Goal: Information Seeking & Learning: Learn about a topic

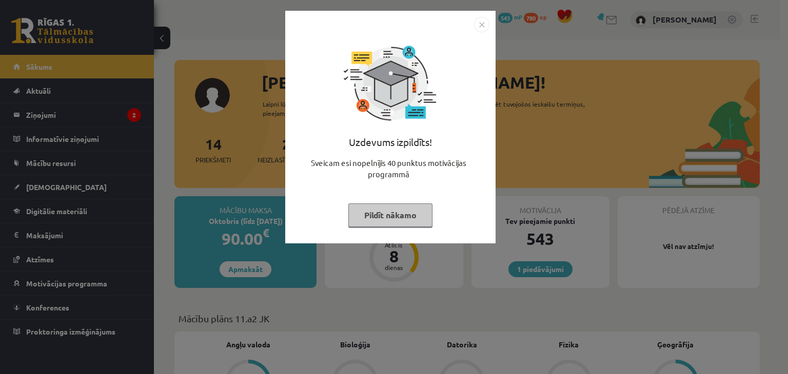
click at [389, 213] on button "Pildīt nākamo" at bounding box center [390, 216] width 84 height 24
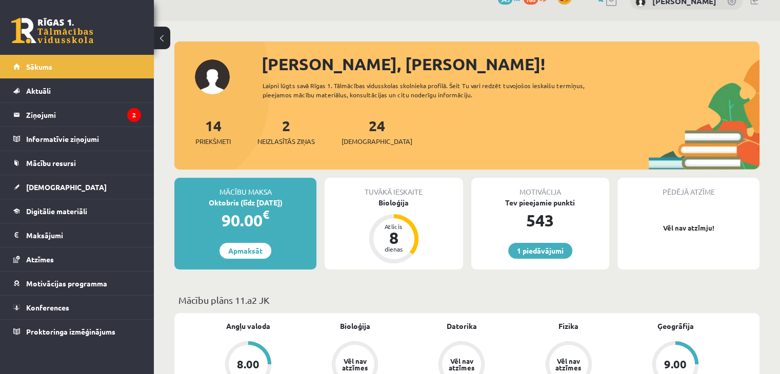
scroll to position [22, 0]
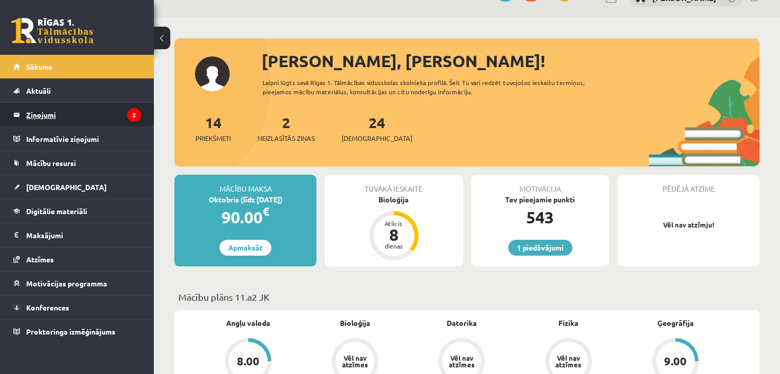
click at [114, 111] on legend "Ziņojumi 2" at bounding box center [83, 115] width 115 height 24
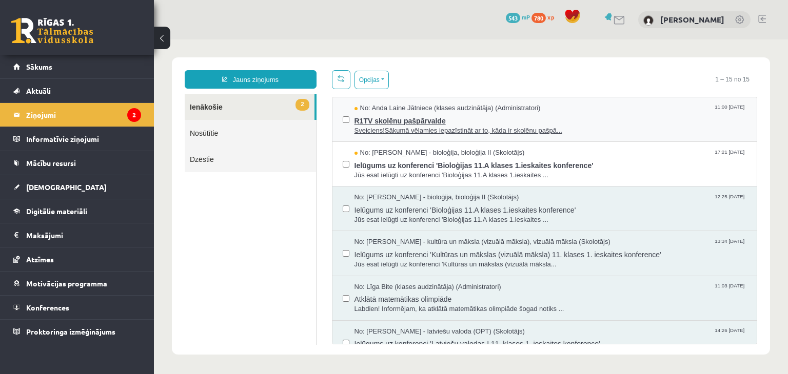
click at [520, 120] on span "R1TV skolēnu pašpārvalde" at bounding box center [550, 119] width 392 height 13
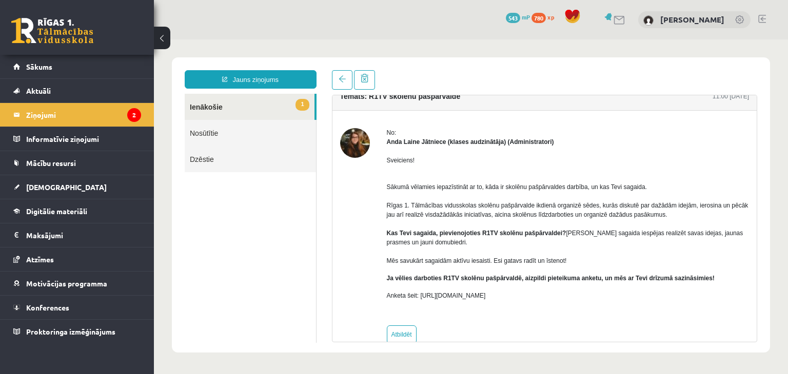
scroll to position [12, 0]
click at [72, 119] on legend "Ziņojumi 2" at bounding box center [83, 115] width 115 height 24
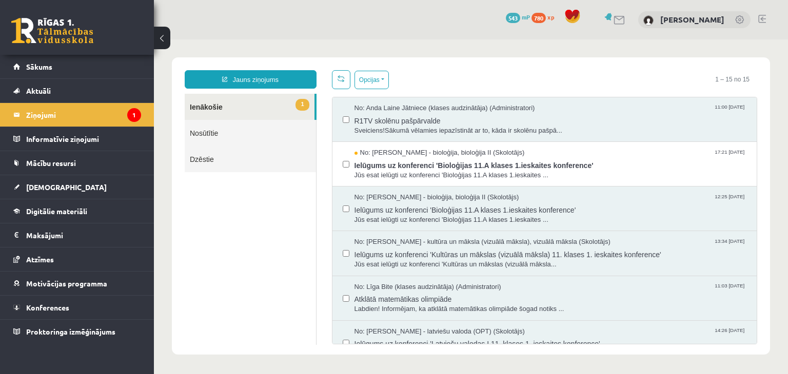
scroll to position [0, 0]
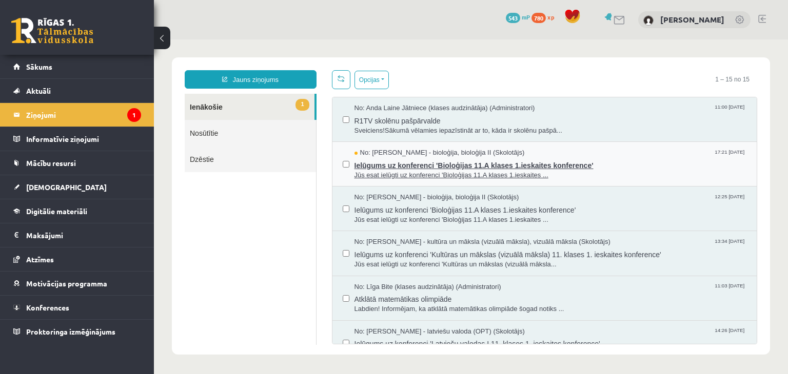
click at [585, 173] on span "Jūs esat ielūgti uz konferenci 'Bioloģijas 11.A klases 1.ieskaites ..." at bounding box center [550, 176] width 392 height 10
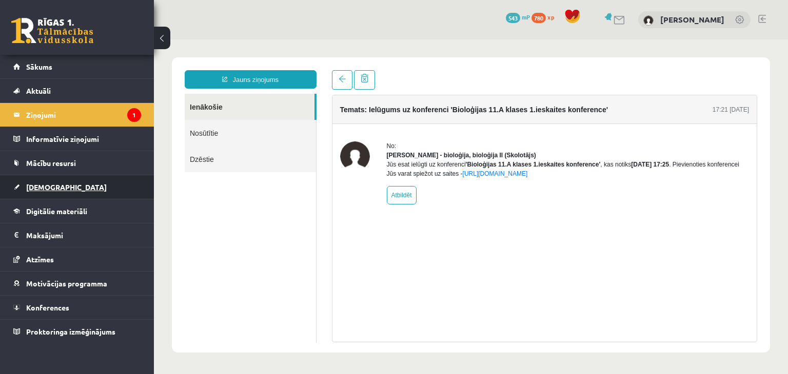
click at [64, 193] on link "[DEMOGRAPHIC_DATA]" at bounding box center [77, 187] width 128 height 24
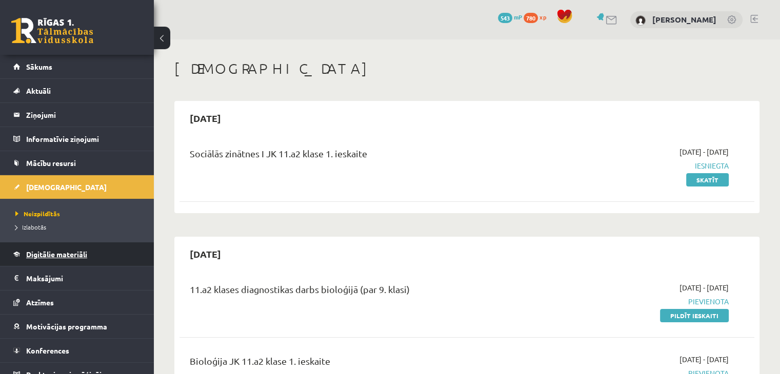
click at [66, 254] on span "Digitālie materiāli" at bounding box center [56, 254] width 61 height 9
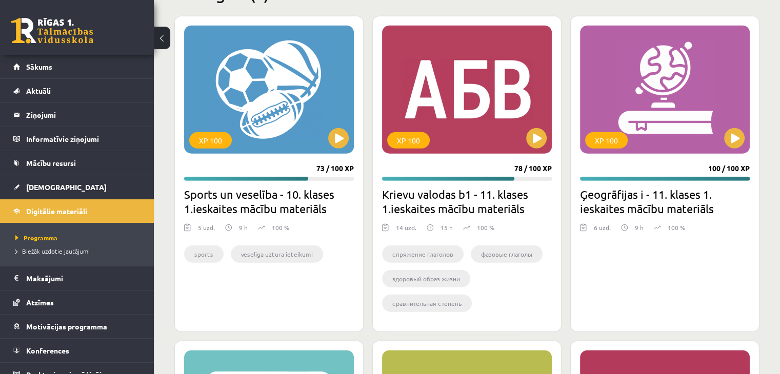
scroll to position [2627, 0]
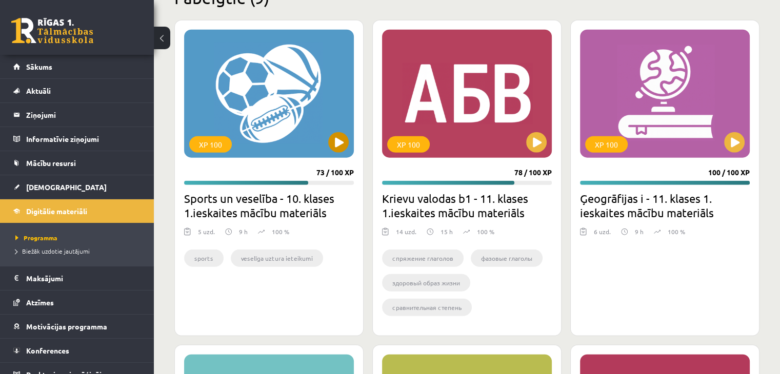
click at [278, 112] on div "XP 100" at bounding box center [269, 94] width 170 height 128
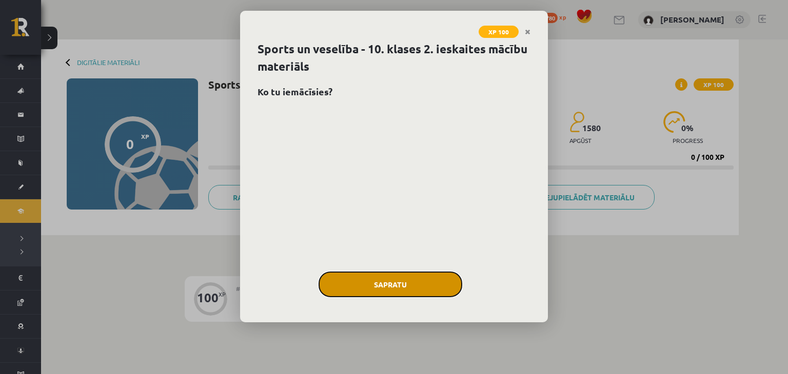
click at [362, 280] on button "Sapratu" at bounding box center [391, 285] width 144 height 26
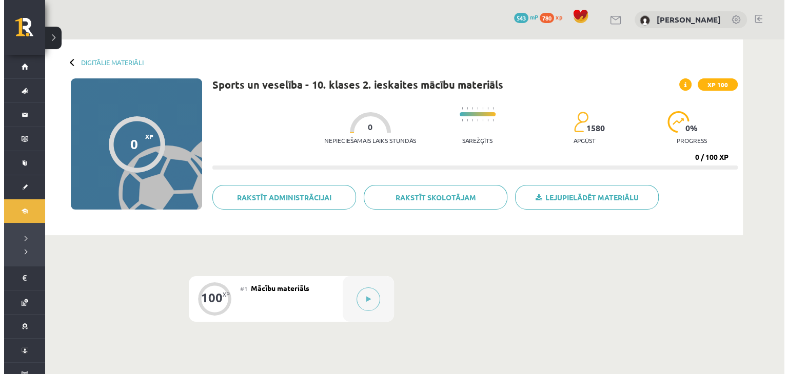
scroll to position [115, 0]
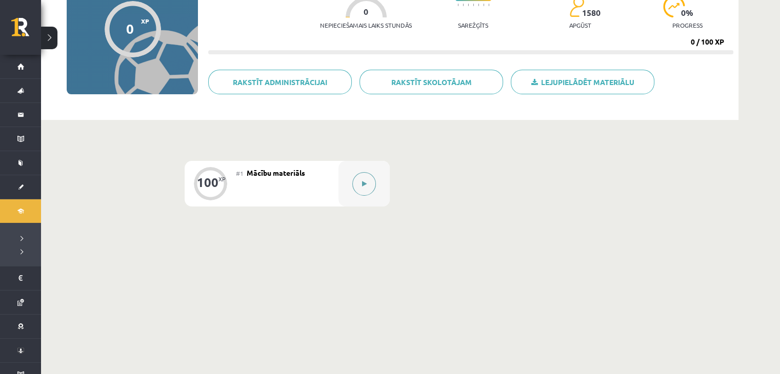
click at [362, 184] on icon at bounding box center [364, 184] width 5 height 6
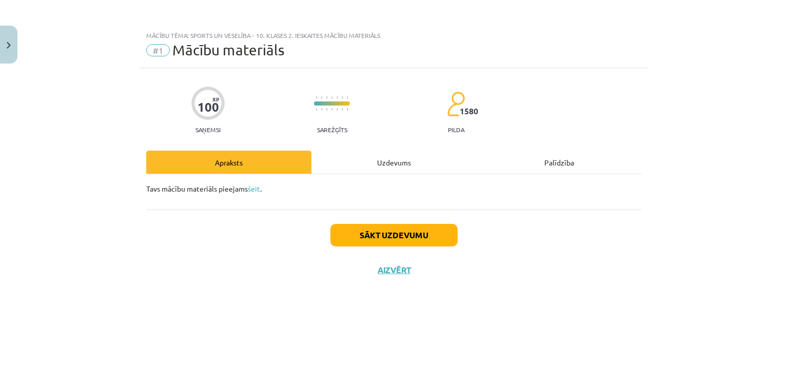
click at [388, 163] on div "Uzdevums" at bounding box center [393, 162] width 165 height 23
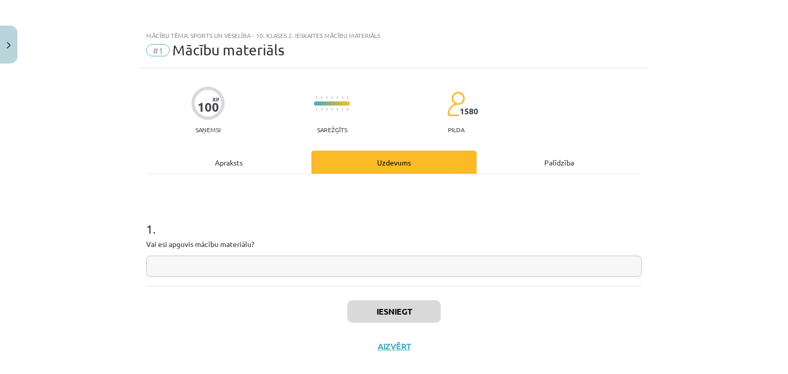
click at [255, 268] on input "text" at bounding box center [393, 266] width 495 height 21
type input "********"
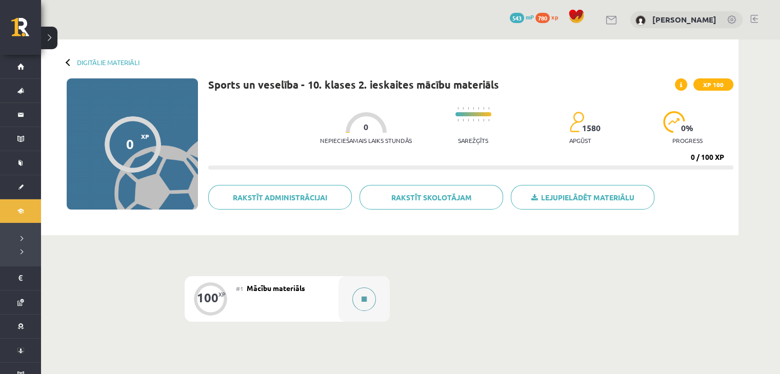
click at [367, 302] on button at bounding box center [364, 300] width 24 height 24
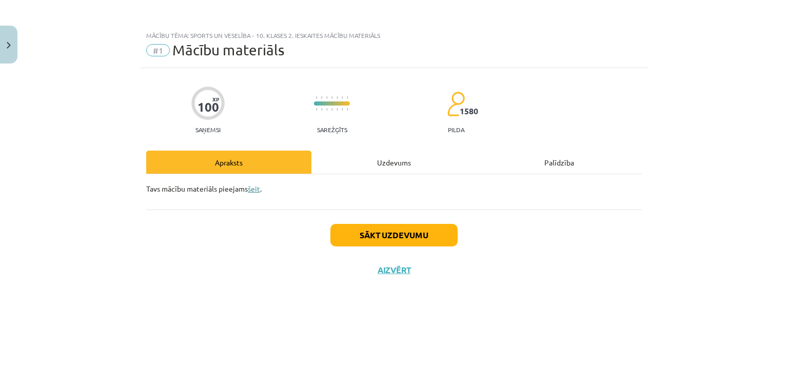
click at [258, 189] on link "šeit" at bounding box center [254, 188] width 12 height 9
click at [394, 239] on button "Sākt uzdevumu" at bounding box center [393, 235] width 127 height 23
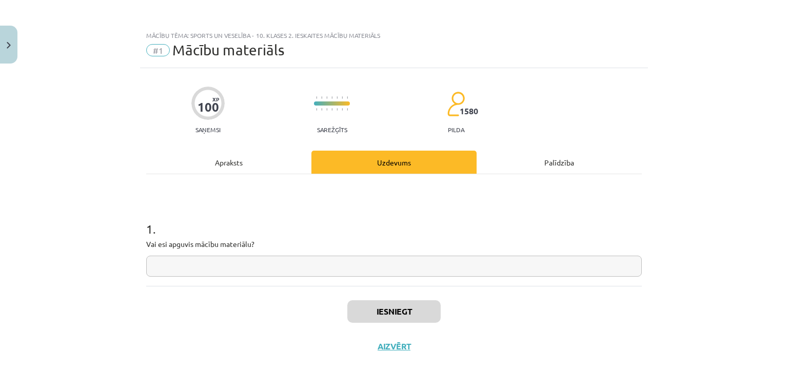
click at [384, 276] on input "text" at bounding box center [393, 266] width 495 height 21
type input "********"
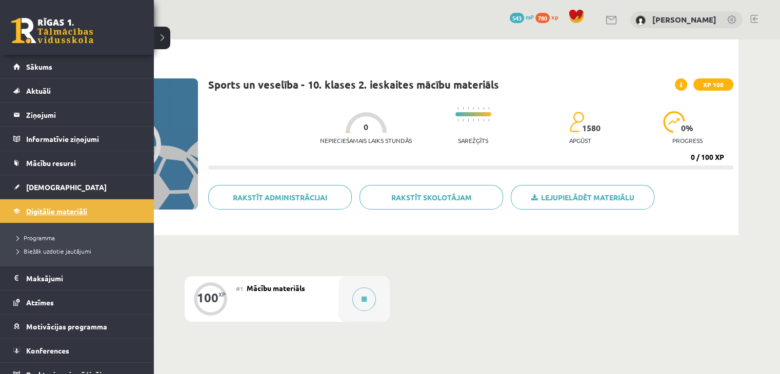
click at [26, 210] on span "Digitālie materiāli" at bounding box center [56, 211] width 61 height 9
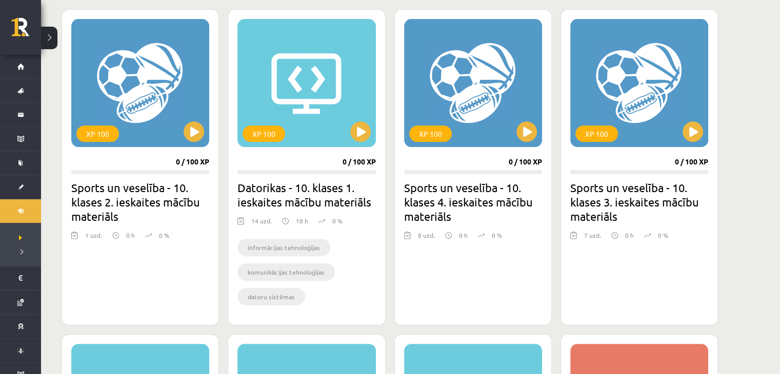
scroll to position [287, 0]
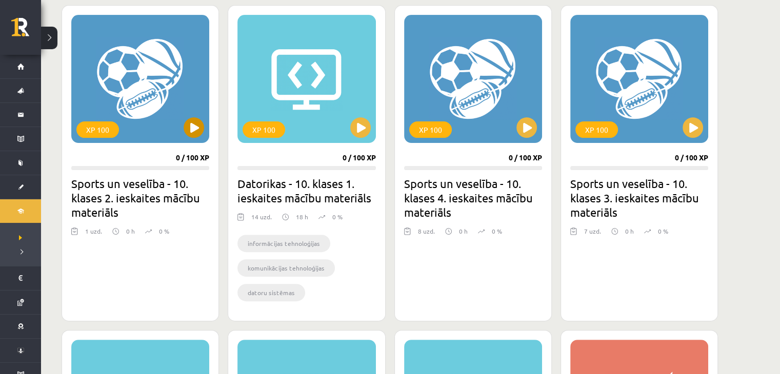
click at [150, 73] on div "XP 100" at bounding box center [140, 79] width 138 height 128
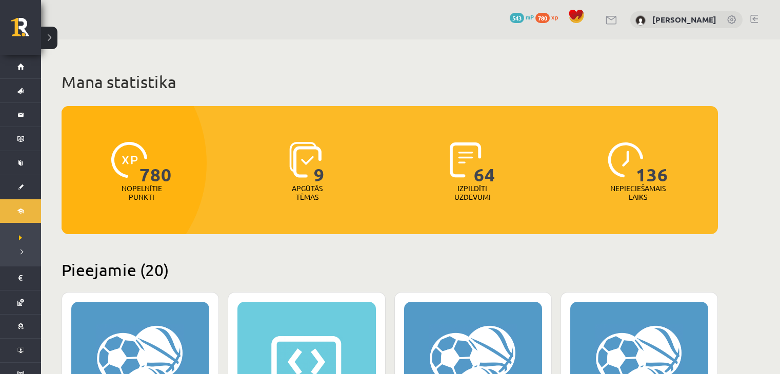
scroll to position [287, 0]
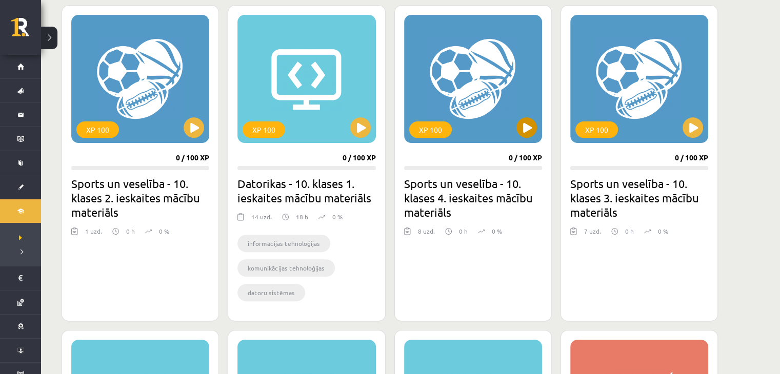
click at [485, 72] on div "XP 100" at bounding box center [473, 79] width 138 height 128
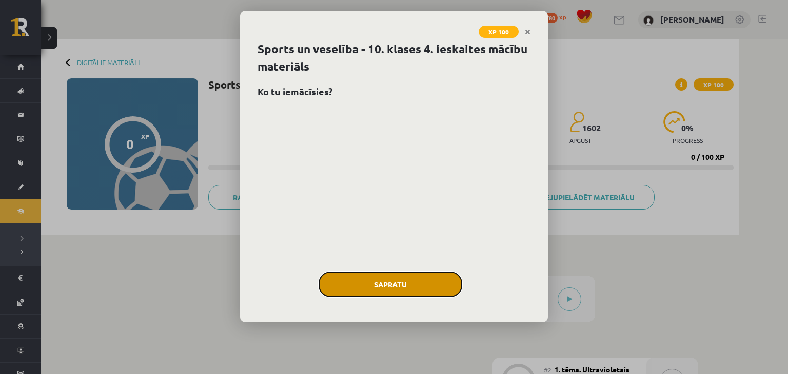
click at [433, 284] on button "Sapratu" at bounding box center [391, 285] width 144 height 26
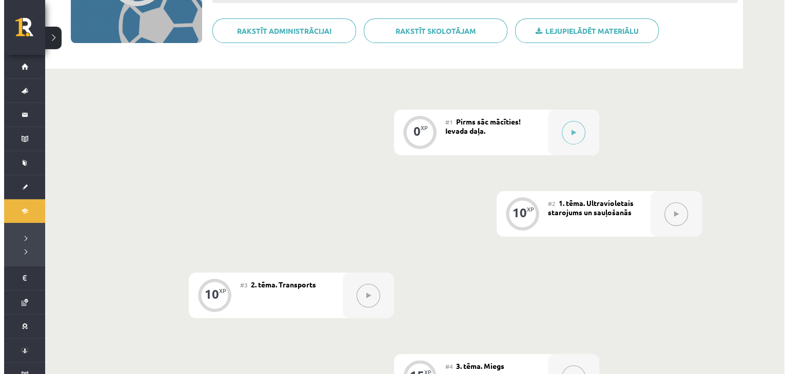
scroll to position [137, 0]
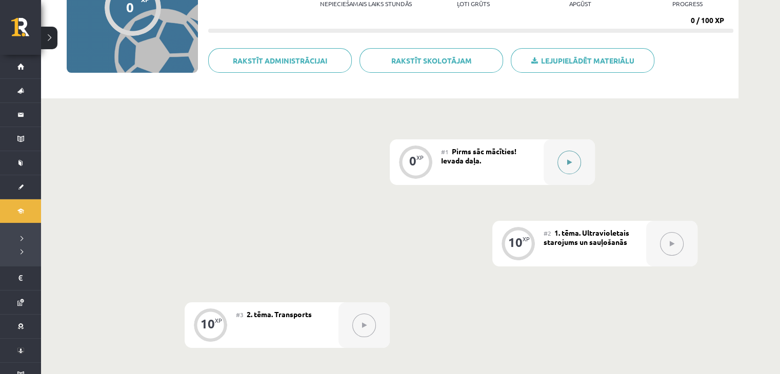
click at [570, 166] on button at bounding box center [570, 163] width 24 height 24
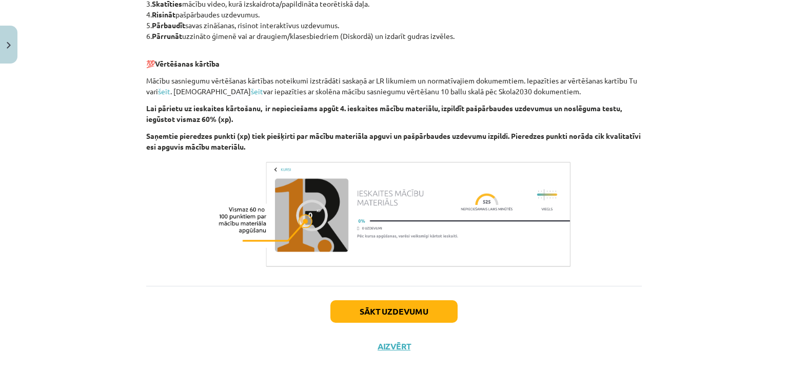
scroll to position [804, 0]
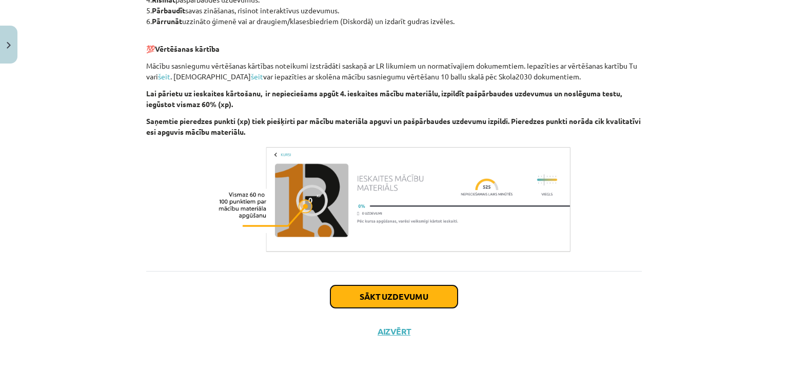
click at [434, 290] on button "Sākt uzdevumu" at bounding box center [393, 297] width 127 height 23
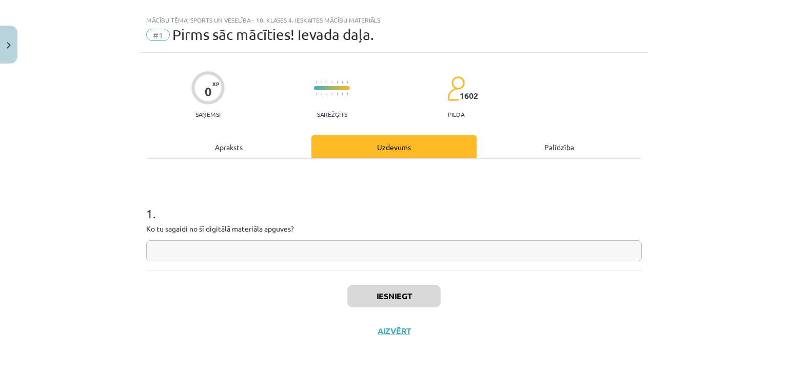
scroll to position [15, 0]
click at [204, 259] on input "text" at bounding box center [393, 251] width 495 height 21
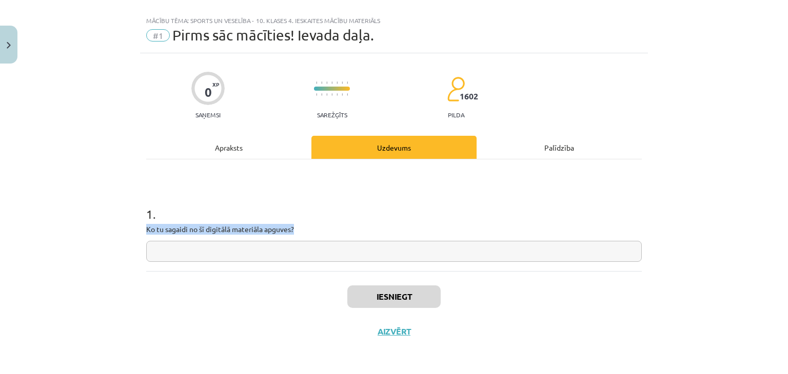
drag, startPoint x: 317, startPoint y: 225, endPoint x: 73, endPoint y: 225, distance: 244.1
click at [73, 225] on div "Mācību tēma: Sports un veselība - 10. klases 4. ieskaites mācību materiāls #1 P…" at bounding box center [394, 187] width 788 height 374
copy p "Ko tu sagaidi no šī digitālā materiāla apguves?"
click at [320, 207] on h1 "1 ." at bounding box center [393, 205] width 495 height 32
click at [184, 260] on input "text" at bounding box center [393, 251] width 495 height 21
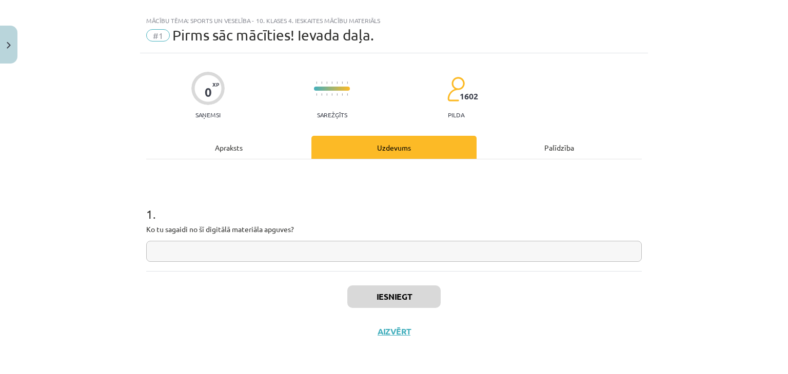
paste input "**********"
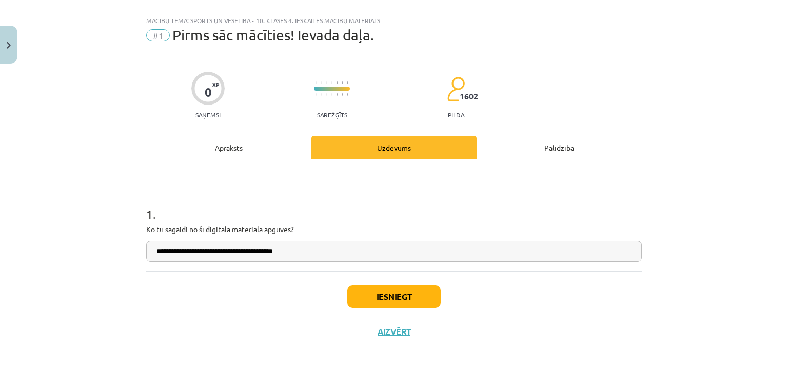
click at [155, 251] on input "**********" at bounding box center [393, 251] width 495 height 21
click at [324, 253] on input "**********" at bounding box center [393, 251] width 495 height 21
type input "**********"
click at [359, 303] on button "Iesniegt" at bounding box center [393, 297] width 93 height 23
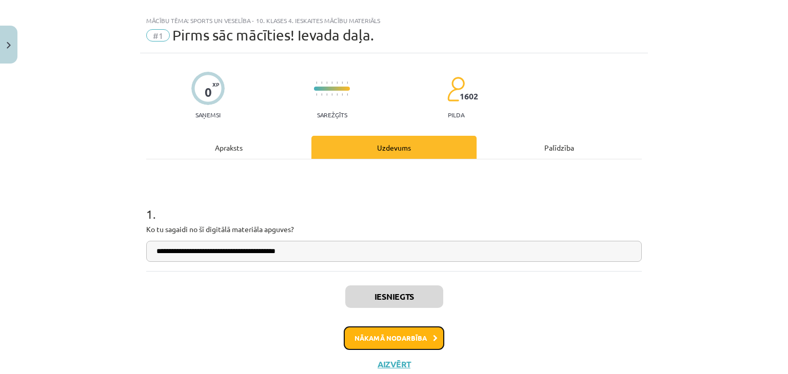
click at [395, 343] on button "Nākamā nodarbība" at bounding box center [394, 339] width 101 height 24
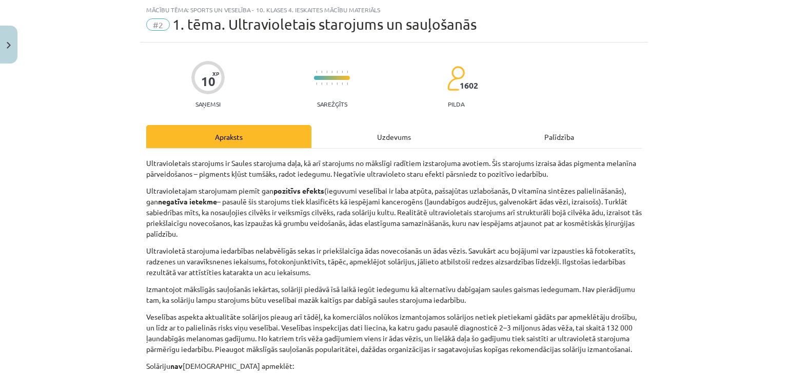
click at [406, 128] on div "Uzdevums" at bounding box center [393, 136] width 165 height 23
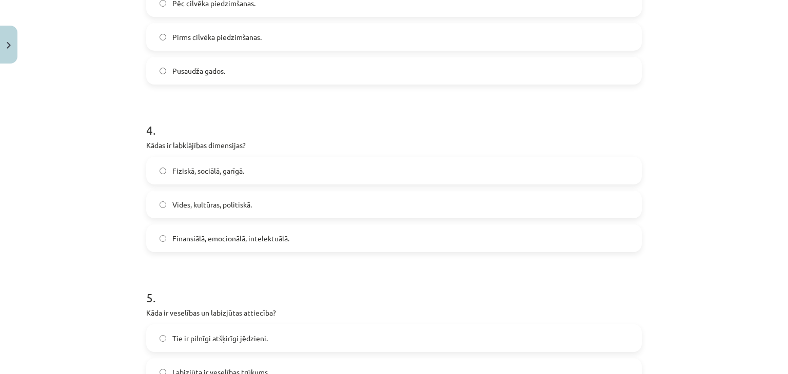
scroll to position [767, 0]
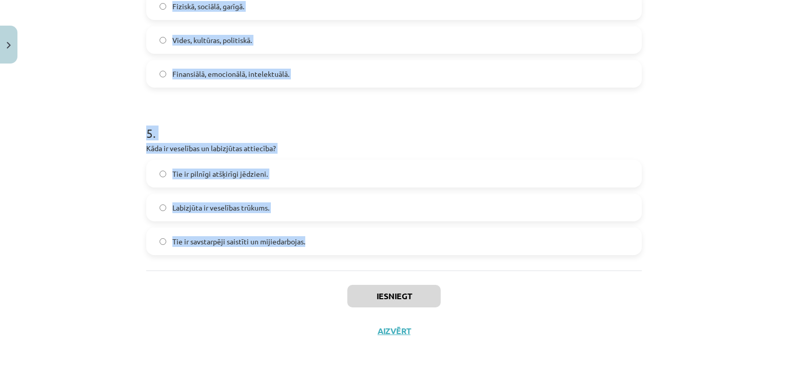
drag, startPoint x: 114, startPoint y: 83, endPoint x: 318, endPoint y: 268, distance: 275.6
click at [318, 268] on div "Mācību tēma: Sports un veselība - 10. klases 4. ieskaites mācību materiāls #2 1…" at bounding box center [394, 187] width 788 height 374
copy form "Kādas ir drošības noteikumu ievērošanas priekšrocības? Palielina risku. Samazin…"
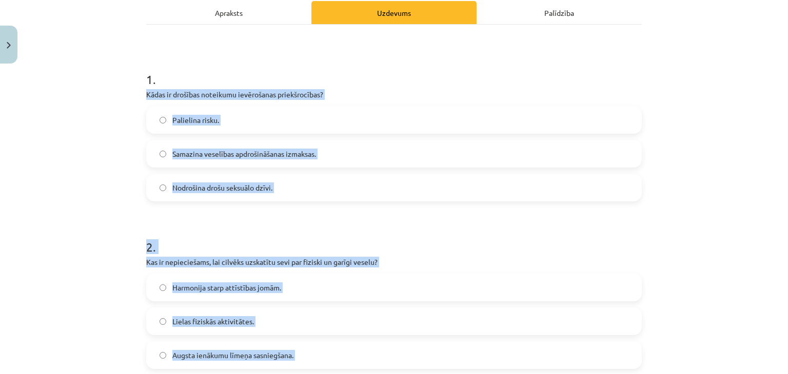
scroll to position [143, 0]
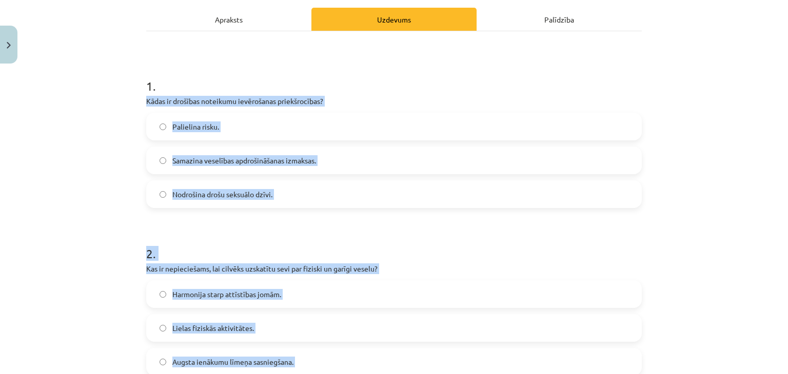
click at [776, 217] on div "Mācību tēma: Sports un veselība - 10. klases 4. ieskaites mācību materiāls #2 1…" at bounding box center [394, 187] width 788 height 374
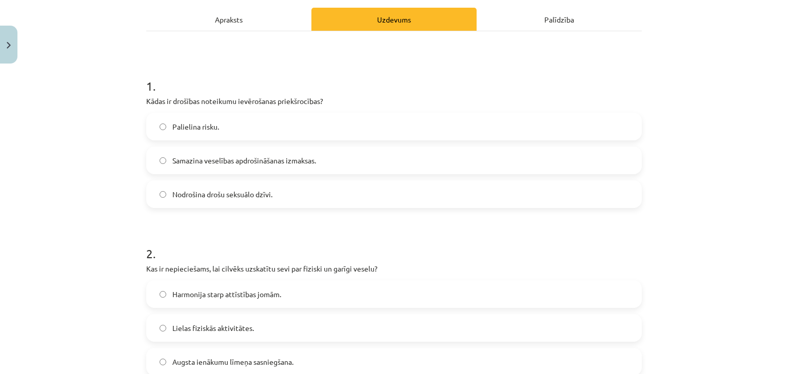
click at [507, 162] on label "Samazina veselības apdrošināšanas izmaksas." at bounding box center [393, 161] width 493 height 26
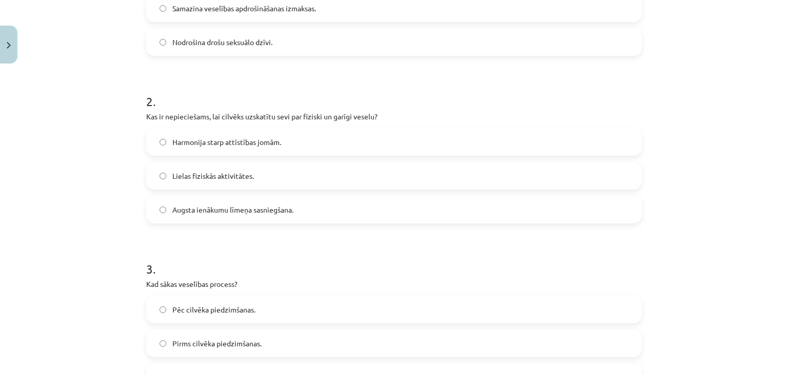
scroll to position [304, 0]
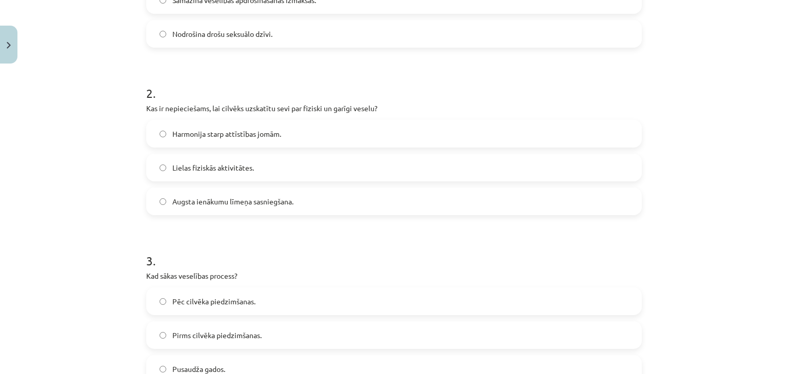
click at [205, 125] on label "Harmonija starp attīstības jomām." at bounding box center [393, 134] width 493 height 26
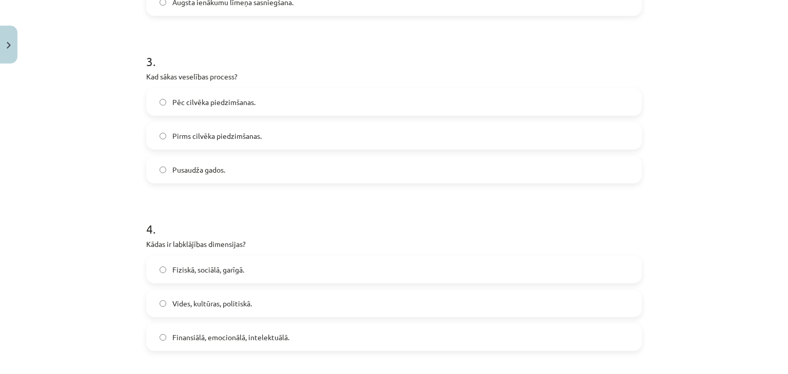
scroll to position [509, 0]
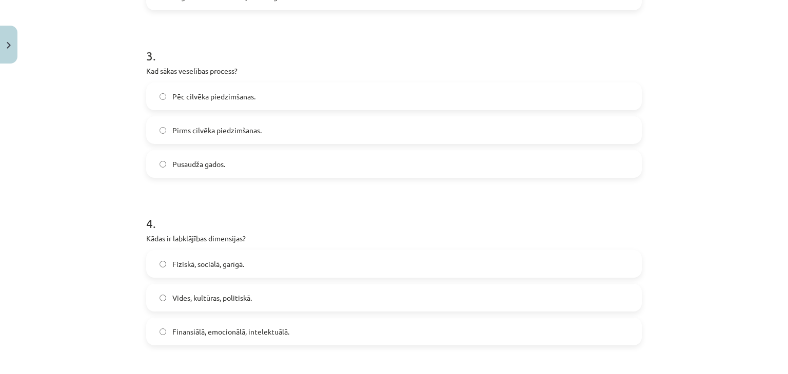
click at [201, 136] on label "Pirms cilvēka piedzimšanas." at bounding box center [393, 130] width 493 height 26
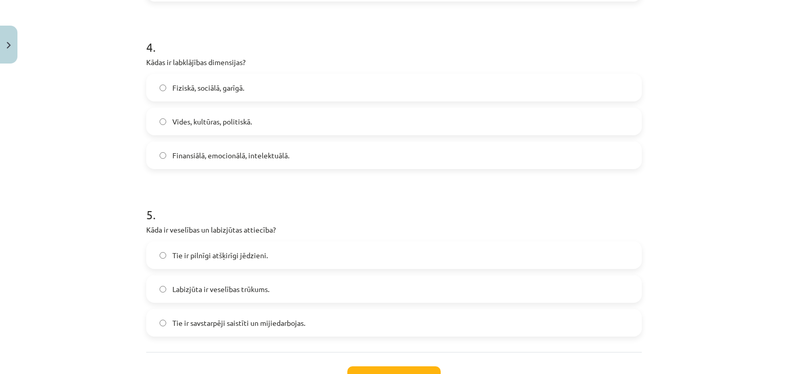
scroll to position [707, 0]
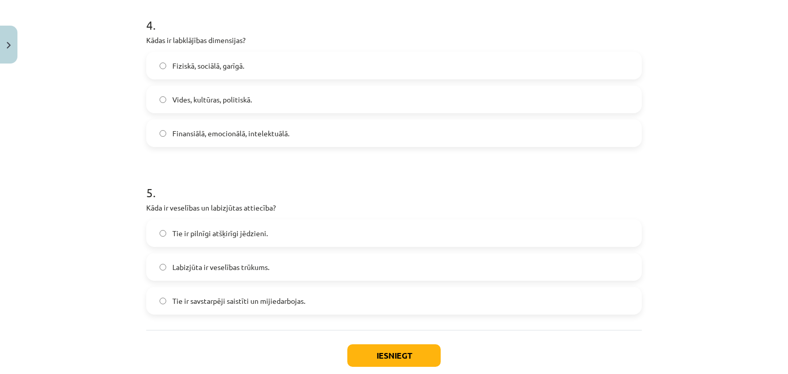
click at [189, 66] on span "Fiziskā, sociālā, garīgā." at bounding box center [208, 66] width 72 height 11
click at [236, 298] on span "Tie ir savstarpēji saistīti un mijiedarbojas." at bounding box center [238, 301] width 133 height 11
click at [424, 356] on button "Iesniegt" at bounding box center [393, 356] width 93 height 23
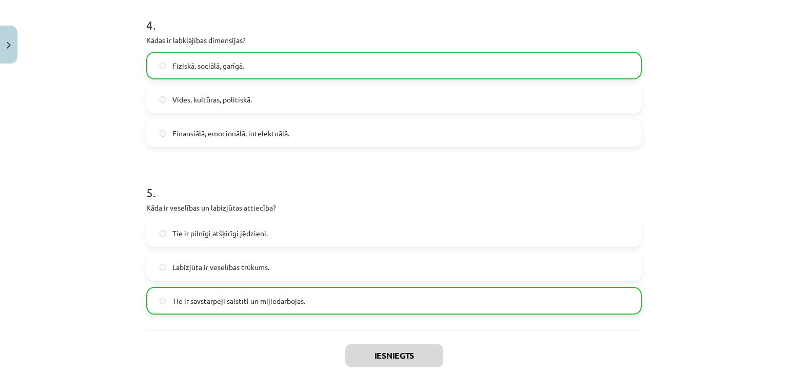
drag, startPoint x: 758, startPoint y: 314, endPoint x: 787, endPoint y: 305, distance: 31.1
click at [787, 305] on div "Mācību tēma: Sports un veselība - 10. klases 4. ieskaites mācību materiāls #2 1…" at bounding box center [394, 187] width 788 height 374
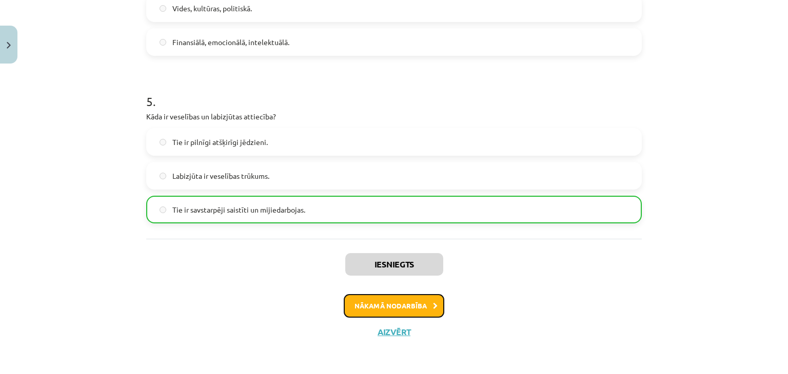
click at [403, 305] on button "Nākamā nodarbība" at bounding box center [394, 306] width 101 height 24
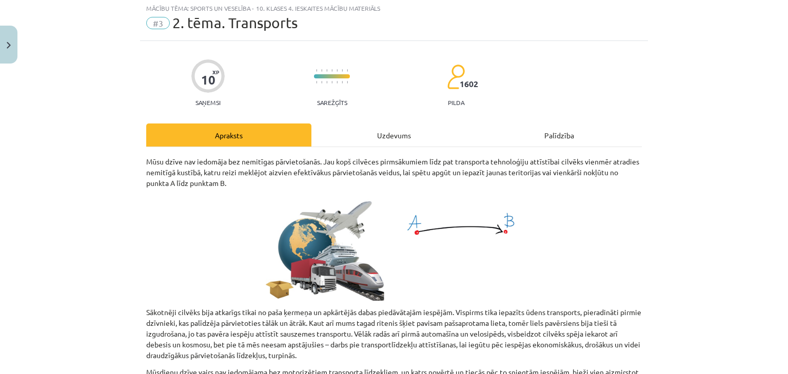
scroll to position [26, 0]
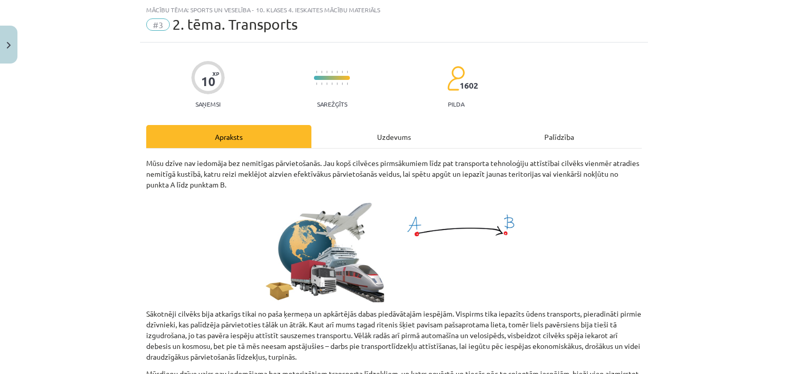
click at [373, 134] on div "Uzdevums" at bounding box center [393, 136] width 165 height 23
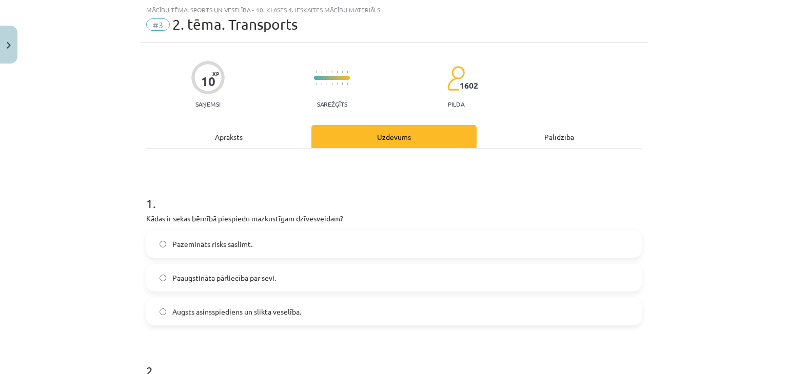
click at [185, 307] on span "Augsts asinsspiediens un slikta veselība." at bounding box center [236, 312] width 129 height 11
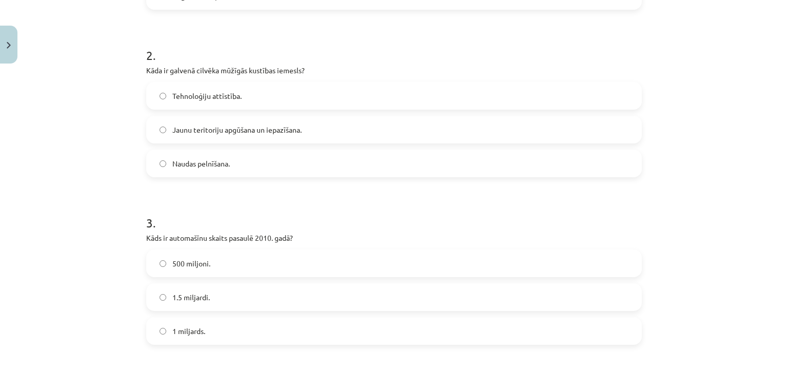
scroll to position [355, 0]
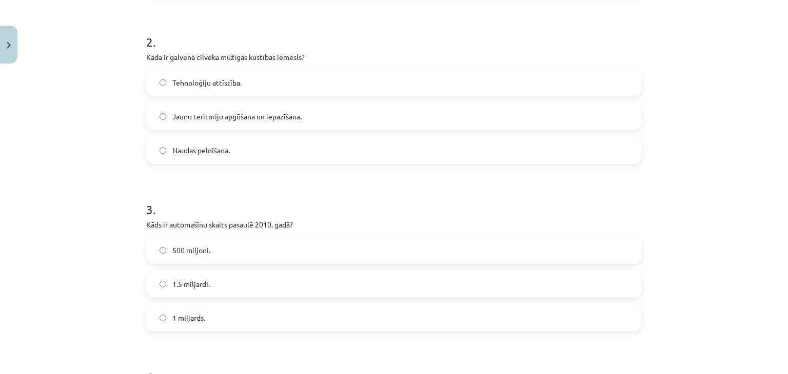
click at [188, 120] on span "Jaunu teritoriju apgūšana un iepazīšana." at bounding box center [236, 116] width 129 height 11
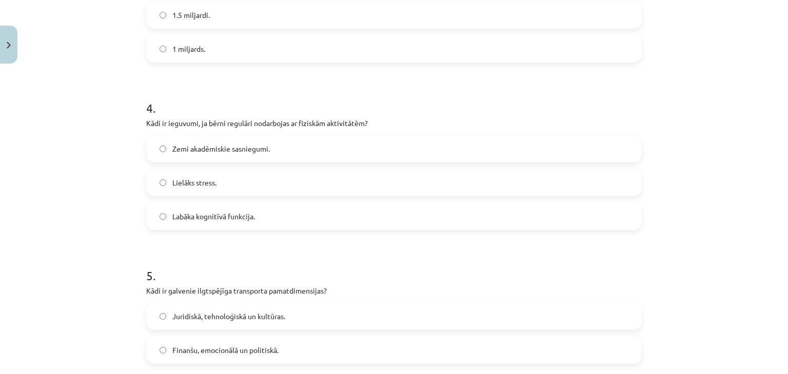
scroll to position [767, 0]
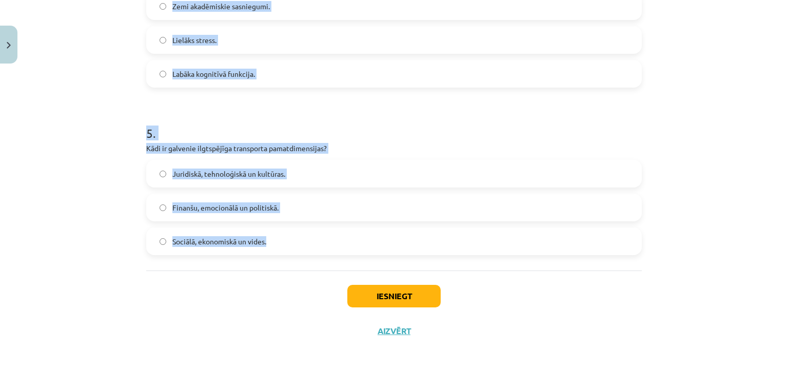
drag, startPoint x: 140, startPoint y: 18, endPoint x: 307, endPoint y: 270, distance: 302.1
copy form "Kāds ir automašīnu skaits pasaulē 2010. gadā? 500 miljoni. 1.5 miljardi. 1 milj…"
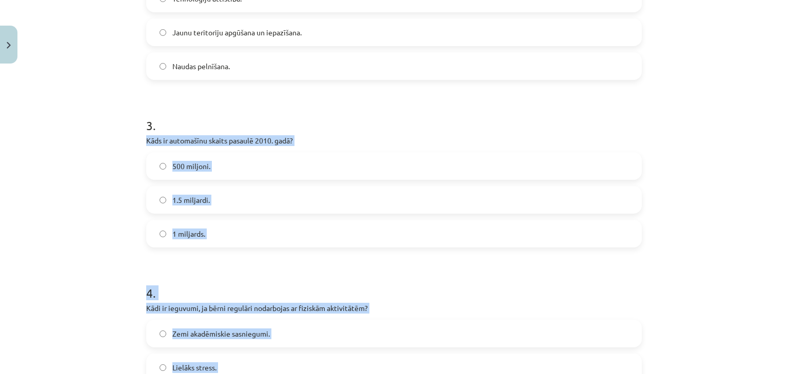
scroll to position [421, 0]
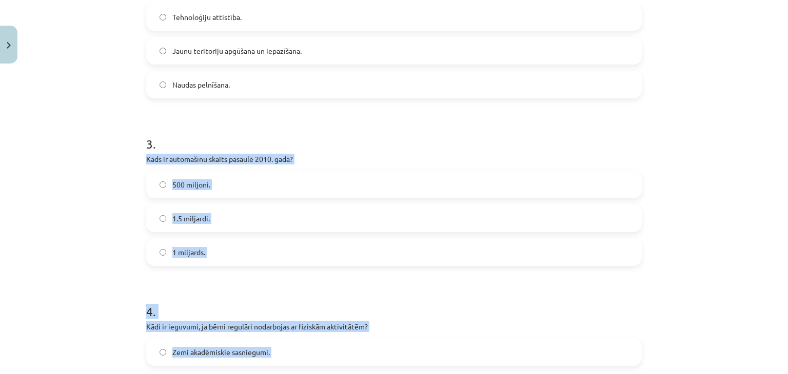
click at [770, 243] on div "Mācību tēma: Sports un veselība - 10. klases 4. ieskaites mācību materiāls #3 2…" at bounding box center [394, 187] width 788 height 374
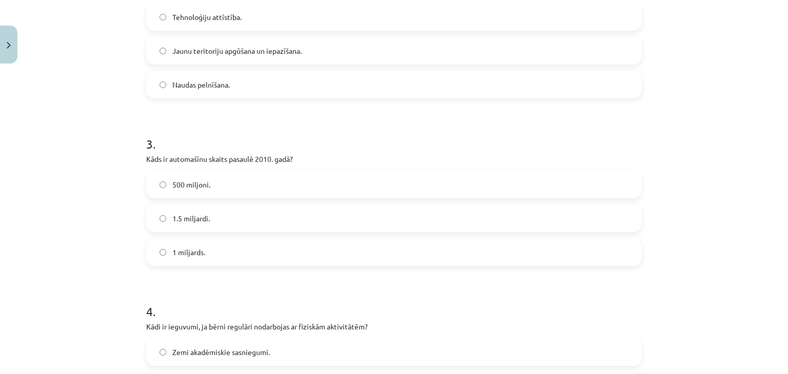
click at [212, 264] on label "1 miljards." at bounding box center [393, 253] width 493 height 26
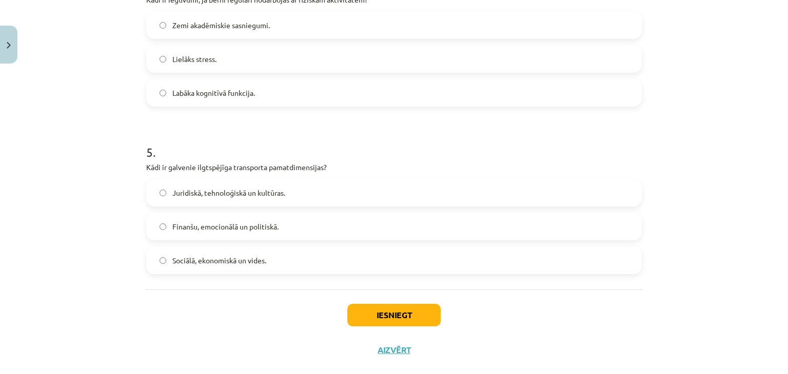
scroll to position [709, 0]
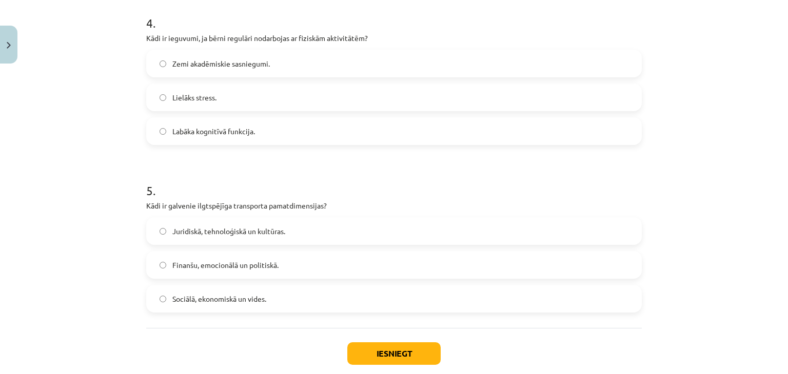
click at [205, 139] on label "Labāka kognitīvā funkcija." at bounding box center [393, 131] width 493 height 26
click at [248, 306] on label "Sociālā, ekonomiskā un vides." at bounding box center [393, 299] width 493 height 26
click at [418, 362] on button "Iesniegt" at bounding box center [393, 354] width 93 height 23
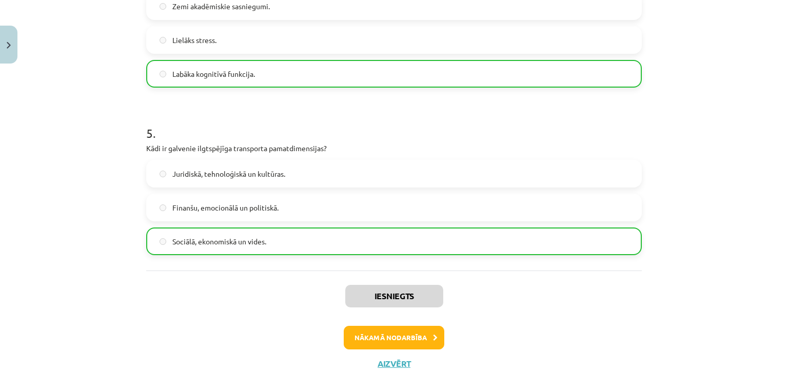
click at [399, 351] on div "Iesniegts Nākamā nodarbība Aizvērt" at bounding box center [393, 323] width 495 height 105
click at [391, 342] on button "Nākamā nodarbība" at bounding box center [394, 338] width 101 height 24
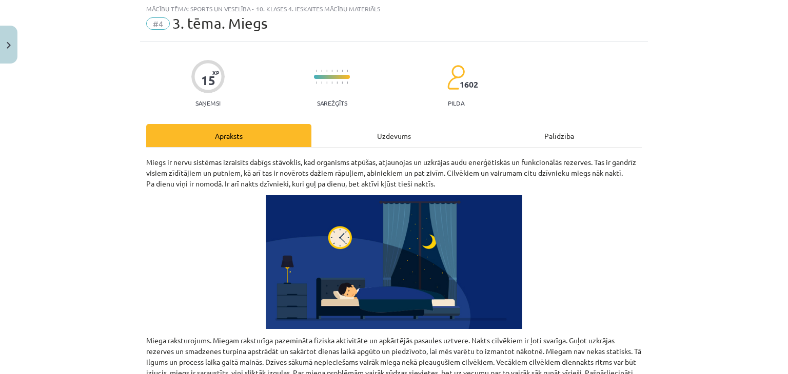
scroll to position [26, 0]
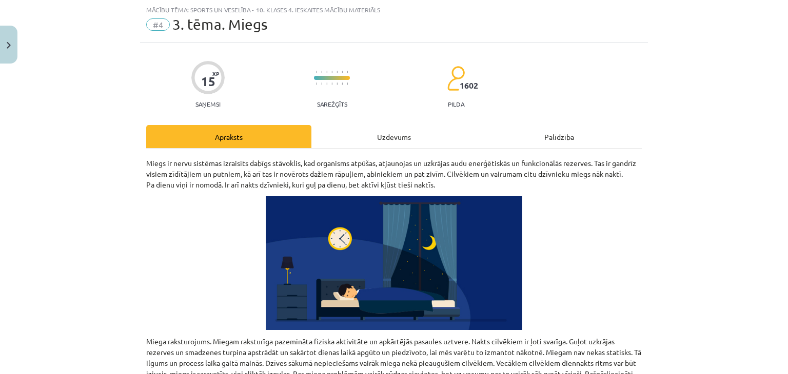
click at [385, 141] on div "Uzdevums" at bounding box center [393, 136] width 165 height 23
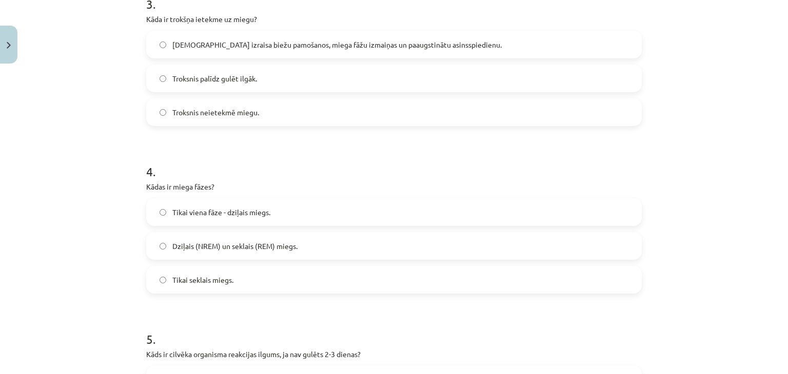
scroll to position [767, 0]
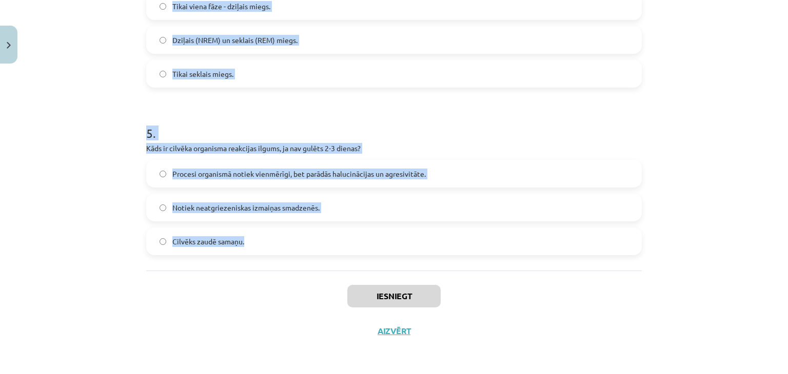
drag, startPoint x: 129, startPoint y: 211, endPoint x: 261, endPoint y: 259, distance: 139.5
click at [261, 259] on div "Mācību tēma: Sports un veselība - 10. klases 4. ieskaites mācību materiāls #4 3…" at bounding box center [394, 187] width 788 height 374
copy form "Kas izraisa miega traucējumus vecākiem cilvēkiem? Izjucis diennakts ritms un sa…"
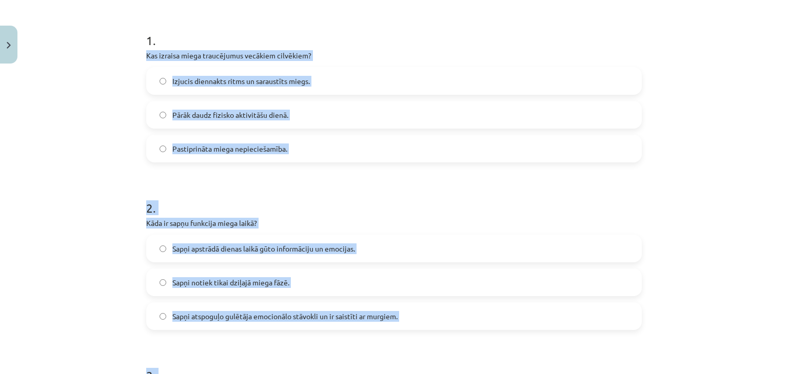
scroll to position [174, 0]
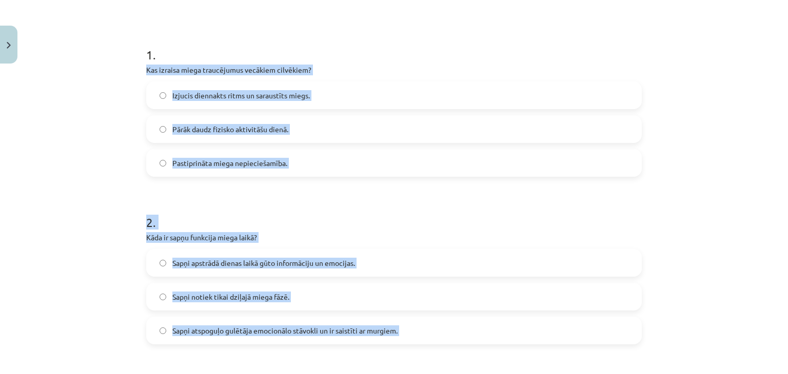
click at [759, 223] on div "Mācību tēma: Sports un veselība - 10. klases 4. ieskaites mācību materiāls #4 3…" at bounding box center [394, 187] width 788 height 374
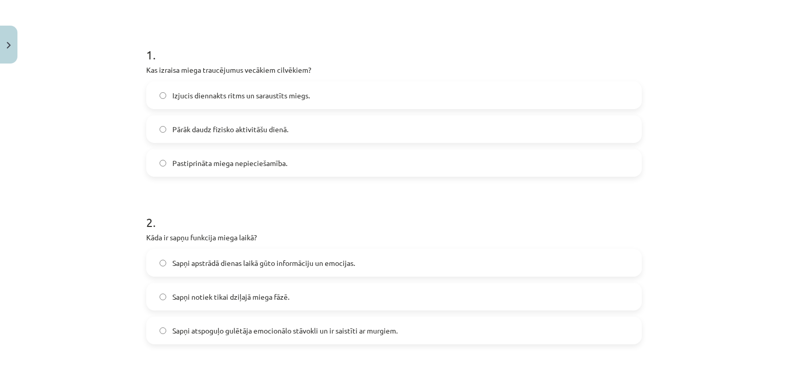
click at [253, 102] on label "Izjucis diennakts ritms un saraustīts miegs." at bounding box center [393, 96] width 493 height 26
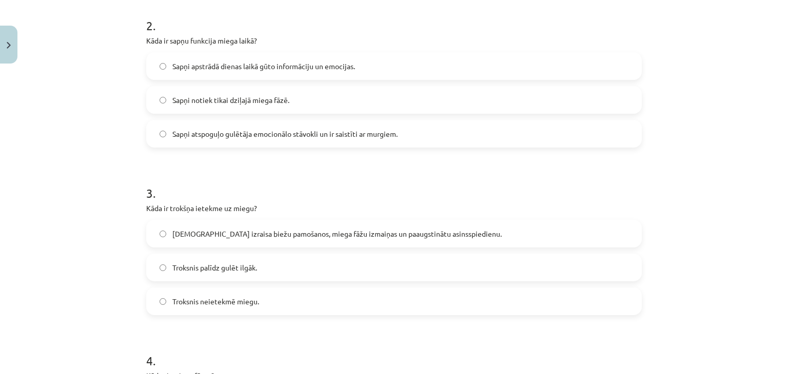
scroll to position [388, 0]
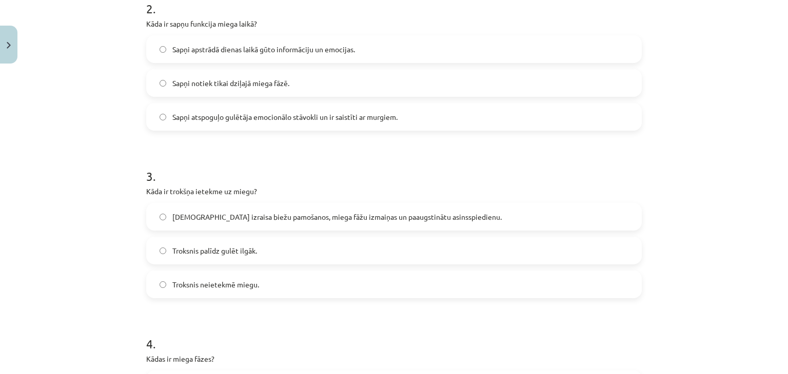
click at [172, 52] on span "Sapņi apstrādā dienas laikā gūto informāciju un emocijas." at bounding box center [263, 49] width 183 height 11
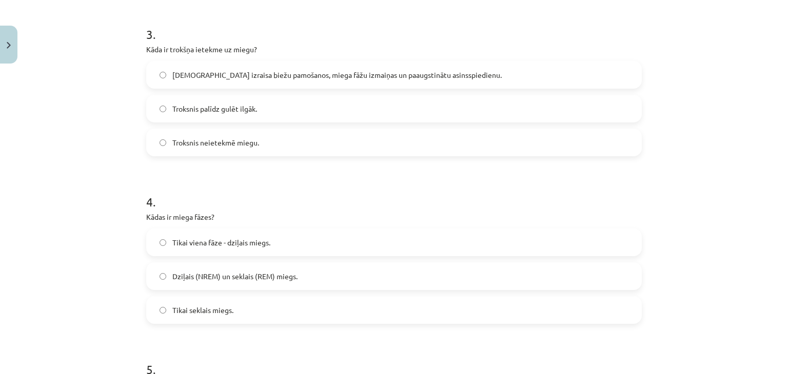
scroll to position [540, 0]
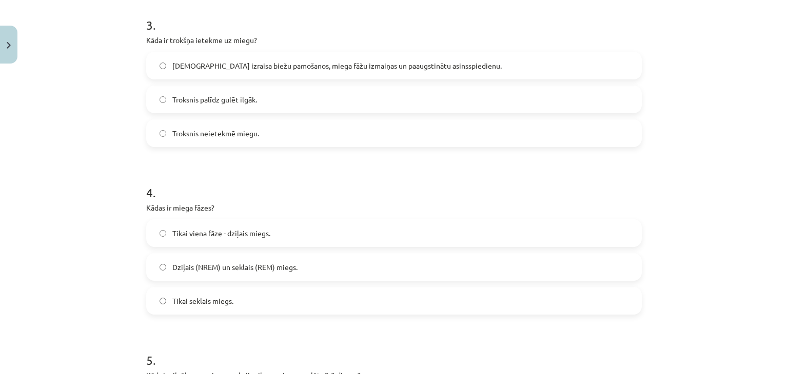
click at [198, 67] on span "Troksnis izraisa biežu pamošanos, miega fāžu izmaiņas un paaugstinātu asinsspie…" at bounding box center [336, 66] width 329 height 11
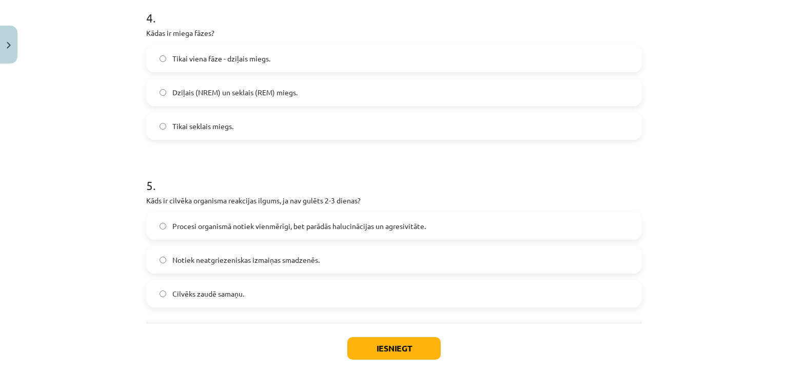
scroll to position [716, 0]
click at [193, 97] on label "Dziļais (NREM) un seklais (REM) miegs." at bounding box center [393, 91] width 493 height 26
click at [179, 237] on label "Procesi organismā notiek vienmērīgi, bet parādās halucinācijas un agresivitāte." at bounding box center [393, 225] width 493 height 26
click at [364, 352] on button "Iesniegt" at bounding box center [393, 347] width 93 height 23
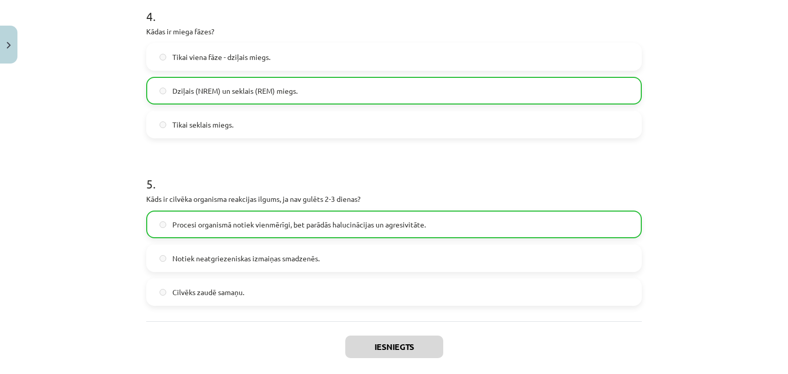
drag, startPoint x: 765, startPoint y: 301, endPoint x: 787, endPoint y: 307, distance: 22.8
click at [787, 307] on div "Mācību tēma: Sports un veselība - 10. klases 4. ieskaites mācību materiāls #4 3…" at bounding box center [394, 187] width 788 height 374
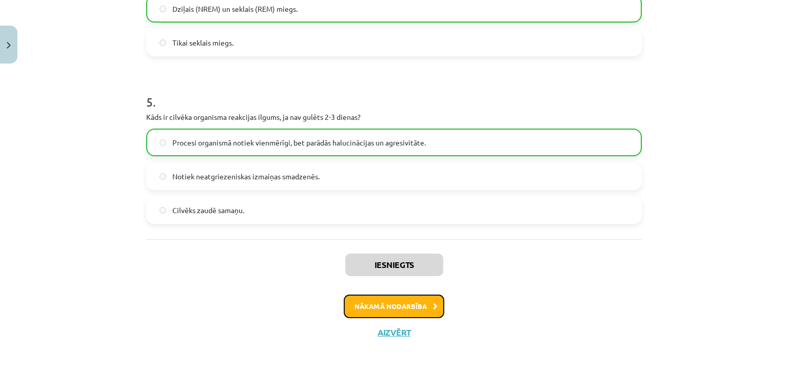
click at [410, 302] on button "Nākamā nodarbība" at bounding box center [394, 307] width 101 height 24
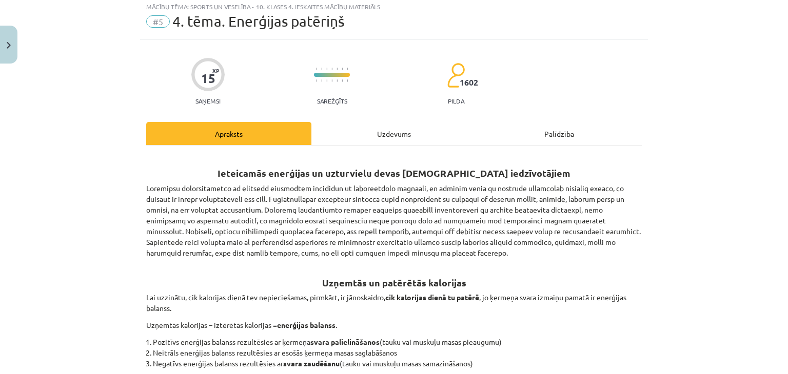
scroll to position [26, 0]
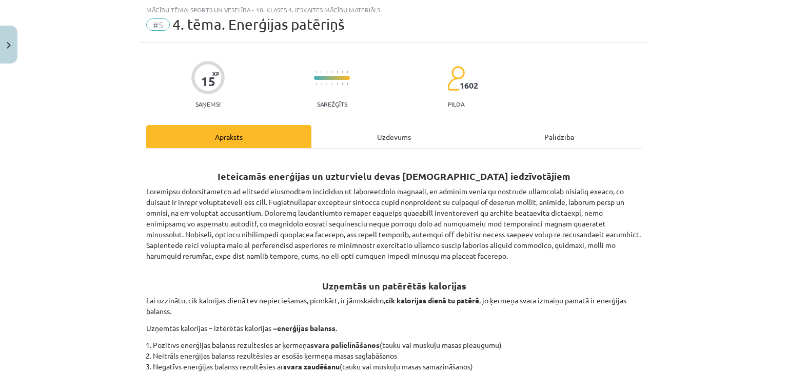
click at [388, 132] on div "Uzdevums" at bounding box center [393, 136] width 165 height 23
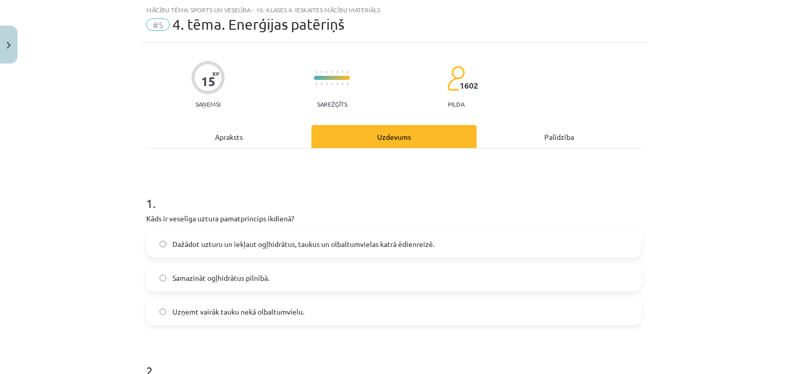
click at [131, 214] on div "Mācību tēma: Sports un veselība - 10. klases 4. ieskaites mācību materiāls #5 4…" at bounding box center [394, 187] width 788 height 374
click at [162, 243] on label "Dažādot uzturu un iekļaut ogļhidrātus, taukus un olbaltumvielas katrā ēdienreiz…" at bounding box center [393, 244] width 493 height 26
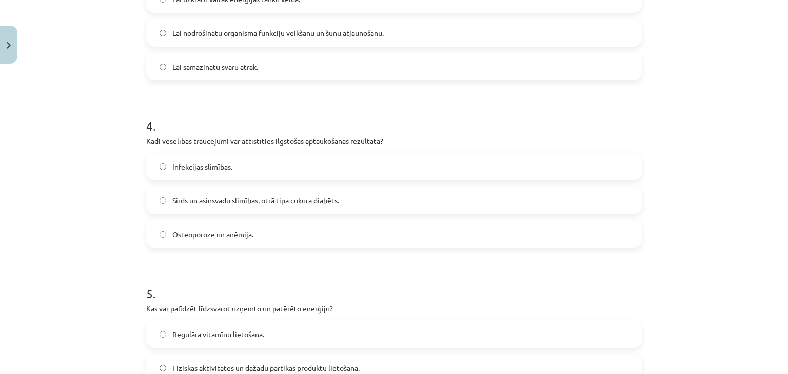
scroll to position [767, 0]
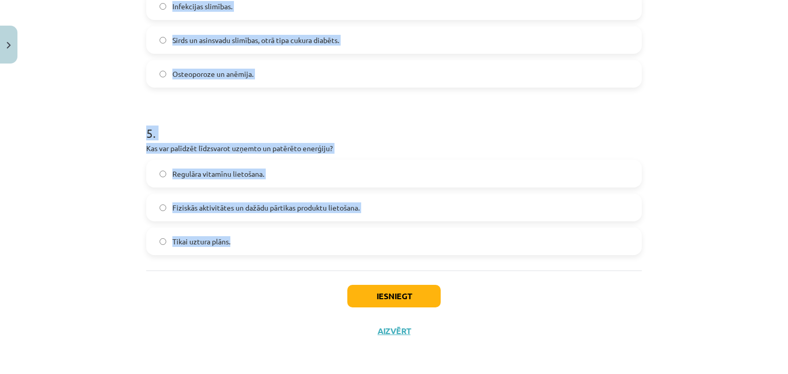
drag, startPoint x: 131, startPoint y: 52, endPoint x: 342, endPoint y: 244, distance: 284.7
click at [342, 244] on div "Mācību tēma: Sports un veselība - 10. klases 4. ieskaites mācību materiāls #5 4…" at bounding box center [394, 187] width 788 height 374
copy form "Kas var ietekmēt cilvēkam ieteicamo enerģijas daudzumu papildus pamatkritērijie…"
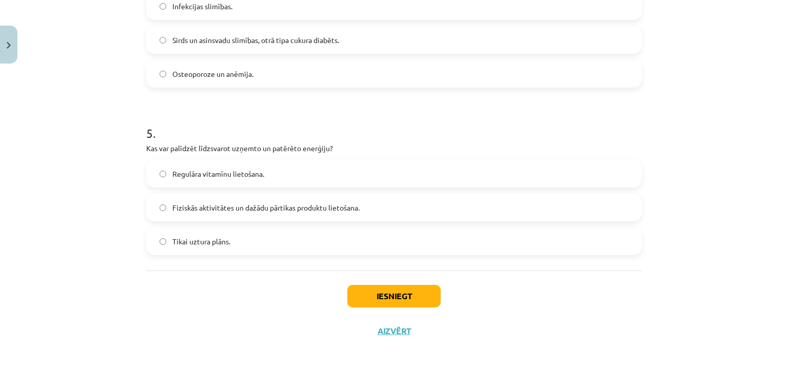
click at [736, 298] on div "Mācību tēma: Sports un veselība - 10. klases 4. ieskaites mācību materiāls #5 4…" at bounding box center [394, 187] width 788 height 374
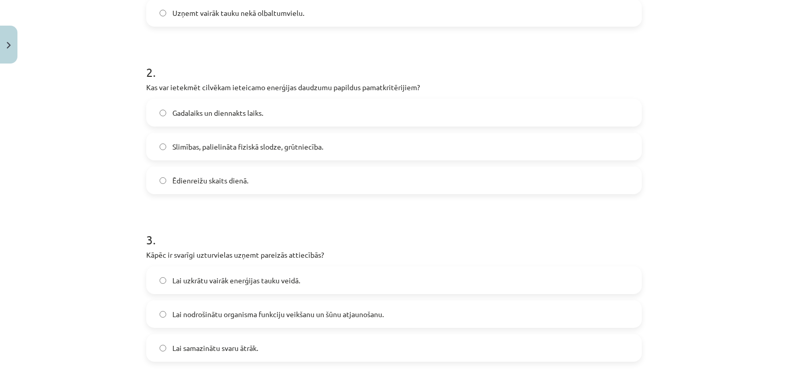
scroll to position [335, 0]
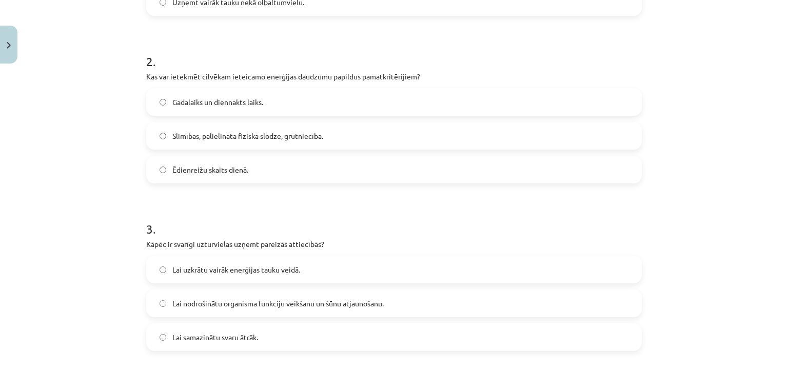
click at [366, 130] on label "Slimības, palielināta fiziskā slodze, grūtniecība." at bounding box center [393, 136] width 493 height 26
click at [226, 307] on span "Lai nodrošinātu organisma funkciju veikšanu un šūnu atjaunošanu." at bounding box center [277, 304] width 211 height 11
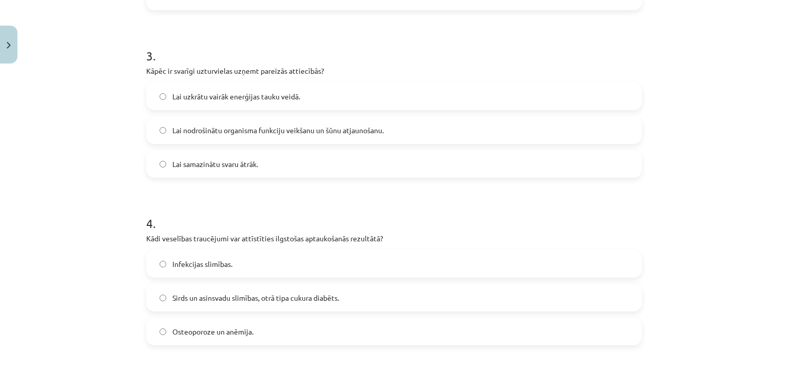
scroll to position [641, 0]
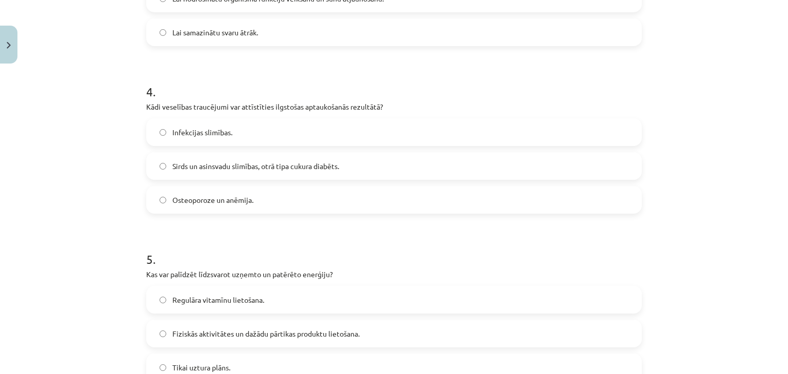
click at [205, 166] on span "Sirds un asinsvadu slimības, otrā tipa cukura diabēts." at bounding box center [255, 166] width 167 height 11
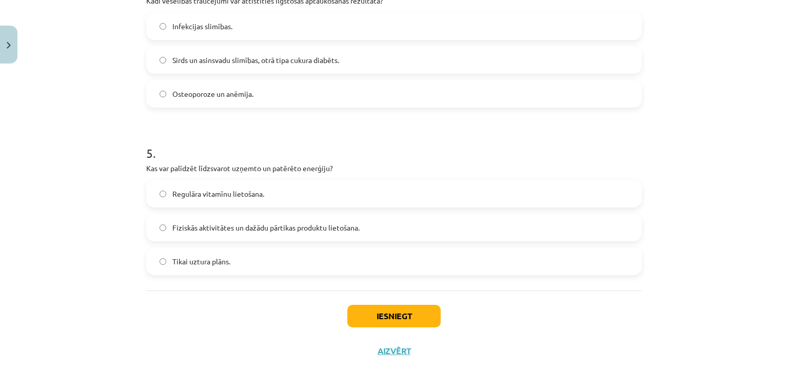
click at [244, 234] on label "Fiziskās aktivitātes un dažādu pārtikas produktu lietošana." at bounding box center [393, 228] width 493 height 26
click at [413, 323] on button "Iesniegt" at bounding box center [393, 316] width 93 height 23
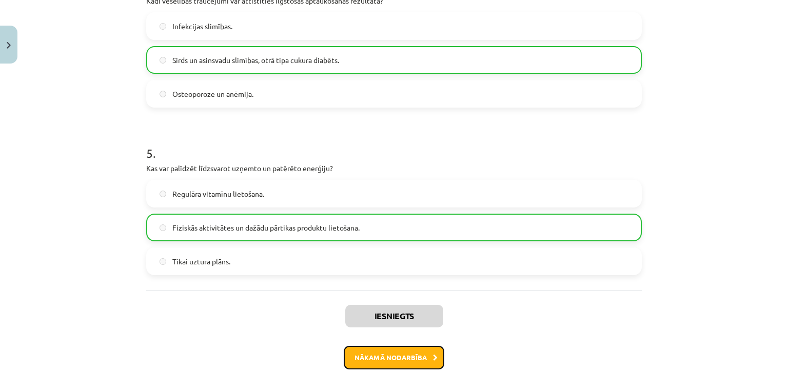
click at [376, 355] on button "Nākamā nodarbība" at bounding box center [394, 358] width 101 height 24
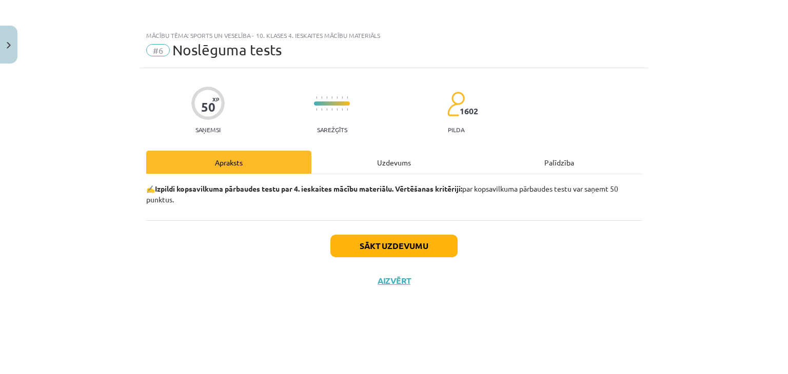
click at [384, 164] on div "Uzdevums" at bounding box center [393, 162] width 165 height 23
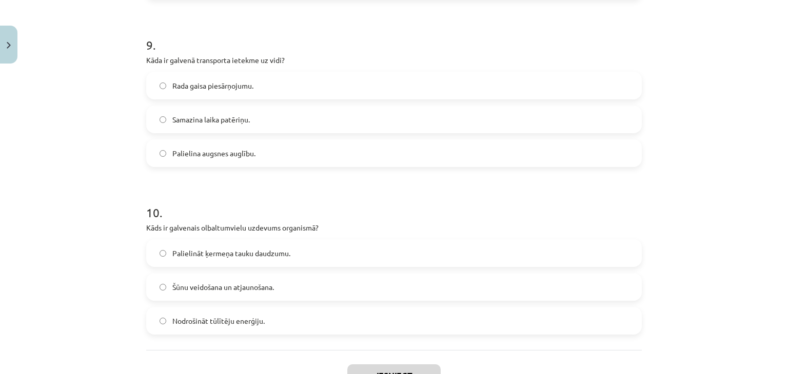
scroll to position [1605, 0]
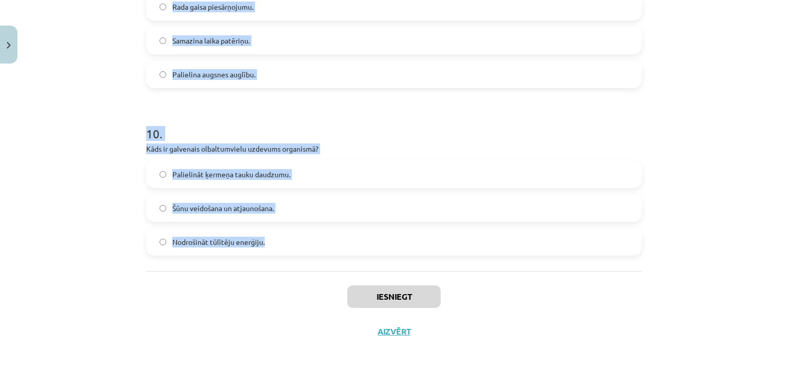
drag, startPoint x: 128, startPoint y: 74, endPoint x: 274, endPoint y: 265, distance: 240.4
click at [274, 265] on div "Mācību tēma: Sports un veselība - 10. klases 4. ieskaites mācību materiāls #6 N…" at bounding box center [394, 187] width 788 height 374
copy form "Kas tiek uzskatīts par vienu no galvenajiem neinfekcijas slimību riska faktorie…"
click at [734, 214] on div "Mācību tēma: Sports un veselība - 10. klases 4. ieskaites mācību materiāls #6 N…" at bounding box center [394, 187] width 788 height 374
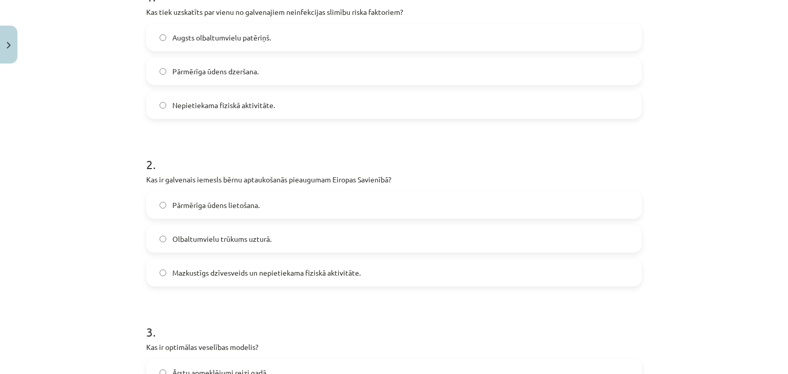
scroll to position [203, 0]
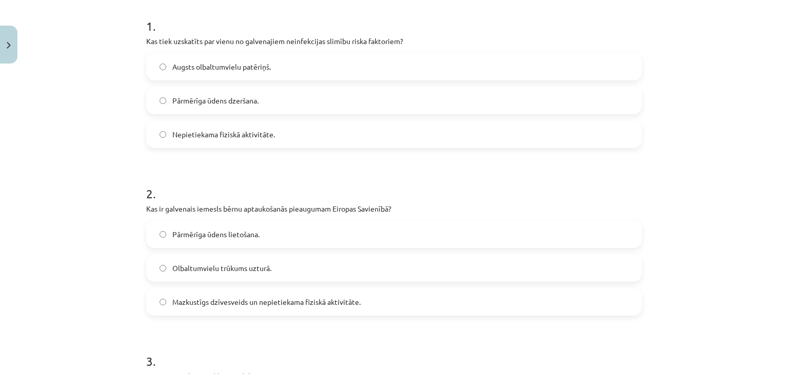
click at [224, 136] on span "Nepietiekama fiziskā aktivitāte." at bounding box center [223, 134] width 103 height 11
click at [234, 302] on span "Mazkustīgs dzīvesveids un nepietiekama fiziskā aktivitāte." at bounding box center [266, 302] width 188 height 11
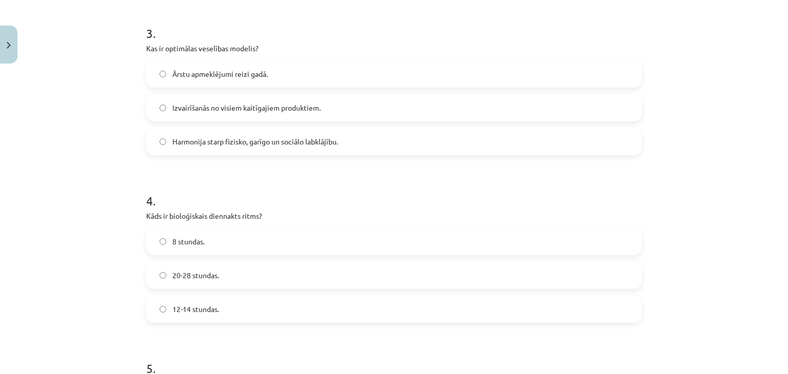
scroll to position [545, 0]
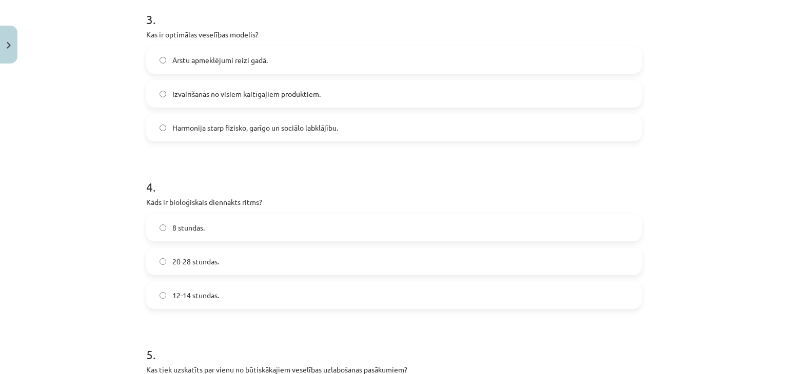
click at [204, 130] on span "Harmonija starp fizisko, garīgo un sociālo labklājību." at bounding box center [255, 128] width 166 height 11
click at [207, 262] on span "20-28 stundas." at bounding box center [195, 261] width 47 height 11
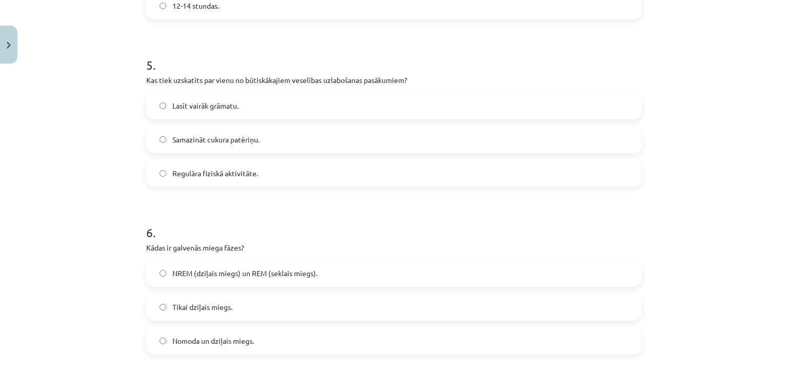
scroll to position [844, 0]
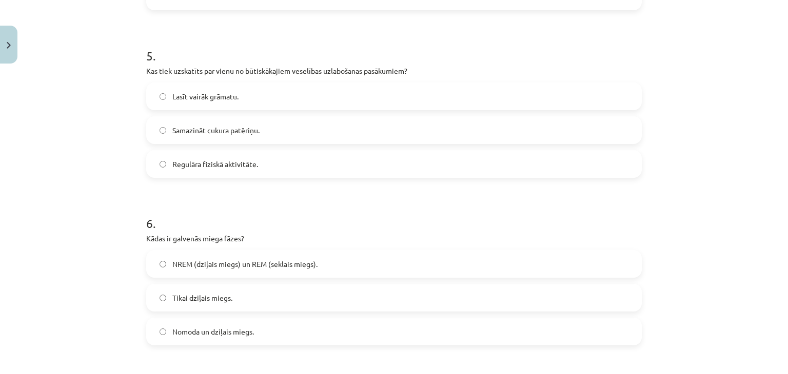
click at [203, 163] on span "Regulāra fiziskā aktivitāte." at bounding box center [215, 164] width 86 height 11
click at [211, 273] on label "NREM (dziļais miegs) un REM (seklais miegs)." at bounding box center [393, 264] width 493 height 26
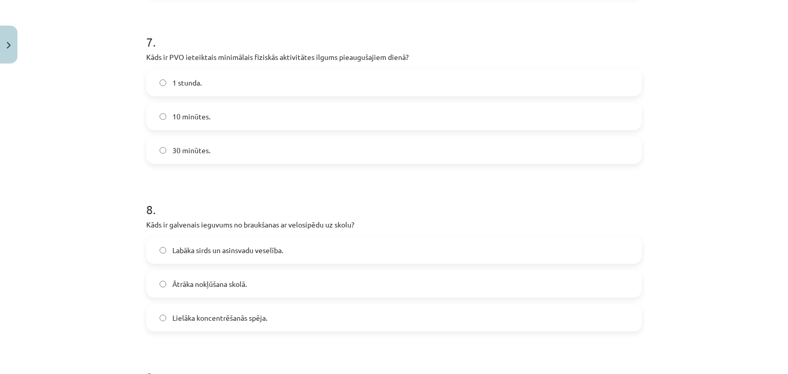
scroll to position [1196, 0]
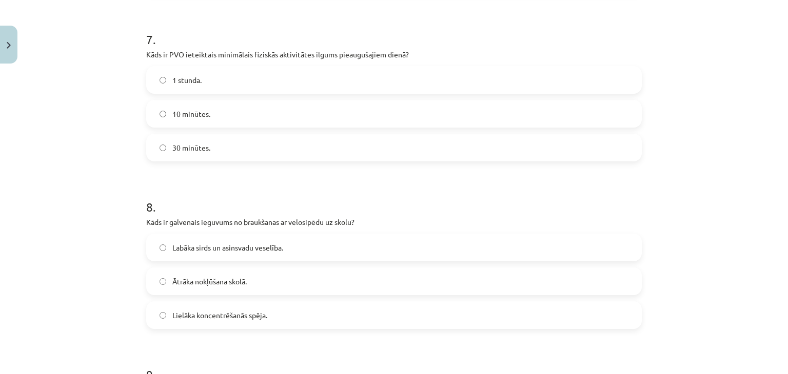
click at [172, 157] on label "30 minūtes." at bounding box center [393, 148] width 493 height 26
click at [213, 249] on span "Labāka sirds un asinsvadu veselība." at bounding box center [227, 248] width 111 height 11
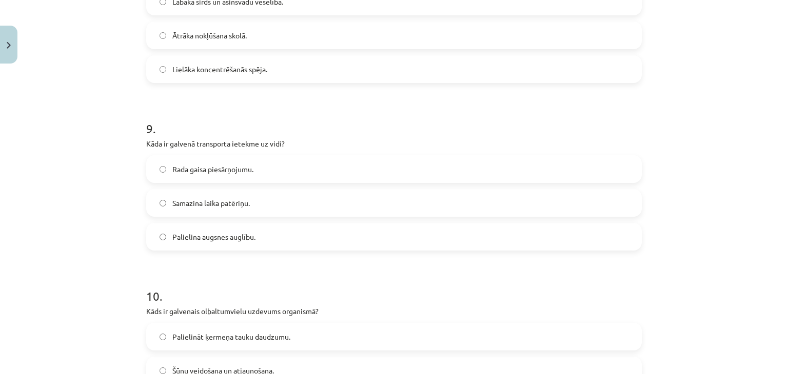
scroll to position [1493, 0]
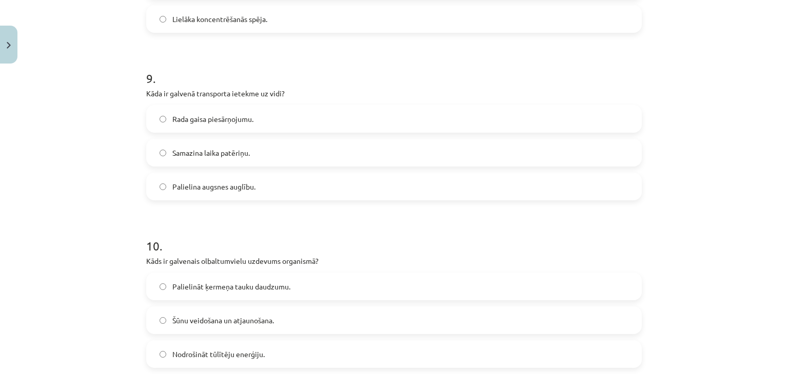
click at [209, 115] on span "Rada gaisa piesārņojumu." at bounding box center [212, 119] width 81 height 11
click at [247, 332] on label "Šūnu veidošana un atjaunošana." at bounding box center [393, 321] width 493 height 26
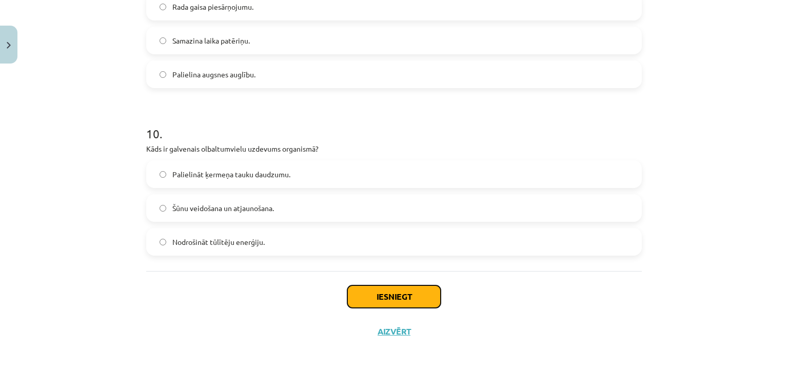
click at [349, 294] on button "Iesniegt" at bounding box center [393, 297] width 93 height 23
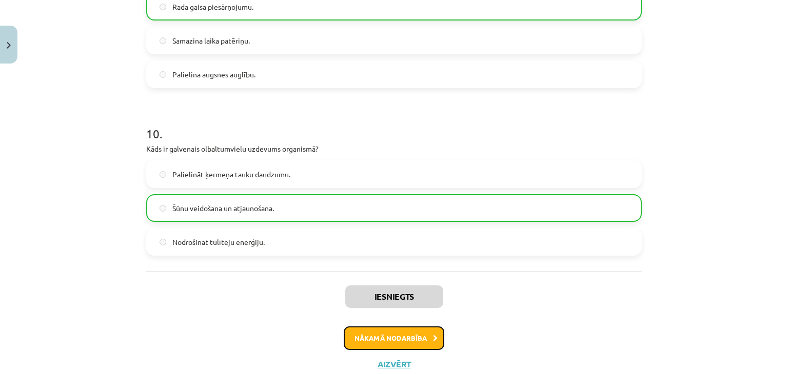
click at [392, 341] on button "Nākamā nodarbība" at bounding box center [394, 339] width 101 height 24
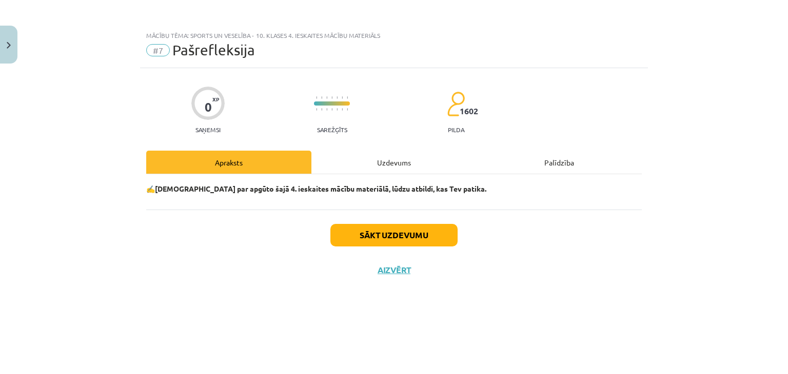
scroll to position [0, 0]
click at [377, 166] on div "Uzdevums" at bounding box center [393, 162] width 165 height 23
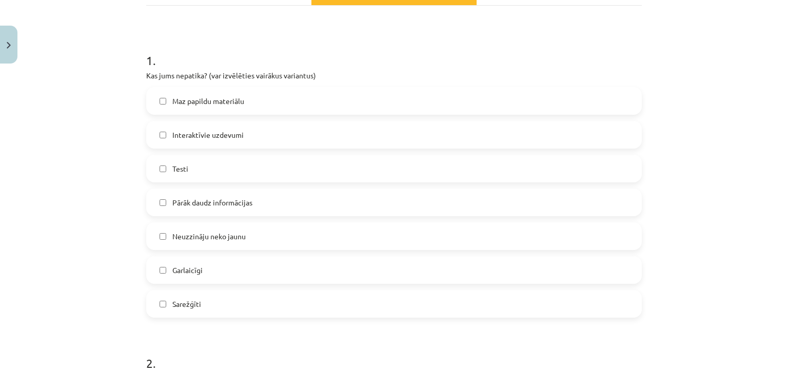
scroll to position [181, 0]
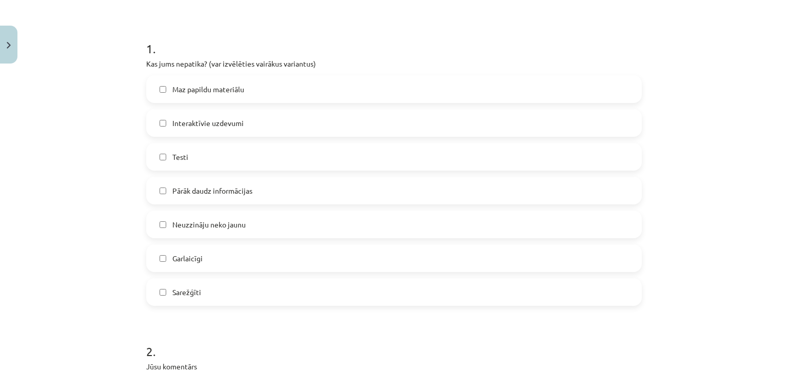
click at [248, 192] on span "Pārāk daudz informācijas" at bounding box center [212, 191] width 80 height 11
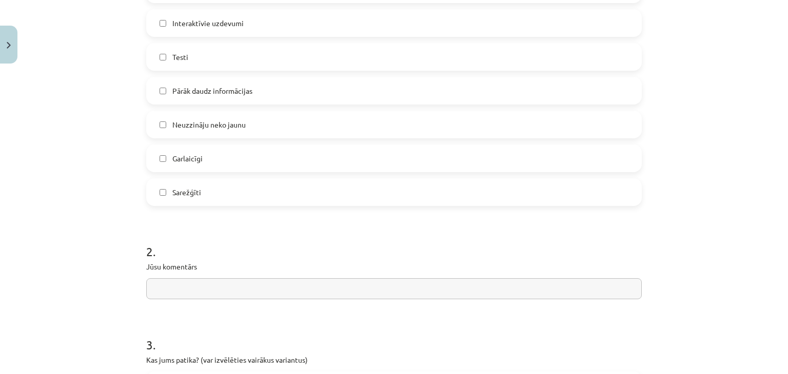
scroll to position [228, 0]
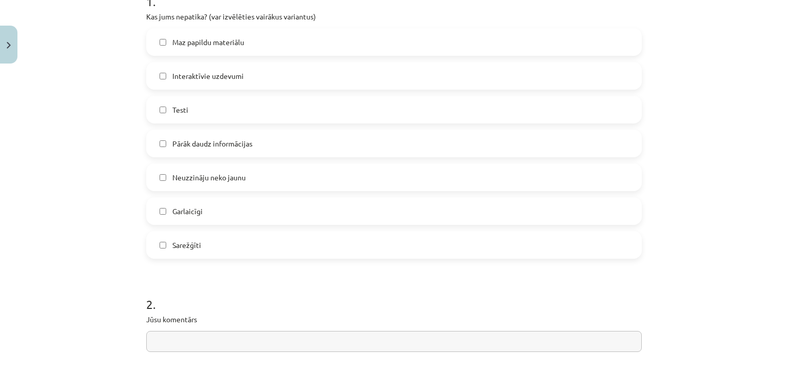
click at [471, 35] on label "Maz papildu materiālu" at bounding box center [393, 42] width 493 height 26
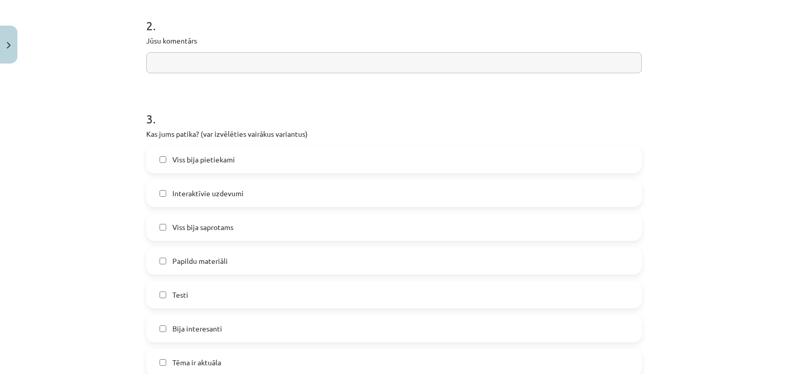
scroll to position [528, 0]
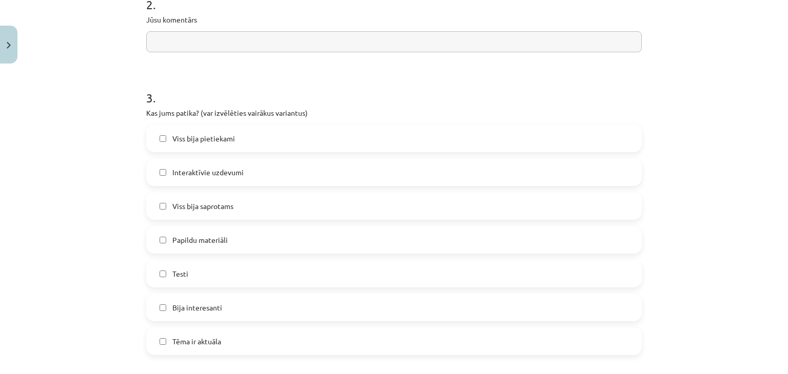
click at [267, 44] on input "text" at bounding box center [393, 41] width 495 height 21
click at [140, 17] on div "0 XP Saņemsi Sarežģīts 1602 pilda Apraksts Uzdevums Palīdzība 1 . Kas jums nepa…" at bounding box center [394, 131] width 508 height 1183
click at [176, 52] on form "1 . Kas jums nepatika? (var izvēlēties vairākus variantus) Maz papildu materiāl…" at bounding box center [393, 152] width 495 height 953
click at [169, 46] on input "text" at bounding box center [393, 41] width 495 height 21
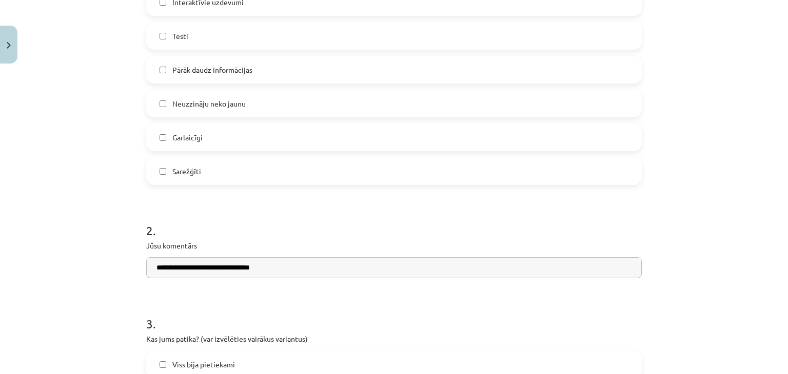
scroll to position [296, 0]
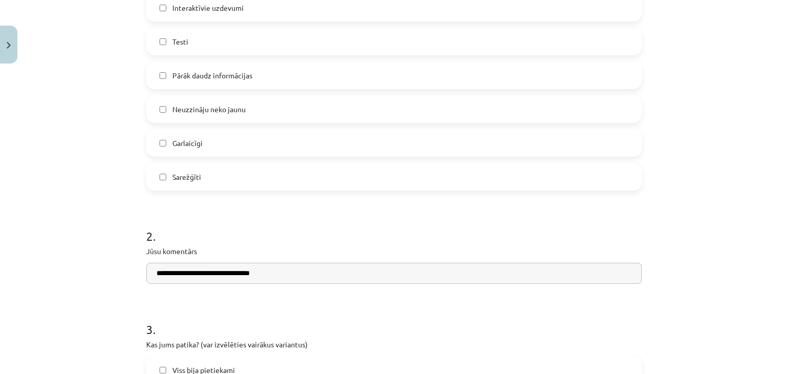
click at [234, 275] on input "**********" at bounding box center [393, 273] width 495 height 21
click at [347, 269] on input "**********" at bounding box center [393, 273] width 495 height 21
type input "**********"
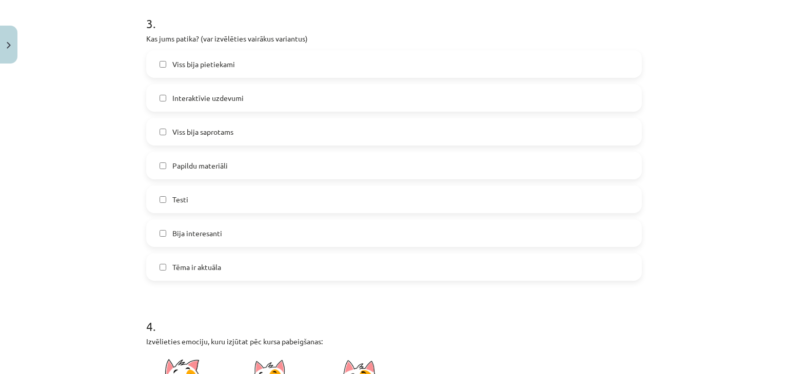
scroll to position [622, 0]
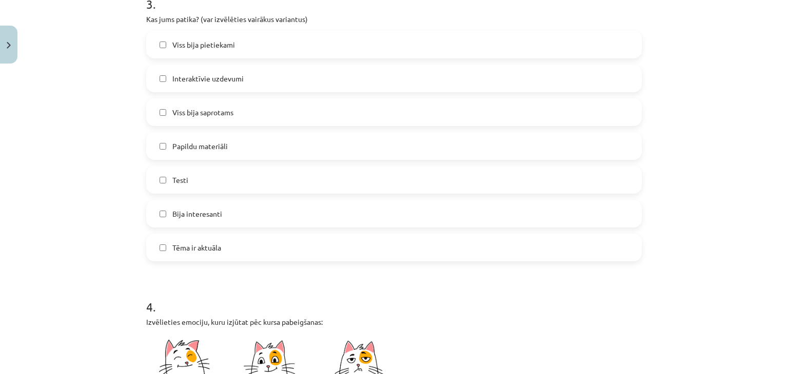
click at [209, 117] on span "Viss bija saprotams" at bounding box center [202, 112] width 61 height 11
click at [248, 46] on label "Viss bija pietiekami" at bounding box center [393, 45] width 493 height 26
click at [244, 116] on label "Viss bija saprotams" at bounding box center [393, 113] width 493 height 26
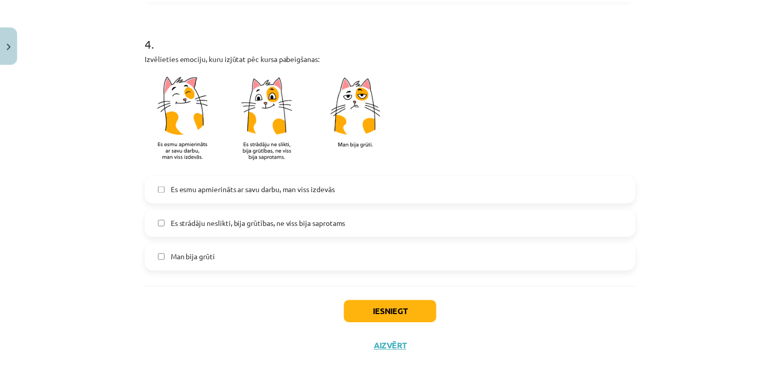
scroll to position [902, 0]
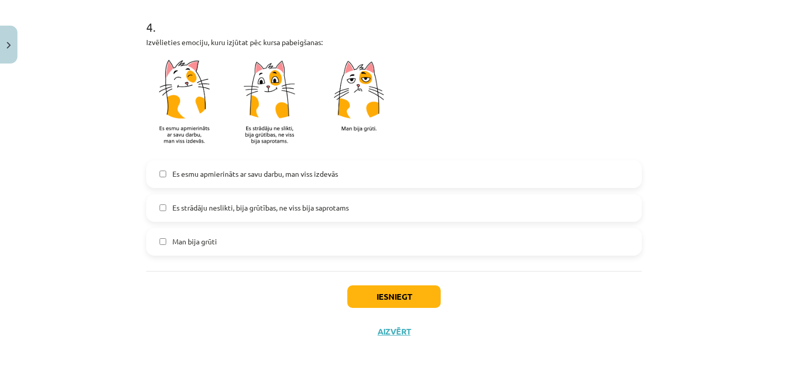
click at [267, 174] on span "Es esmu apmierināts ar savu darbu, man viss izdevās" at bounding box center [255, 174] width 166 height 11
click at [365, 288] on button "Iesniegt" at bounding box center [393, 297] width 93 height 23
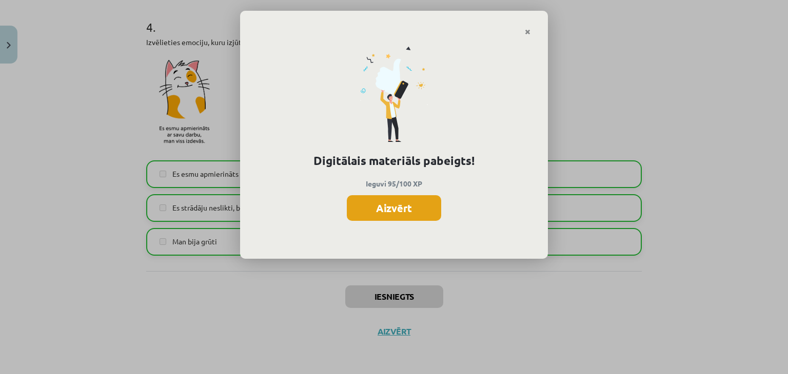
click at [379, 210] on button "Aizvērt" at bounding box center [394, 208] width 94 height 26
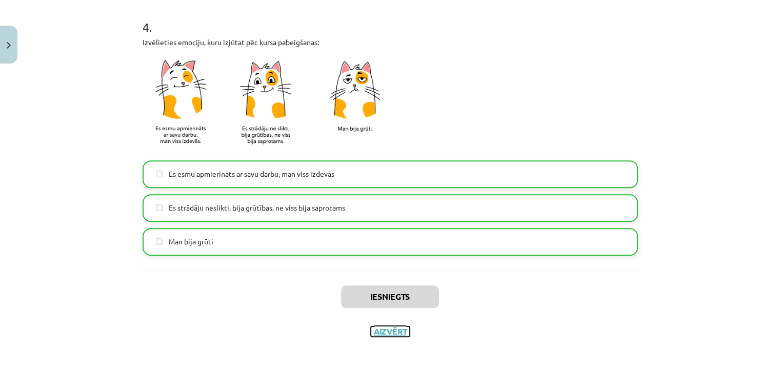
click at [393, 328] on button "Aizvērt" at bounding box center [390, 332] width 39 height 10
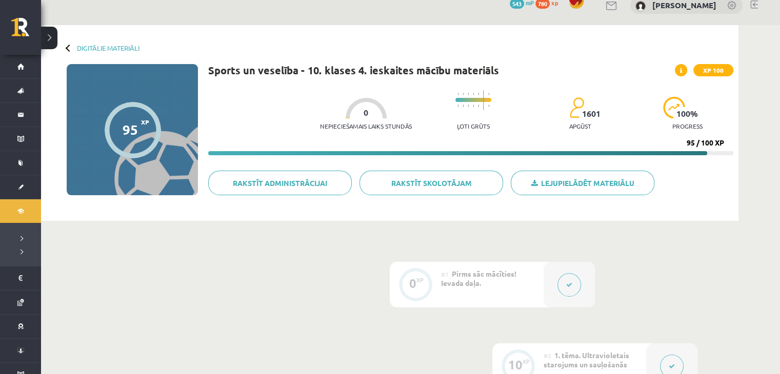
scroll to position [0, 0]
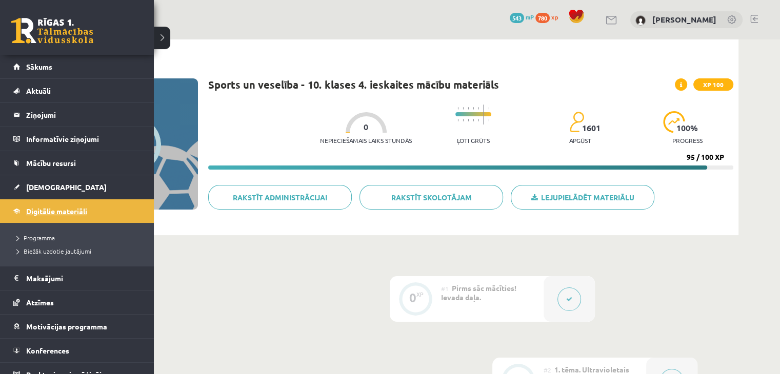
click at [14, 212] on link "Digitālie materiāli" at bounding box center [77, 212] width 128 height 24
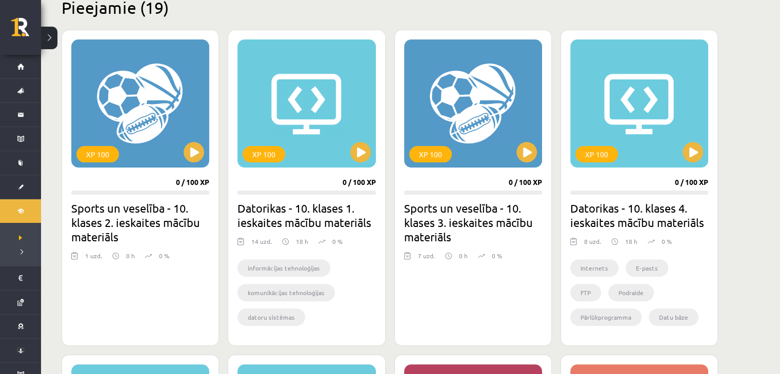
scroll to position [259, 0]
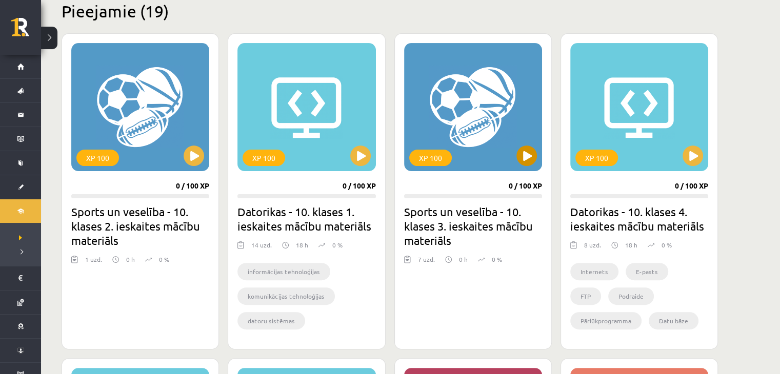
click at [475, 128] on div "XP 100" at bounding box center [473, 107] width 138 height 128
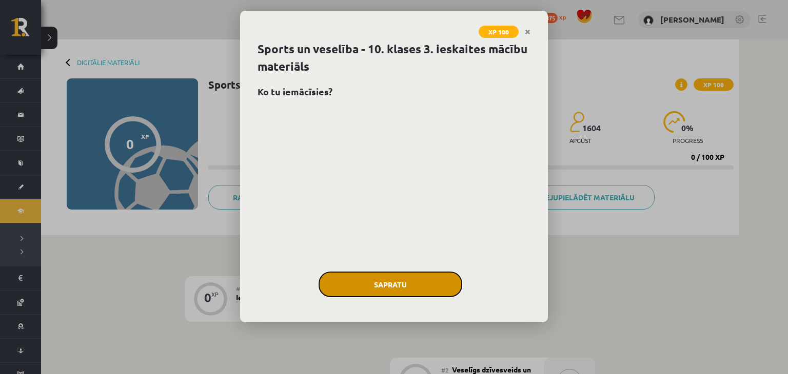
click at [404, 292] on button "Sapratu" at bounding box center [391, 285] width 144 height 26
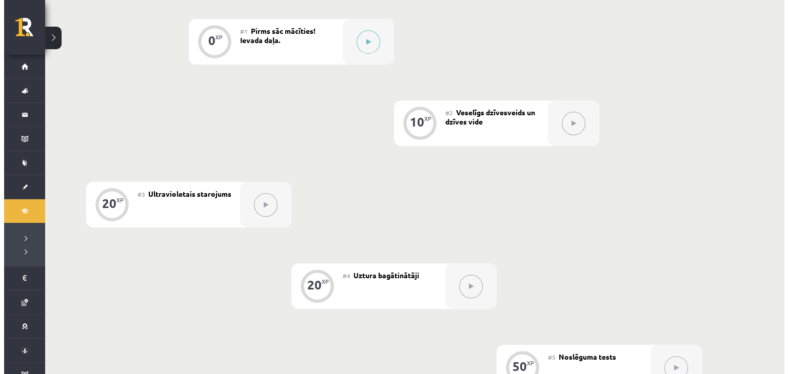
scroll to position [254, 0]
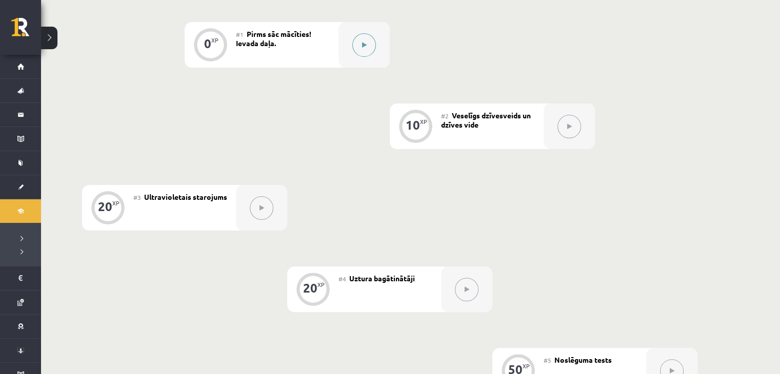
click at [362, 47] on icon at bounding box center [364, 45] width 5 height 6
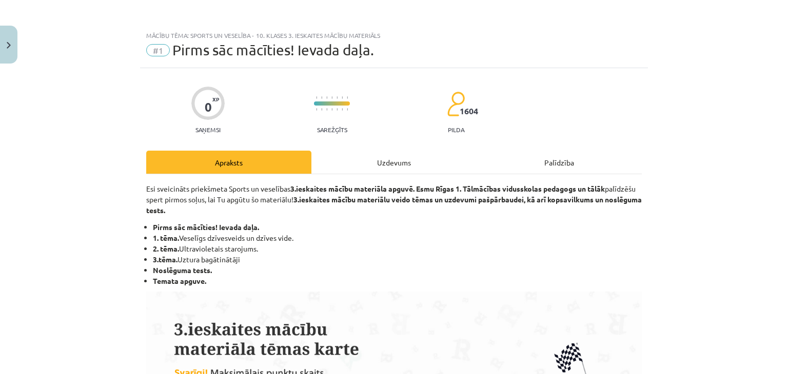
click at [360, 163] on div "Uzdevums" at bounding box center [393, 162] width 165 height 23
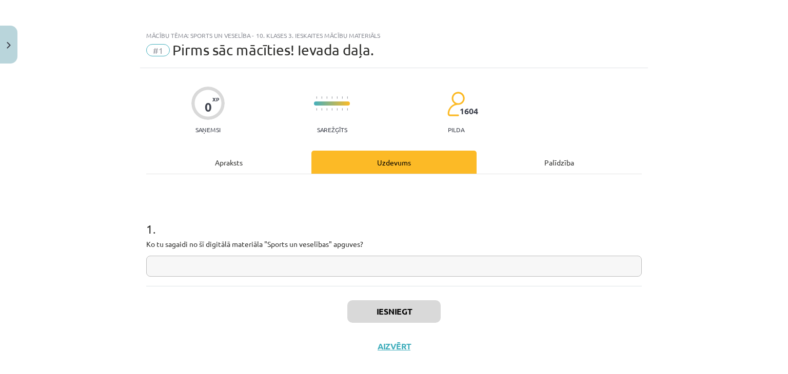
scroll to position [15, 0]
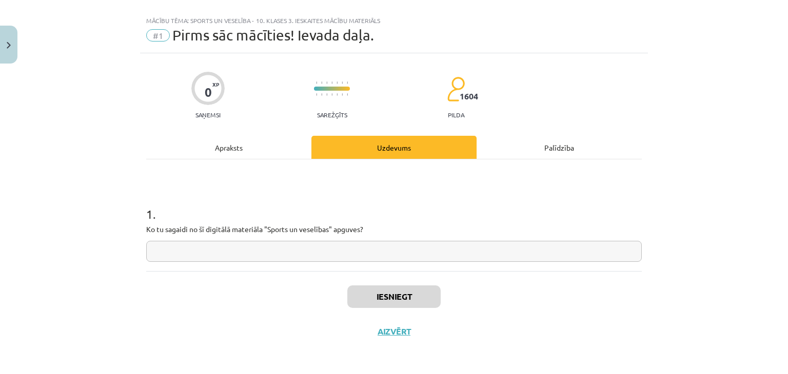
drag, startPoint x: 137, startPoint y: 227, endPoint x: 422, endPoint y: 250, distance: 286.1
click at [422, 250] on div "0 XP Saņemsi Sarežģīts 1604 pilda Apraksts Uzdevums Palīdzība 1 . Ko tu sagaidi…" at bounding box center [394, 201] width 508 height 296
click at [358, 260] on input "text" at bounding box center [393, 251] width 495 height 21
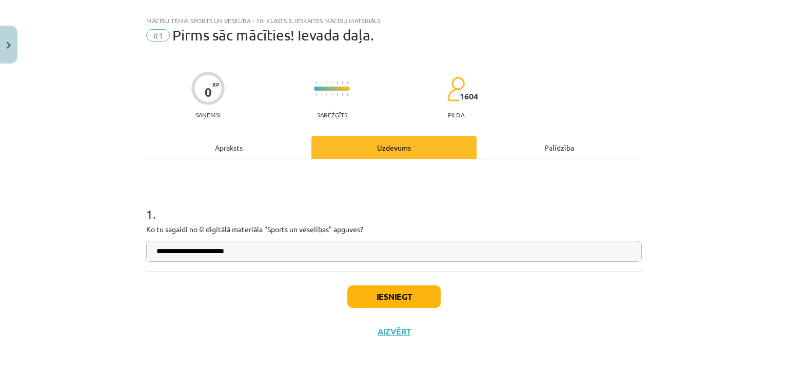
type input "**********"
click at [384, 298] on button "Iesniegt" at bounding box center [393, 297] width 93 height 23
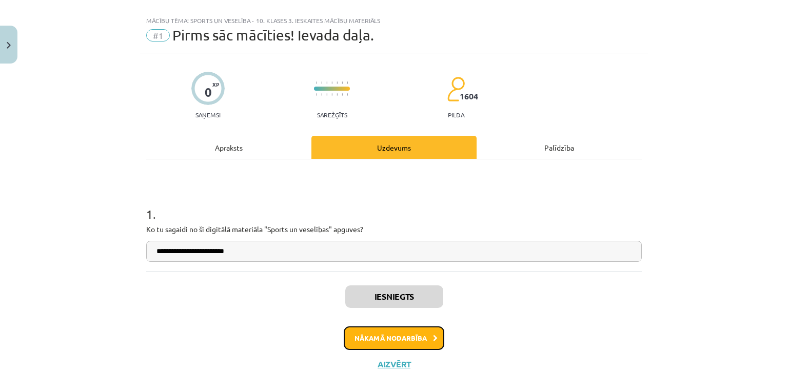
click at [370, 334] on button "Nākamā nodarbība" at bounding box center [394, 339] width 101 height 24
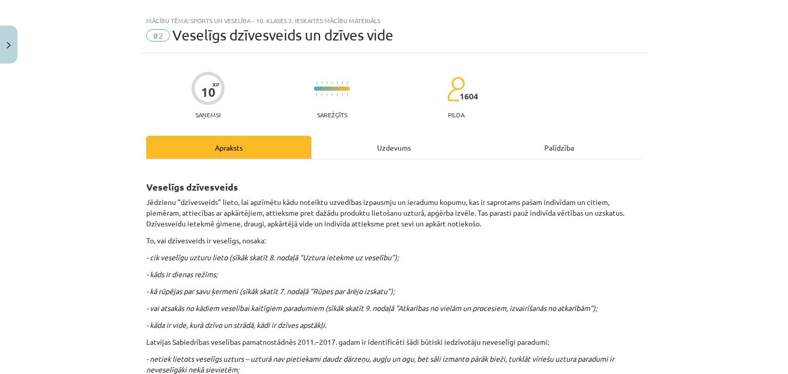
scroll to position [26, 0]
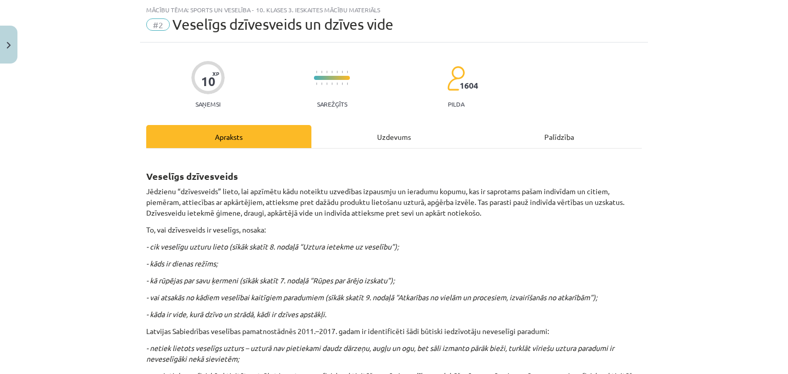
click at [385, 136] on div "Uzdevums" at bounding box center [393, 136] width 165 height 23
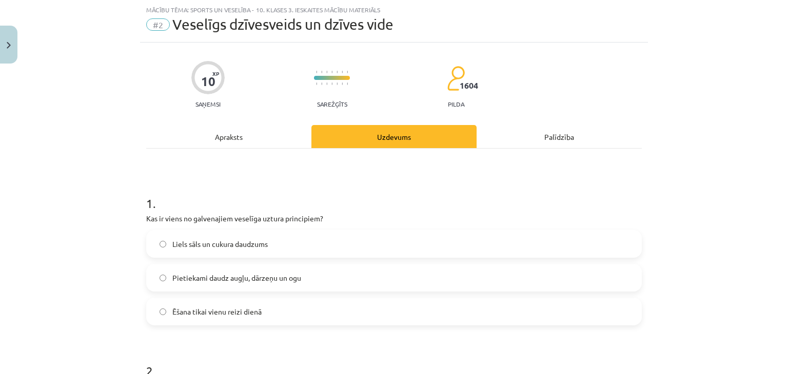
click at [284, 287] on label "Pietiekami daudz augļu, dārzeņu un ogu" at bounding box center [393, 278] width 493 height 26
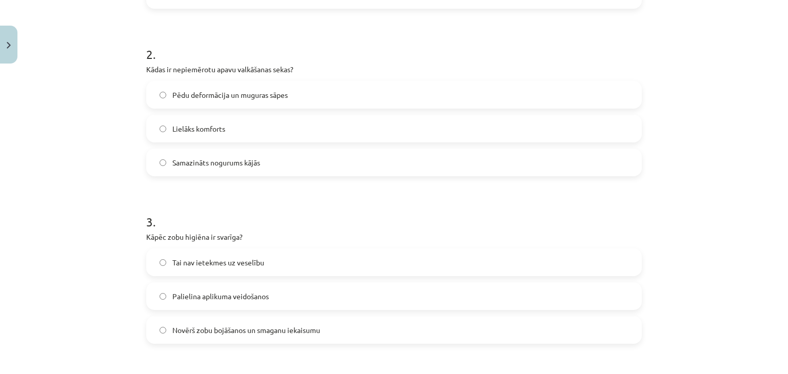
scroll to position [366, 0]
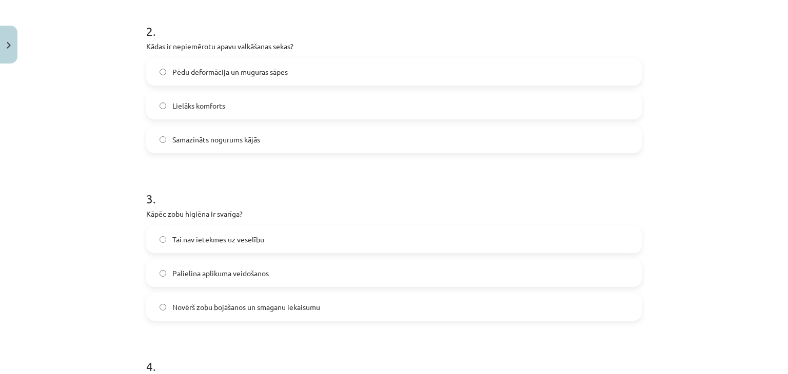
click at [243, 74] on span "Pēdu deformācija un muguras sāpes" at bounding box center [229, 72] width 115 height 11
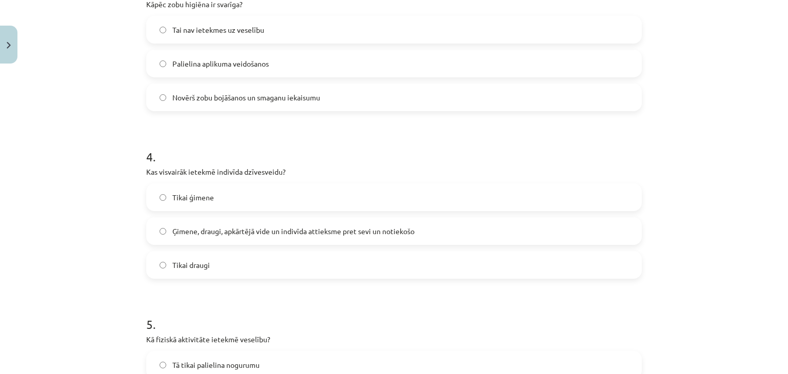
scroll to position [555, 0]
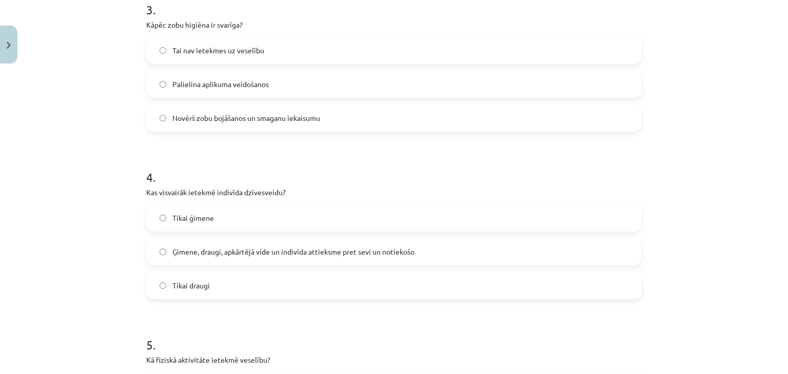
click at [213, 87] on span "Palielina aplikuma veidošanos" at bounding box center [220, 84] width 96 height 11
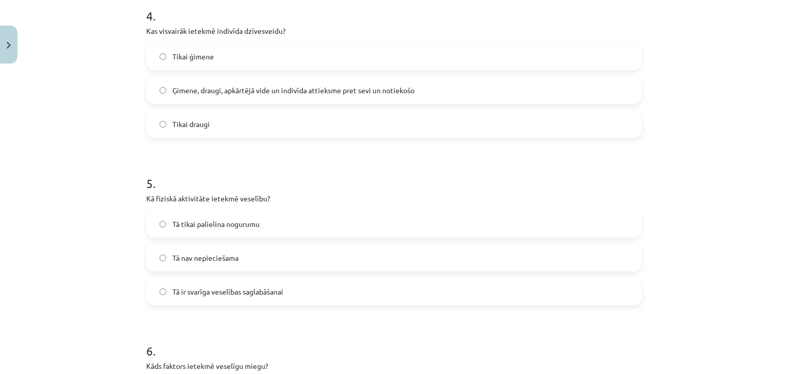
scroll to position [719, 0]
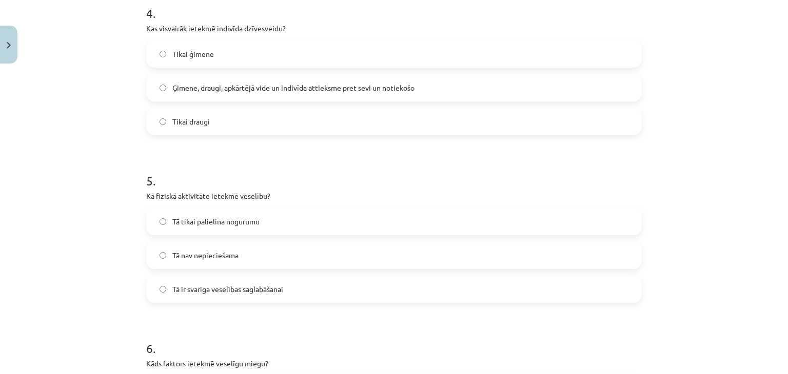
click at [193, 92] on span "Ģimene, draugi, apkārtējā vide un indivīda attieksme pret sevi un notiekošo" at bounding box center [293, 88] width 242 height 11
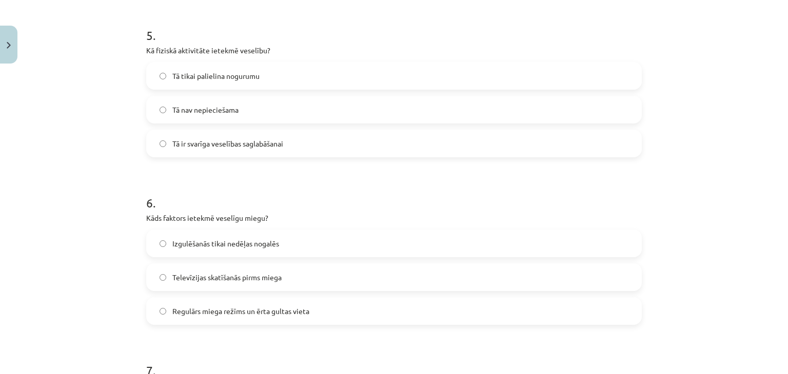
scroll to position [874, 0]
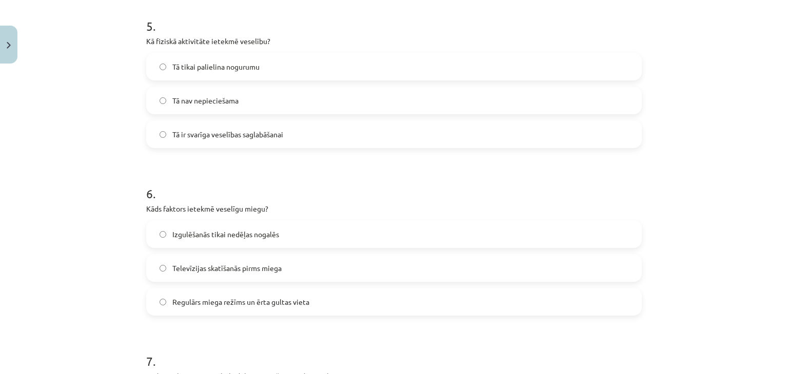
click at [267, 132] on span "Tā ir svarīga veselības saglabāšanai" at bounding box center [227, 134] width 111 height 11
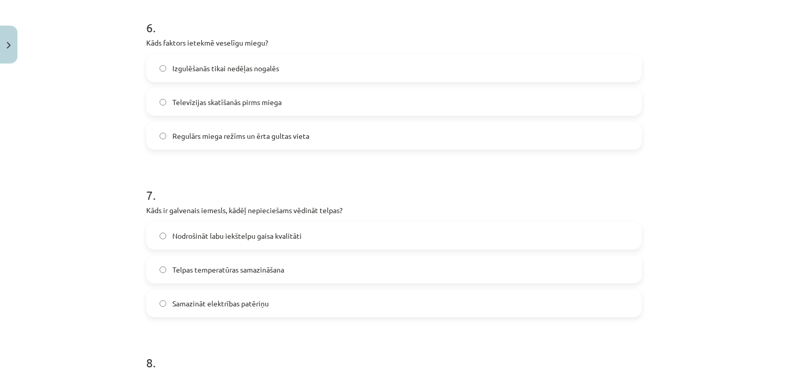
scroll to position [1042, 0]
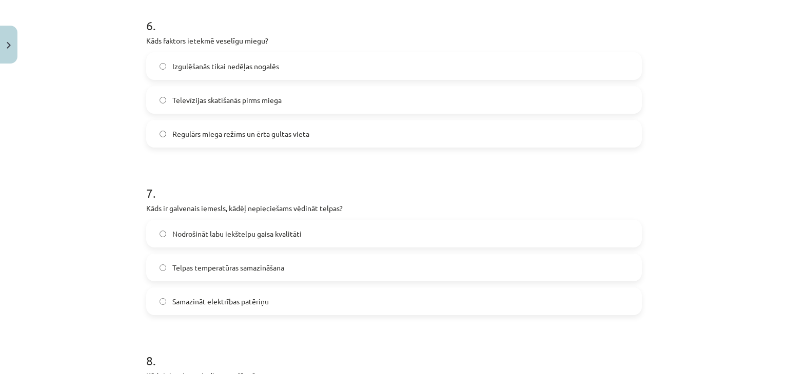
click at [193, 136] on span "Regulārs miega režīms un ērta gultas vieta" at bounding box center [240, 134] width 137 height 11
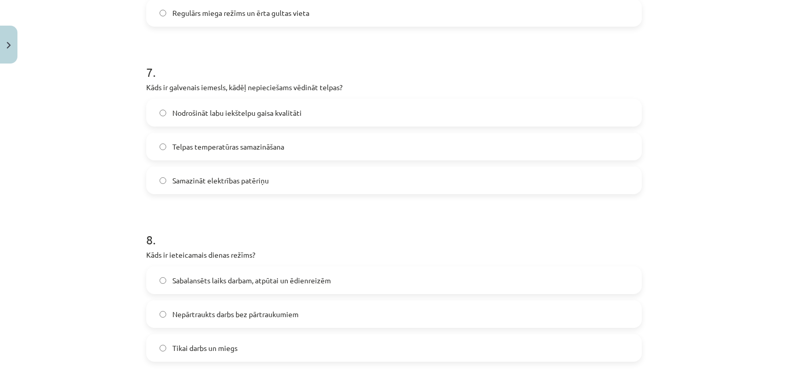
scroll to position [1165, 0]
click at [288, 115] on span "Nodrošināt labu iekštelpu gaisa kvalitāti" at bounding box center [236, 111] width 129 height 11
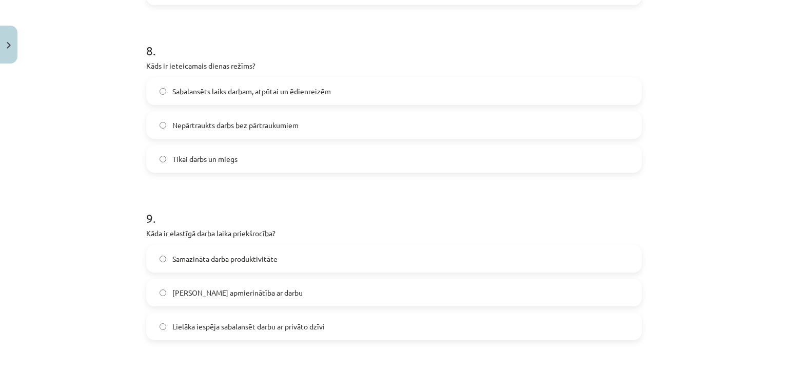
scroll to position [1355, 0]
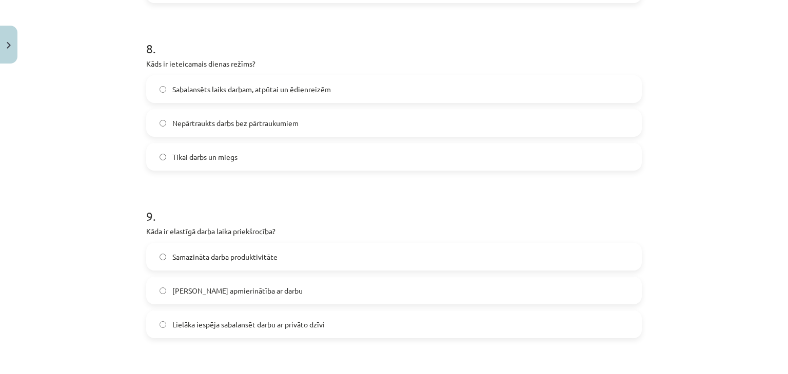
click at [298, 89] on span "Sabalansēts laiks darbam, atpūtai un ēdienreizēm" at bounding box center [251, 89] width 158 height 11
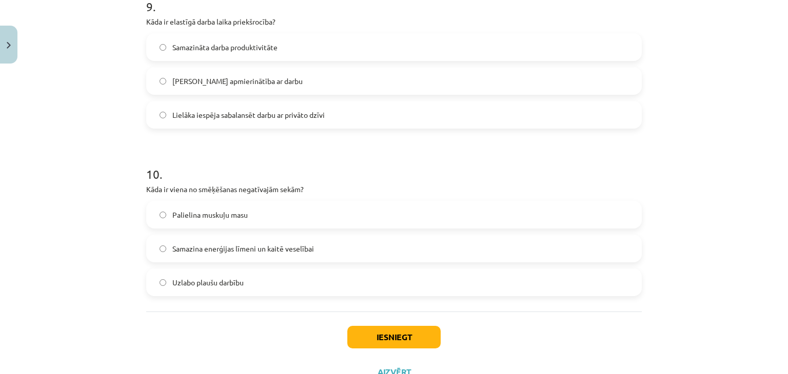
scroll to position [1592, 0]
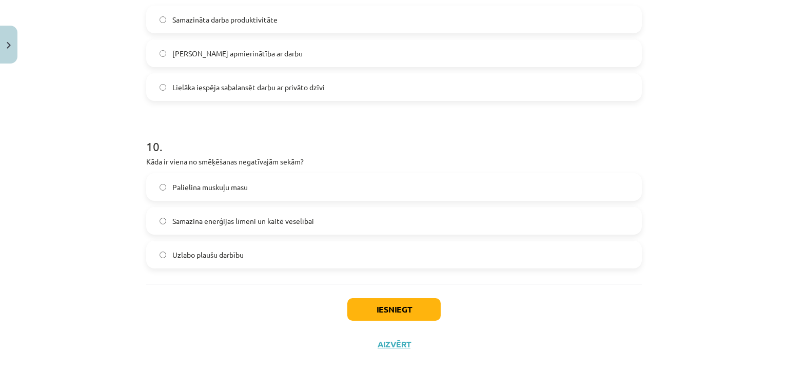
click at [272, 95] on label "Lielāka iespēja sabalansēt darbu ar privāto dzīvi" at bounding box center [393, 87] width 493 height 26
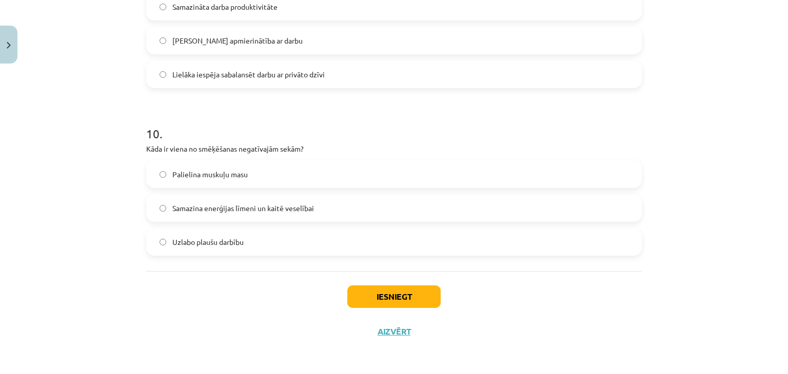
click at [254, 214] on label "Samazina enerģijas līmeni un kaitē veselībai" at bounding box center [393, 208] width 493 height 26
click at [392, 305] on button "Iesniegt" at bounding box center [393, 297] width 93 height 23
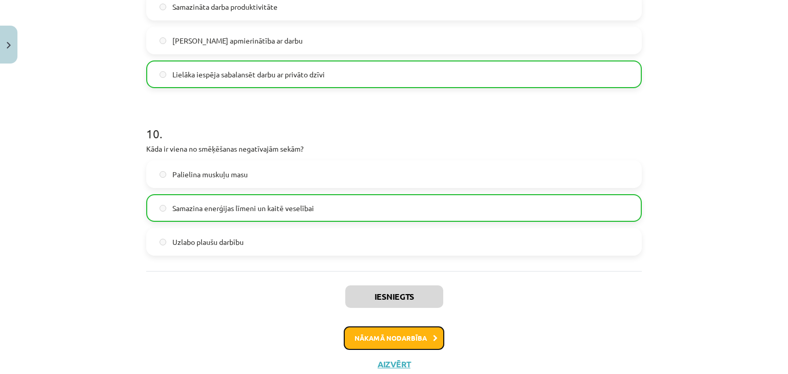
click at [399, 331] on button "Nākamā nodarbība" at bounding box center [394, 339] width 101 height 24
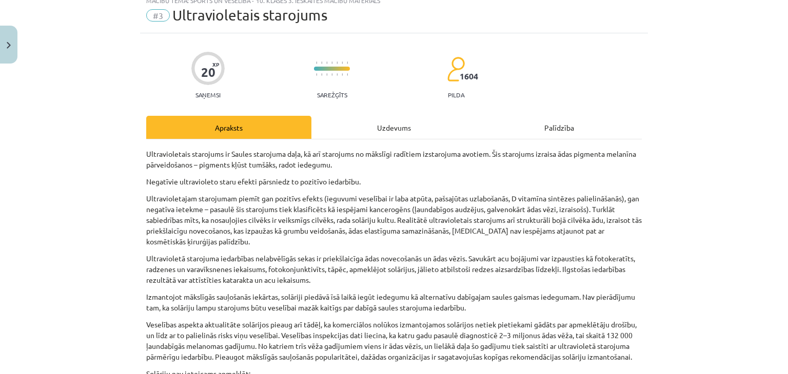
scroll to position [26, 0]
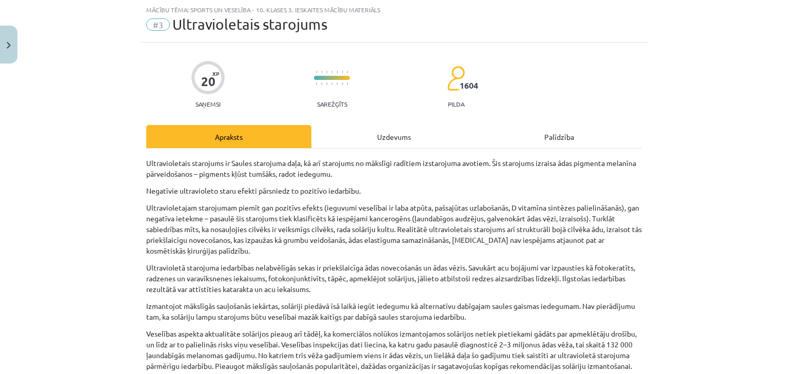
click at [365, 142] on div "Uzdevums" at bounding box center [393, 136] width 165 height 23
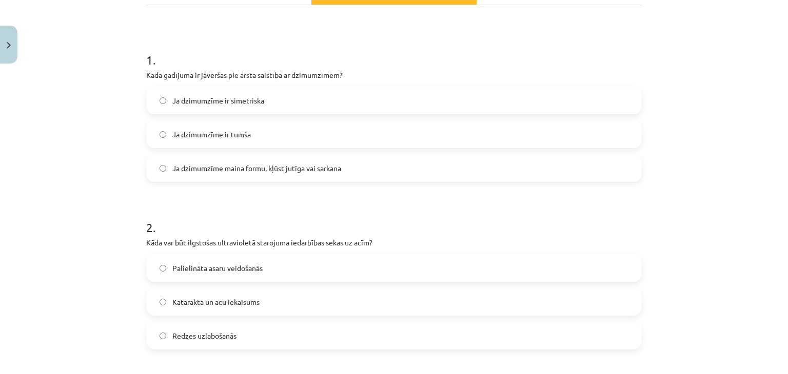
scroll to position [176, 0]
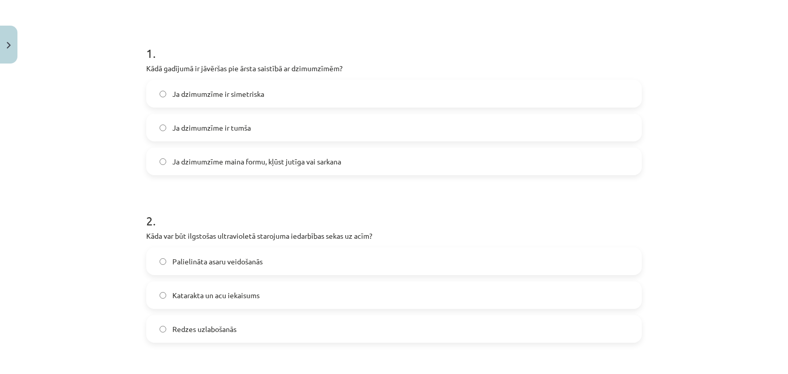
click at [196, 161] on span "Ja dzimumzīme maina formu, kļūst jutīga vai sarkana" at bounding box center [256, 161] width 169 height 11
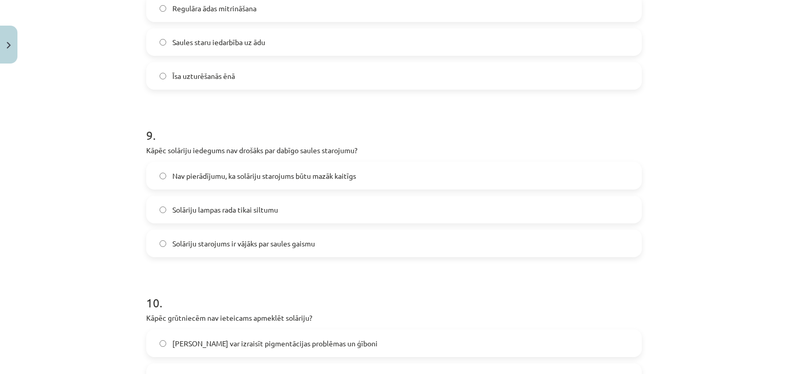
scroll to position [1605, 0]
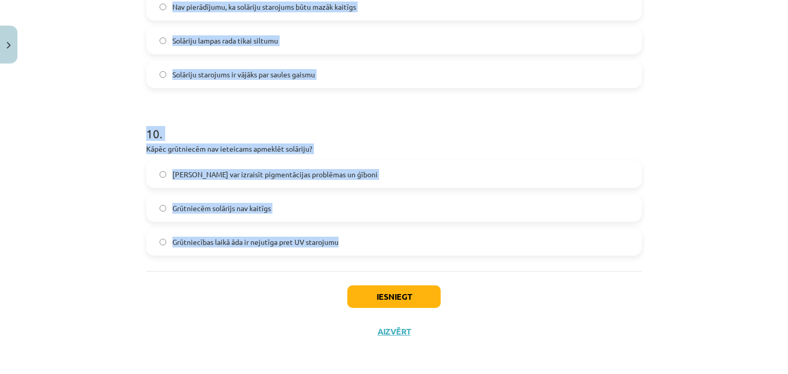
drag, startPoint x: 141, startPoint y: 62, endPoint x: 352, endPoint y: 251, distance: 283.0
copy form "Kādā gadījumā ir jāvēršas pie ārsta saistībā ar dzimumzīmēm? Ja dzimumzīme ir s…"
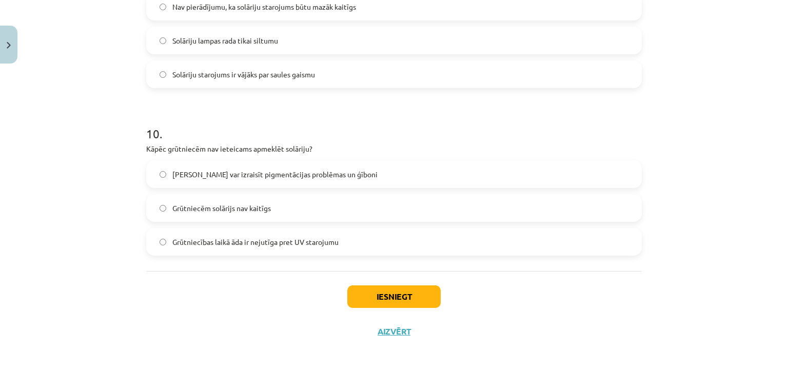
click at [779, 328] on div "Mācību tēma: Sports un veselība - 10. klases 3. ieskaites mācību materiāls #3 U…" at bounding box center [394, 187] width 788 height 374
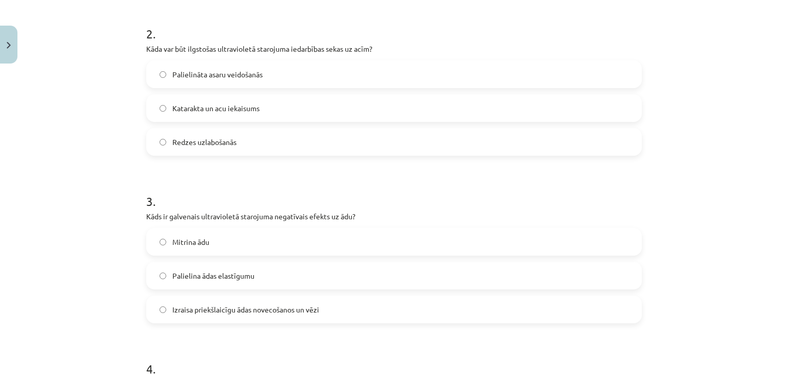
scroll to position [374, 0]
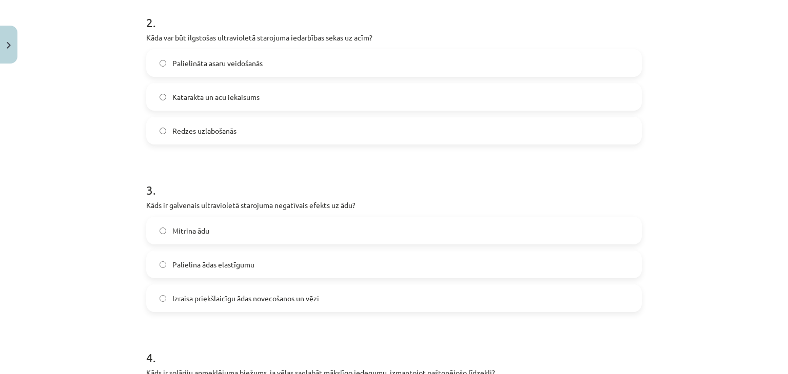
click at [230, 100] on span "Katarakta un acu iekaisums" at bounding box center [215, 97] width 87 height 11
click at [213, 288] on label "Izraisa priekšlaicīgu ādas novecošanos un vēzi" at bounding box center [393, 299] width 493 height 26
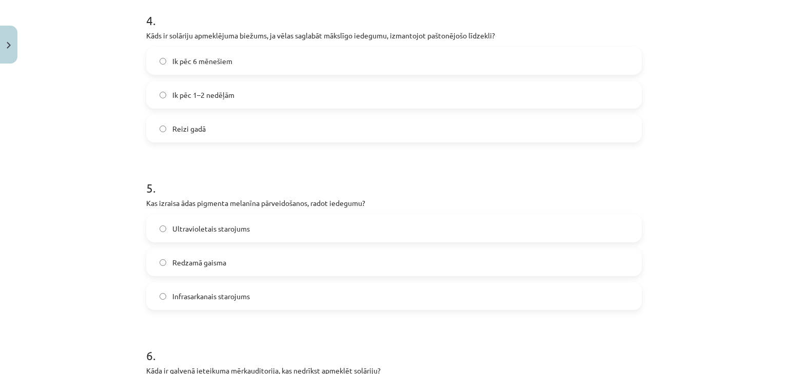
scroll to position [717, 0]
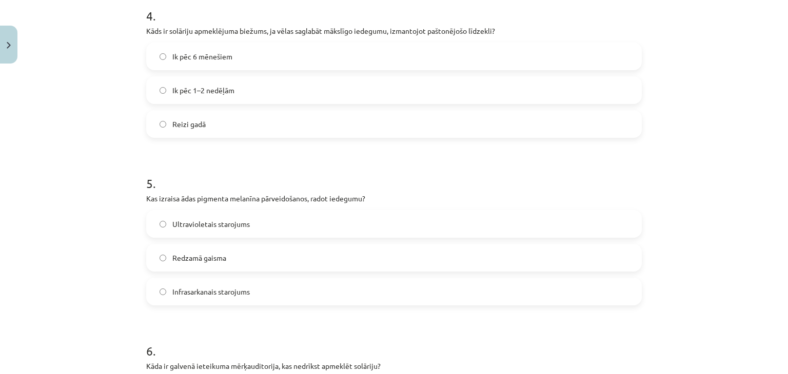
click at [265, 87] on label "Ik pēc 1–2 nedēļām" at bounding box center [393, 90] width 493 height 26
click at [251, 225] on label "Ultravioletais starojums" at bounding box center [393, 224] width 493 height 26
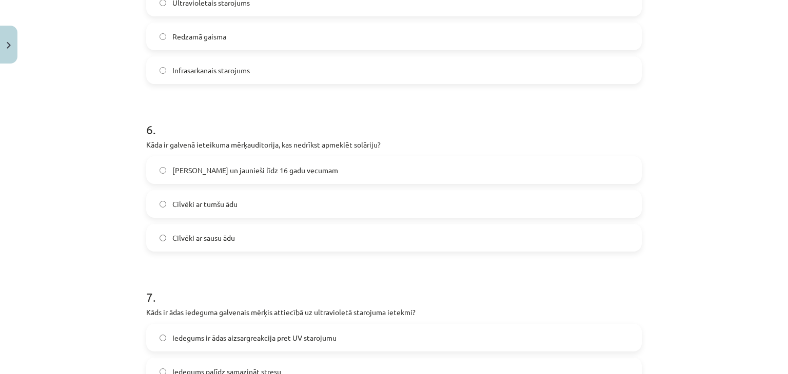
scroll to position [979, 0]
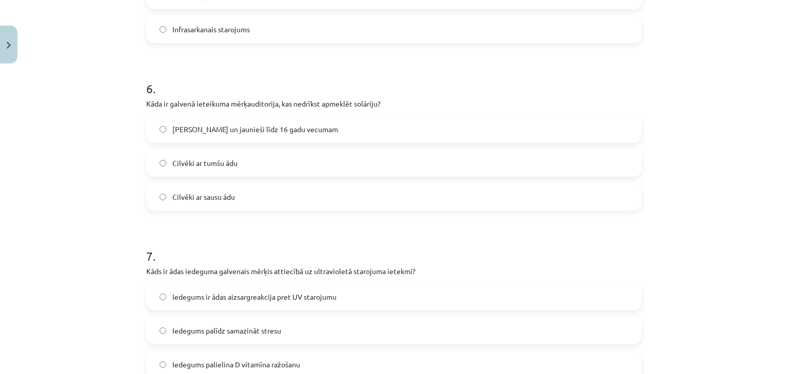
click at [244, 134] on label "Bērni un jaunieši līdz 16 gadu vecumam" at bounding box center [393, 129] width 493 height 26
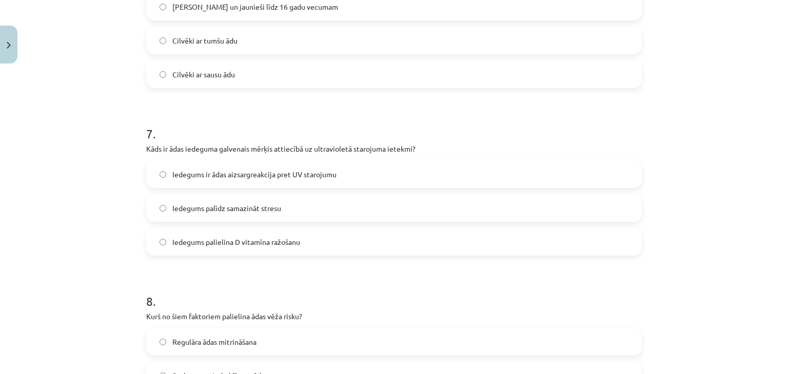
scroll to position [1176, 0]
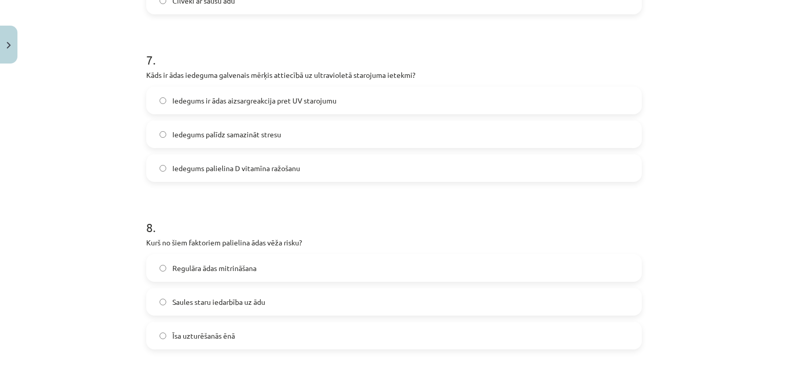
click at [244, 107] on label "Iedegums ir ādas aizsargreakcija pret UV starojumu" at bounding box center [393, 101] width 493 height 26
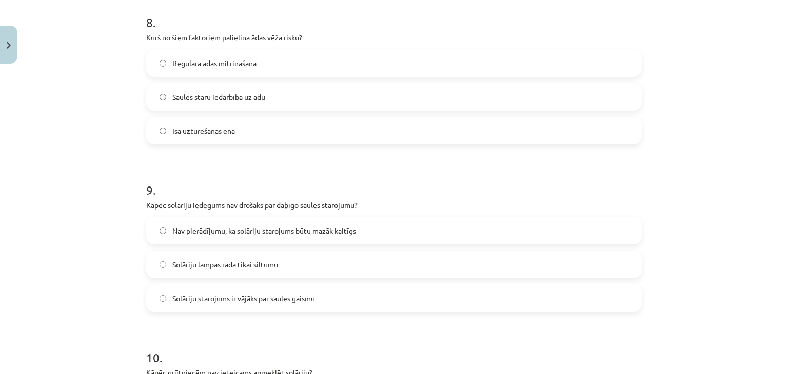
scroll to position [1383, 0]
click at [254, 97] on span "Saules staru iedarbība uz ādu" at bounding box center [218, 95] width 93 height 11
click at [202, 237] on label "Nav pierādījumu, ka solāriju starojums būtu mazāk kaitīgs" at bounding box center [393, 229] width 493 height 26
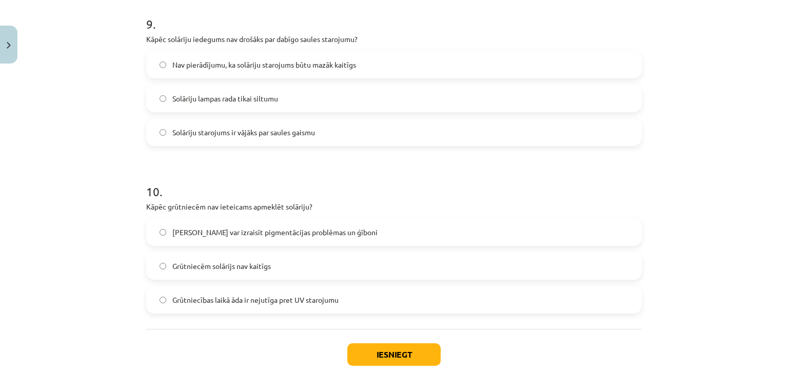
scroll to position [1605, 0]
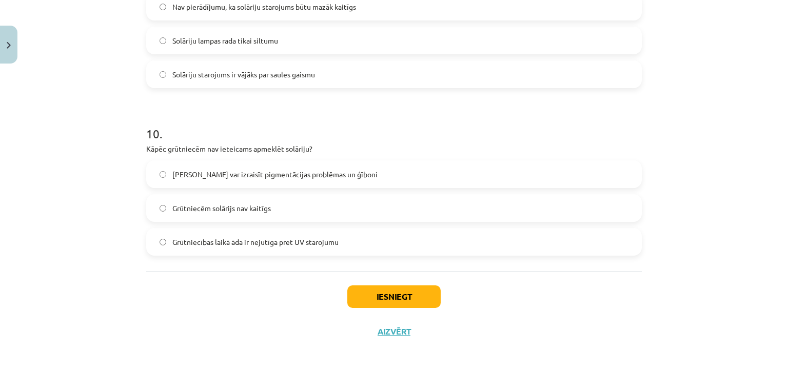
click at [229, 171] on span "Solārijs var izraisīt pigmentācijas problēmas un ģīboni" at bounding box center [274, 174] width 205 height 11
click at [393, 296] on button "Iesniegt" at bounding box center [393, 297] width 93 height 23
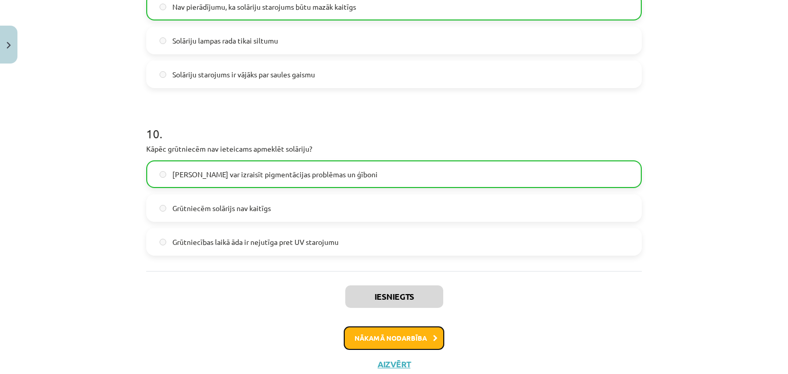
click at [406, 332] on button "Nākamā nodarbība" at bounding box center [394, 339] width 101 height 24
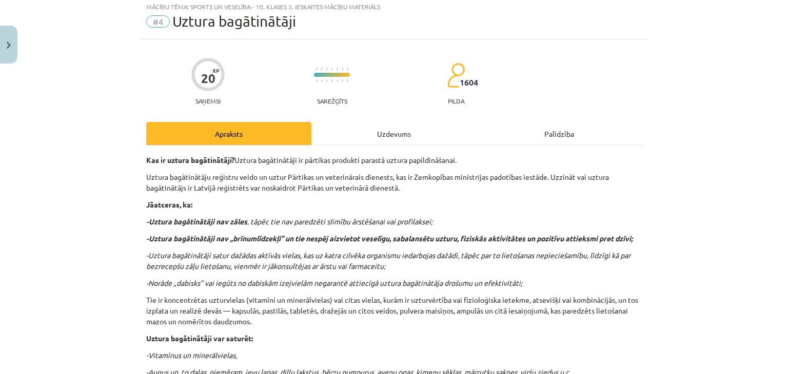
scroll to position [26, 0]
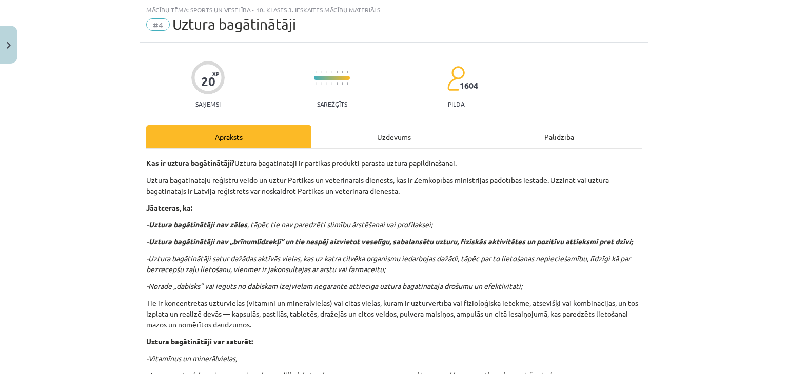
click at [369, 136] on div "Uzdevums" at bounding box center [393, 136] width 165 height 23
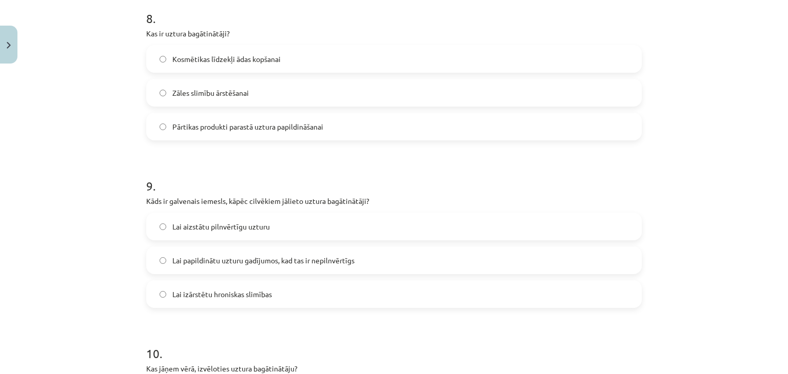
scroll to position [1605, 0]
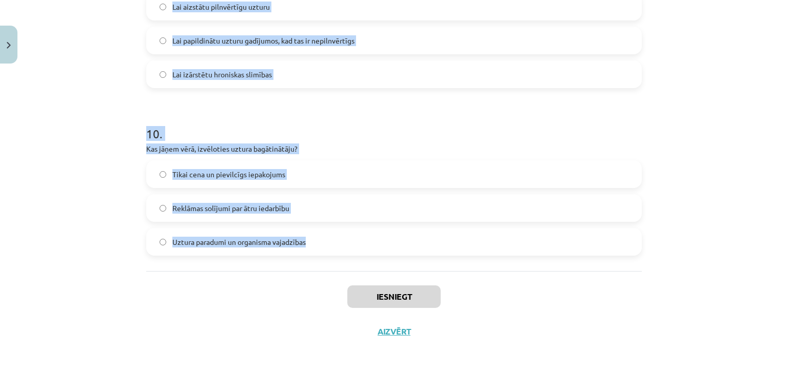
drag, startPoint x: 137, startPoint y: 215, endPoint x: 323, endPoint y: 235, distance: 186.8
copy form "Kas raksturo uztura bagātinātāju lietošanu? Tos var lietot, ja uzturā pietrūkst…"
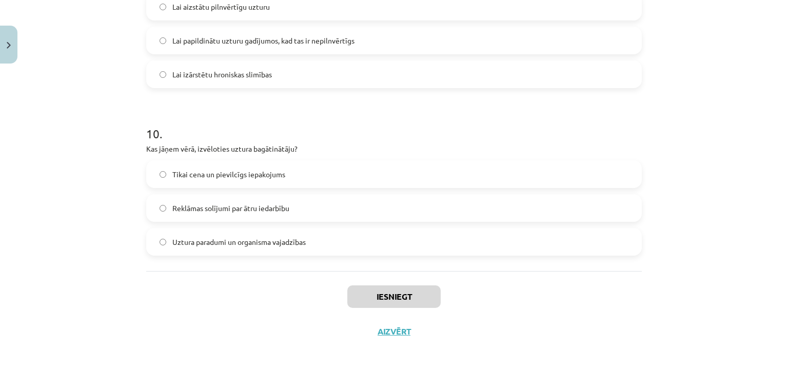
click at [739, 277] on div "Mācību tēma: Sports un veselība - 10. klases 3. ieskaites mācību materiāls #4 U…" at bounding box center [394, 187] width 788 height 374
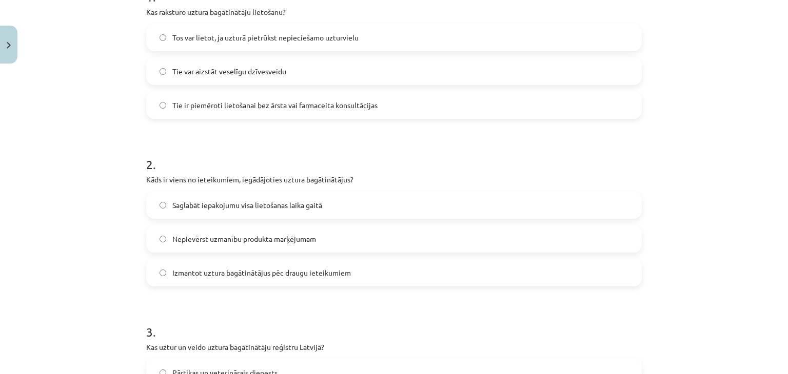
scroll to position [240, 0]
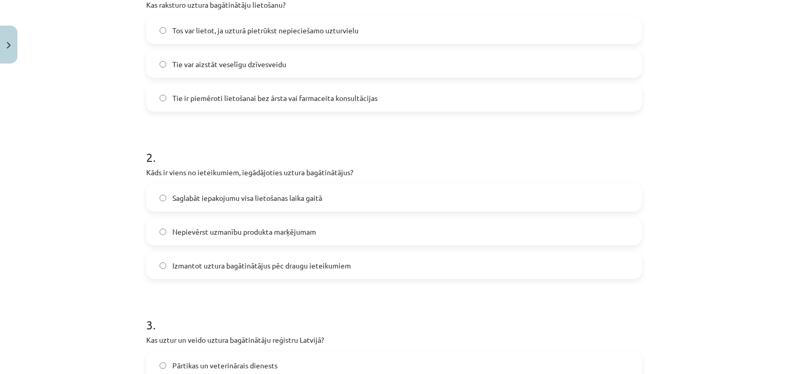
click at [240, 33] on span "Tos var lietot, ja uzturā pietrūkst nepieciešamo uzturvielu" at bounding box center [265, 30] width 186 height 11
click at [219, 196] on span "Saglabāt iepakojumu visa lietošanas laika gaitā" at bounding box center [247, 198] width 150 height 11
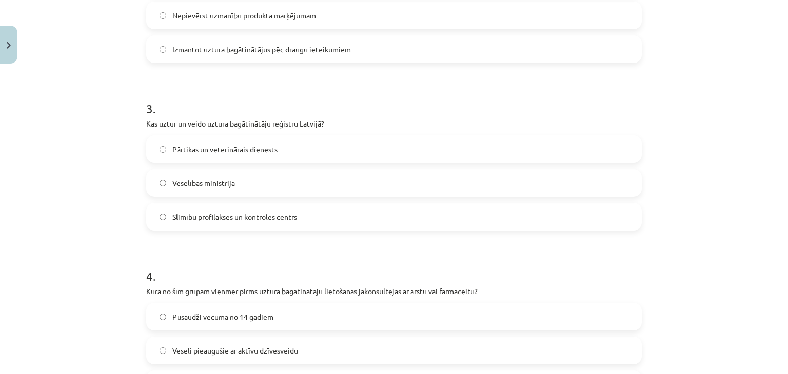
scroll to position [490, 0]
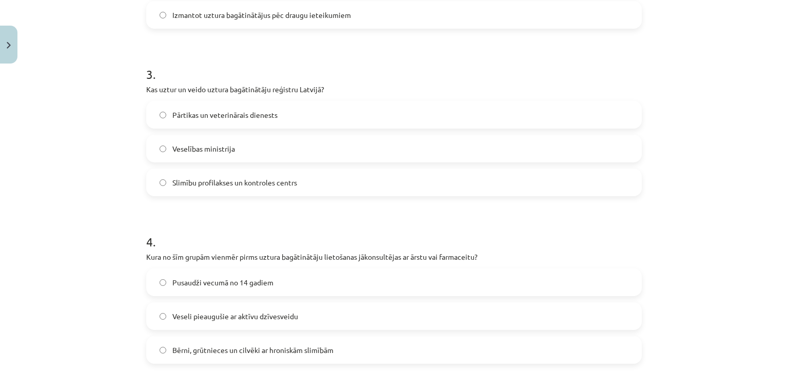
click at [289, 118] on label "Pārtikas un veterinārais dienests" at bounding box center [393, 115] width 493 height 26
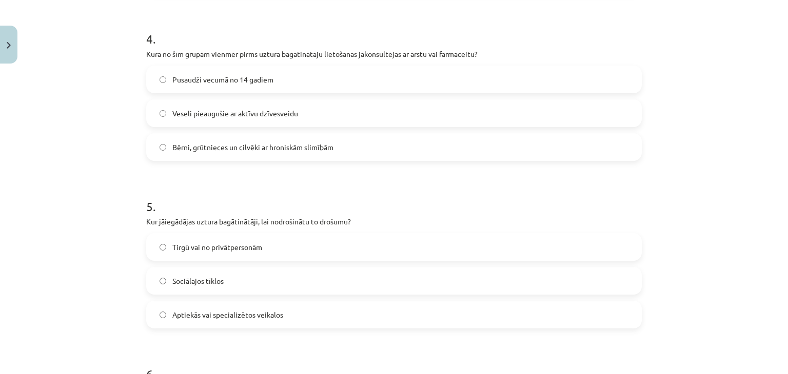
scroll to position [723, 0]
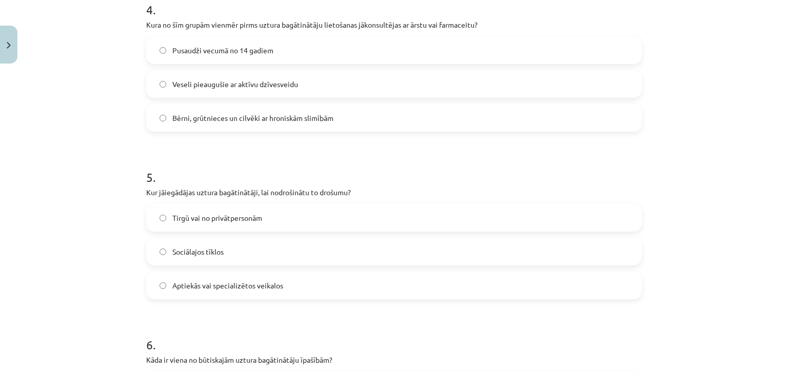
click at [208, 113] on span "Bērni, grūtnieces un cilvēki ar hroniskām slimībām" at bounding box center [252, 118] width 161 height 11
click at [283, 288] on label "Aptiekās vai specializētos veikalos" at bounding box center [393, 286] width 493 height 26
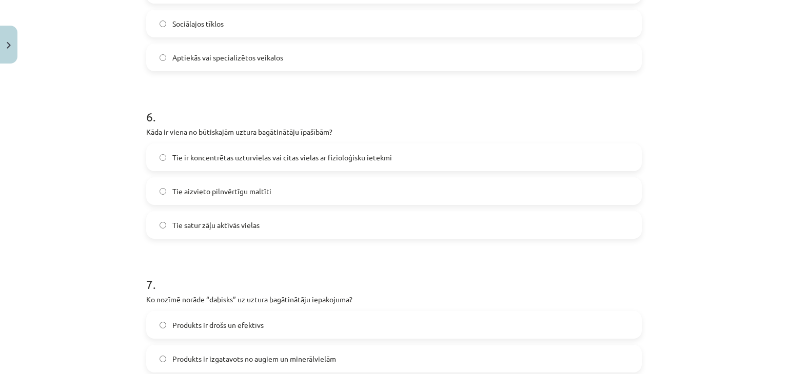
scroll to position [1003, 0]
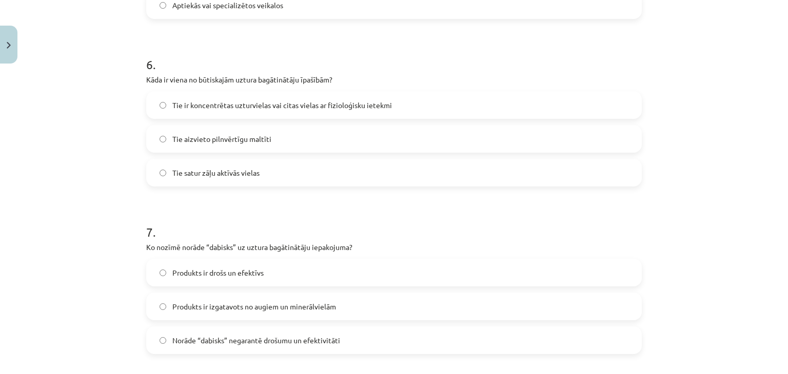
click at [177, 103] on span "Tie ir koncentrētas uzturvielas vai citas vielas ar fizioloģisku ietekmi" at bounding box center [282, 105] width 220 height 11
click at [233, 317] on label "Produkts ir izgatavots no augiem un minerālvielām" at bounding box center [393, 307] width 493 height 26
click at [262, 341] on span "Norāde “dabisks” negarantē drošumu un efektivitāti" at bounding box center [256, 340] width 168 height 11
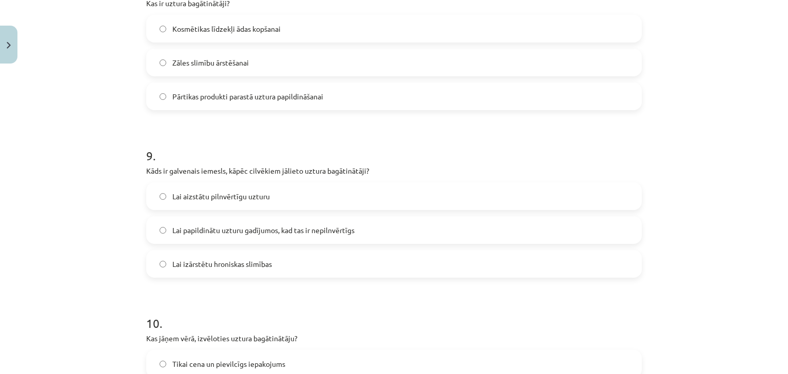
scroll to position [1418, 0]
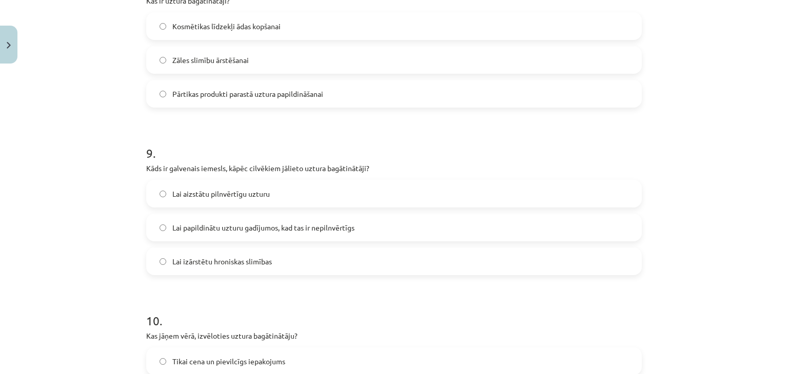
click at [312, 100] on label "Pārtikas produkti parastā uztura papildināšanai" at bounding box center [393, 94] width 493 height 26
click at [250, 226] on span "Lai papildinātu uzturu gadījumos, kad tas ir nepilnvērtīgs" at bounding box center [263, 228] width 182 height 11
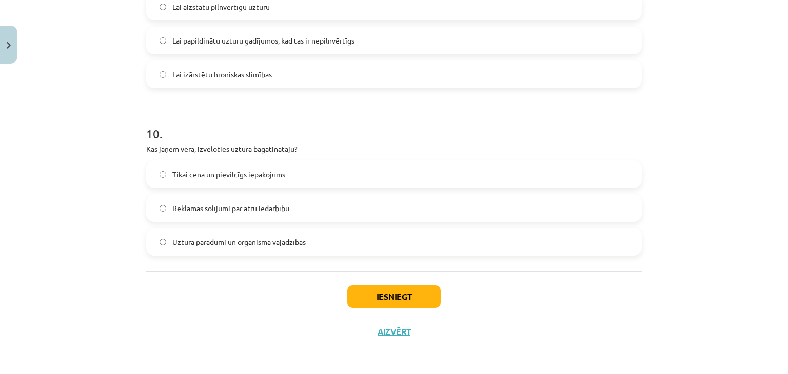
click at [237, 243] on span "Uztura paradumi un organisma vajadzības" at bounding box center [238, 242] width 133 height 11
click at [419, 292] on button "Iesniegt" at bounding box center [393, 297] width 93 height 23
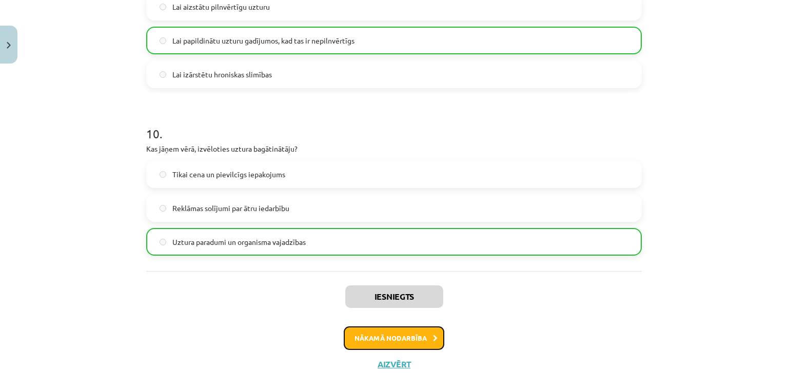
click at [389, 333] on button "Nākamā nodarbība" at bounding box center [394, 339] width 101 height 24
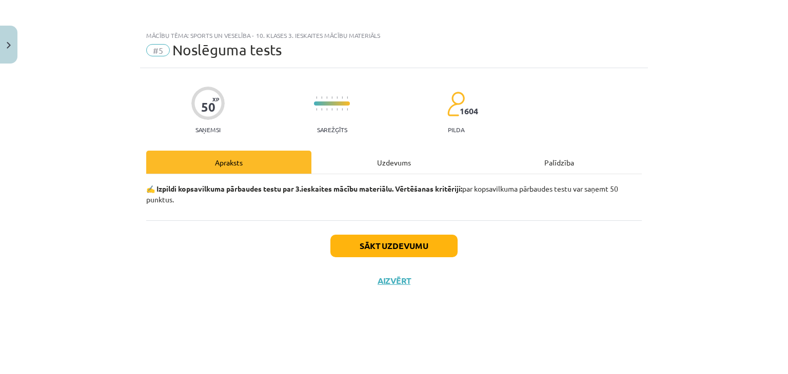
scroll to position [0, 0]
click at [382, 160] on div "Uzdevums" at bounding box center [393, 162] width 165 height 23
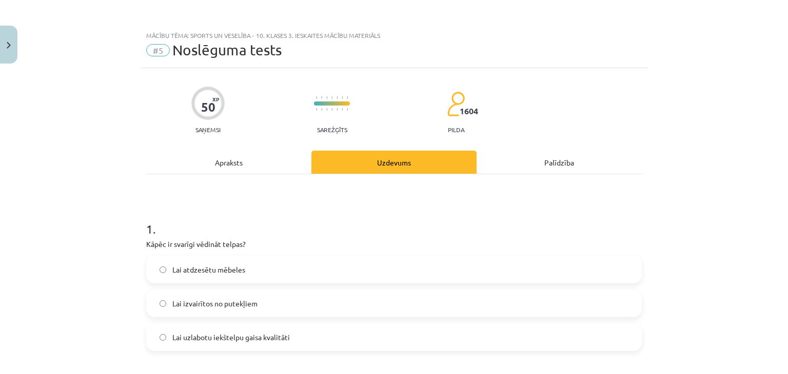
click at [186, 333] on span "Lai uzlabotu iekštelpu gaisa kvalitāti" at bounding box center [230, 337] width 117 height 11
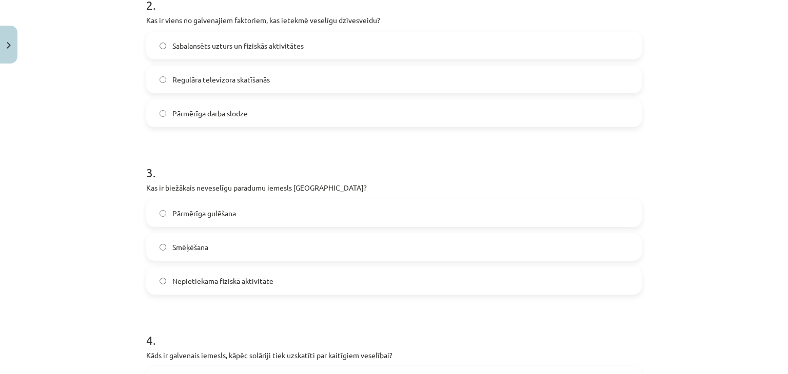
scroll to position [394, 0]
click at [250, 39] on span "Sabalansēts uzturs un fiziskās aktivitātes" at bounding box center [237, 43] width 131 height 11
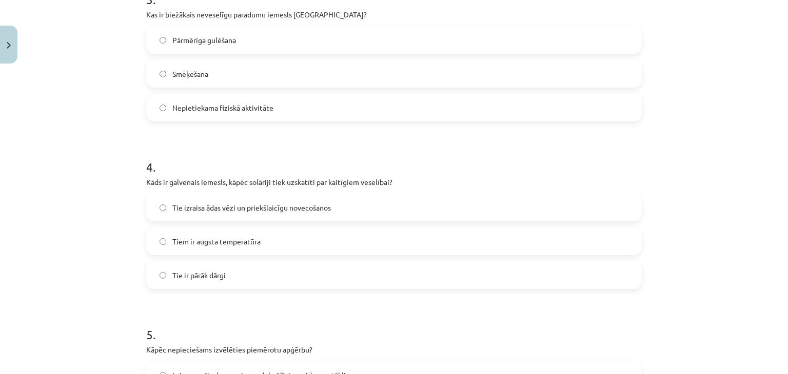
scroll to position [567, 0]
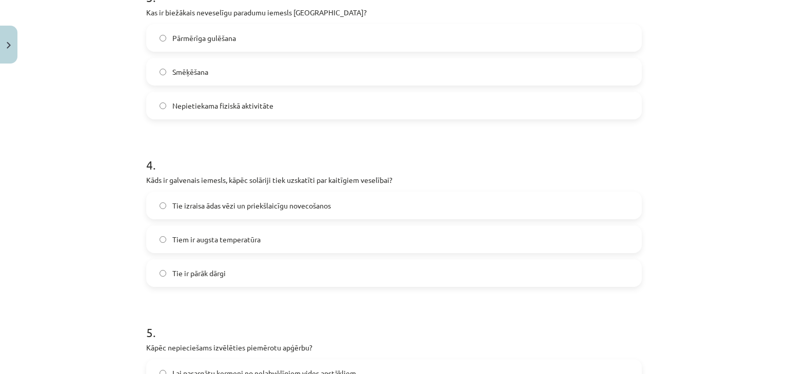
click at [193, 103] on span "Nepietiekama fiziskā aktivitāte" at bounding box center [222, 106] width 101 height 11
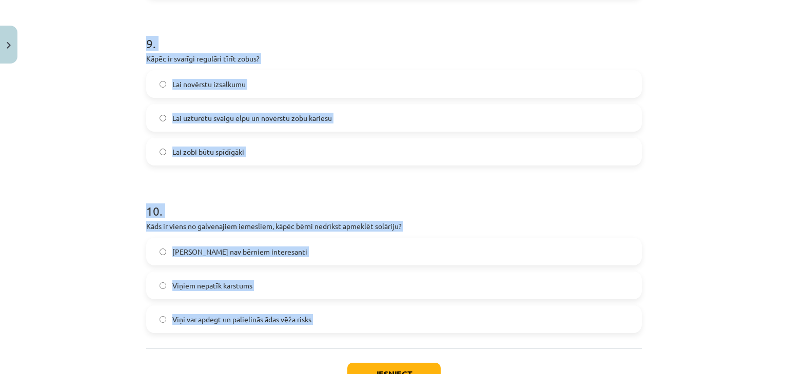
scroll to position [1605, 0]
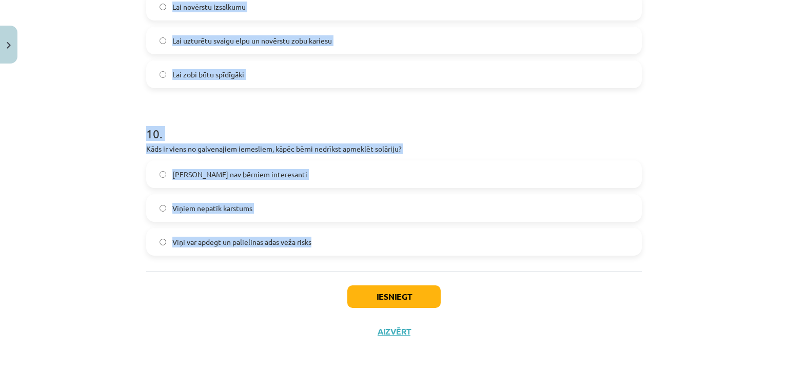
drag, startPoint x: 135, startPoint y: 9, endPoint x: 310, endPoint y: 250, distance: 297.8
click at [310, 250] on div "Mācību tēma: Sports un veselība - 10. klases 3. ieskaites mācību materiāls #5 N…" at bounding box center [394, 187] width 788 height 374
copy form "Kas ir biežākais neveselīgu paradumu iemesls Latvijā? Pārmērīga gulēšana Smēķēš…"
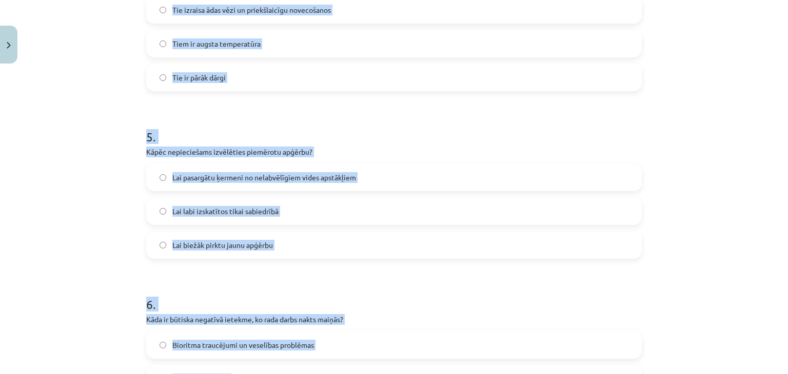
scroll to position [759, 0]
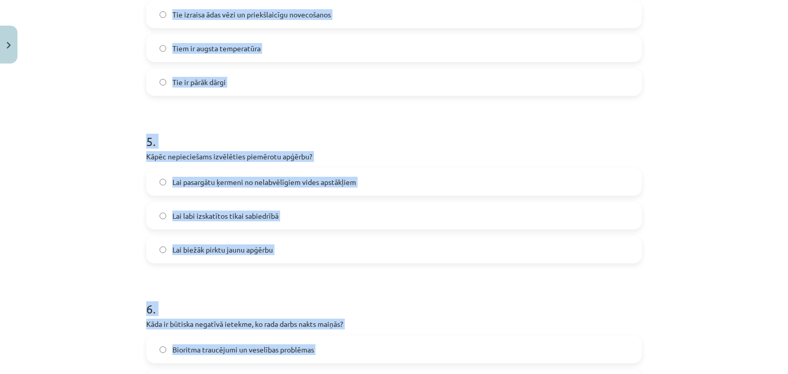
click at [764, 223] on div "Mācību tēma: Sports un veselība - 10. klases 3. ieskaites mācību materiāls #5 N…" at bounding box center [394, 187] width 788 height 374
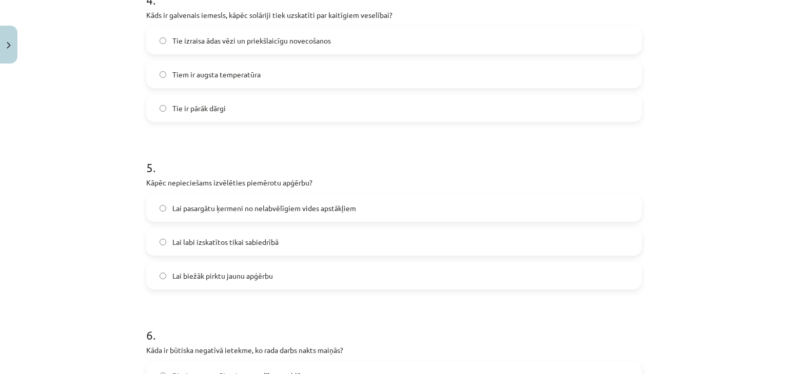
scroll to position [737, 0]
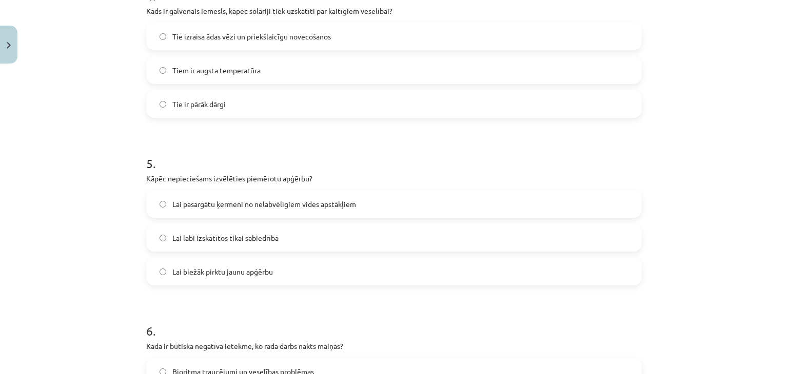
click at [225, 35] on span "Tie izraisa ādas vēzi un priekšlaicīgu novecošanos" at bounding box center [251, 36] width 158 height 11
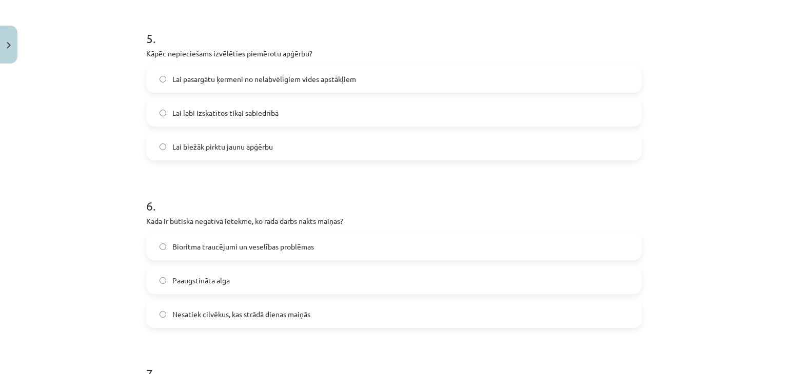
scroll to position [903, 0]
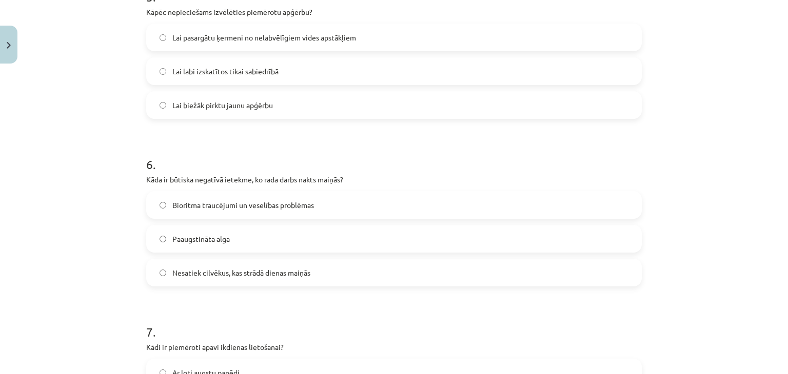
click at [195, 37] on span "Lai pasargātu ķermeni no nelabvēlīgiem vides apstākļiem" at bounding box center [264, 37] width 184 height 11
click at [233, 204] on span "Bioritma traucējumi un veselības problēmas" at bounding box center [243, 205] width 142 height 11
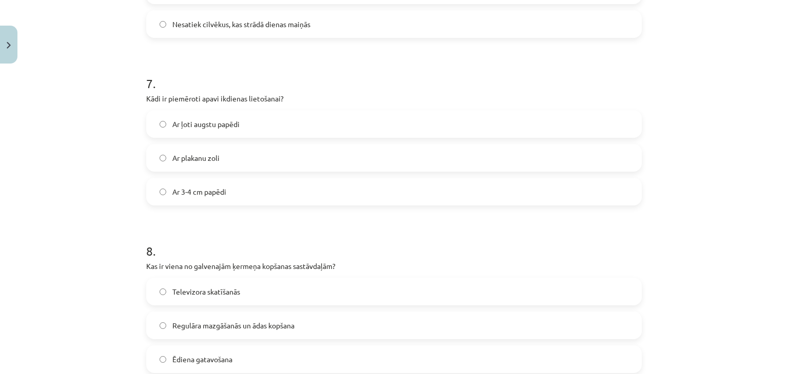
scroll to position [1154, 0]
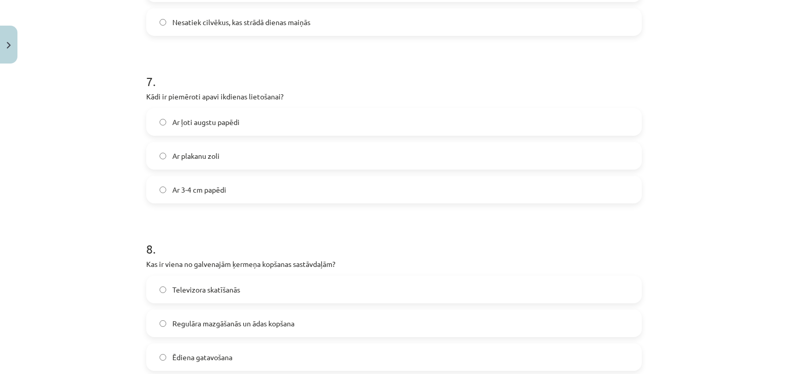
click at [271, 145] on label "Ar plakanu zoli" at bounding box center [393, 156] width 493 height 26
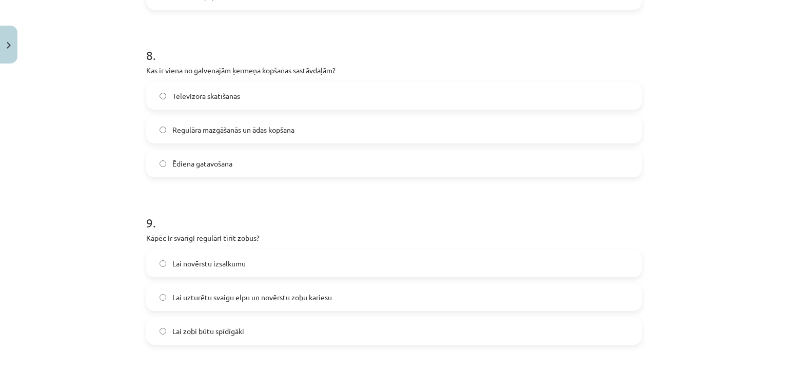
scroll to position [1357, 0]
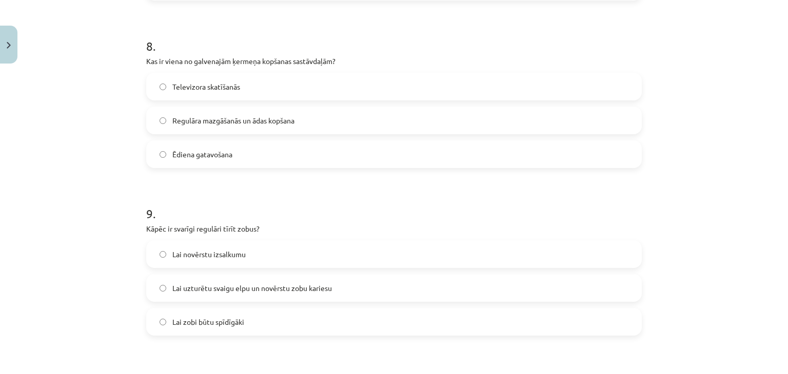
click at [217, 108] on label "Regulāra mazgāšanās un ādas kopšana" at bounding box center [393, 121] width 493 height 26
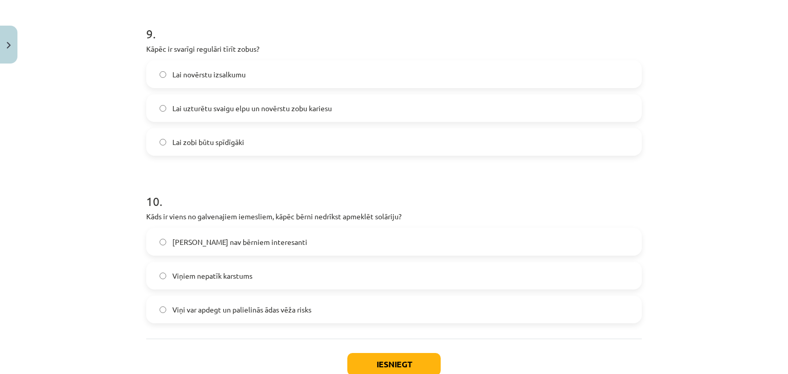
scroll to position [1564, 0]
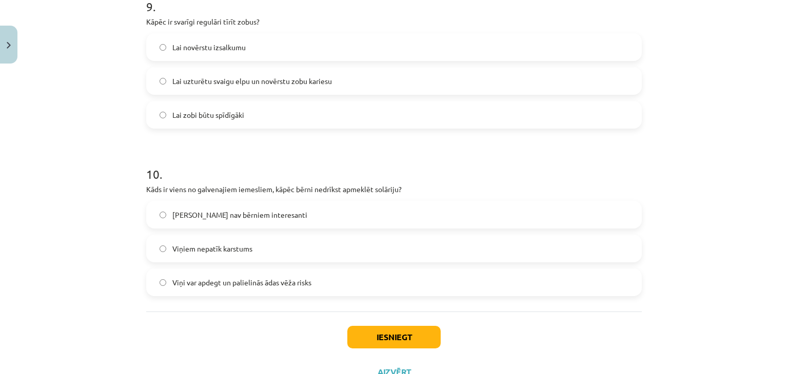
click at [250, 80] on span "Lai uzturētu svaigu elpu un novērstu zobu kariesu" at bounding box center [252, 81] width 160 height 11
click at [220, 274] on label "Viņi var apdegt un palielinās ādas vēža risks" at bounding box center [393, 283] width 493 height 26
click at [410, 329] on button "Iesniegt" at bounding box center [393, 337] width 93 height 23
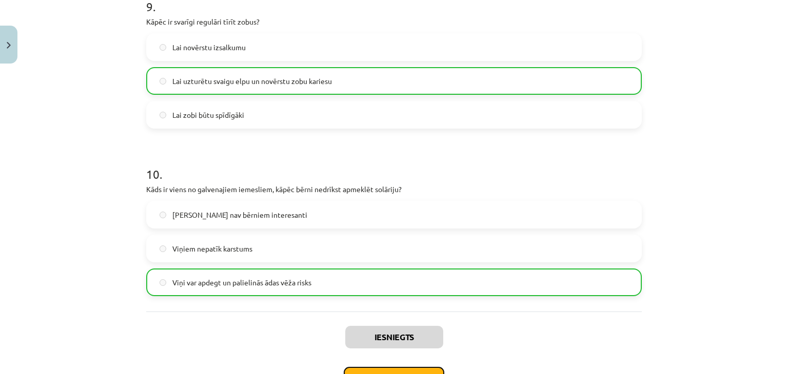
click at [401, 369] on button "Nākamā nodarbība" at bounding box center [394, 379] width 101 height 24
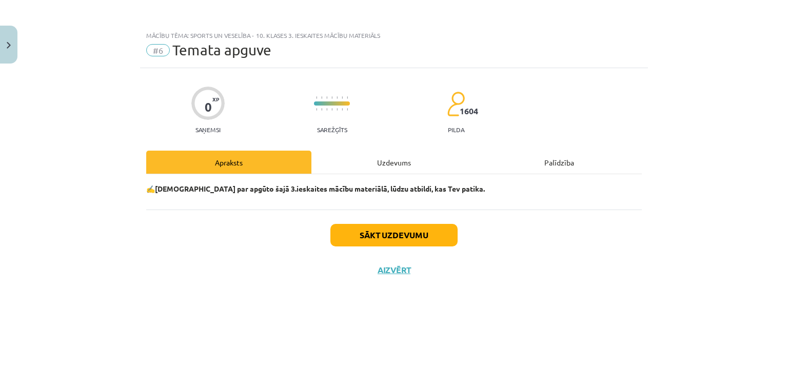
scroll to position [0, 0]
click at [382, 167] on div "Uzdevums" at bounding box center [393, 162] width 165 height 23
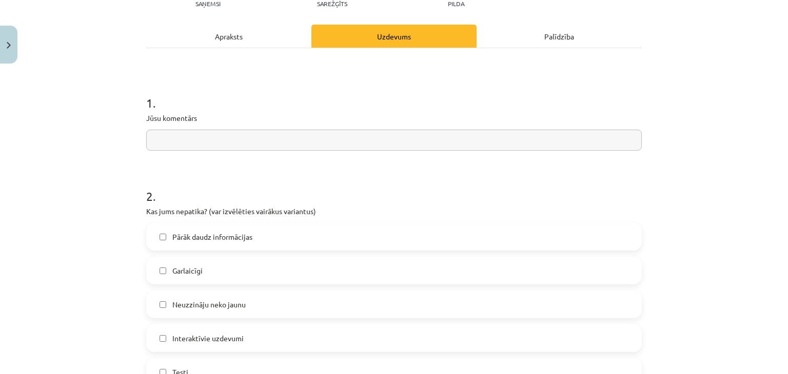
scroll to position [166, 0]
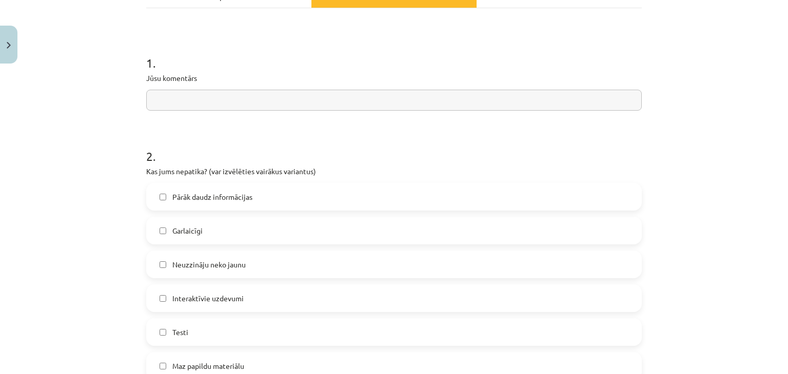
click at [487, 108] on input "text" at bounding box center [393, 100] width 495 height 21
type input "**********"
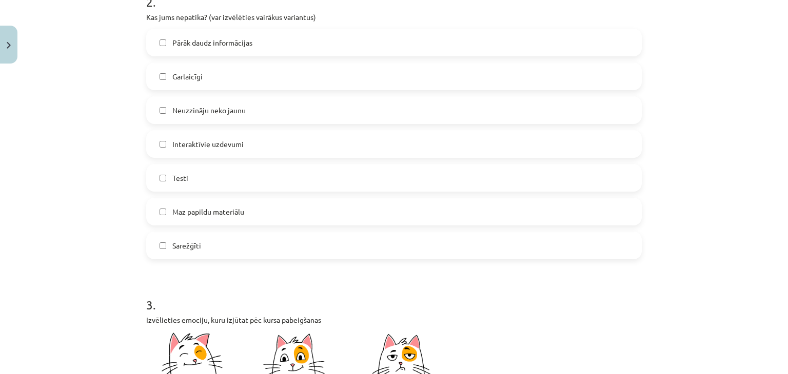
scroll to position [325, 0]
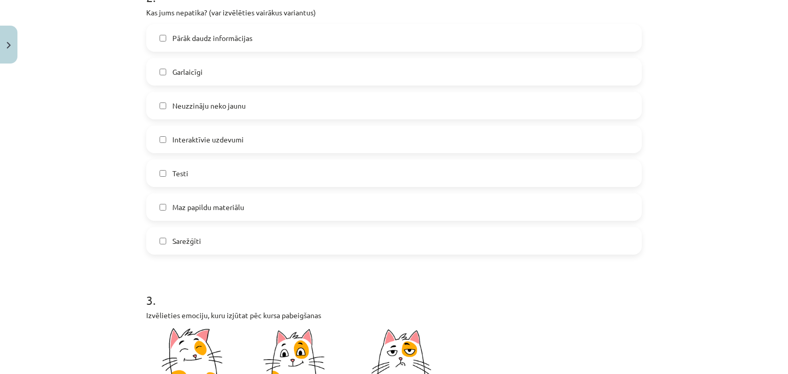
click at [429, 33] on label "Pārāk daudz informācijas" at bounding box center [393, 38] width 493 height 26
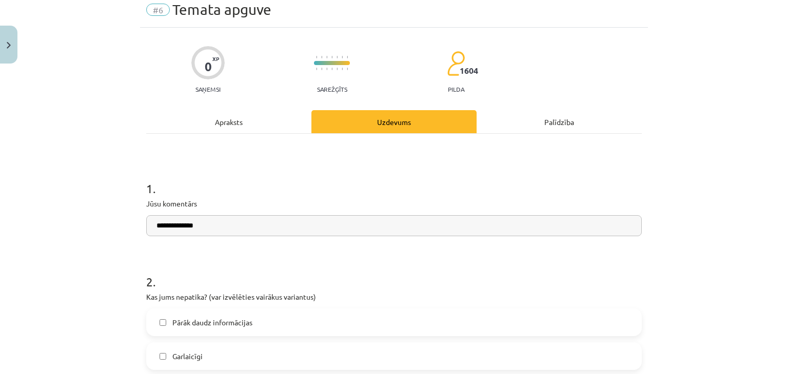
scroll to position [37, 0]
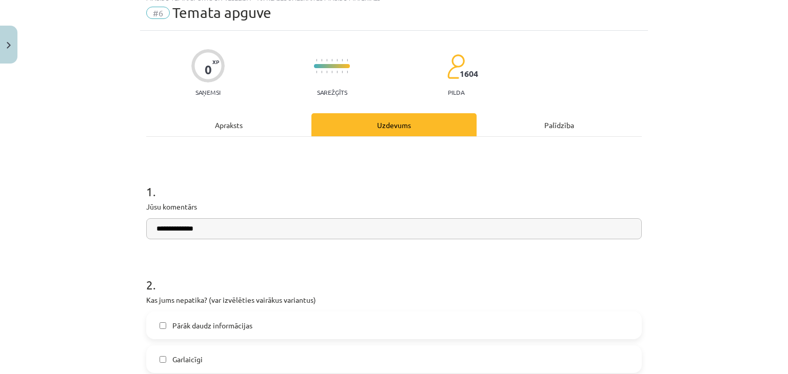
drag, startPoint x: 302, startPoint y: 225, endPoint x: 153, endPoint y: 212, distance: 149.3
click at [153, 212] on div "**********" at bounding box center [393, 203] width 495 height 73
type input "**********"
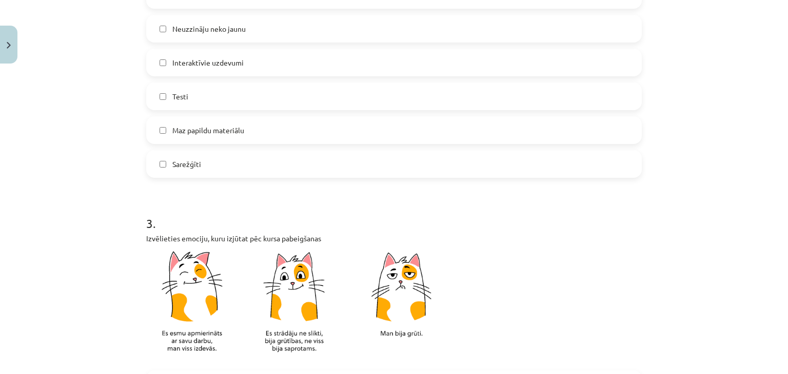
scroll to position [405, 0]
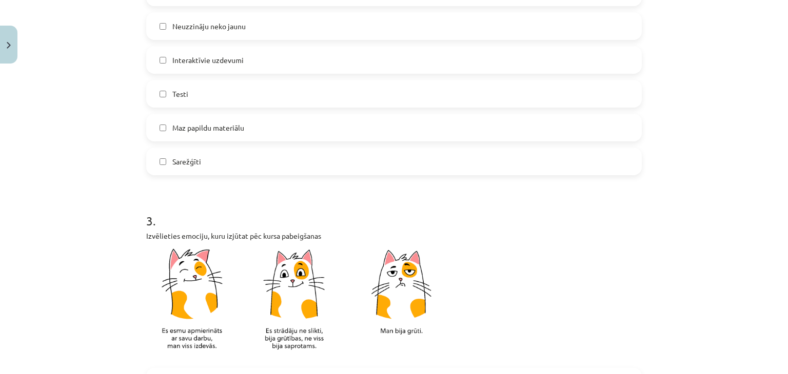
click at [271, 118] on label "Maz papildu materiālu" at bounding box center [393, 128] width 493 height 26
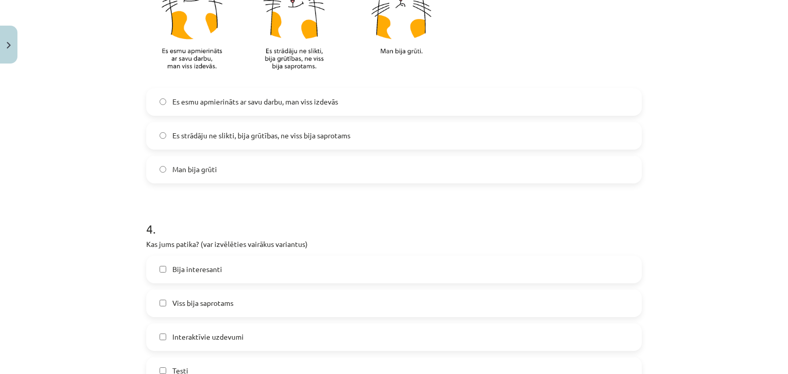
scroll to position [695, 0]
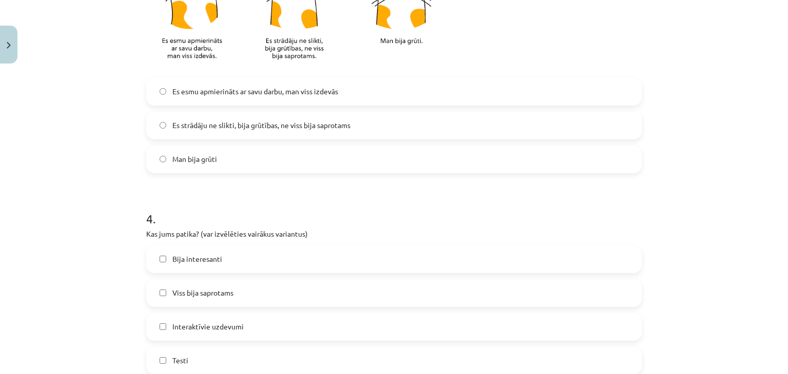
click at [302, 130] on span "Es strādāju ne slikti, bija grūtības, ne viss bija saprotams" at bounding box center [261, 125] width 178 height 11
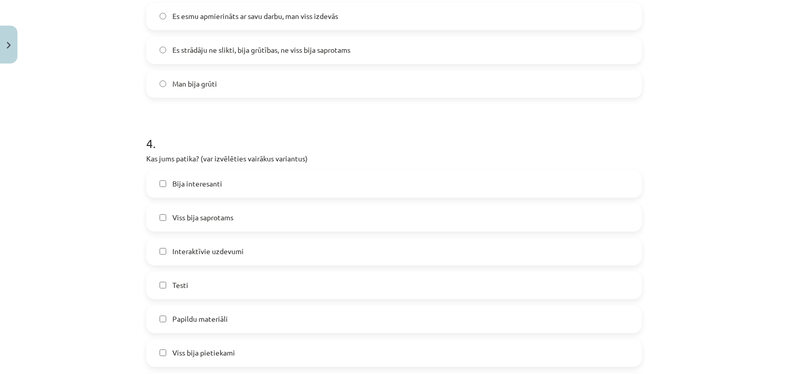
scroll to position [767, 0]
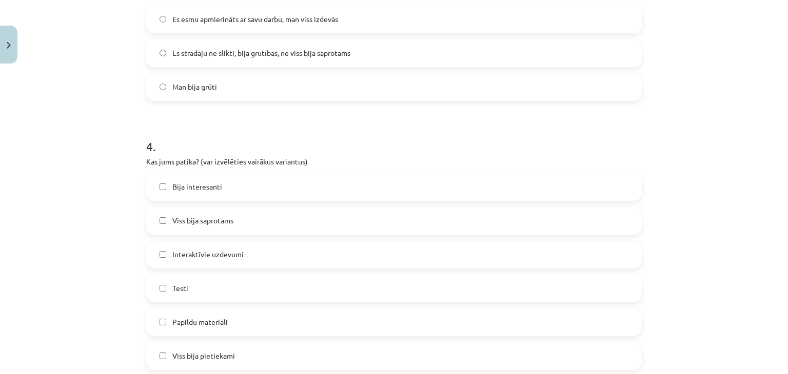
click at [350, 9] on label "Es esmu apmierināts ar savu darbu, man viss izdevās" at bounding box center [393, 20] width 493 height 26
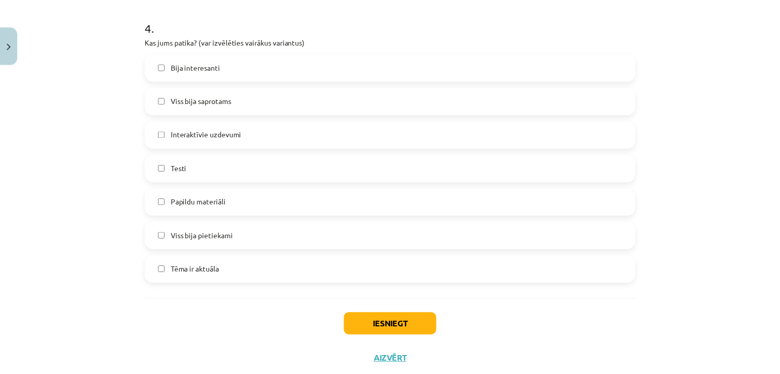
scroll to position [898, 0]
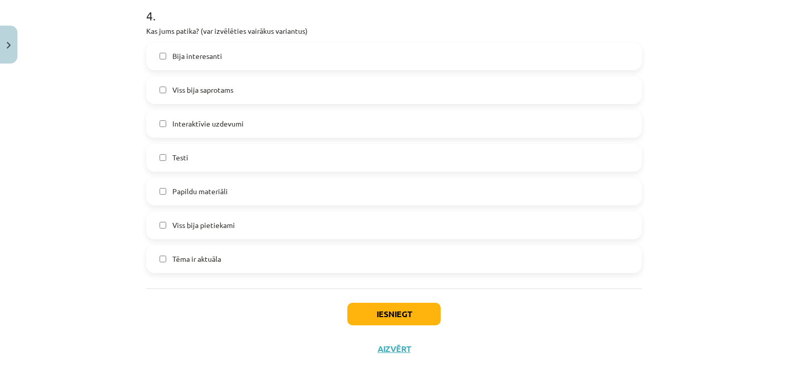
click at [201, 265] on label "Tēma ir aktuāla" at bounding box center [393, 260] width 493 height 26
click at [412, 314] on button "Iesniegt" at bounding box center [393, 314] width 93 height 23
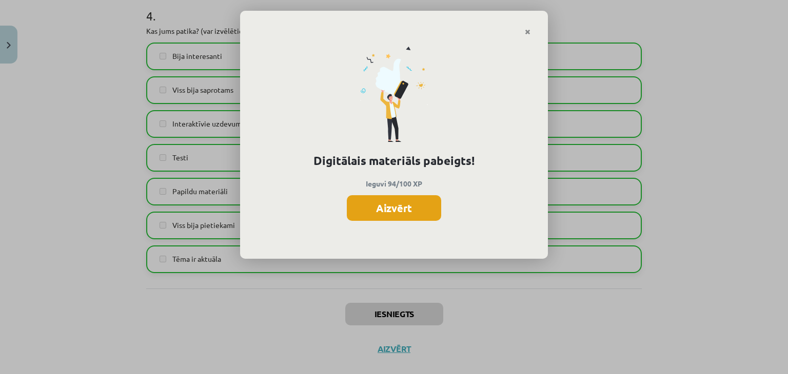
click at [386, 205] on button "Aizvērt" at bounding box center [394, 208] width 94 height 26
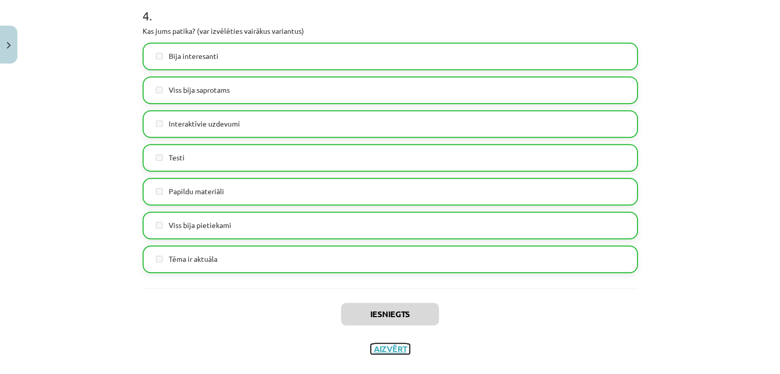
click at [390, 347] on button "Aizvērt" at bounding box center [390, 349] width 39 height 10
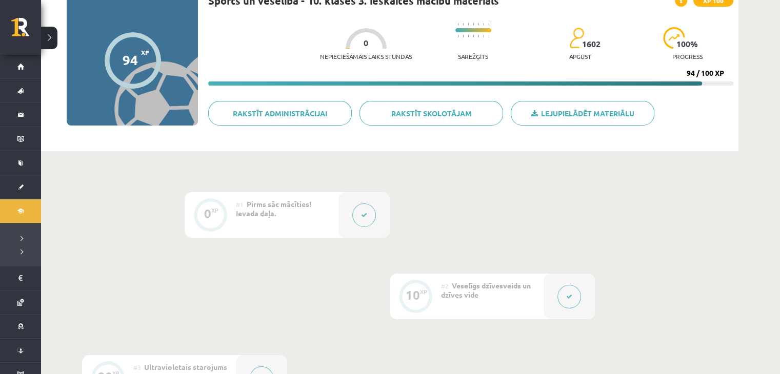
scroll to position [0, 0]
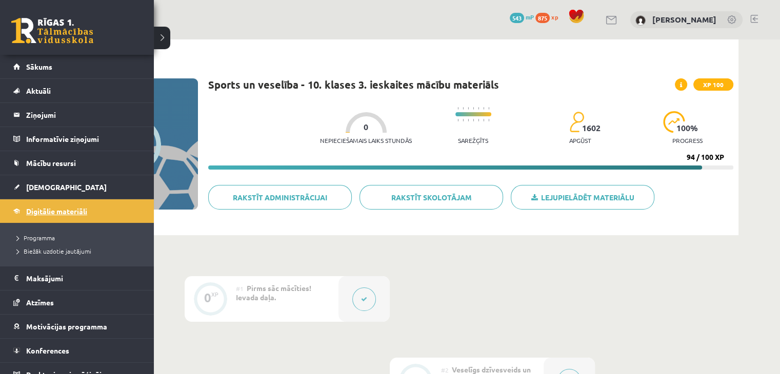
click at [13, 211] on link "Digitālie materiāli" at bounding box center [77, 212] width 128 height 24
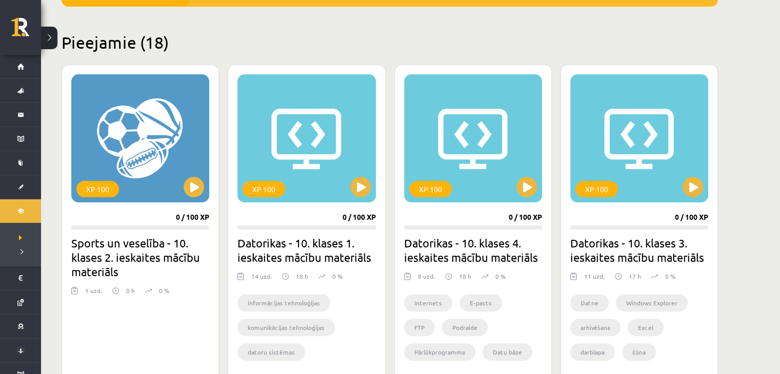
scroll to position [239, 0]
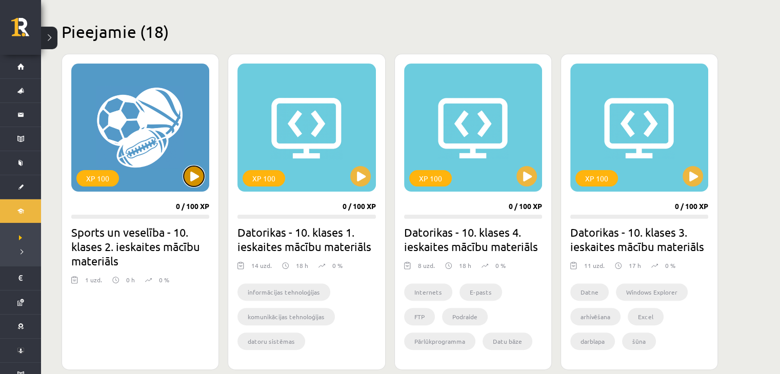
click at [199, 176] on button at bounding box center [194, 176] width 21 height 21
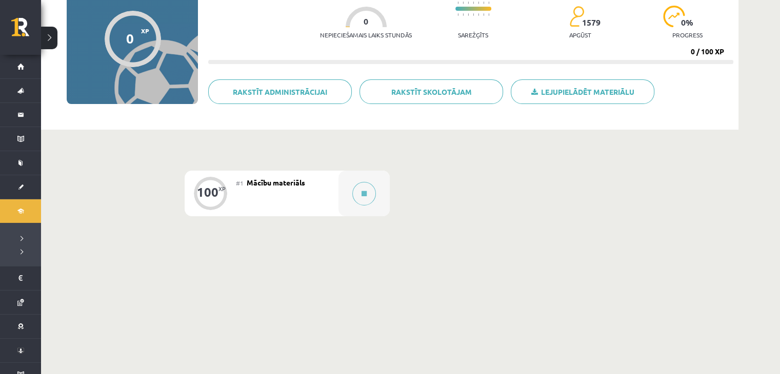
scroll to position [107, 0]
click at [361, 186] on button at bounding box center [364, 193] width 24 height 24
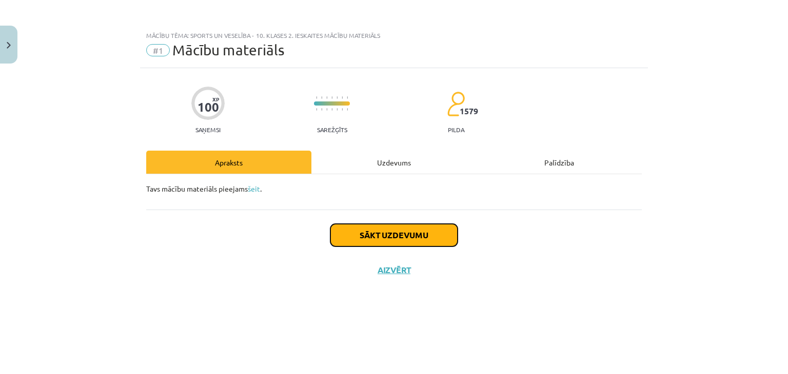
click at [407, 233] on button "Sākt uzdevumu" at bounding box center [393, 235] width 127 height 23
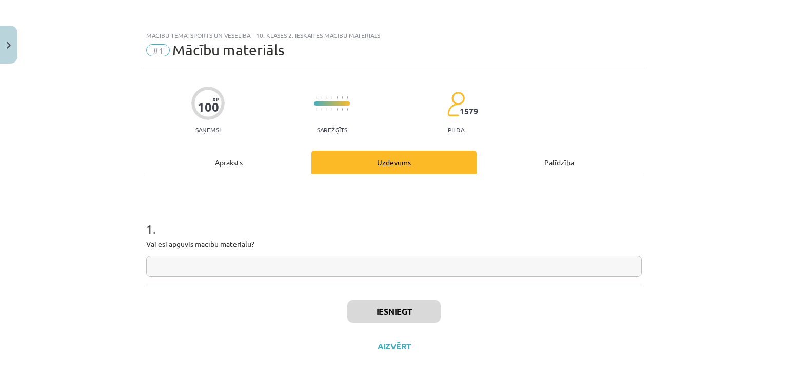
click at [322, 274] on input "text" at bounding box center [393, 266] width 495 height 21
type input "*********"
drag, startPoint x: 384, startPoint y: 314, endPoint x: 371, endPoint y: 312, distance: 13.0
click at [371, 312] on button "Iesniegt" at bounding box center [393, 312] width 93 height 23
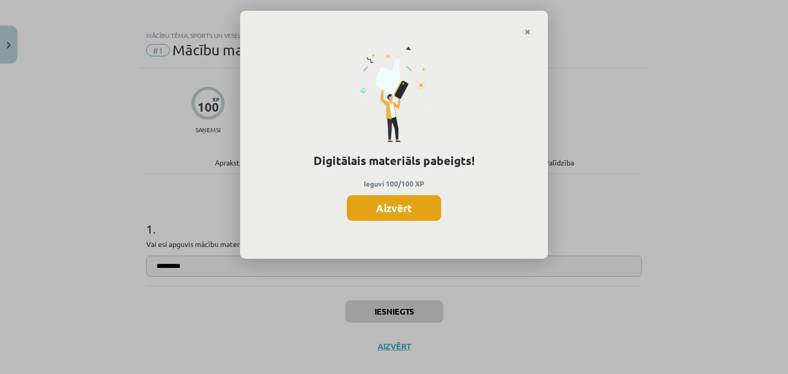
click at [409, 206] on button "Aizvērt" at bounding box center [394, 208] width 94 height 26
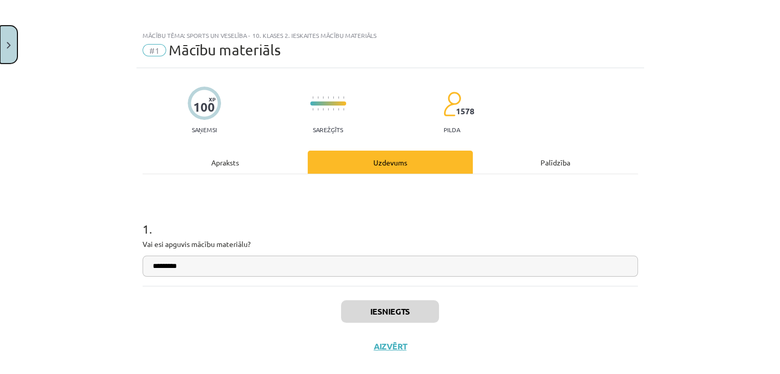
click at [11, 52] on button "Close" at bounding box center [8, 45] width 17 height 38
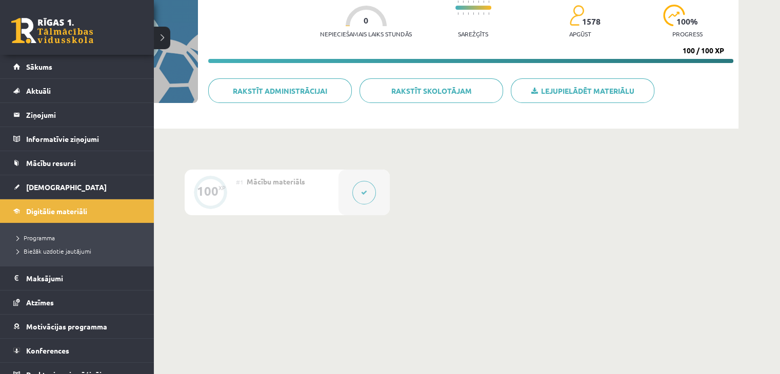
click at [11, 206] on li "Digitālie materiāli Programma Biežāk uzdotie jautājumi" at bounding box center [77, 232] width 154 height 67
click at [58, 206] on link "Digitālie materiāli" at bounding box center [77, 212] width 128 height 24
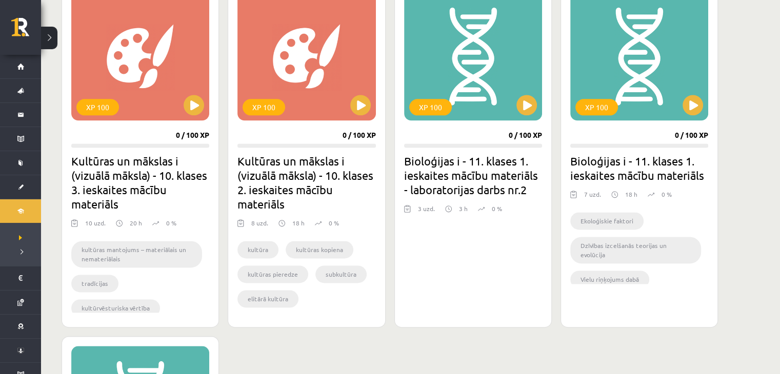
scroll to position [1308, 0]
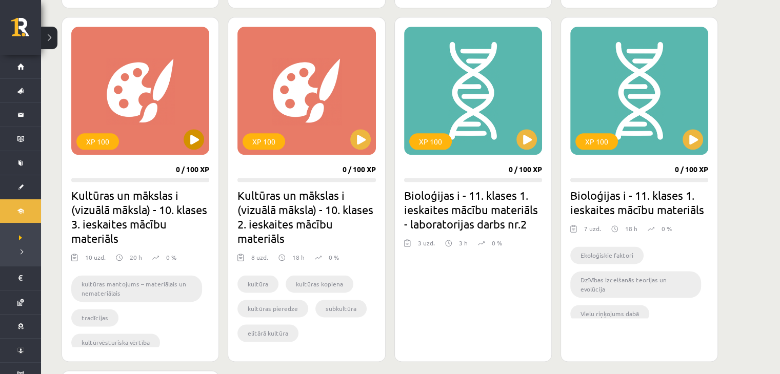
click at [165, 95] on div "XP 100" at bounding box center [140, 91] width 138 height 128
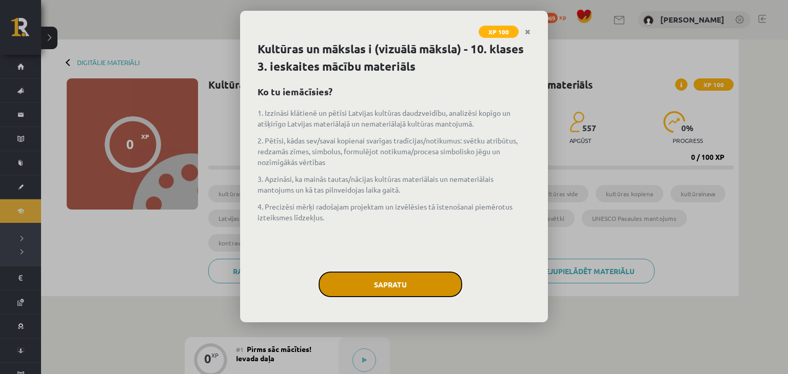
click at [399, 285] on button "Sapratu" at bounding box center [391, 285] width 144 height 26
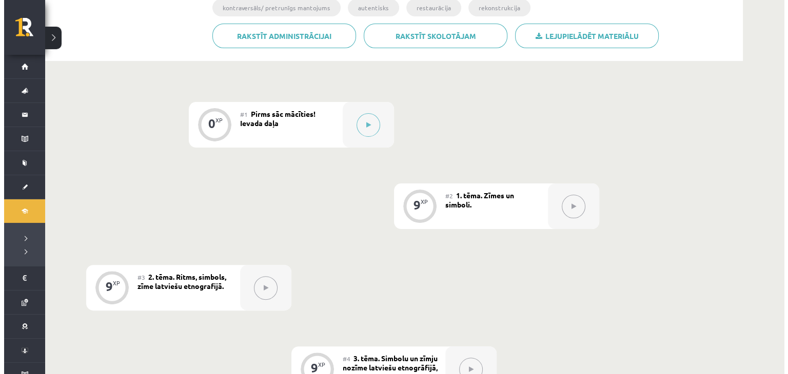
scroll to position [232, 0]
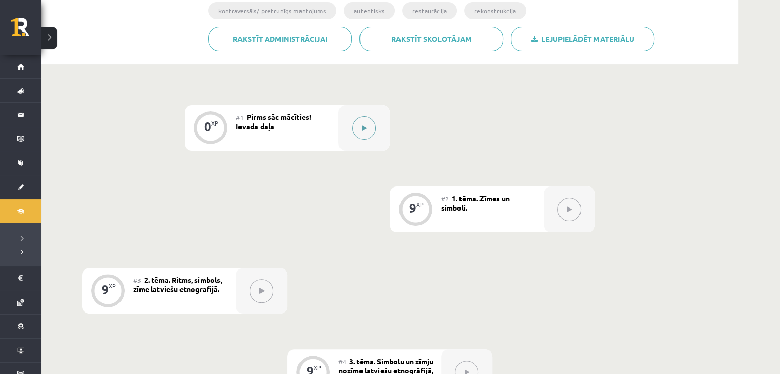
click at [366, 124] on button at bounding box center [364, 128] width 24 height 24
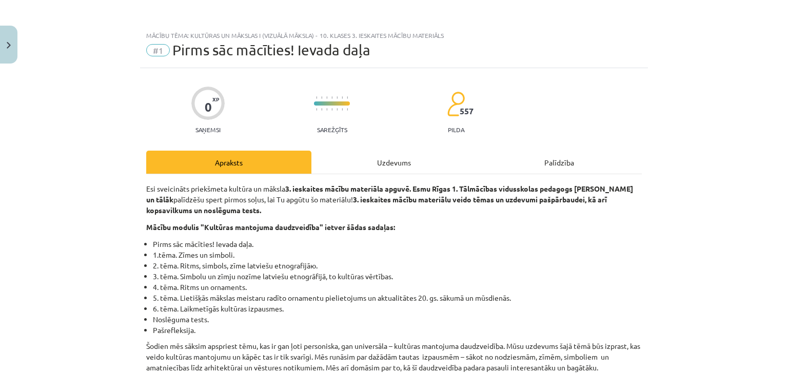
click at [366, 167] on div "Uzdevums" at bounding box center [393, 162] width 165 height 23
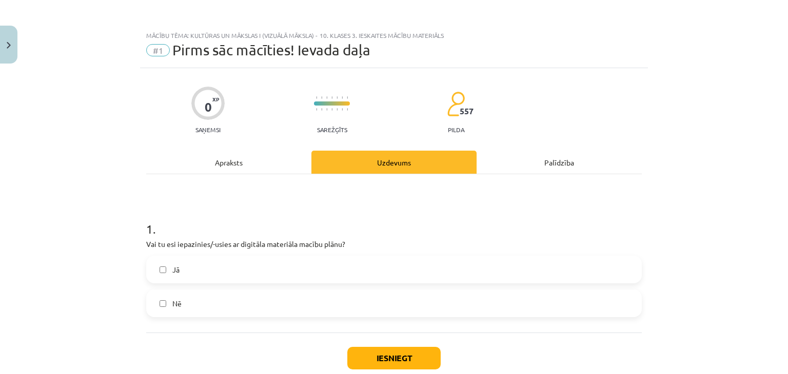
scroll to position [26, 0]
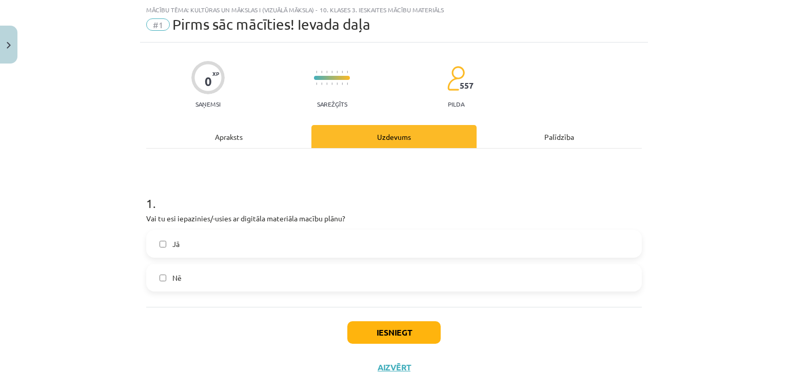
click at [308, 251] on label "Jā" at bounding box center [393, 244] width 493 height 26
click at [386, 334] on button "Iesniegt" at bounding box center [393, 333] width 93 height 23
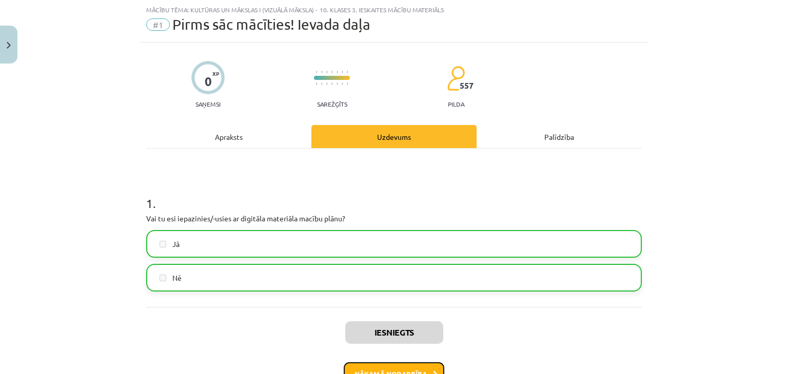
click at [408, 369] on button "Nākamā nodarbība" at bounding box center [394, 375] width 101 height 24
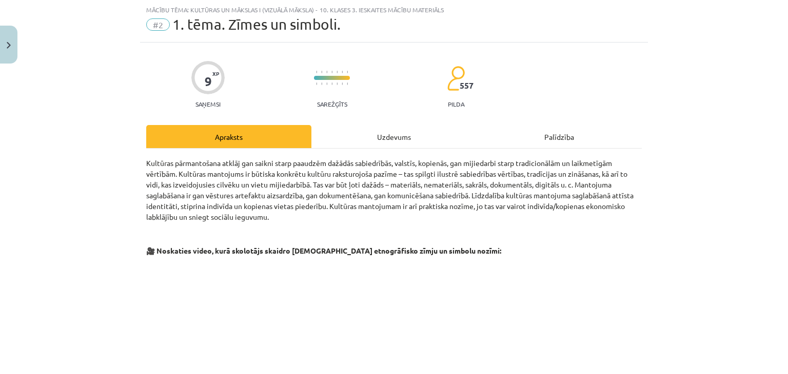
click at [355, 138] on div "Uzdevums" at bounding box center [393, 136] width 165 height 23
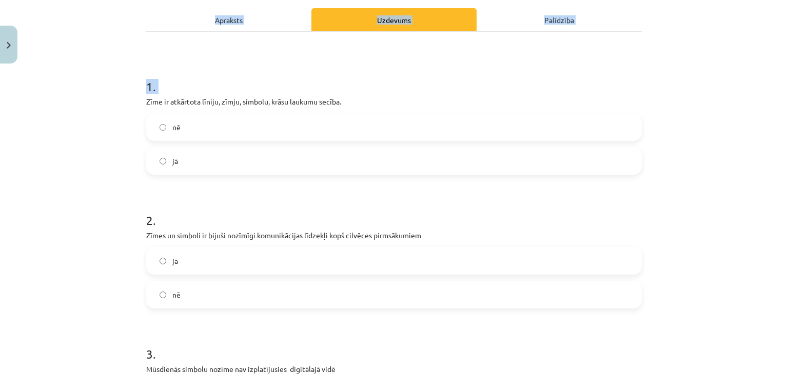
scroll to position [330, 0]
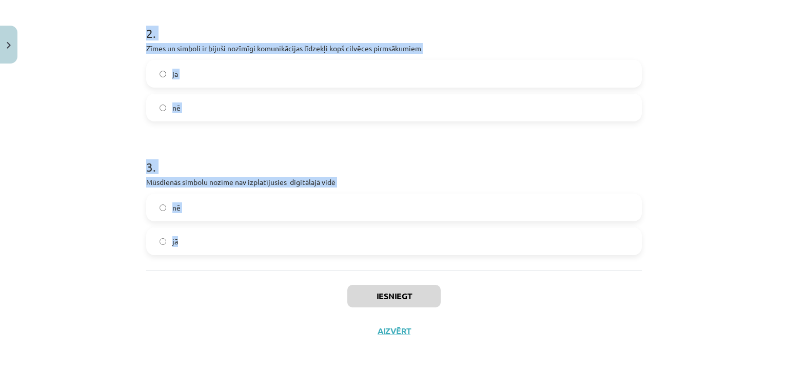
drag, startPoint x: 133, startPoint y: 218, endPoint x: 277, endPoint y: 264, distance: 150.8
click at [277, 264] on div "Mācību tēma: Kultūras un mākslas i (vizuālā māksla) - 10. klases 3. ieskaites m…" at bounding box center [394, 187] width 788 height 374
copy form "Zīme ir atkārtota līniju, zīmju, simbolu, krāsu laukumu secība. nē jā 2 . Zīmes…"
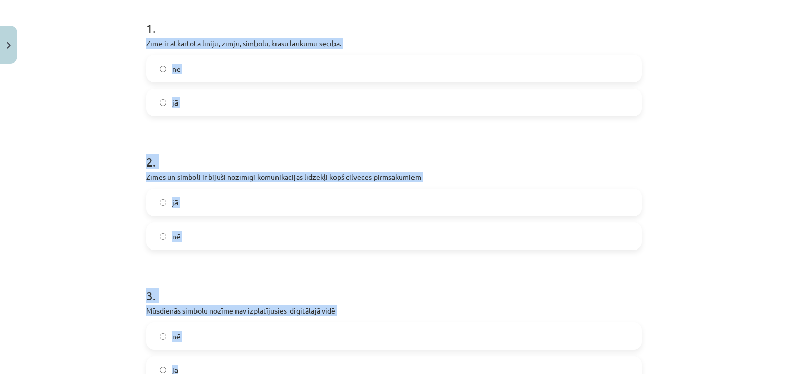
scroll to position [199, 0]
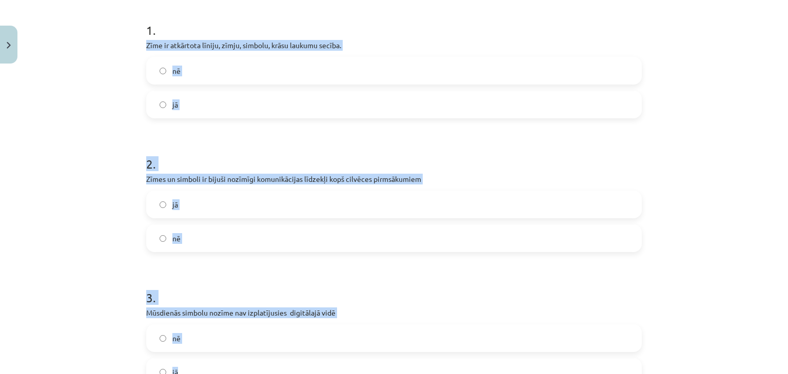
click at [400, 101] on label "jā" at bounding box center [393, 105] width 493 height 26
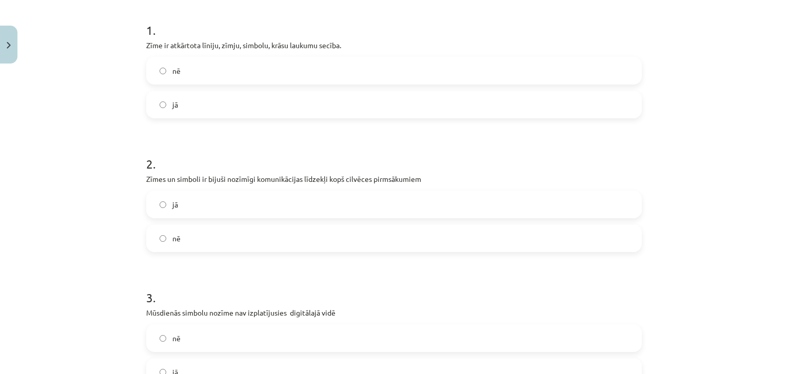
click at [367, 202] on label "jā" at bounding box center [393, 205] width 493 height 26
click at [268, 331] on label "nē" at bounding box center [393, 339] width 493 height 26
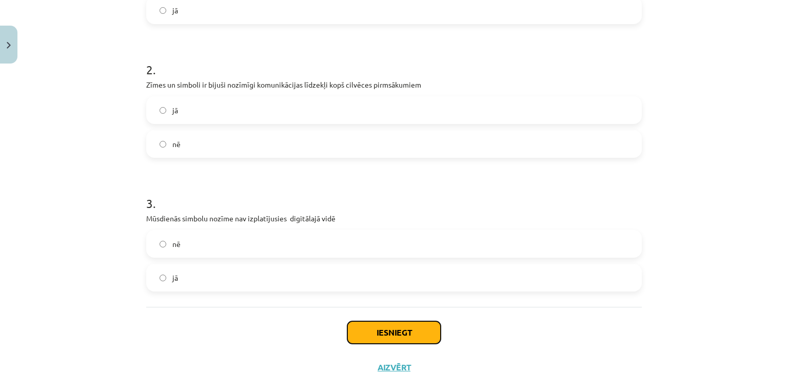
click at [416, 336] on button "Iesniegt" at bounding box center [393, 333] width 93 height 23
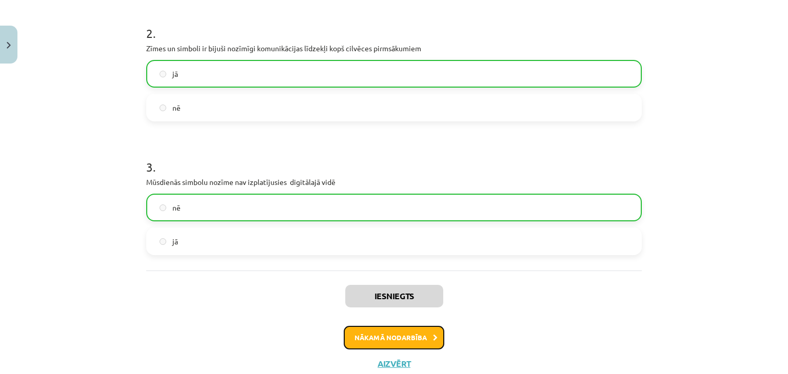
click at [402, 333] on button "Nākamā nodarbība" at bounding box center [394, 338] width 101 height 24
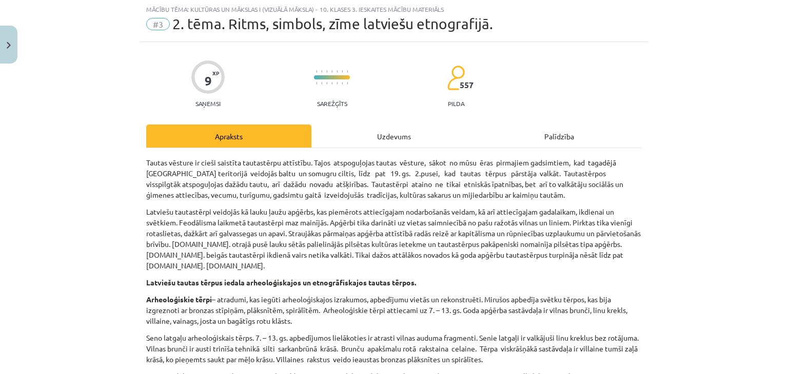
scroll to position [26, 0]
click at [375, 136] on div "Uzdevums" at bounding box center [393, 136] width 165 height 23
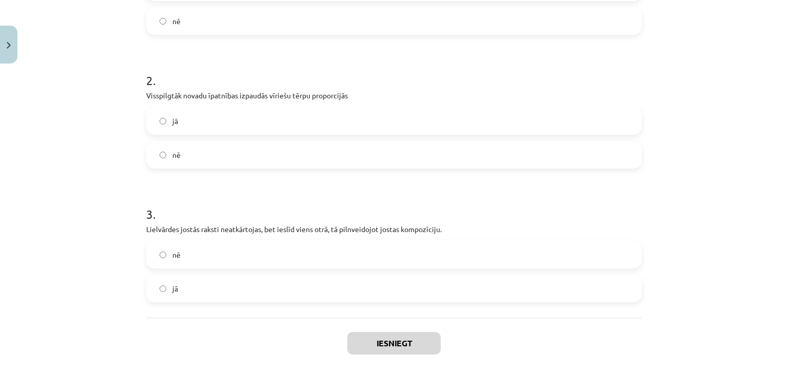
scroll to position [341, 0]
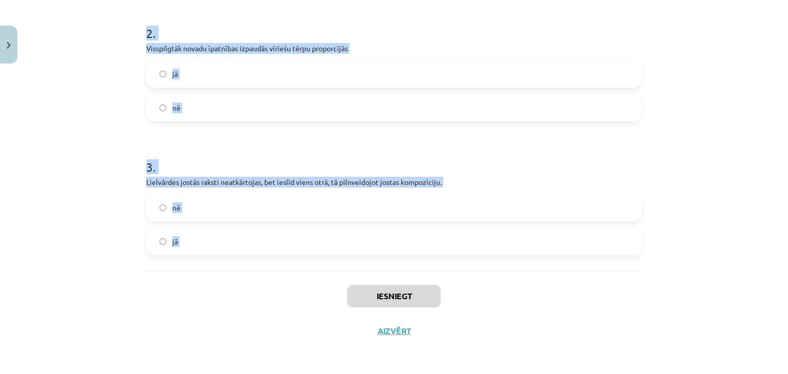
drag, startPoint x: 135, startPoint y: 213, endPoint x: 241, endPoint y: 281, distance: 125.5
click at [241, 281] on div "Mācību tēma: Kultūras un mākslas i (vizuālā māksla) - 10. klases 3. ieskaites m…" at bounding box center [394, 187] width 788 height 374
copy form "Latviešu tautastērpi veidojās kā lauku ļaužu apģērbs, kas piemērots attiecīgaja…"
click at [359, 141] on form "1 . Latviešu tautastērpi veidojās kā lauku ļaužu apģērbs, kas piemērots attiecī…" at bounding box center [393, 60] width 495 height 392
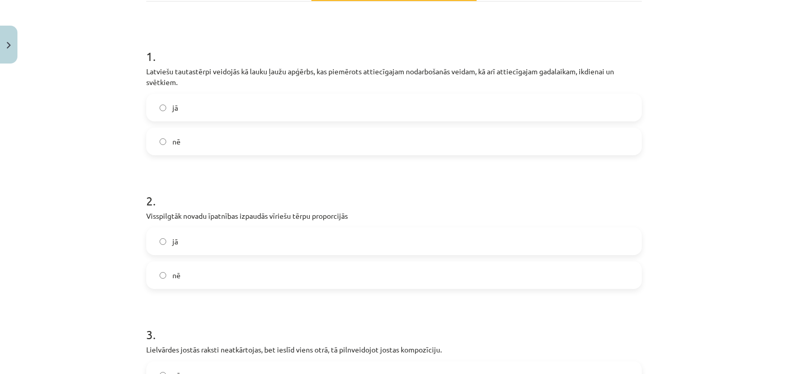
scroll to position [174, 0]
click at [242, 113] on label "jā" at bounding box center [393, 107] width 493 height 26
click at [230, 284] on label "nē" at bounding box center [393, 275] width 493 height 26
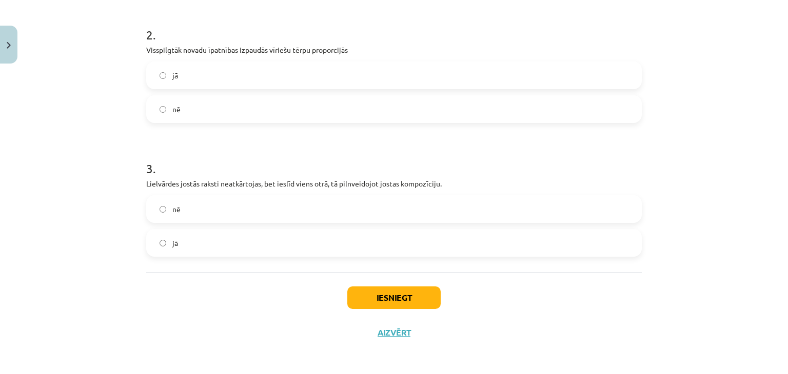
click at [448, 245] on label "jā" at bounding box center [393, 243] width 493 height 26
click at [412, 296] on button "Iesniegt" at bounding box center [393, 298] width 93 height 23
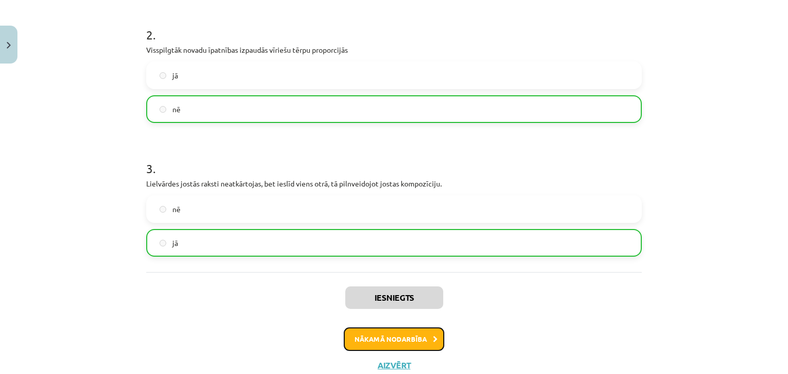
click at [415, 341] on button "Nākamā nodarbība" at bounding box center [394, 340] width 101 height 24
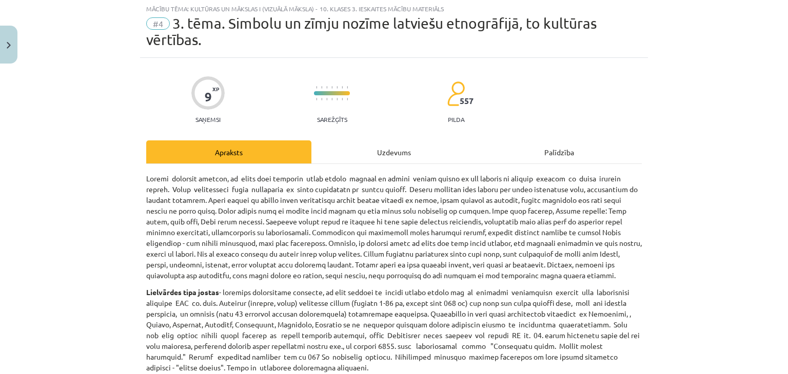
scroll to position [26, 0]
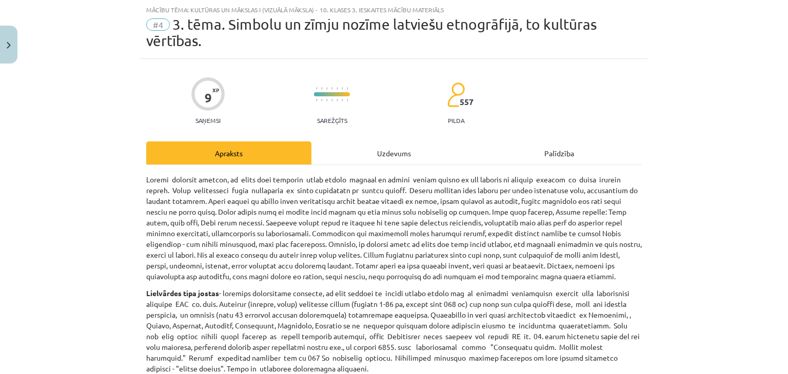
click at [380, 144] on div "Uzdevums" at bounding box center [393, 153] width 165 height 23
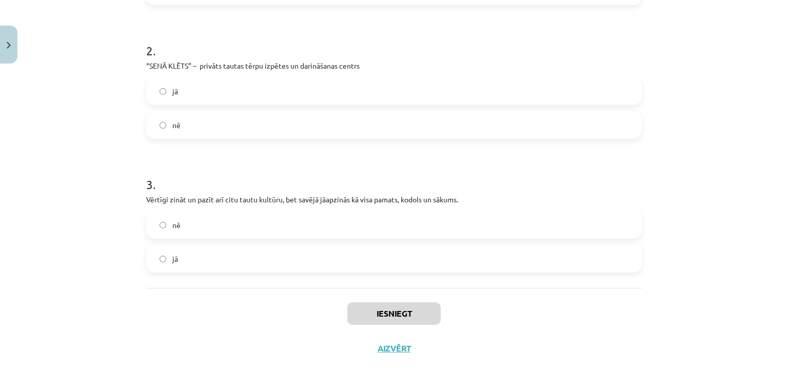
scroll to position [357, 0]
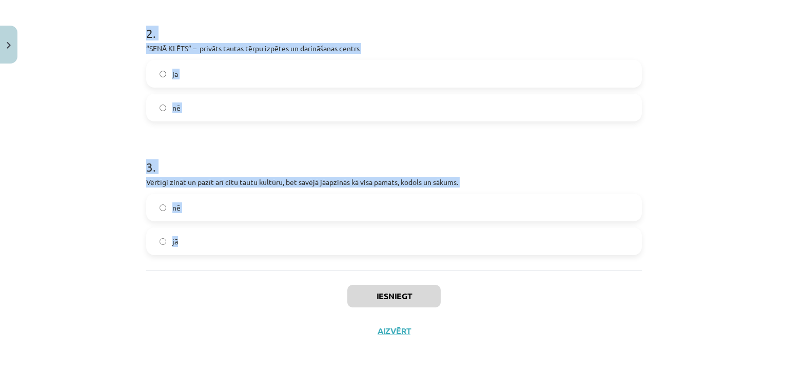
drag, startPoint x: 133, startPoint y: 227, endPoint x: 211, endPoint y: 252, distance: 82.1
click at [211, 252] on div "Mācību tēma: Kultūras un mākslas i (vizuālā māksla) - 10. klases 3. ieskaites m…" at bounding box center [394, 187] width 788 height 374
copy form "Tautastērpu jostas ir latviešu tautastērpa elements, no linu diegiem un dzijas …"
click at [207, 245] on label "jā" at bounding box center [393, 242] width 493 height 26
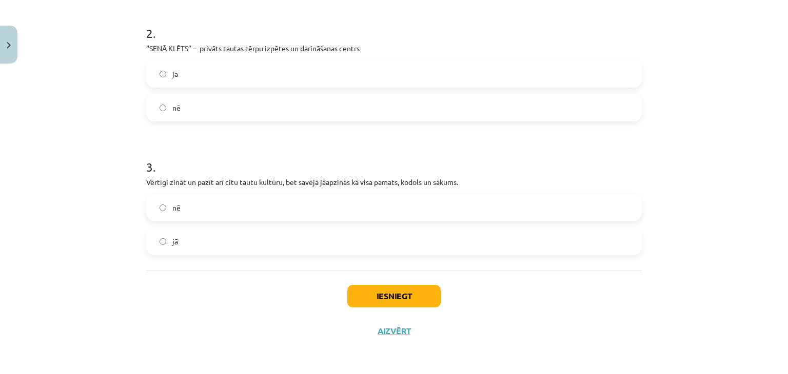
click at [227, 76] on label "jā" at bounding box center [393, 74] width 493 height 26
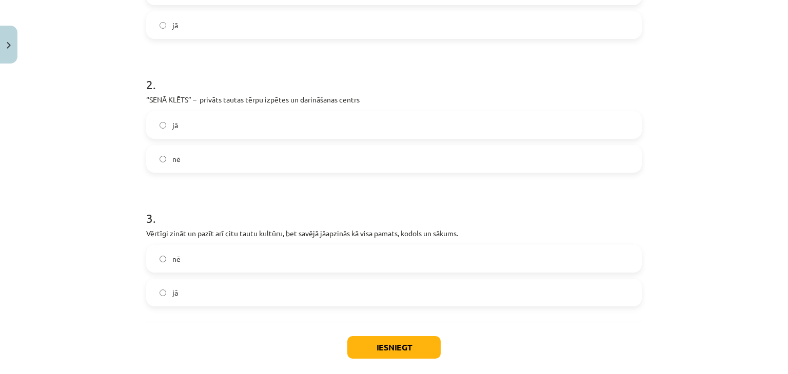
scroll to position [301, 0]
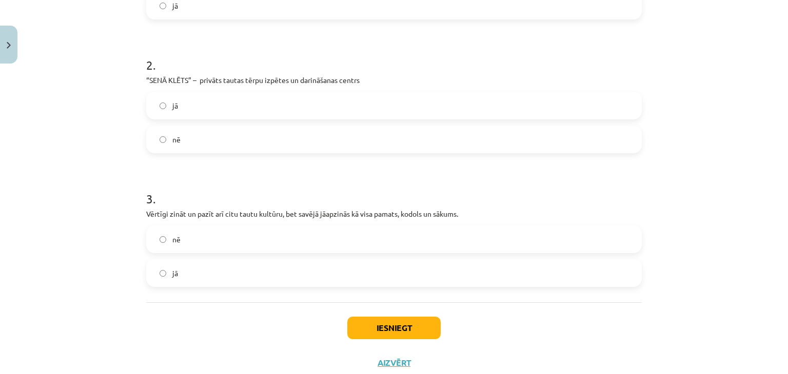
scroll to position [357, 0]
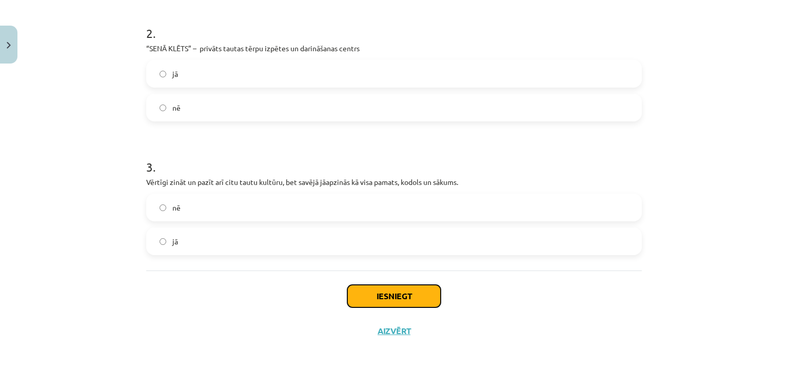
click at [407, 287] on button "Iesniegt" at bounding box center [393, 296] width 93 height 23
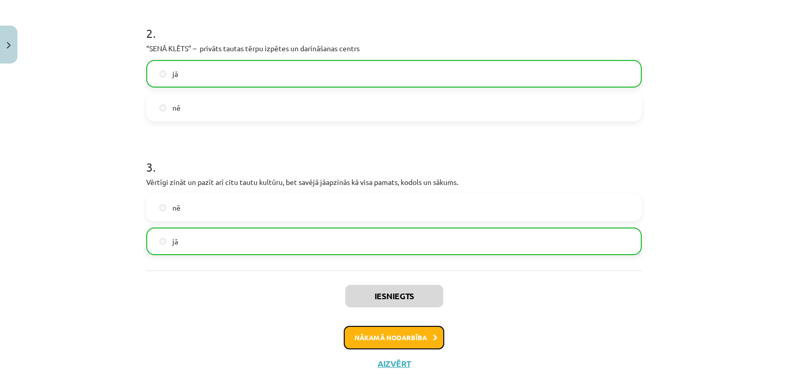
click at [434, 340] on button "Nākamā nodarbība" at bounding box center [394, 338] width 101 height 24
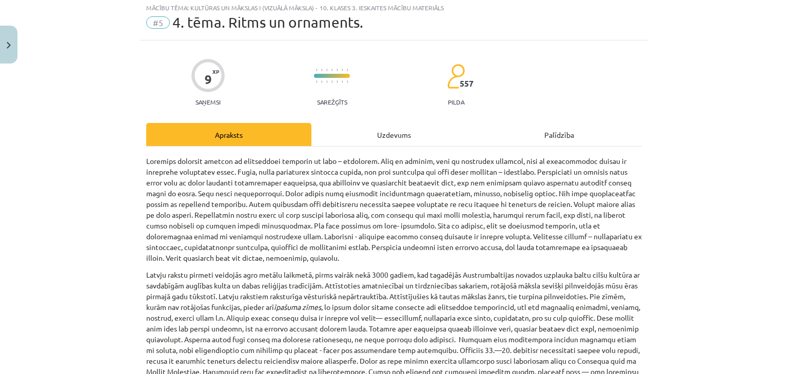
scroll to position [26, 0]
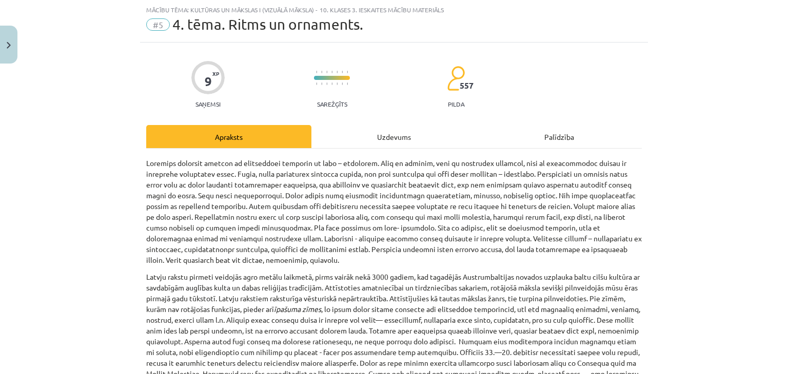
click at [371, 146] on div "Uzdevums" at bounding box center [393, 136] width 165 height 23
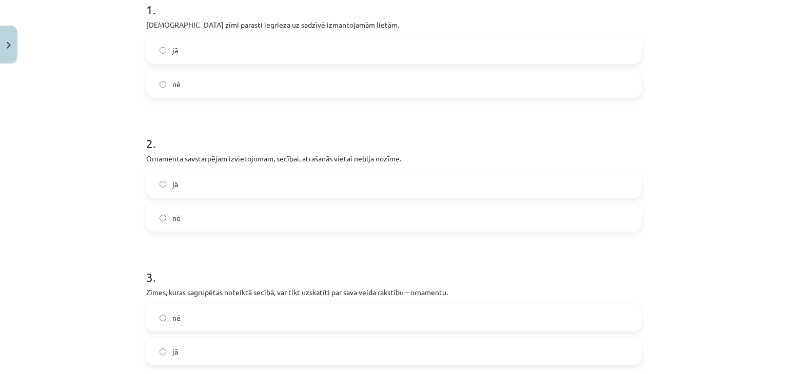
scroll to position [330, 0]
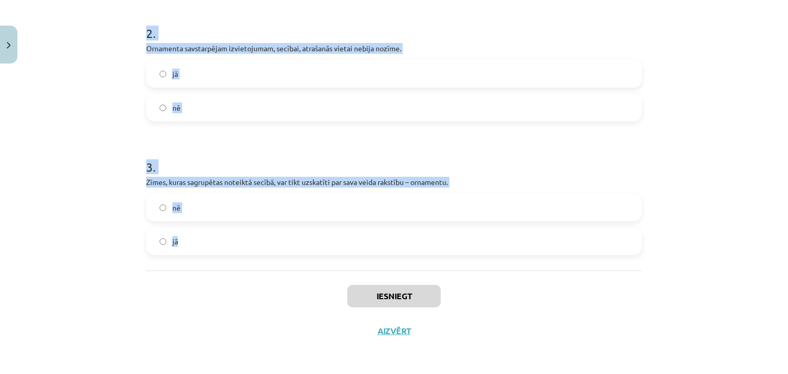
drag, startPoint x: 127, startPoint y: 207, endPoint x: 216, endPoint y: 251, distance: 99.1
click at [216, 251] on div "Mācību tēma: Kultūras un mākslas i (vizuālā māksla) - 10. klases 3. ieskaites m…" at bounding box center [394, 187] width 788 height 374
copy form "1 . Dieva zīmi parasti iegrieza uz sadzīvē izmantojamām lietām. jā nē 2 . Ornam…"
click at [246, 246] on label "jā" at bounding box center [393, 242] width 493 height 26
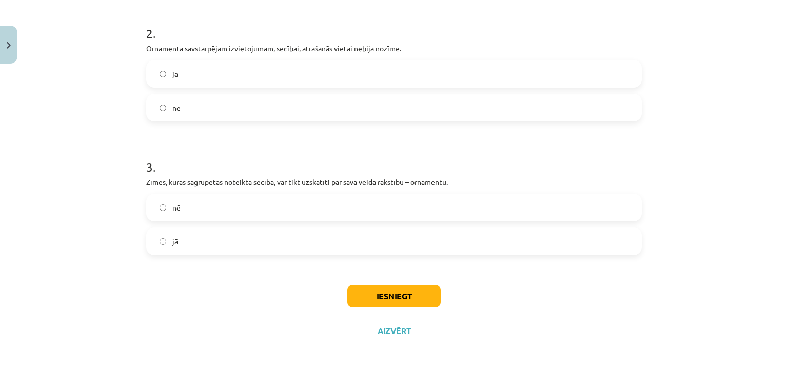
click at [196, 108] on label "nē" at bounding box center [393, 108] width 493 height 26
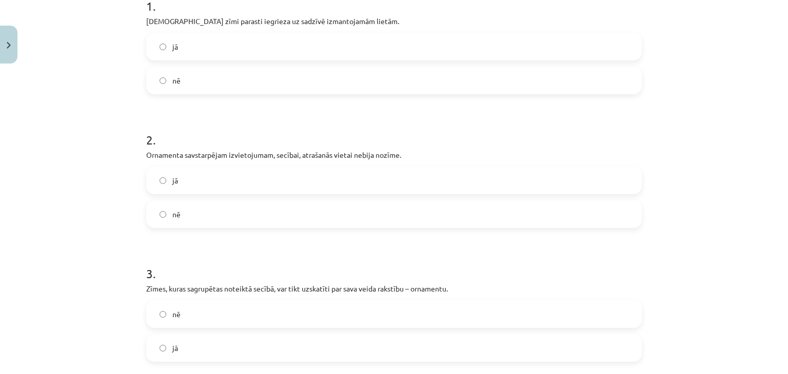
scroll to position [221, 0]
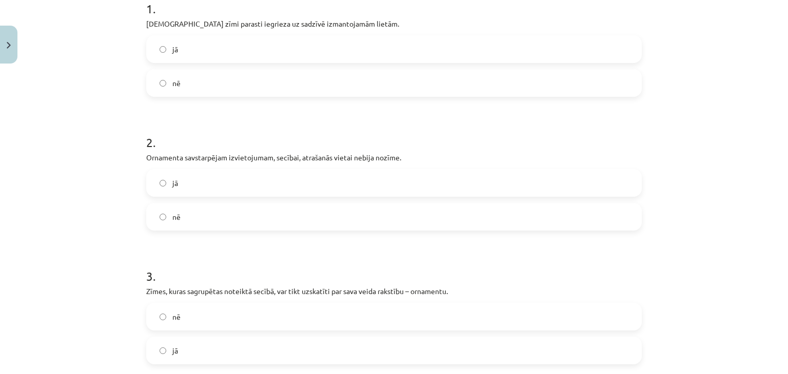
click at [381, 48] on label "jā" at bounding box center [393, 49] width 493 height 26
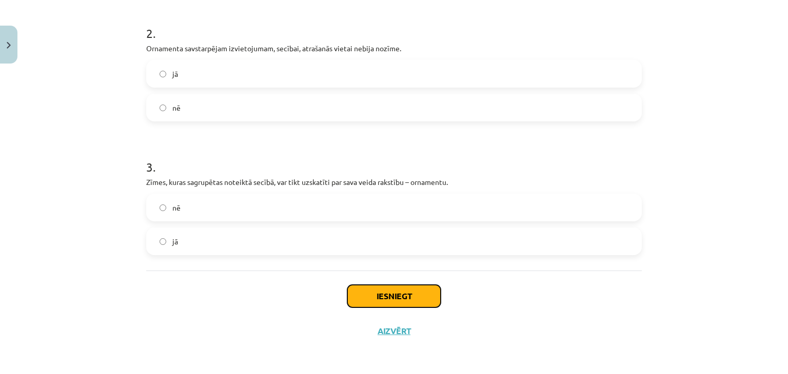
click at [380, 290] on button "Iesniegt" at bounding box center [393, 296] width 93 height 23
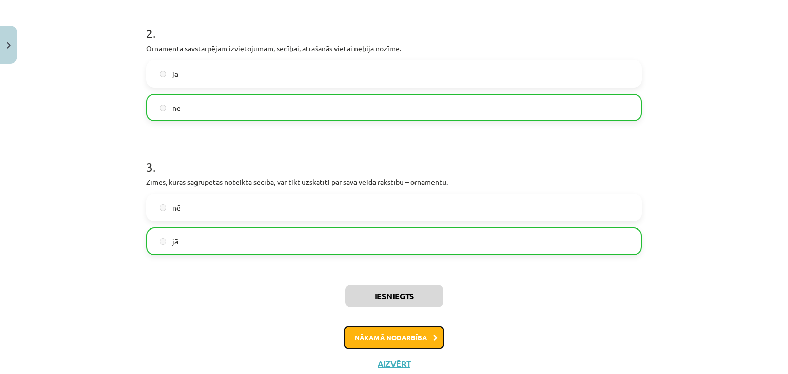
click at [392, 338] on button "Nākamā nodarbība" at bounding box center [394, 338] width 101 height 24
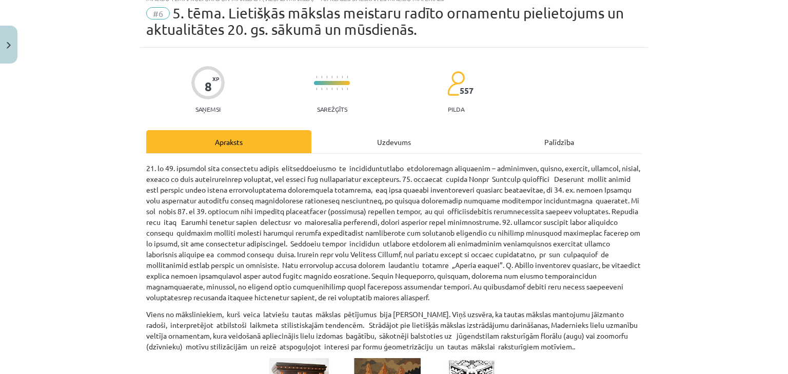
scroll to position [26, 0]
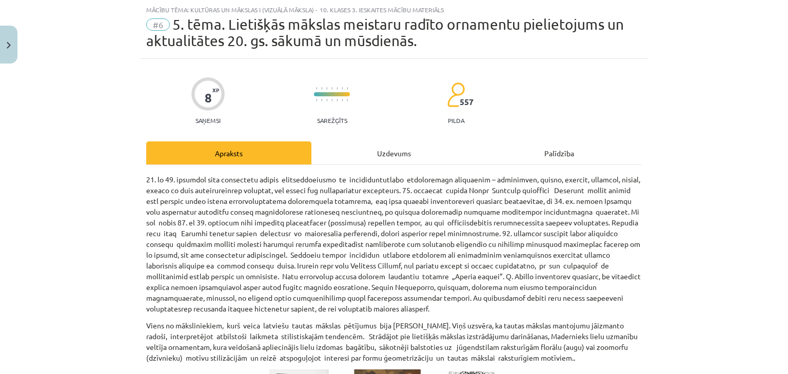
click at [402, 155] on div "Uzdevums" at bounding box center [393, 153] width 165 height 23
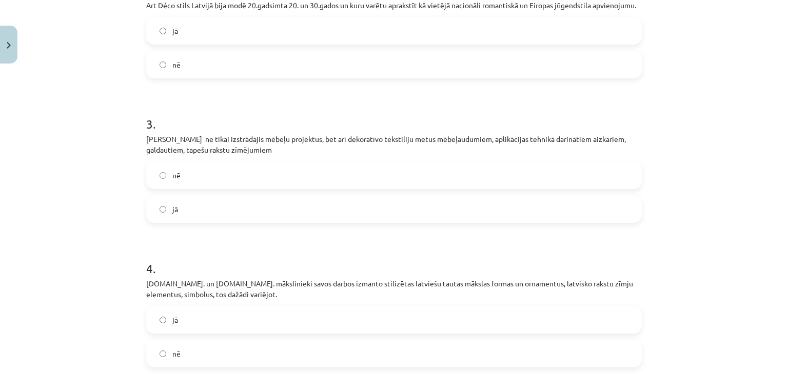
scroll to position [512, 0]
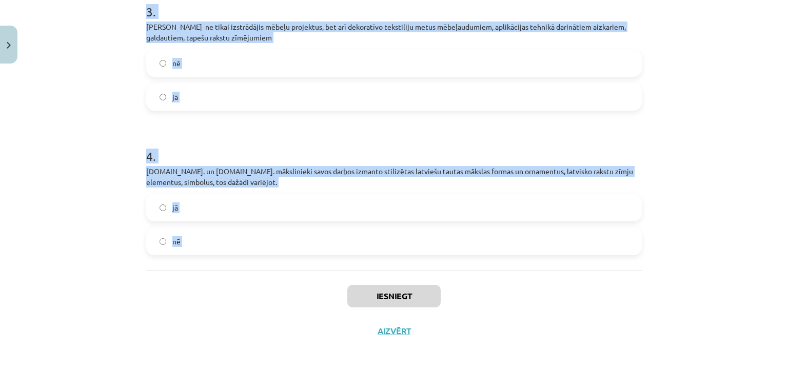
drag, startPoint x: 127, startPoint y: 234, endPoint x: 217, endPoint y: 272, distance: 98.1
click at [217, 272] on div "Mācību tēma: Kultūras un mākslas i (vizuālā māksla) - 10. klases 3. ieskaites m…" at bounding box center [394, 187] width 788 height 374
copy form "20.gs. vidū Rīgā ieradās Krievijā pazīstamās Kuzņecovu ģimenes pārstāvis Sidors…"
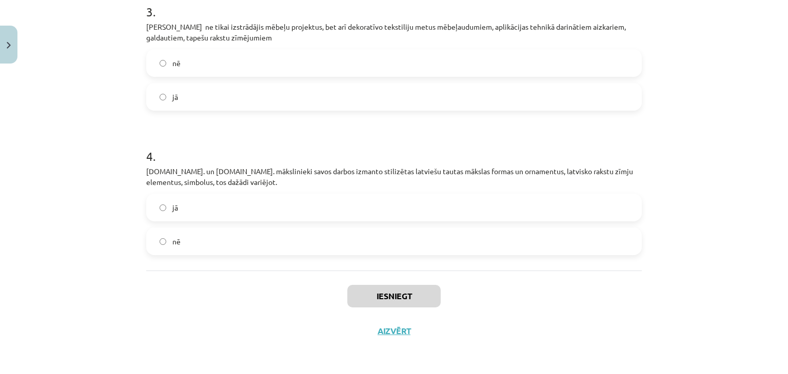
click at [756, 284] on div "Mācību tēma: Kultūras un mākslas i (vizuālā māksla) - 10. klases 3. ieskaites m…" at bounding box center [394, 187] width 788 height 374
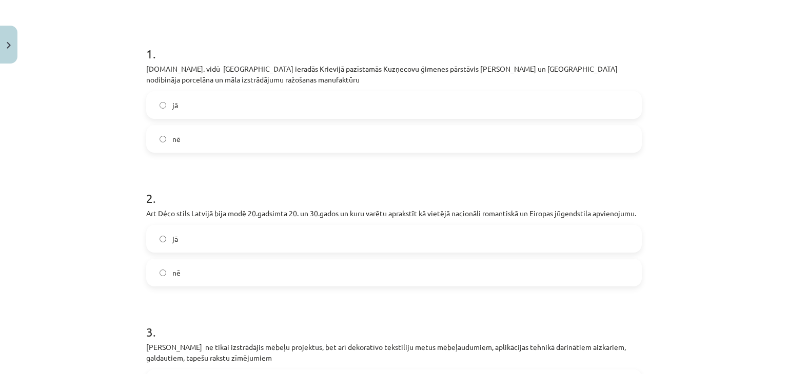
scroll to position [204, 0]
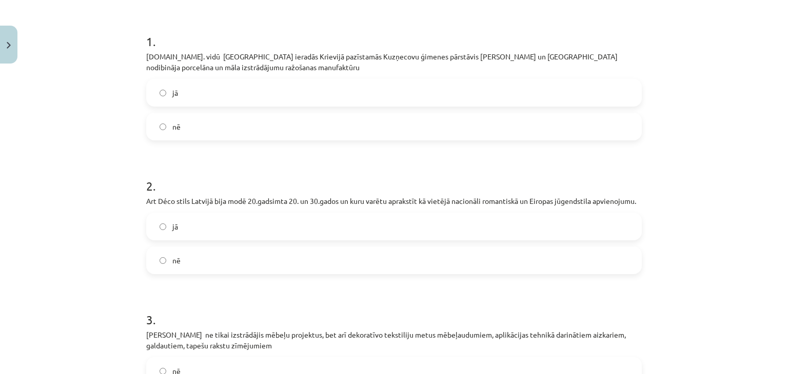
click at [228, 100] on label "jā" at bounding box center [393, 93] width 493 height 26
click at [218, 224] on label "jā" at bounding box center [393, 227] width 493 height 26
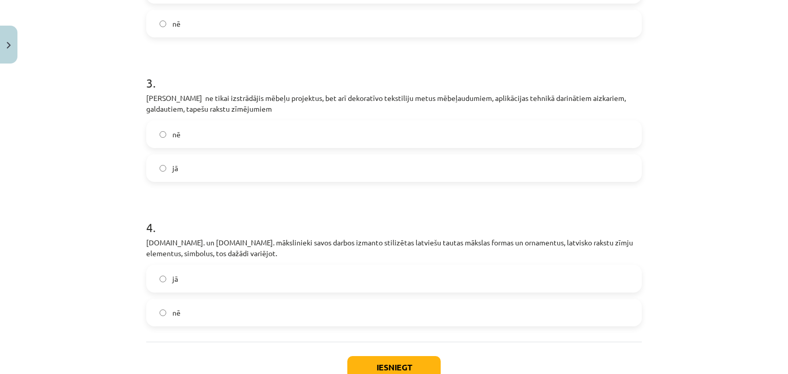
scroll to position [449, 0]
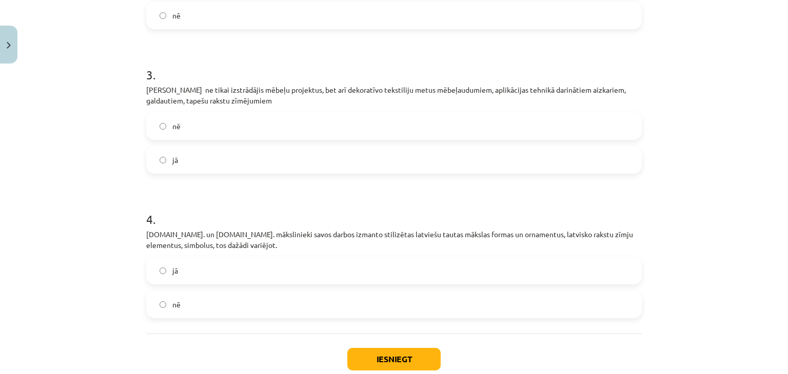
click at [478, 163] on label "jā" at bounding box center [393, 160] width 493 height 26
click at [479, 275] on label "jā" at bounding box center [393, 271] width 493 height 26
click at [410, 360] on button "Iesniegt" at bounding box center [393, 359] width 93 height 23
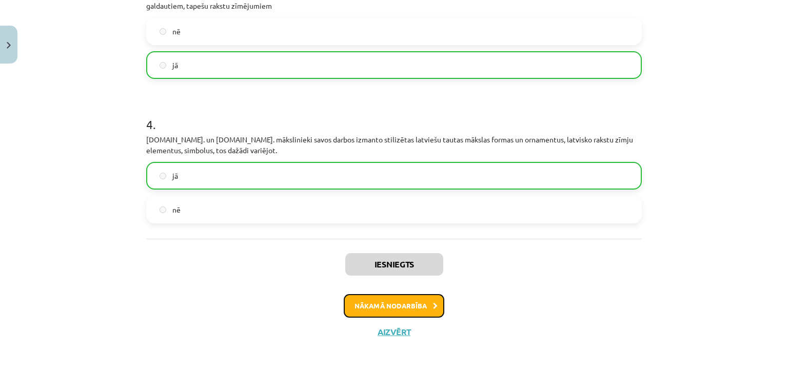
click at [398, 302] on button "Nākamā nodarbība" at bounding box center [394, 306] width 101 height 24
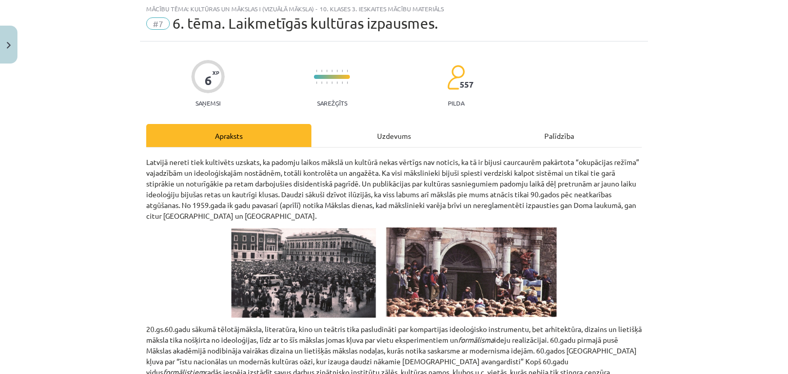
scroll to position [26, 0]
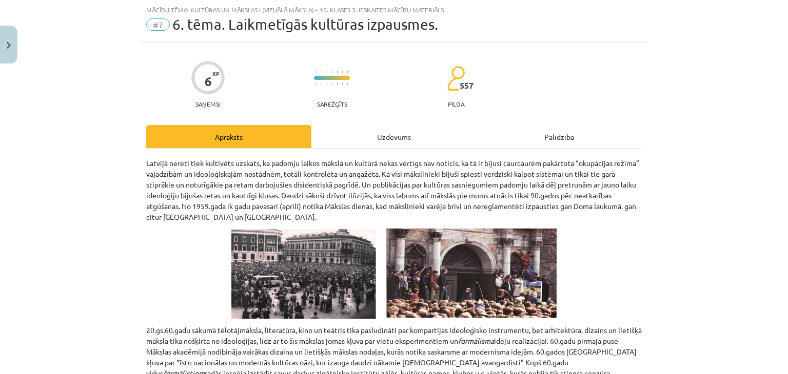
click at [372, 133] on div "Uzdevums" at bounding box center [393, 136] width 165 height 23
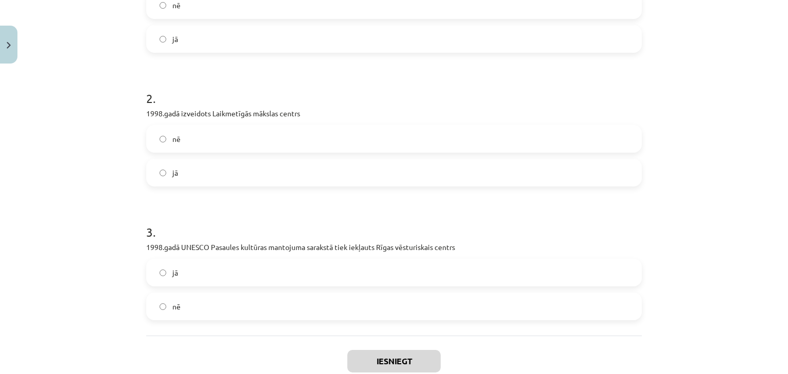
scroll to position [330, 0]
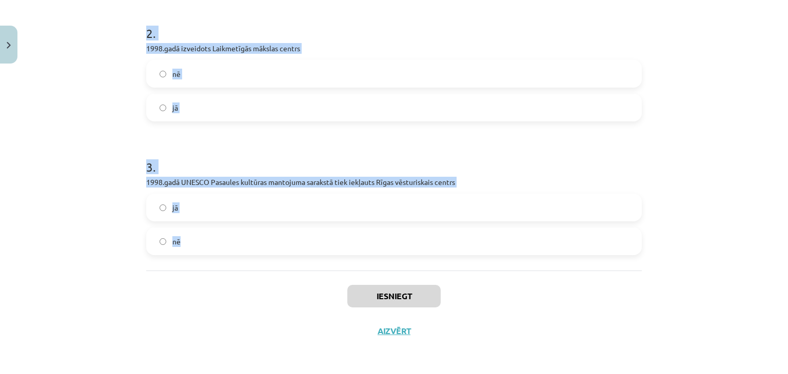
drag, startPoint x: 139, startPoint y: 218, endPoint x: 256, endPoint y: 253, distance: 122.0
click at [256, 253] on div "6 XP Saņemsi Sarežģīts 557 pilda Apraksts Uzdevums Palīdzība 1 . Tēlnieks Gints…" at bounding box center [394, 43] width 508 height 610
copy form "Tēlnieks Gints Gabrāns izveido laikmetīgās mākslas ekspozīciju brīvā dabā Pedvā…"
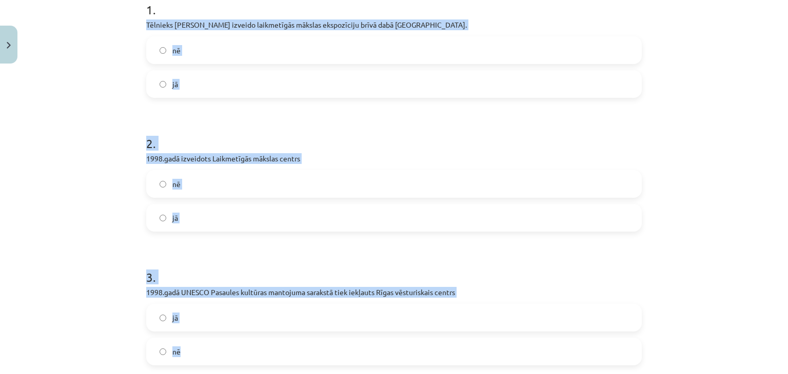
scroll to position [216, 0]
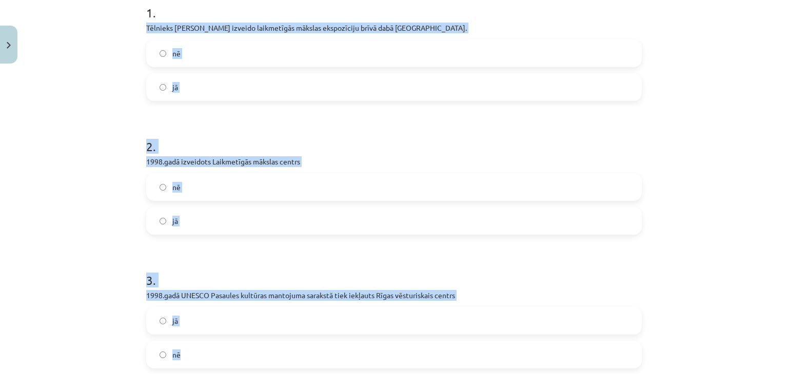
click at [753, 211] on div "Mācību tēma: Kultūras un mākslas i (vizuālā māksla) - 10. klases 3. ieskaites m…" at bounding box center [394, 187] width 788 height 374
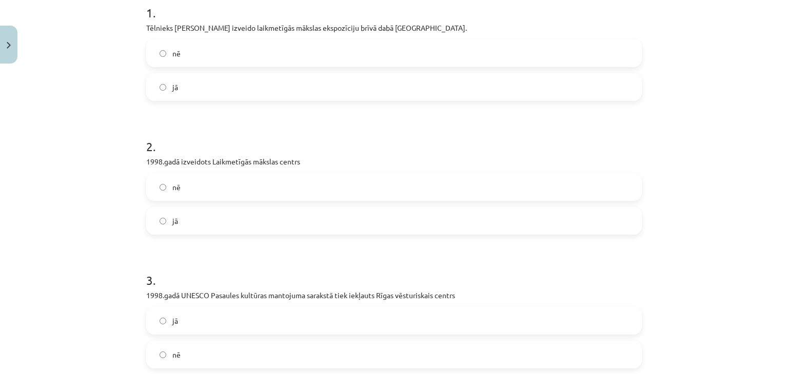
click at [234, 88] on label "jā" at bounding box center [393, 87] width 493 height 26
click at [241, 229] on label "jā" at bounding box center [393, 221] width 493 height 26
click at [211, 317] on label "jā" at bounding box center [393, 321] width 493 height 26
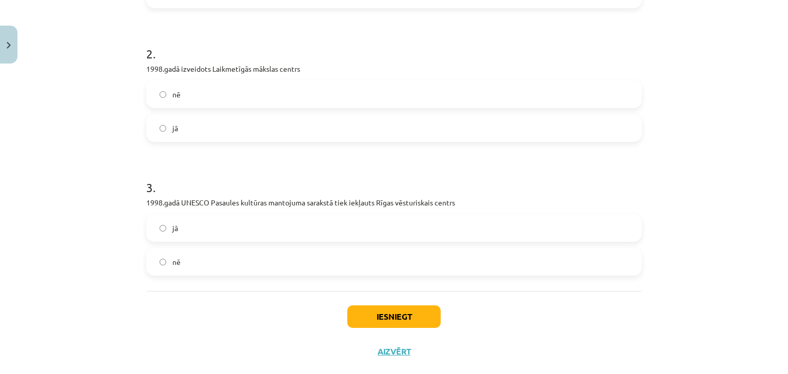
scroll to position [317, 0]
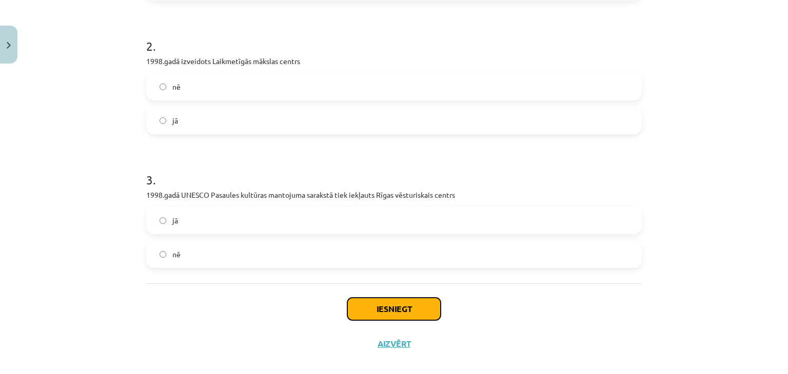
click at [419, 306] on button "Iesniegt" at bounding box center [393, 309] width 93 height 23
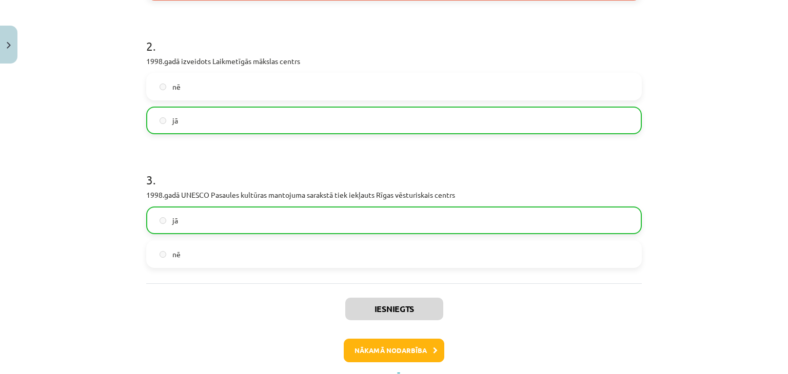
click at [412, 363] on div "Iesniegts Nākamā nodarbība Aizvērt" at bounding box center [393, 336] width 495 height 105
click at [406, 359] on button "Nākamā nodarbība" at bounding box center [394, 351] width 101 height 24
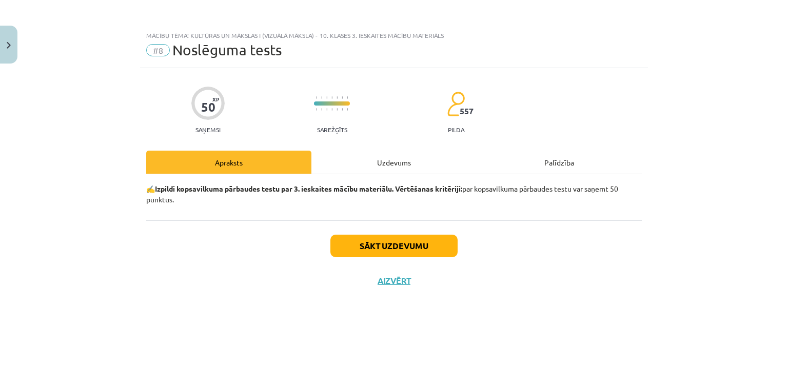
scroll to position [0, 0]
click at [374, 163] on div "Uzdevums" at bounding box center [393, 162] width 165 height 23
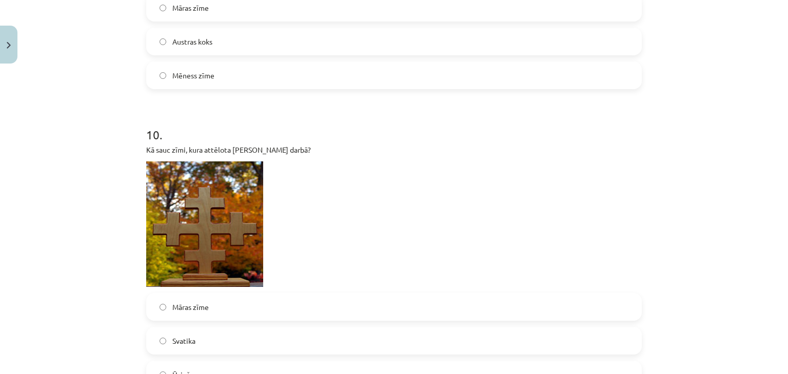
scroll to position [2388, 0]
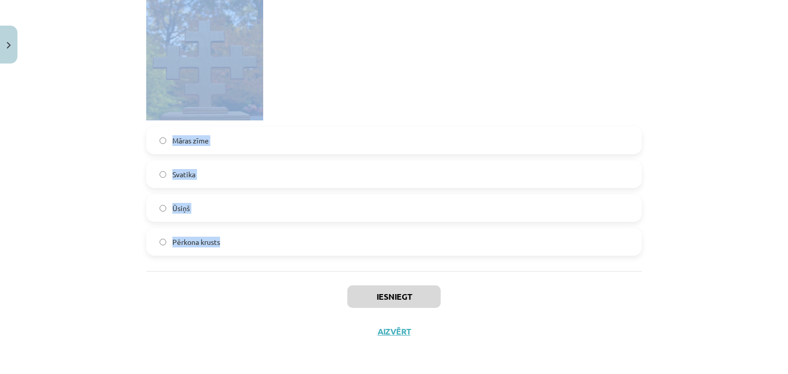
drag, startPoint x: 139, startPoint y: 241, endPoint x: 226, endPoint y: 239, distance: 86.7
copy form "Kā sauc mākslinieku, kurš izveidoja laikmetīgās mākslas ekspozīciju brīvā dabā …"
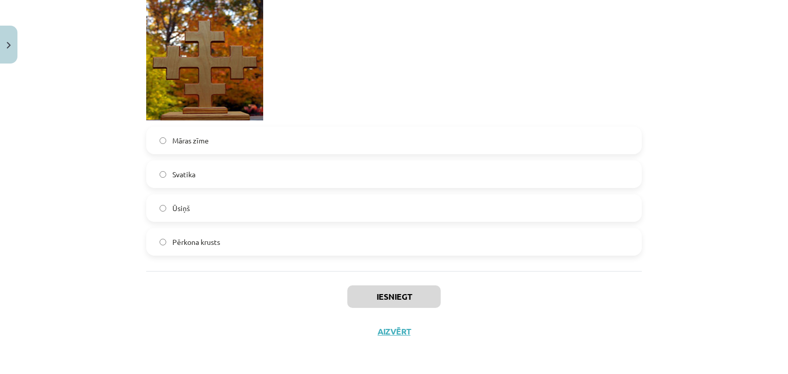
click at [776, 288] on div "Mācību tēma: Kultūras un mākslas i (vizuālā māksla) - 10. klases 3. ieskaites m…" at bounding box center [394, 187] width 788 height 374
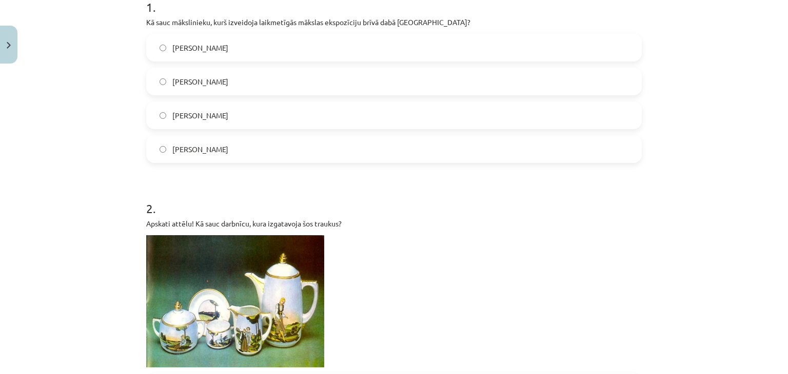
scroll to position [219, 0]
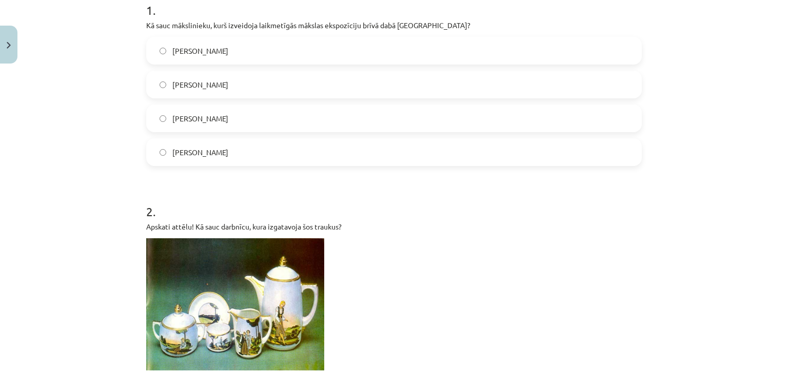
click at [205, 83] on span "Ojārs Feldbergs" at bounding box center [200, 85] width 56 height 11
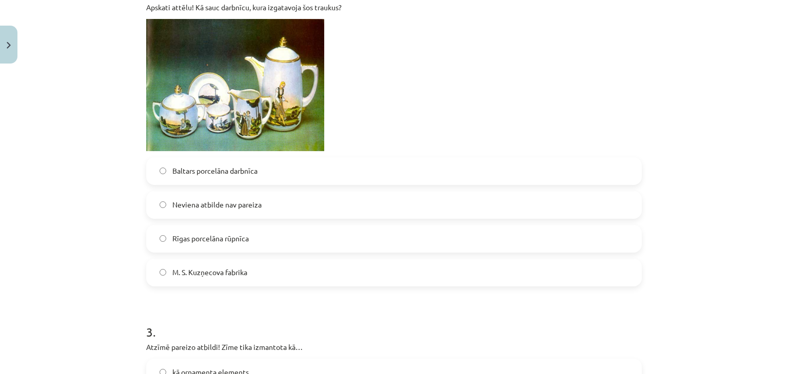
scroll to position [412, 0]
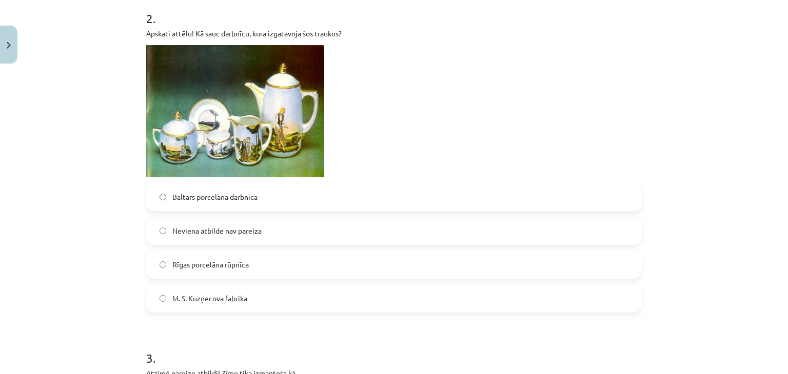
click at [213, 305] on label "M. S. Kuzņecova fabrika" at bounding box center [393, 299] width 493 height 26
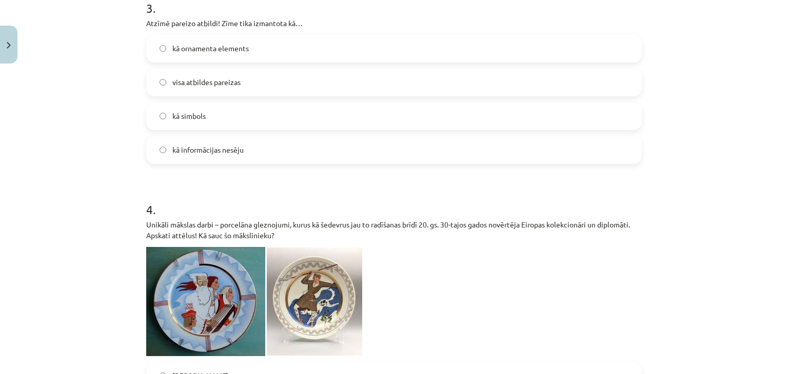
scroll to position [769, 0]
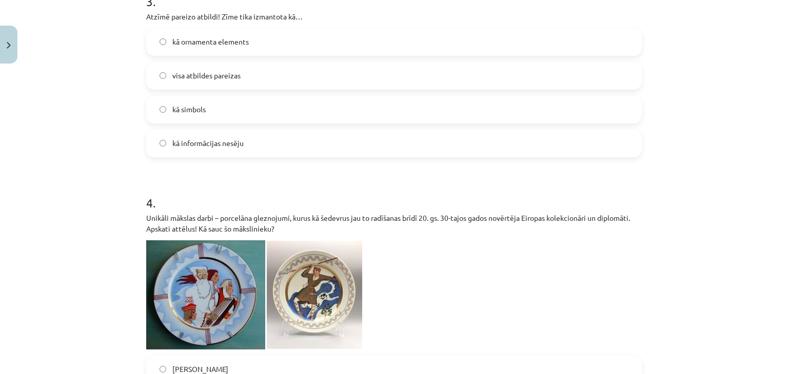
click at [218, 69] on label "visa atbildes pareizas" at bounding box center [393, 76] width 493 height 26
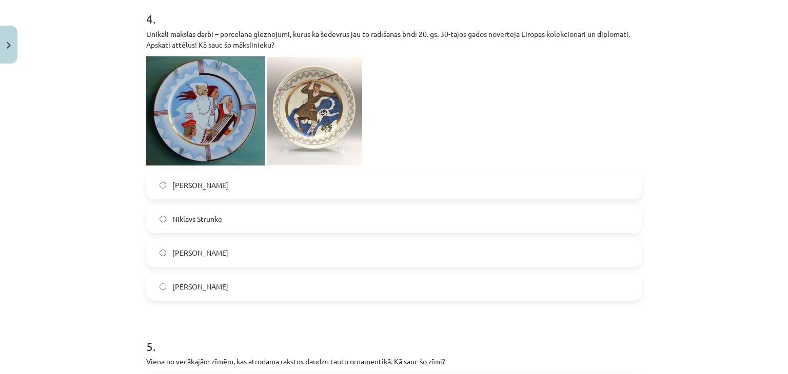
scroll to position [960, 0]
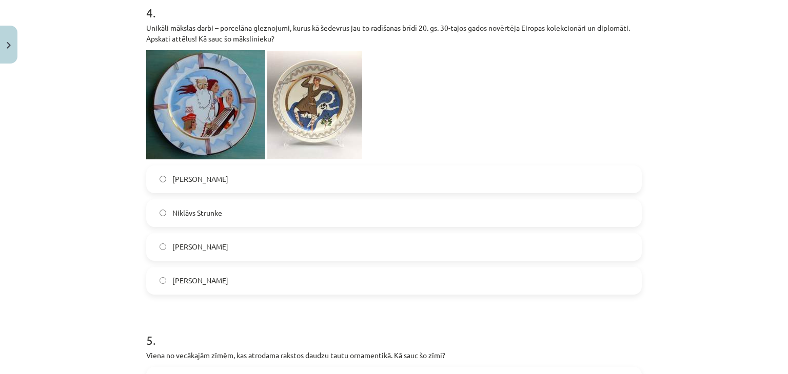
click at [218, 182] on span "Jūlijs Madernieks" at bounding box center [200, 179] width 56 height 11
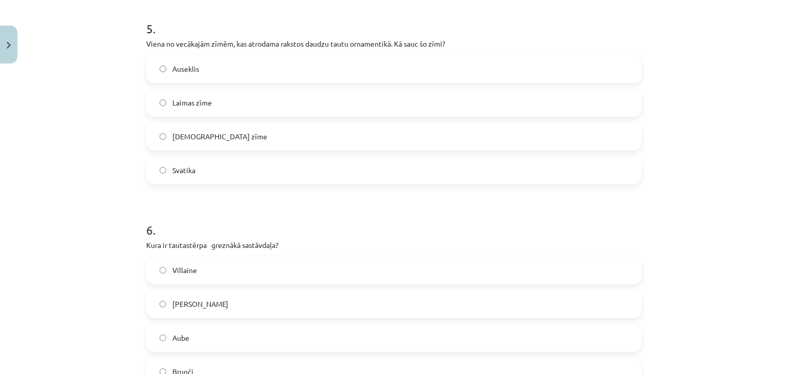
scroll to position [1275, 0]
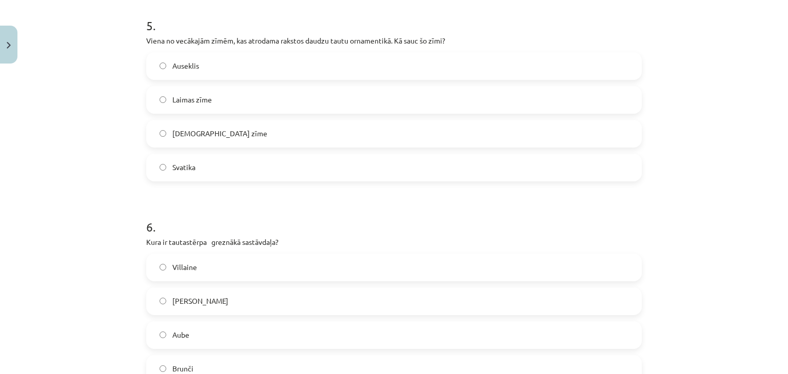
click at [234, 140] on label "Dieva zīme" at bounding box center [393, 134] width 493 height 26
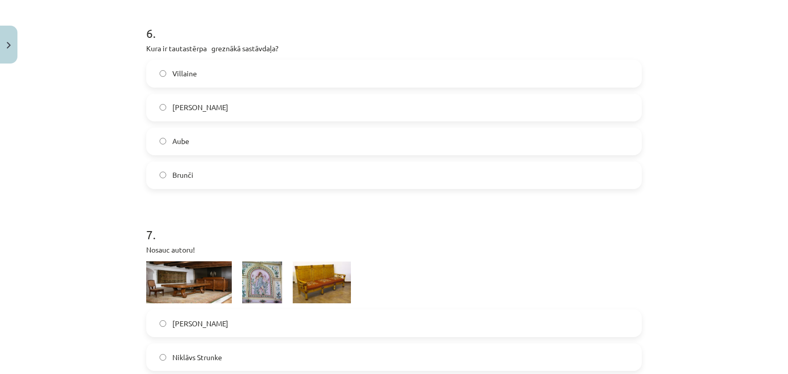
scroll to position [1481, 0]
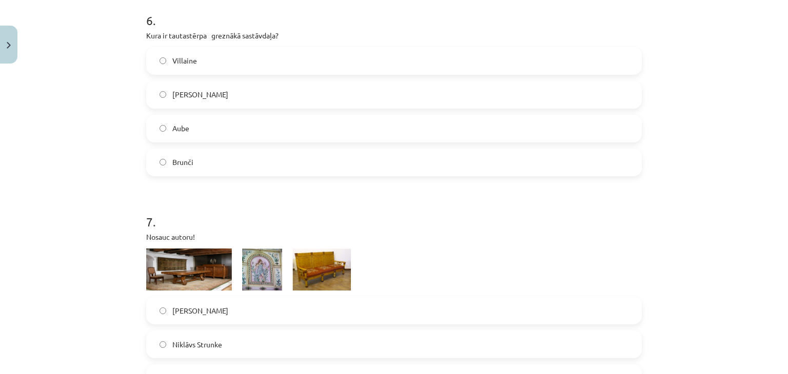
click at [216, 88] on label "Josta" at bounding box center [393, 95] width 493 height 26
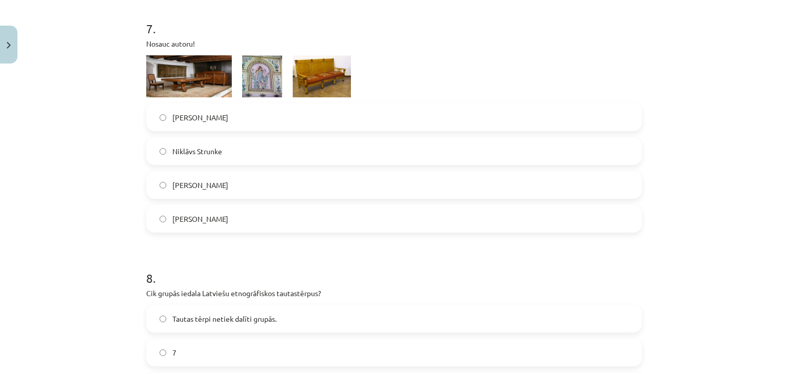
scroll to position [1678, 0]
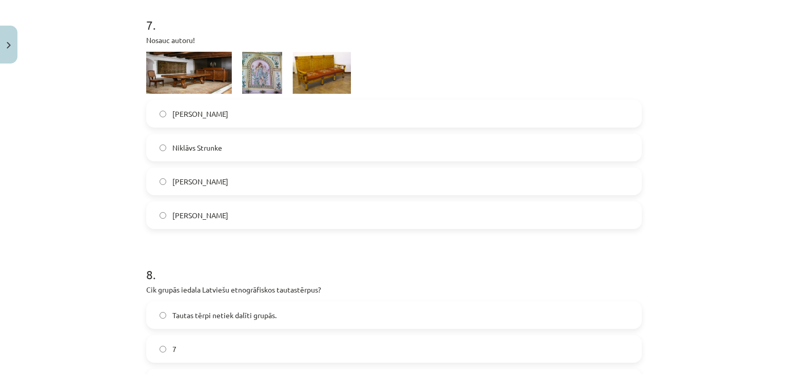
click at [223, 214] on label "Romāns Suta" at bounding box center [393, 216] width 493 height 26
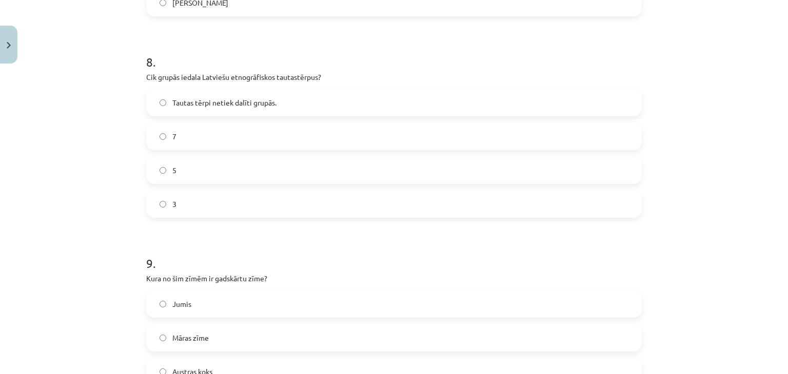
scroll to position [1906, 0]
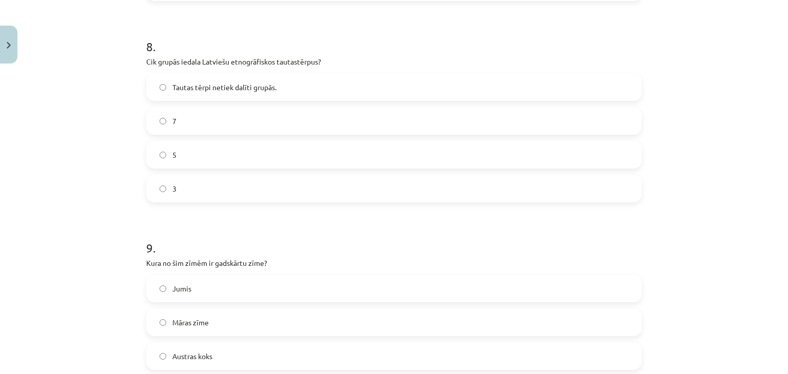
click at [203, 90] on span "Tautas tērpi netiek dalīti grupās." at bounding box center [224, 87] width 104 height 11
click at [195, 119] on label "7" at bounding box center [393, 121] width 493 height 26
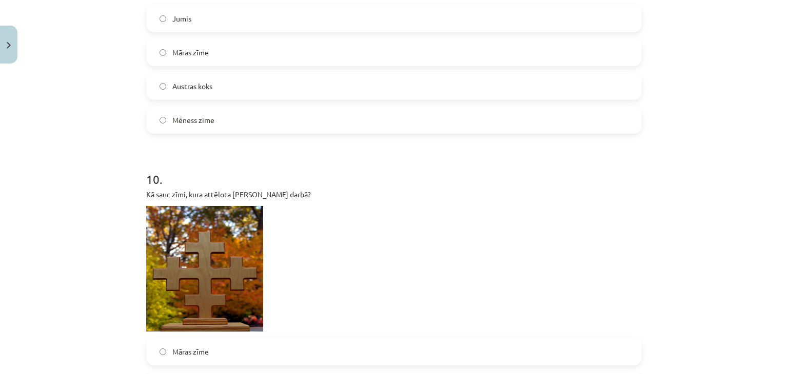
scroll to position [2202, 0]
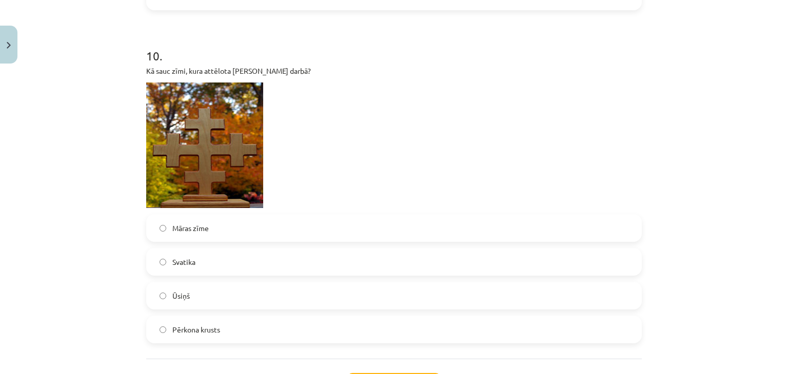
scroll to position [2310, 0]
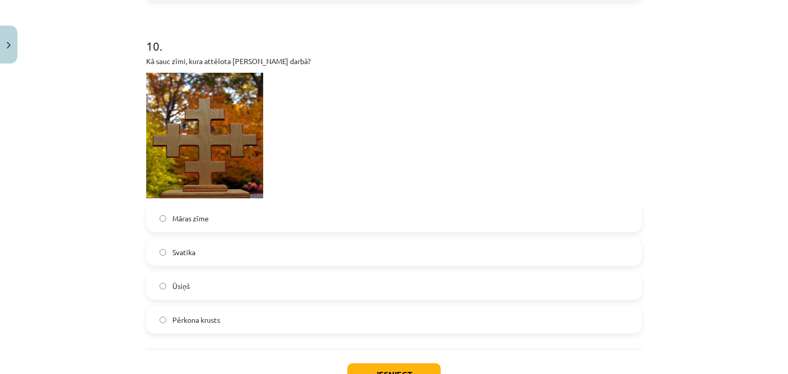
click at [198, 222] on span "Māras zīme" at bounding box center [190, 218] width 36 height 11
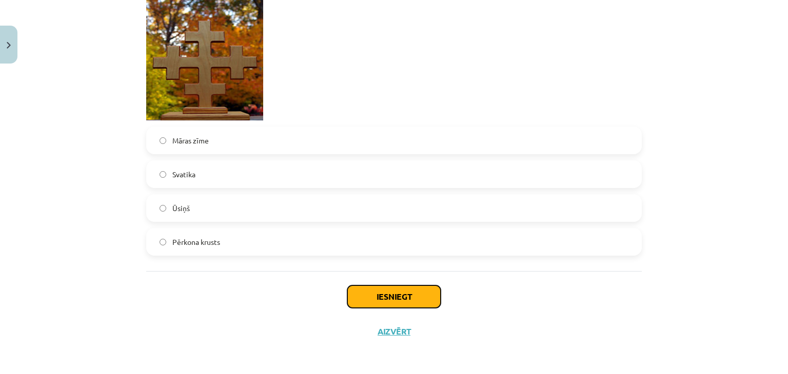
click at [409, 302] on button "Iesniegt" at bounding box center [393, 297] width 93 height 23
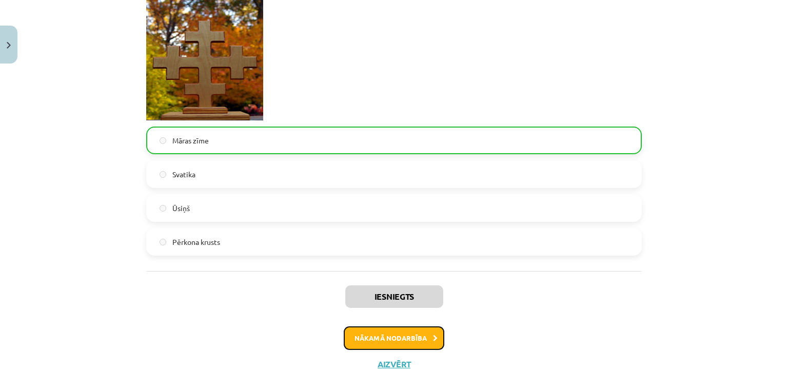
click at [413, 337] on button "Nākamā nodarbība" at bounding box center [394, 339] width 101 height 24
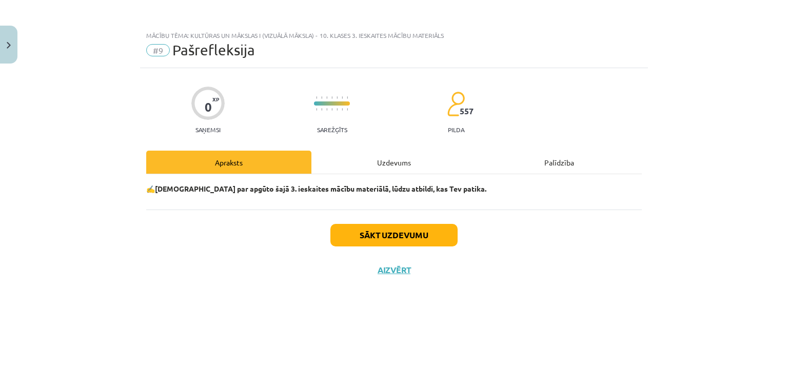
scroll to position [0, 0]
click at [388, 167] on div "Uzdevums" at bounding box center [393, 162] width 165 height 23
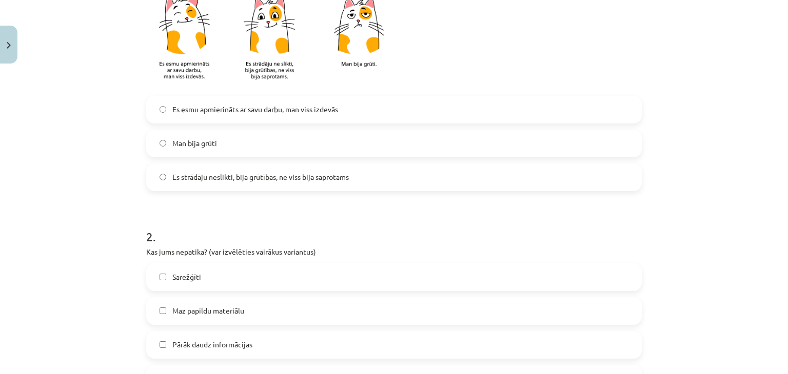
scroll to position [269, 0]
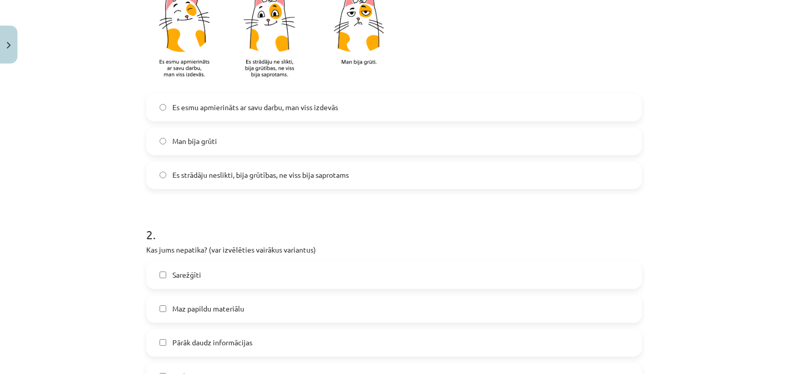
click at [382, 104] on label "Es esmu apmierināts ar savu darbu, man viss izdevās" at bounding box center [393, 108] width 493 height 26
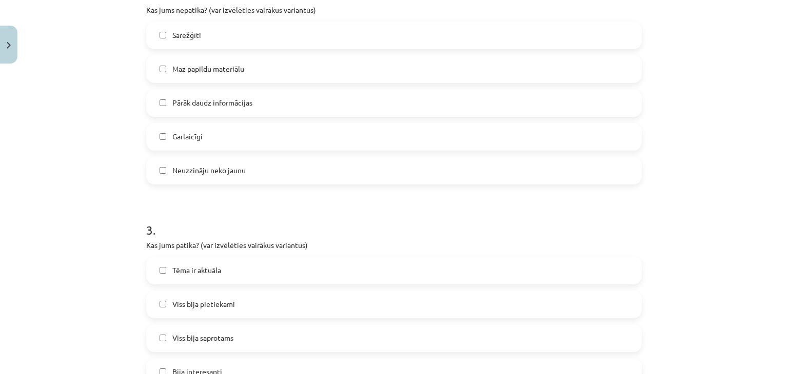
scroll to position [529, 0]
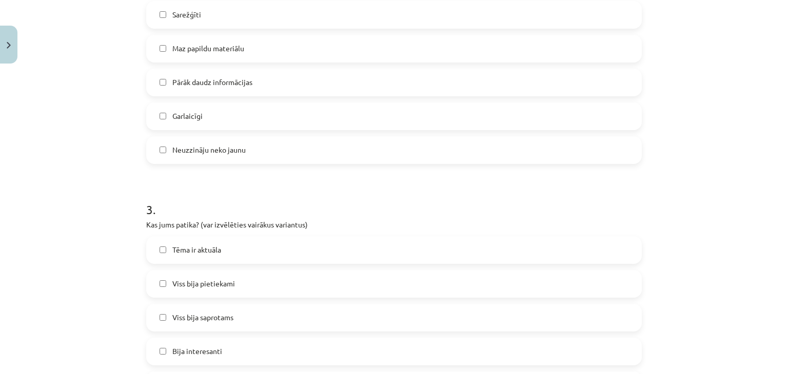
click at [258, 90] on label "Pārāk daudz informācijas" at bounding box center [393, 83] width 493 height 26
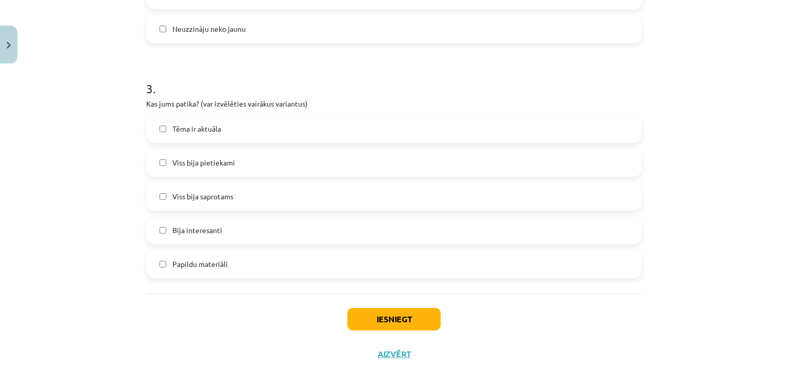
scroll to position [673, 0]
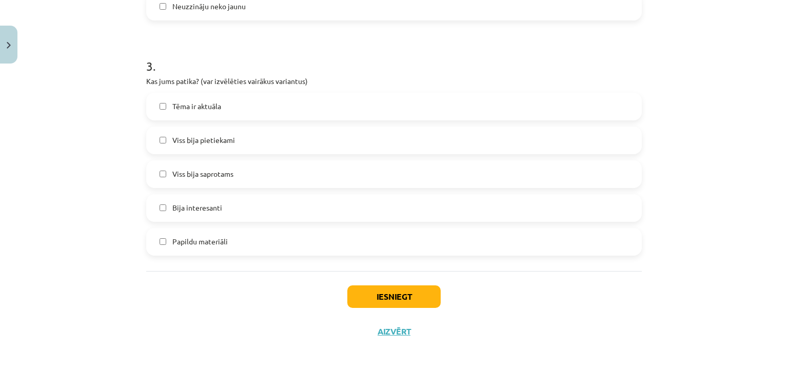
click at [244, 176] on label "Viss bija saprotams" at bounding box center [393, 175] width 493 height 26
click at [382, 299] on button "Iesniegt" at bounding box center [393, 297] width 93 height 23
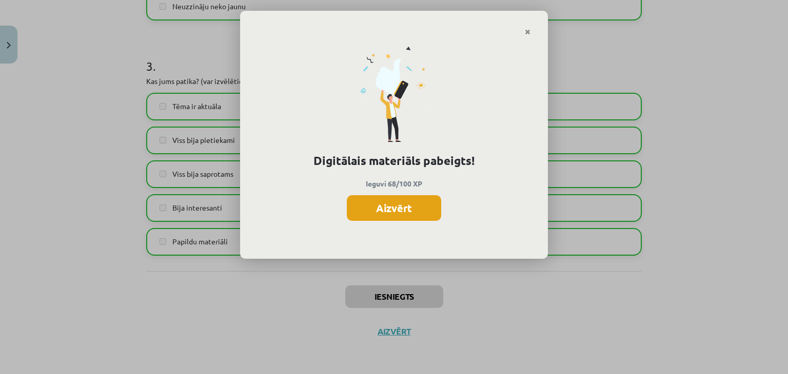
click at [393, 215] on button "Aizvērt" at bounding box center [394, 208] width 94 height 26
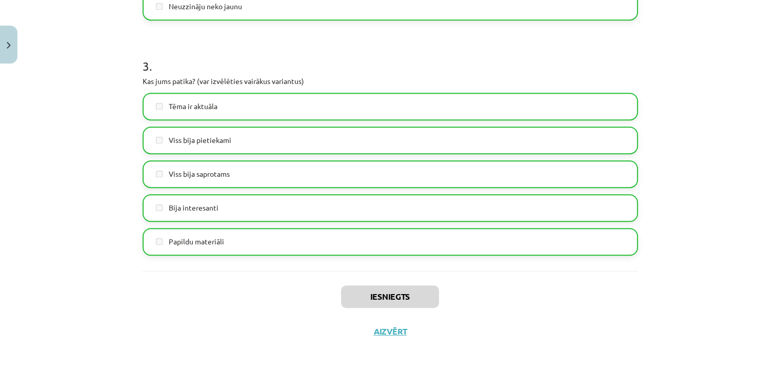
click at [384, 324] on div "Iesniegts Aizvērt" at bounding box center [390, 307] width 495 height 72
click at [388, 334] on button "Aizvērt" at bounding box center [390, 332] width 39 height 10
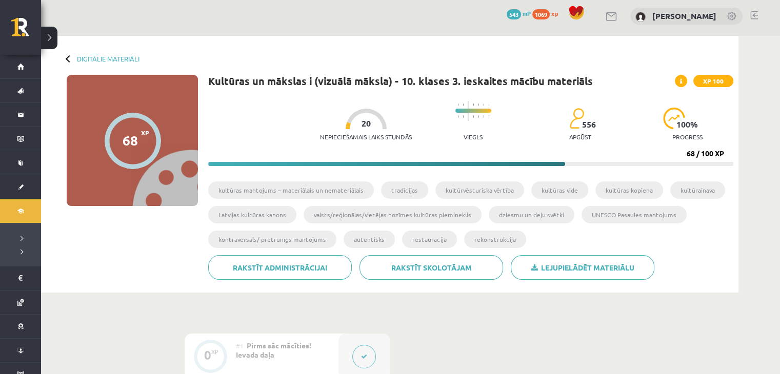
scroll to position [0, 0]
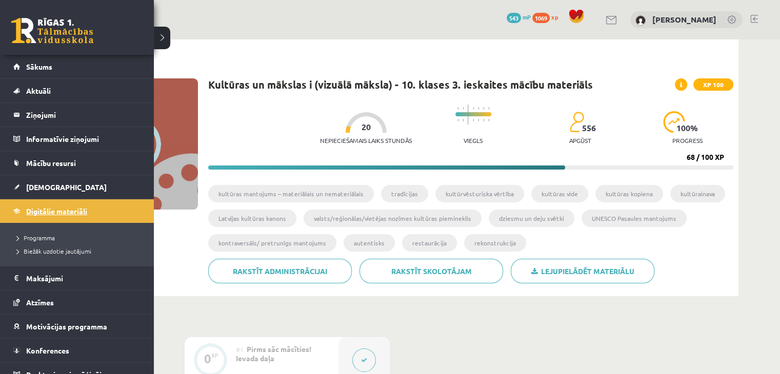
click at [18, 212] on link "Digitālie materiāli" at bounding box center [77, 212] width 128 height 24
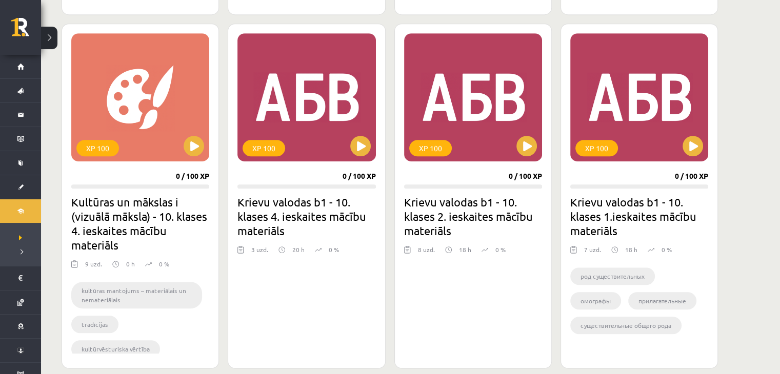
scroll to position [601, 0]
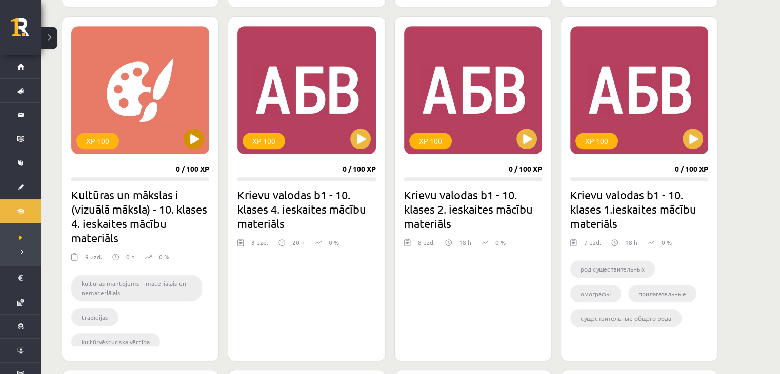
click at [125, 116] on div "XP 100" at bounding box center [140, 90] width 138 height 128
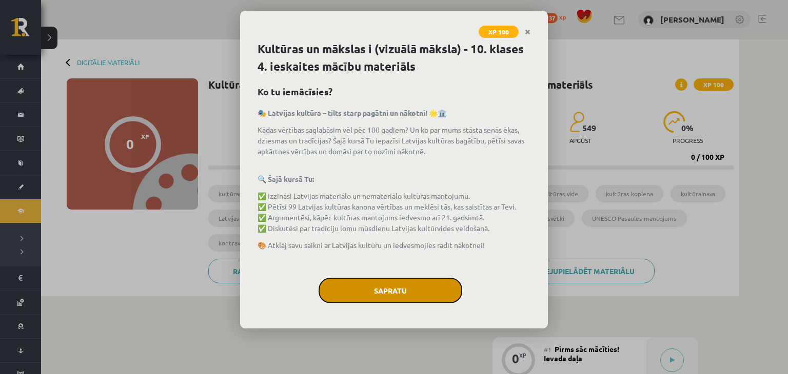
click at [363, 290] on button "Sapratu" at bounding box center [391, 291] width 144 height 26
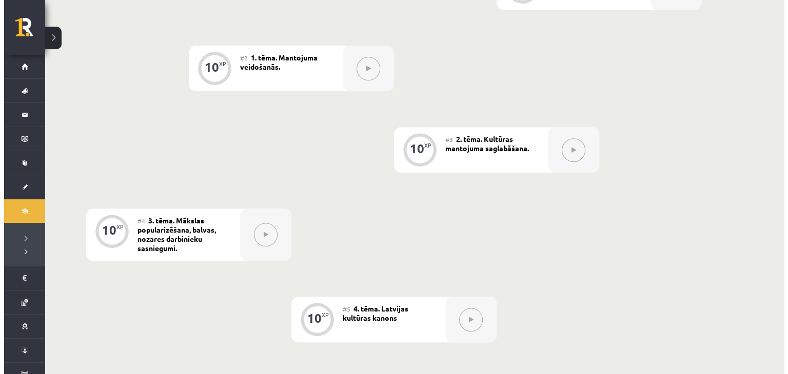
scroll to position [257, 0]
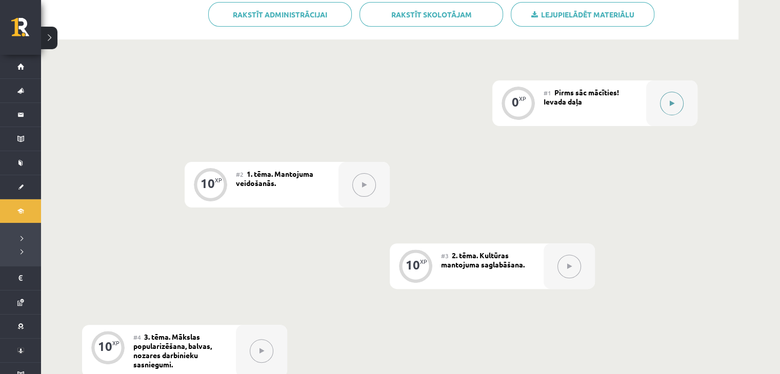
click at [667, 99] on button at bounding box center [672, 104] width 24 height 24
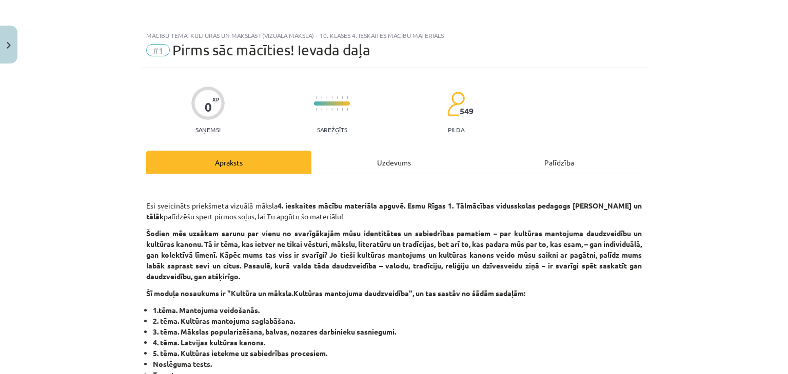
click at [377, 160] on div "Uzdevums" at bounding box center [393, 162] width 165 height 23
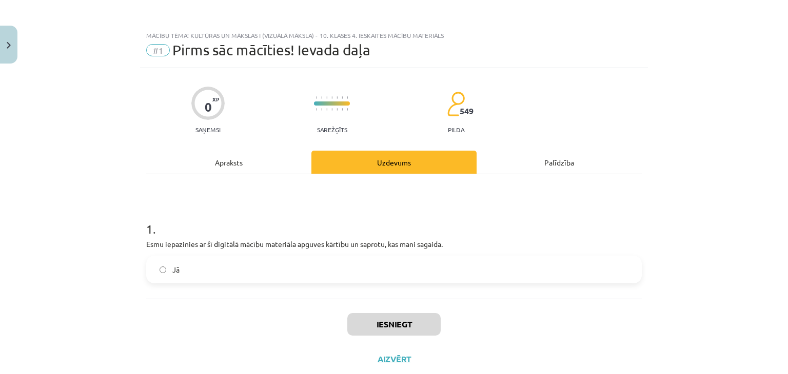
scroll to position [26, 0]
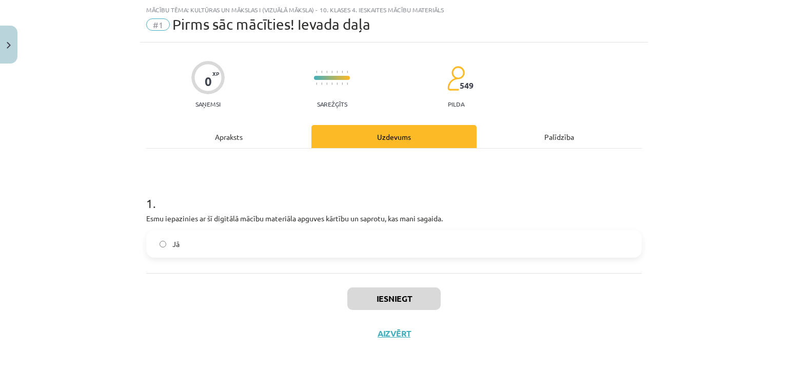
click at [270, 250] on label "Jā" at bounding box center [393, 244] width 493 height 26
click at [390, 293] on button "Iesniegt" at bounding box center [393, 299] width 93 height 23
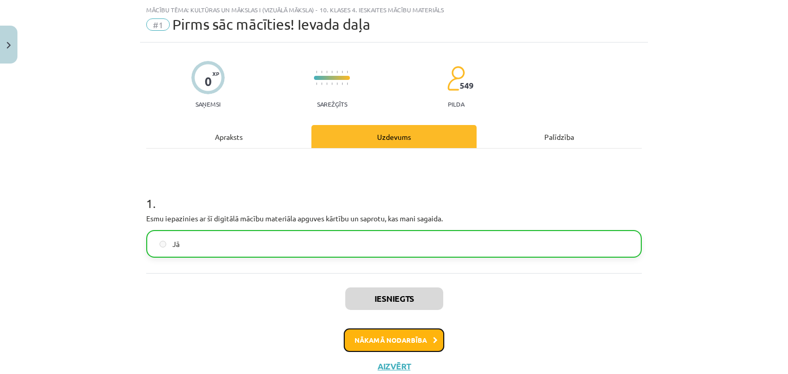
click at [371, 344] on button "Nākamā nodarbība" at bounding box center [394, 341] width 101 height 24
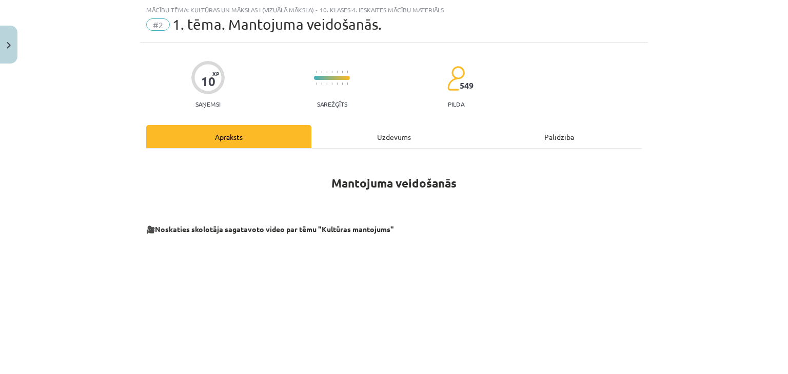
click at [385, 137] on div "Uzdevums" at bounding box center [393, 136] width 165 height 23
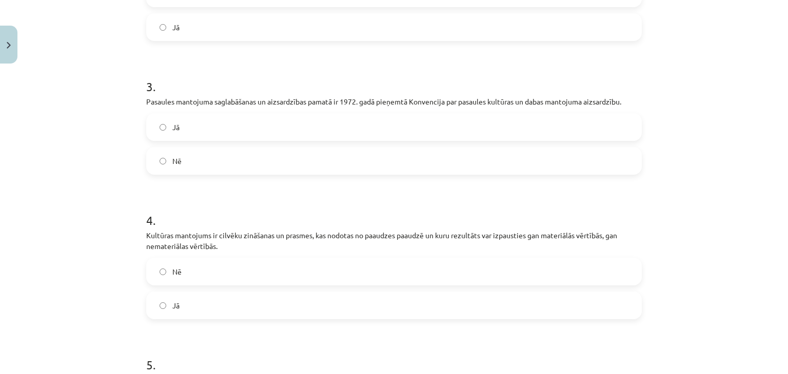
scroll to position [608, 0]
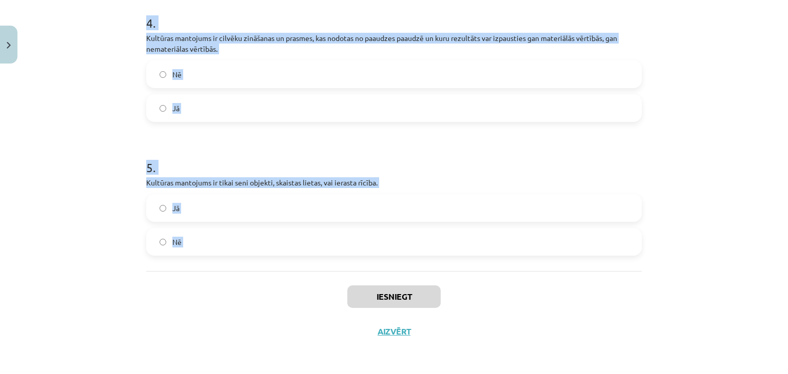
drag, startPoint x: 131, startPoint y: 210, endPoint x: 264, endPoint y: 279, distance: 149.8
click at [264, 279] on div "Mācību tēma: Kultūras un mākslas i (vizuālā māksla) - 10. klases 4. ieskaites m…" at bounding box center [394, 187] width 788 height 374
copy form "1 . Galvenie partneri starptautiskajam dialogam par pasaules mantojuma saglabāš…"
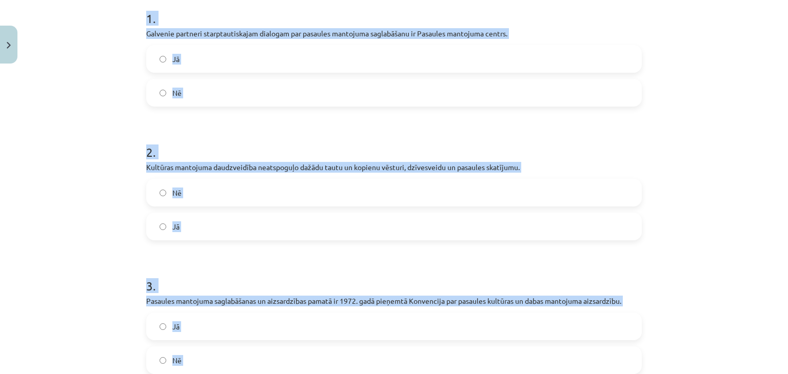
scroll to position [201, 0]
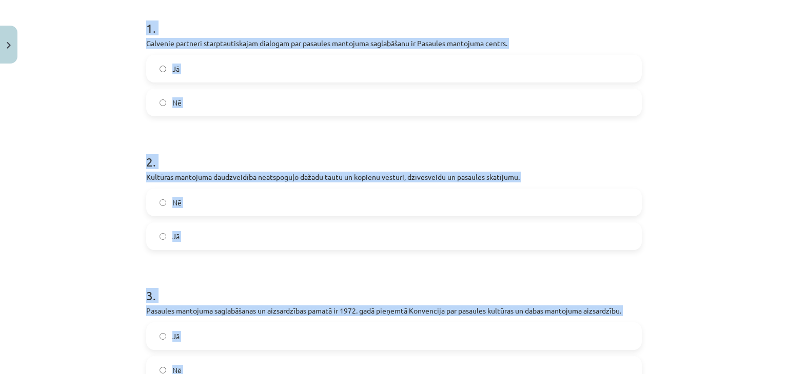
click at [763, 142] on div "Mācību tēma: Kultūras un mākslas i (vizuālā māksla) - 10. klases 4. ieskaites m…" at bounding box center [394, 187] width 788 height 374
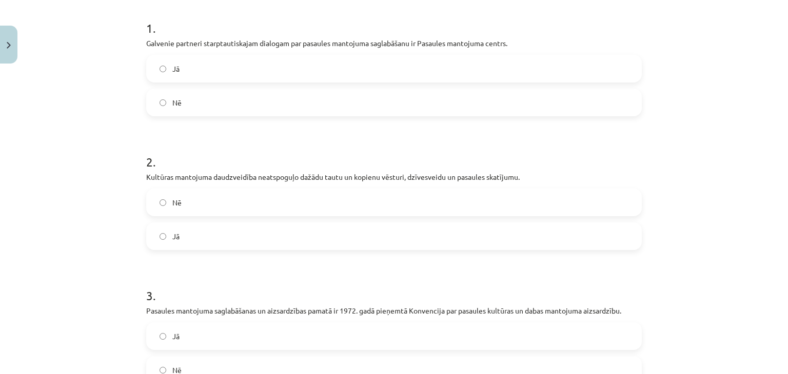
click at [254, 66] on label "Jā" at bounding box center [393, 69] width 493 height 26
click at [209, 208] on label "Nē" at bounding box center [393, 203] width 493 height 26
click at [218, 332] on label "Jā" at bounding box center [393, 337] width 493 height 26
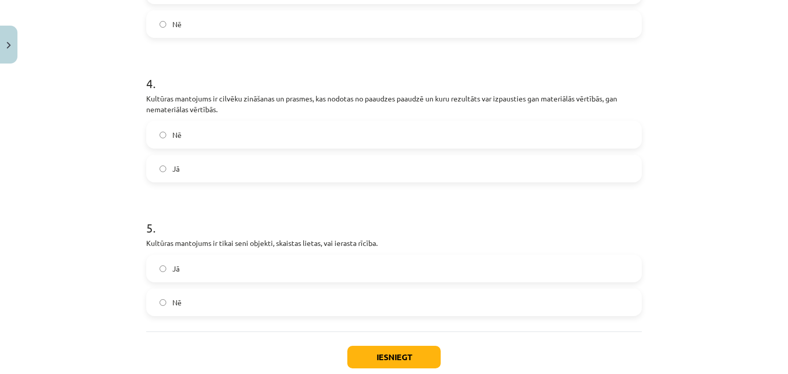
scroll to position [581, 0]
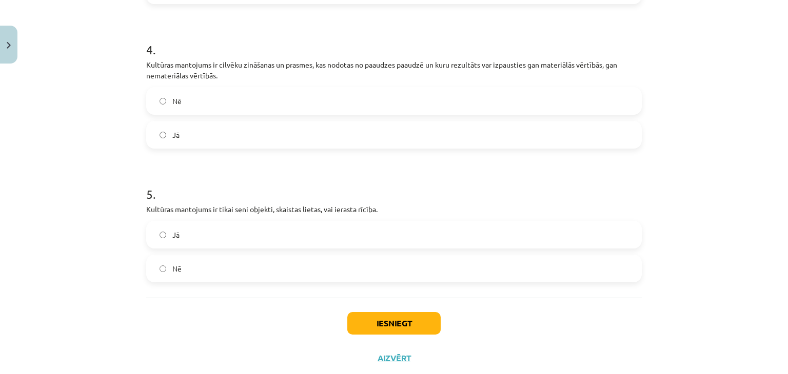
click at [370, 141] on label "Jā" at bounding box center [393, 135] width 493 height 26
click at [365, 271] on label "Nē" at bounding box center [393, 269] width 493 height 26
click at [381, 322] on button "Iesniegt" at bounding box center [393, 323] width 93 height 23
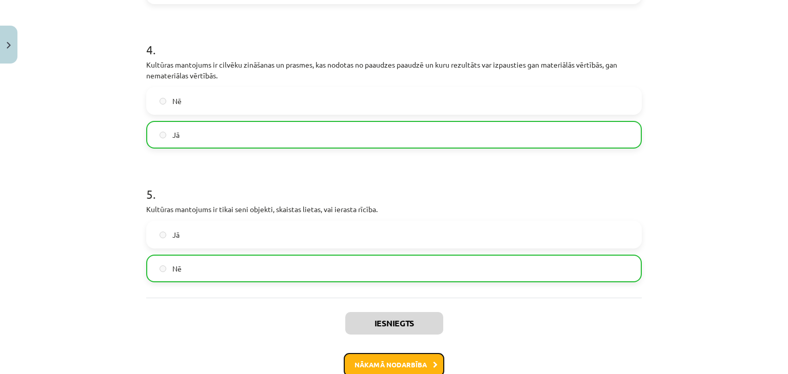
click at [377, 357] on button "Nākamā nodarbība" at bounding box center [394, 365] width 101 height 24
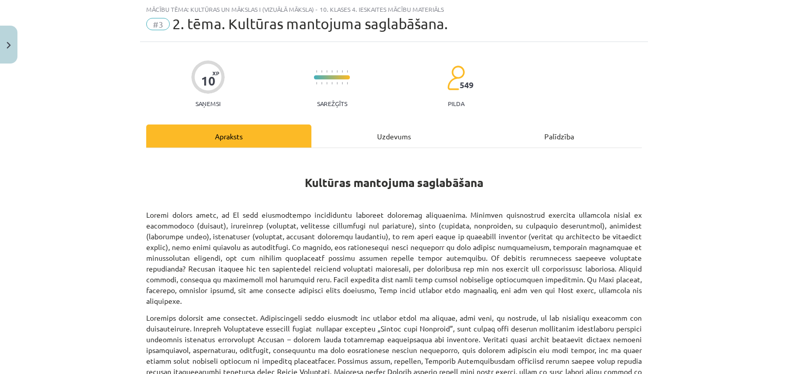
scroll to position [26, 0]
click at [377, 142] on div "Uzdevums" at bounding box center [393, 136] width 165 height 23
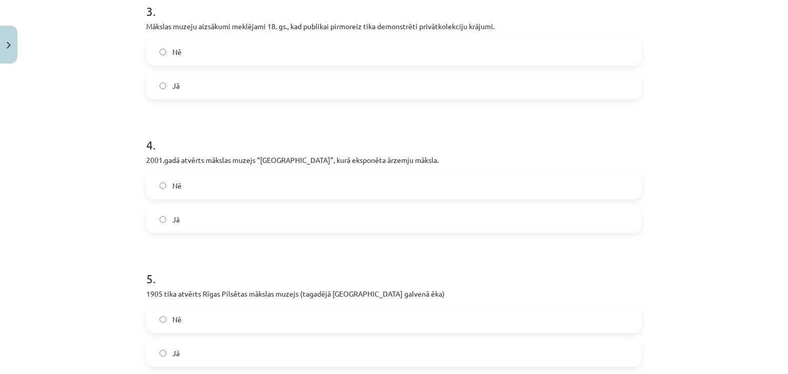
scroll to position [597, 0]
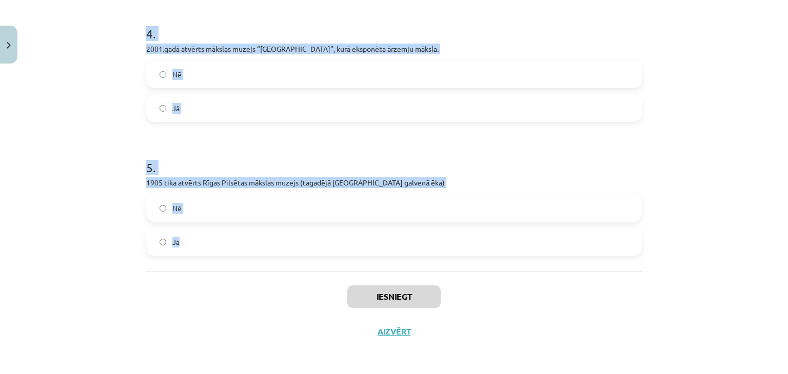
drag, startPoint x: 138, startPoint y: 212, endPoint x: 244, endPoint y: 247, distance: 111.4
copy form "Latvijas Nacionālais kultūras centrs īstenoja projektu „Satiec savu Meistaru”. …"
click at [246, 248] on label "Jā" at bounding box center [393, 242] width 493 height 26
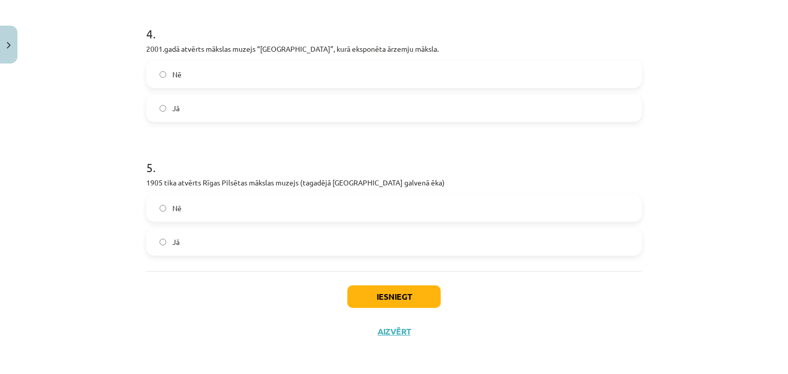
click at [261, 105] on label "Jā" at bounding box center [393, 108] width 493 height 26
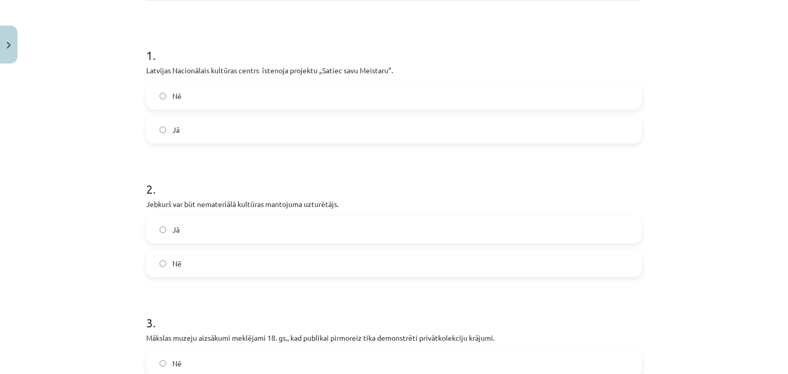
scroll to position [161, 0]
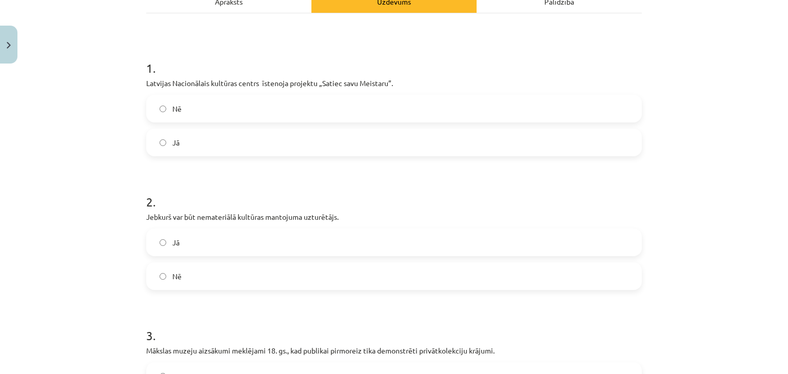
click at [468, 146] on label "Jā" at bounding box center [393, 143] width 493 height 26
click at [427, 250] on label "Jā" at bounding box center [393, 243] width 493 height 26
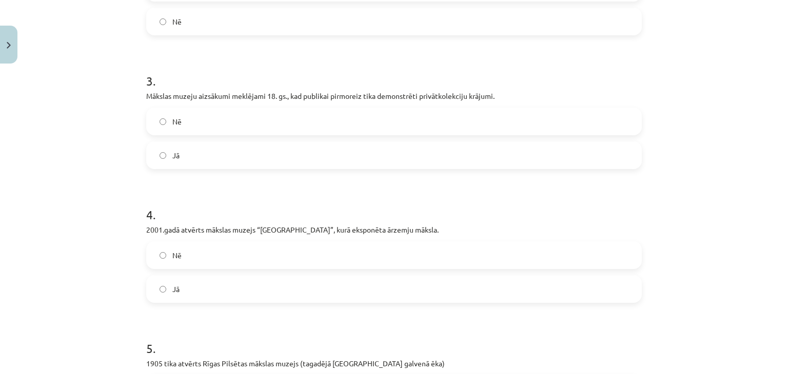
scroll to position [426, 0]
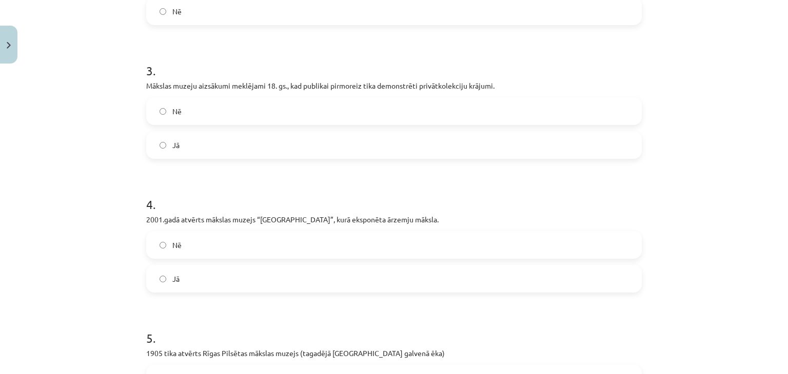
click at [351, 146] on label "Jā" at bounding box center [393, 145] width 493 height 26
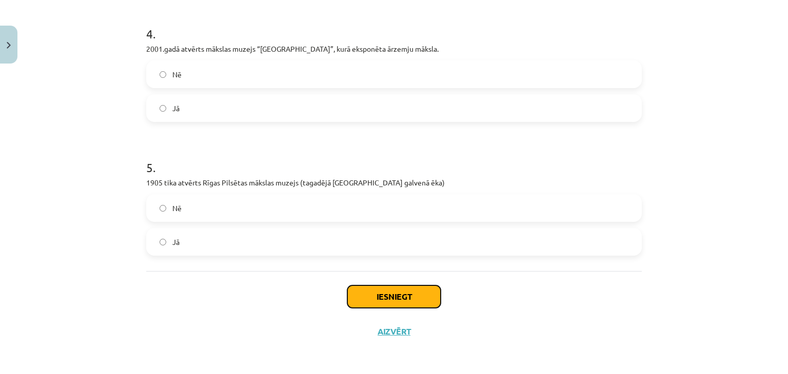
click at [392, 296] on button "Iesniegt" at bounding box center [393, 297] width 93 height 23
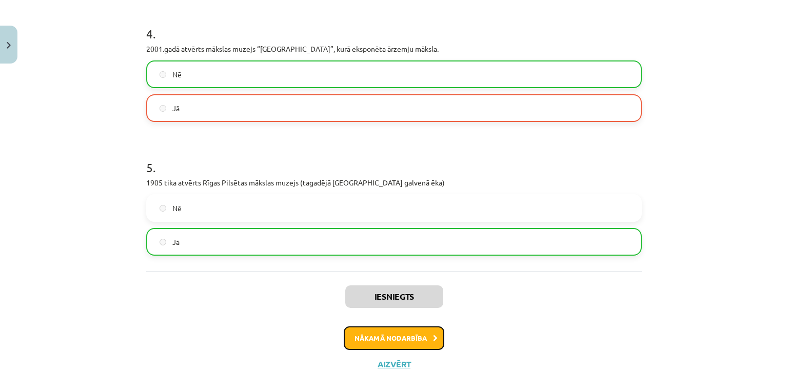
click at [363, 341] on button "Nākamā nodarbība" at bounding box center [394, 339] width 101 height 24
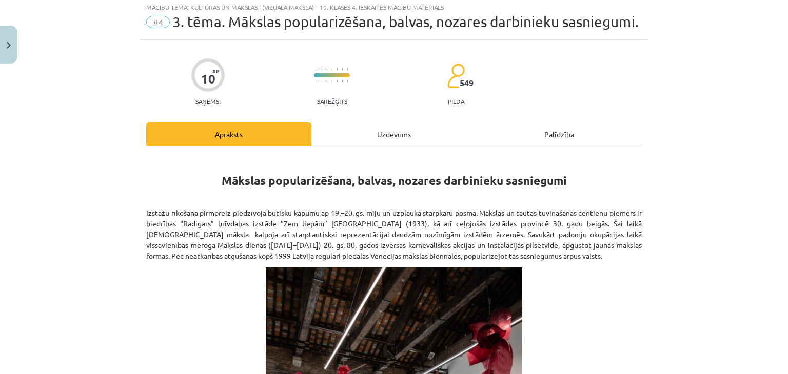
scroll to position [26, 0]
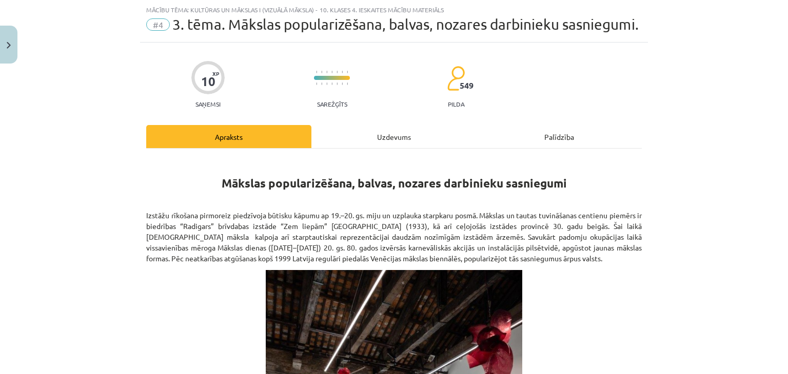
click at [390, 148] on div "Uzdevums" at bounding box center [393, 136] width 165 height 23
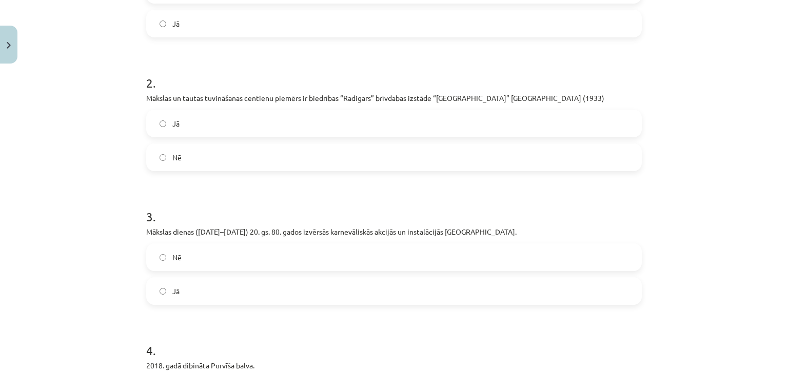
scroll to position [624, 0]
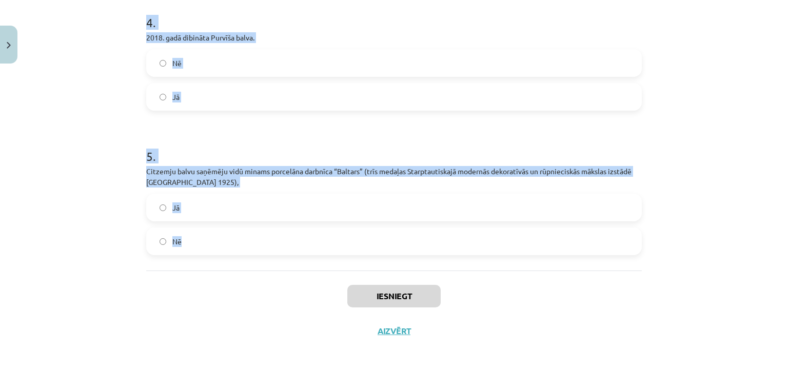
drag, startPoint x: 133, startPoint y: 230, endPoint x: 216, endPoint y: 230, distance: 83.1
click at [216, 230] on div "Mācību tēma: Kultūras un mākslas i (vizuālā māksla) - 10. klases 4. ieskaites m…" at bounding box center [394, 187] width 788 height 374
copy form "Padomju okupācijas posmā māksliniekus apbalvoja ar V. Ļeņina vārdā nosauktām pr…"
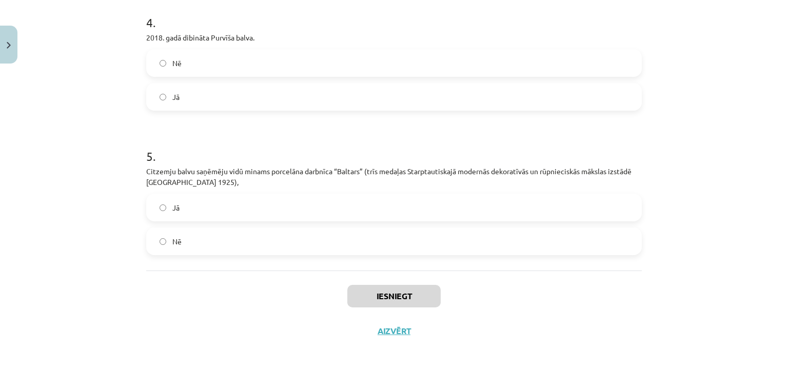
click at [716, 272] on div "Mācību tēma: Kultūras un mākslas i (vizuālā māksla) - 10. klases 4. ieskaites m…" at bounding box center [394, 187] width 788 height 374
click at [400, 194] on div "Jā" at bounding box center [393, 208] width 495 height 28
click at [501, 205] on label "Jā" at bounding box center [393, 208] width 493 height 26
click at [488, 99] on label "Jā" at bounding box center [393, 97] width 493 height 26
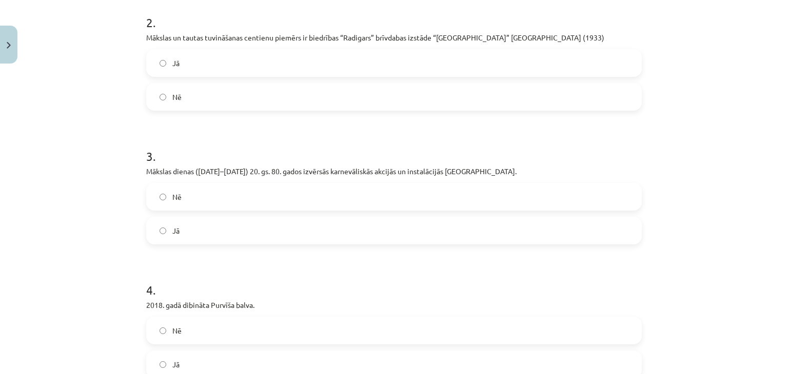
scroll to position [317, 0]
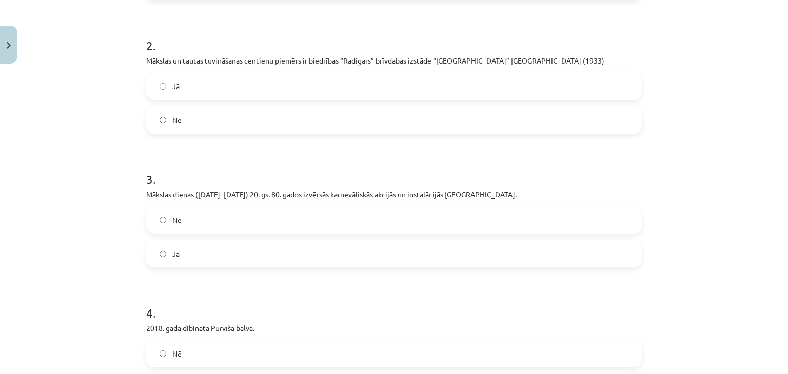
click at [435, 267] on label "Jā" at bounding box center [393, 254] width 493 height 26
click at [344, 95] on label "Jā" at bounding box center [393, 86] width 493 height 26
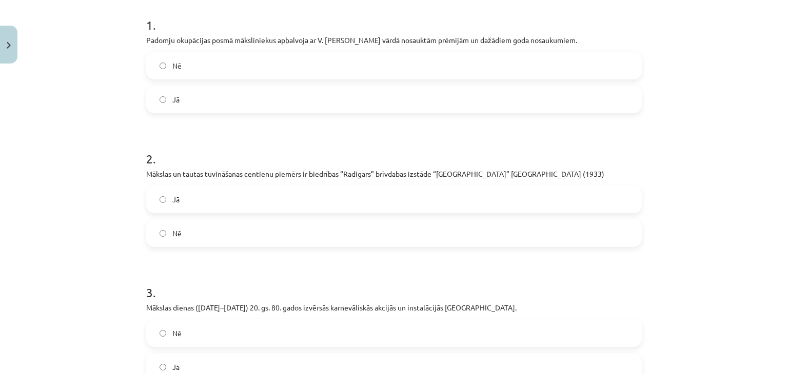
click at [365, 129] on form "1 . Padomju okupācijas posmā māksliniekus apbalvoja ar V. Ļeņina vārdā nosauktā…" at bounding box center [393, 330] width 495 height 660
click at [365, 98] on div "Nē Jā" at bounding box center [393, 83] width 495 height 62
click at [369, 112] on label "Jā" at bounding box center [393, 100] width 493 height 26
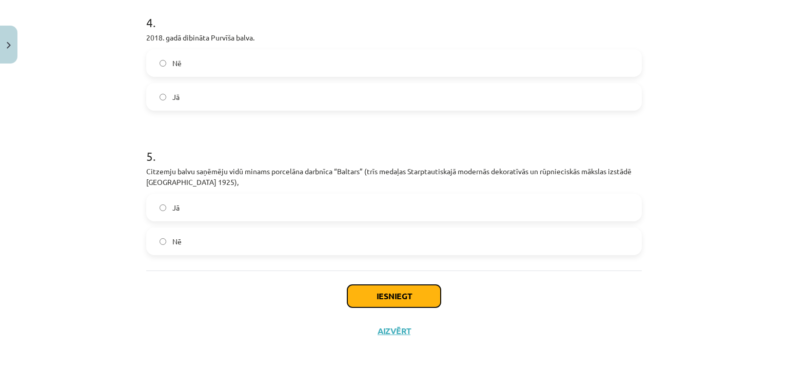
click at [369, 297] on button "Iesniegt" at bounding box center [393, 296] width 93 height 23
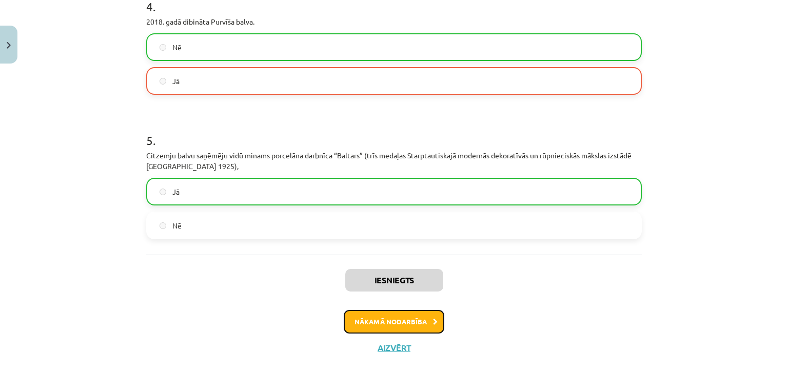
click at [386, 334] on button "Nākamā nodarbība" at bounding box center [394, 322] width 101 height 24
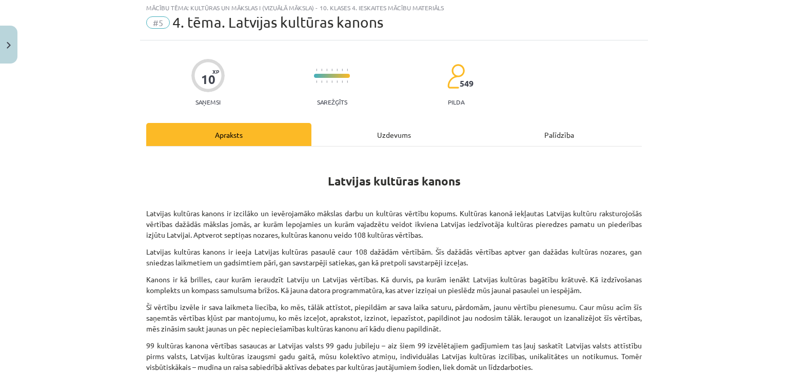
scroll to position [26, 0]
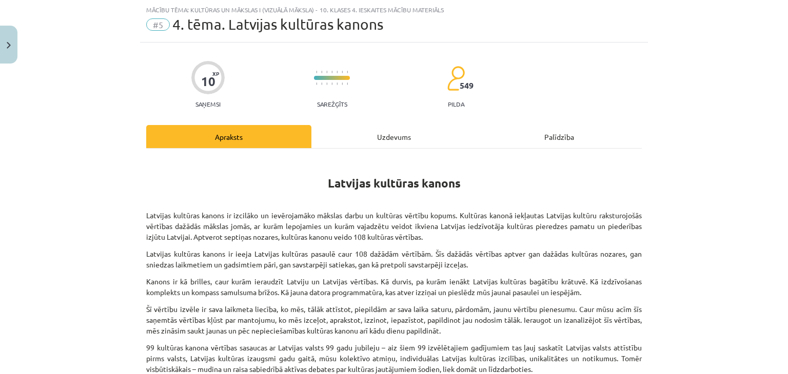
click at [383, 132] on div "Uzdevums" at bounding box center [393, 136] width 165 height 23
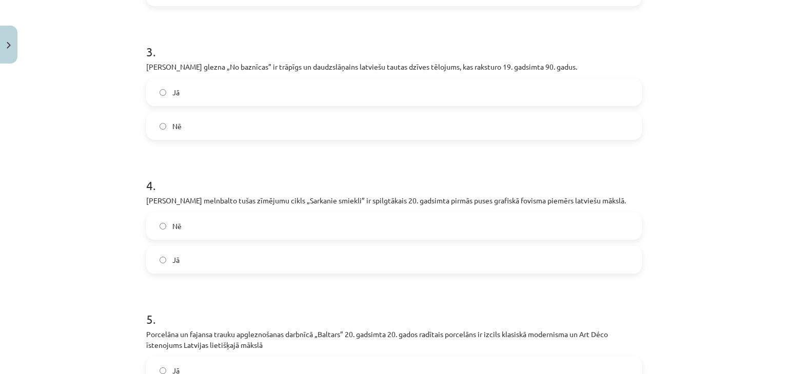
scroll to position [608, 0]
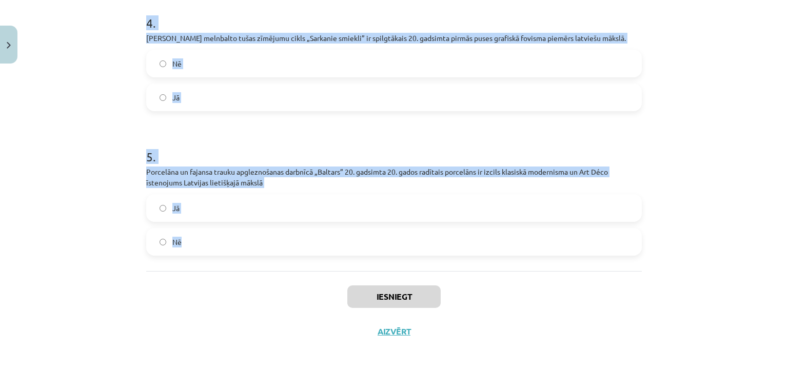
drag, startPoint x: 132, startPoint y: 214, endPoint x: 232, endPoint y: 251, distance: 106.0
click at [232, 251] on div "Mācību tēma: Kultūras un mākslas i (vizuālā māksla) - 10. klases 4. ieskaites m…" at bounding box center [394, 187] width 788 height 374
copy form "Emīls Dārziņš būtu pelnījis, lai Latvijas kultūras kanonā iekļauj ne tikai „Mel…"
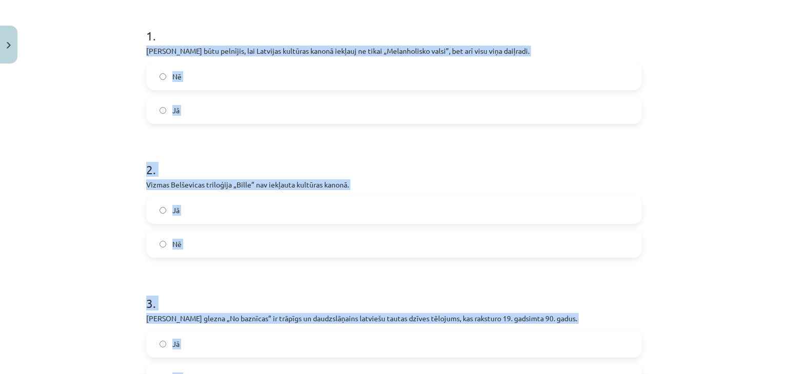
scroll to position [191, 0]
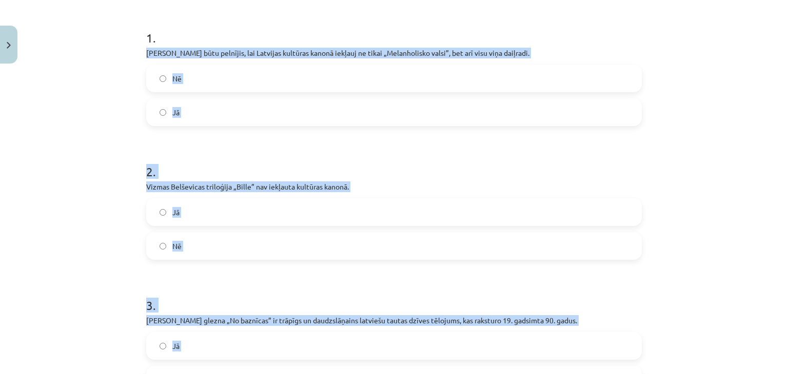
click at [758, 206] on div "Mācību tēma: Kultūras un mākslas i (vizuālā māksla) - 10. klases 4. ieskaites m…" at bounding box center [394, 187] width 788 height 374
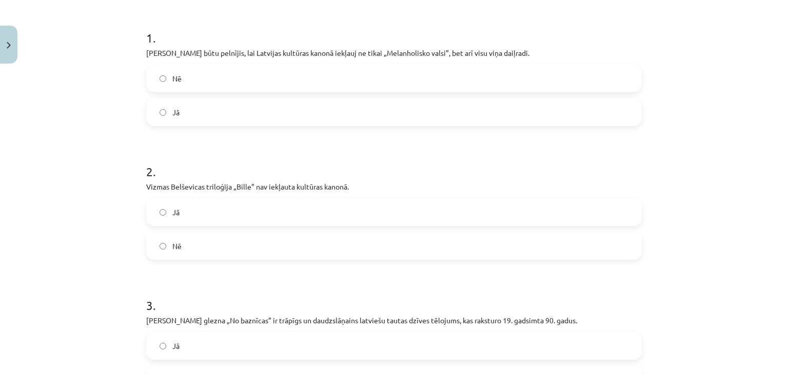
click at [195, 115] on label "Jā" at bounding box center [393, 113] width 493 height 26
click at [271, 243] on label "Nē" at bounding box center [393, 246] width 493 height 26
drag, startPoint x: 139, startPoint y: 187, endPoint x: 360, endPoint y: 193, distance: 220.6
click at [360, 193] on div "10 XP Saņemsi Sarežģīts 549 pilda Apraksts Uzdevums Palīdzība 1 . Emīls Dārziņš…" at bounding box center [394, 321] width 508 height 889
copy div "Vizmas Belševicas triloģija „Bille” nav iekļauta kultūras kanonā. Jā"
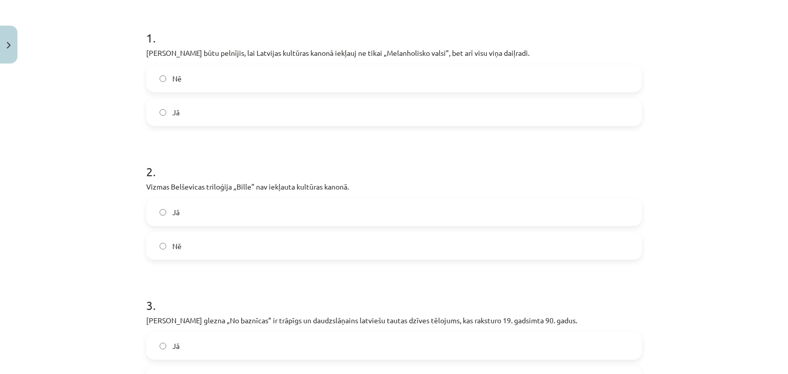
click at [512, 161] on h1 "2 ." at bounding box center [393, 163] width 495 height 32
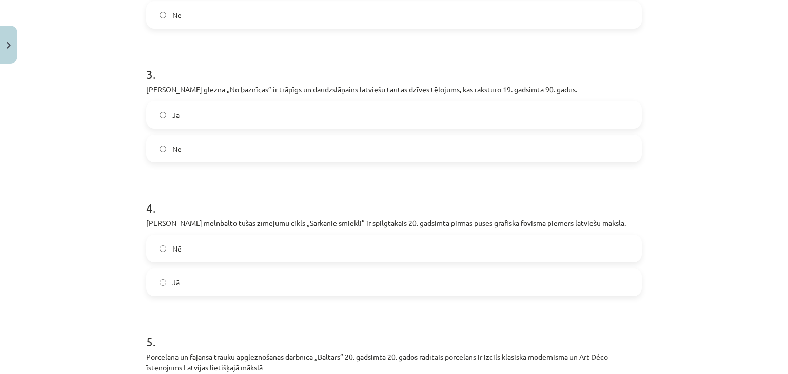
scroll to position [424, 0]
click at [140, 87] on div "10 XP Saņemsi Sarežģīts 549 pilda Apraksts Uzdevums Palīdzība 1 . Emīls Dārziņš…" at bounding box center [394, 89] width 508 height 889
click at [165, 122] on label "Jā" at bounding box center [393, 114] width 493 height 26
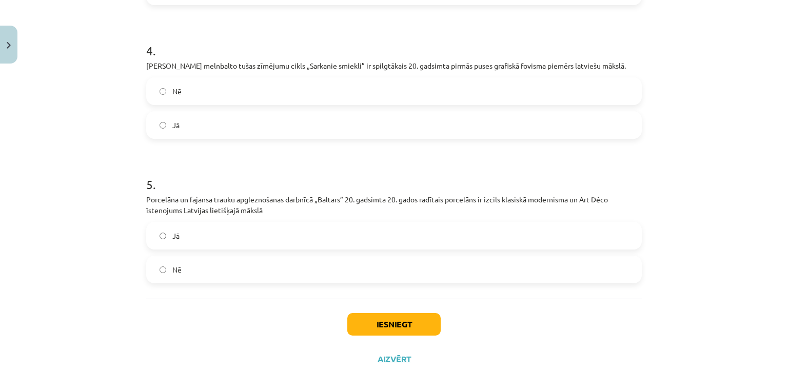
scroll to position [595, 0]
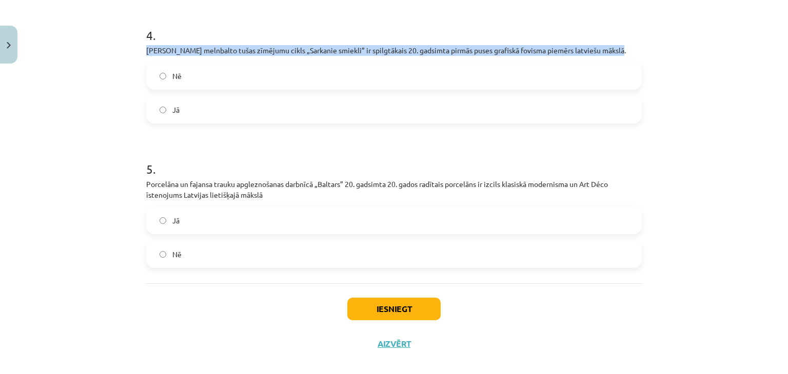
drag, startPoint x: 137, startPoint y: 52, endPoint x: 615, endPoint y: 54, distance: 477.5
copy p "Kārļa Padega melnbalto tušas zīmējumu cikls „Sarkanie smiekli” ir spilgtākais 2…"
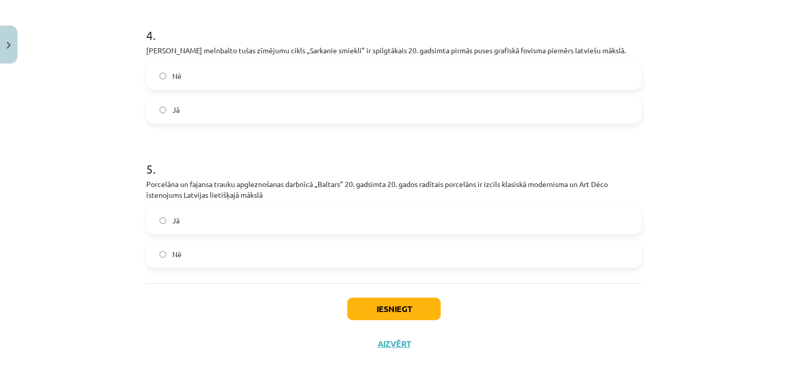
click at [184, 110] on label "Jā" at bounding box center [393, 110] width 493 height 26
click at [191, 76] on label "Nē" at bounding box center [393, 76] width 493 height 26
click at [185, 219] on label "Jā" at bounding box center [393, 221] width 493 height 26
click at [360, 305] on button "Iesniegt" at bounding box center [393, 309] width 93 height 23
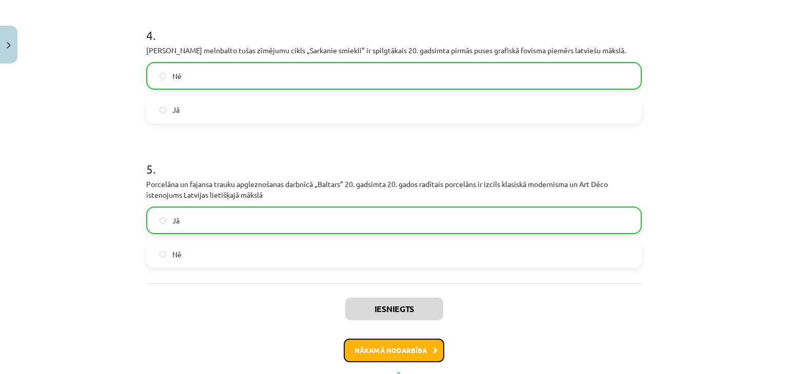
click at [386, 345] on button "Nākamā nodarbība" at bounding box center [394, 351] width 101 height 24
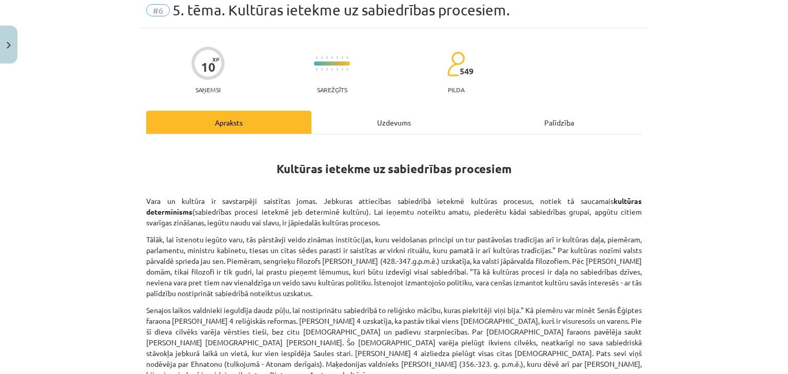
scroll to position [26, 0]
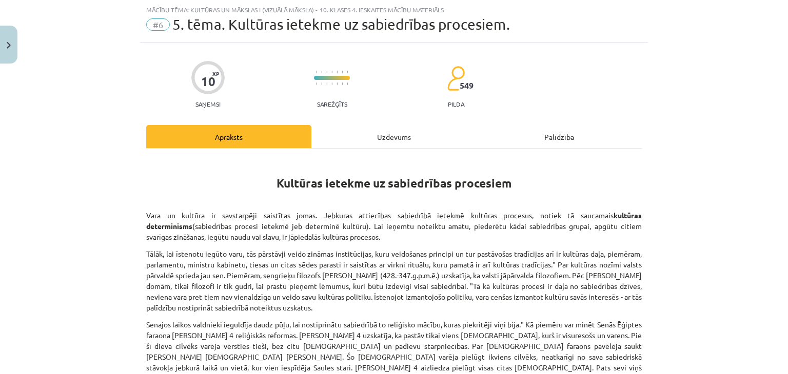
click at [403, 133] on div "Uzdevums" at bounding box center [393, 136] width 165 height 23
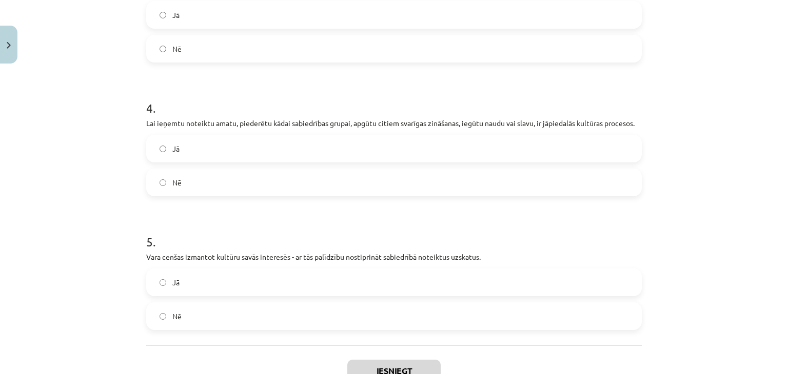
scroll to position [597, 0]
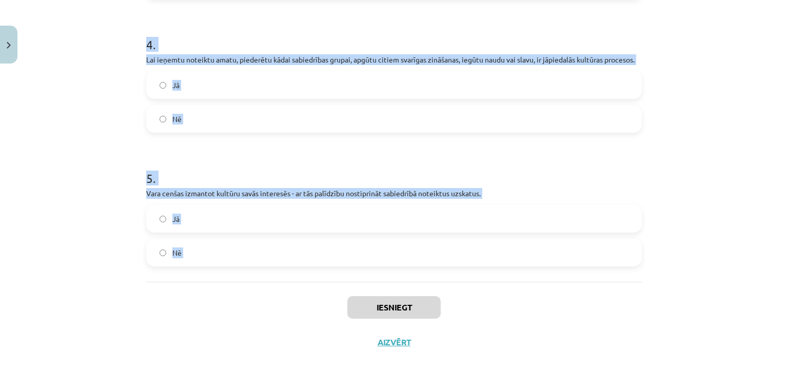
drag, startPoint x: 141, startPoint y: 220, endPoint x: 212, endPoint y: 270, distance: 87.1
copy form "Pēc Otrā pasaules kara, kultūra tika pakļauta Komunistiskajai partijai un to iz…"
click at [227, 213] on label "Jā" at bounding box center [393, 219] width 493 height 26
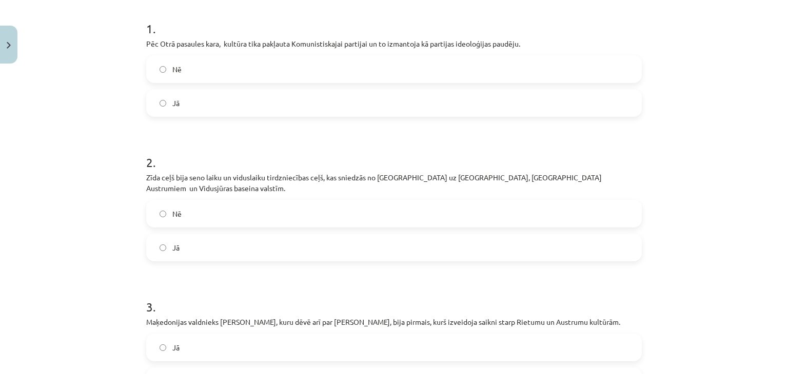
scroll to position [203, 0]
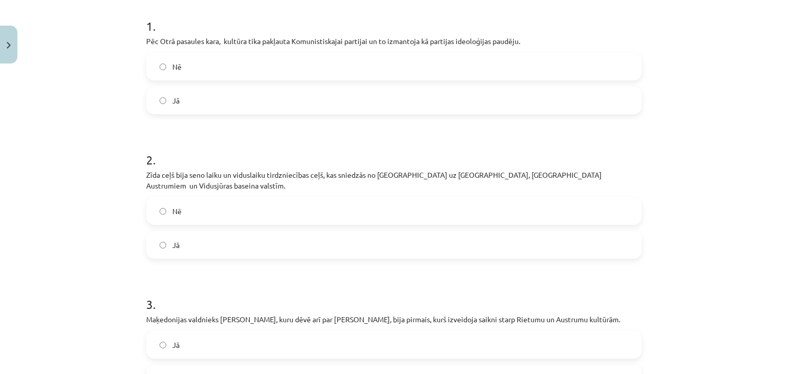
click at [357, 111] on label "Jā" at bounding box center [393, 101] width 493 height 26
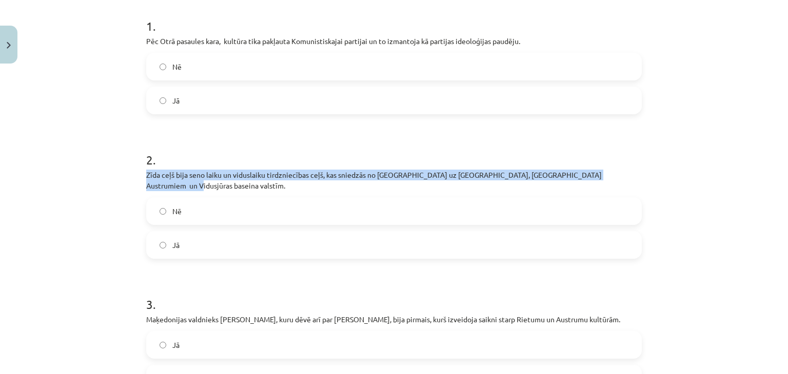
drag, startPoint x: 136, startPoint y: 170, endPoint x: 642, endPoint y: 169, distance: 505.7
click at [642, 169] on div "10 XP Saņemsi Sarežģīts 549 pilda Apraksts Uzdevums Palīdzība 1 . Pēc Otrā pasa…" at bounding box center [394, 309] width 508 height 889
copy p "Zīda ceļš bija seno laiku un viduslaiku tirdzniecības ceļš, kas sniedzās no Ķīn…"
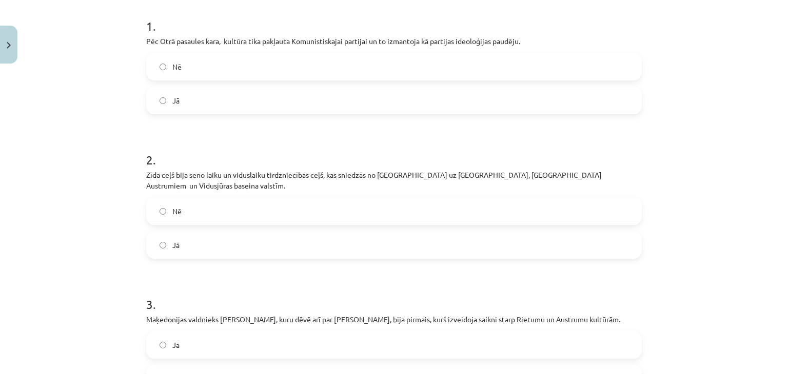
click at [222, 232] on label "Jā" at bounding box center [393, 245] width 493 height 26
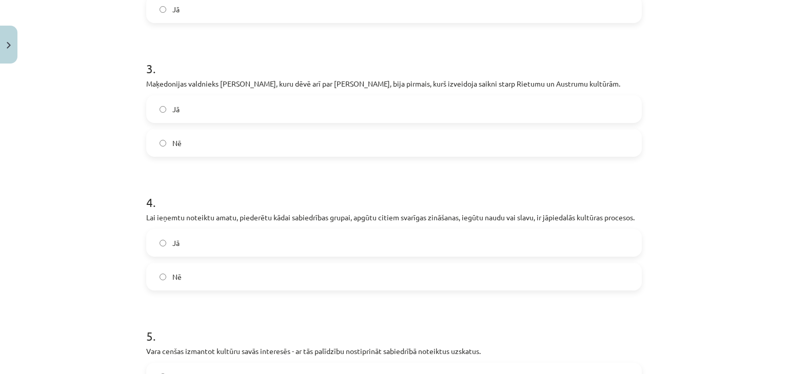
scroll to position [445, 0]
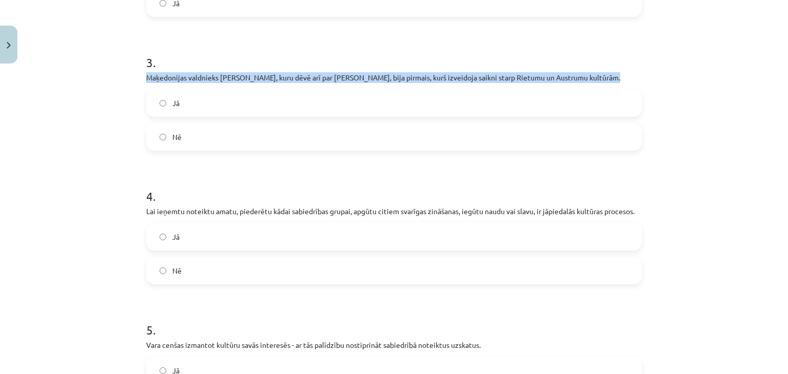
drag, startPoint x: 617, startPoint y: 63, endPoint x: 78, endPoint y: 66, distance: 539.1
click at [78, 66] on div "Mācību tēma: Kultūras un mākslas i (vizuālā māksla) - 10. klases 4. ieskaites m…" at bounding box center [394, 187] width 788 height 374
copy p "Maķedonijas valdnieks Aleksandrs, kuru dēvē arī par Aleksandru Lielo, bija pirm…"
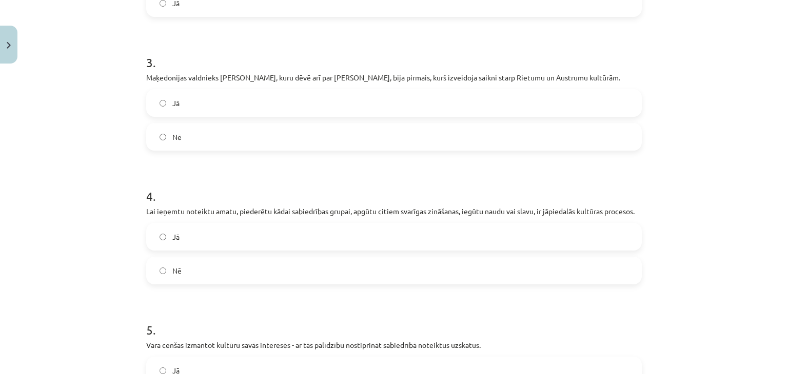
click at [217, 92] on label "Jā" at bounding box center [393, 103] width 493 height 26
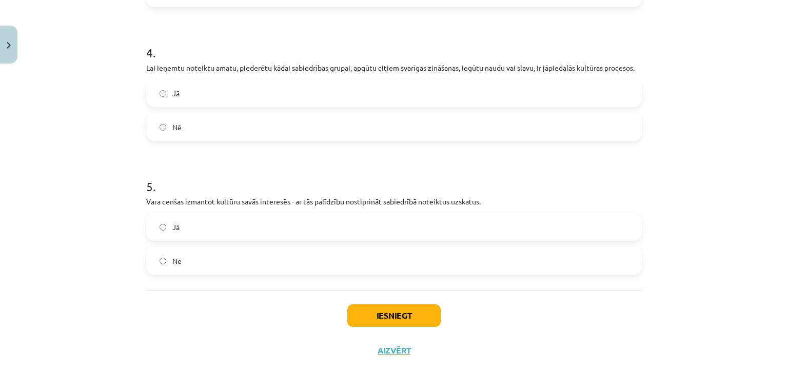
scroll to position [597, 0]
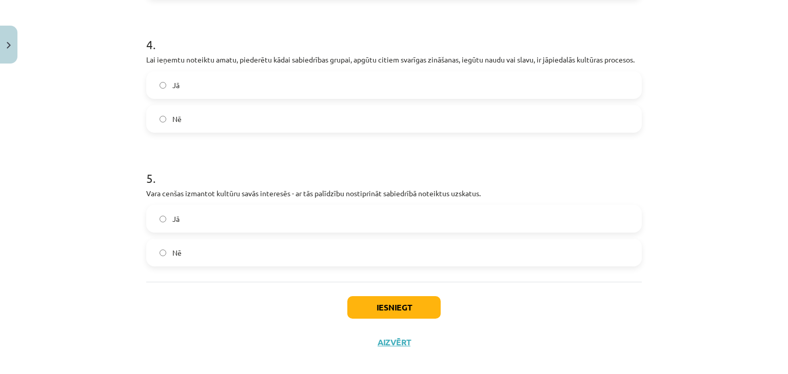
click at [176, 114] on span "Nē" at bounding box center [176, 119] width 9 height 11
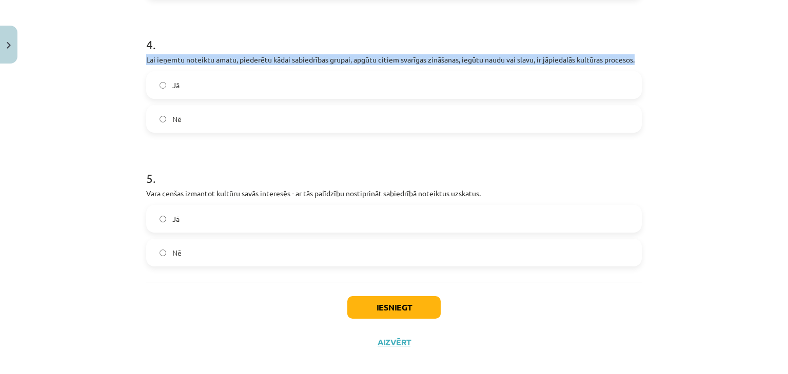
drag, startPoint x: 140, startPoint y: 45, endPoint x: 648, endPoint y: 48, distance: 508.3
click at [648, 48] on div "Mācību tēma: Kultūras un mākslas i (vizuālā māksla) - 10. klases 4. ieskaites m…" at bounding box center [394, 187] width 788 height 374
copy p "Lai ieņemtu noteiktu amatu, piederētu kādai sabiedrības grupai, apgūtu citiem s…"
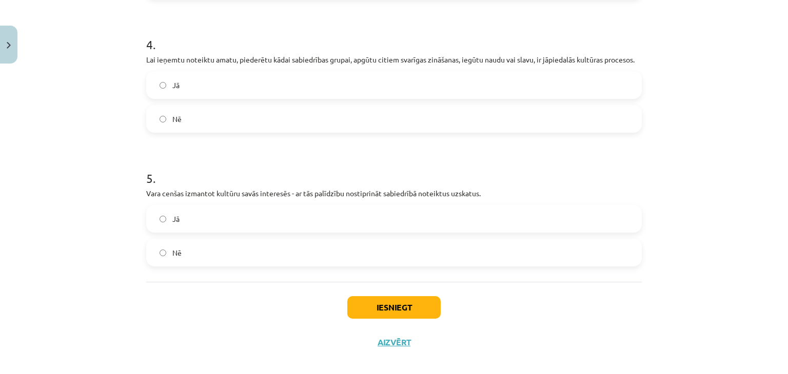
click at [226, 80] on label "Jā" at bounding box center [393, 85] width 493 height 26
click at [370, 300] on button "Iesniegt" at bounding box center [393, 307] width 93 height 23
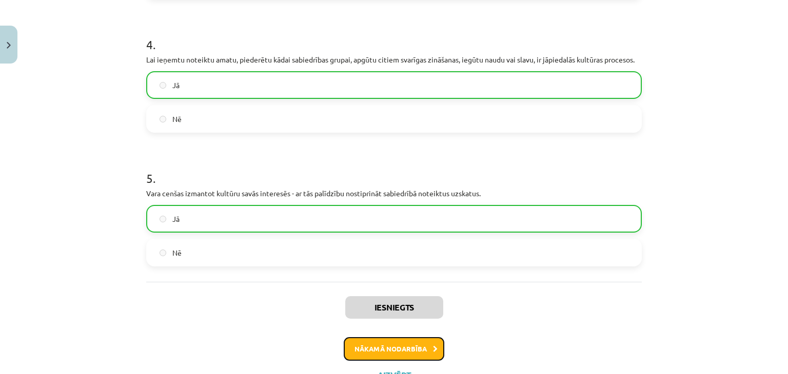
click at [373, 337] on button "Nākamā nodarbība" at bounding box center [394, 349] width 101 height 24
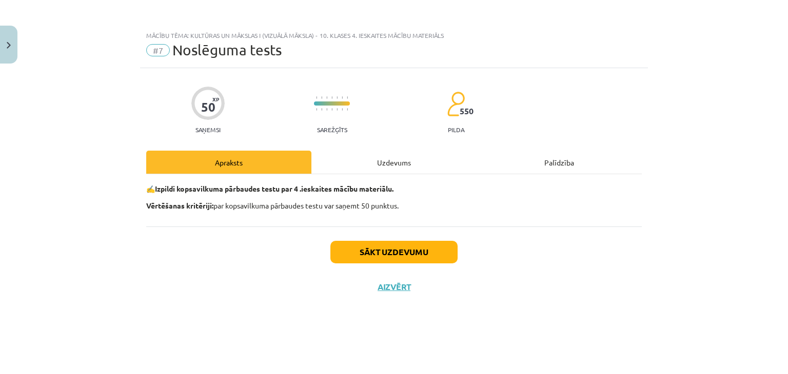
click at [381, 156] on div "Uzdevums" at bounding box center [393, 162] width 165 height 23
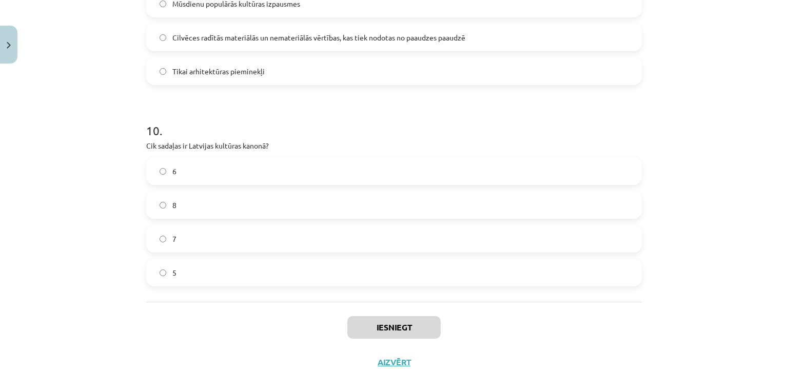
scroll to position [2195, 0]
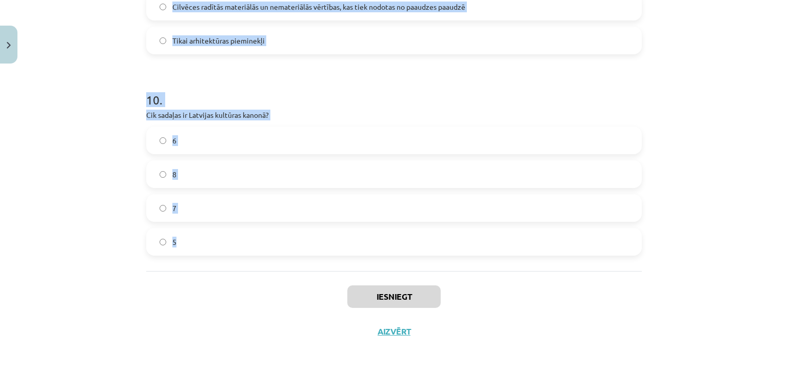
drag, startPoint x: 129, startPoint y: 244, endPoint x: 239, endPoint y: 244, distance: 109.8
click at [239, 244] on div "Mācību tēma: Kultūras un mākslas i (vizuālā māksla) - 10. klases 4. ieskaites m…" at bounding box center [394, 187] width 788 height 374
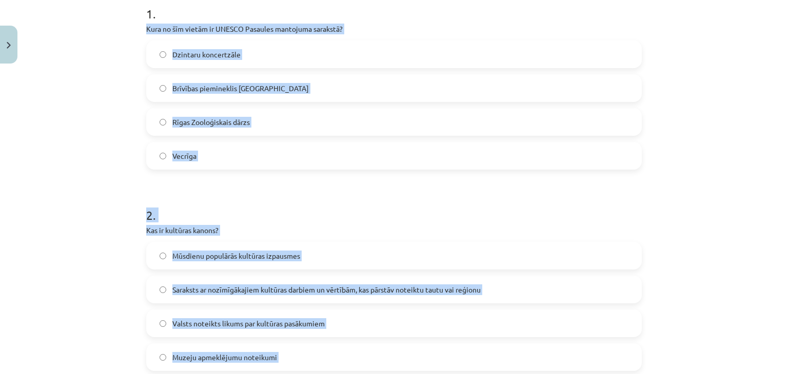
scroll to position [228, 0]
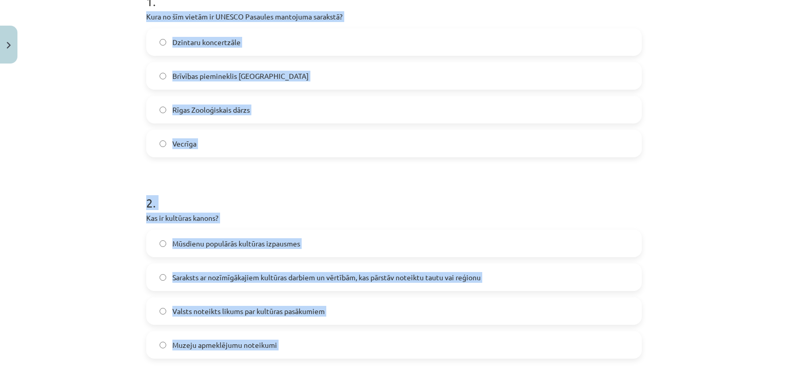
click at [778, 107] on div "Mācību tēma: Kultūras un mākslas i (vizuālā māksla) - 10. klases 4. ieskaites m…" at bounding box center [394, 187] width 788 height 374
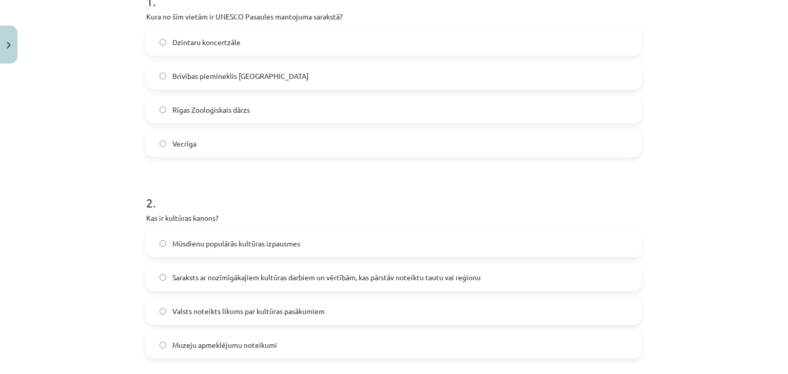
click at [216, 144] on label "Vecrīga" at bounding box center [393, 144] width 493 height 26
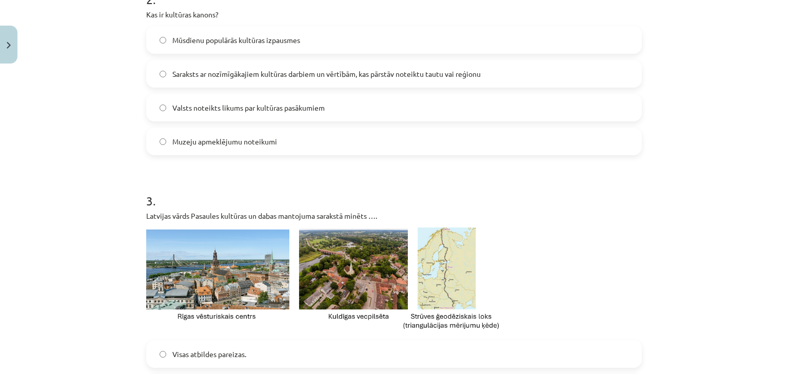
scroll to position [434, 0]
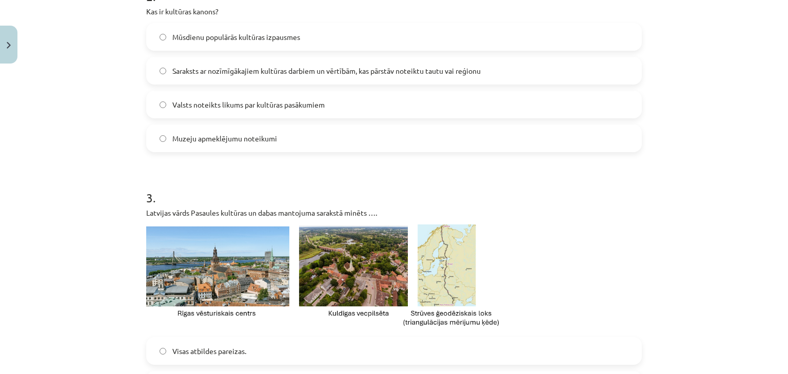
click at [220, 81] on label "Saraksts ar nozīmīgākajiem kultūras darbiem un vērtībām, kas pārstāv noteiktu t…" at bounding box center [393, 71] width 493 height 26
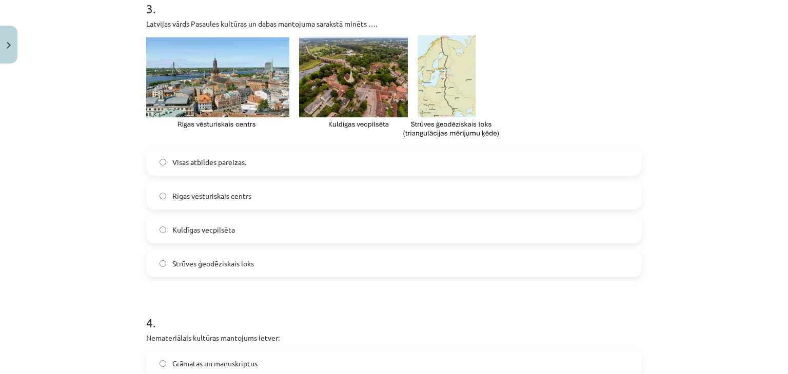
scroll to position [606, 0]
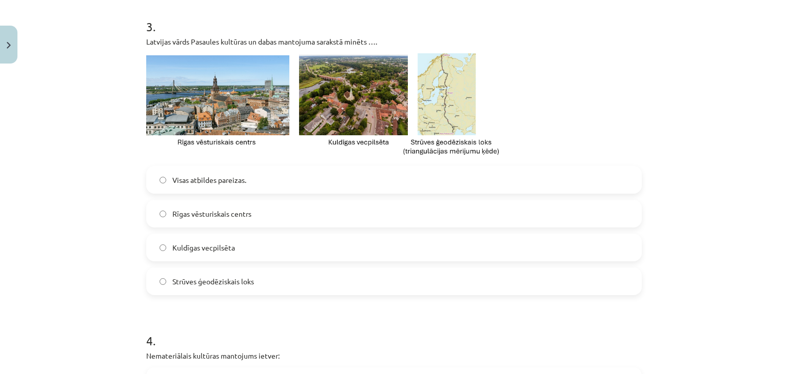
click at [239, 187] on label "Visas atbildes pareizas." at bounding box center [393, 180] width 493 height 26
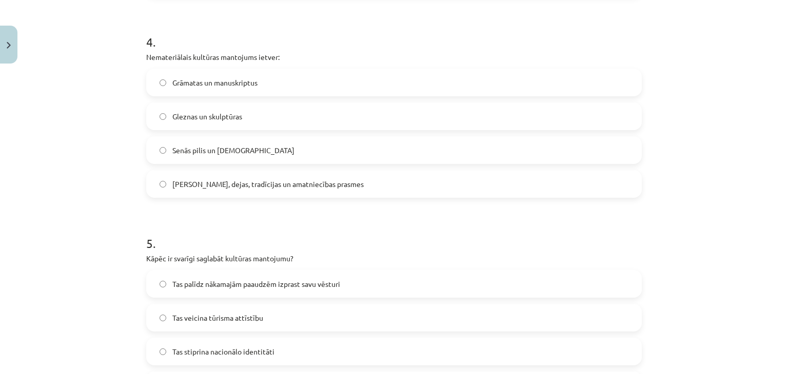
scroll to position [911, 0]
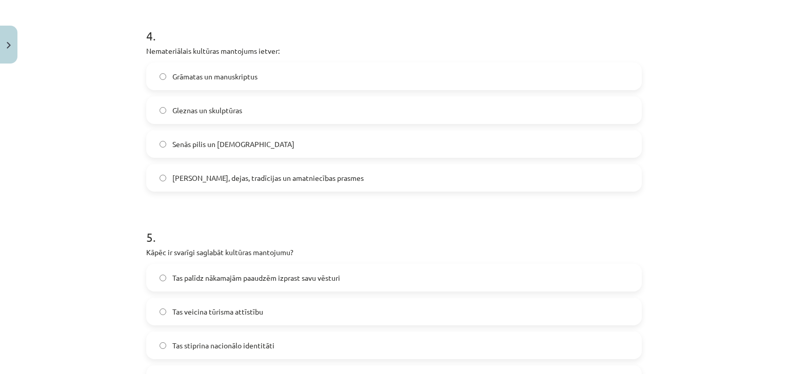
click at [248, 187] on label "Dziesmas, dejas, tradīcijas un amatniecības prasmes" at bounding box center [393, 178] width 493 height 26
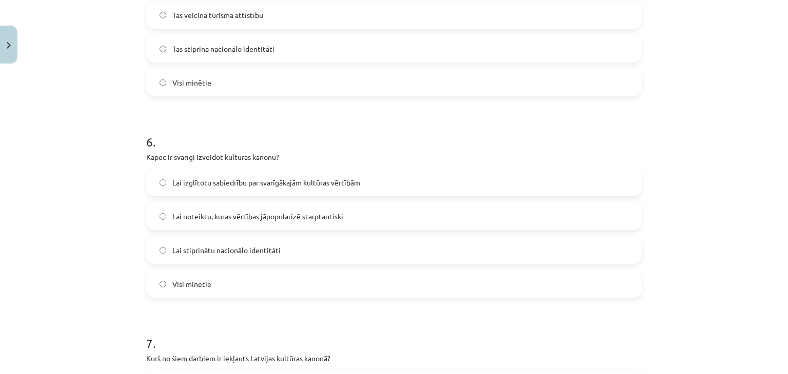
scroll to position [1205, 0]
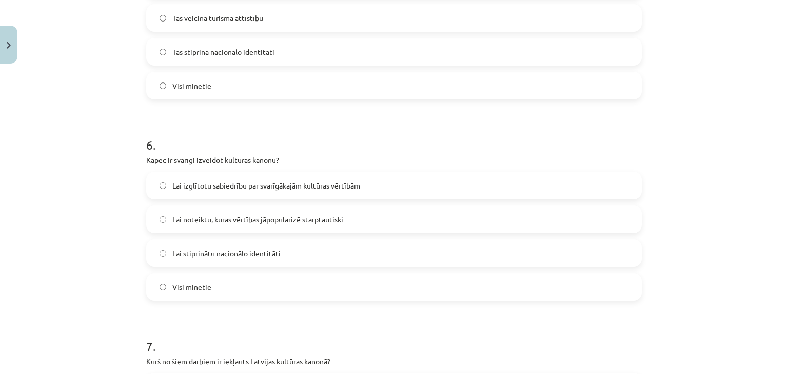
click at [454, 88] on label "Visi minētie" at bounding box center [393, 86] width 493 height 26
click at [392, 288] on label "Visi minētie" at bounding box center [393, 287] width 493 height 26
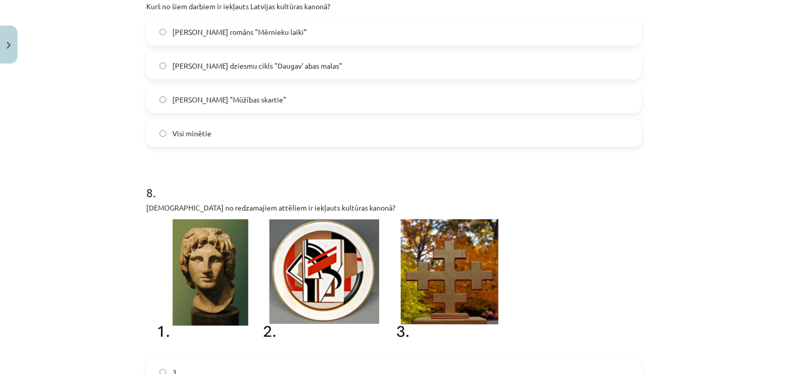
scroll to position [1539, 0]
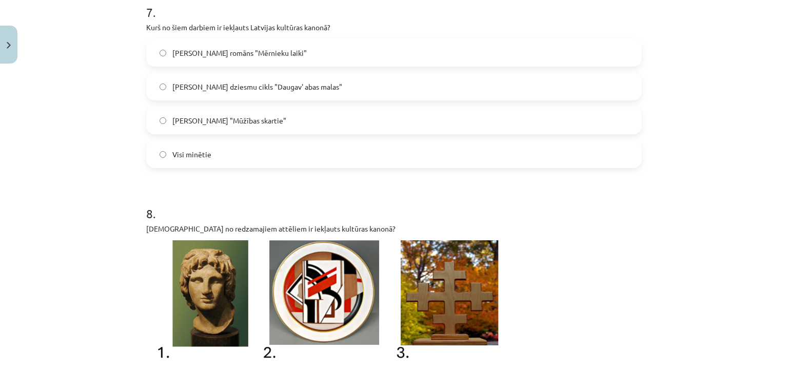
click at [178, 164] on label "Visi minētie" at bounding box center [393, 155] width 493 height 26
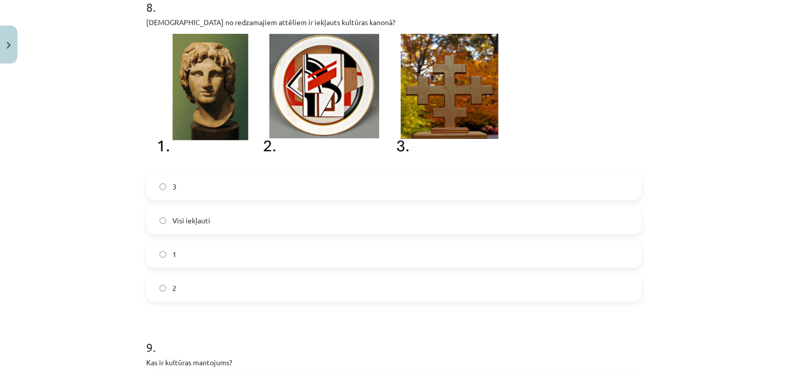
scroll to position [1755, 0]
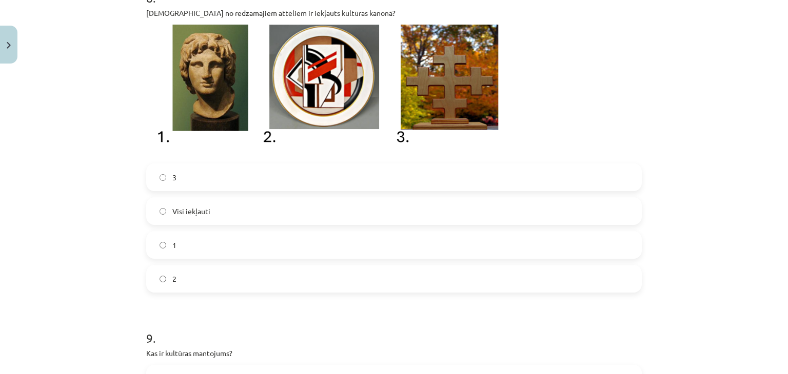
click at [283, 248] on label "1" at bounding box center [393, 245] width 493 height 26
click at [177, 184] on label "3" at bounding box center [393, 178] width 493 height 26
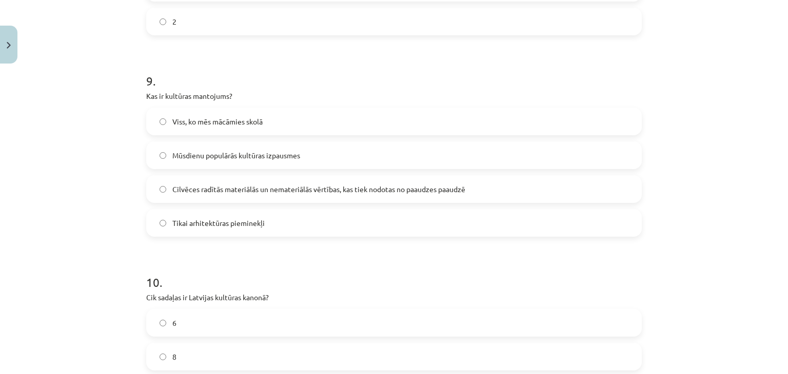
scroll to position [2051, 0]
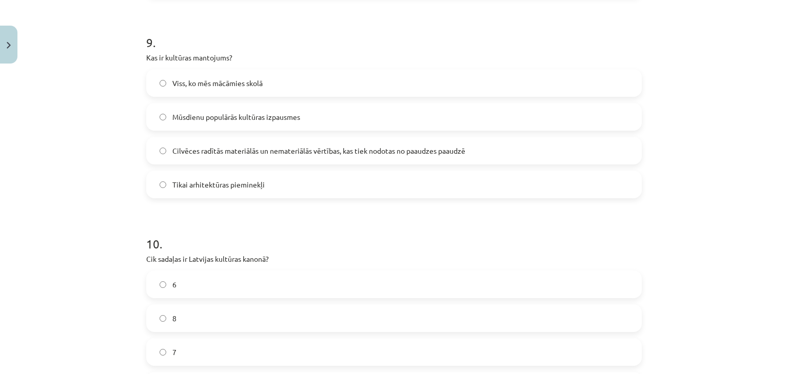
click at [227, 153] on span "Cilvēces radītās materiālās un nemateriālās vērtības, kas tiek nodotas no paaud…" at bounding box center [318, 151] width 293 height 11
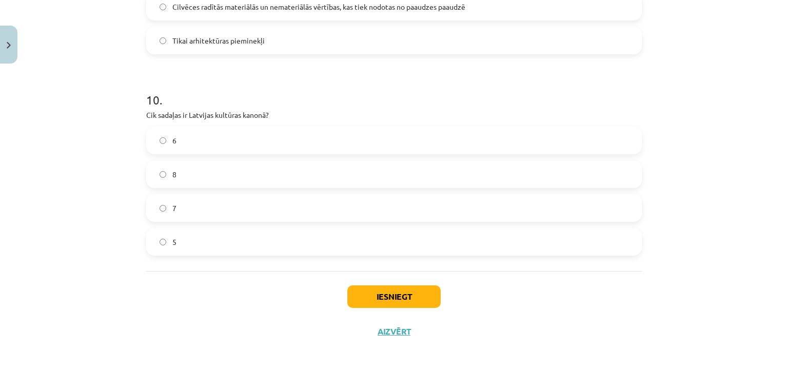
click at [195, 163] on label "8" at bounding box center [393, 175] width 493 height 26
click at [389, 291] on button "Iesniegt" at bounding box center [393, 297] width 93 height 23
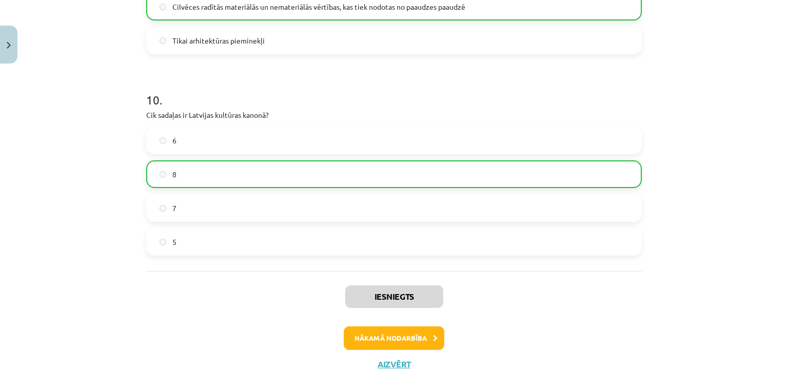
click at [411, 350] on div "Iesniegts Nākamā nodarbība Aizvērt" at bounding box center [393, 323] width 495 height 105
click at [404, 343] on button "Nākamā nodarbība" at bounding box center [394, 339] width 101 height 24
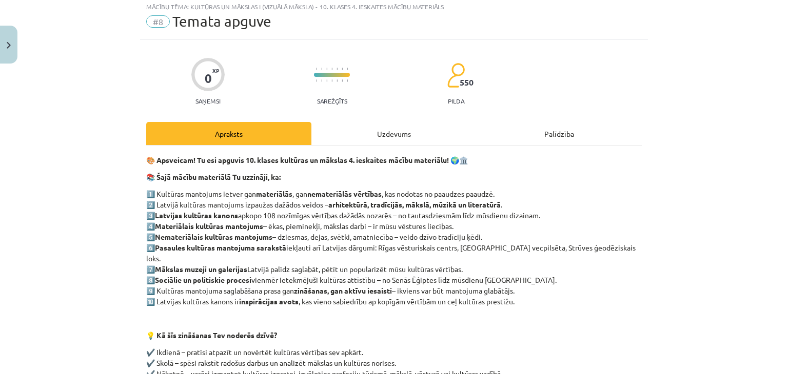
scroll to position [26, 0]
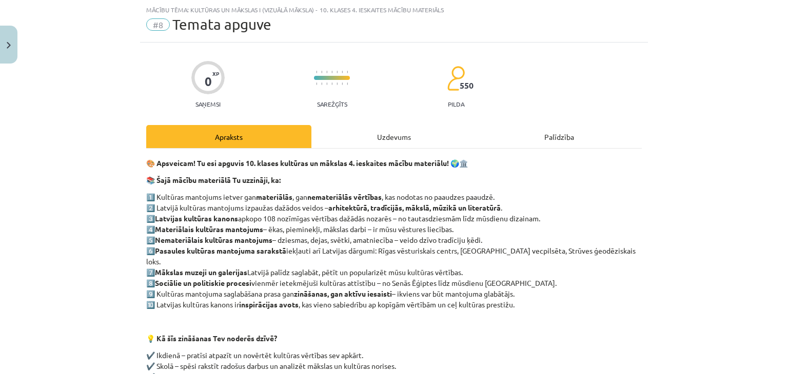
click at [374, 136] on div "Uzdevums" at bounding box center [393, 136] width 165 height 23
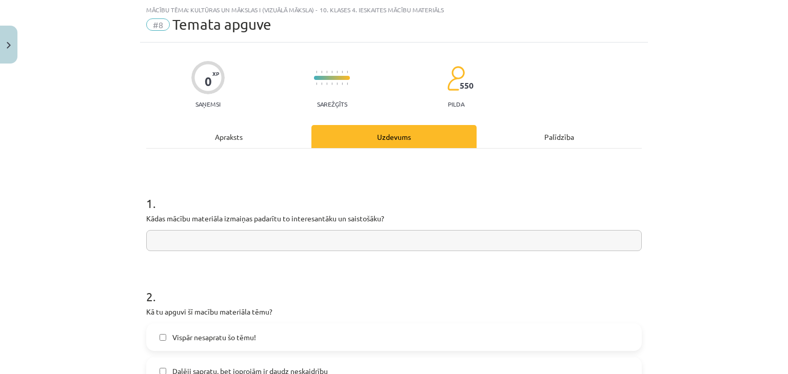
click at [226, 242] on input "text" at bounding box center [393, 240] width 495 height 21
type input "**********"
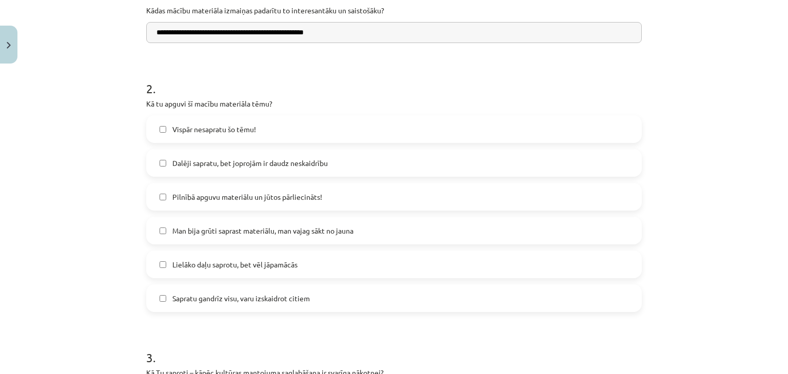
scroll to position [276, 0]
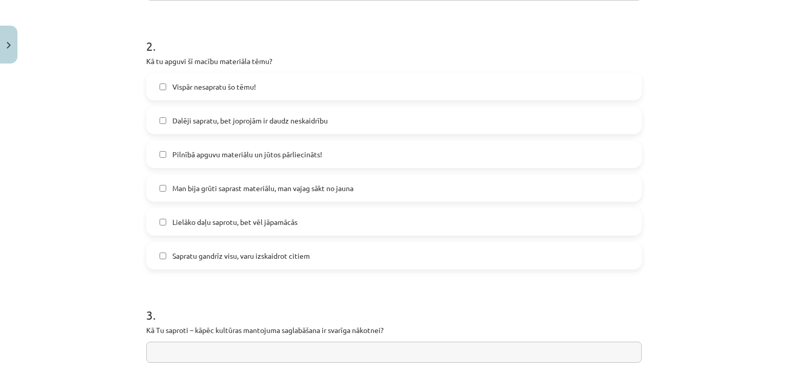
click at [197, 160] on label "Pilnībā apguvu materiālu un jūtos pārliecināts!" at bounding box center [393, 155] width 493 height 26
click at [223, 228] on label "Lielāko daļu saprotu, bet vēl jāpamācās" at bounding box center [393, 222] width 493 height 26
click at [284, 158] on span "Pilnībā apguvu materiālu un jūtos pārliecināts!" at bounding box center [247, 154] width 150 height 11
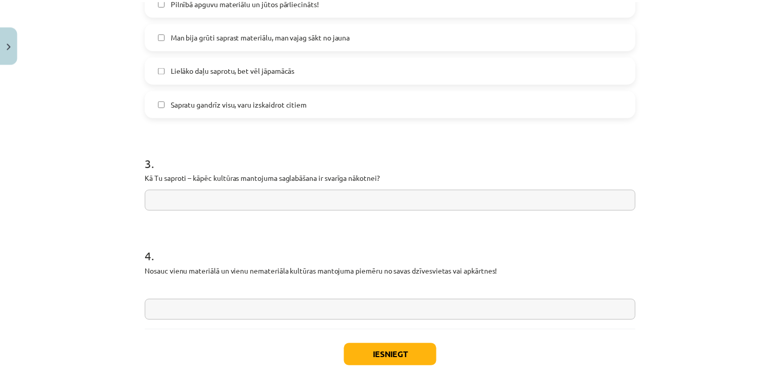
scroll to position [488, 0]
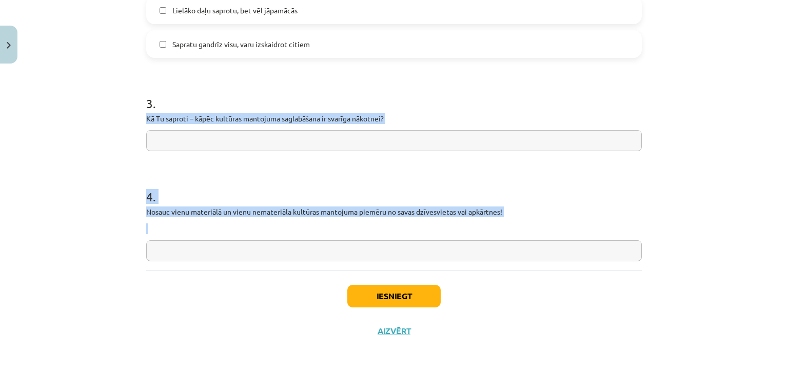
drag, startPoint x: 138, startPoint y: 120, endPoint x: 556, endPoint y: 220, distance: 429.8
click at [254, 176] on h1 "4 ." at bounding box center [393, 188] width 495 height 32
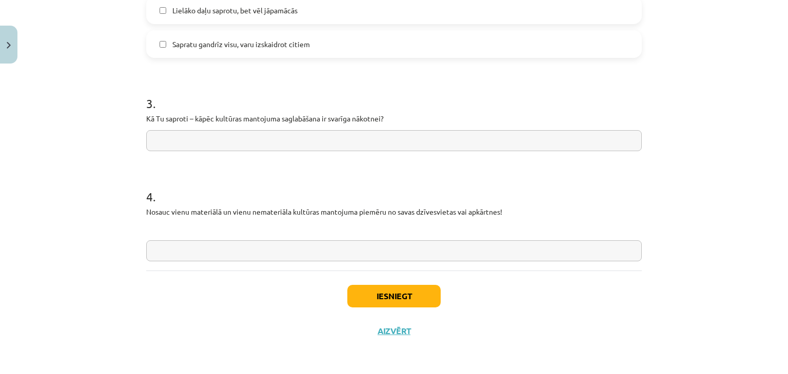
click at [207, 147] on input "text" at bounding box center [393, 140] width 495 height 21
paste input "**********"
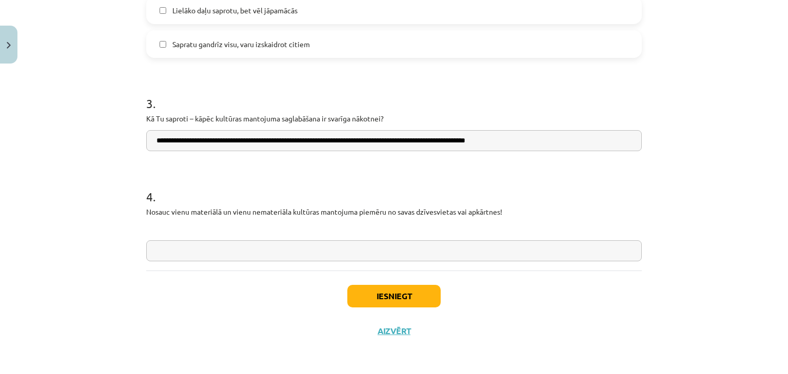
drag, startPoint x: 289, startPoint y: 142, endPoint x: 92, endPoint y: 135, distance: 197.1
click at [92, 135] on div "**********" at bounding box center [394, 187] width 788 height 374
click at [154, 138] on input "**********" at bounding box center [393, 140] width 495 height 21
drag, startPoint x: 397, startPoint y: 140, endPoint x: 350, endPoint y: 141, distance: 46.7
click at [350, 141] on input "**********" at bounding box center [393, 140] width 495 height 21
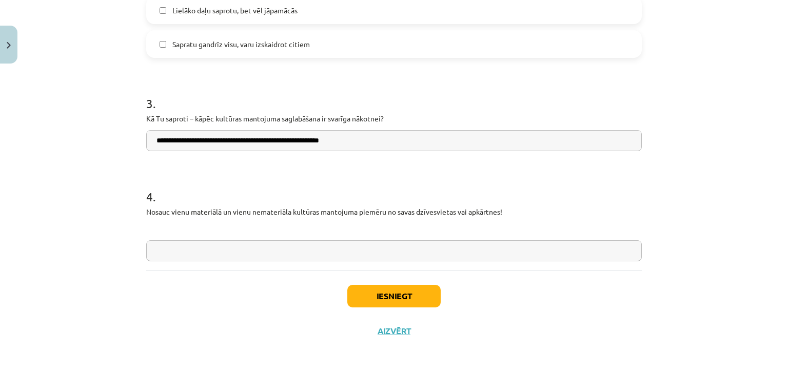
click at [319, 143] on input "**********" at bounding box center [393, 140] width 495 height 21
type input "**********"
click at [224, 253] on input "text" at bounding box center [393, 251] width 495 height 21
paste input "**********"
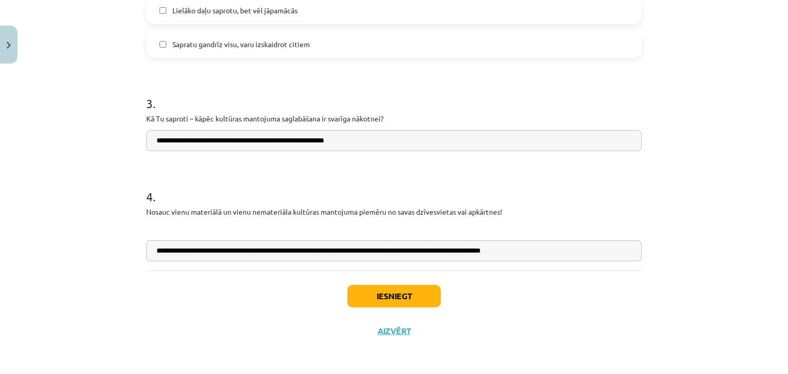
drag, startPoint x: 302, startPoint y: 253, endPoint x: 271, endPoint y: 252, distance: 30.3
click at [271, 252] on input "**********" at bounding box center [393, 251] width 495 height 21
click at [268, 250] on input "**********" at bounding box center [393, 251] width 495 height 21
drag, startPoint x: 401, startPoint y: 251, endPoint x: 353, endPoint y: 252, distance: 47.7
click at [353, 252] on input "**********" at bounding box center [393, 251] width 495 height 21
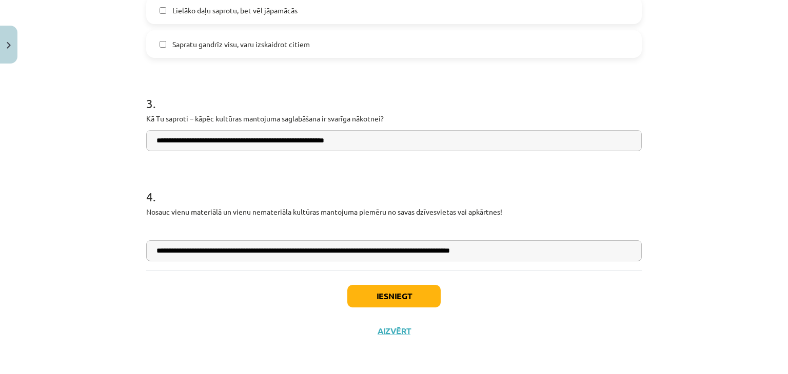
click at [355, 253] on input "**********" at bounding box center [393, 251] width 495 height 21
drag, startPoint x: 484, startPoint y: 251, endPoint x: 392, endPoint y: 252, distance: 92.3
click at [392, 252] on input "**********" at bounding box center [393, 251] width 495 height 21
click at [376, 252] on input "**********" at bounding box center [393, 251] width 495 height 21
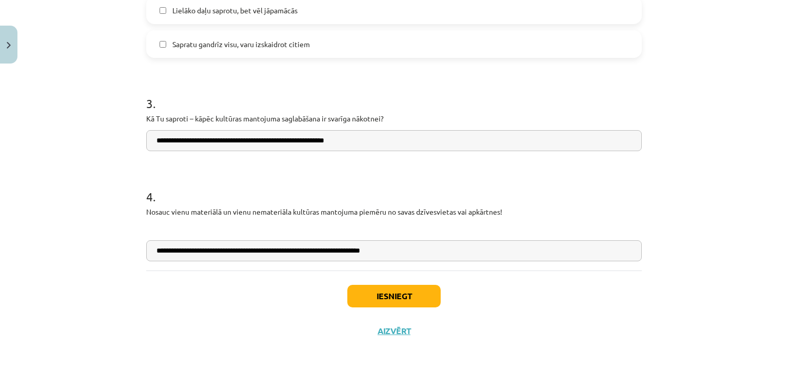
click at [389, 254] on input "**********" at bounding box center [393, 251] width 495 height 21
click at [421, 250] on input "**********" at bounding box center [393, 251] width 495 height 21
type input "**********"
click at [403, 290] on button "Iesniegt" at bounding box center [393, 296] width 93 height 23
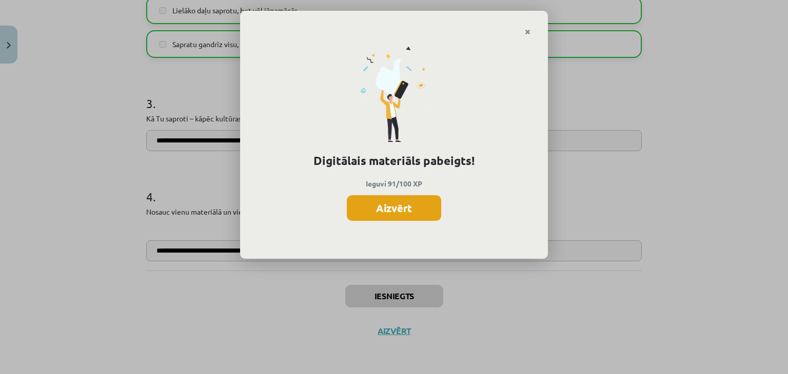
click at [409, 206] on button "Aizvērt" at bounding box center [394, 208] width 94 height 26
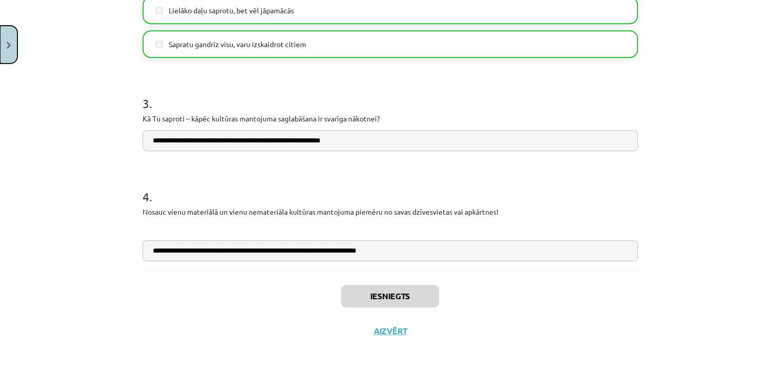
click at [7, 48] on button "Close" at bounding box center [8, 45] width 17 height 38
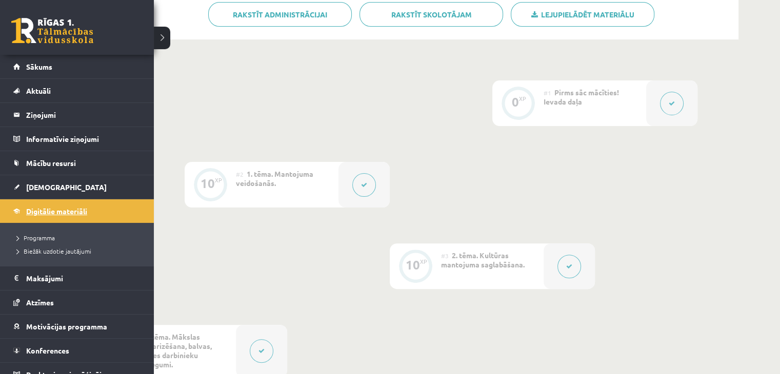
click at [30, 212] on span "Digitālie materiāli" at bounding box center [56, 211] width 61 height 9
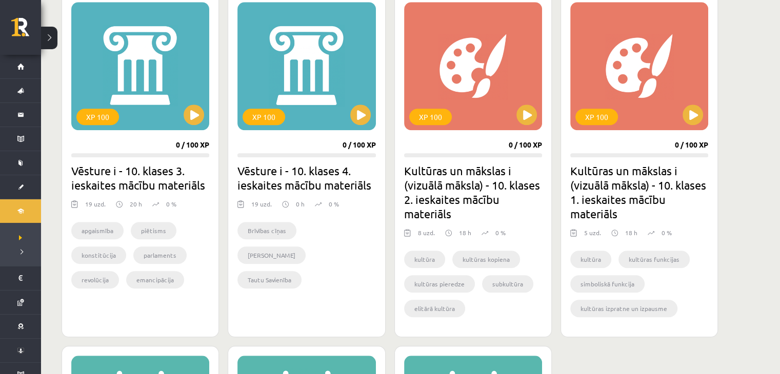
scroll to position [951, 0]
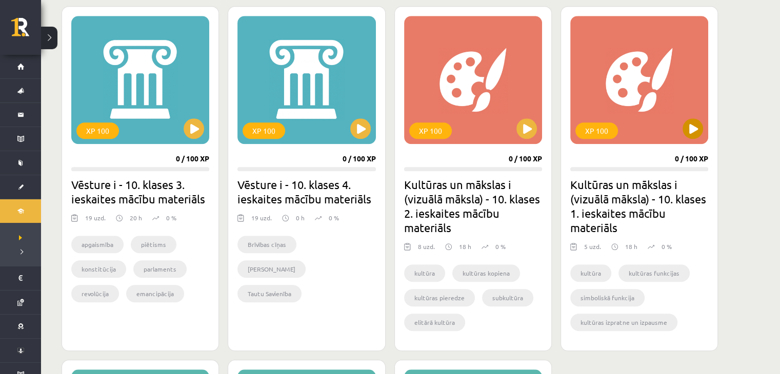
click at [635, 76] on div "XP 100" at bounding box center [639, 80] width 138 height 128
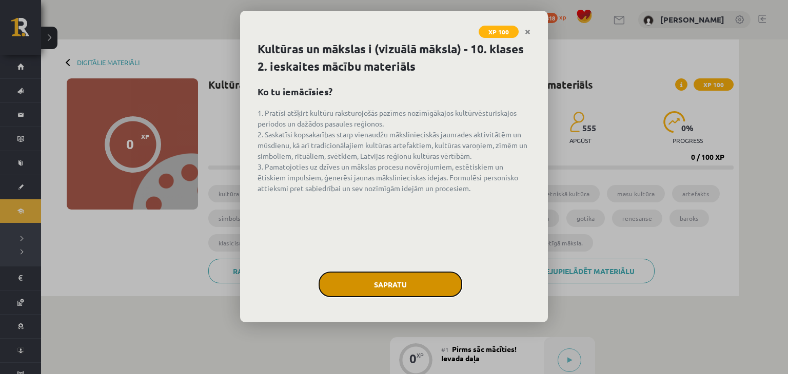
click at [401, 276] on button "Sapratu" at bounding box center [391, 285] width 144 height 26
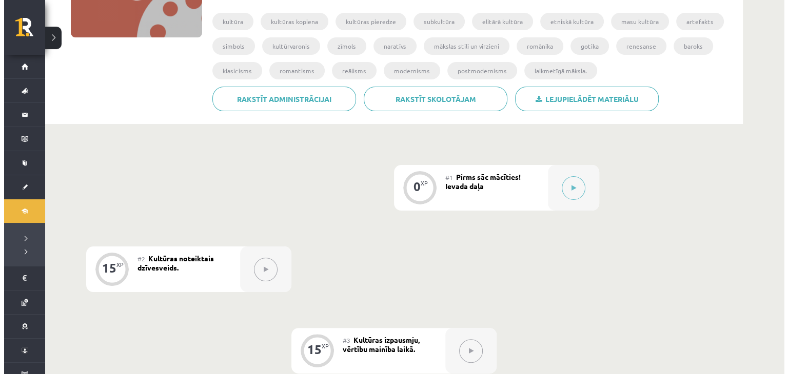
scroll to position [201, 0]
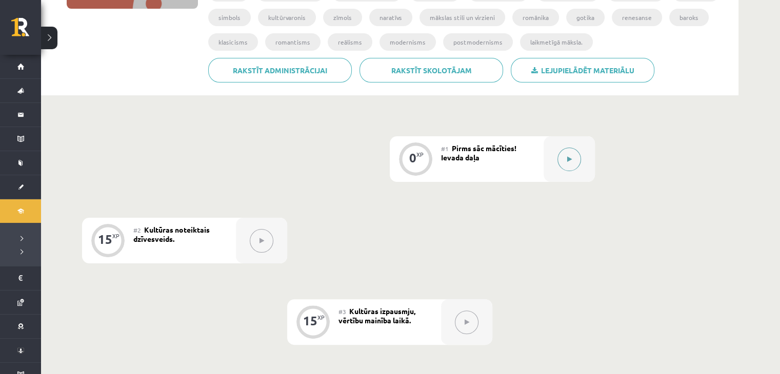
click at [570, 157] on icon at bounding box center [569, 159] width 5 height 6
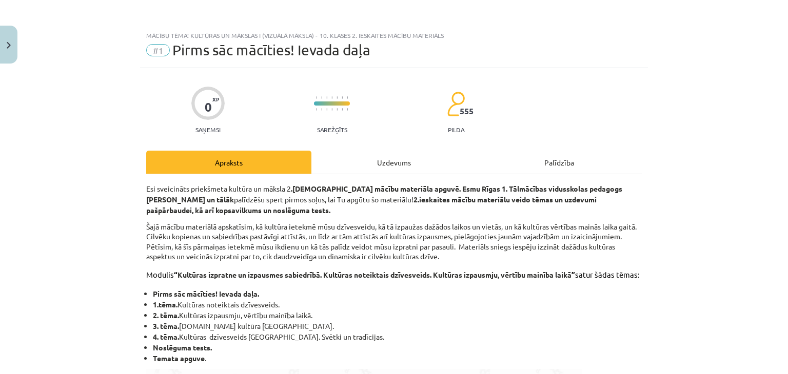
click at [346, 166] on div "Uzdevums" at bounding box center [393, 162] width 165 height 23
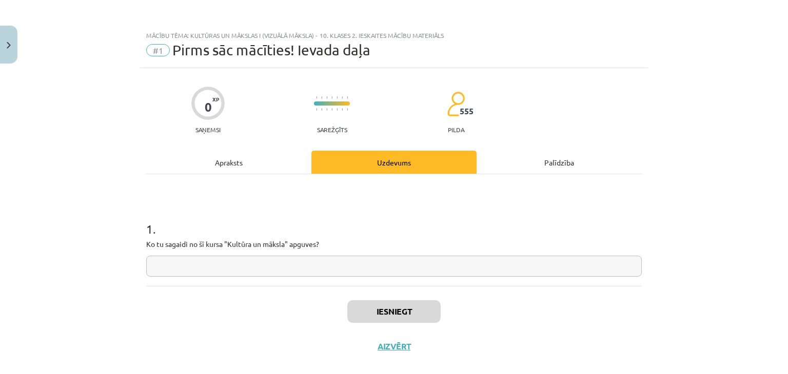
scroll to position [15, 0]
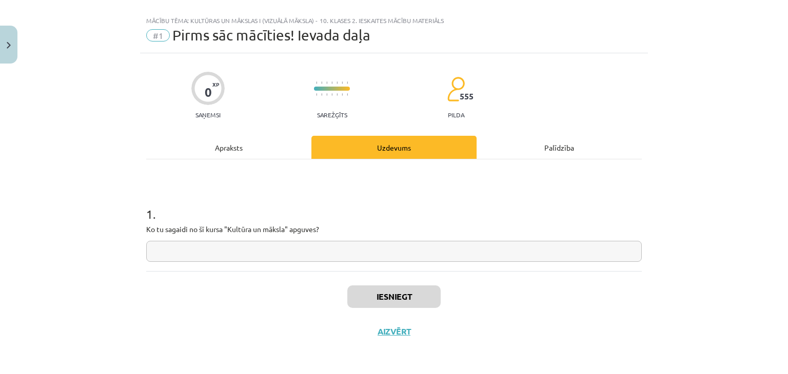
click at [304, 257] on input "text" at bounding box center [393, 251] width 495 height 21
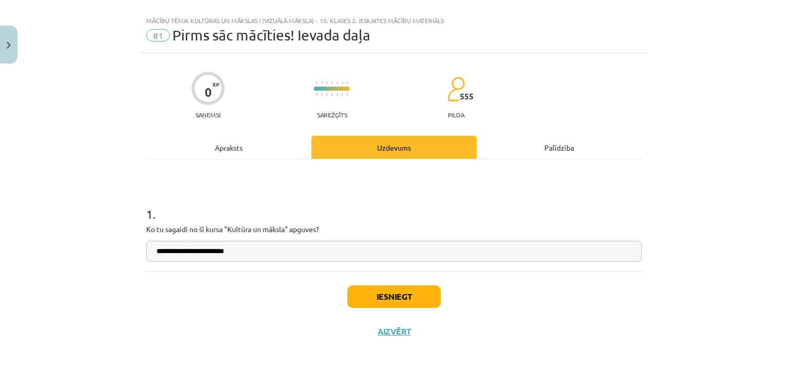
type input "**********"
click at [365, 288] on button "Iesniegt" at bounding box center [393, 297] width 93 height 23
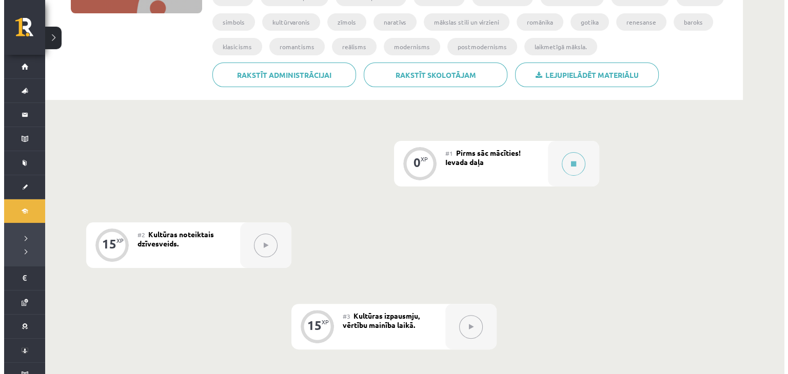
scroll to position [200, 0]
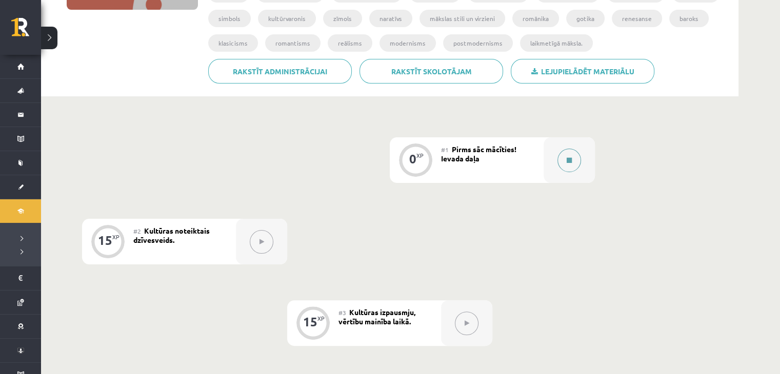
click at [552, 161] on div at bounding box center [569, 160] width 51 height 46
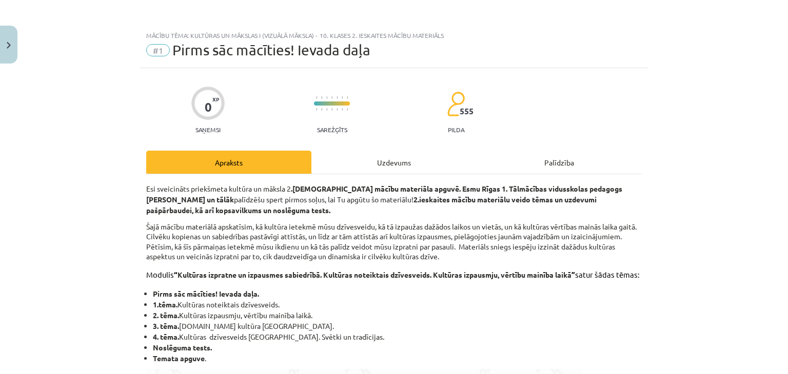
click at [417, 152] on div "Uzdevums" at bounding box center [393, 162] width 165 height 23
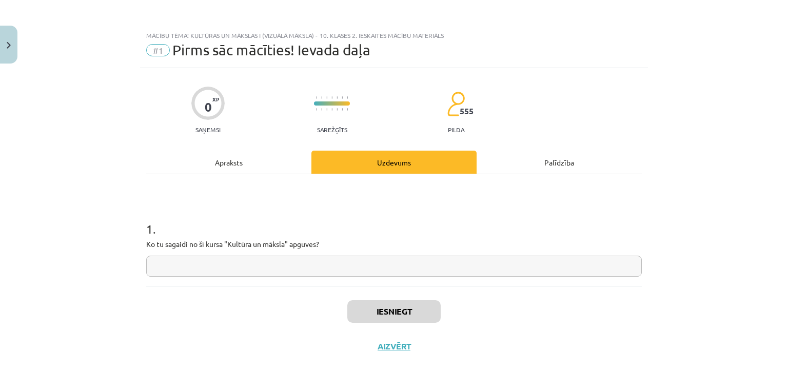
scroll to position [15, 0]
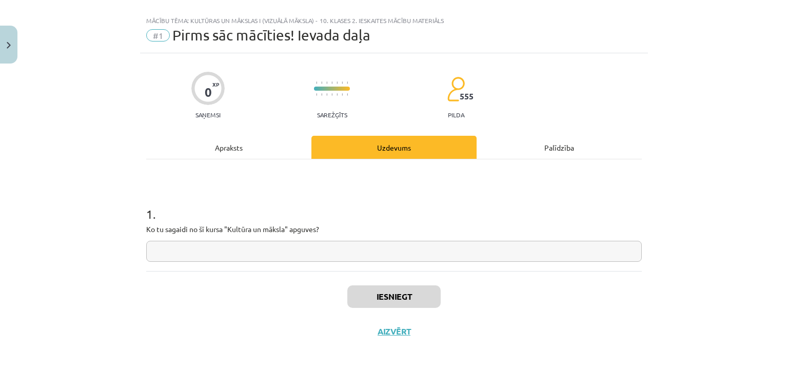
click at [314, 245] on input "text" at bounding box center [393, 251] width 495 height 21
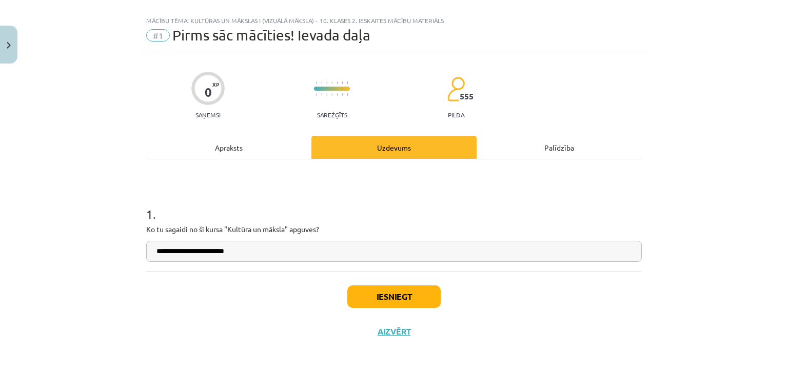
type input "**********"
drag, startPoint x: 261, startPoint y: 250, endPoint x: 82, endPoint y: 258, distance: 178.7
click at [82, 258] on div "**********" at bounding box center [394, 187] width 788 height 374
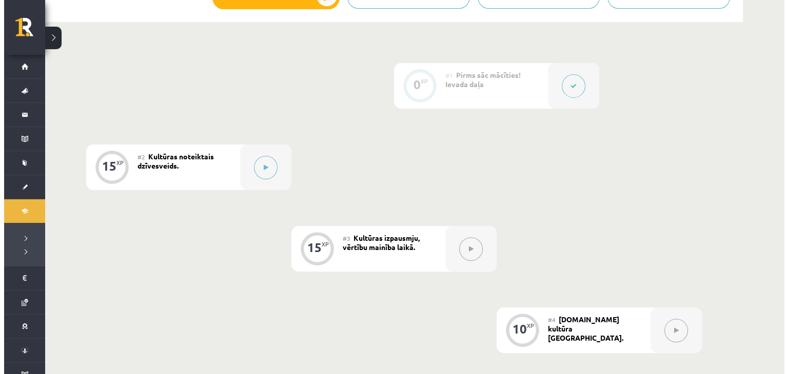
scroll to position [274, 0]
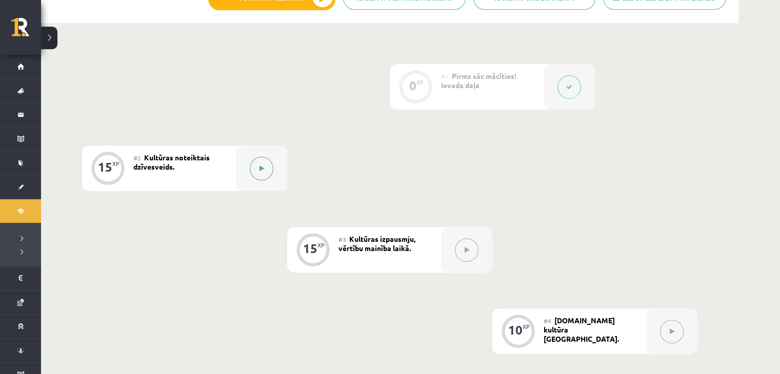
click at [260, 169] on icon at bounding box center [262, 169] width 5 height 6
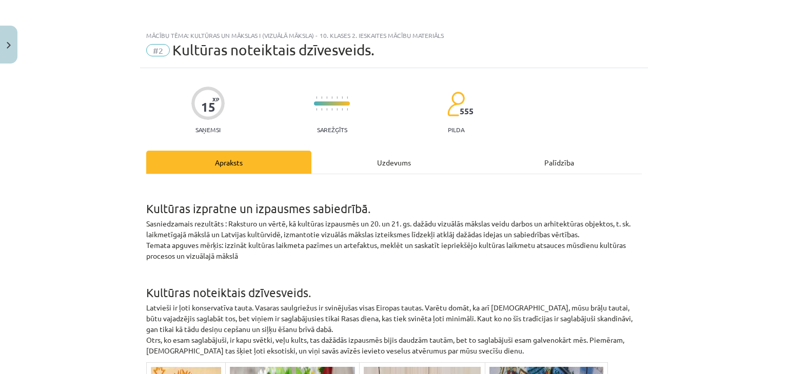
click at [361, 173] on div "Uzdevums" at bounding box center [393, 162] width 165 height 23
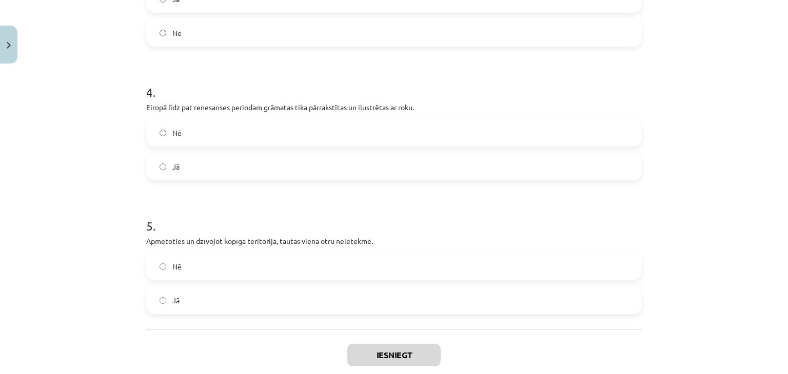
scroll to position [597, 0]
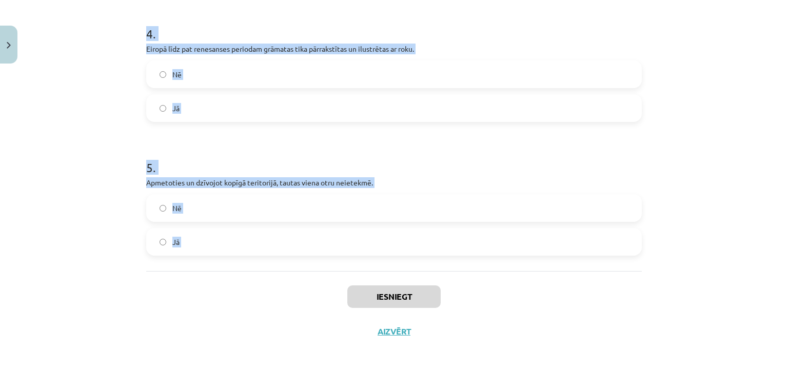
drag, startPoint x: 132, startPoint y: 221, endPoint x: 245, endPoint y: 277, distance: 125.9
click at [245, 277] on div "Mācību tēma: Kultūras un mākslas i (vizuālā māksla) - 10. klases 2. ieskaites m…" at bounding box center [394, 187] width 788 height 374
copy form "Vasaras saulgriežus nav svinējušas citas Eiropas tautas. Nē Jā 2 . Lai tradīcij…"
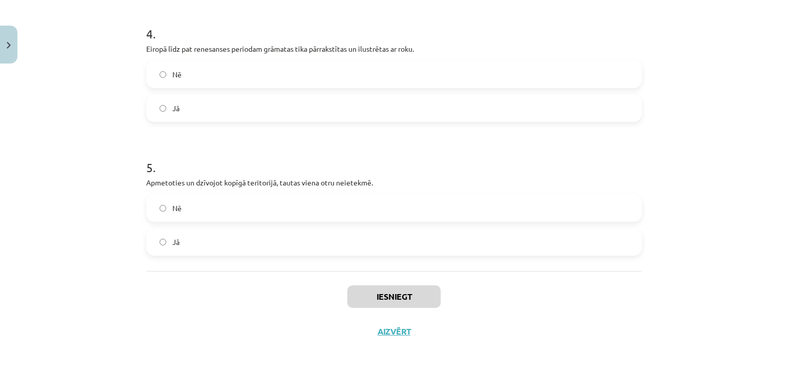
click at [248, 328] on div "Iesniegt Aizvērt" at bounding box center [393, 307] width 495 height 72
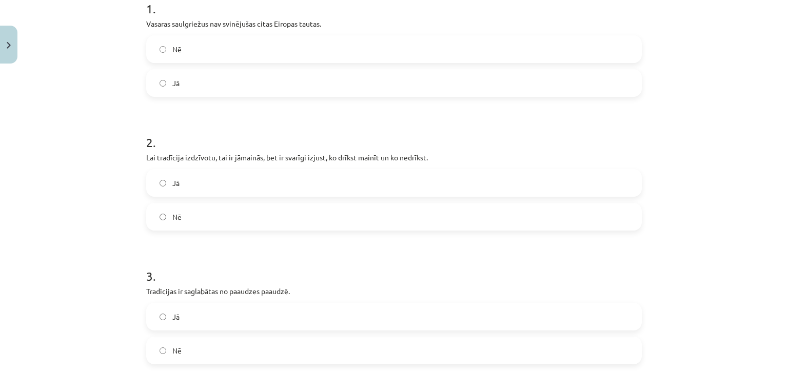
scroll to position [211, 0]
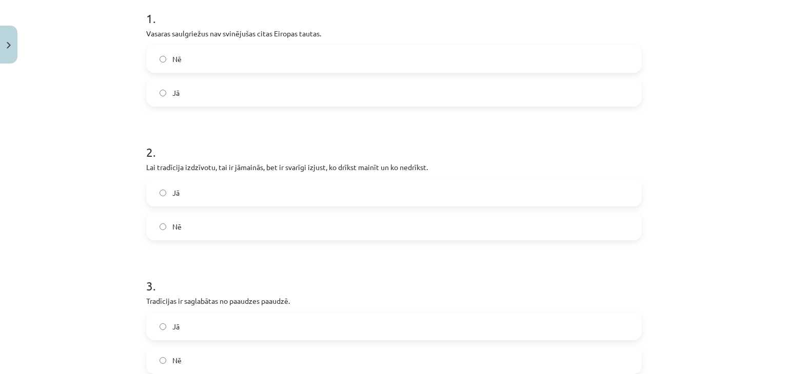
click at [198, 56] on label "Nē" at bounding box center [393, 59] width 493 height 26
click at [172, 196] on span "Jā" at bounding box center [175, 193] width 7 height 11
click at [198, 335] on label "Jā" at bounding box center [393, 327] width 493 height 26
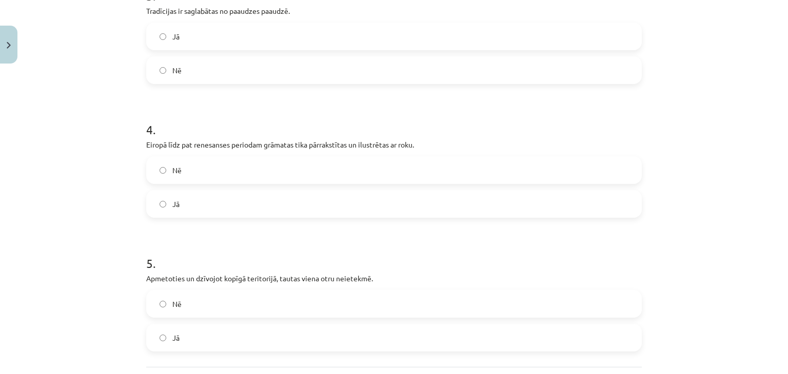
scroll to position [509, 0]
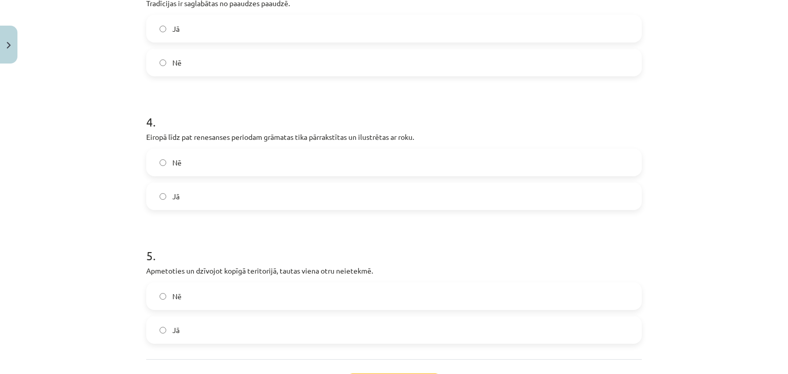
click at [247, 203] on label "Jā" at bounding box center [393, 197] width 493 height 26
click at [235, 300] on label "Nē" at bounding box center [393, 297] width 493 height 26
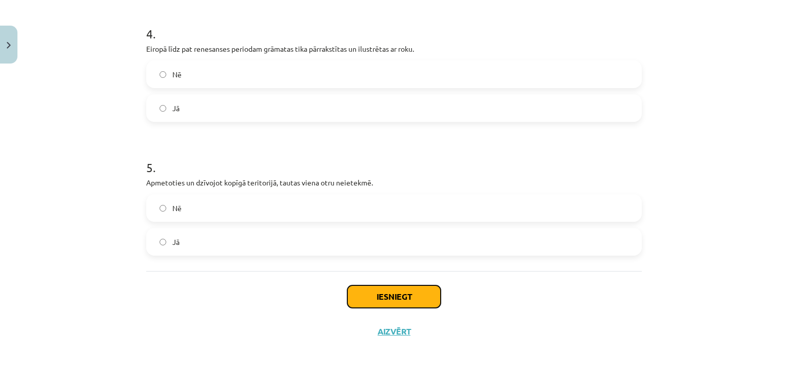
click at [409, 294] on button "Iesniegt" at bounding box center [393, 297] width 93 height 23
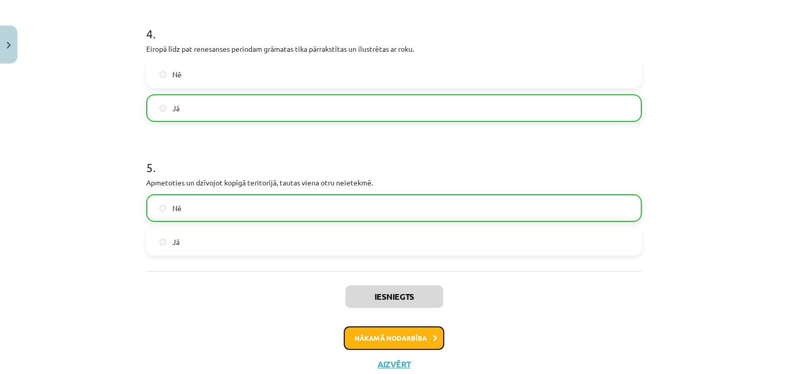
click at [353, 334] on button "Nākamā nodarbība" at bounding box center [394, 339] width 101 height 24
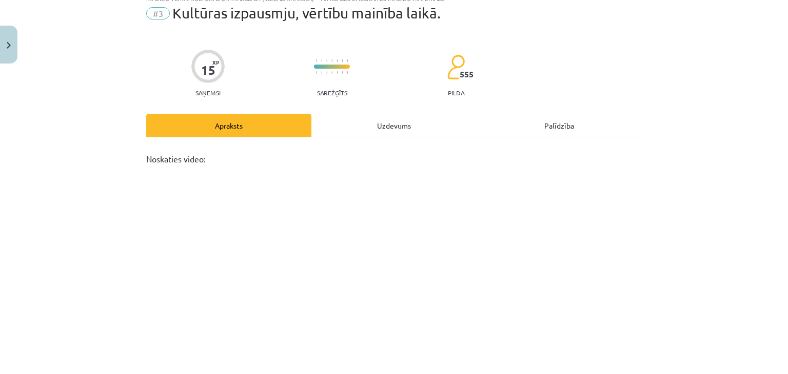
scroll to position [26, 0]
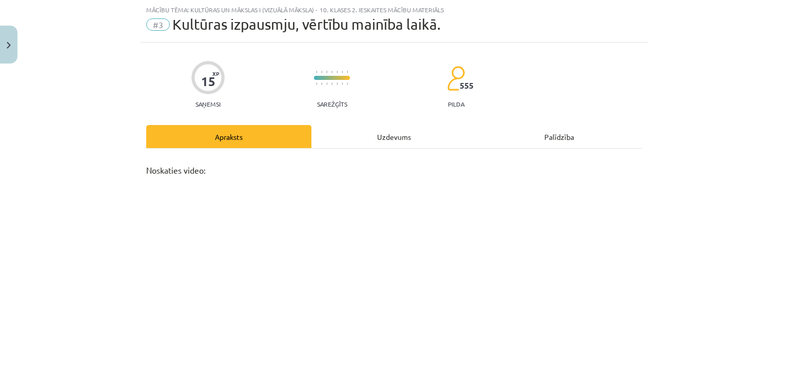
click at [377, 141] on div "Uzdevums" at bounding box center [393, 136] width 165 height 23
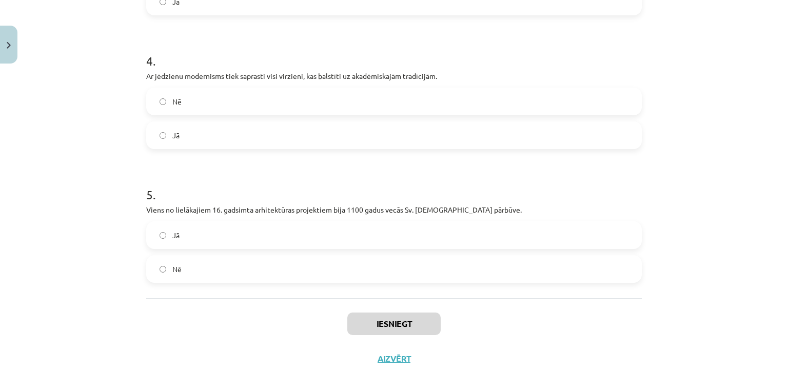
scroll to position [608, 0]
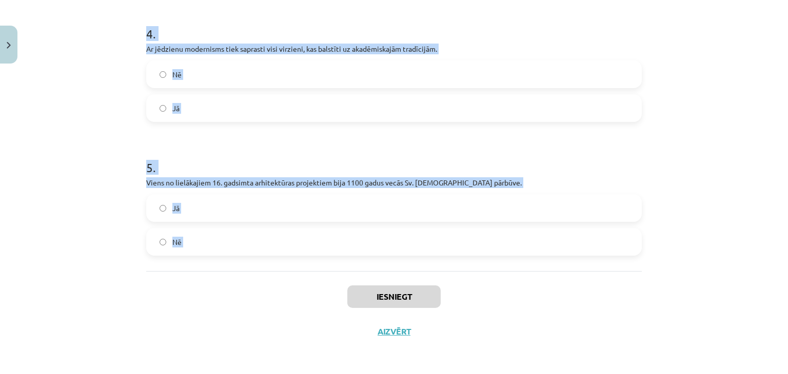
drag, startPoint x: 138, startPoint y: 214, endPoint x: 208, endPoint y: 280, distance: 95.4
copy form "Modernisma mākslas saikne nav saistīta ar citām kultūras jomām – filozofiju, zi…"
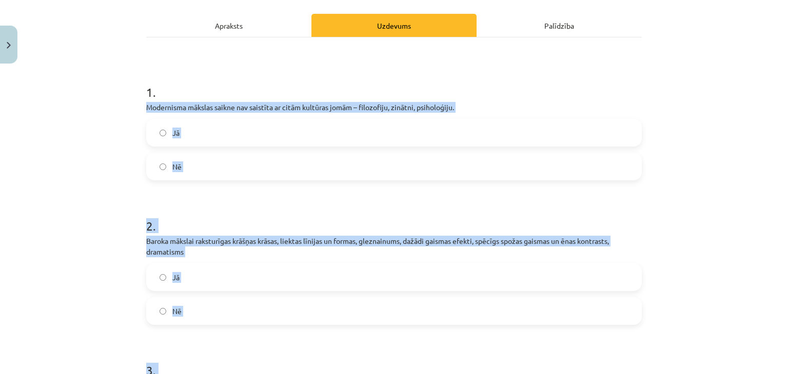
scroll to position [133, 0]
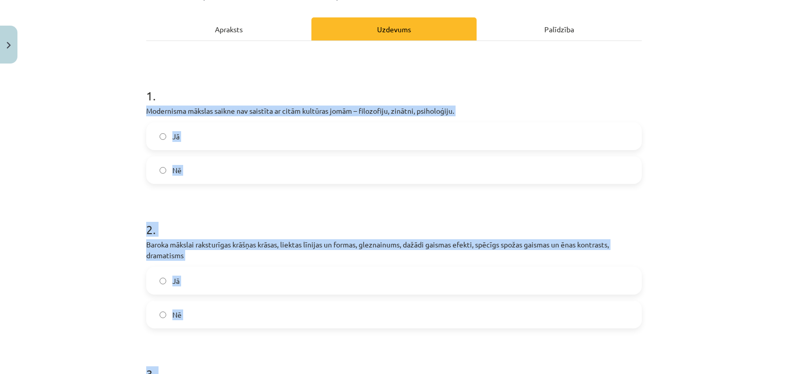
click at [407, 169] on label "Nē" at bounding box center [393, 170] width 493 height 26
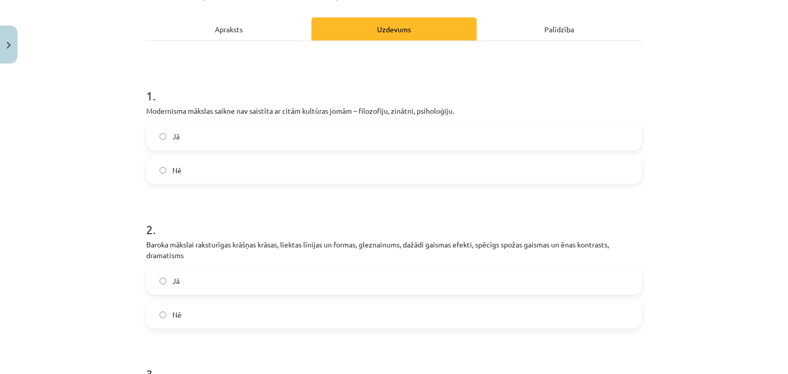
click at [278, 269] on label "Jā" at bounding box center [393, 281] width 493 height 26
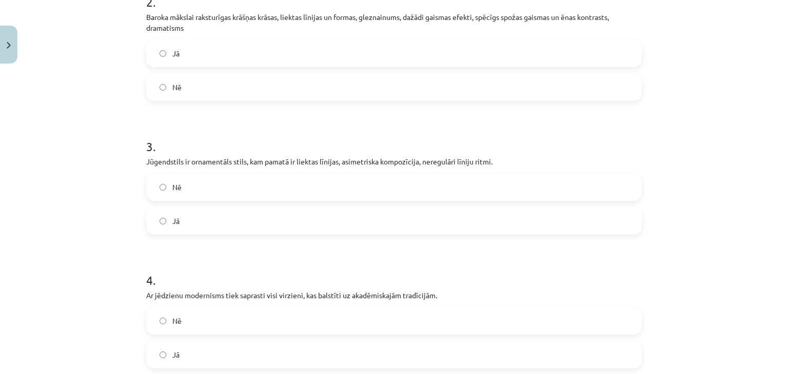
scroll to position [375, 0]
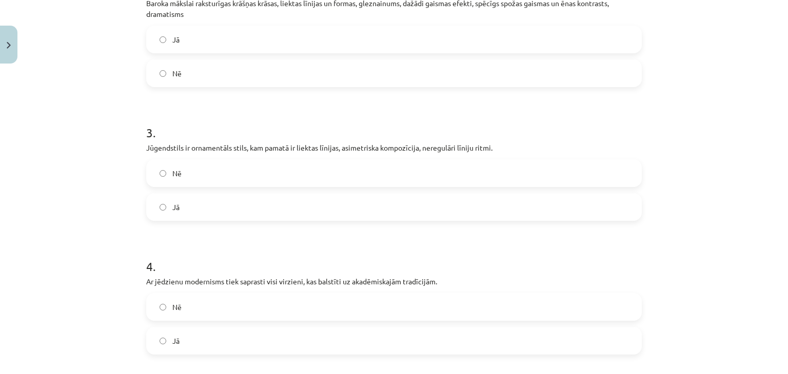
click at [361, 210] on label "Jā" at bounding box center [393, 207] width 493 height 26
click at [366, 313] on label "Nē" at bounding box center [393, 307] width 493 height 26
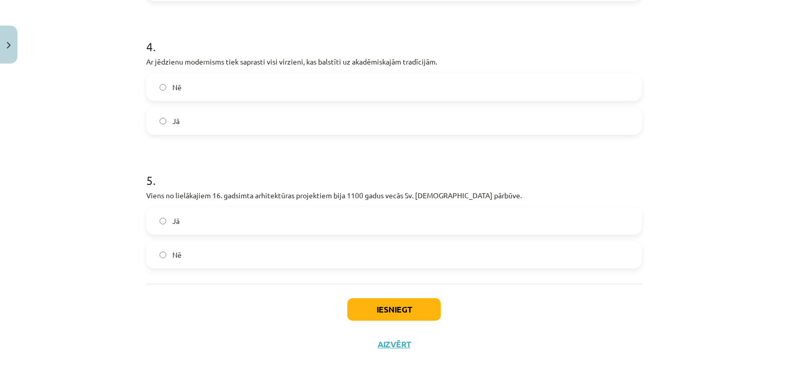
scroll to position [608, 0]
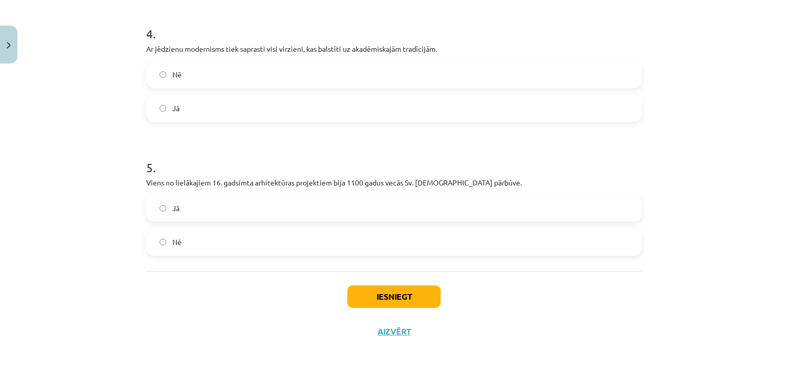
click at [332, 243] on label "Nē" at bounding box center [393, 242] width 493 height 26
click at [363, 291] on button "Iesniegt" at bounding box center [393, 297] width 93 height 23
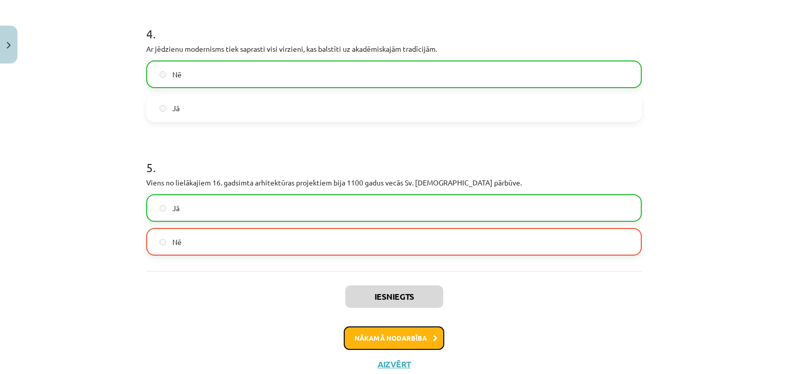
click at [369, 335] on button "Nākamā nodarbība" at bounding box center [394, 339] width 101 height 24
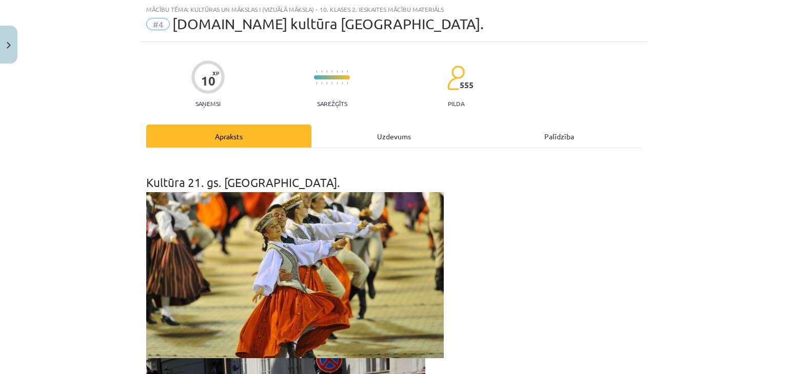
scroll to position [26, 0]
click at [369, 145] on div "Uzdevums" at bounding box center [393, 136] width 165 height 23
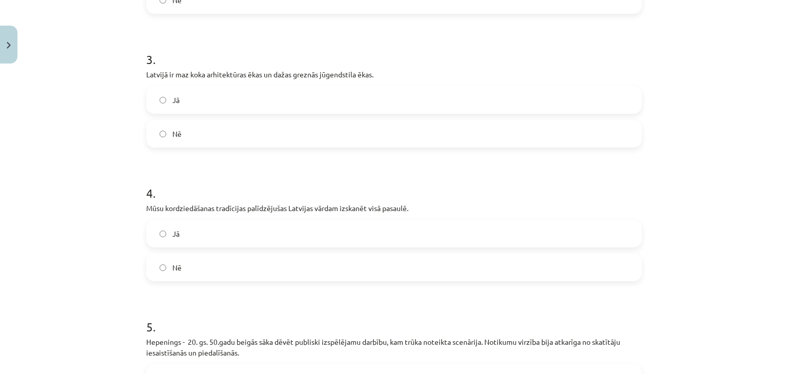
scroll to position [608, 0]
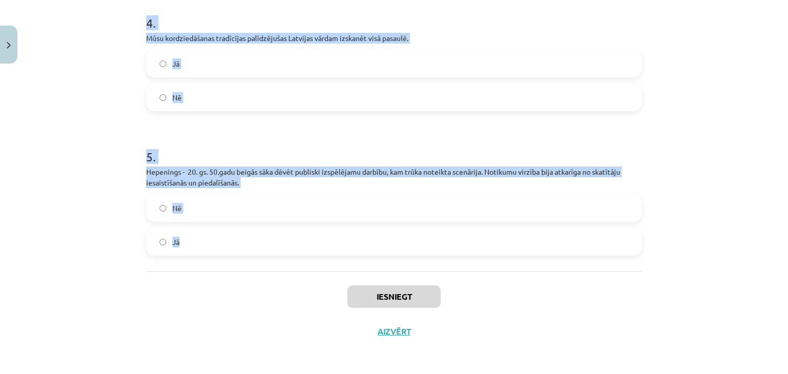
drag, startPoint x: 132, startPoint y: 218, endPoint x: 202, endPoint y: 265, distance: 84.4
click at [202, 265] on div "Mācību tēma: Kultūras un mākslas i (vizuālā māksla) - 10. klases 2. ieskaites m…" at bounding box center [394, 187] width 788 height 374
copy form "Summer Sound jūlijā ir vasarīgākais mūzikas festivāls, kas notiek Liepājas plud…"
click at [734, 236] on div "Mācību tēma: Kultūras un mākslas i (vizuālā māksla) - 10. klases 2. ieskaites m…" at bounding box center [394, 187] width 788 height 374
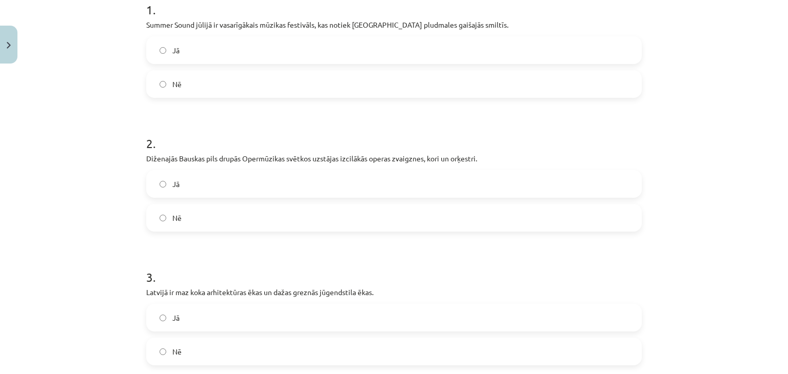
scroll to position [217, 0]
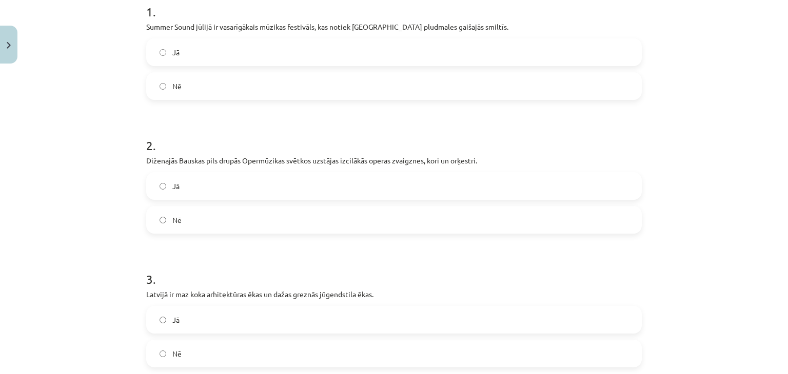
click at [251, 70] on div "Jā Nē" at bounding box center [393, 69] width 495 height 62
click at [249, 66] on div "Jā Nē" at bounding box center [393, 69] width 495 height 62
click at [245, 62] on label "Jā" at bounding box center [393, 52] width 493 height 26
click at [216, 188] on label "Jā" at bounding box center [393, 186] width 493 height 26
click at [226, 356] on label "Nē" at bounding box center [393, 354] width 493 height 26
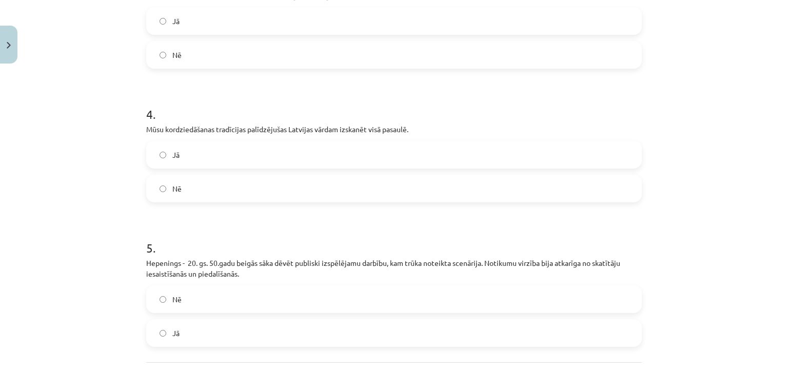
scroll to position [558, 0]
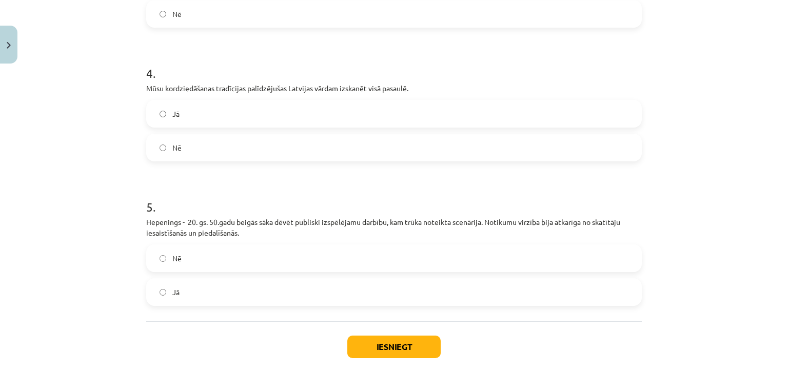
click at [326, 117] on label "Jā" at bounding box center [393, 114] width 493 height 26
click at [289, 305] on label "Jā" at bounding box center [393, 293] width 493 height 26
click at [391, 349] on button "Iesniegt" at bounding box center [393, 347] width 93 height 23
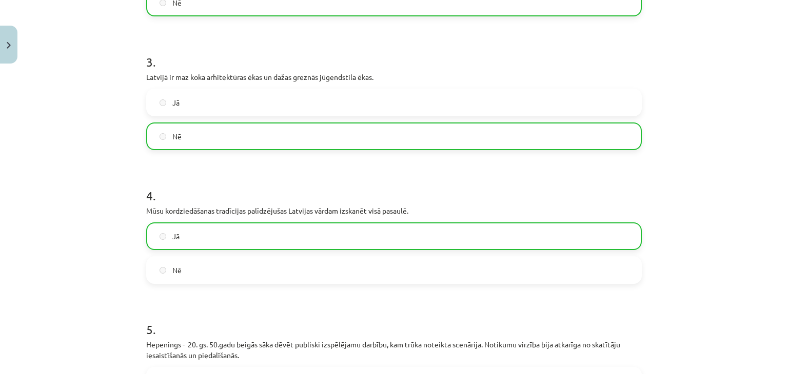
scroll to position [640, 0]
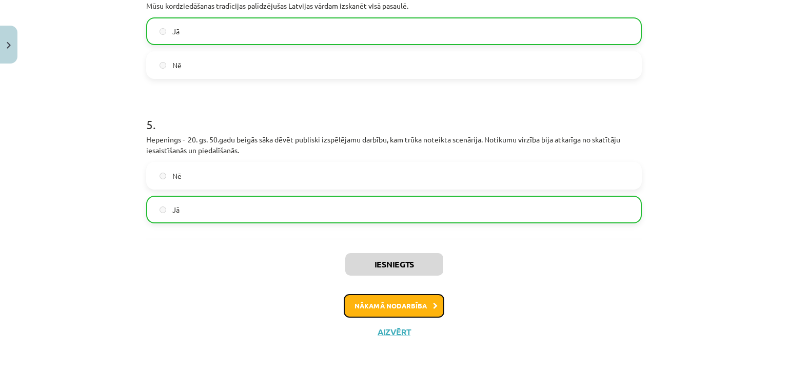
click at [384, 306] on button "Nākamā nodarbība" at bounding box center [394, 306] width 101 height 24
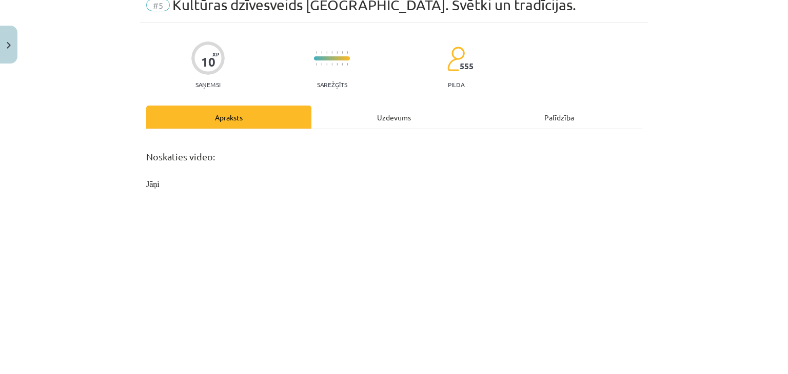
scroll to position [26, 0]
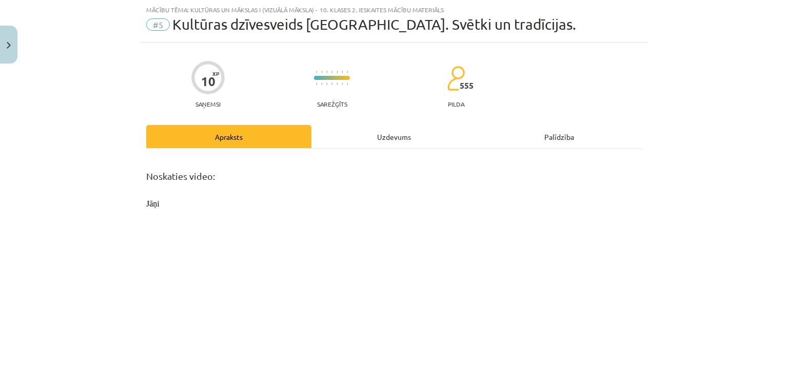
click at [375, 138] on div "Uzdevums" at bounding box center [393, 136] width 165 height 23
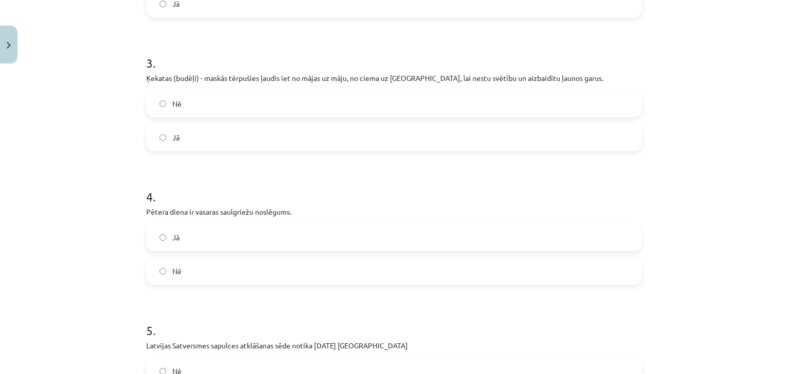
scroll to position [597, 0]
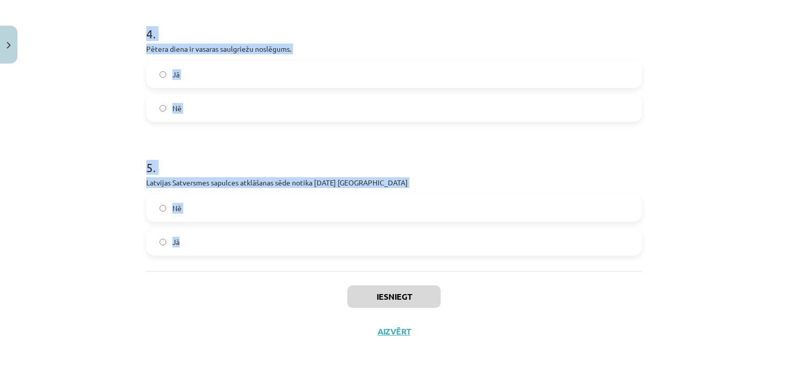
drag, startPoint x: 135, startPoint y: 216, endPoint x: 234, endPoint y: 253, distance: 105.2
copy form "Ar Pētera dienu sākas veļu laiks - mirušo radu gari atnāk ciemos pie dzīvajiem …"
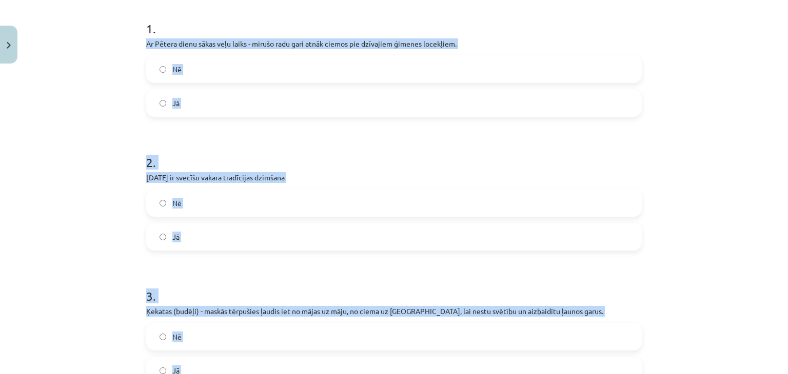
scroll to position [176, 0]
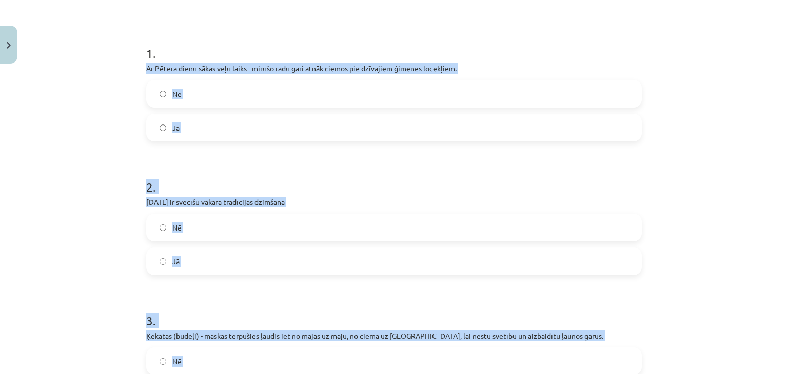
click at [391, 133] on label "Jā" at bounding box center [393, 128] width 493 height 26
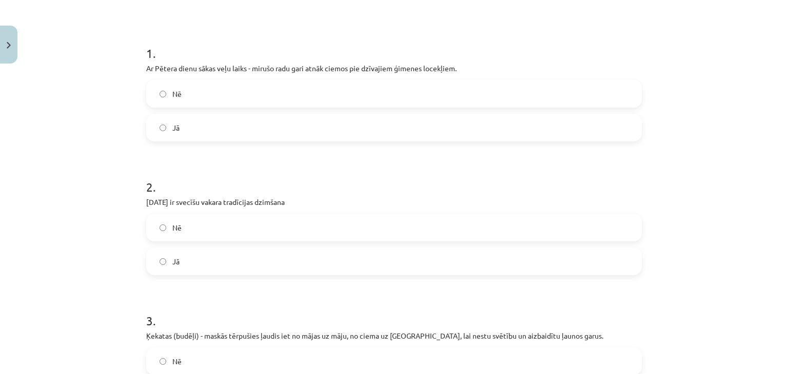
click at [392, 230] on label "Nē" at bounding box center [393, 228] width 493 height 26
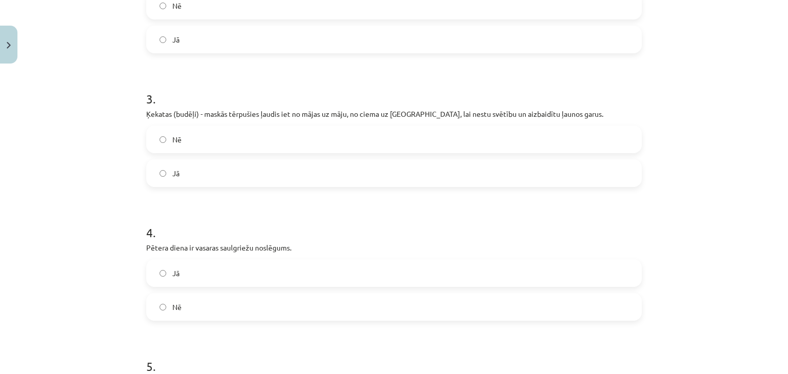
scroll to position [406, 0]
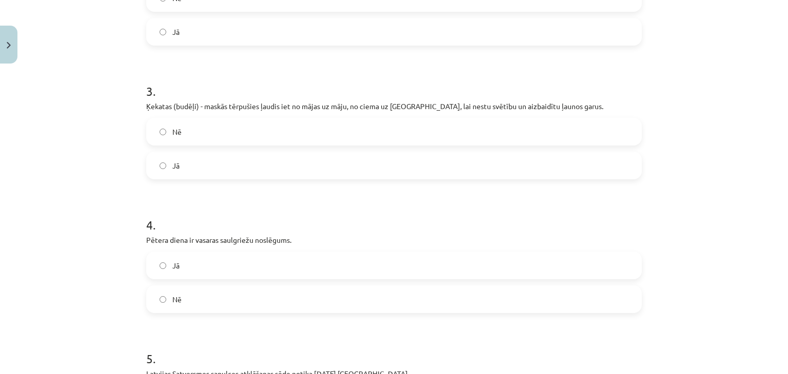
click at [388, 169] on label "Jā" at bounding box center [393, 166] width 493 height 26
click at [216, 306] on label "Nē" at bounding box center [393, 300] width 493 height 26
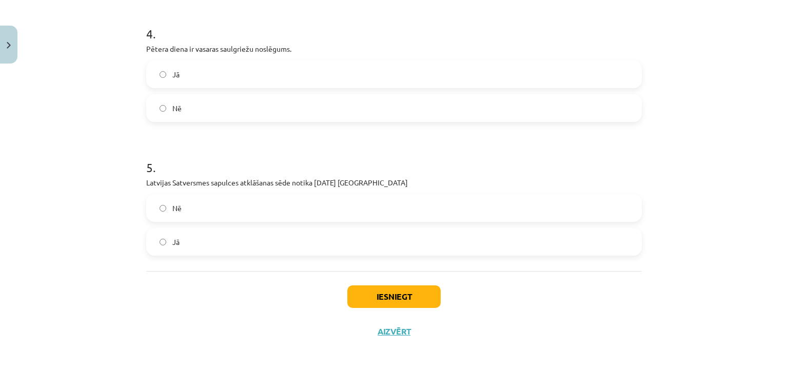
click at [441, 243] on label "Jā" at bounding box center [393, 242] width 493 height 26
click at [409, 294] on button "Iesniegt" at bounding box center [393, 297] width 93 height 23
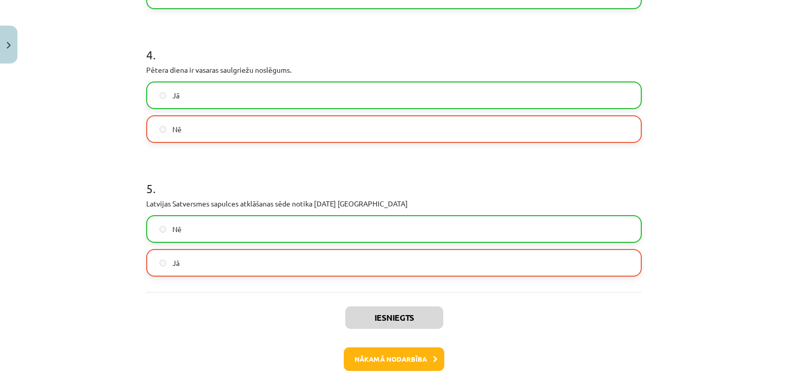
scroll to position [630, 0]
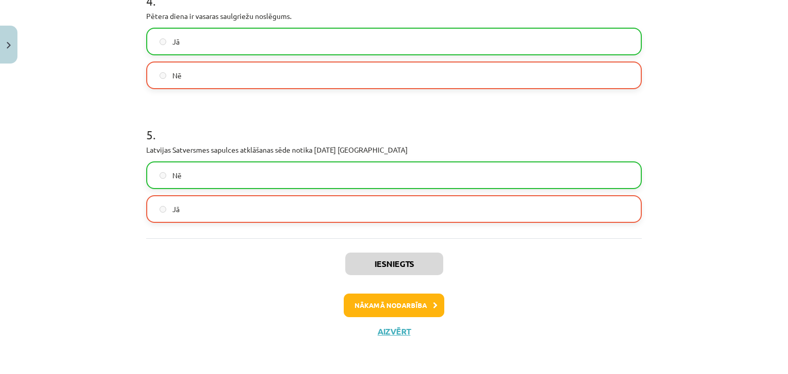
click at [384, 178] on label "Nē" at bounding box center [393, 176] width 493 height 26
click at [406, 304] on button "Nākamā nodarbība" at bounding box center [394, 306] width 101 height 24
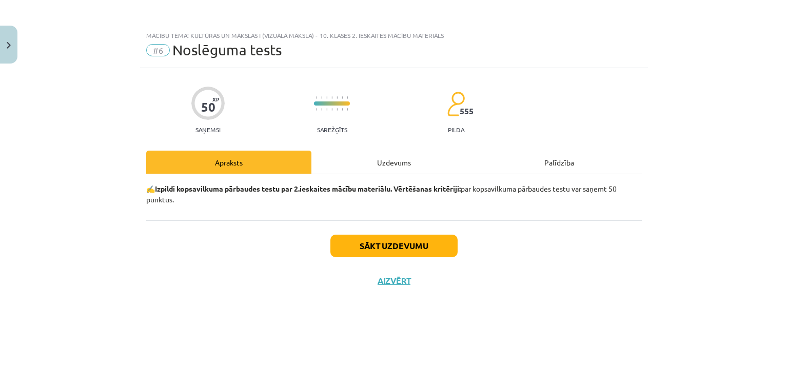
scroll to position [0, 0]
click at [379, 158] on div "Uzdevums" at bounding box center [393, 162] width 165 height 23
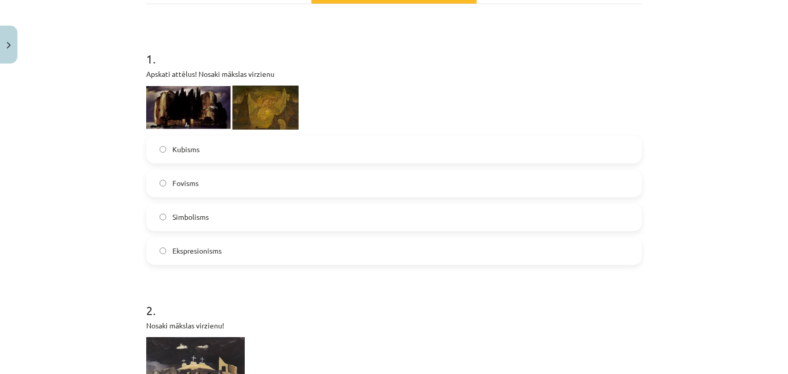
scroll to position [174, 0]
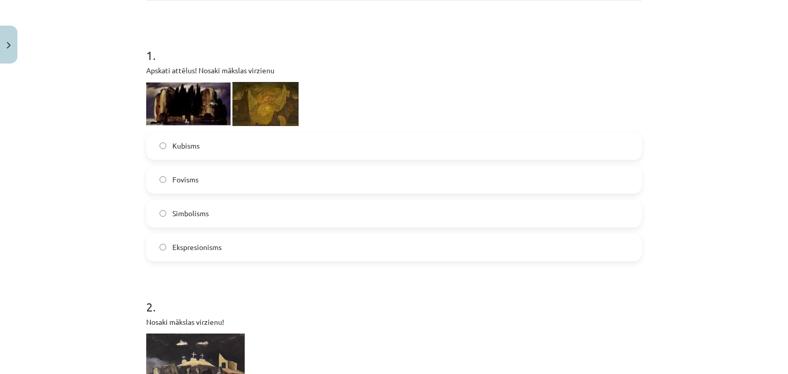
click at [270, 108] on img at bounding box center [265, 104] width 66 height 44
click at [244, 90] on img at bounding box center [265, 104] width 66 height 44
click at [176, 98] on img at bounding box center [188, 104] width 85 height 43
click at [204, 241] on label "Ekspresionisms" at bounding box center [393, 248] width 493 height 26
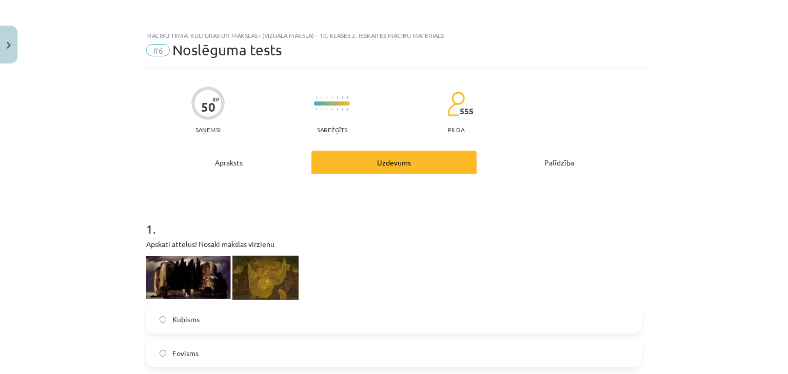
click at [240, 162] on div "Apraksts" at bounding box center [228, 162] width 165 height 23
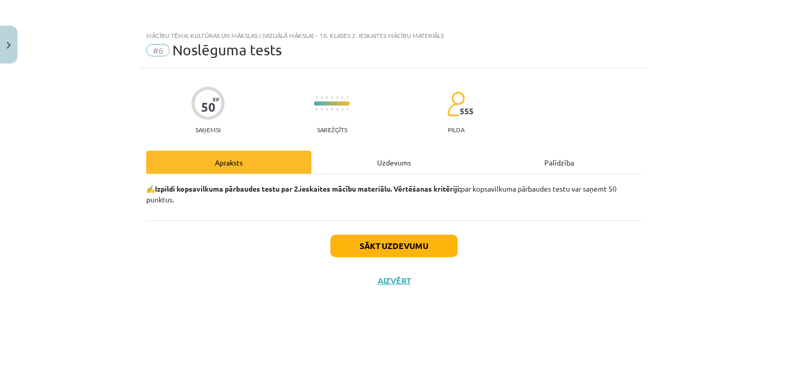
click at [382, 152] on div "Uzdevums" at bounding box center [393, 162] width 165 height 23
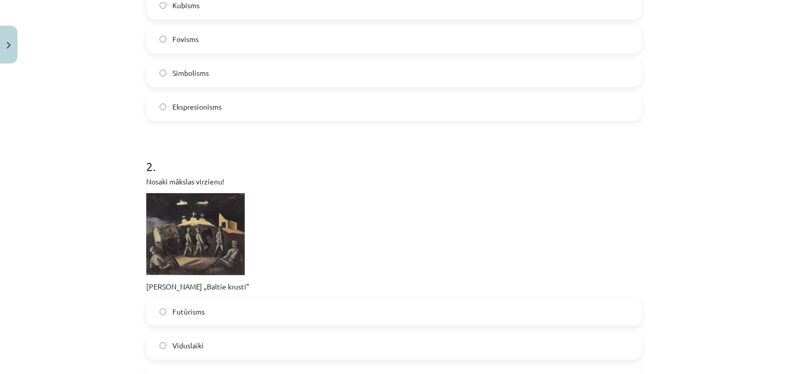
scroll to position [321, 0]
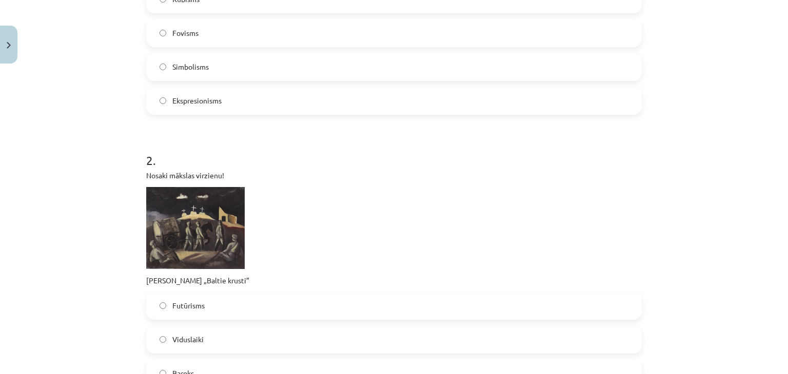
click at [372, 76] on label "Simbolisms" at bounding box center [393, 67] width 493 height 26
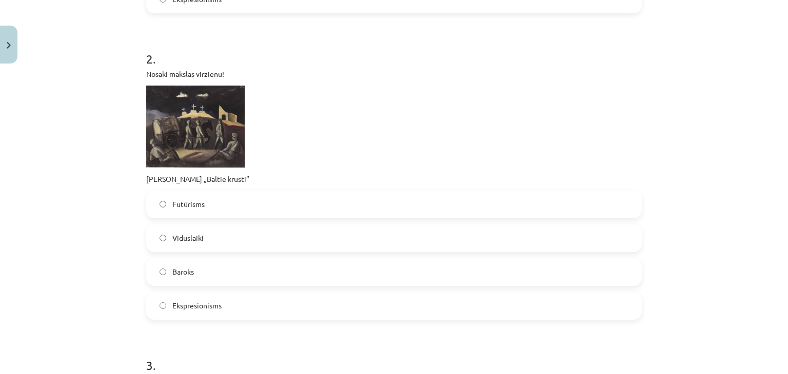
scroll to position [419, 0]
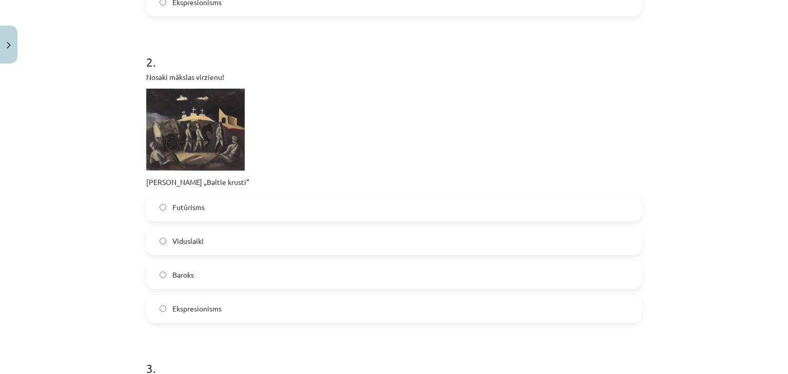
click at [275, 7] on label "Ekspresionisms" at bounding box center [393, 3] width 493 height 26
click at [206, 314] on span "Ekspresionisms" at bounding box center [196, 310] width 49 height 11
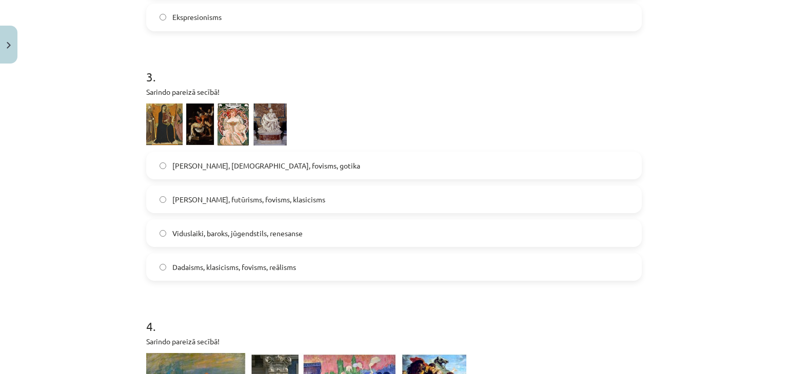
scroll to position [717, 0]
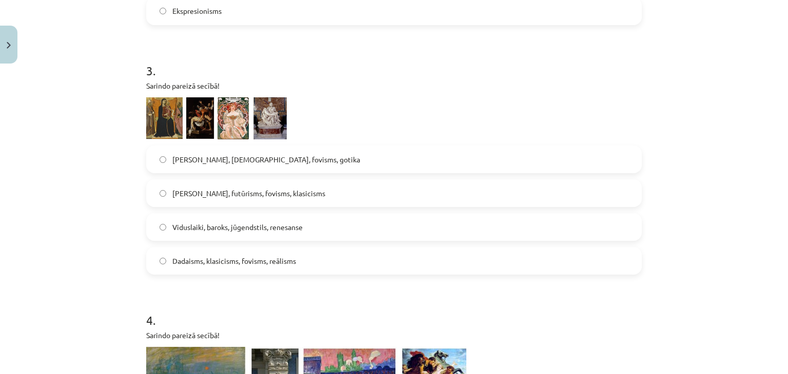
click at [289, 228] on span "Viduslaiki, baroks, jūgendstils, renesanse" at bounding box center [237, 227] width 130 height 11
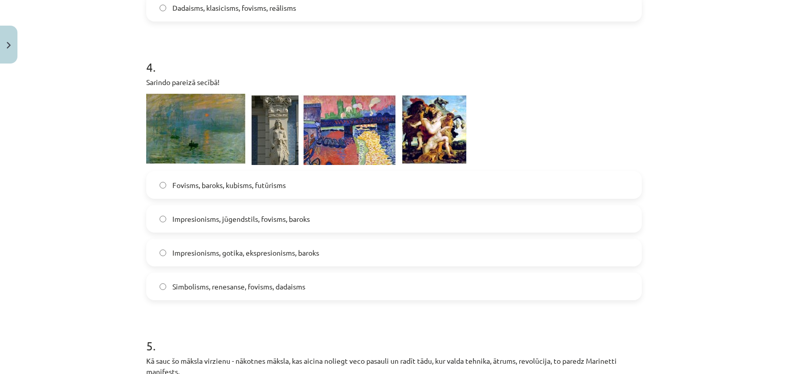
scroll to position [1001, 0]
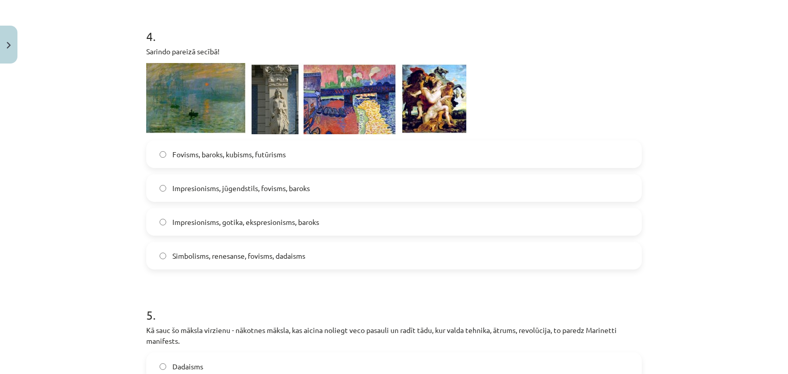
click at [354, 189] on label "Impresionisms, jūgendstils, fovisms, baroks" at bounding box center [393, 188] width 493 height 26
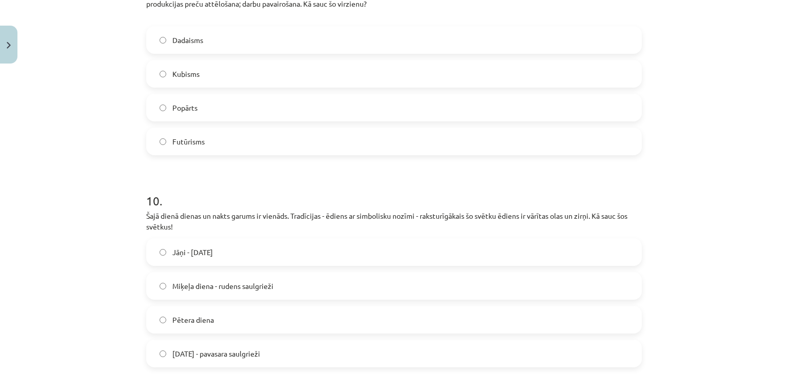
scroll to position [2279, 0]
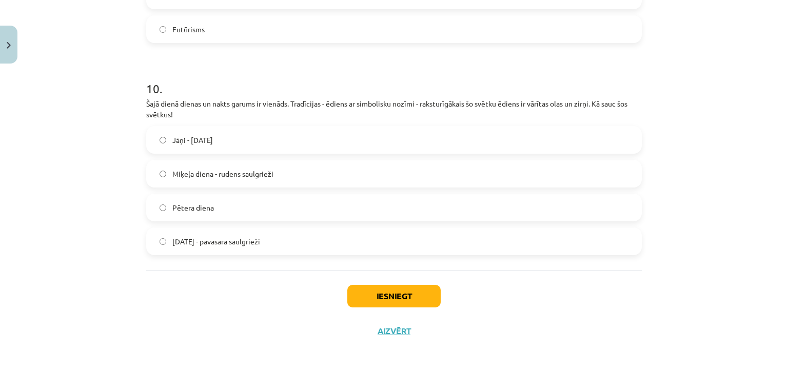
drag, startPoint x: 140, startPoint y: 49, endPoint x: 284, endPoint y: 246, distance: 244.4
copy form "Kā sauc šo māksla virzienu - nākotnes māksla, kas aicina noliegt veco pasauli u…"
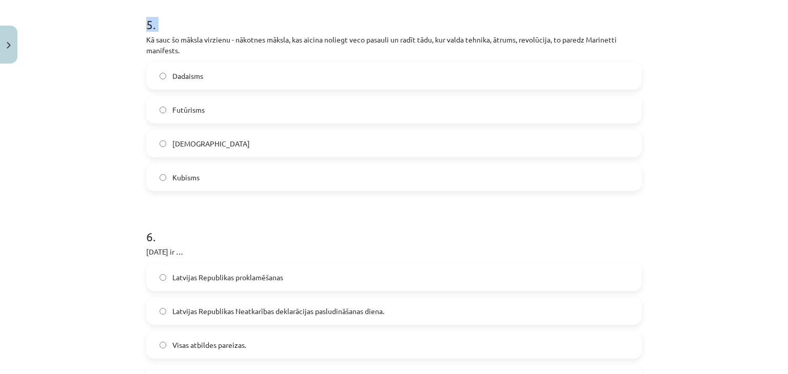
scroll to position [1295, 0]
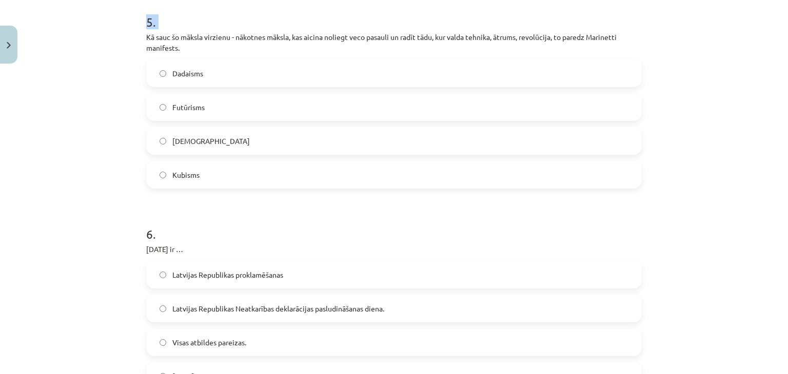
click at [743, 245] on div "Mācību tēma: Kultūras un mākslas i (vizuālā māksla) - 10. klases 2. ieskaites m…" at bounding box center [394, 187] width 788 height 374
click at [185, 113] on label "Futūrisms" at bounding box center [393, 107] width 493 height 26
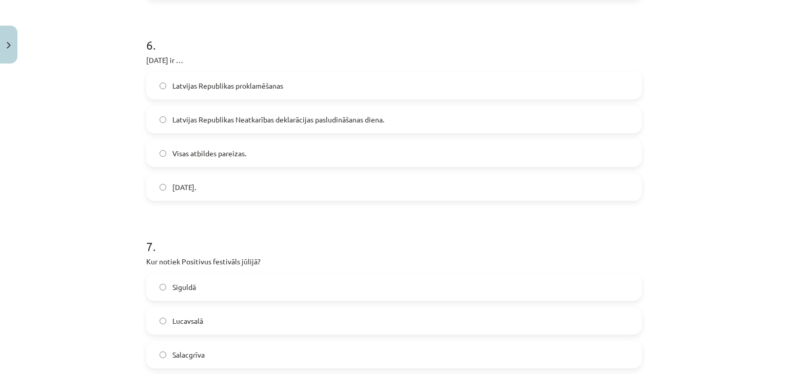
scroll to position [1502, 0]
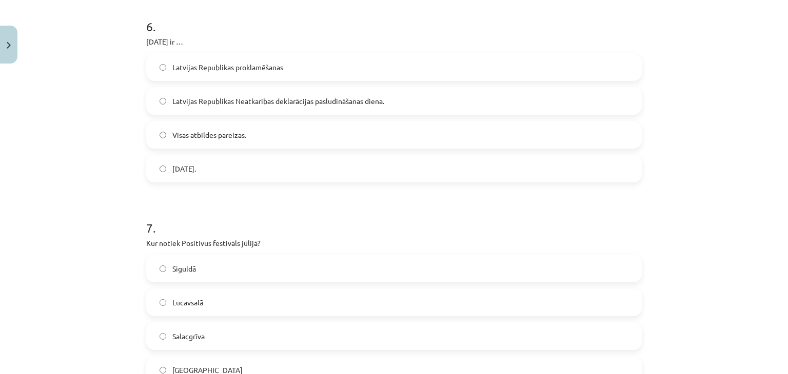
click at [283, 137] on label "Visas atbildes pareizas." at bounding box center [393, 135] width 493 height 26
click at [293, 95] on label "Latvijas Republikas Neatkarības deklarācijas pasludināšanas diena." at bounding box center [393, 101] width 493 height 26
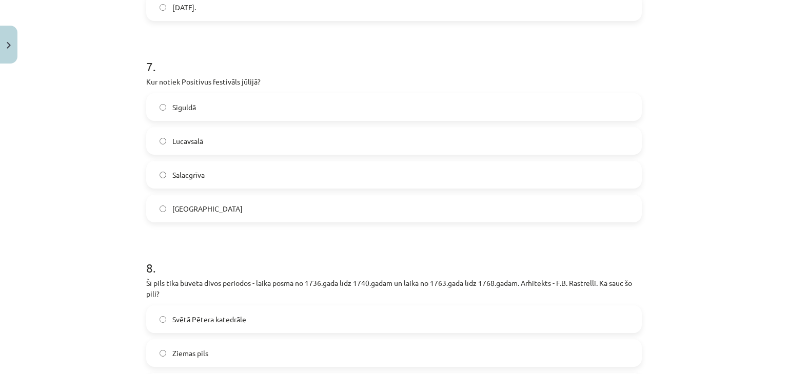
scroll to position [1698, 0]
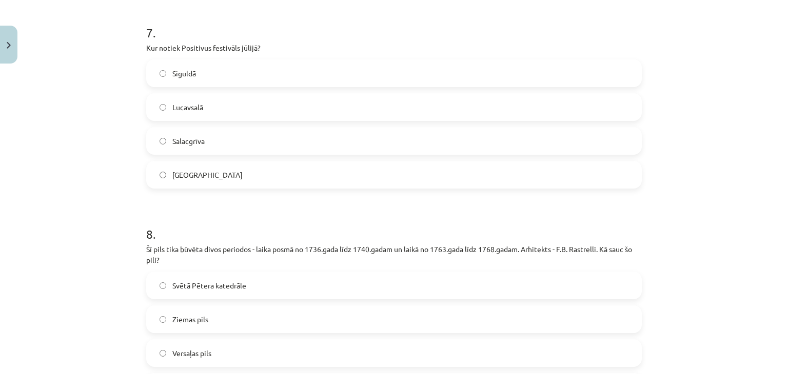
click at [241, 140] on label "Salacgrīva" at bounding box center [393, 141] width 493 height 26
drag, startPoint x: 776, startPoint y: 257, endPoint x: 787, endPoint y: 257, distance: 11.8
click at [780, 257] on div "Mācību tēma: Kultūras un mākslas i (vizuālā māksla) - 10. klases 2. ieskaites m…" at bounding box center [394, 187] width 788 height 374
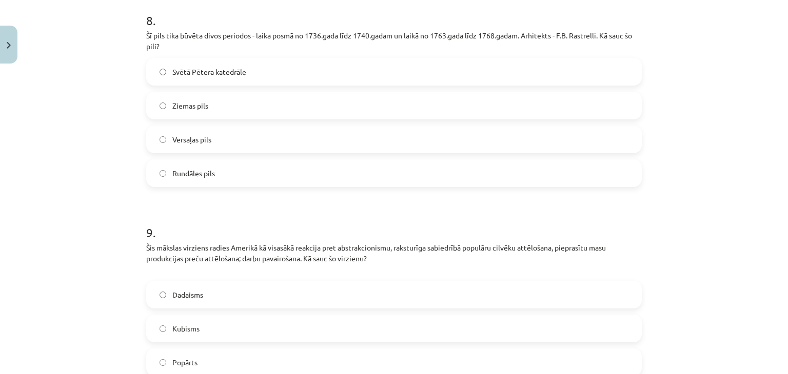
scroll to position [1924, 0]
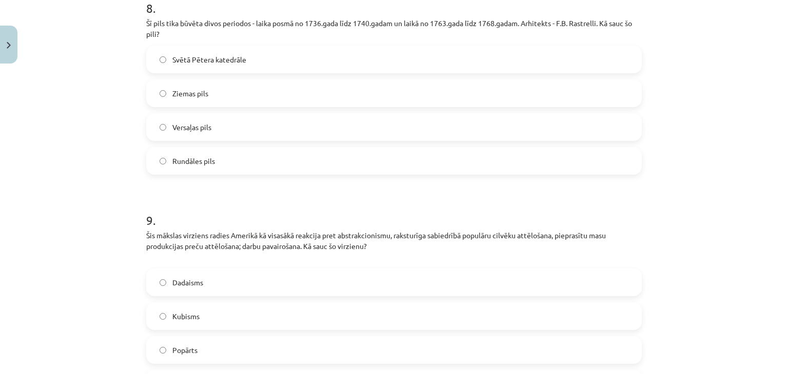
click at [288, 165] on label "Rundāles pils" at bounding box center [393, 161] width 493 height 26
click at [246, 353] on label "Popārts" at bounding box center [393, 350] width 493 height 26
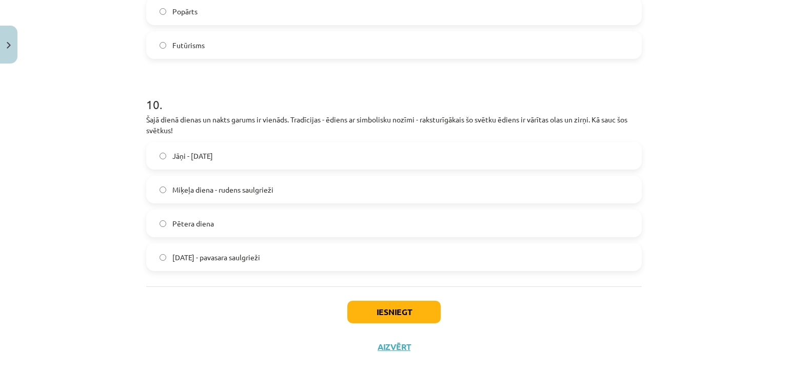
scroll to position [2279, 0]
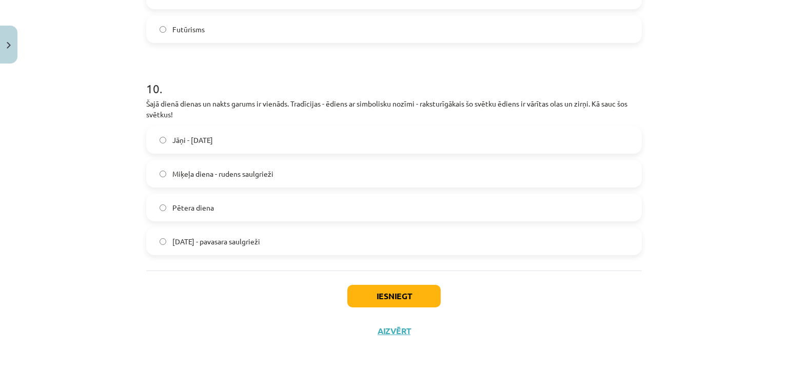
click at [229, 232] on label "Lieldienas - pavasara saulgrieži" at bounding box center [393, 242] width 493 height 26
click at [394, 300] on button "Iesniegt" at bounding box center [393, 296] width 93 height 23
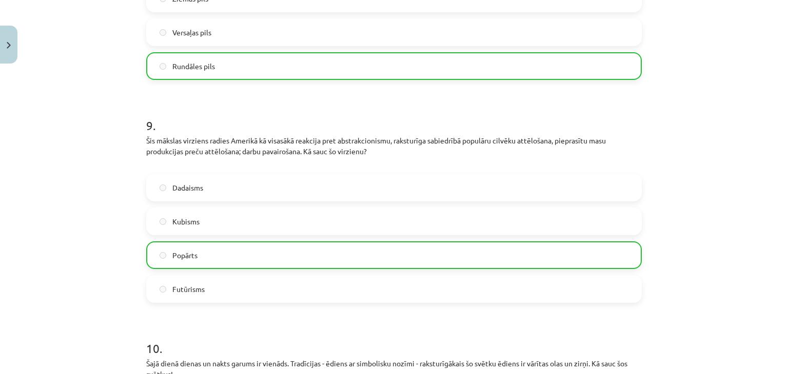
scroll to position [2311, 0]
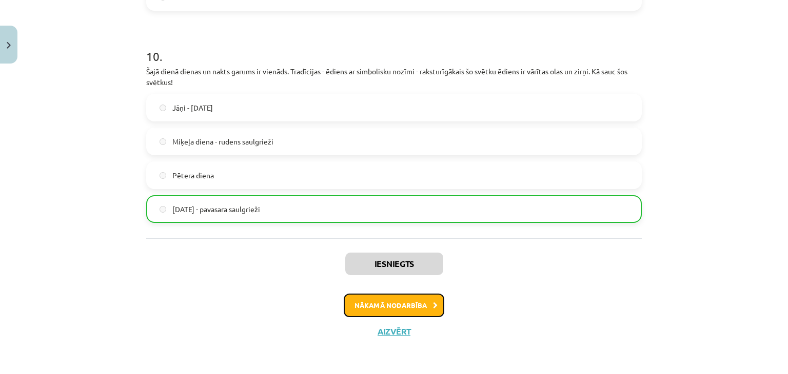
click at [423, 303] on button "Nākamā nodarbība" at bounding box center [394, 306] width 101 height 24
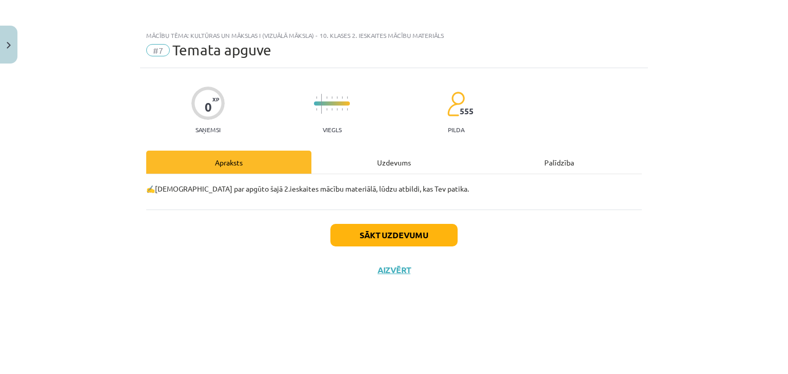
click at [373, 168] on div "Uzdevums" at bounding box center [393, 162] width 165 height 23
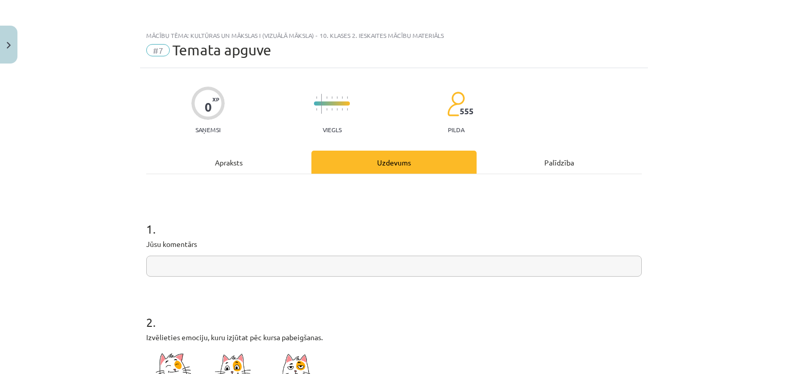
scroll to position [76, 0]
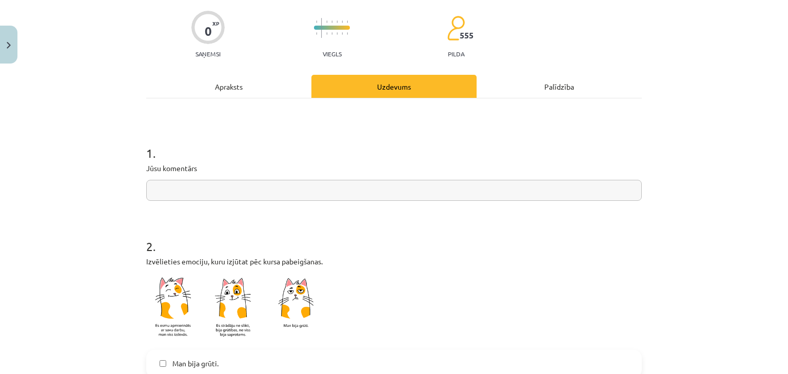
click at [371, 190] on input "text" at bounding box center [393, 190] width 495 height 21
type input "**********"
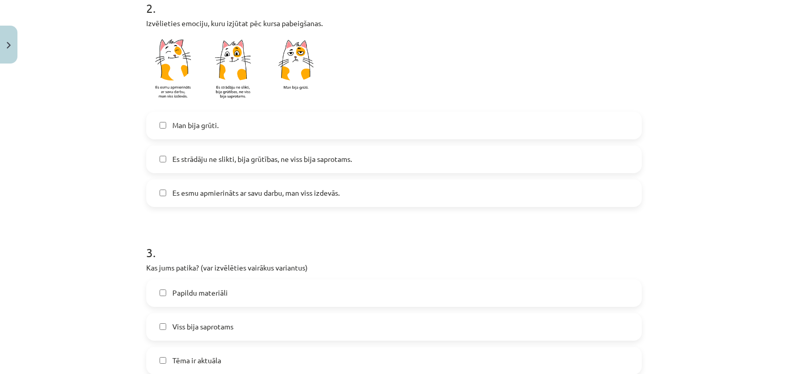
scroll to position [329, 0]
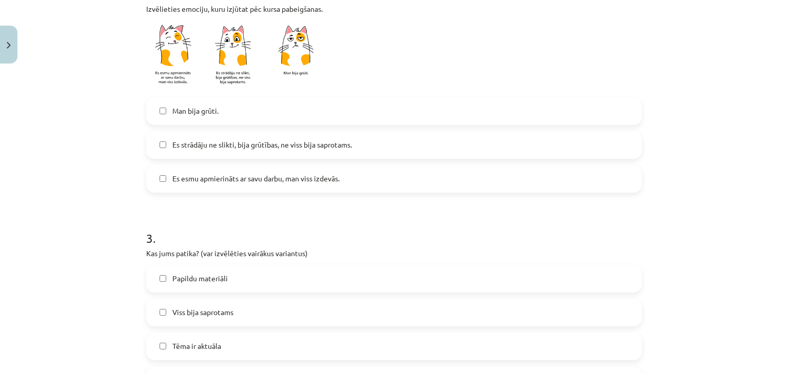
click at [400, 144] on label "Es strādāju ne slikti, bija grūtības, ne viss bija saprotams." at bounding box center [393, 145] width 493 height 26
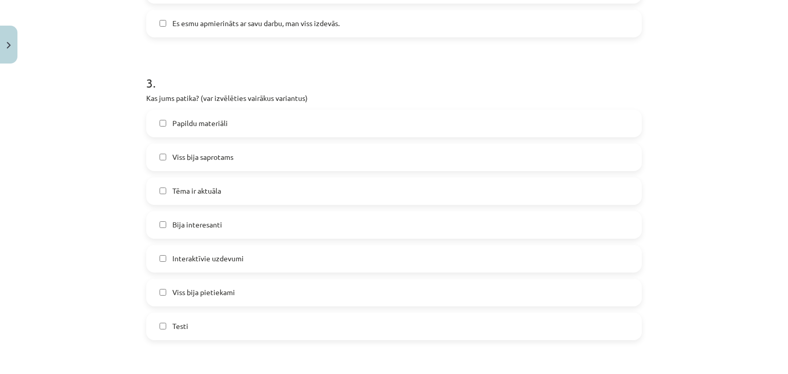
scroll to position [499, 0]
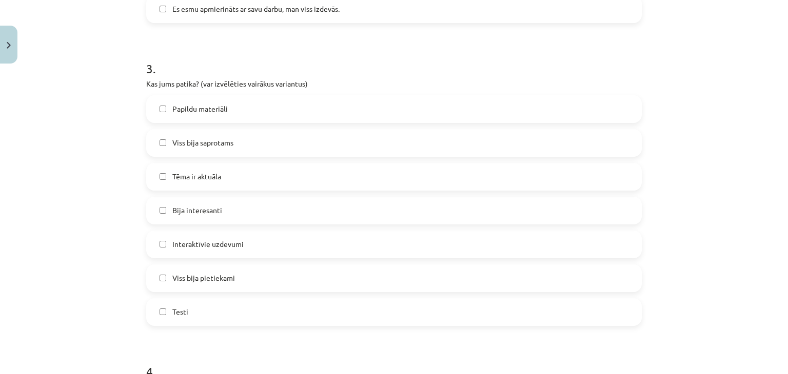
click at [247, 208] on label "Bija interesanti" at bounding box center [393, 211] width 493 height 26
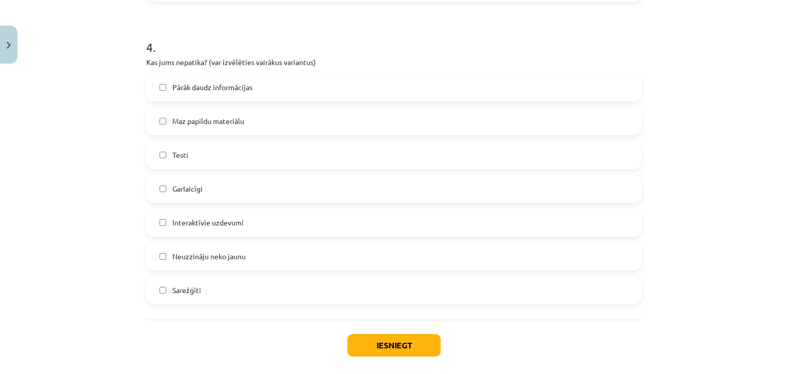
scroll to position [852, 0]
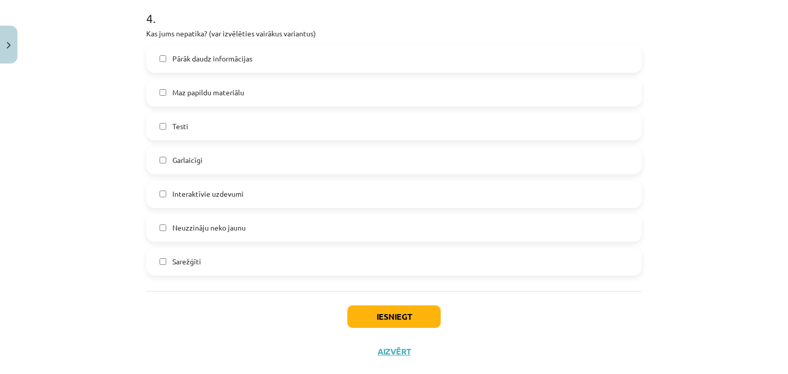
click at [227, 96] on span "Maz papildu materiālu" at bounding box center [208, 92] width 72 height 11
click at [380, 321] on button "Iesniegt" at bounding box center [393, 317] width 93 height 23
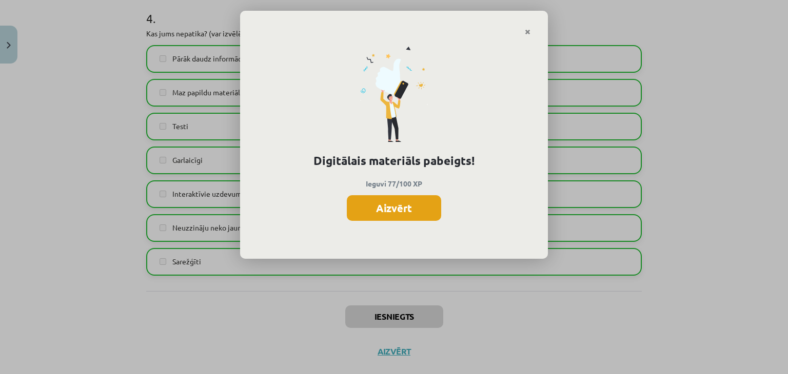
click at [381, 220] on button "Aizvērt" at bounding box center [394, 208] width 94 height 26
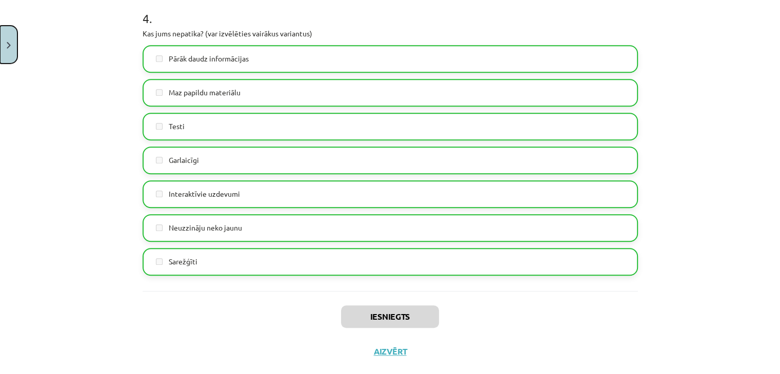
click at [12, 48] on button "Close" at bounding box center [8, 45] width 17 height 38
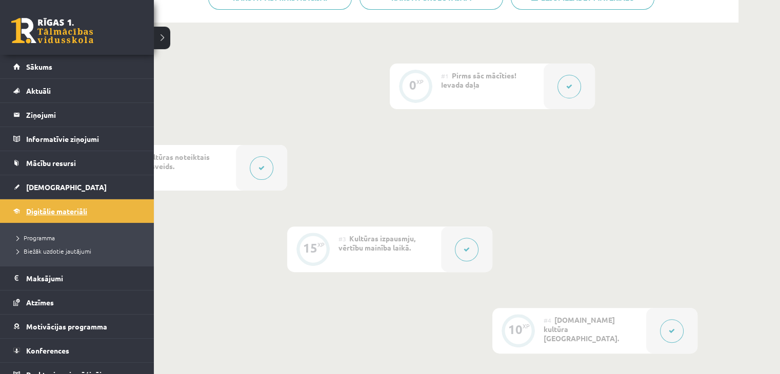
click at [16, 211] on link "Digitālie materiāli" at bounding box center [77, 212] width 128 height 24
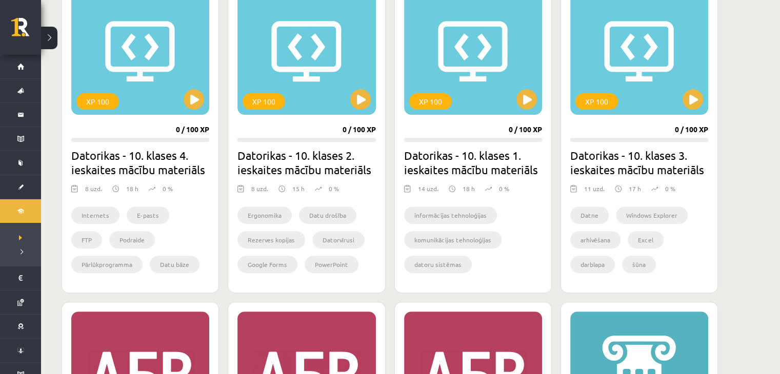
scroll to position [343, 0]
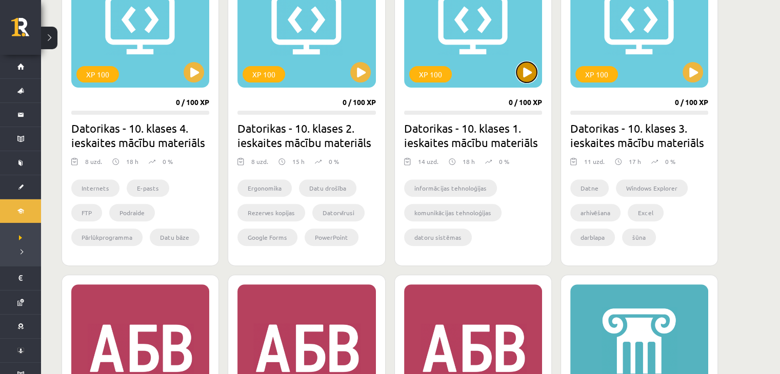
click at [526, 72] on button at bounding box center [526, 72] width 21 height 21
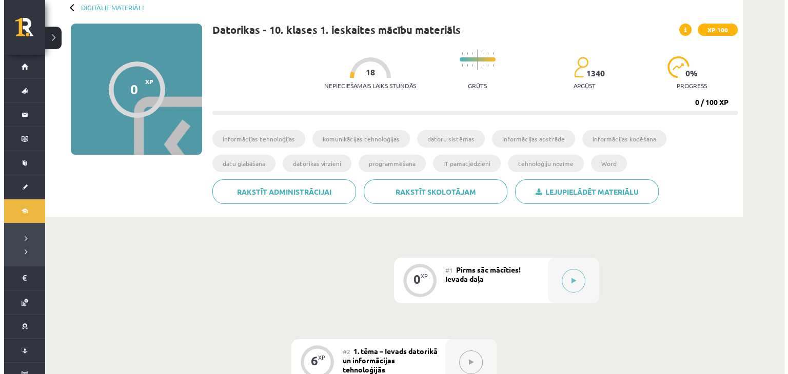
scroll to position [53, 0]
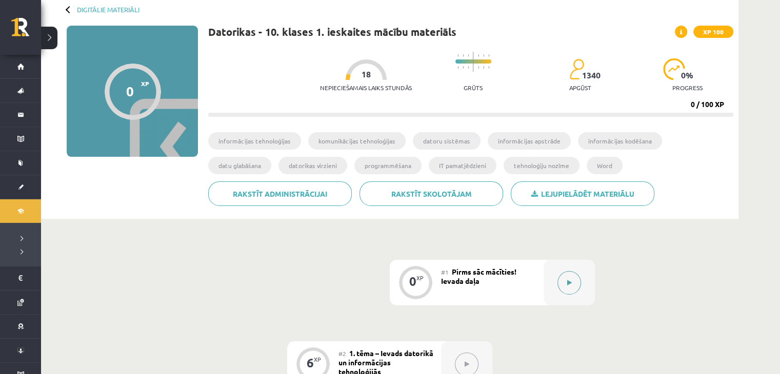
click at [572, 286] on button at bounding box center [570, 283] width 24 height 24
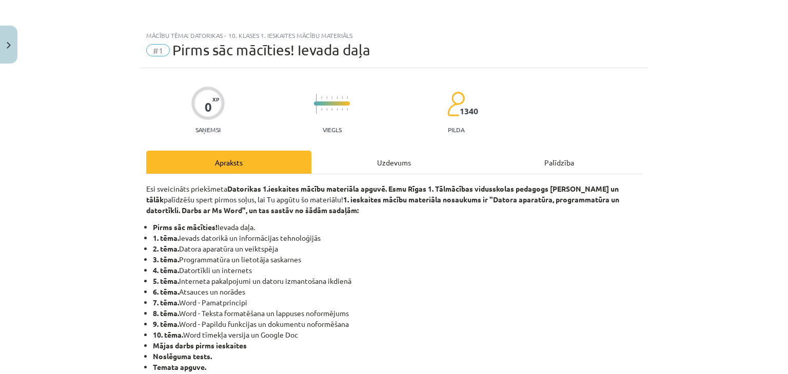
click at [381, 167] on div "Uzdevums" at bounding box center [393, 162] width 165 height 23
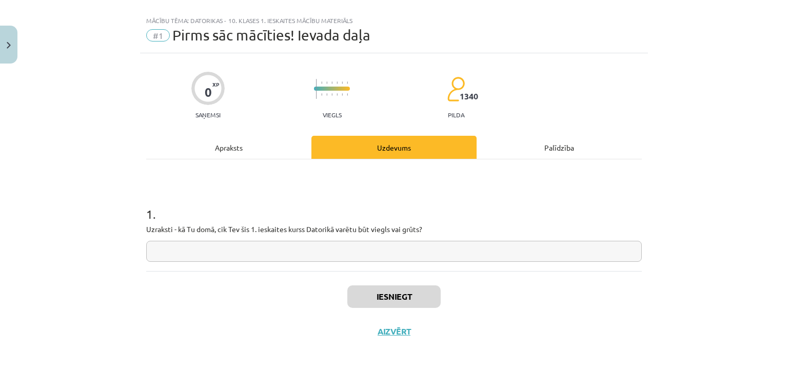
click at [289, 253] on input "text" at bounding box center [393, 251] width 495 height 21
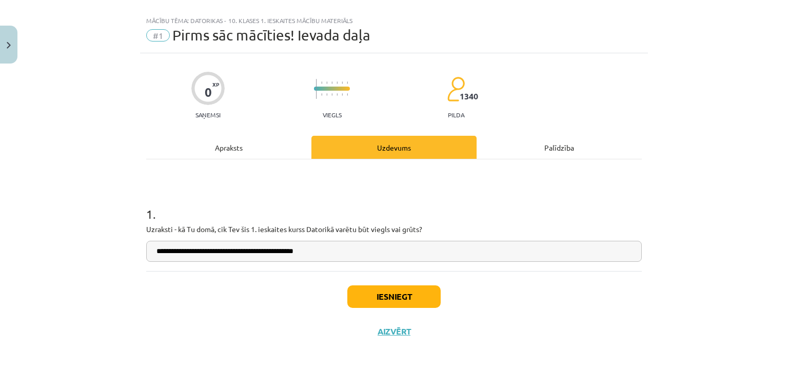
type input "**********"
click at [379, 295] on button "Iesniegt" at bounding box center [393, 297] width 93 height 23
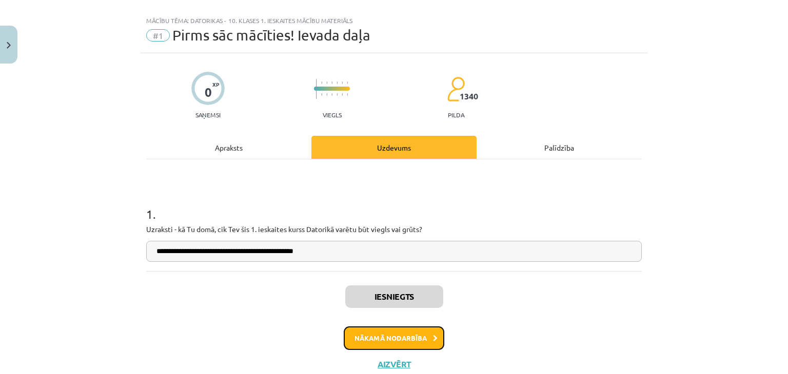
click at [408, 339] on button "Nākamā nodarbība" at bounding box center [394, 339] width 101 height 24
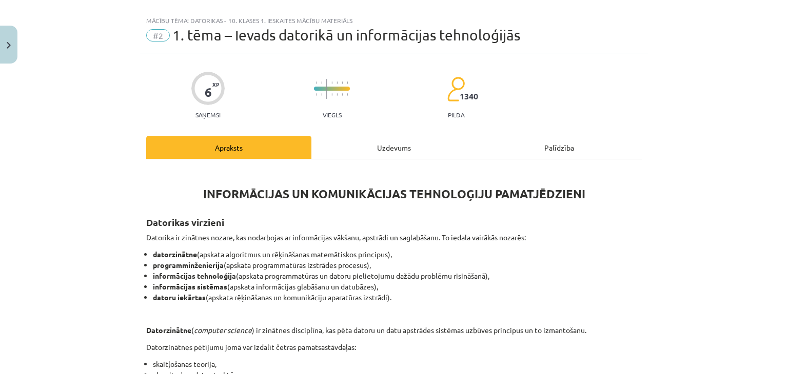
scroll to position [26, 0]
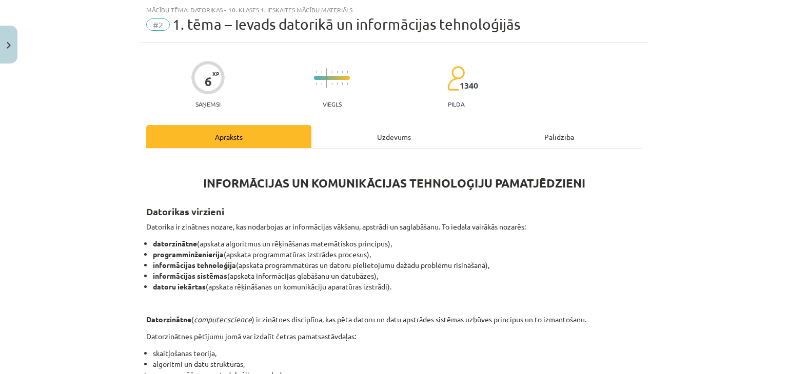
click at [373, 138] on div "Uzdevums" at bounding box center [393, 136] width 165 height 23
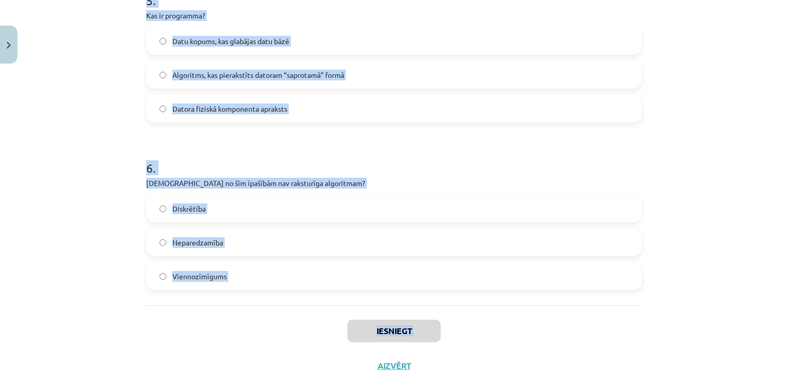
scroll to position [995, 0]
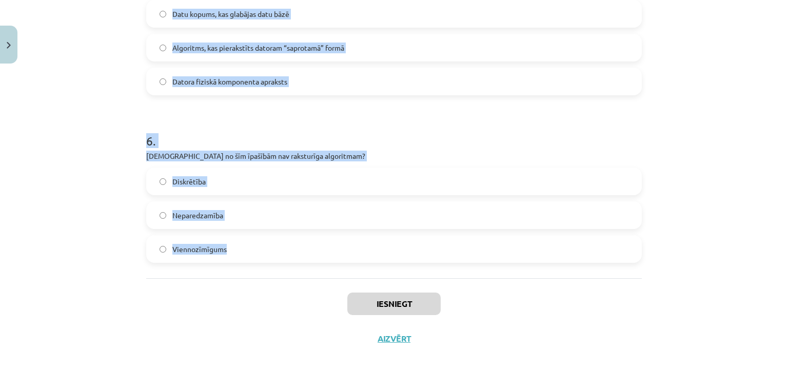
drag, startPoint x: 142, startPoint y: 214, endPoint x: 232, endPoint y: 250, distance: 97.1
copy form "Datoru veido… Korpuss, mātes plate un procesors Sistēmbloks un monitors Sistēmb…"
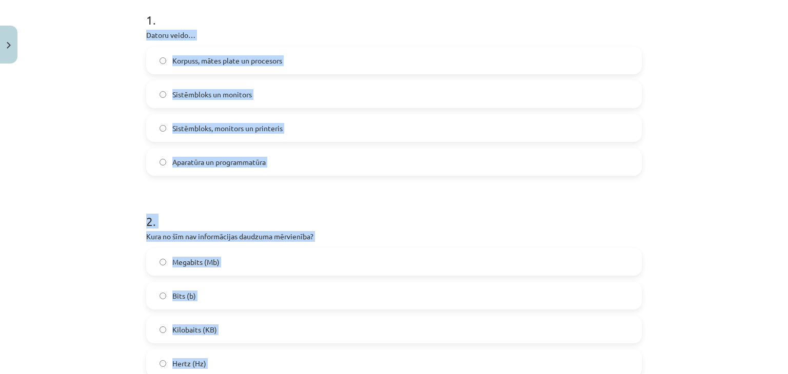
scroll to position [198, 0]
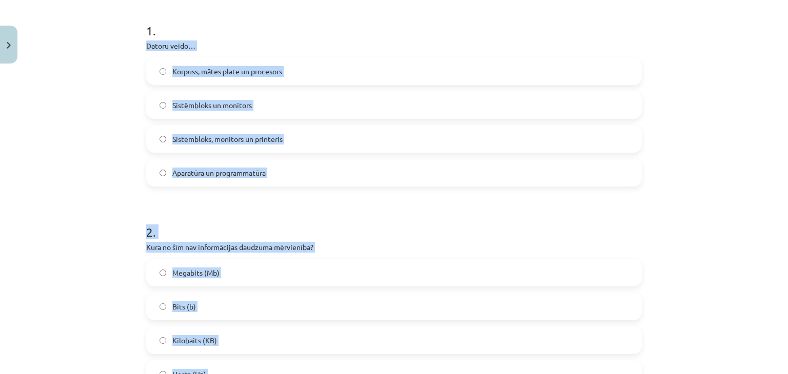
click at [735, 131] on div "Mācību tēma: Datorikas - 10. klases 1. ieskaites mācību materiāls #2 1. tēma – …" at bounding box center [394, 187] width 788 height 374
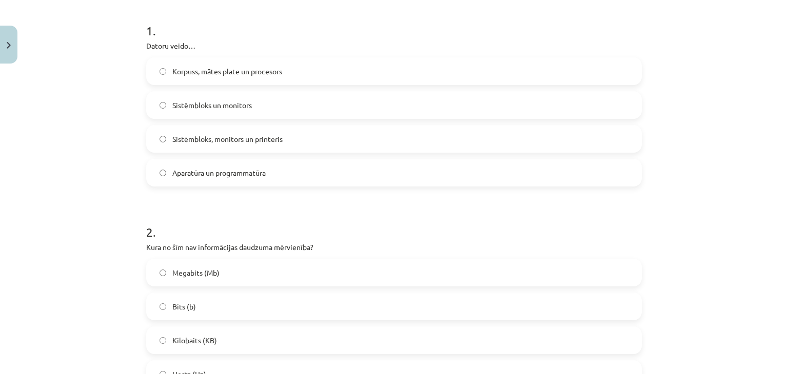
click at [237, 184] on label "Aparatūra un programmatūra" at bounding box center [393, 173] width 493 height 26
click at [230, 372] on label "Hertz (Hz)" at bounding box center [393, 375] width 493 height 26
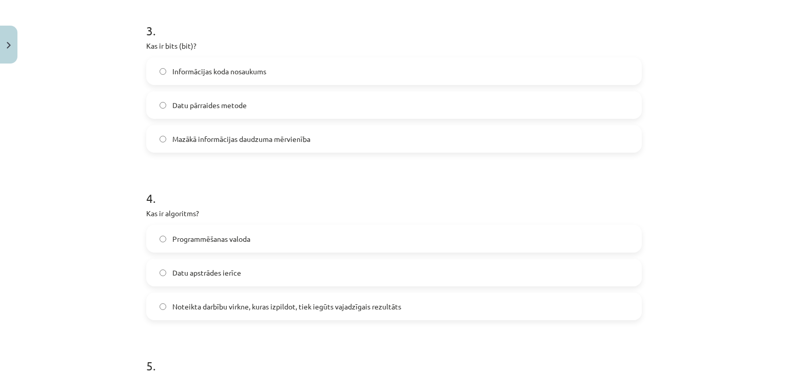
scroll to position [618, 0]
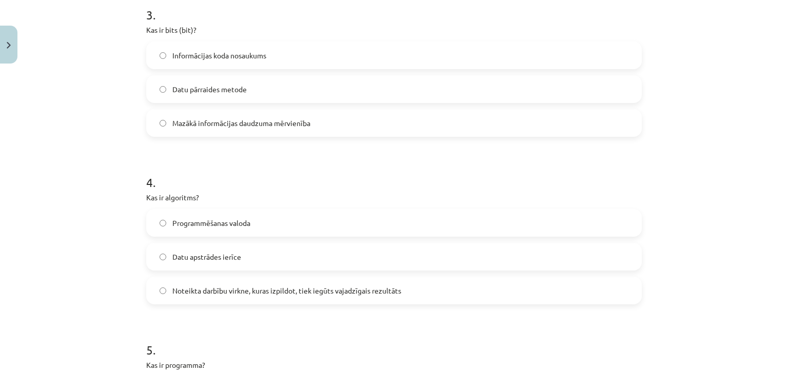
click at [217, 128] on span "Mazākā informācijas daudzuma mērvienība" at bounding box center [241, 123] width 138 height 11
click at [273, 282] on label "Noteikta darbību virkne, kuras izpildot, tiek iegūts vajadzīgais rezultāts" at bounding box center [393, 291] width 493 height 26
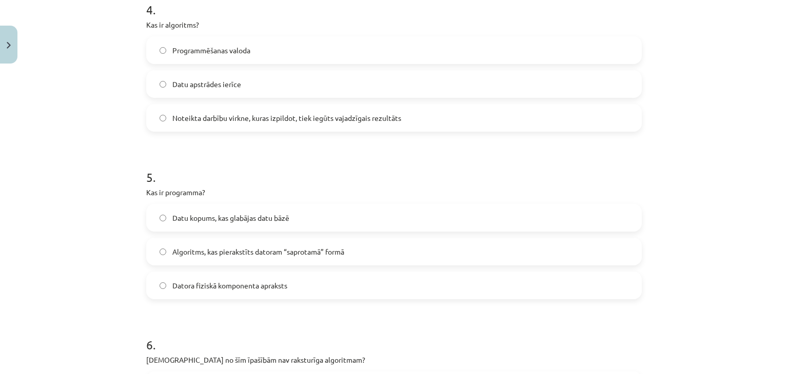
scroll to position [819, 0]
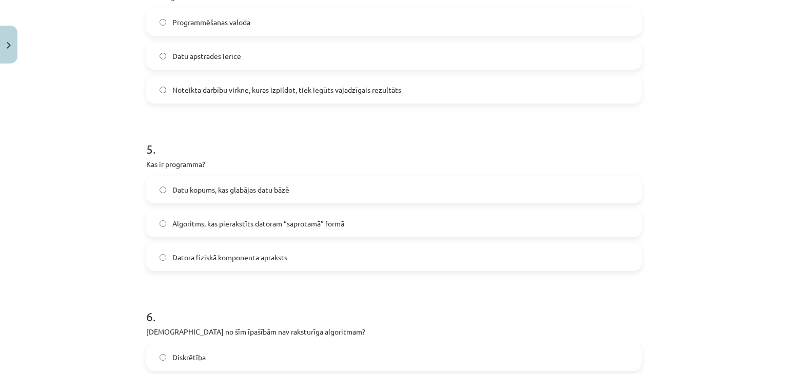
click at [291, 225] on span "Algoritms, kas pierakstīts datoram “saprotamā” formā" at bounding box center [258, 223] width 172 height 11
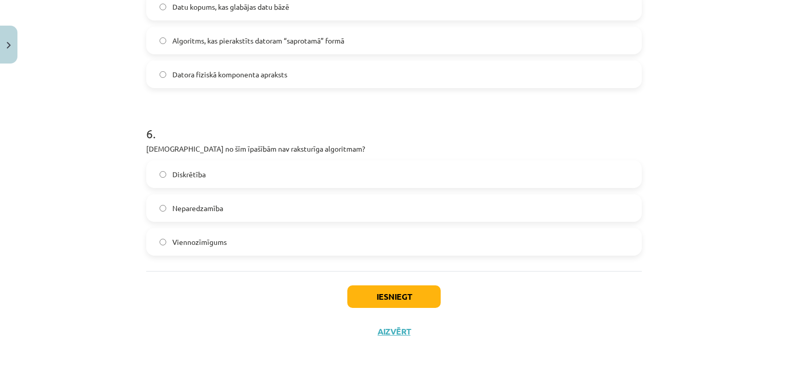
click at [391, 216] on label "Neparedzamība" at bounding box center [393, 208] width 493 height 26
click at [395, 297] on button "Iesniegt" at bounding box center [393, 297] width 93 height 23
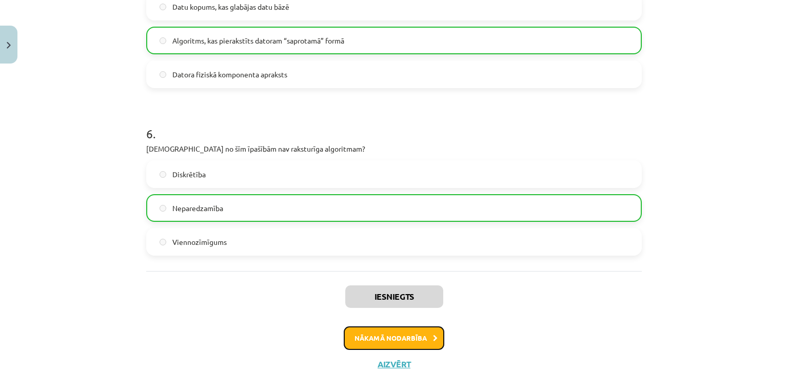
click at [391, 340] on button "Nākamā nodarbība" at bounding box center [394, 339] width 101 height 24
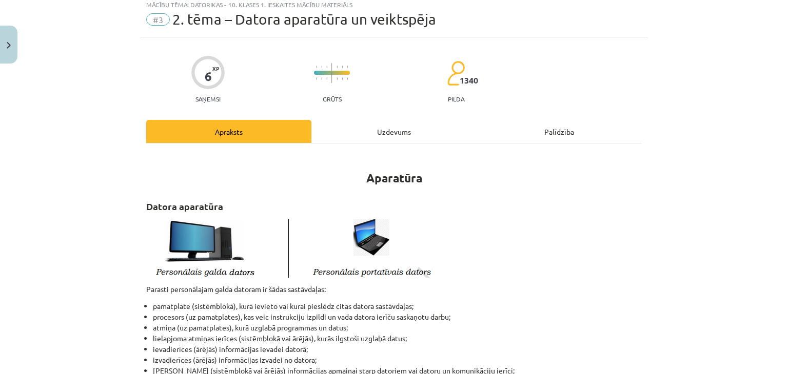
scroll to position [26, 0]
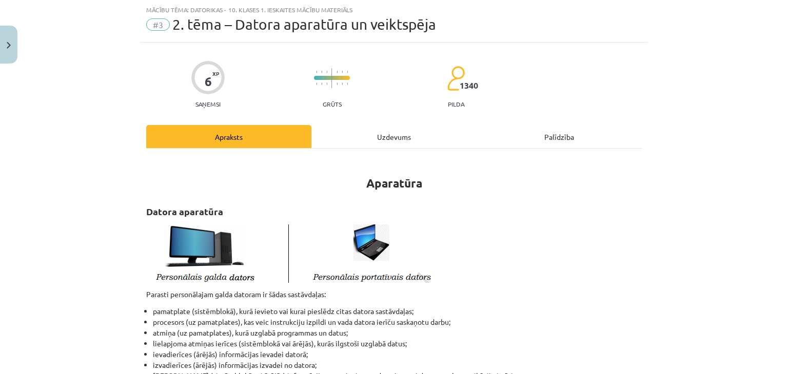
click at [385, 132] on div "Uzdevums" at bounding box center [393, 136] width 165 height 23
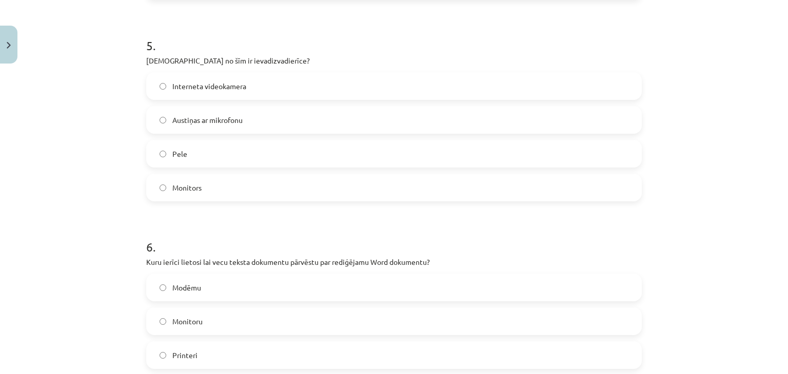
scroll to position [1137, 0]
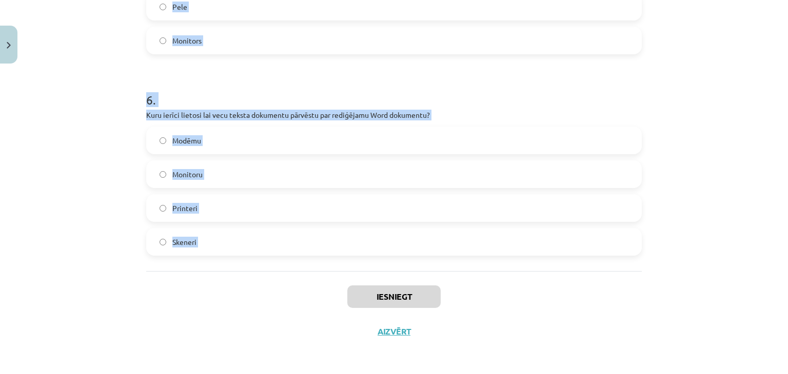
drag, startPoint x: 134, startPoint y: 213, endPoint x: 261, endPoint y: 275, distance: 141.3
click at [261, 275] on div "Mācību tēma: Datorikas - 10. klases 1. ieskaites mācību materiāls #3 2. tēma – …" at bounding box center [394, 187] width 788 height 374
copy form "Kurš no šiem datoru tipiem būs visjaudīgākais (spēs apstrādāt visvairāk datus)?…"
click at [219, 245] on label "Skeneri" at bounding box center [393, 242] width 493 height 26
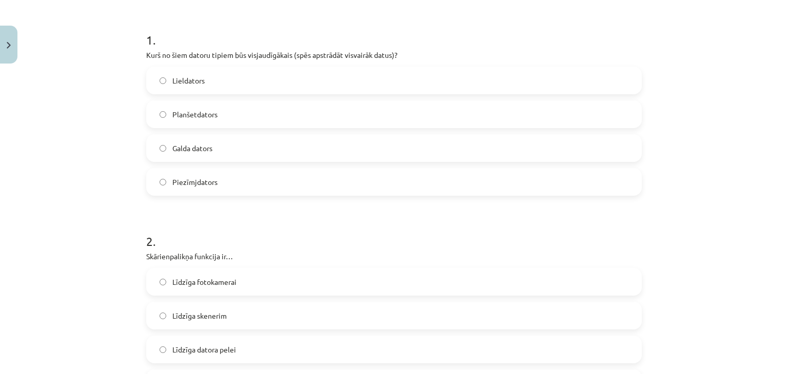
scroll to position [198, 0]
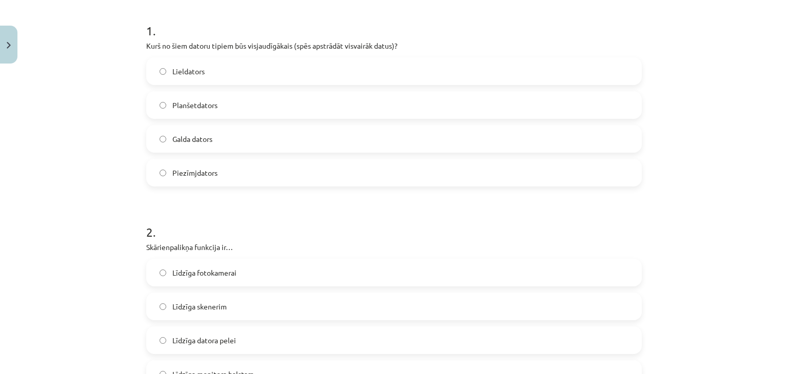
click at [205, 69] on label "Lieldators" at bounding box center [393, 71] width 493 height 26
click at [257, 342] on label "Līdzīga datora pelei" at bounding box center [393, 341] width 493 height 26
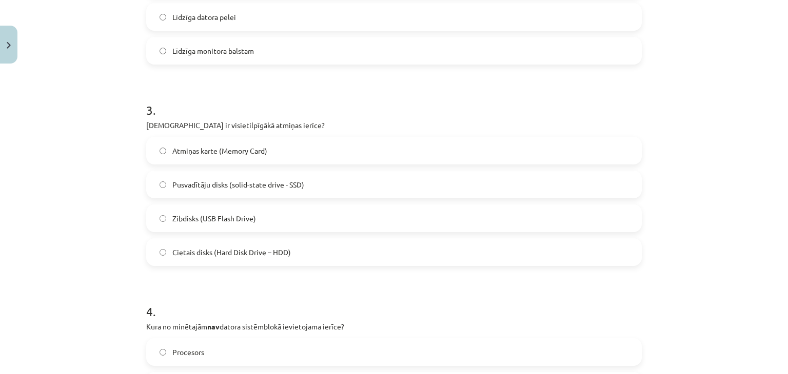
scroll to position [536, 0]
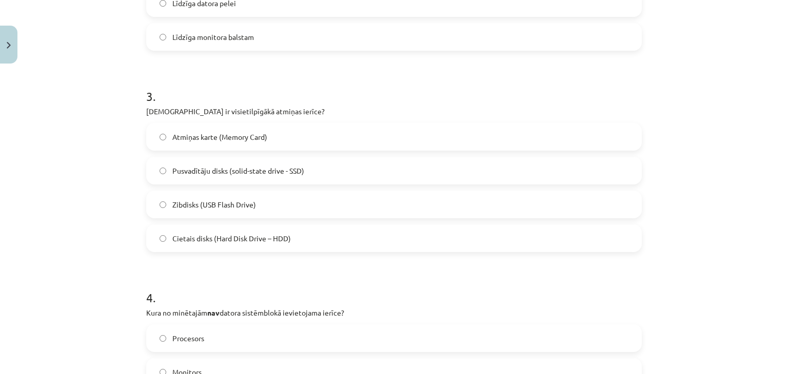
click at [201, 243] on label "Cietais disks (Hard Disk Drive – HDD)" at bounding box center [393, 239] width 493 height 26
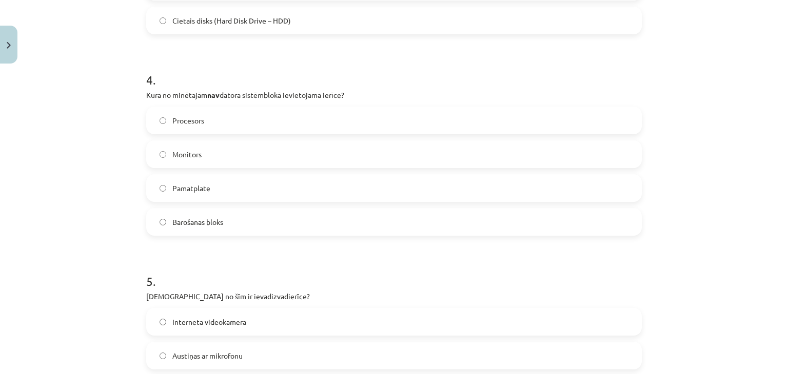
scroll to position [780, 0]
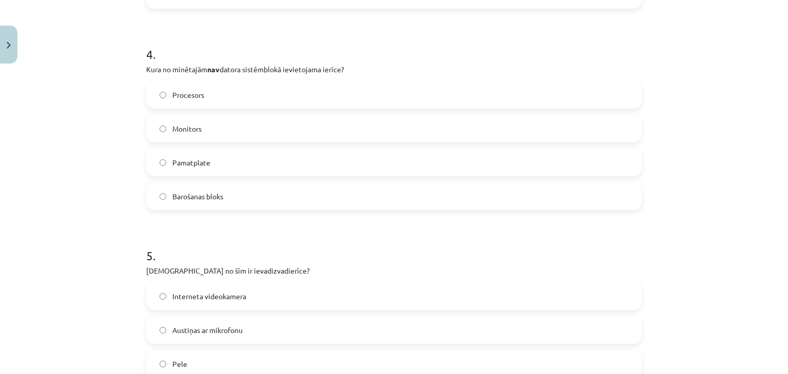
click at [190, 127] on span "Monitors" at bounding box center [186, 129] width 29 height 11
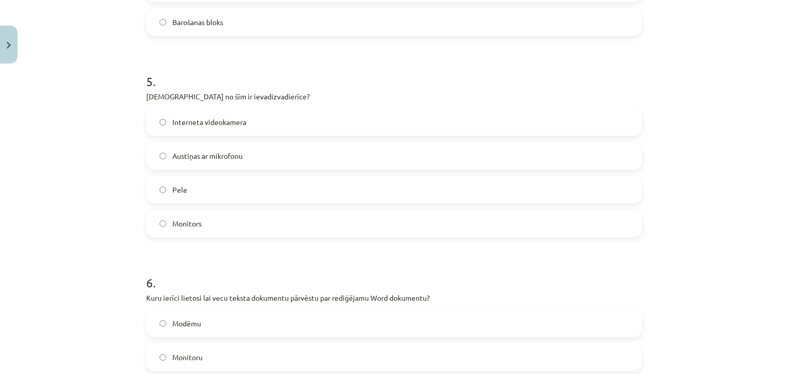
scroll to position [980, 0]
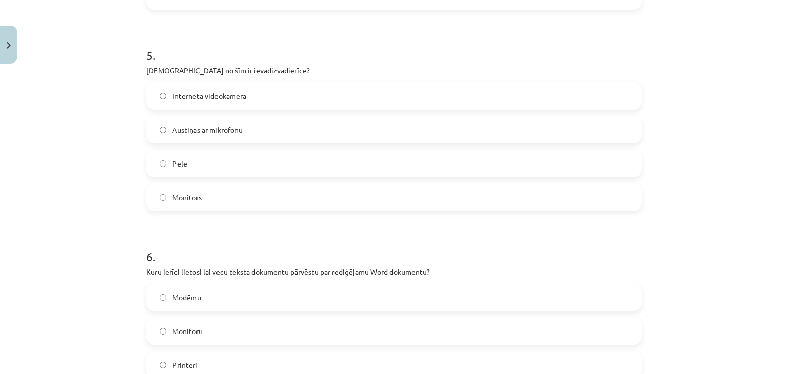
click at [290, 169] on label "Pele" at bounding box center [393, 164] width 493 height 26
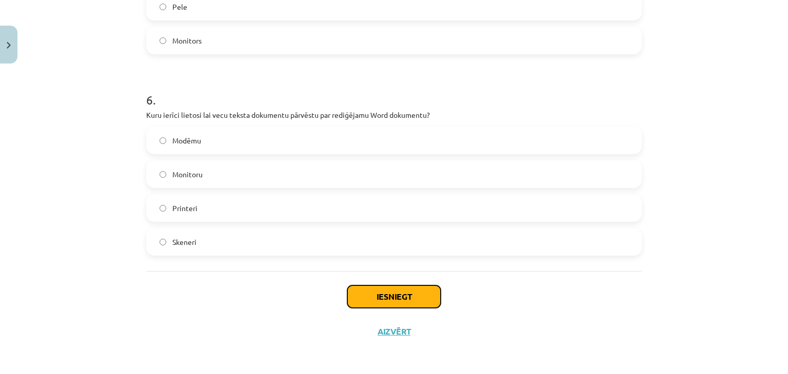
click at [392, 296] on button "Iesniegt" at bounding box center [393, 297] width 93 height 23
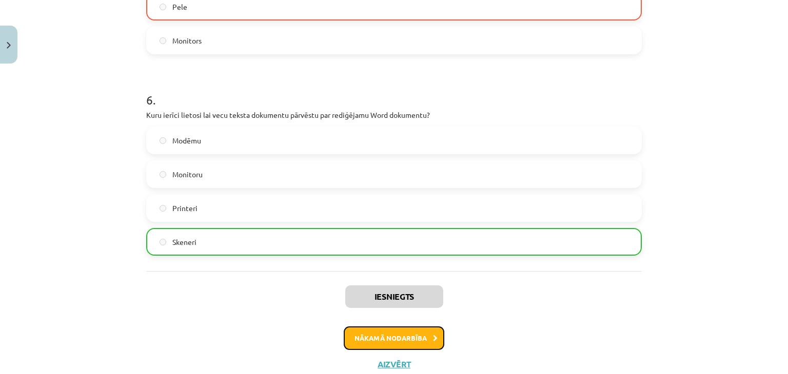
click at [392, 337] on button "Nākamā nodarbība" at bounding box center [394, 339] width 101 height 24
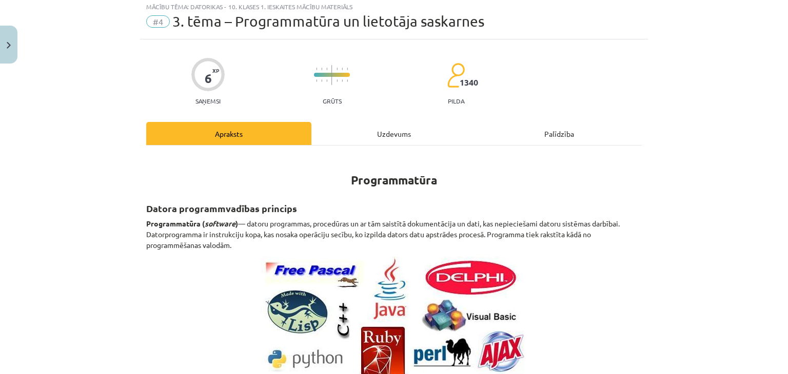
scroll to position [26, 0]
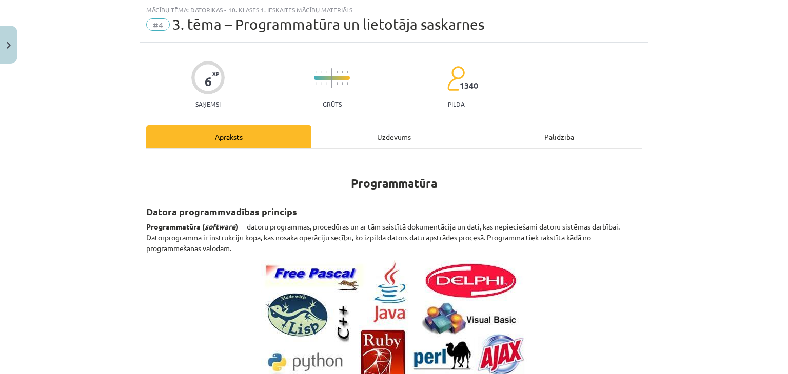
click at [376, 141] on div "Uzdevums" at bounding box center [393, 136] width 165 height 23
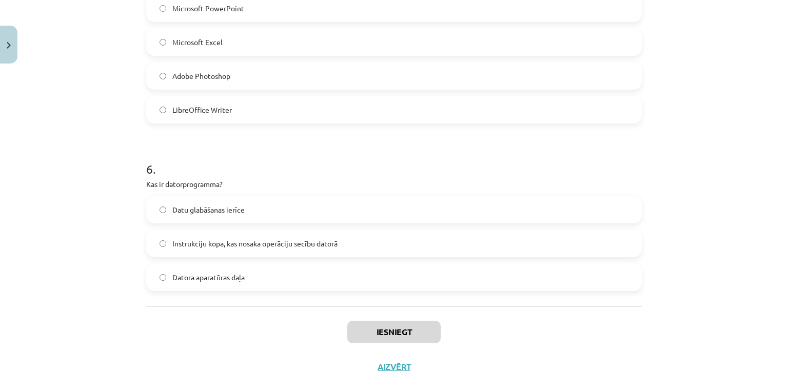
scroll to position [1069, 0]
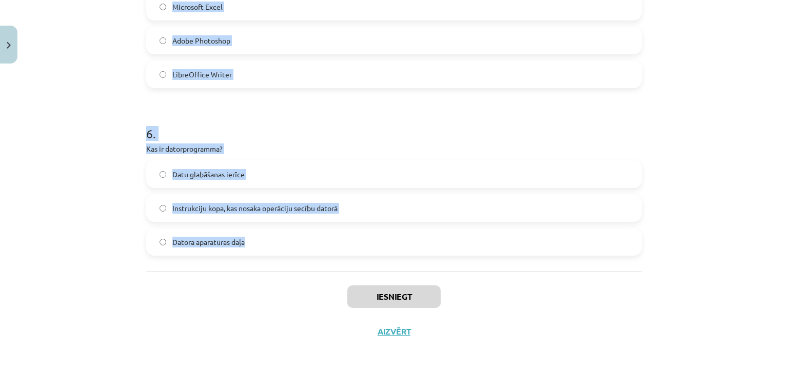
drag, startPoint x: 128, startPoint y: 215, endPoint x: 245, endPoint y: 269, distance: 128.7
click at [245, 269] on div "Mācību tēma: Datorikas - 10. klases 1. ieskaites mācību materiāls #4 3. tēma – …" at bounding box center [394, 187] width 788 height 374
copy form "Kas ir ekrāna lupa? Programma, kas palielina noteiktu ekrāna daļu Programma, ka…"
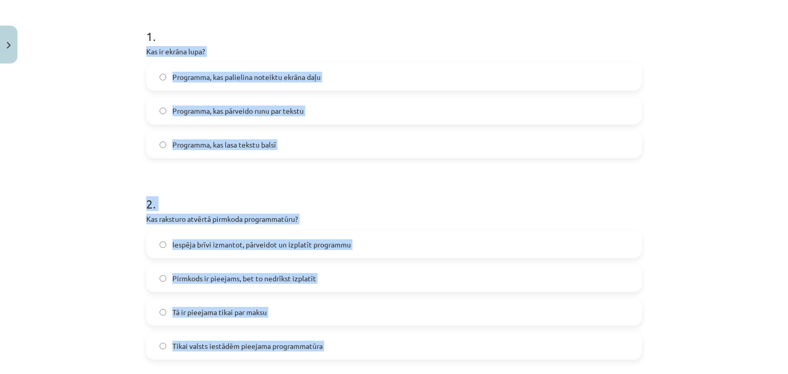
scroll to position [194, 0]
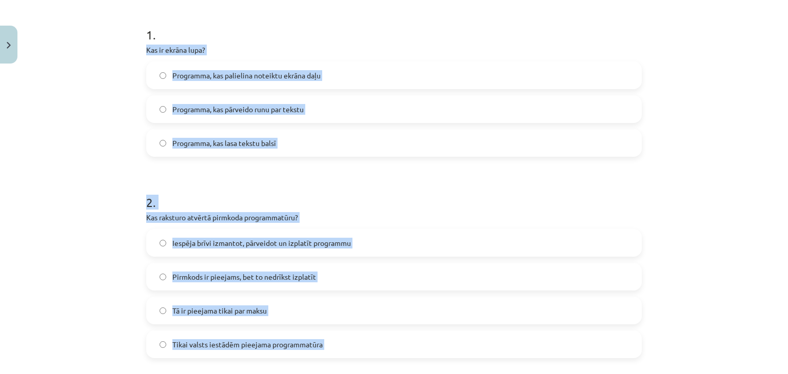
click at [763, 151] on div "Mācību tēma: Datorikas - 10. klases 1. ieskaites mācību materiāls #4 3. tēma – …" at bounding box center [394, 187] width 788 height 374
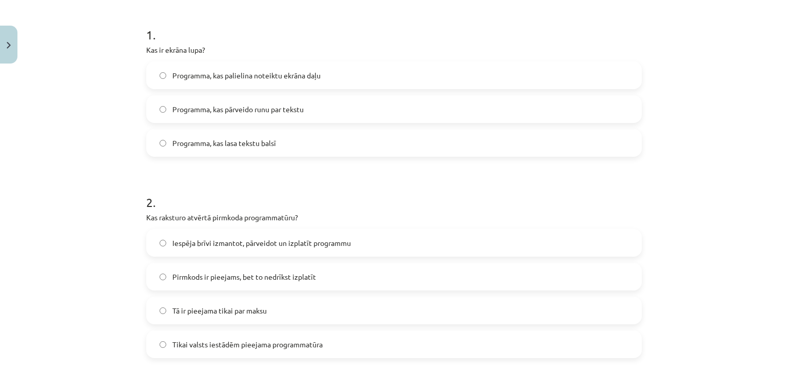
click at [269, 78] on span "Programma, kas palielina noteiktu ekrāna daļu" at bounding box center [246, 75] width 148 height 11
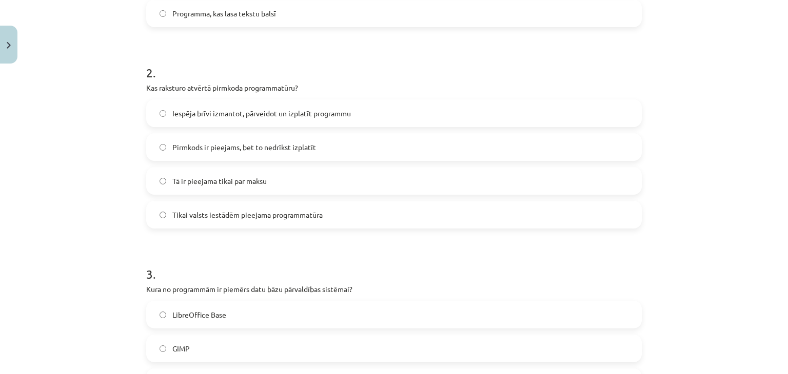
click at [193, 118] on span "Iespēja brīvi izmantot, pārveidot un izplatīt programmu" at bounding box center [261, 113] width 178 height 11
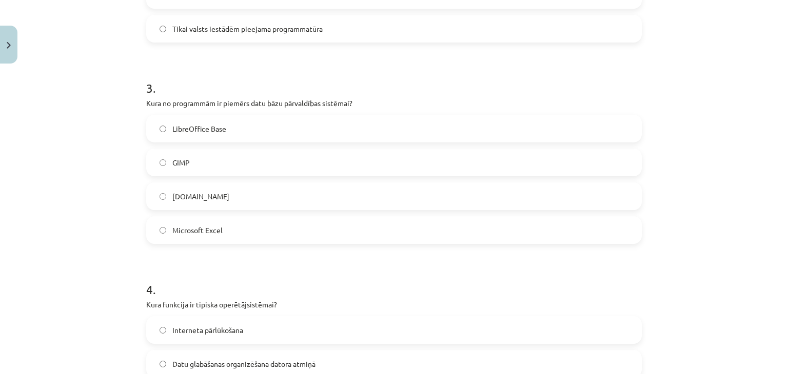
scroll to position [517, 0]
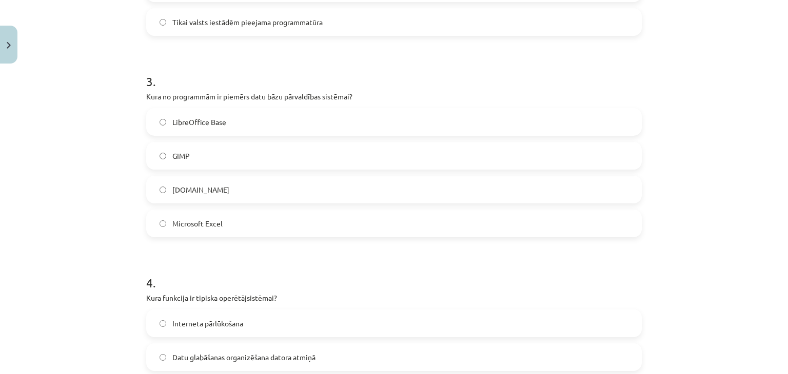
click at [312, 121] on label "LibreOffice Base" at bounding box center [393, 122] width 493 height 26
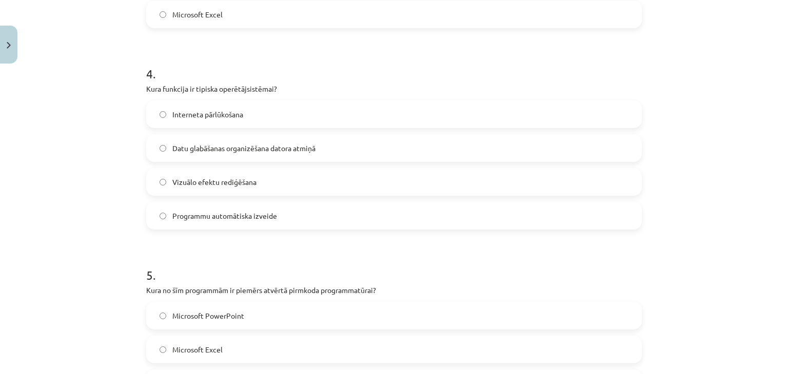
scroll to position [731, 0]
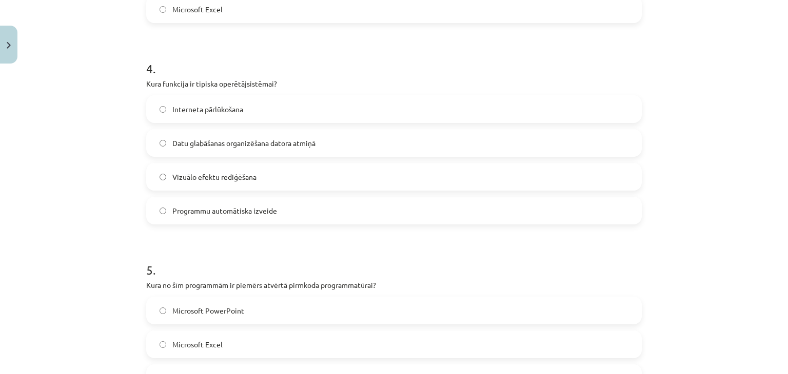
click at [388, 139] on label "Datu glabāšanas organizēšana datora atmiņā" at bounding box center [393, 143] width 493 height 26
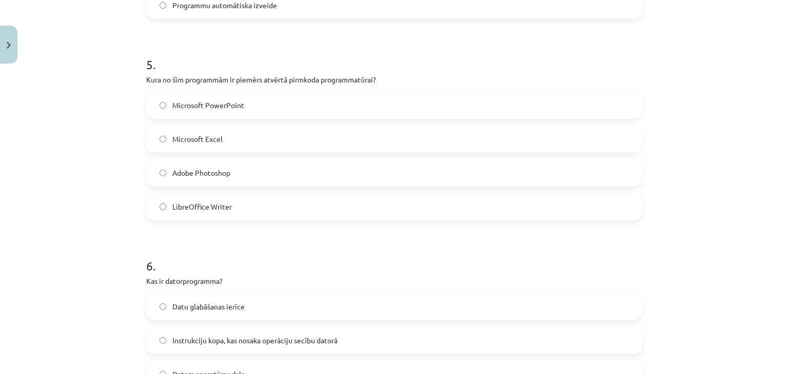
scroll to position [940, 0]
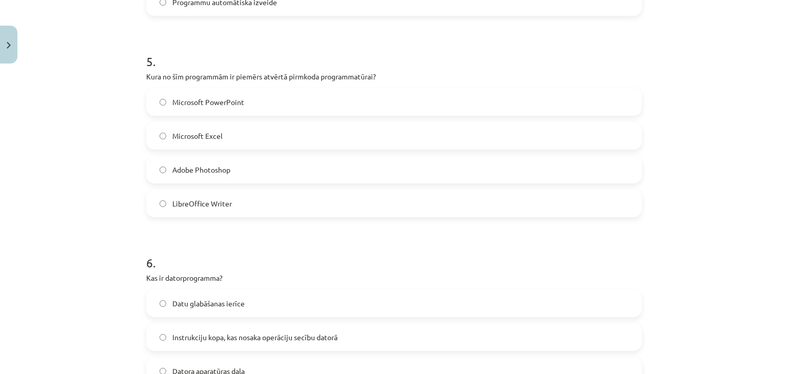
click at [394, 204] on label "LibreOffice Writer" at bounding box center [393, 204] width 493 height 26
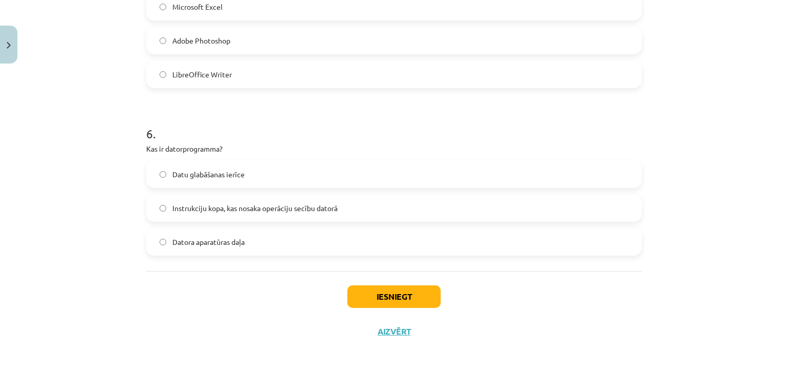
click at [327, 206] on span "Instrukciju kopa, kas nosaka operāciju secību datorā" at bounding box center [254, 208] width 165 height 11
click at [368, 296] on button "Iesniegt" at bounding box center [393, 297] width 93 height 23
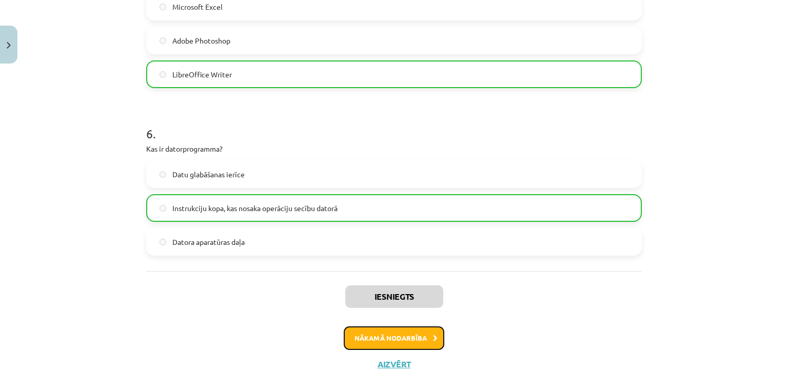
click at [386, 344] on button "Nākamā nodarbība" at bounding box center [394, 339] width 101 height 24
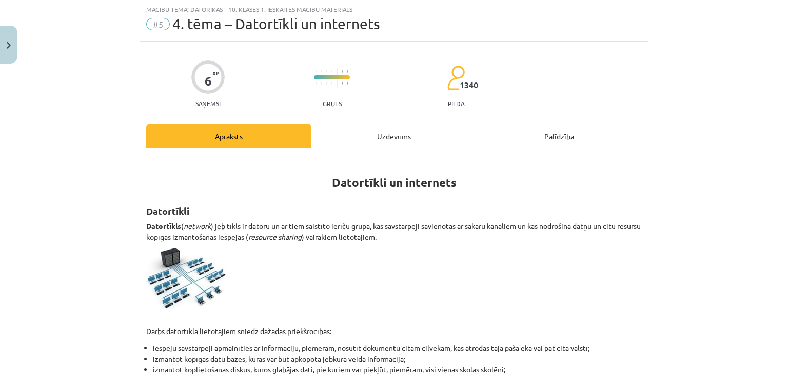
scroll to position [26, 0]
click at [396, 131] on div "Uzdevums" at bounding box center [393, 136] width 165 height 23
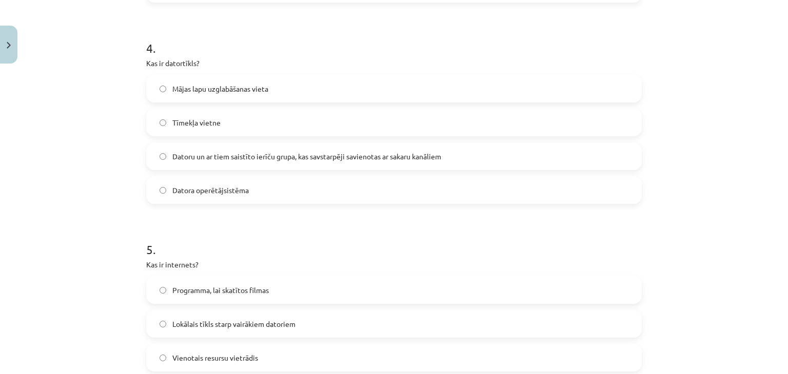
scroll to position [1137, 0]
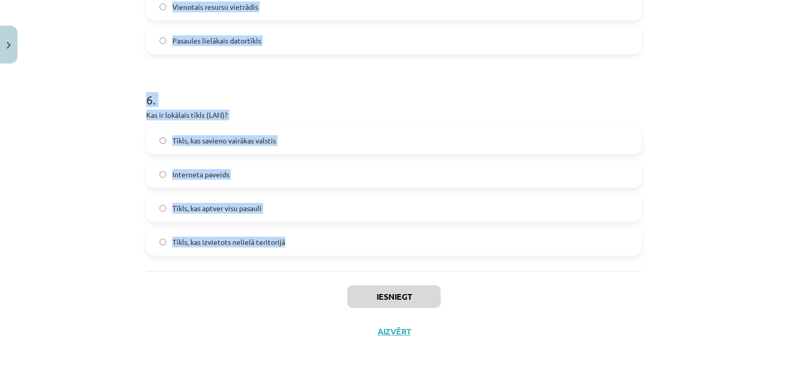
drag, startPoint x: 135, startPoint y: 214, endPoint x: 327, endPoint y: 246, distance: 194.5
copy form "Kas ir URL? Tīmekļa vietnes adrese pārlūkprogrammā Internets Datora aparatūras …"
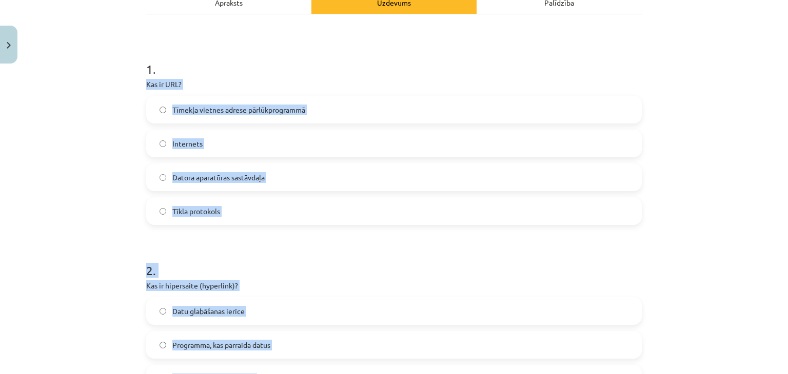
scroll to position [175, 0]
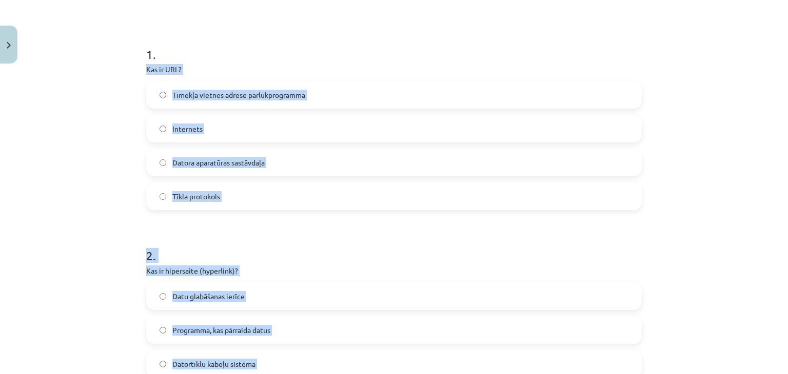
click at [337, 102] on label "Tīmekļa vietnes adrese pārlūkprogrammā" at bounding box center [393, 95] width 493 height 26
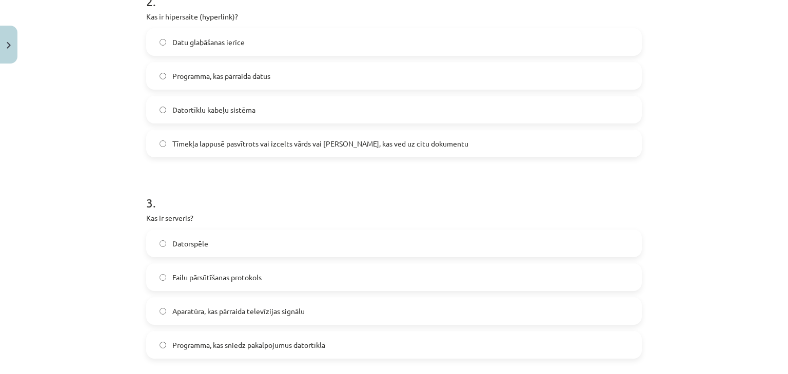
scroll to position [450, 0]
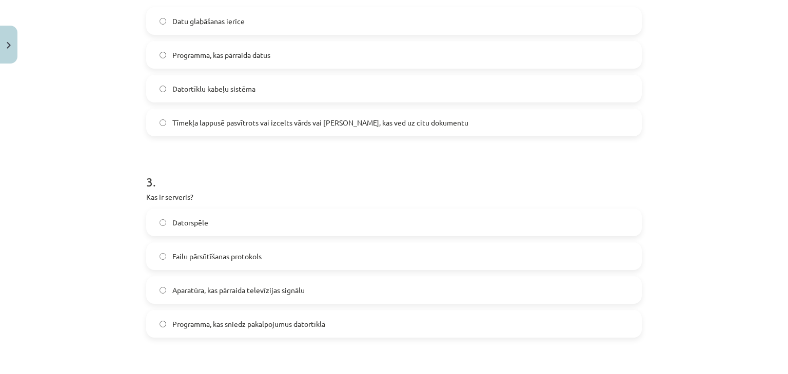
click at [506, 122] on label "Tīmekļa lappusē pasvītrots vai izcelts vārds vai frāze, kas ved uz citu dokumen…" at bounding box center [393, 123] width 493 height 26
click at [328, 316] on label "Programma, kas sniedz pakalpojumus datortīklā" at bounding box center [393, 324] width 493 height 26
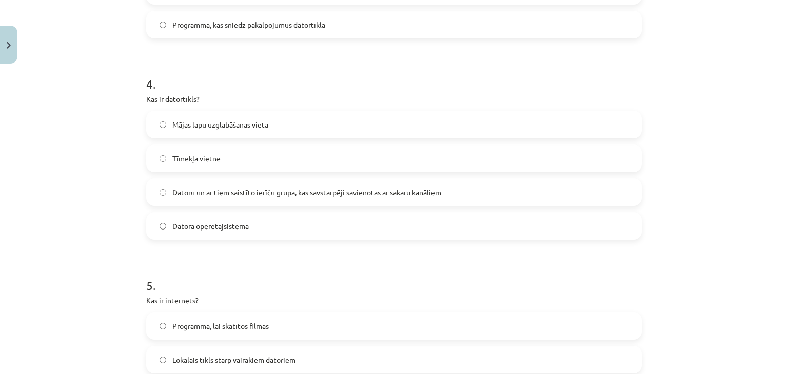
scroll to position [802, 0]
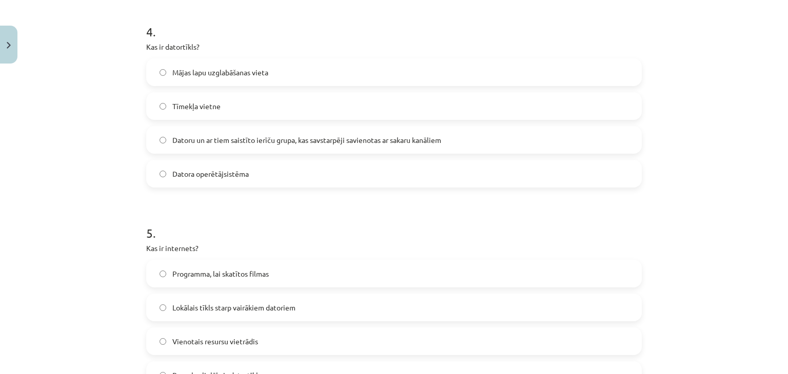
click at [223, 154] on div "Mājas lapu uzglabāšanas vieta Tīmekļa vietne Datoru un ar tiem saistīto ierīču …" at bounding box center [393, 122] width 495 height 129
click at [222, 142] on span "Datoru un ar tiem saistīto ierīču grupa, kas savstarpēji savienotas ar sakaru k…" at bounding box center [306, 140] width 269 height 11
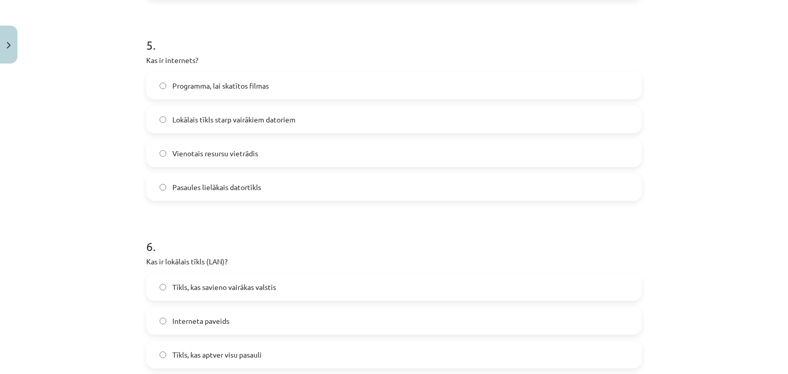
scroll to position [1011, 0]
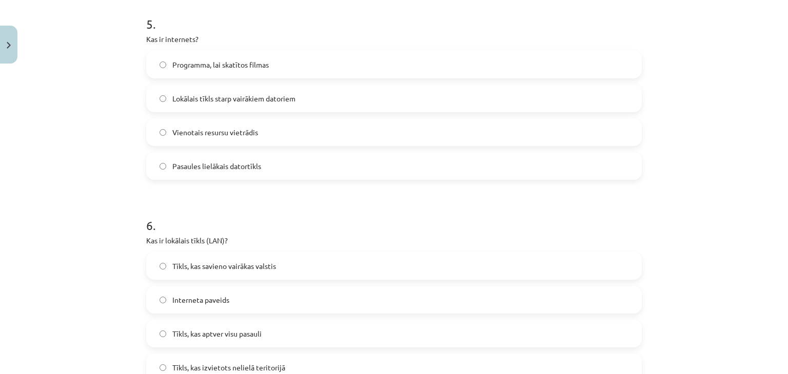
click at [259, 173] on label "Pasaules lielākais datortīkls" at bounding box center [393, 166] width 493 height 26
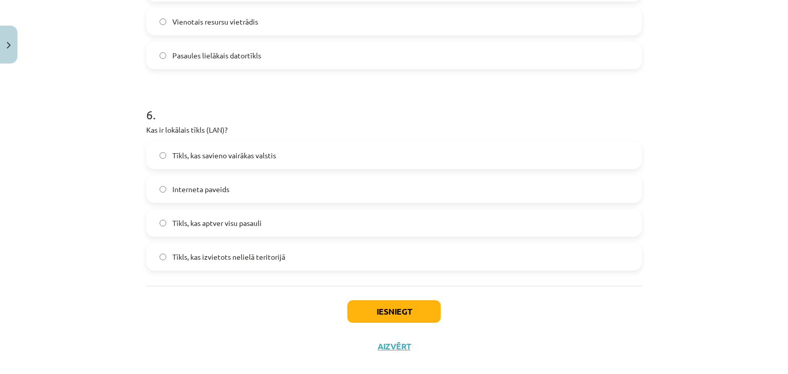
scroll to position [1137, 0]
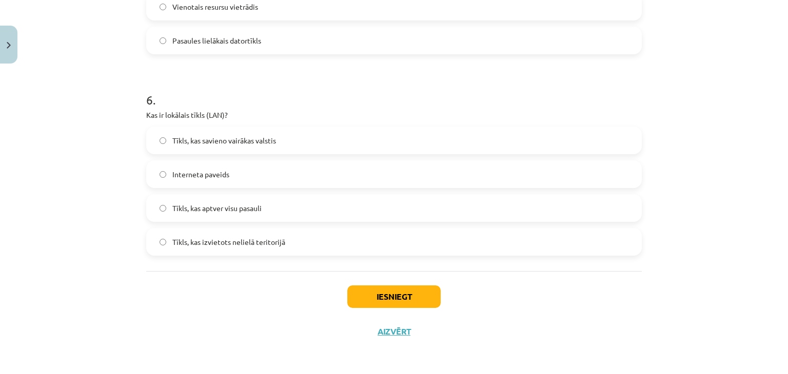
click at [284, 237] on label "Tīkls, kas izvietots nelielā teritorijā" at bounding box center [393, 242] width 493 height 26
click at [416, 289] on button "Iesniegt" at bounding box center [393, 297] width 93 height 23
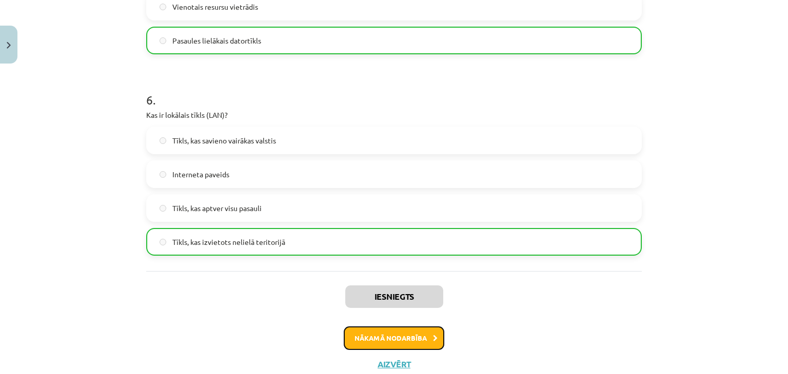
click at [413, 339] on button "Nākamā nodarbība" at bounding box center [394, 339] width 101 height 24
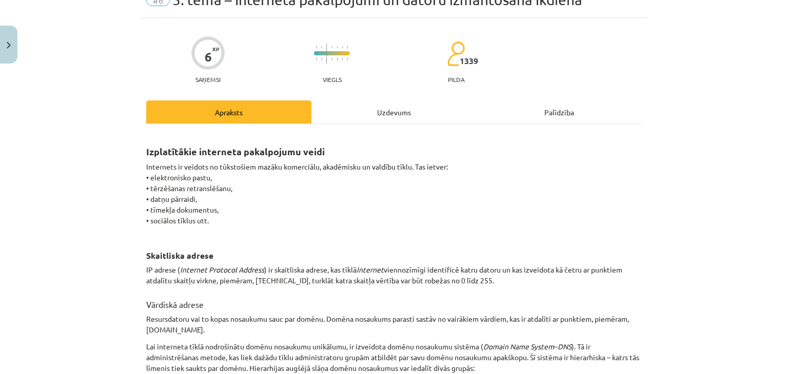
scroll to position [26, 0]
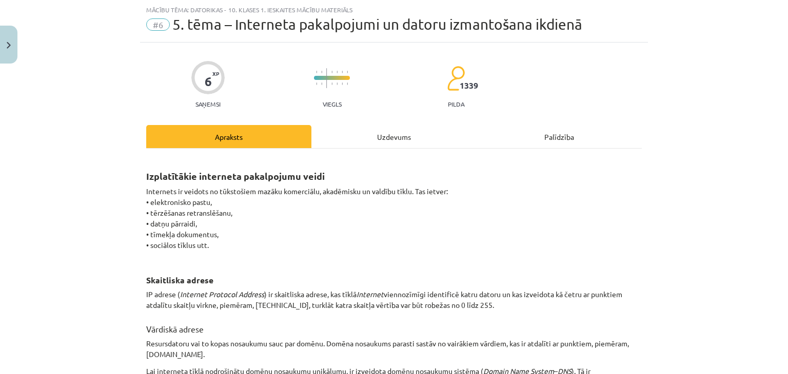
click at [380, 138] on div "Uzdevums" at bounding box center [393, 136] width 165 height 23
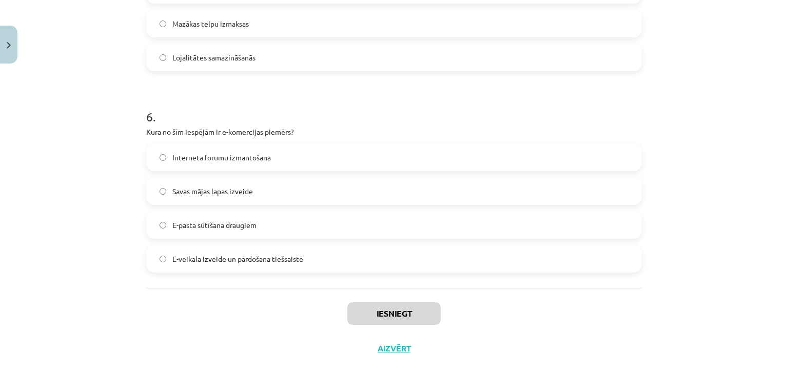
scroll to position [1069, 0]
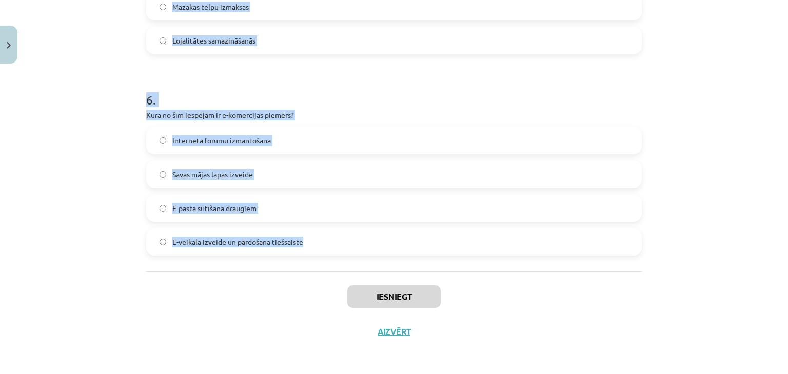
drag, startPoint x: 138, startPoint y: 218, endPoint x: 321, endPoint y: 251, distance: 185.5
copy form "Kas ir augšupielāde (upload)? Datņu iegūšana no interneta Tūlītēja ziņojumapmai…"
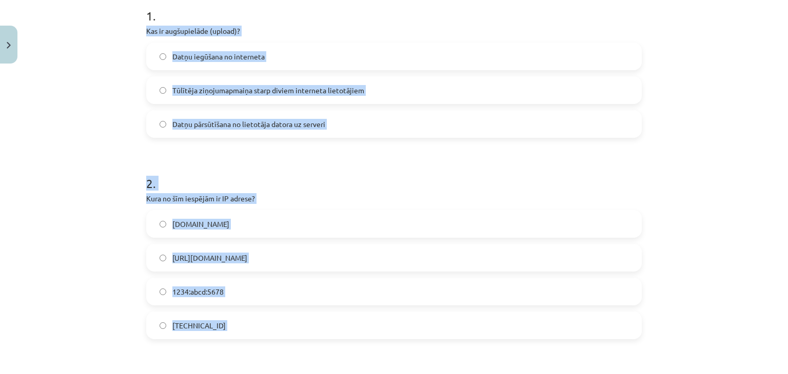
scroll to position [212, 0]
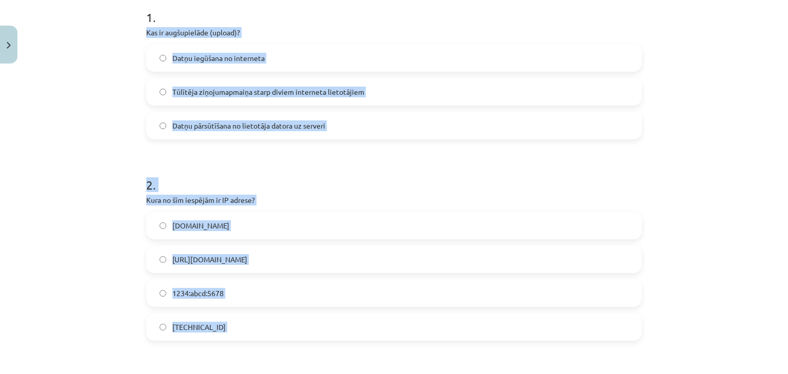
click at [759, 145] on div "Mācību tēma: Datorikas - 10. klases 1. ieskaites mācību materiāls #6 5. tēma – …" at bounding box center [394, 187] width 788 height 374
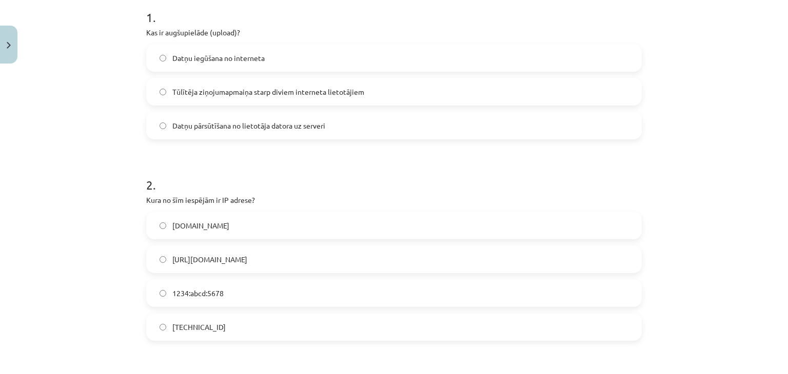
click at [222, 58] on span "Datņu iegūšana no interneta" at bounding box center [218, 58] width 92 height 11
click at [293, 124] on span "Datņu pārsūtīšana no lietotāja datora uz serveri" at bounding box center [248, 126] width 153 height 11
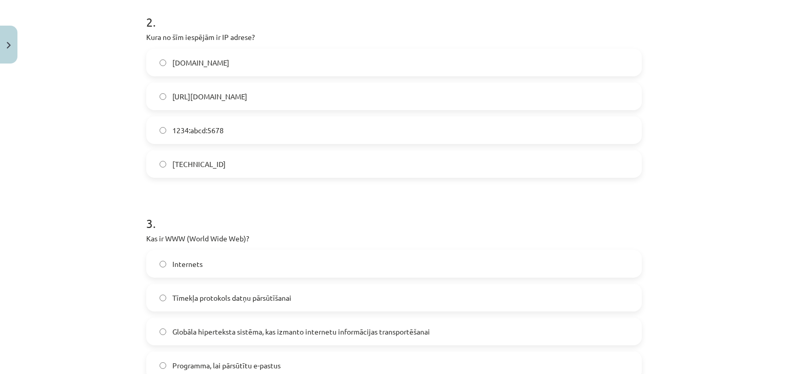
scroll to position [411, 0]
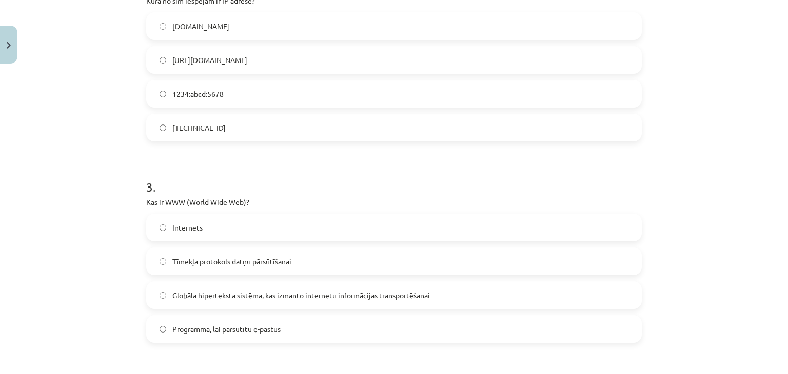
click at [232, 132] on label "192.100.81.101" at bounding box center [393, 128] width 493 height 26
click at [773, 184] on div "Mācību tēma: Datorikas - 10. klases 1. ieskaites mācību materiāls #6 5. tēma – …" at bounding box center [394, 187] width 788 height 374
drag, startPoint x: 773, startPoint y: 184, endPoint x: 787, endPoint y: 176, distance: 15.6
click at [787, 176] on div "Mācību tēma: Datorikas - 10. klases 1. ieskaites mācību materiāls #6 5. tēma – …" at bounding box center [394, 187] width 788 height 374
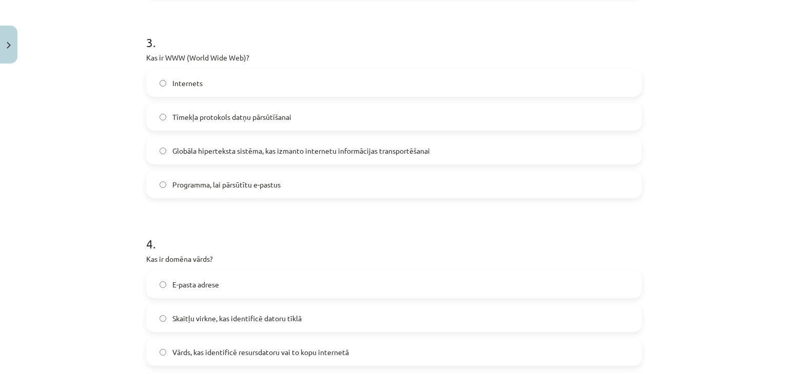
scroll to position [562, 0]
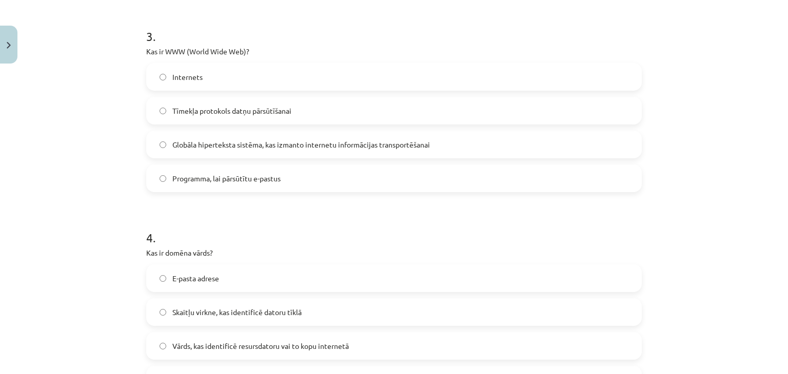
click at [278, 148] on span "Globāla hiperteksta sistēma, kas izmanto internetu informācijas transportēšanai" at bounding box center [300, 145] width 257 height 11
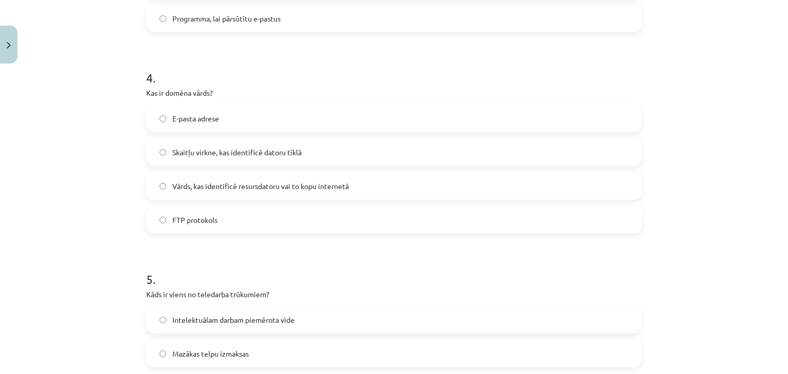
scroll to position [727, 0]
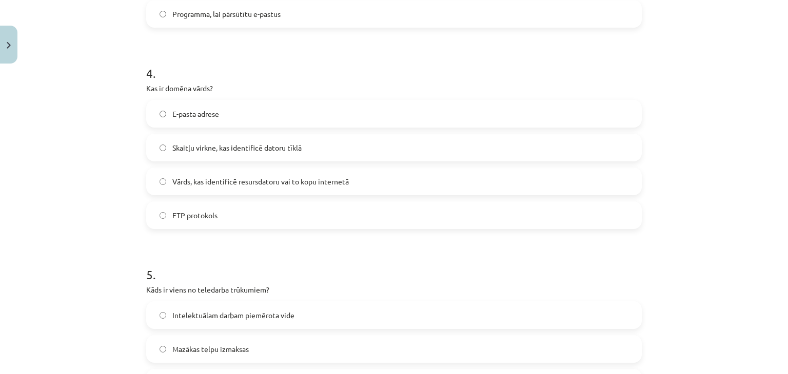
click at [327, 178] on span "Vārds, kas identificē resursdatoru vai to kopu internetā" at bounding box center [260, 181] width 176 height 11
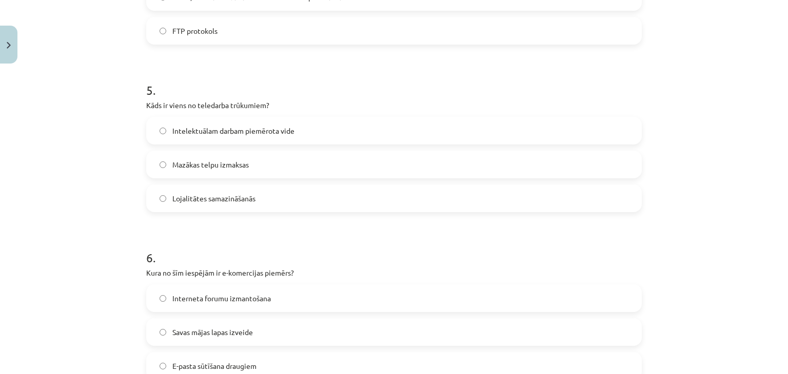
scroll to position [962, 0]
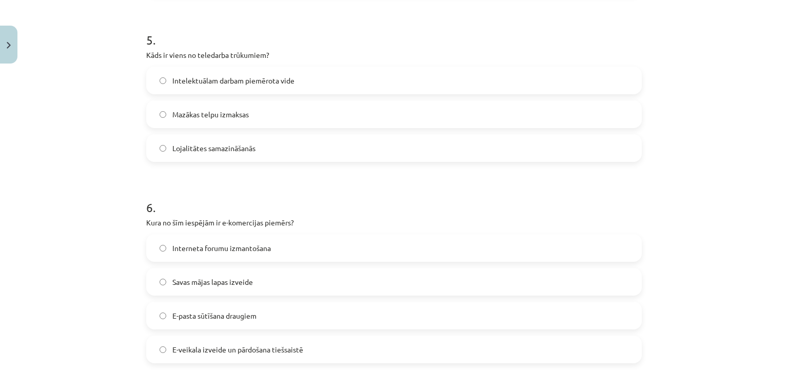
click at [383, 148] on label "Lojalitātes samazināšanās" at bounding box center [393, 148] width 493 height 26
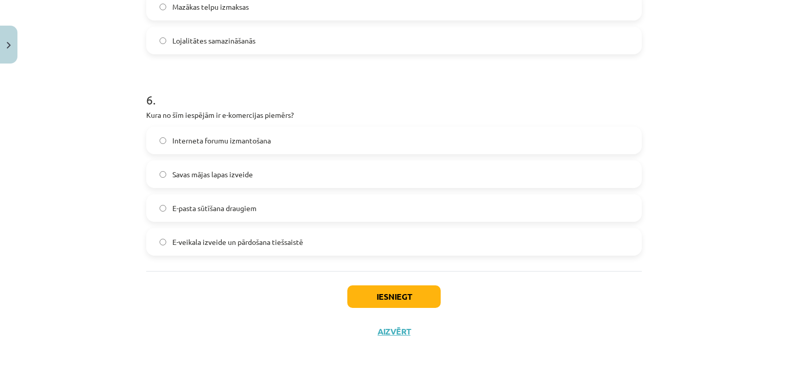
click at [285, 245] on span "E-veikala izveide un pārdošana tiešsaistē" at bounding box center [237, 242] width 131 height 11
click at [359, 296] on button "Iesniegt" at bounding box center [393, 297] width 93 height 23
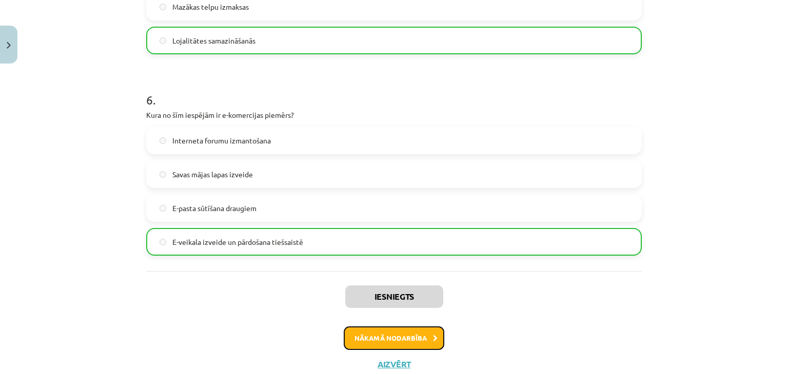
click at [377, 346] on button "Nākamā nodarbība" at bounding box center [394, 339] width 101 height 24
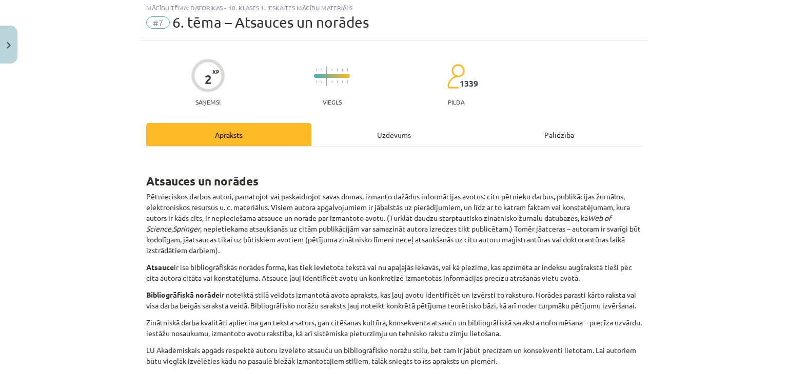
scroll to position [26, 0]
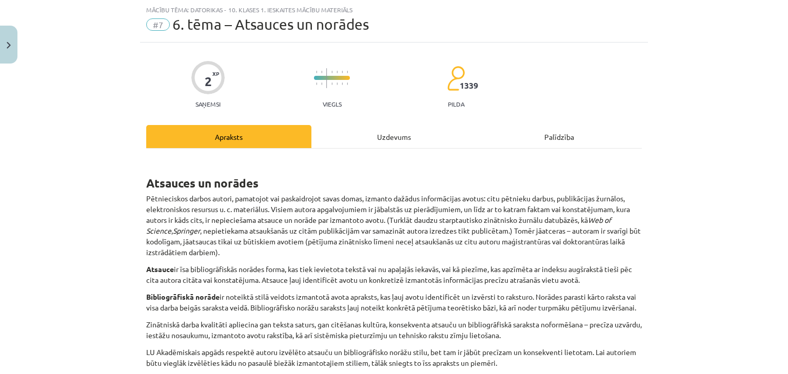
click at [396, 142] on div "Uzdevums" at bounding box center [393, 136] width 165 height 23
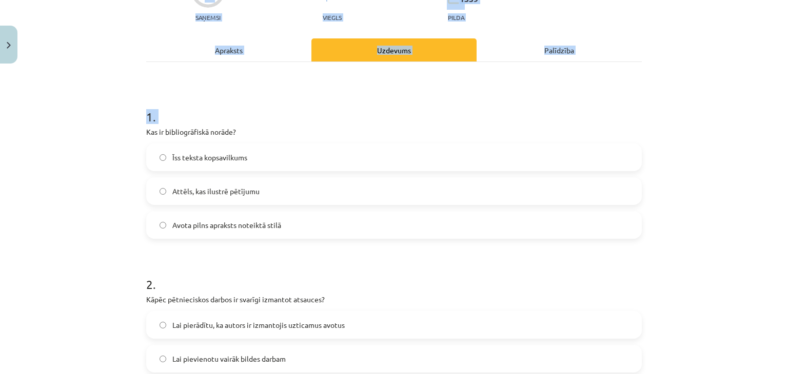
scroll to position [263, 0]
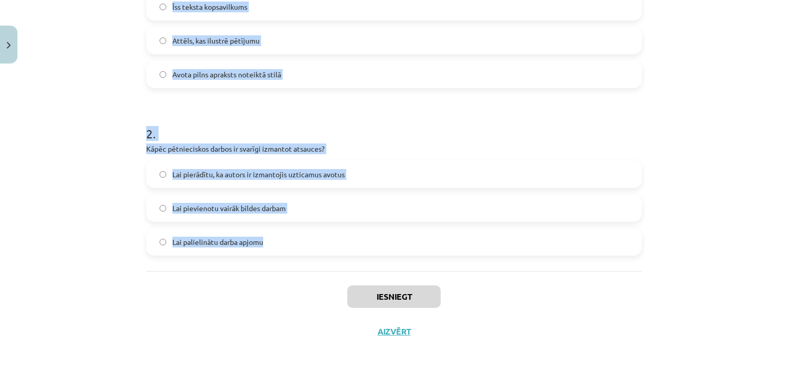
drag, startPoint x: 142, startPoint y: 212, endPoint x: 270, endPoint y: 263, distance: 138.1
click at [270, 263] on div "1 . Kas ir bibliogrāfiskā norāde? Īss teksta kopsavilkums Attēls, kas ilustrē p…" at bounding box center [393, 91] width 495 height 360
copy form "Kas ir bibliogrāfiskā norāde? Īss teksta kopsavilkums Attēls, kas ilustrē pētīj…"
click at [323, 74] on label "Avota pilns apraksts noteiktā stilā" at bounding box center [393, 75] width 493 height 26
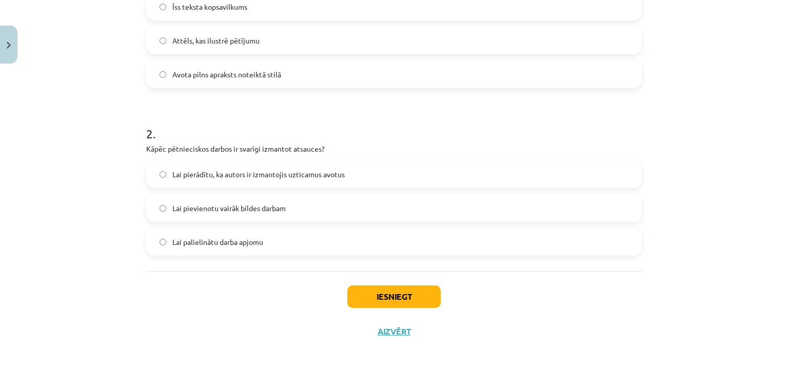
click at [194, 172] on span "Lai pierādītu, ka autors ir izmantojis uzticamus avotus" at bounding box center [258, 174] width 172 height 11
click at [384, 297] on button "Iesniegt" at bounding box center [393, 297] width 93 height 23
click at [408, 300] on button "Iesniegt" at bounding box center [393, 297] width 93 height 23
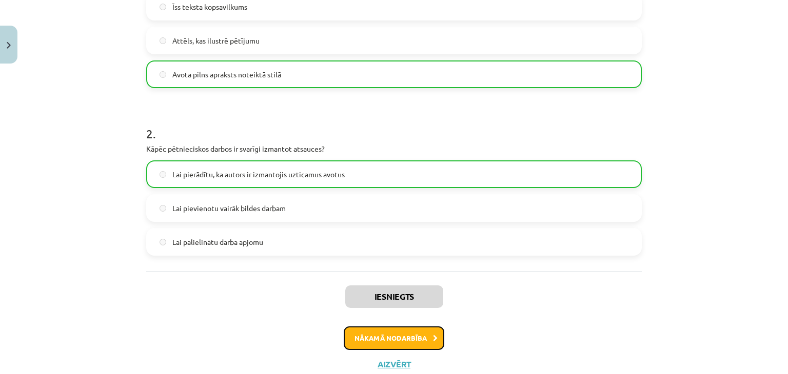
click at [407, 341] on button "Nākamā nodarbība" at bounding box center [394, 339] width 101 height 24
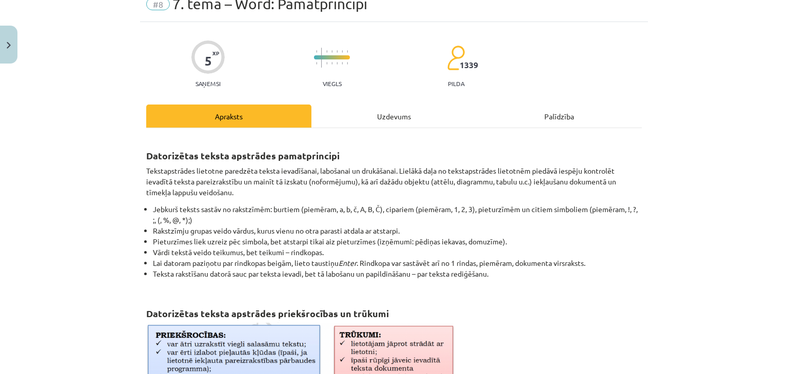
scroll to position [26, 0]
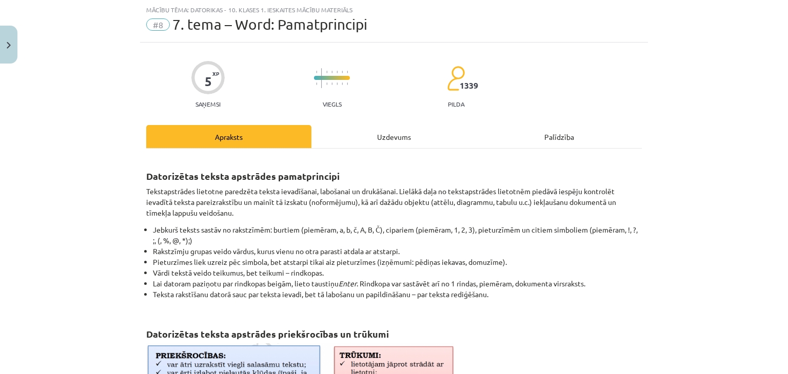
click at [405, 132] on div "Uzdevums" at bounding box center [393, 136] width 165 height 23
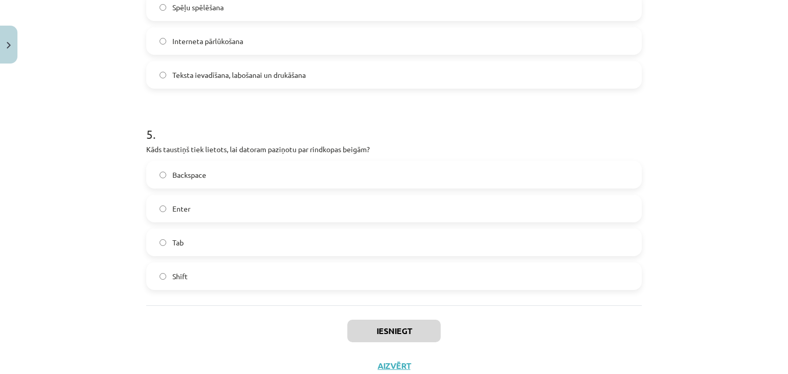
scroll to position [902, 0]
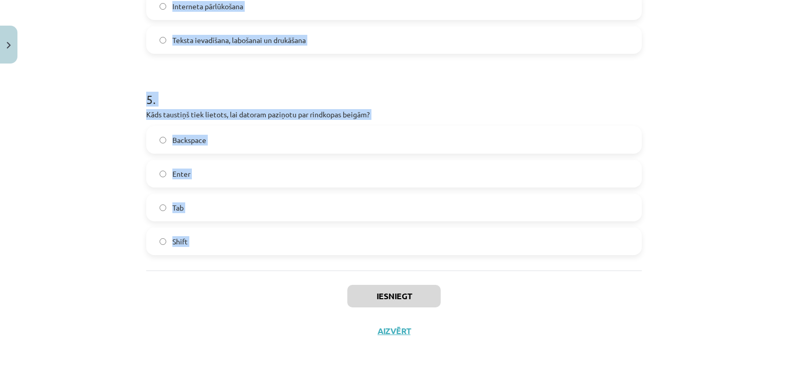
drag, startPoint x: 138, startPoint y: 213, endPoint x: 208, endPoint y: 284, distance: 99.4
copy form "Kas parasti atdala vārdus tekstā? Pieturzīmes Domuzīme Atstarpe Enter taustiņš …"
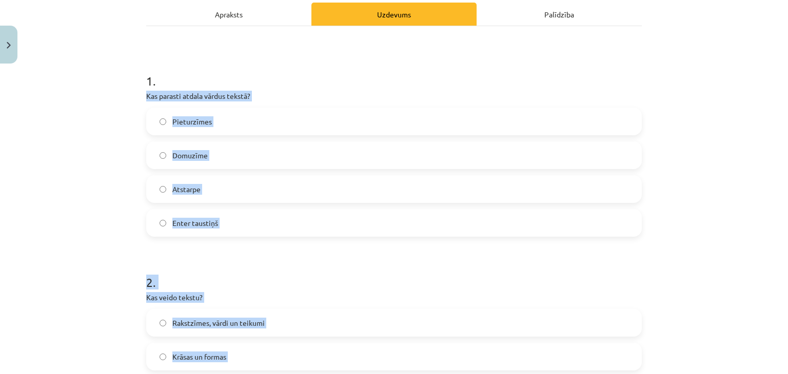
scroll to position [96, 0]
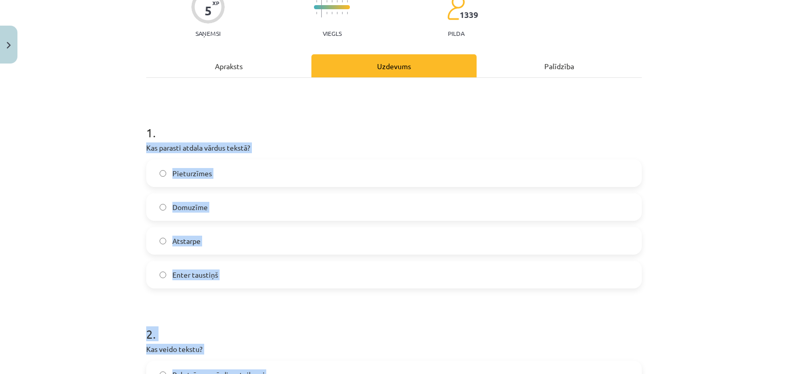
click at [765, 196] on div "Mācību tēma: Datorikas - 10. klases 1. ieskaites mācību materiāls #8 7. tema – …" at bounding box center [394, 187] width 788 height 374
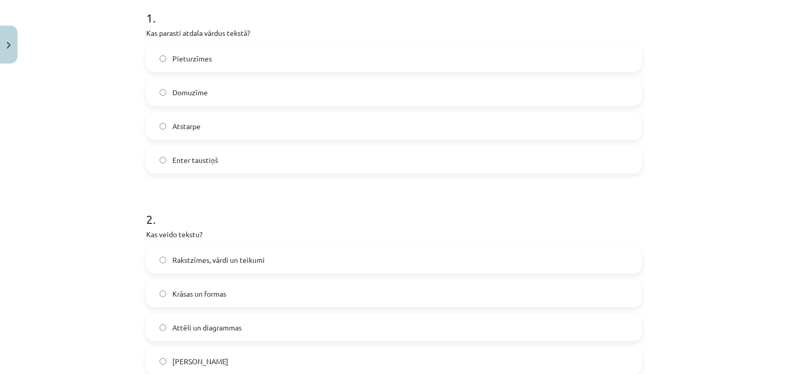
scroll to position [225, 0]
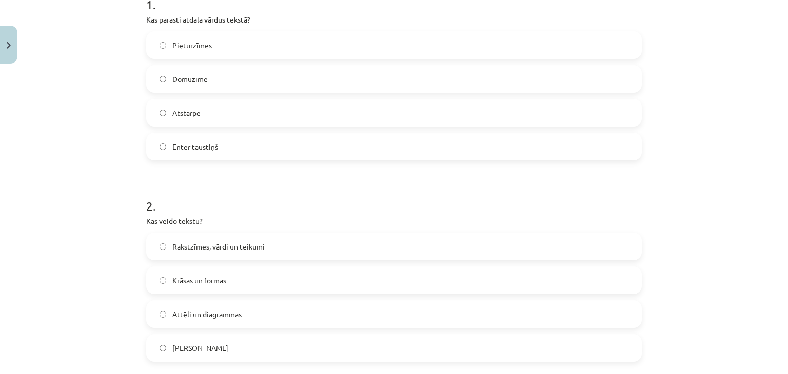
click at [211, 121] on label "Atstarpe" at bounding box center [393, 113] width 493 height 26
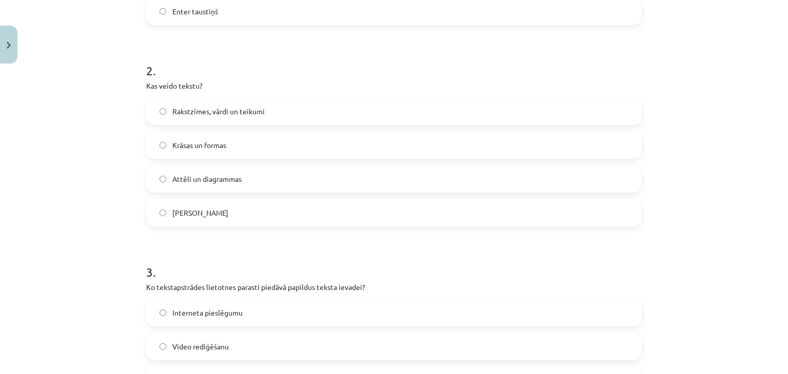
scroll to position [376, 0]
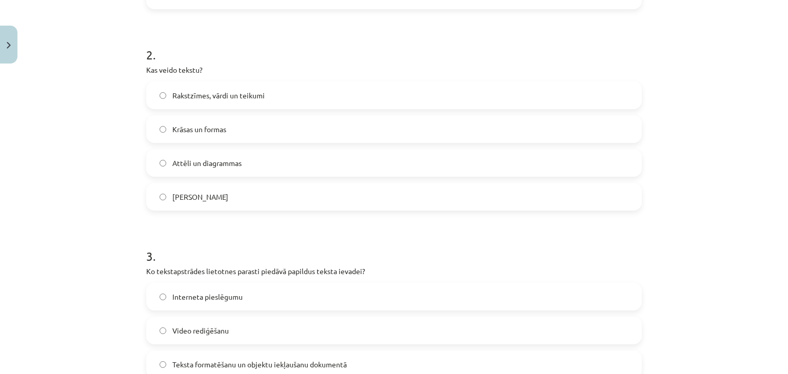
click at [217, 79] on div "2 . Kas veido tekstu? Rakstzīmes, vārdi un teikumi Krāsas un formas Attēli un d…" at bounding box center [393, 120] width 495 height 181
click at [226, 97] on span "Rakstzīmes, vārdi un teikumi" at bounding box center [218, 95] width 92 height 11
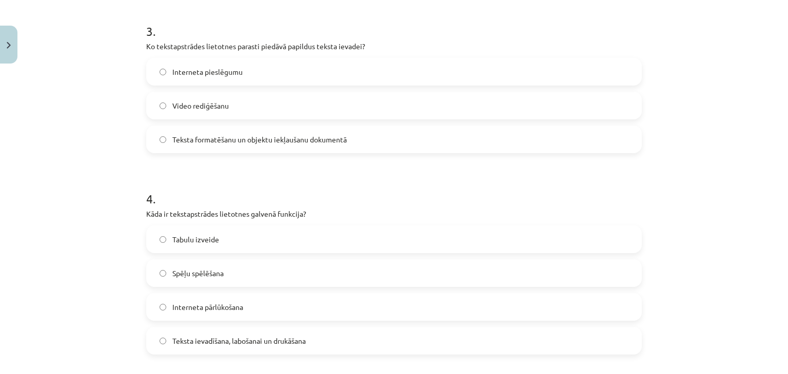
scroll to position [603, 0]
click at [343, 132] on span "Teksta formatēšanu un objektu iekļaušanu dokumentā" at bounding box center [259, 137] width 174 height 11
click at [297, 340] on span "Teksta ievadīšana, labošanai un drukāšana" at bounding box center [238, 339] width 133 height 11
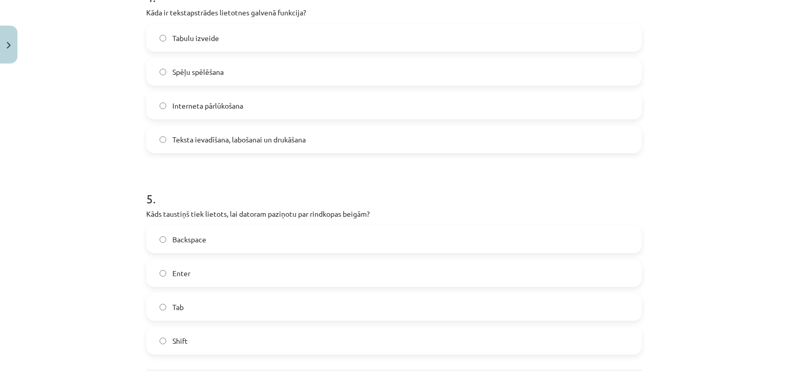
scroll to position [834, 0]
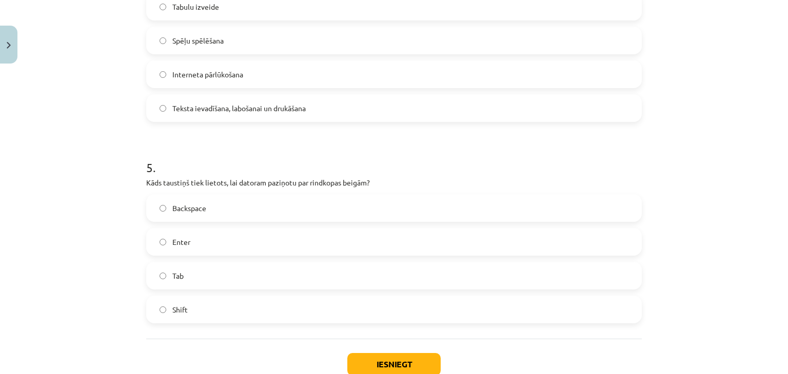
click at [207, 241] on label "Enter" at bounding box center [393, 242] width 493 height 26
click at [389, 362] on button "Iesniegt" at bounding box center [393, 364] width 93 height 23
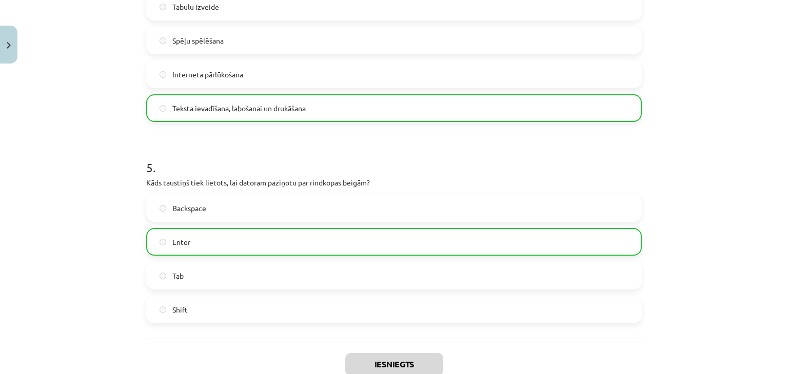
scroll to position [934, 0]
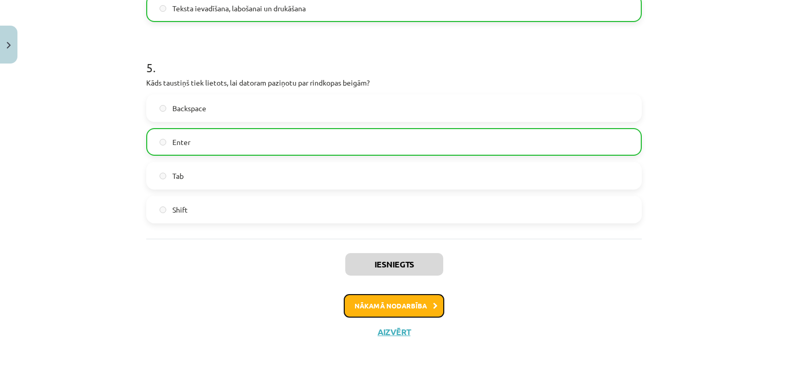
click at [390, 306] on button "Nākamā nodarbība" at bounding box center [394, 306] width 101 height 24
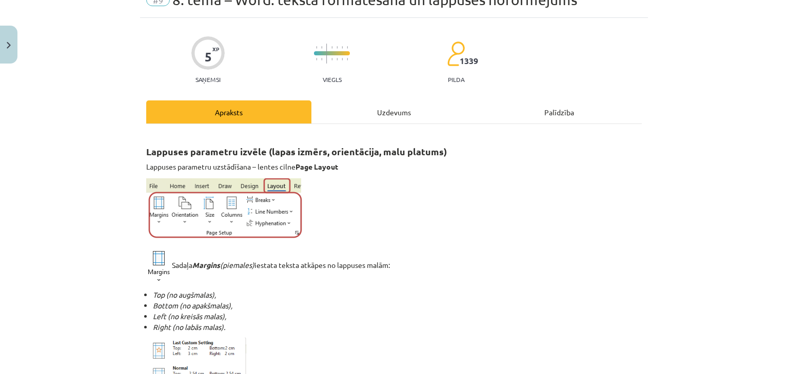
scroll to position [26, 0]
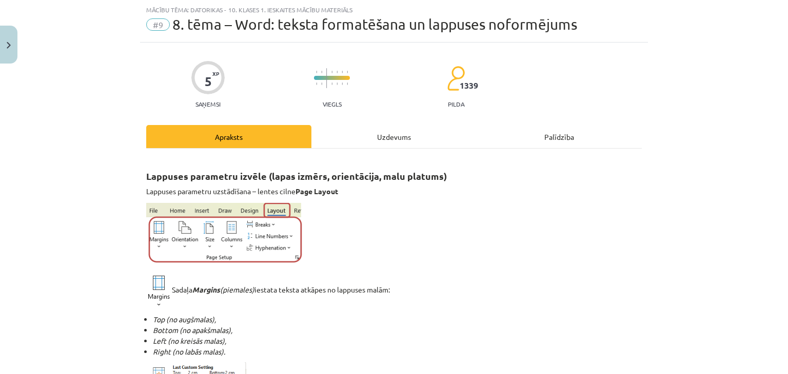
click at [384, 133] on div "Uzdevums" at bounding box center [393, 136] width 165 height 23
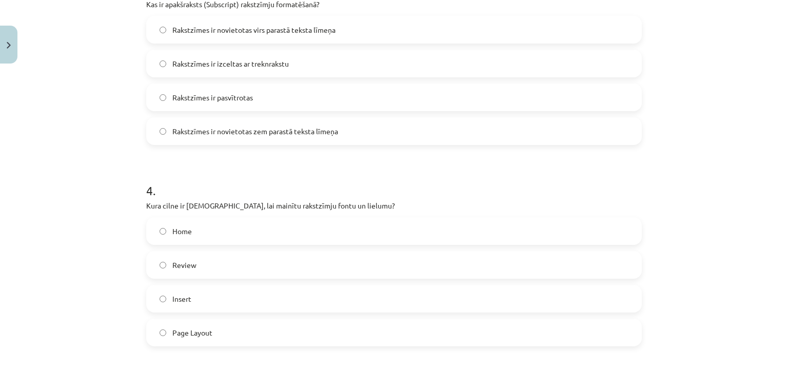
scroll to position [946, 0]
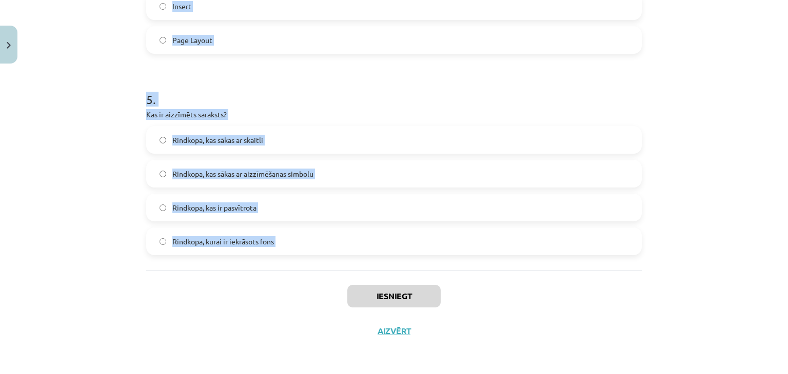
drag, startPoint x: 136, startPoint y: 222, endPoint x: 293, endPoint y: 271, distance: 164.6
copy form "Ko var izdarīt ar šo pogu - ? Samazināt burtu izmēru Palielināt burtu izmēru Ma…"
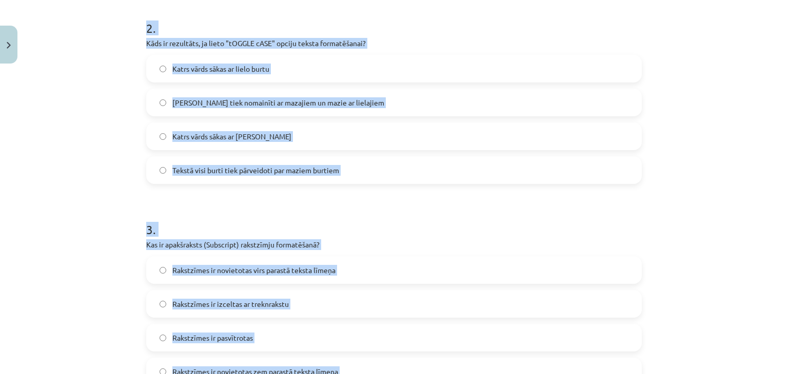
scroll to position [409, 0]
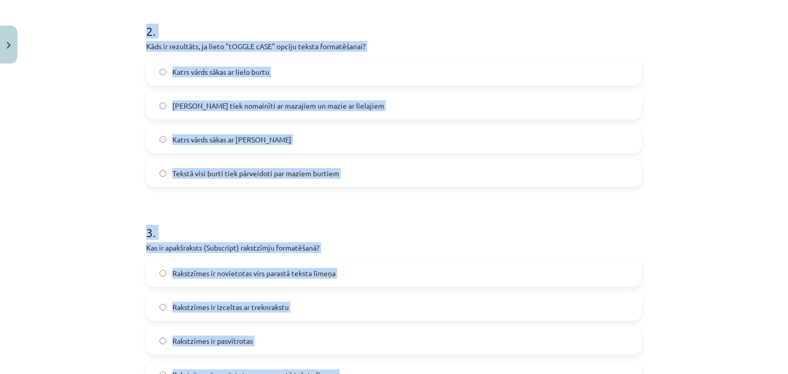
click at [779, 180] on div "Mācību tēma: Datorikas - 10. klases 1. ieskaites mācību materiāls #9 8. tēma – …" at bounding box center [394, 187] width 788 height 374
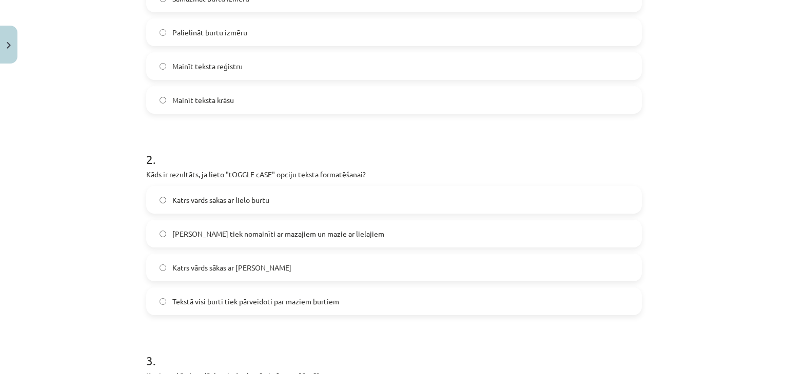
scroll to position [269, 0]
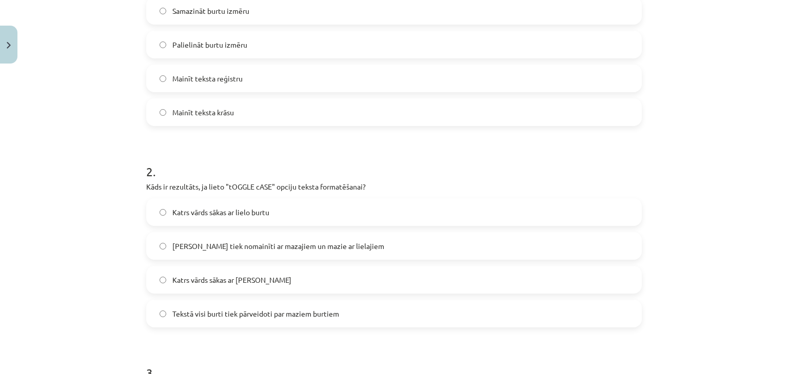
click at [259, 48] on label "Palielināt burtu izmēru" at bounding box center [393, 45] width 493 height 26
click at [263, 246] on span "Lielie burti tiek nomainīti ar mazajiem un mazie ar lielajiem" at bounding box center [278, 246] width 212 height 11
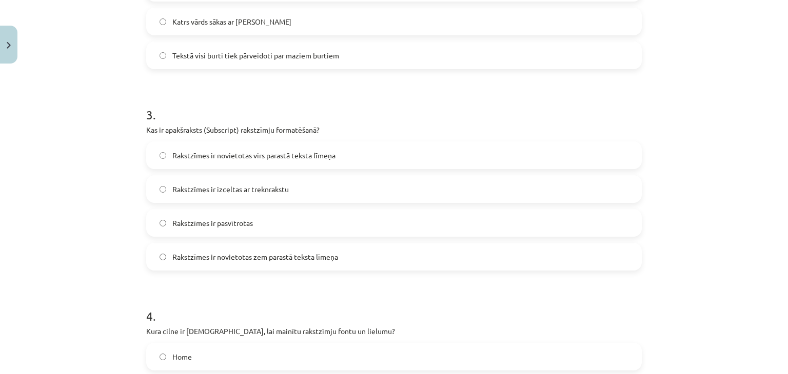
scroll to position [590, 0]
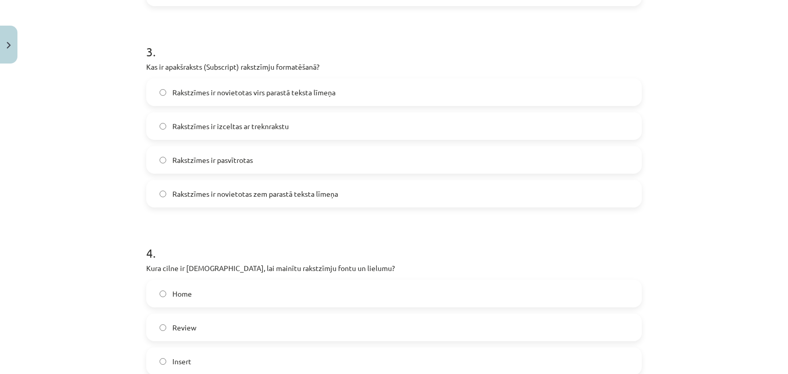
click at [210, 94] on span "Rakstzīmes ir novietotas virs parastā teksta līmeņa" at bounding box center [253, 92] width 163 height 11
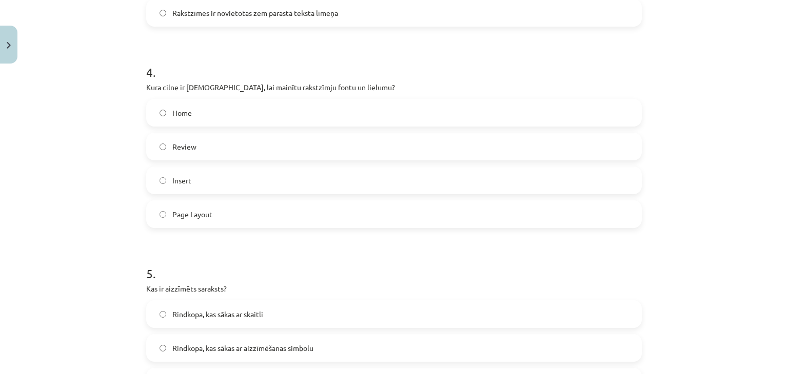
scroll to position [782, 0]
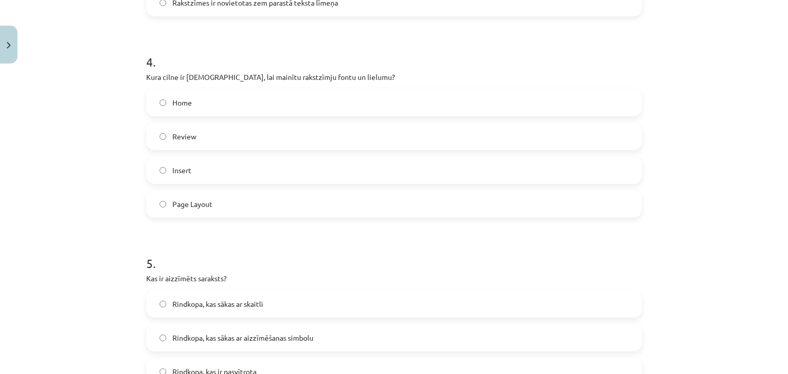
click at [410, 101] on label "Home" at bounding box center [393, 103] width 493 height 26
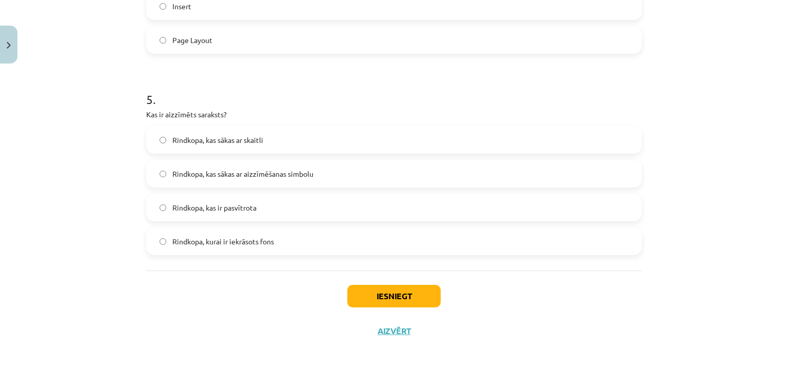
click at [286, 185] on label "Rindkopa, kas sākas ar aizzīmēšanas simbolu" at bounding box center [393, 174] width 493 height 26
click at [386, 300] on button "Iesniegt" at bounding box center [393, 296] width 93 height 23
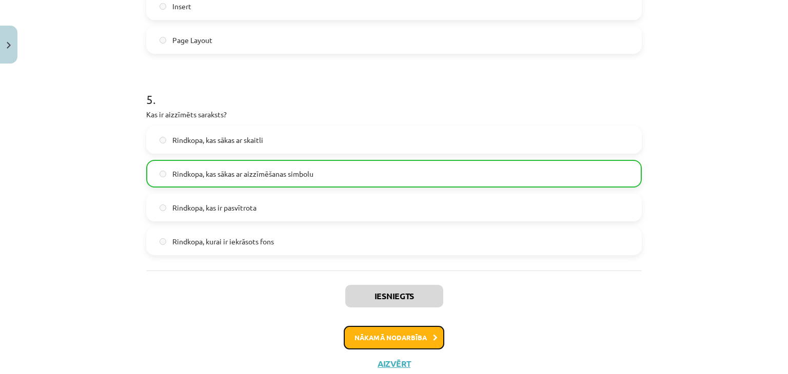
click at [398, 337] on button "Nākamā nodarbība" at bounding box center [394, 338] width 101 height 24
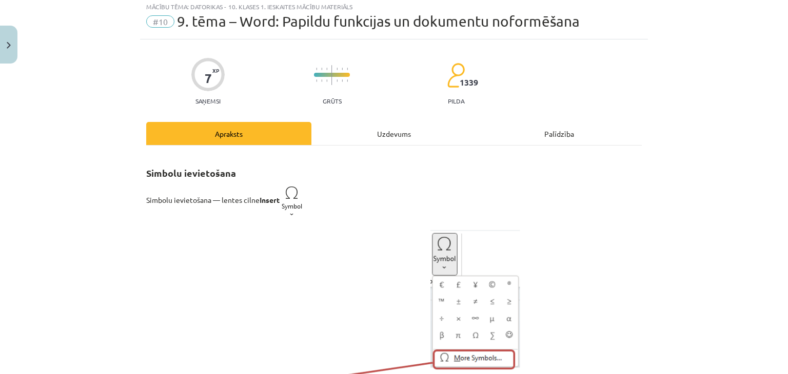
scroll to position [26, 0]
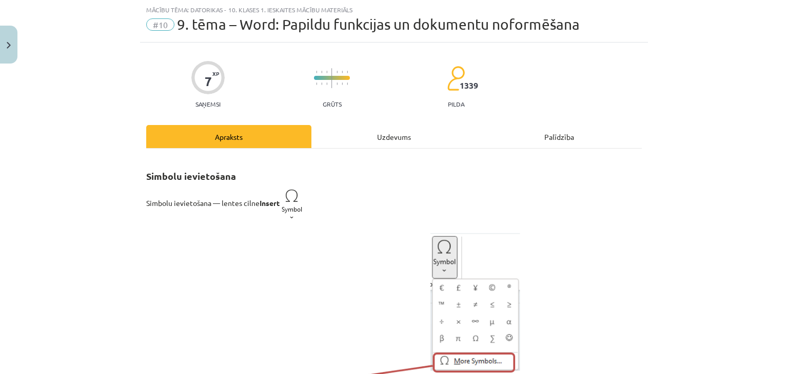
click at [373, 137] on div "Uzdevums" at bounding box center [393, 136] width 165 height 23
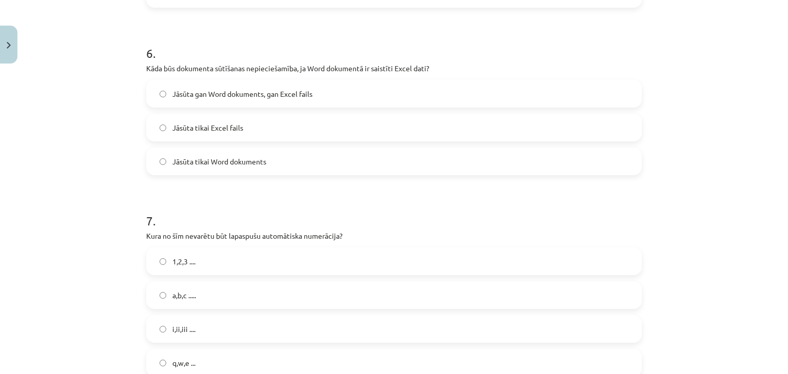
scroll to position [1271, 0]
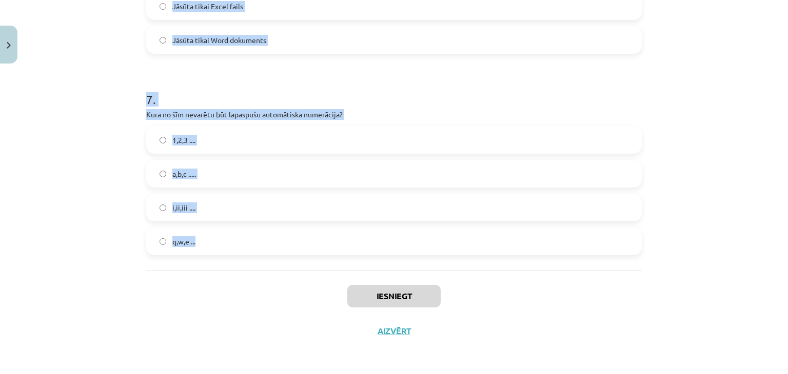
drag, startPoint x: 143, startPoint y: 217, endPoint x: 256, endPoint y: 266, distance: 122.9
copy form "Kas notiek ar iegultiem Excel datiem Word dokumentā, ja oriģinālais Excel fails…"
click at [720, 189] on div "Mācību tēma: Datorikas - 10. klases 1. ieskaites mācību materiāls #10 9. tēma –…" at bounding box center [394, 187] width 788 height 374
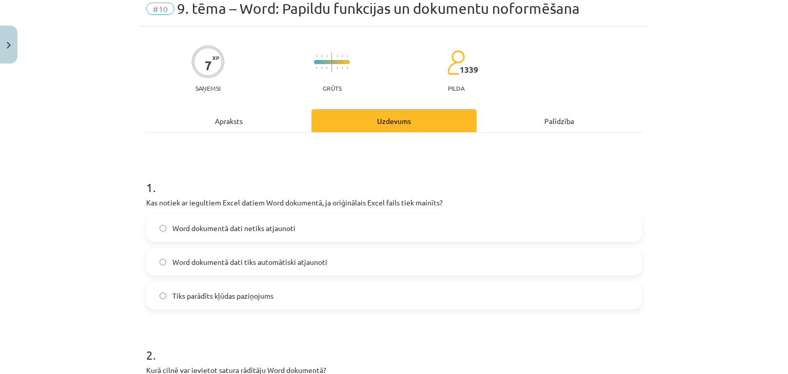
scroll to position [39, 0]
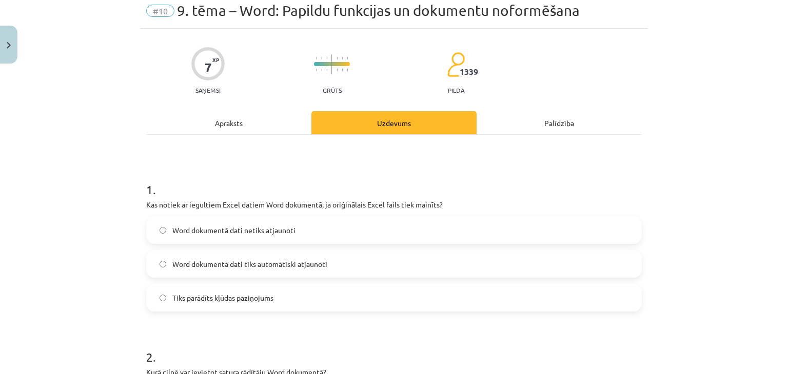
click at [251, 234] on span "Word dokumentā dati netiks atjaunoti" at bounding box center [233, 230] width 123 height 11
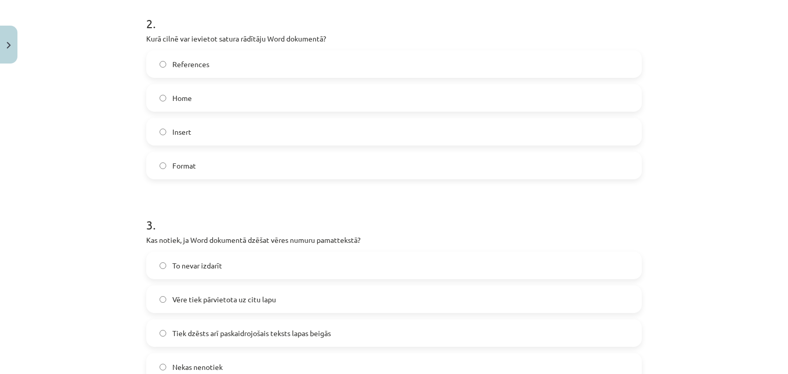
scroll to position [387, 0]
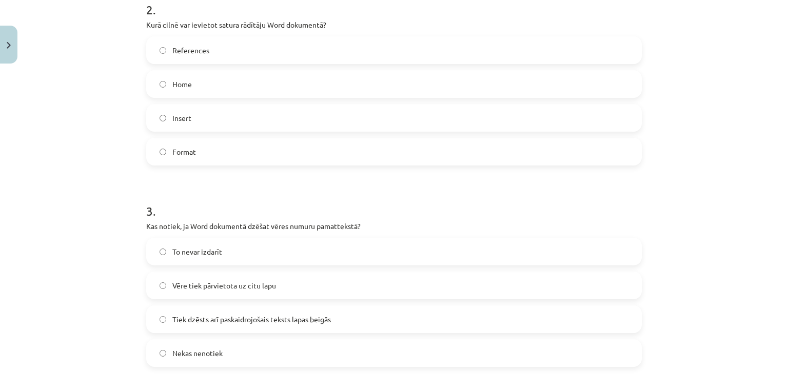
click at [231, 46] on label "References" at bounding box center [393, 50] width 493 height 26
click at [266, 325] on label "Tiek dzēsts arī paskaidrojošais teksts lapas beigās" at bounding box center [393, 320] width 493 height 26
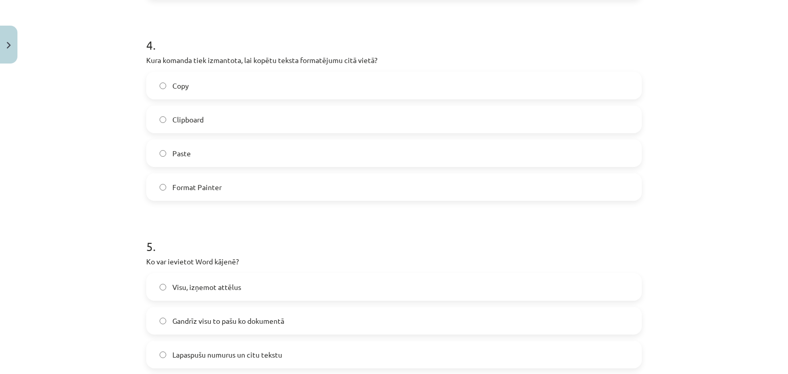
scroll to position [770, 0]
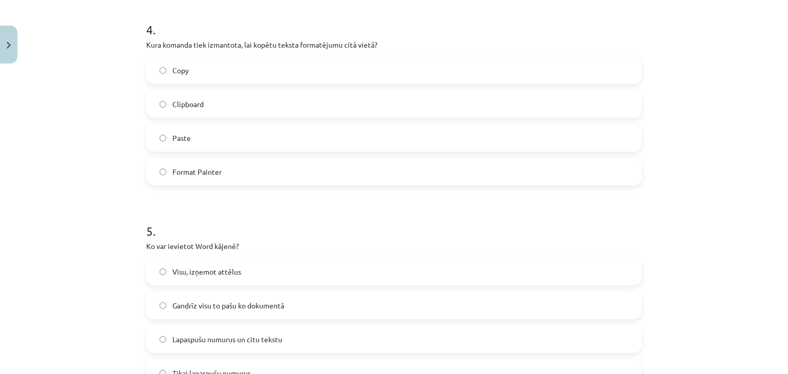
click at [278, 180] on label "Format Painter" at bounding box center [393, 172] width 493 height 26
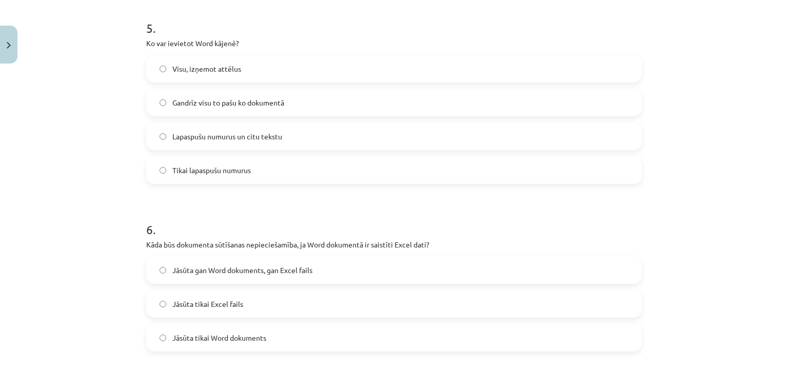
scroll to position [998, 0]
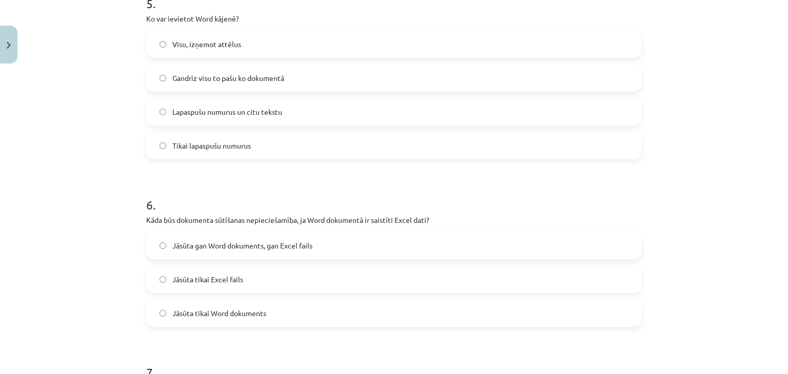
click at [254, 80] on span "Gandrīz visu to pašu ko dokumentā" at bounding box center [228, 78] width 112 height 11
click at [256, 287] on label "Jāsūta tikai Excel fails" at bounding box center [393, 280] width 493 height 26
click at [273, 243] on span "Jāsūta gan Word dokuments, gan Excel fails" at bounding box center [242, 246] width 140 height 11
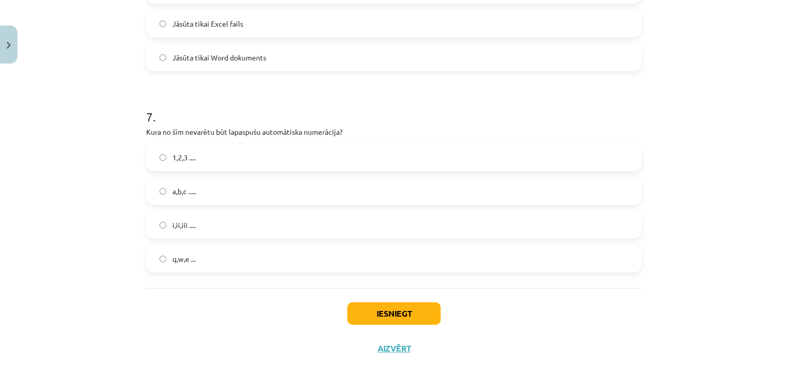
scroll to position [1262, 0]
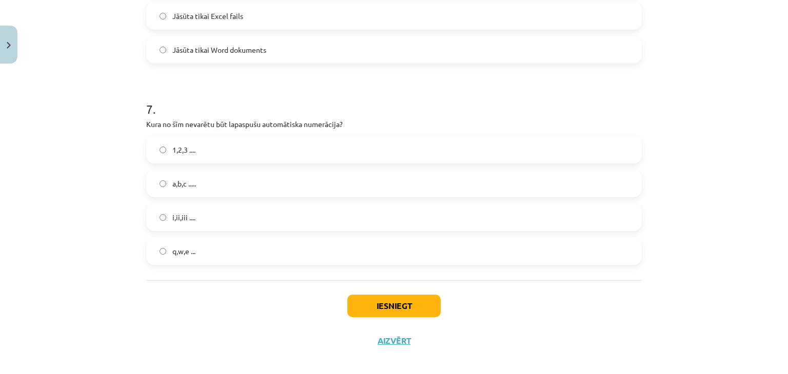
click at [209, 252] on label "q,w,e ..." at bounding box center [393, 252] width 493 height 26
click at [390, 304] on button "Iesniegt" at bounding box center [393, 306] width 93 height 23
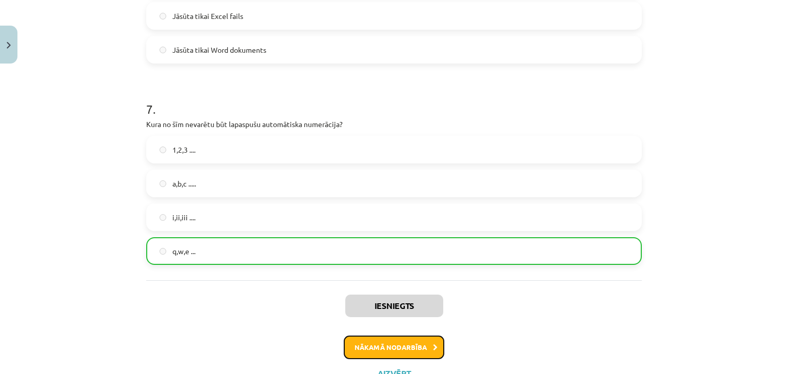
click at [382, 347] on button "Nākamā nodarbība" at bounding box center [394, 348] width 101 height 24
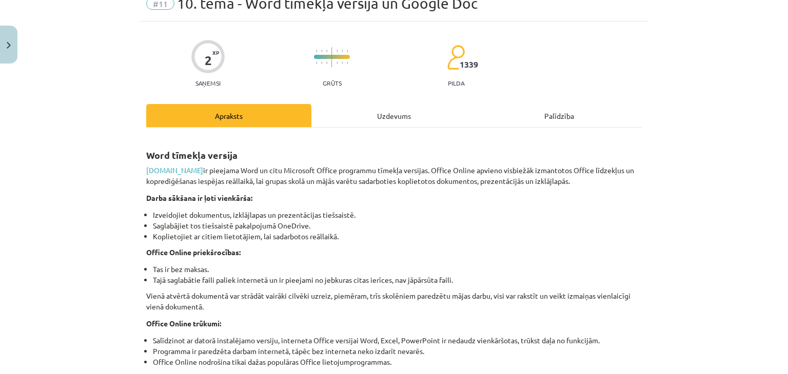
scroll to position [26, 0]
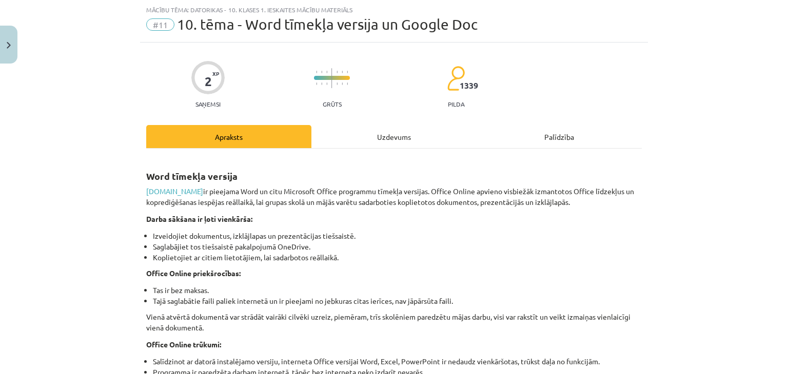
click at [388, 145] on div "Uzdevums" at bounding box center [393, 136] width 165 height 23
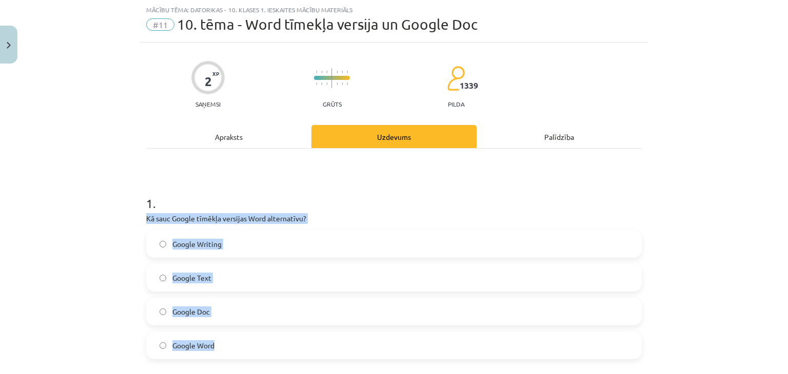
scroll to position [129, 0]
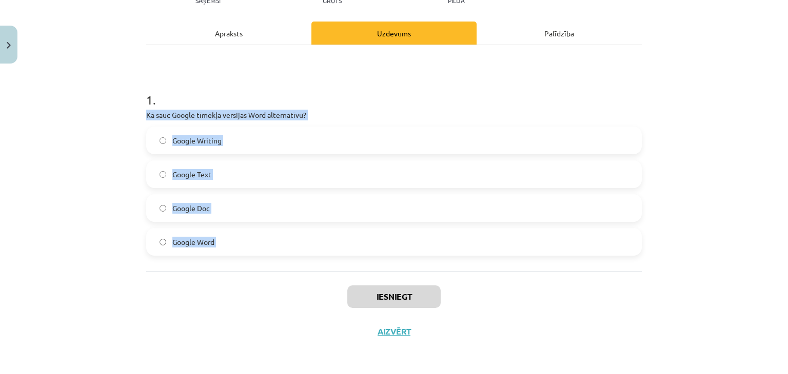
drag, startPoint x: 132, startPoint y: 212, endPoint x: 235, endPoint y: 275, distance: 120.4
click at [235, 275] on div "Mācību tēma: Datorikas - 10. klases 1. ieskaites mācību materiāls #11 10. tēma …" at bounding box center [394, 187] width 788 height 374
copy div "Kā sauc Google tīmēkļa versijas Word alternatīvu? Google Writing Google Text Go…"
click at [235, 241] on label "Google Word" at bounding box center [393, 242] width 493 height 26
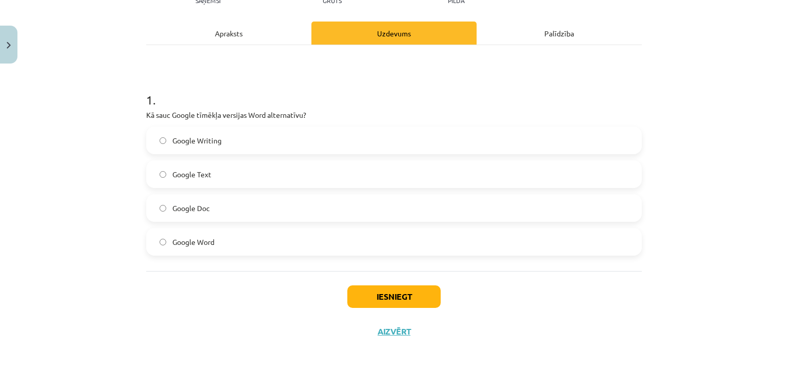
click at [220, 210] on label "Google Doc" at bounding box center [393, 208] width 493 height 26
click at [394, 297] on button "Iesniegt" at bounding box center [393, 297] width 93 height 23
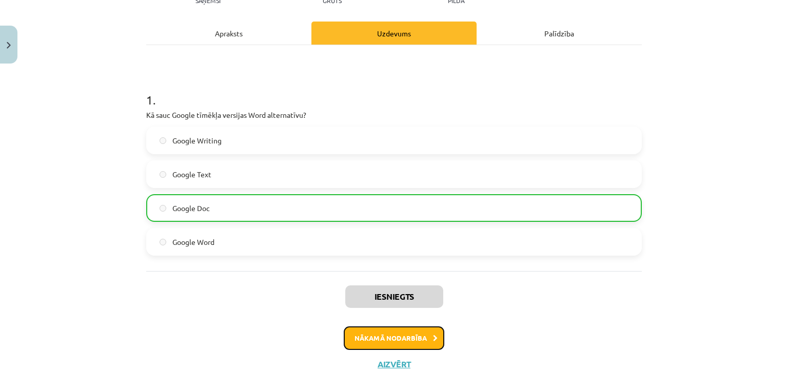
click at [388, 337] on button "Nākamā nodarbība" at bounding box center [394, 339] width 101 height 24
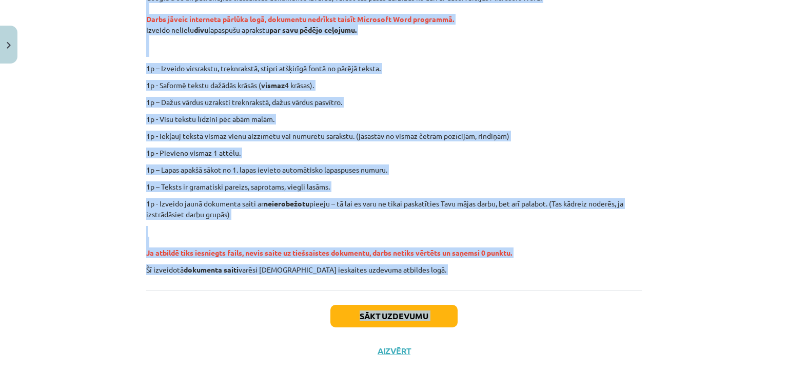
scroll to position [205, 0]
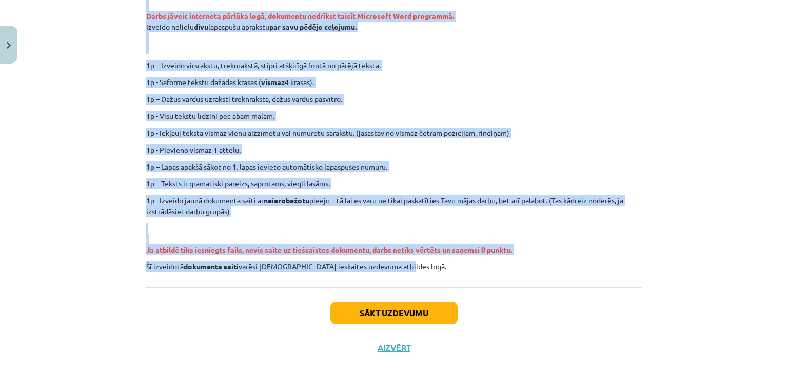
drag, startPoint x: 141, startPoint y: 73, endPoint x: 393, endPoint y: 267, distance: 318.2
click at [393, 267] on div "0 XP Saņemsi Ļoti grūts 1339 pilda Apraksts Uzdevums Palīdzība Ieskaitē būs uzd…" at bounding box center [394, 114] width 508 height 503
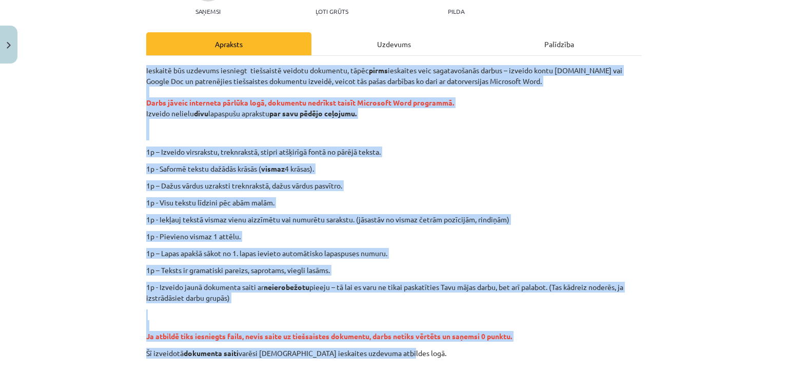
scroll to position [108, 0]
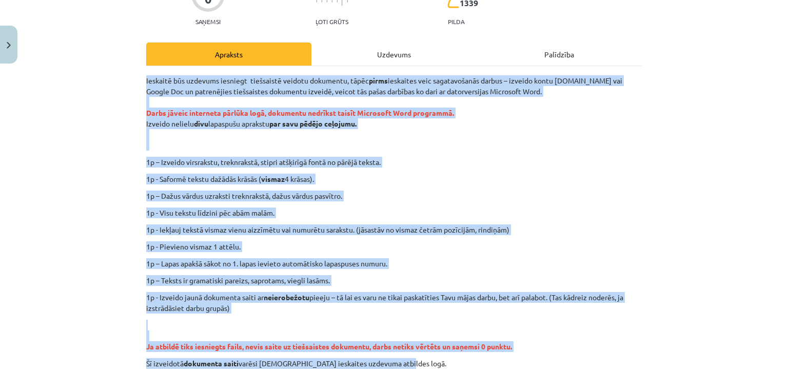
click at [458, 204] on div "Ieskaitē būs uzdevums iesniegt tiešsaistē veidotu dokumentu, tāpēc pirms ieskai…" at bounding box center [393, 222] width 495 height 294
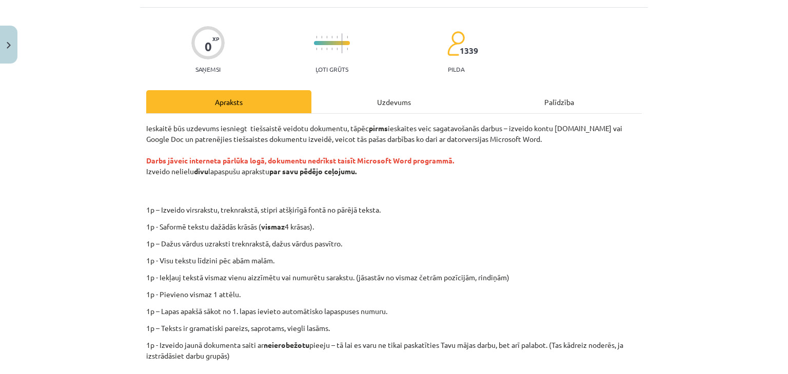
scroll to position [59, 0]
click at [384, 100] on div "Uzdevums" at bounding box center [393, 102] width 165 height 23
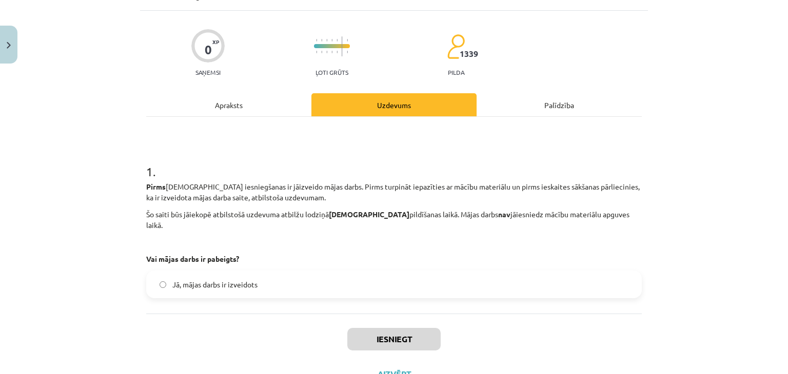
scroll to position [67, 0]
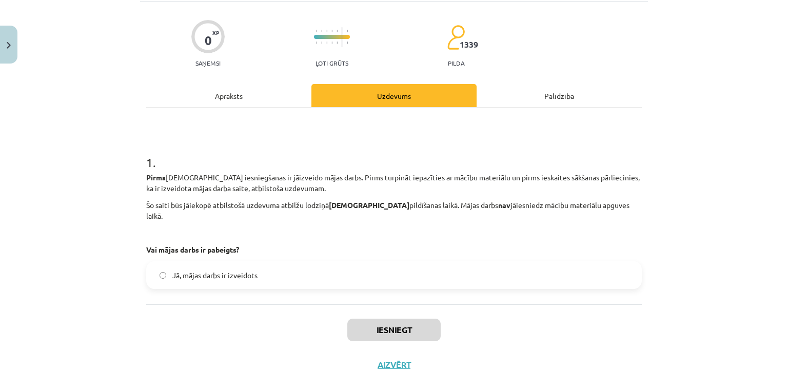
click at [486, 264] on label "Jā, mājas darbs ir izveidots" at bounding box center [393, 276] width 493 height 26
click at [388, 319] on button "Iesniegt" at bounding box center [393, 330] width 93 height 23
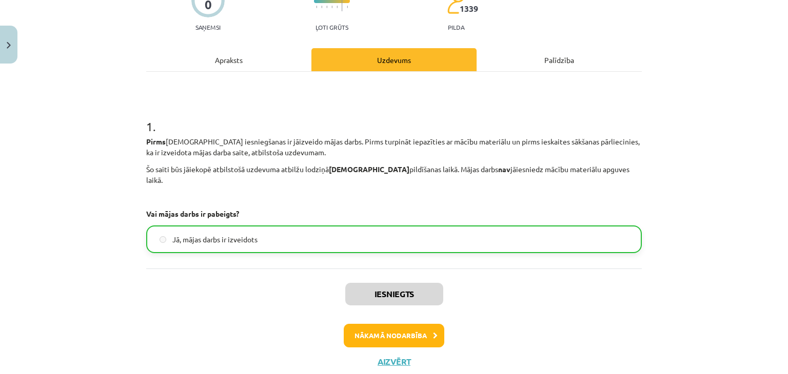
scroll to position [113, 0]
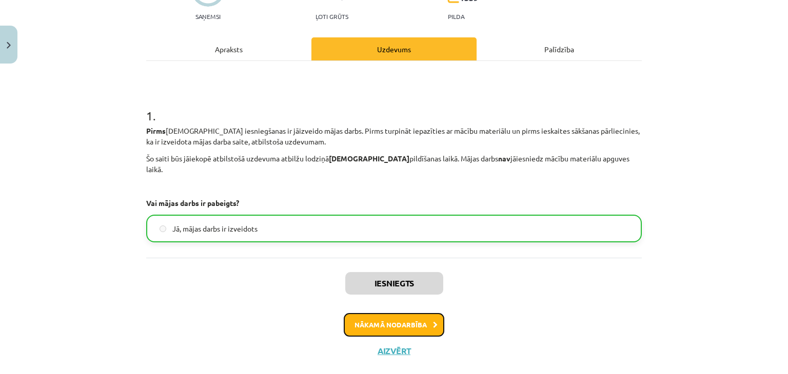
click at [405, 320] on button "Nākamā nodarbība" at bounding box center [394, 325] width 101 height 24
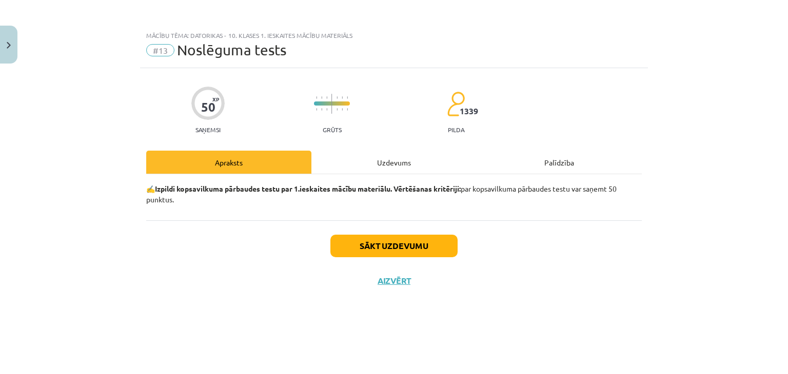
click at [396, 158] on div "Uzdevums" at bounding box center [393, 162] width 165 height 23
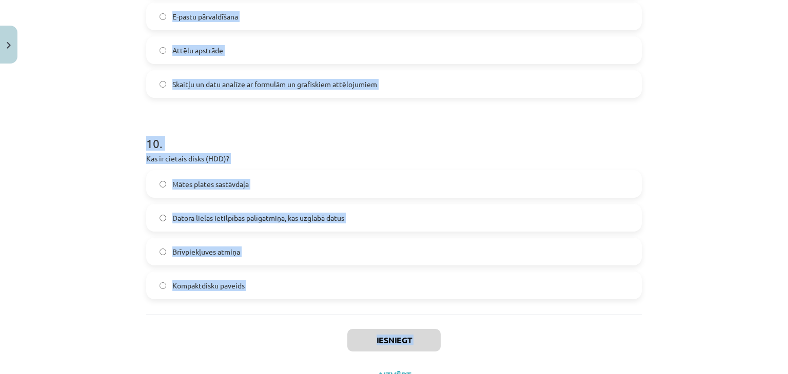
scroll to position [1924, 0]
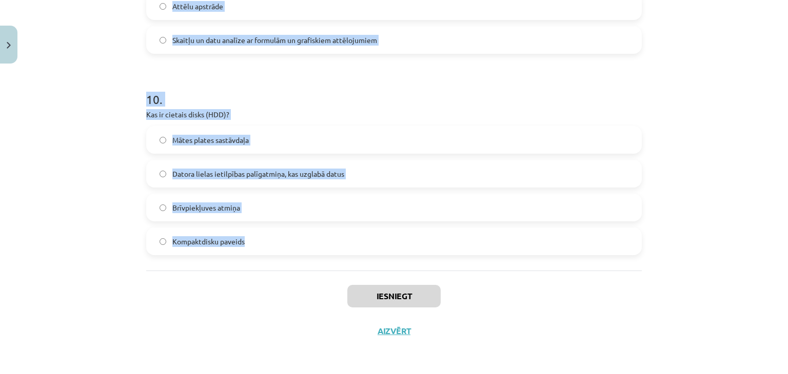
drag, startPoint x: 141, startPoint y: 91, endPoint x: 277, endPoint y: 253, distance: 211.5
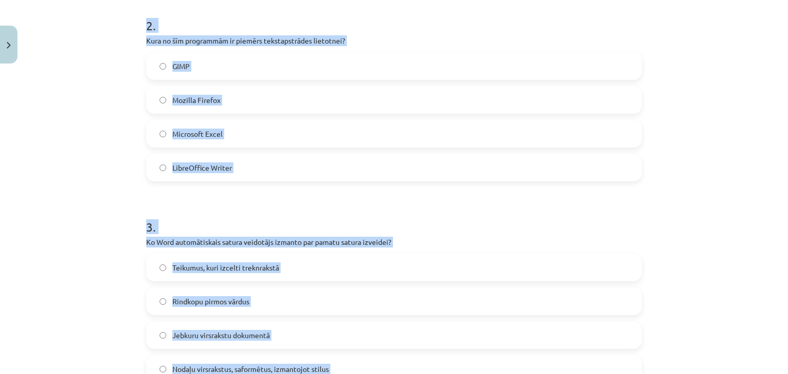
scroll to position [398, 0]
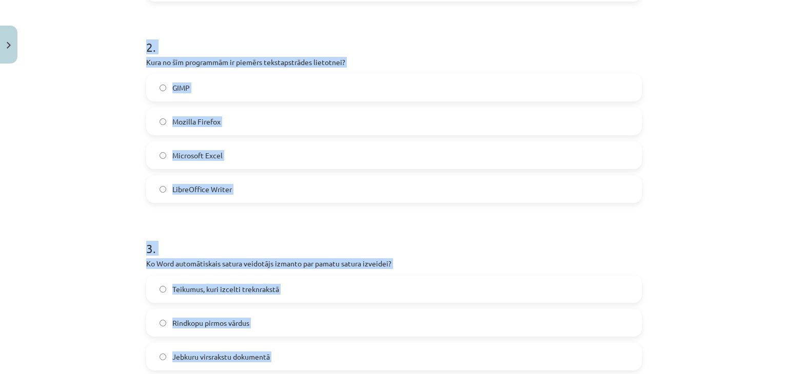
click at [756, 150] on div "Mācību tēma: Datorikas - 10. klases 1. ieskaites mācību materiāls #13 Noslēguma…" at bounding box center [394, 187] width 788 height 374
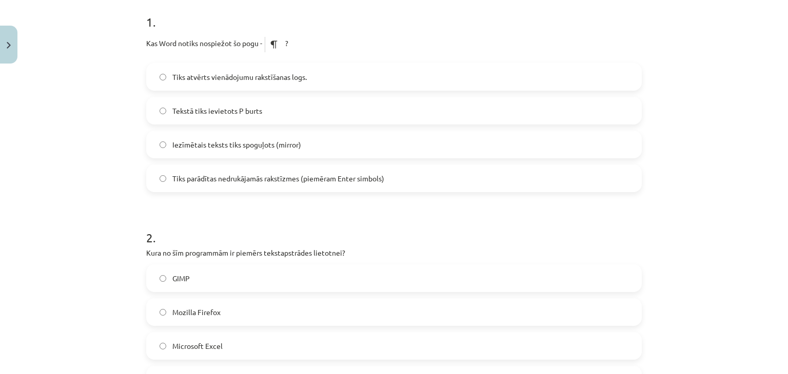
scroll to position [205, 0]
click at [269, 79] on span "Tiks atvērts vienādojumu rakstīšanas logs." at bounding box center [239, 79] width 134 height 11
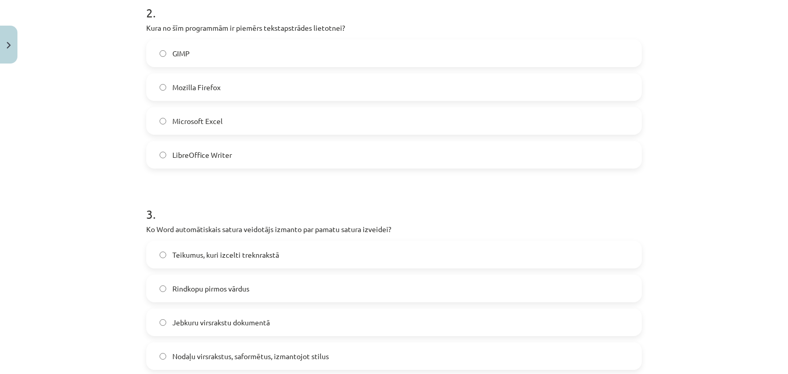
scroll to position [438, 0]
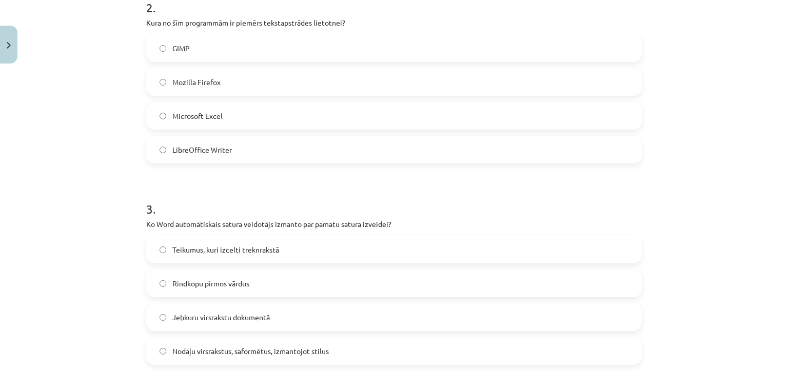
click at [263, 163] on div "LibreOffice Writer" at bounding box center [393, 150] width 495 height 28
click at [262, 145] on label "LibreOffice Writer" at bounding box center [393, 150] width 493 height 26
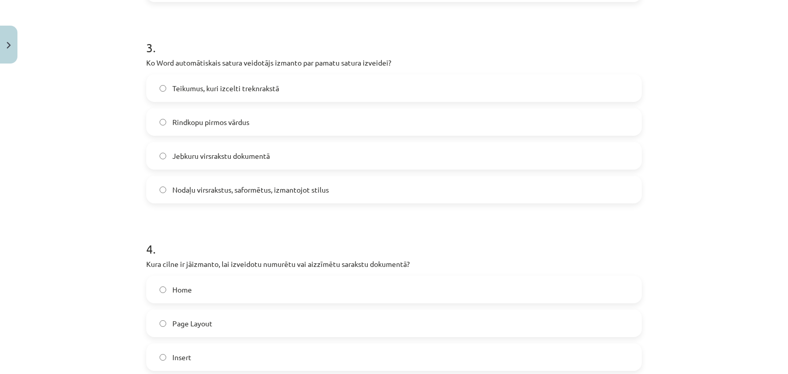
scroll to position [636, 0]
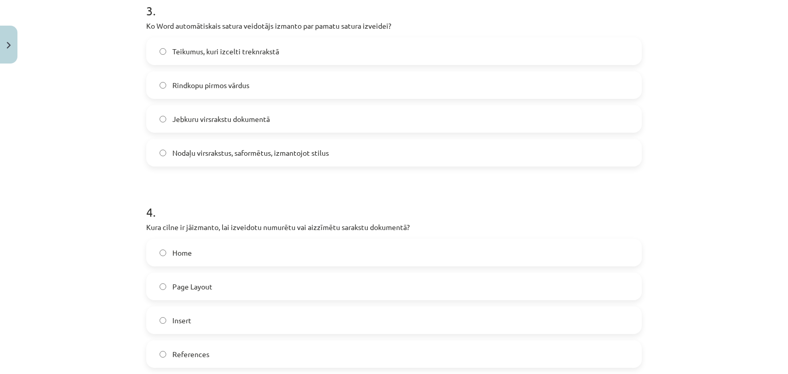
click at [327, 157] on label "Nodaļu virsrakstus, saformētus, izmantojot stilus" at bounding box center [393, 153] width 493 height 26
click at [567, 251] on label "Home" at bounding box center [393, 253] width 493 height 26
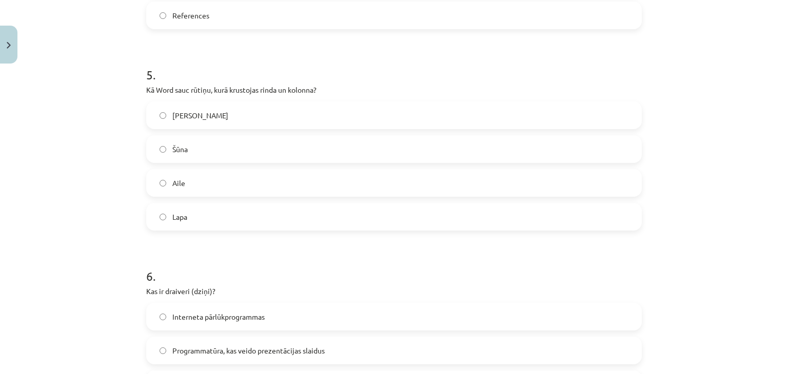
scroll to position [978, 0]
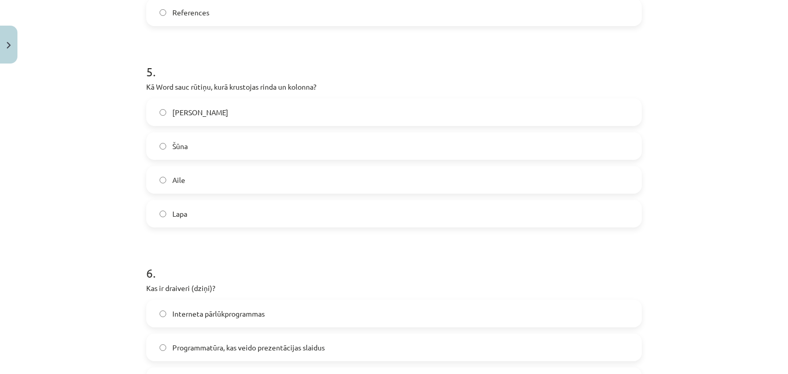
click at [217, 144] on label "Šūna" at bounding box center [393, 146] width 493 height 26
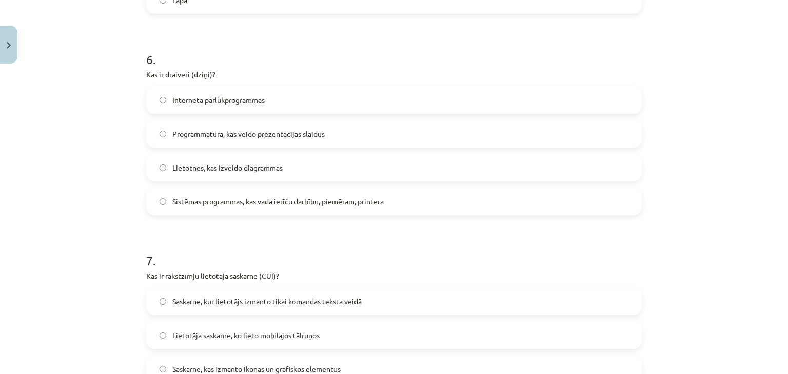
scroll to position [1248, 0]
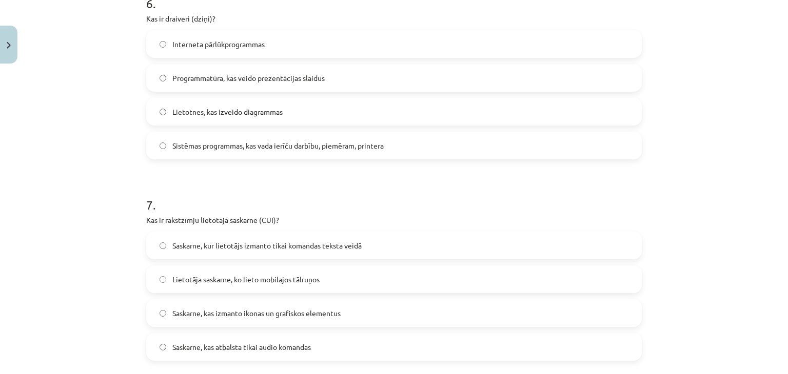
click at [330, 143] on span "Sistēmas programmas, kas vada ierīču darbību, piemēram, printera" at bounding box center [277, 146] width 211 height 11
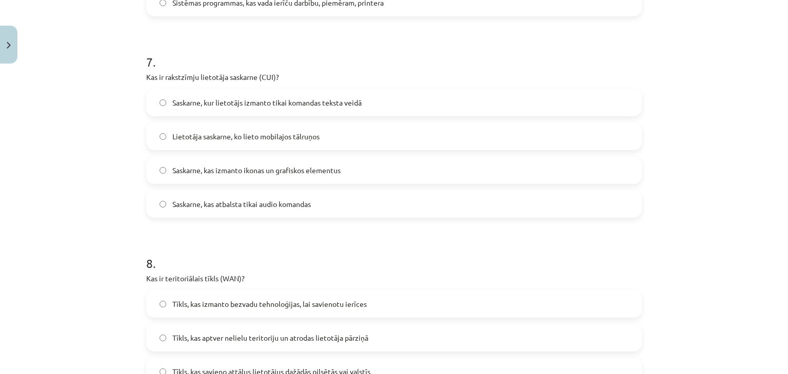
scroll to position [1422, 0]
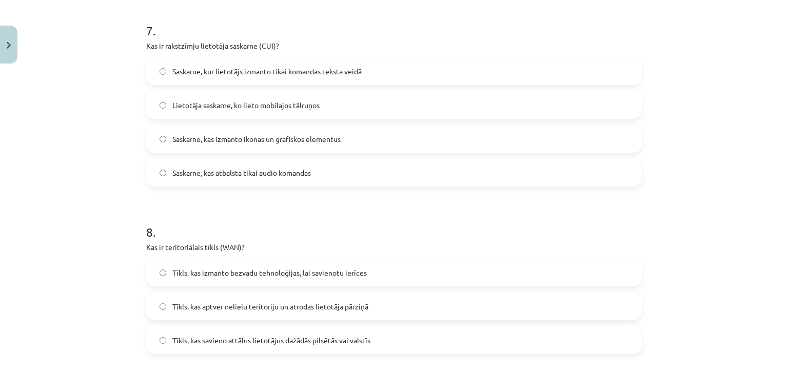
click at [335, 142] on span "Saskarne, kas izmanto ikonas un grafiskos elementus" at bounding box center [256, 139] width 168 height 11
click at [267, 68] on span "Saskarne, kur lietotājs izmanto tikai komandas teksta veidā" at bounding box center [266, 71] width 189 height 11
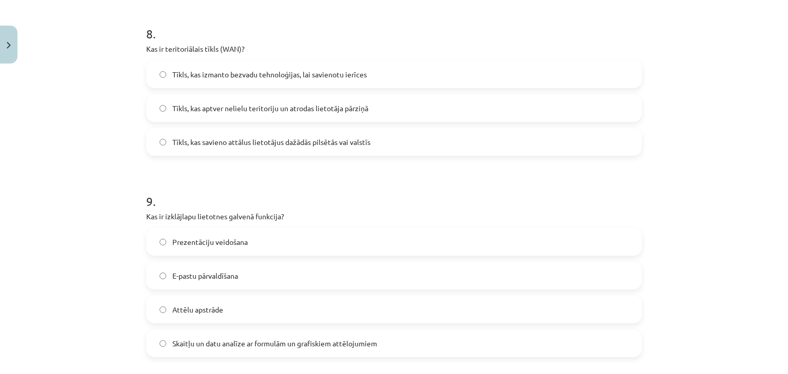
scroll to position [1623, 0]
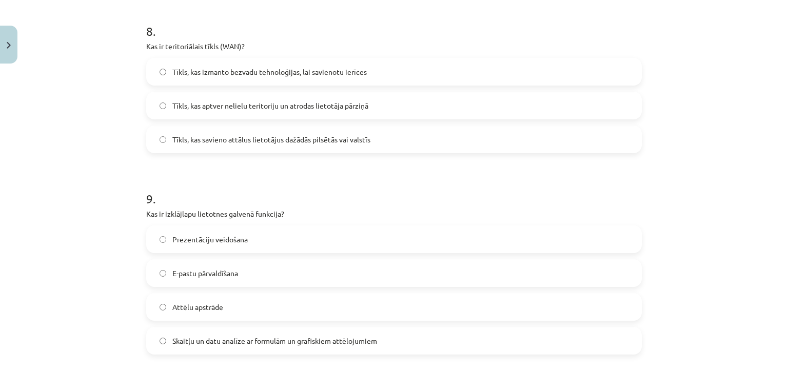
click at [251, 144] on span "Tīkls, kas savieno attālus lietotājus dažādās pilsētās vai valstīs" at bounding box center [271, 139] width 198 height 11
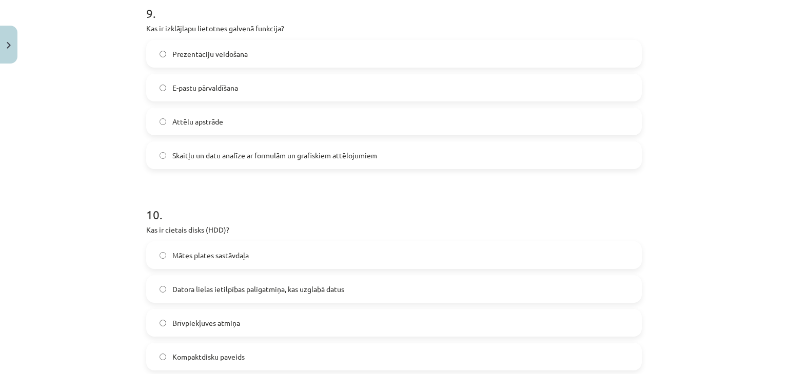
scroll to position [1833, 0]
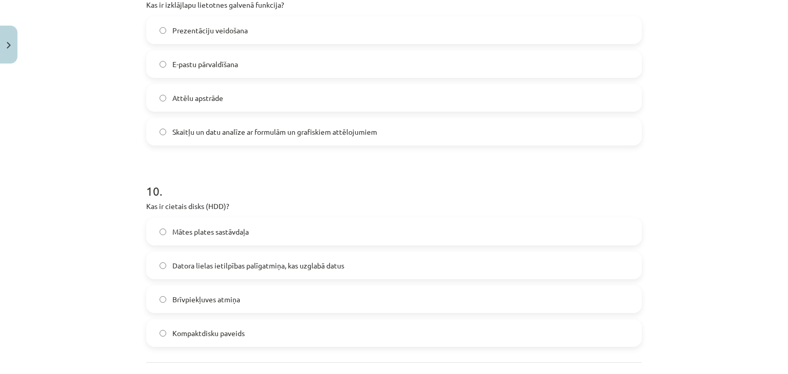
click at [265, 128] on span "Skaitļu un datu analīze ar formulām un grafiskiem attēlojumiem" at bounding box center [274, 132] width 205 height 11
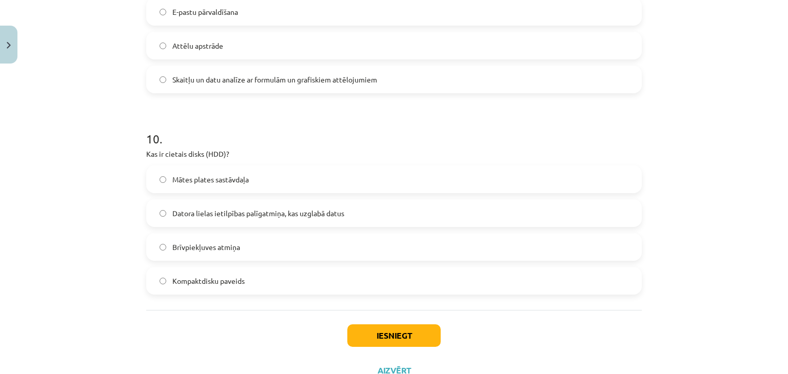
click at [377, 215] on label "Datora lielas ietilpības palīgatmiņa, kas uzglabā datus" at bounding box center [393, 214] width 493 height 26
click at [400, 329] on button "Iesniegt" at bounding box center [393, 336] width 93 height 23
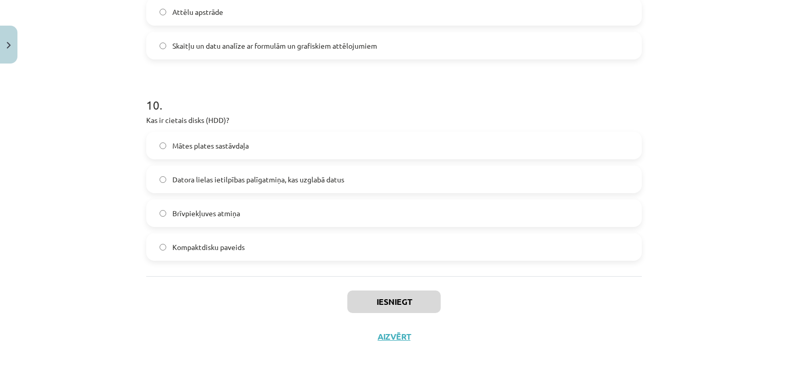
scroll to position [1924, 0]
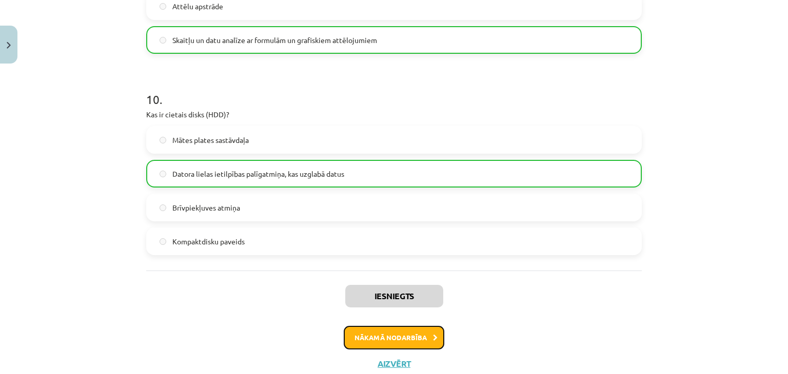
click at [421, 341] on button "Nākamā nodarbība" at bounding box center [394, 338] width 101 height 24
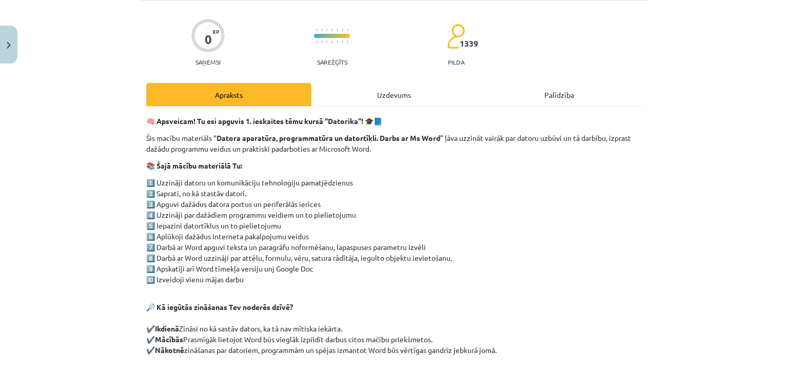
scroll to position [26, 0]
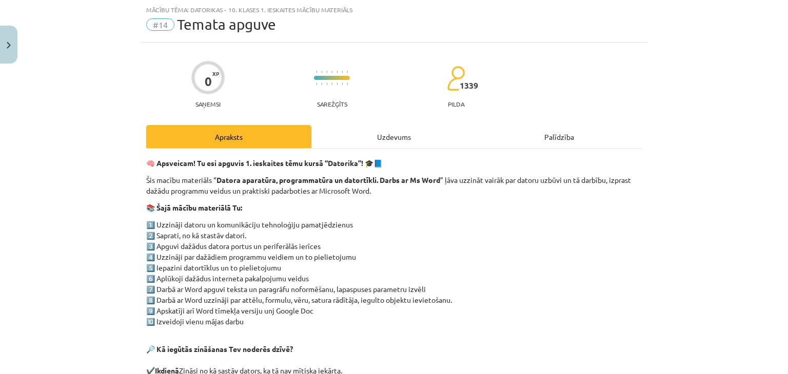
click at [391, 131] on div "Uzdevums" at bounding box center [393, 136] width 165 height 23
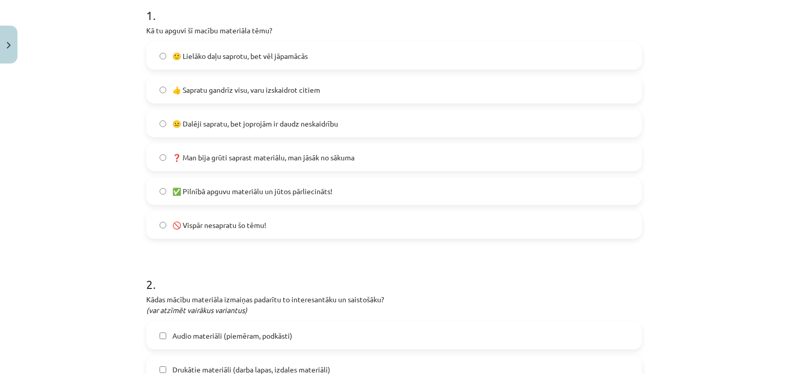
scroll to position [213, 0]
click at [314, 99] on label "👍 Sapratu gandrīz visu, varu izskaidrot citiem" at bounding box center [393, 91] width 493 height 26
click at [488, 64] on label "🙂 Lielāko daļu saprotu, bet vēl jāpamācās" at bounding box center [393, 57] width 493 height 26
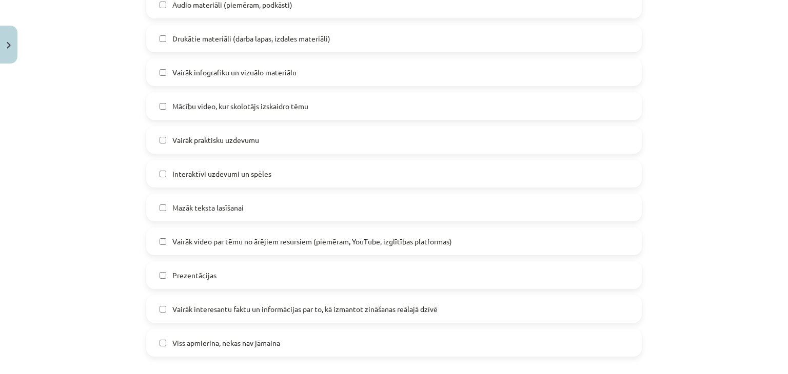
scroll to position [540, 0]
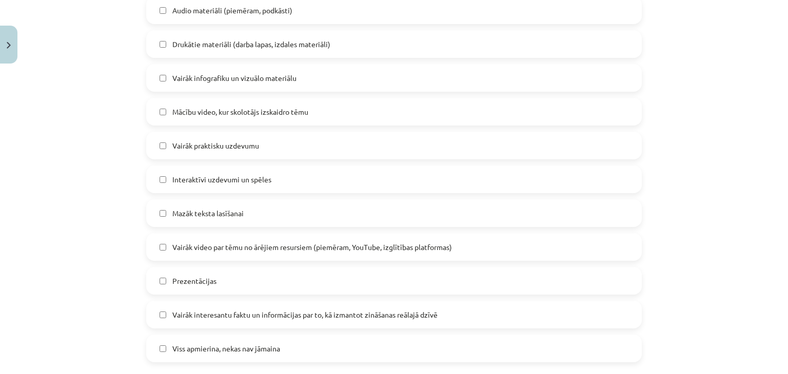
click at [265, 114] on span "Mācību video, kur skolotājs izskaidro tēmu" at bounding box center [240, 112] width 136 height 11
click at [271, 148] on label "Vairāk praktisku uzdevumu" at bounding box center [393, 146] width 493 height 26
click at [274, 177] on label "Interaktīvi uzdevumi un spēles" at bounding box center [393, 180] width 493 height 26
click at [283, 222] on label "Mazāk teksta lasīšanai" at bounding box center [393, 214] width 493 height 26
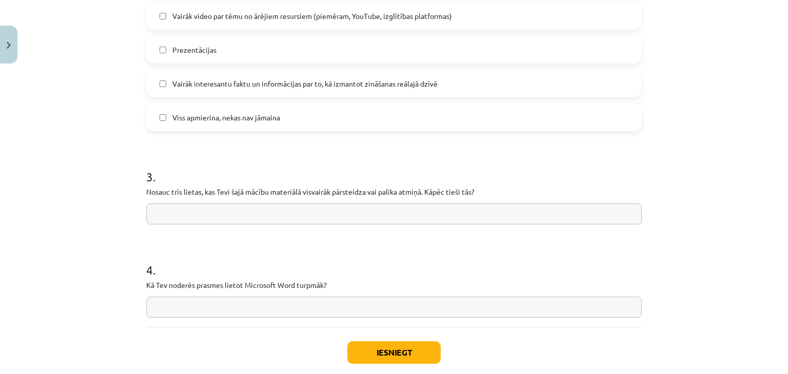
scroll to position [777, 0]
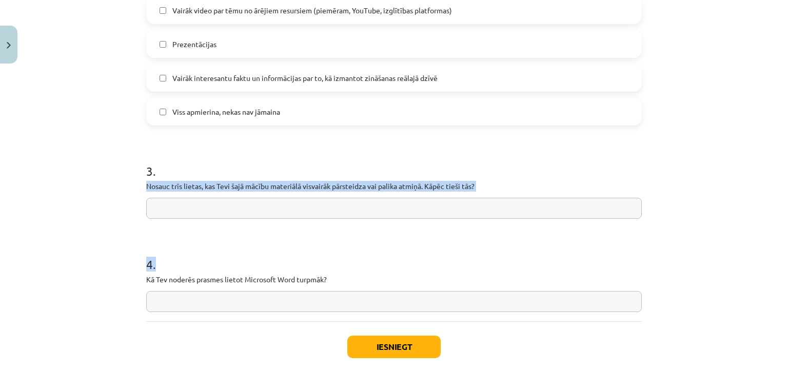
drag, startPoint x: 118, startPoint y: 183, endPoint x: 481, endPoint y: 294, distance: 379.8
click at [481, 294] on div "Mācību tēma: Datorikas - 10. klases 1. ieskaites mācību materiāls #14 Temata ap…" at bounding box center [394, 187] width 788 height 374
click at [353, 212] on input "text" at bounding box center [393, 208] width 495 height 21
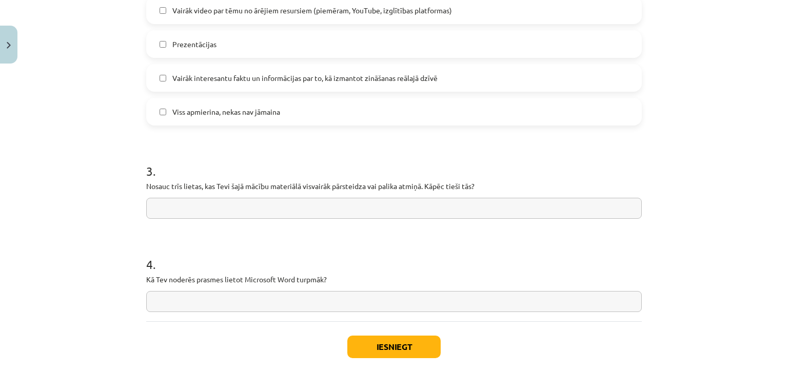
click at [222, 300] on input "text" at bounding box center [393, 301] width 495 height 21
paste input "**********"
click at [214, 303] on input "**********" at bounding box center [393, 301] width 495 height 21
type input "**********"
click at [265, 203] on input "text" at bounding box center [393, 208] width 495 height 21
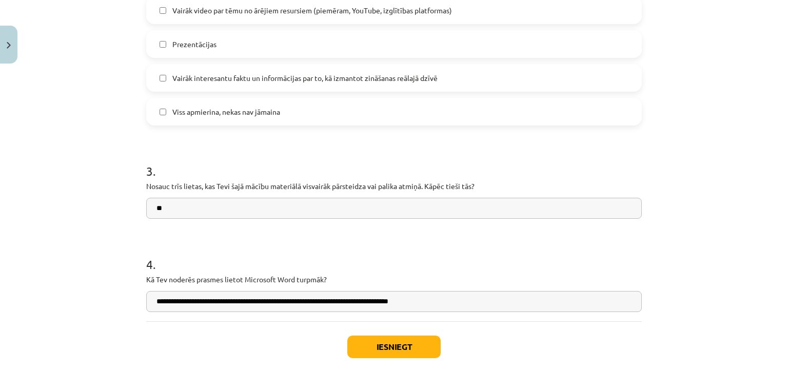
paste input "**********"
drag, startPoint x: 208, startPoint y: 210, endPoint x: 163, endPoint y: 209, distance: 45.1
click at [163, 209] on input "**********" at bounding box center [393, 208] width 495 height 21
click at [161, 208] on input "**********" at bounding box center [393, 208] width 495 height 21
click at [158, 209] on input "**********" at bounding box center [393, 208] width 495 height 21
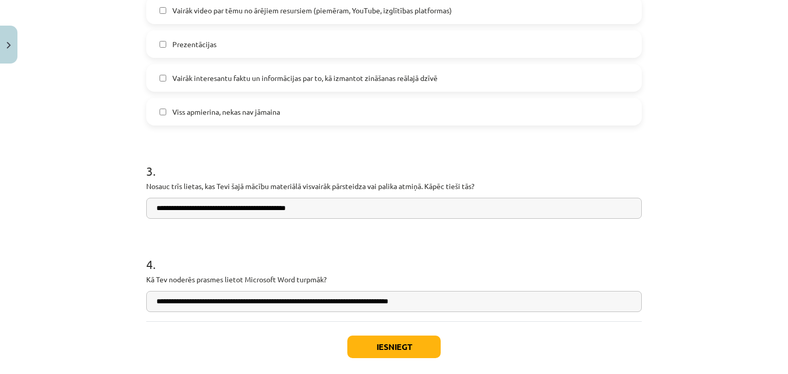
click at [343, 211] on input "**********" at bounding box center [393, 208] width 495 height 21
paste input "**********"
click at [330, 210] on input "**********" at bounding box center [393, 208] width 495 height 21
drag, startPoint x: 567, startPoint y: 210, endPoint x: 534, endPoint y: 208, distance: 32.9
click at [534, 208] on input "**********" at bounding box center [393, 208] width 495 height 21
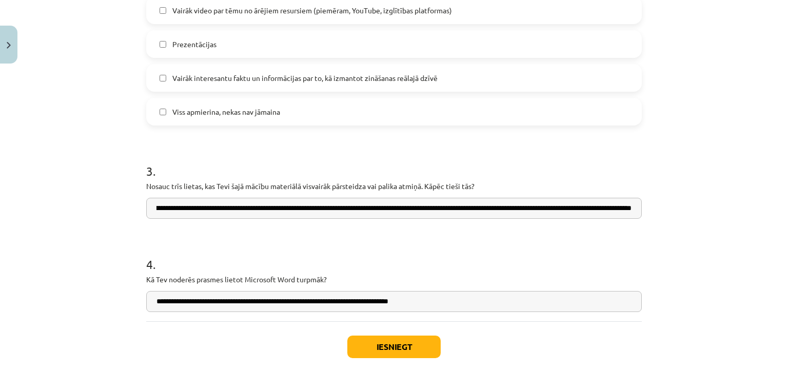
scroll to position [0, 217]
click at [506, 210] on input "**********" at bounding box center [393, 208] width 495 height 21
click at [517, 210] on input "**********" at bounding box center [393, 208] width 495 height 21
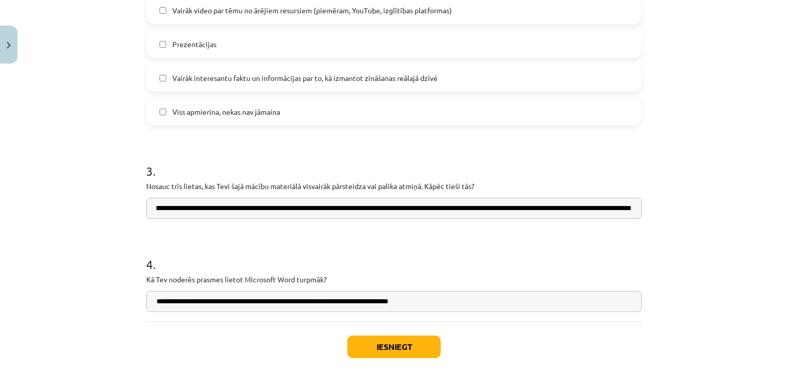
scroll to position [0, 199]
click at [628, 209] on input "**********" at bounding box center [393, 208] width 495 height 21
click at [571, 207] on input "**********" at bounding box center [393, 208] width 495 height 21
click at [575, 210] on input "**********" at bounding box center [393, 208] width 495 height 21
type input "**********"
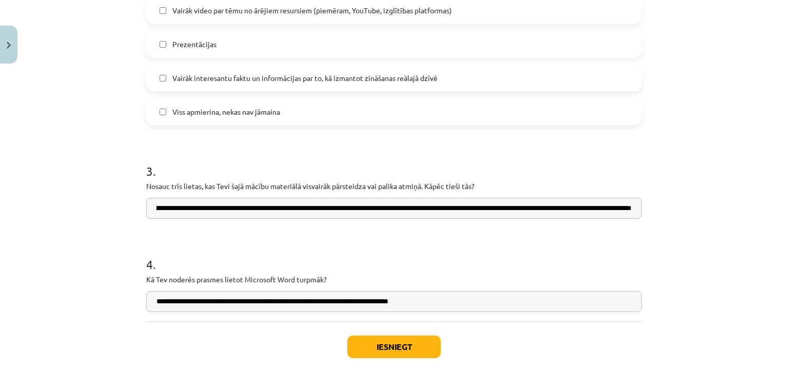
click at [481, 308] on input "**********" at bounding box center [393, 301] width 495 height 21
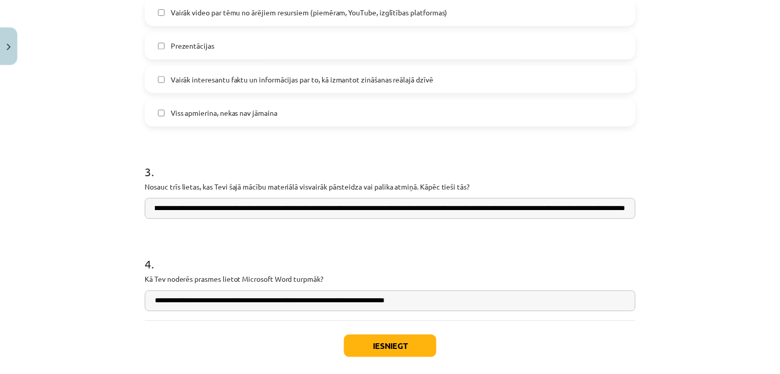
scroll to position [0, 0]
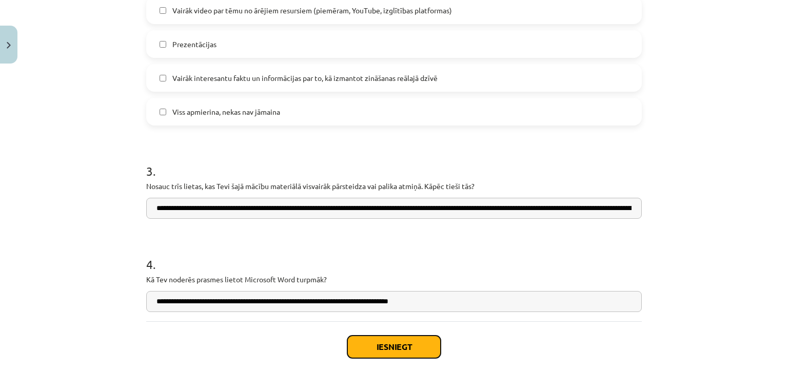
click at [419, 345] on button "Iesniegt" at bounding box center [393, 347] width 93 height 23
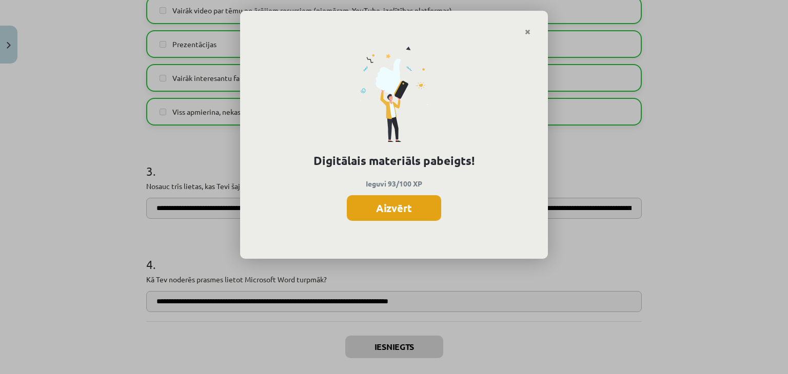
click at [402, 216] on button "Aizvērt" at bounding box center [394, 208] width 94 height 26
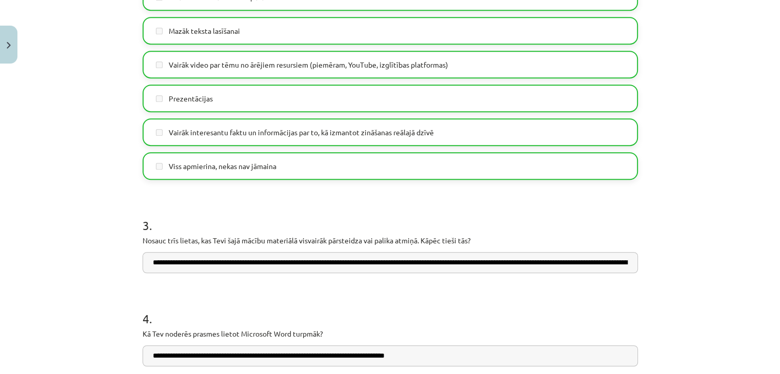
scroll to position [827, 0]
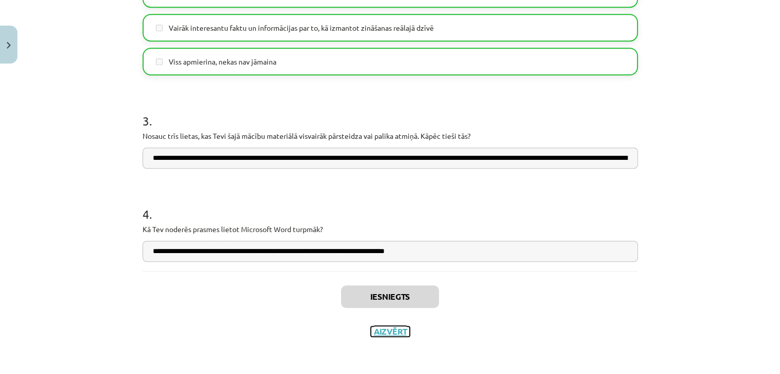
click at [397, 334] on button "Aizvērt" at bounding box center [390, 332] width 39 height 10
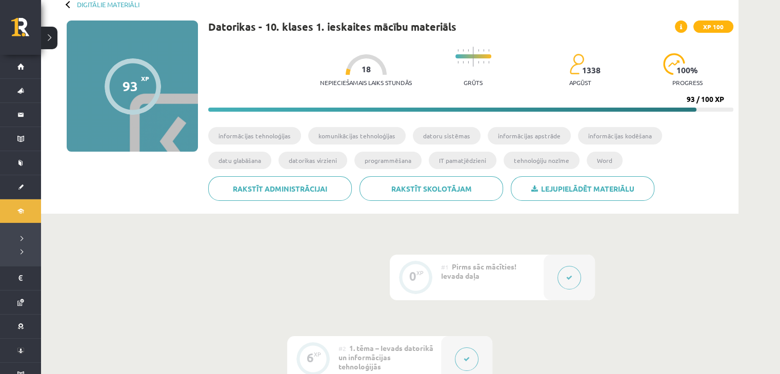
scroll to position [0, 0]
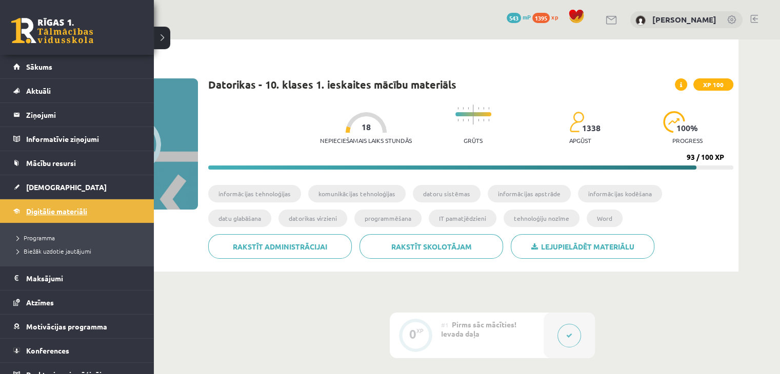
click at [22, 210] on link "Digitālie materiāli" at bounding box center [77, 212] width 128 height 24
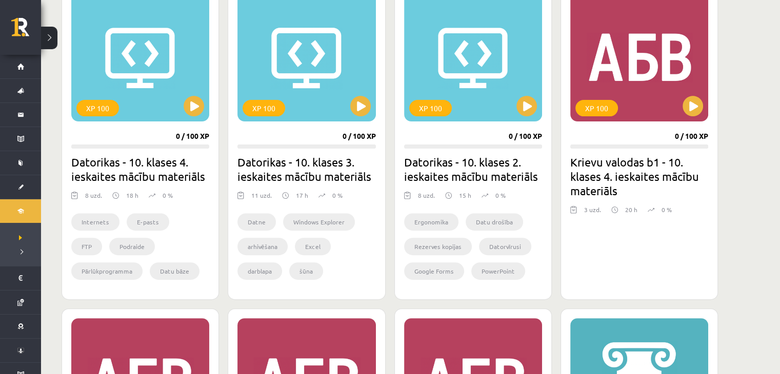
scroll to position [316, 0]
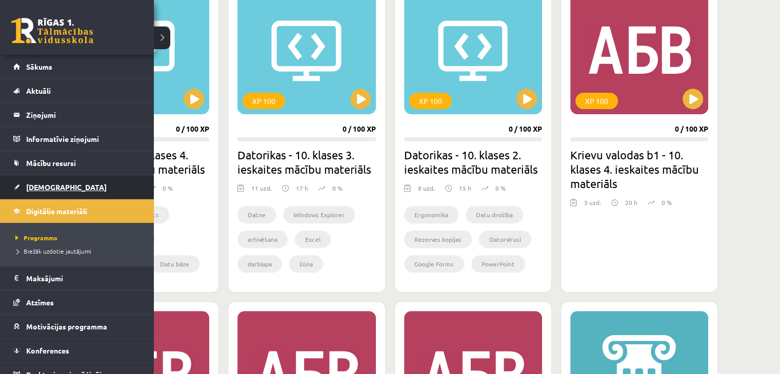
click at [17, 189] on link "[DEMOGRAPHIC_DATA]" at bounding box center [77, 187] width 128 height 24
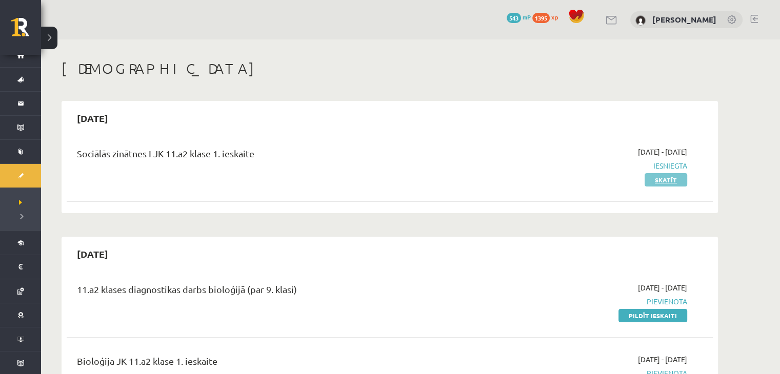
click at [661, 180] on link "Skatīt" at bounding box center [666, 179] width 43 height 13
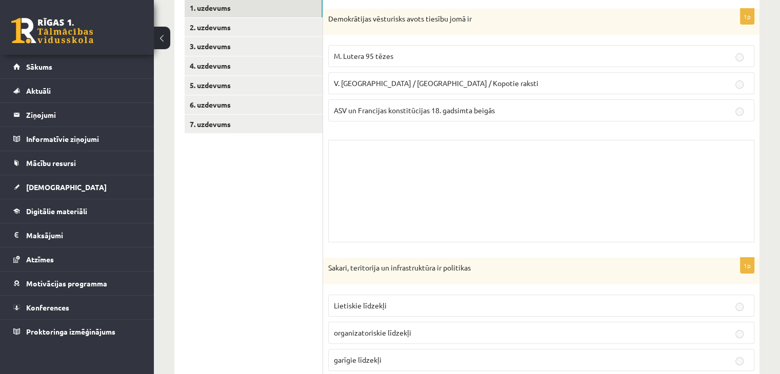
scroll to position [113, 0]
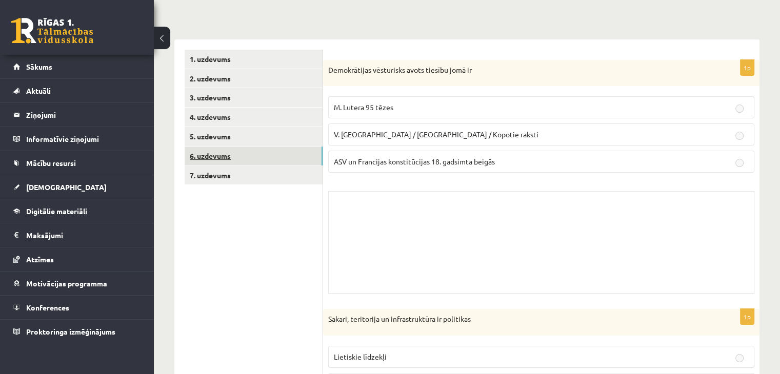
click at [234, 159] on link "6. uzdevums" at bounding box center [254, 156] width 138 height 19
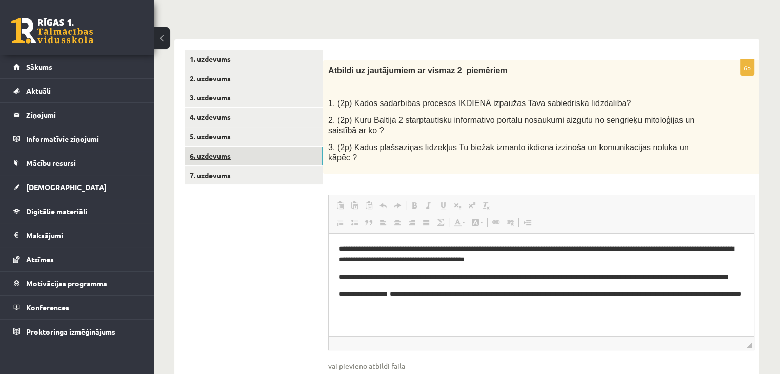
scroll to position [0, 0]
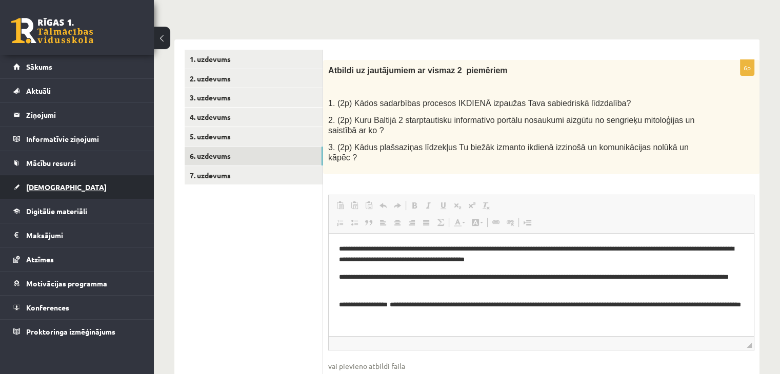
click at [40, 186] on span "[DEMOGRAPHIC_DATA]" at bounding box center [66, 187] width 81 height 9
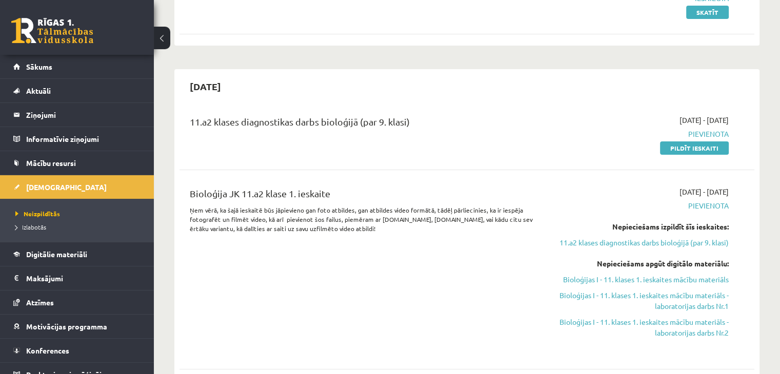
scroll to position [179, 0]
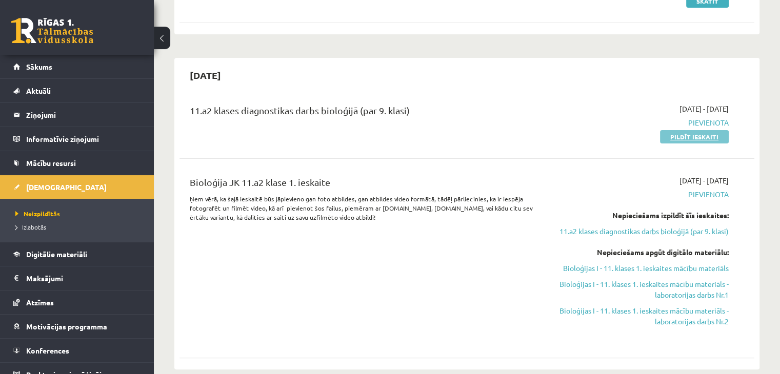
click at [695, 136] on link "Pildīt ieskaiti" at bounding box center [694, 136] width 69 height 13
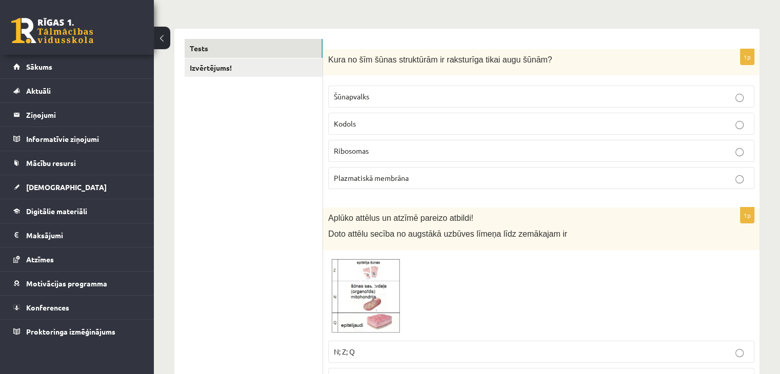
scroll to position [150, 0]
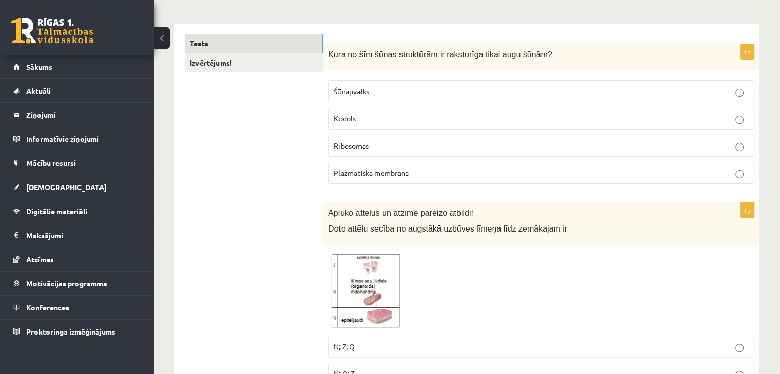
drag, startPoint x: 787, startPoint y: 30, endPoint x: 787, endPoint y: 42, distance: 11.8
click at [780, 42] on html "0 Dāvanas 543 mP 1488 xp [PERSON_NAME] Sākums Aktuāli Kā mācīties eSKOLĀ Kontak…" at bounding box center [390, 37] width 780 height 374
click at [400, 170] on span "Plazmatiskā membrāna" at bounding box center [371, 172] width 75 height 9
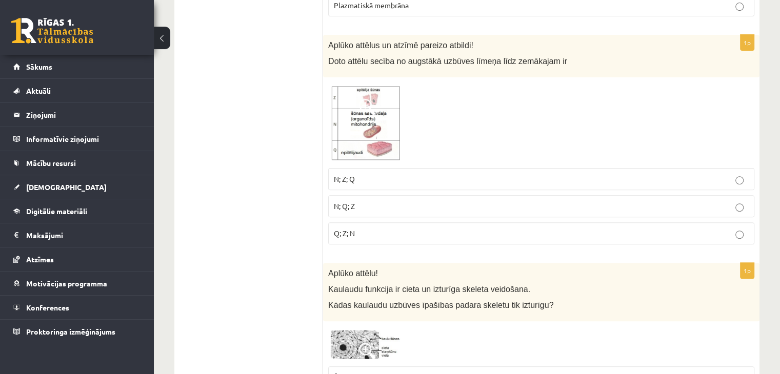
scroll to position [334, 0]
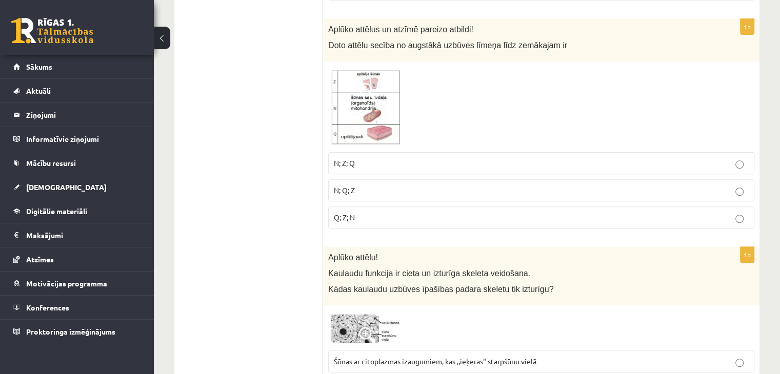
click at [379, 120] on img at bounding box center [366, 107] width 77 height 81
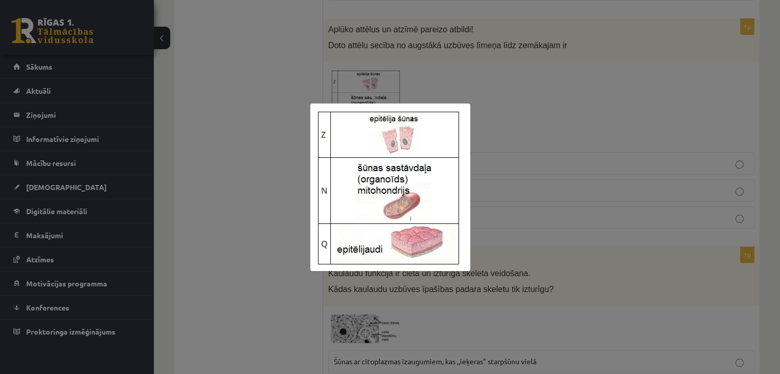
click at [424, 76] on div at bounding box center [390, 187] width 780 height 374
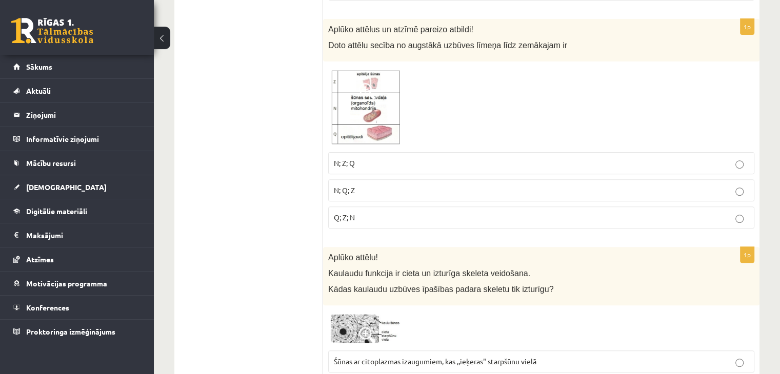
click at [381, 191] on p "N; Q; Z" at bounding box center [541, 190] width 415 height 11
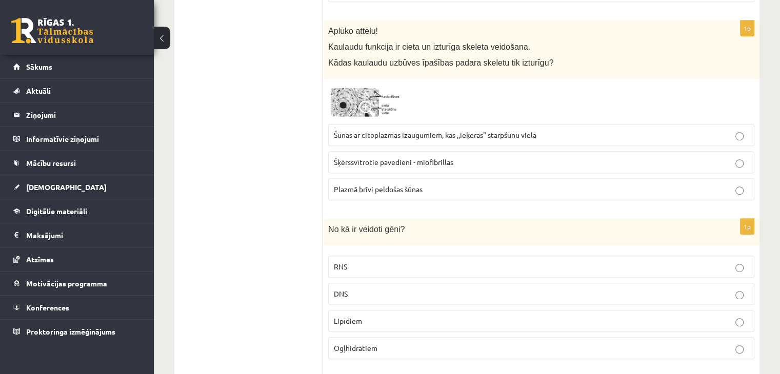
scroll to position [566, 0]
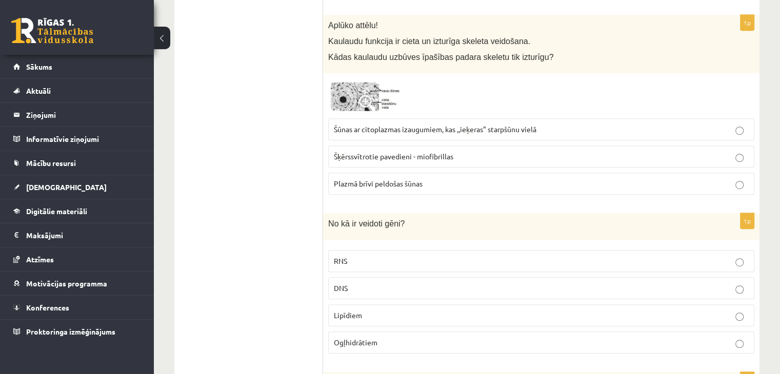
click at [374, 95] on span at bounding box center [367, 103] width 16 height 16
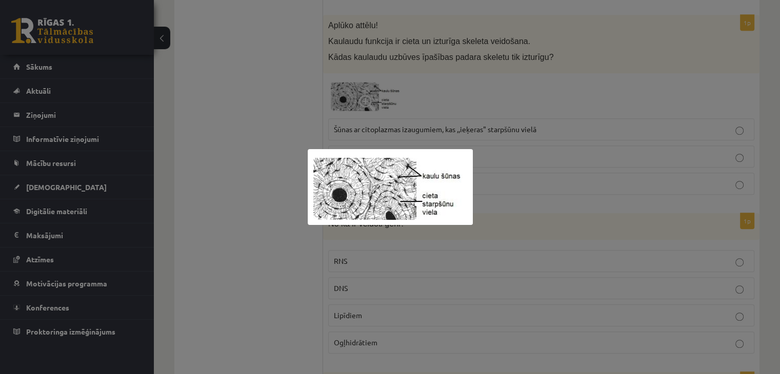
click at [469, 97] on div at bounding box center [390, 187] width 780 height 374
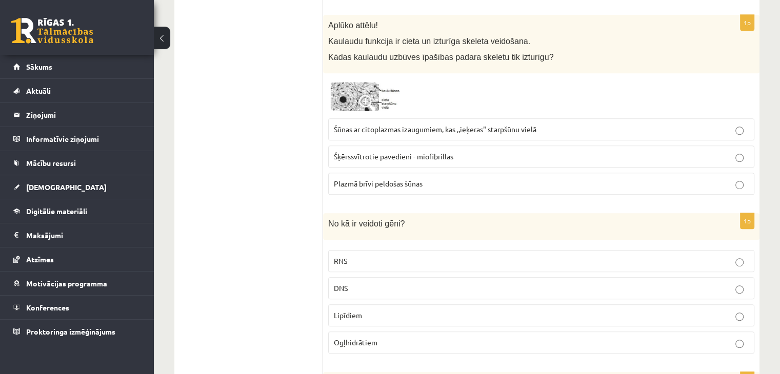
click at [490, 131] on span "Šūnas ar citoplazmas izaugumiem, kas ,,ieķeras" starpšūnu vielā" at bounding box center [435, 129] width 203 height 9
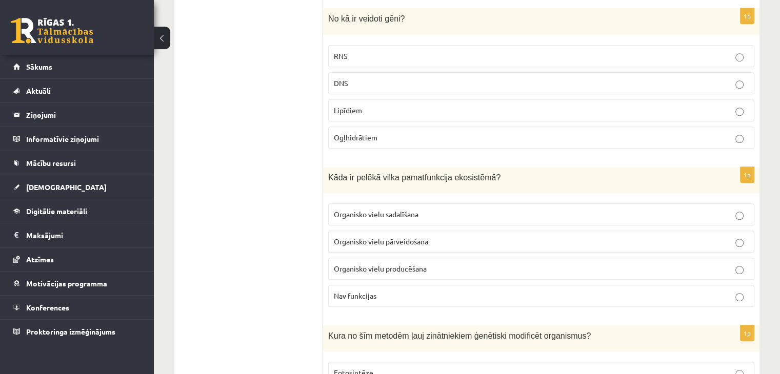
scroll to position [777, 0]
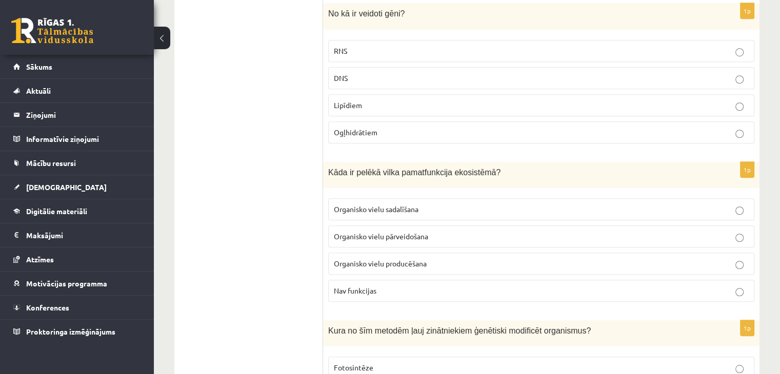
click at [430, 73] on p "DNS" at bounding box center [541, 78] width 415 height 11
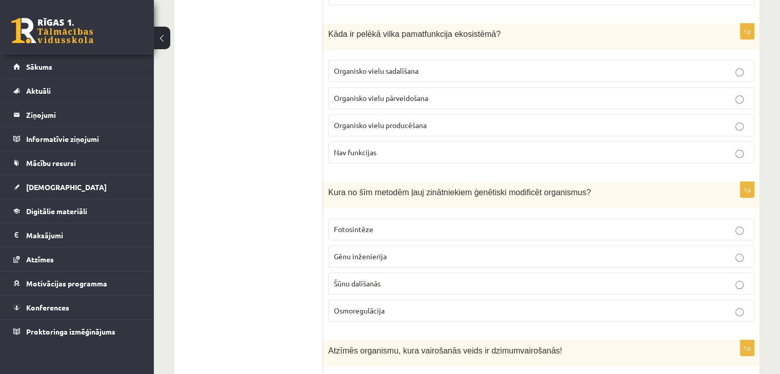
scroll to position [921, 0]
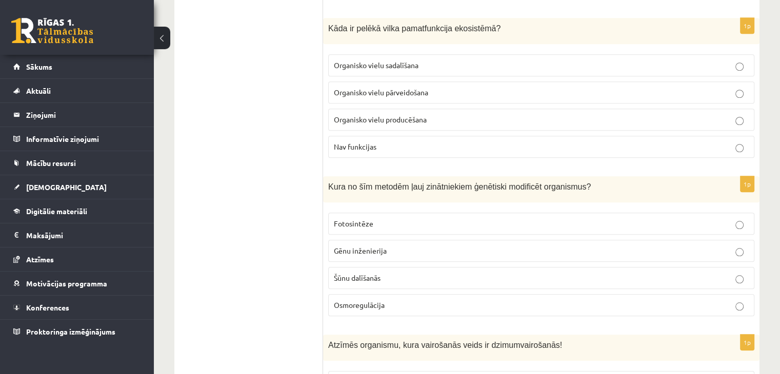
click at [540, 68] on label "Organisko vielu sadalīšana" at bounding box center [541, 65] width 426 height 22
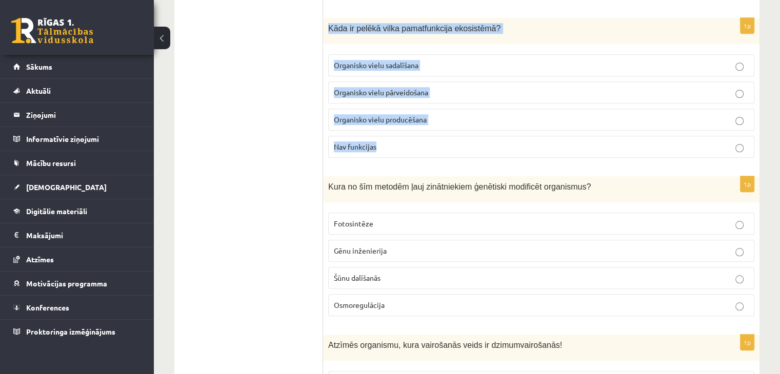
drag, startPoint x: 326, startPoint y: 24, endPoint x: 411, endPoint y: 140, distance: 143.7
click at [411, 140] on div "1p Kāda ir pelēkā vilka pamatfunkcija ekosistēmā? Organisko vielu sadalīšana Or…" at bounding box center [541, 92] width 436 height 148
copy div "Kāda ir pelēkā vilka pamatfunkcija ekosistēmā? Organisko vielu sadalīšana Organ…"
click at [395, 91] on span "Organisko vielu pārveidošana" at bounding box center [381, 92] width 94 height 9
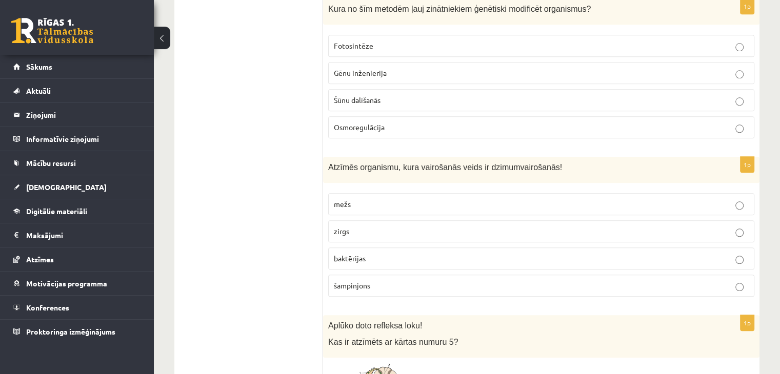
scroll to position [1093, 0]
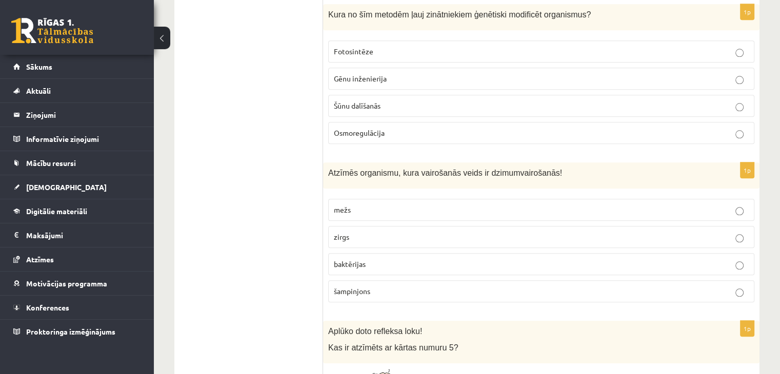
click at [526, 129] on p "Osmoregulācija" at bounding box center [541, 133] width 415 height 11
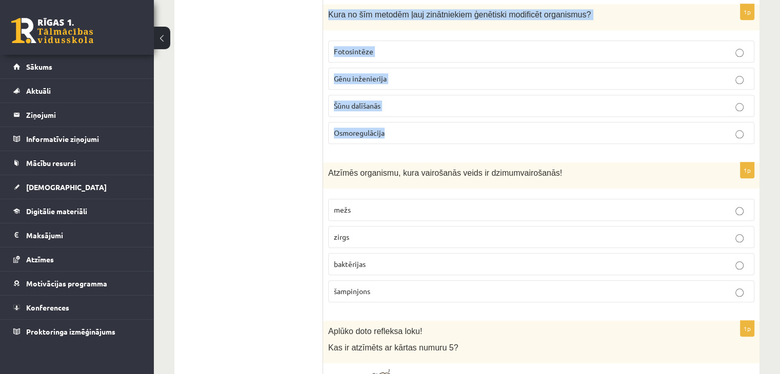
drag, startPoint x: 326, startPoint y: 9, endPoint x: 405, endPoint y: 126, distance: 140.7
click at [405, 126] on div "1p Kura no šīm metodēm ļauj zinātniekiem ģenētiski modificēt organismus? Fotosi…" at bounding box center [541, 78] width 436 height 148
copy div "Kura no šīm metodēm ļauj zinātniekiem ģenētiski modificēt organismus? Fotosintē…"
click at [373, 75] on span "Gēnu inženierija" at bounding box center [360, 78] width 53 height 9
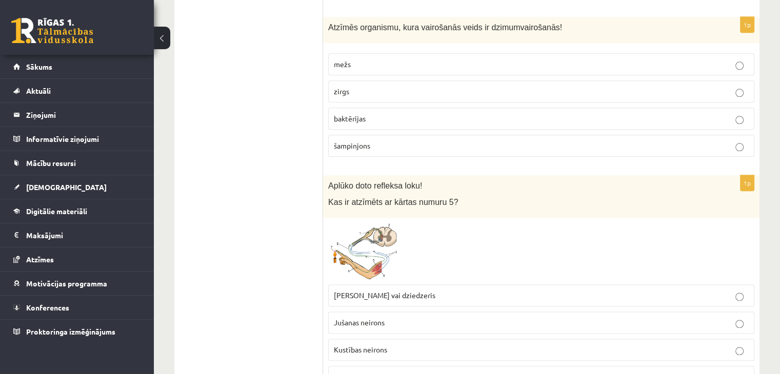
scroll to position [1255, 0]
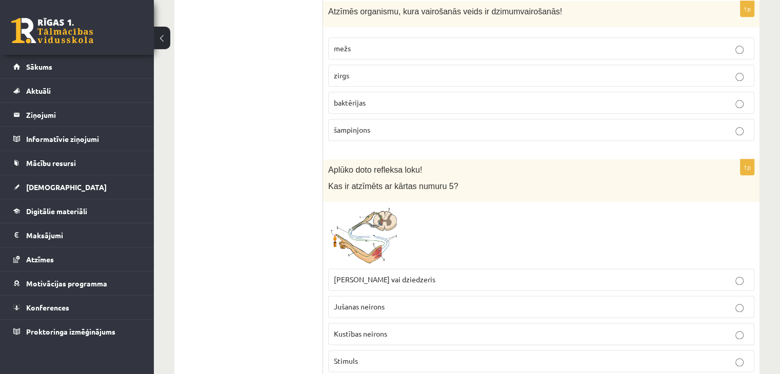
click at [419, 70] on p "zirgs" at bounding box center [541, 75] width 415 height 11
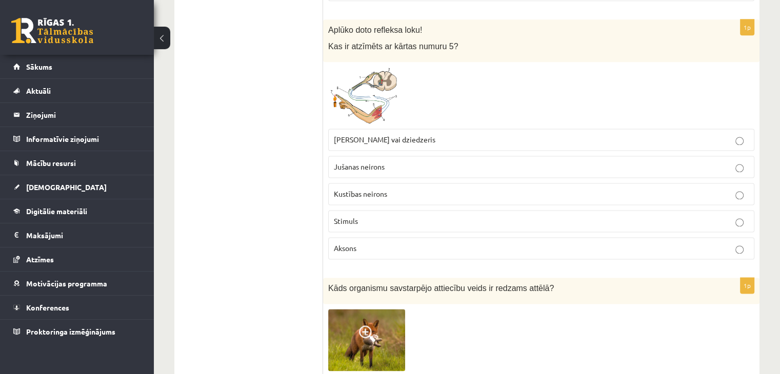
scroll to position [1400, 0]
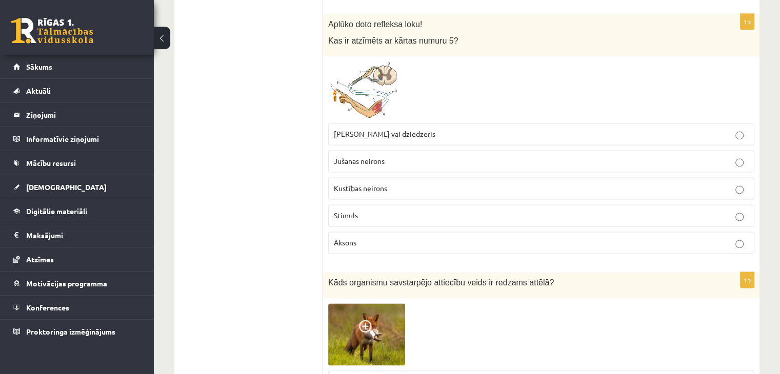
click at [381, 92] on img at bounding box center [366, 90] width 77 height 56
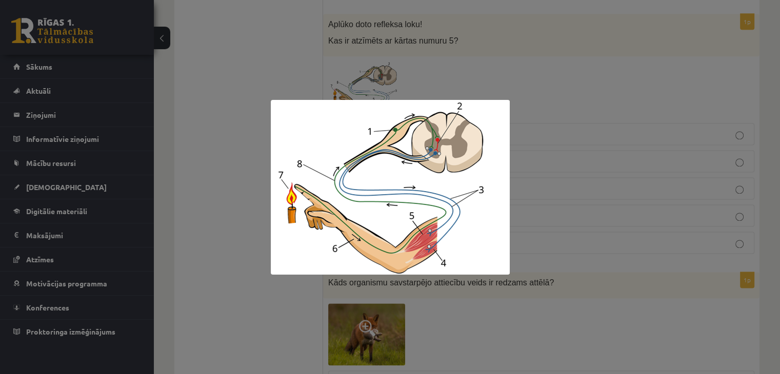
click at [548, 78] on div at bounding box center [390, 187] width 780 height 374
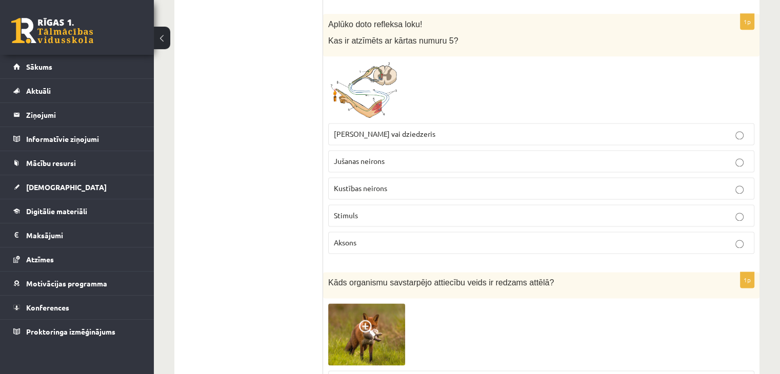
click at [392, 130] on span "[PERSON_NAME] vai dziedzeris" at bounding box center [385, 133] width 102 height 9
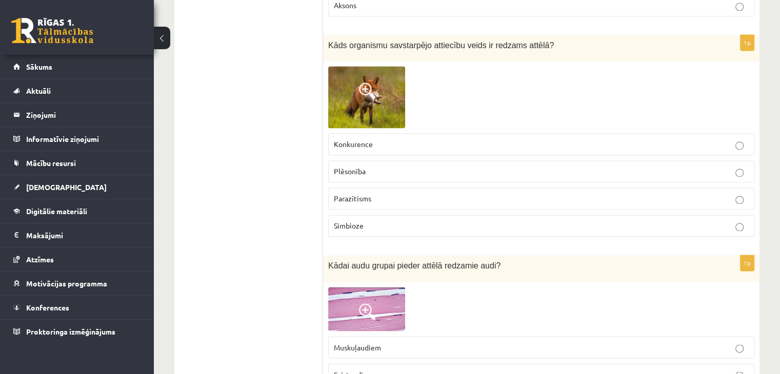
scroll to position [1643, 0]
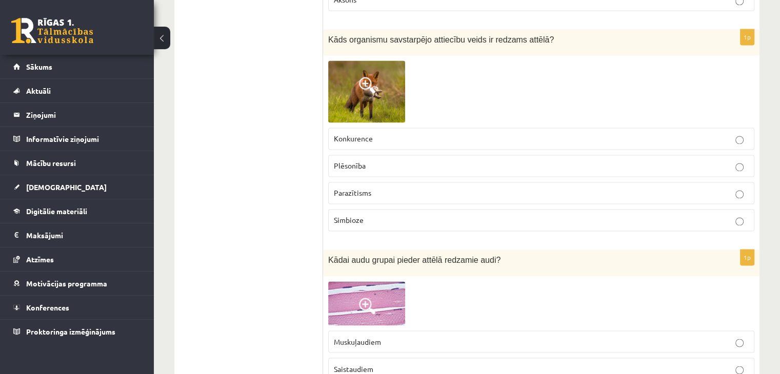
click at [499, 162] on p "Plēsonība" at bounding box center [541, 166] width 415 height 11
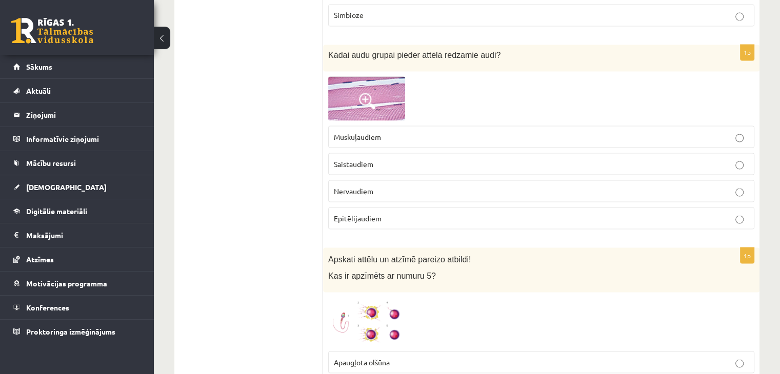
scroll to position [1892, 0]
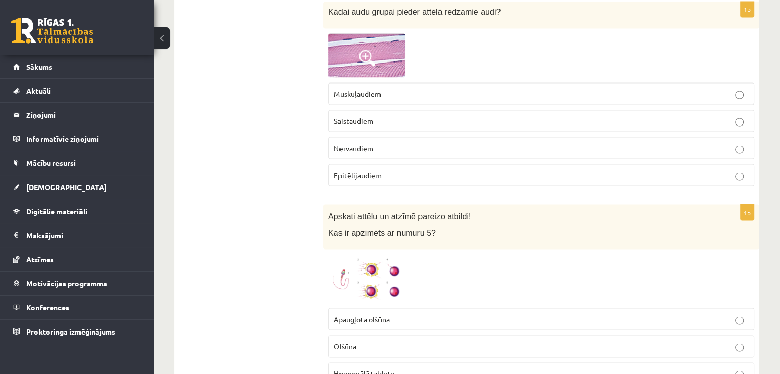
click at [388, 57] on img at bounding box center [366, 55] width 77 height 44
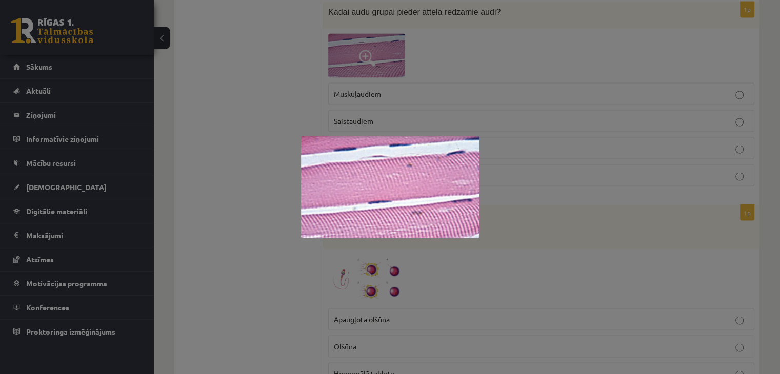
click at [432, 70] on div at bounding box center [390, 187] width 780 height 374
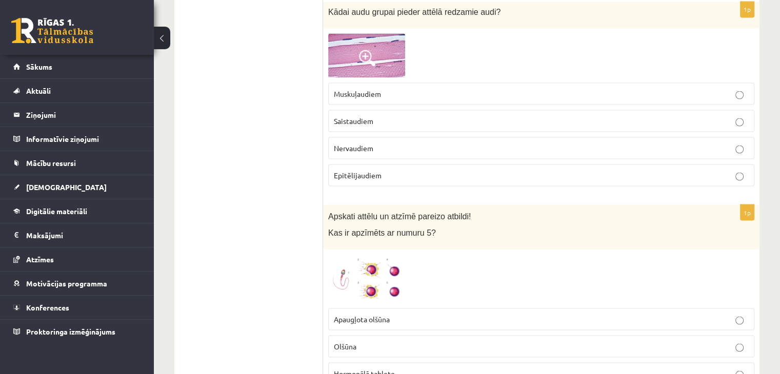
click at [424, 89] on p "Muskuļaudiem" at bounding box center [541, 93] width 415 height 11
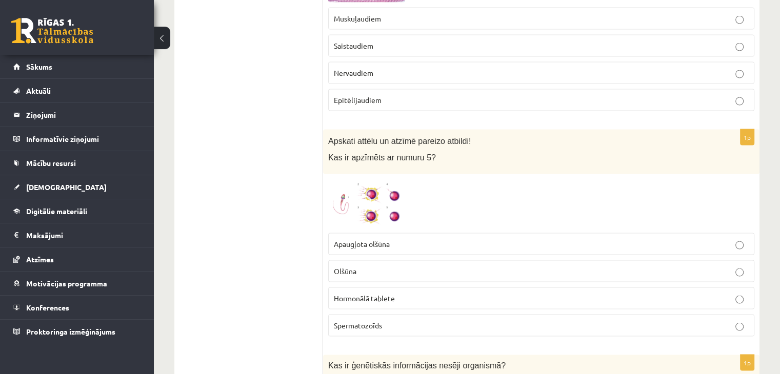
scroll to position [2042, 0]
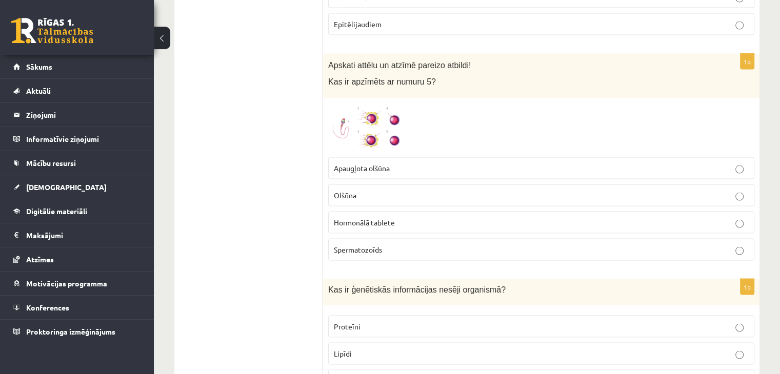
click at [396, 105] on img at bounding box center [366, 128] width 77 height 49
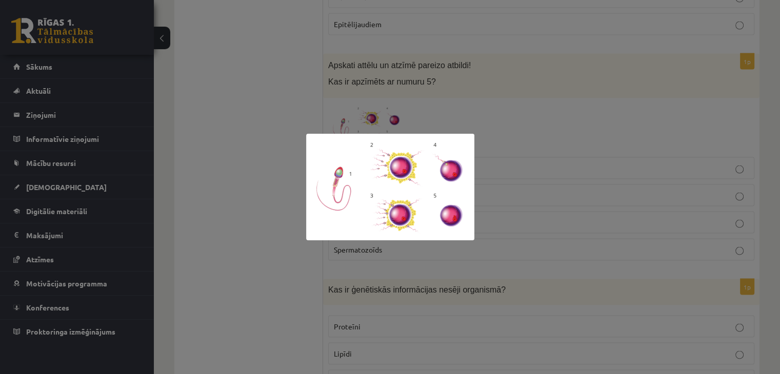
click at [524, 141] on div at bounding box center [390, 187] width 780 height 374
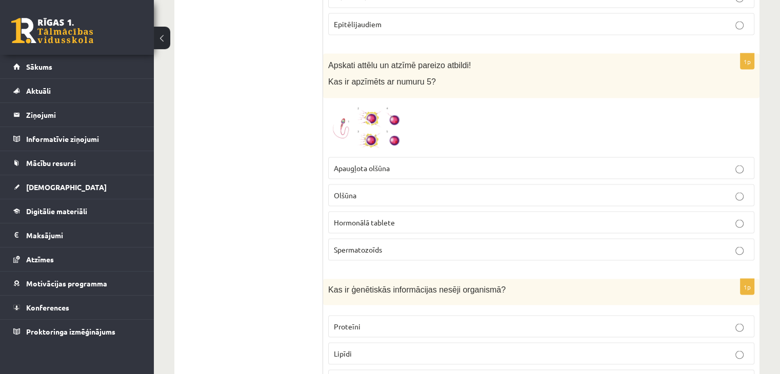
click at [413, 245] on p "Spermatozoīds" at bounding box center [541, 250] width 415 height 11
click at [392, 122] on img at bounding box center [366, 128] width 77 height 49
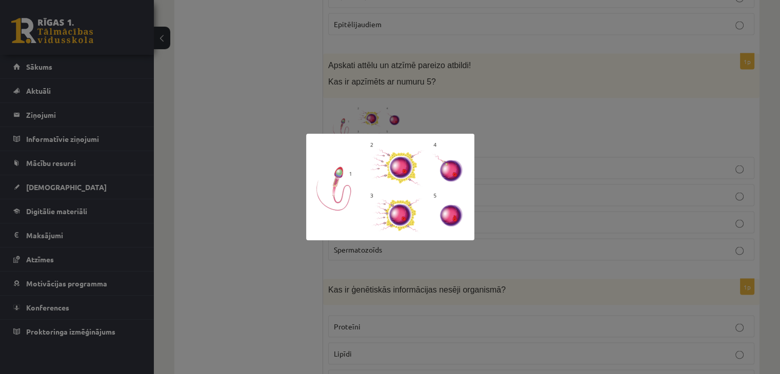
click at [507, 113] on div at bounding box center [390, 187] width 780 height 374
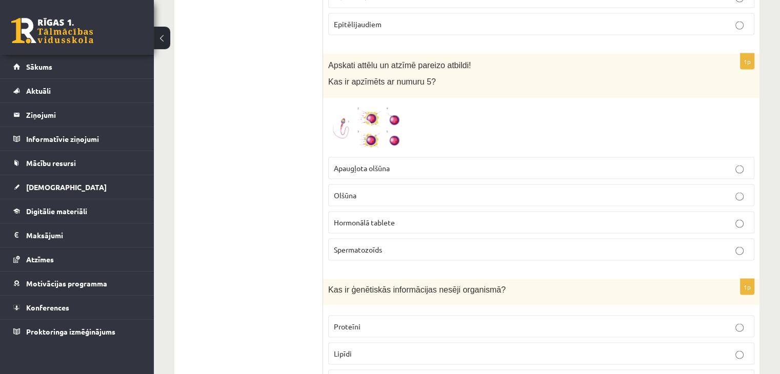
click at [380, 164] on span "Apaugļota olšūna" at bounding box center [362, 168] width 56 height 9
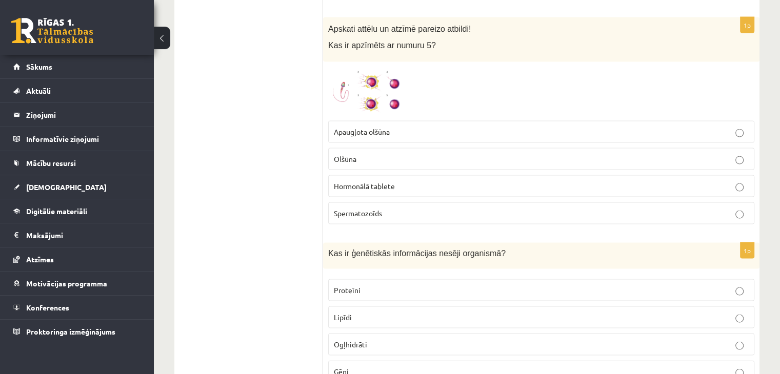
scroll to position [2106, 0]
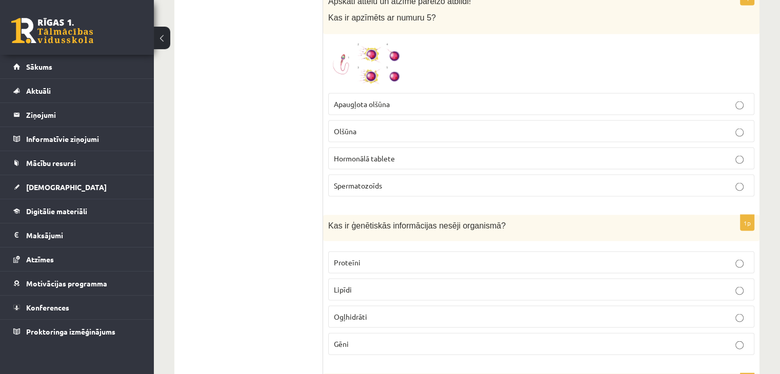
click at [355, 59] on img at bounding box center [366, 63] width 77 height 49
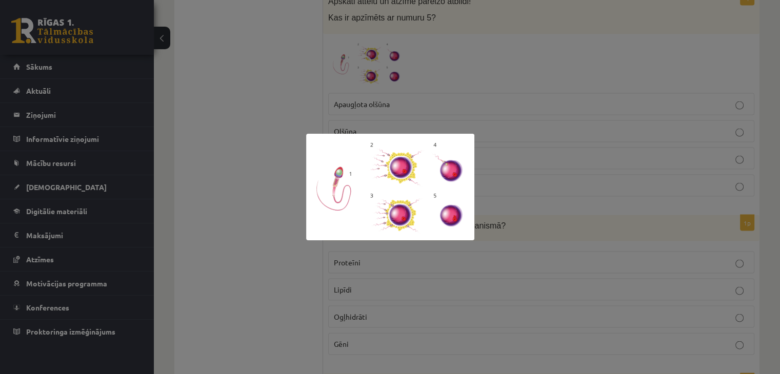
click at [460, 123] on div at bounding box center [390, 187] width 780 height 374
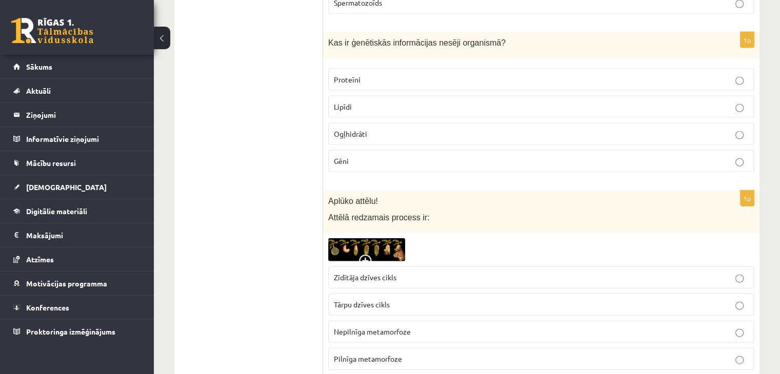
scroll to position [2300, 0]
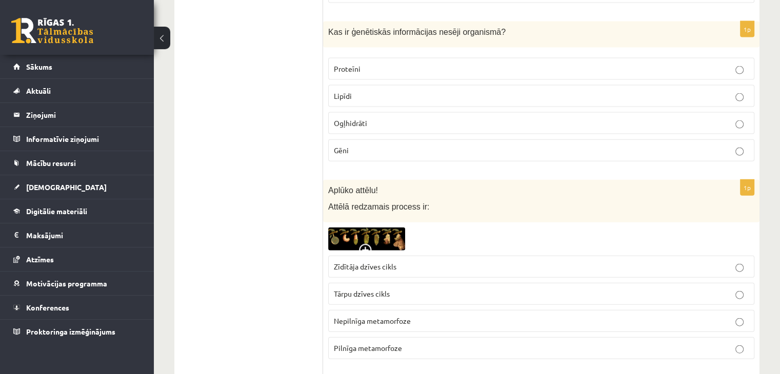
click at [439, 145] on p "Gēni" at bounding box center [541, 150] width 415 height 11
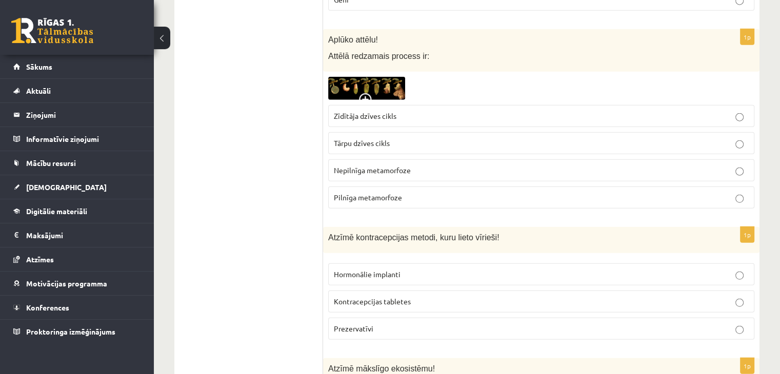
scroll to position [2457, 0]
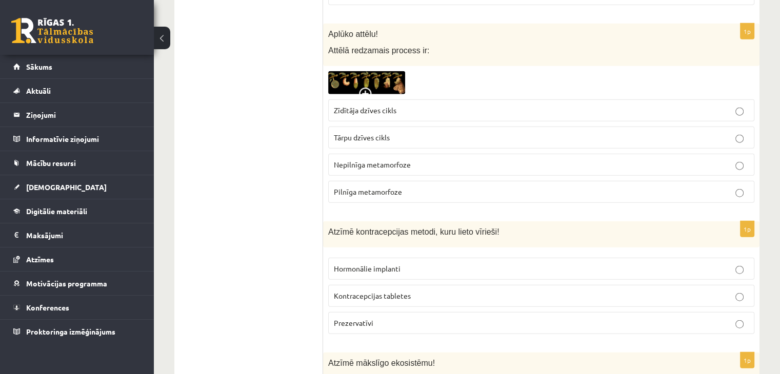
click at [362, 88] on span at bounding box center [367, 96] width 16 height 16
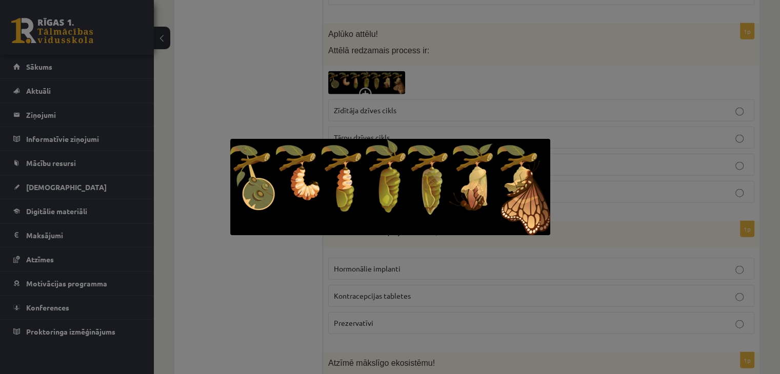
click at [436, 93] on div at bounding box center [390, 187] width 780 height 374
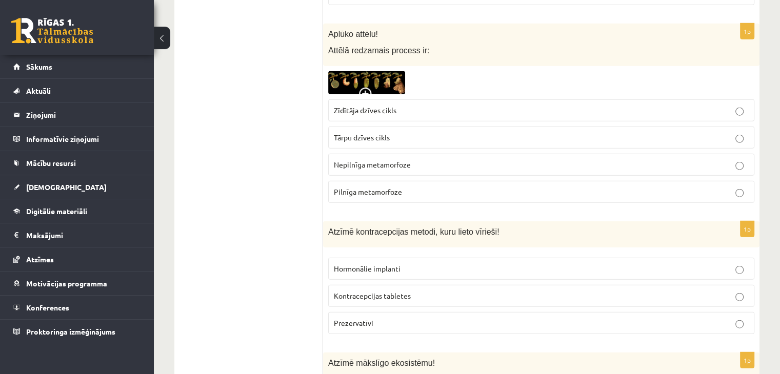
click at [386, 132] on p "Tārpu dzīves cikls" at bounding box center [541, 137] width 415 height 11
click at [361, 187] on span "Pilnīga metamorfoze" at bounding box center [368, 191] width 68 height 9
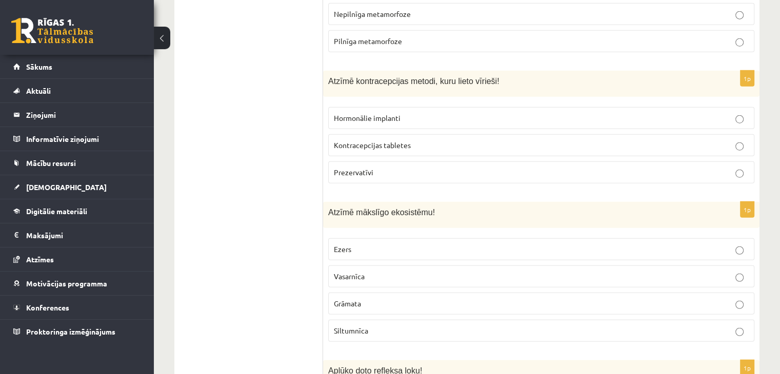
scroll to position [2618, 0]
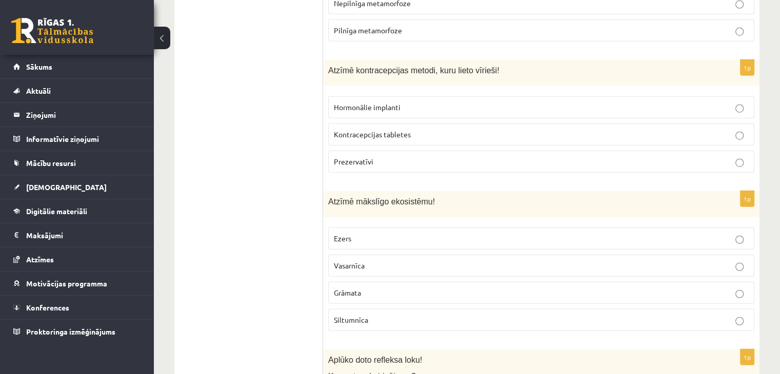
click at [388, 156] on p "Prezervatīvi" at bounding box center [541, 161] width 415 height 11
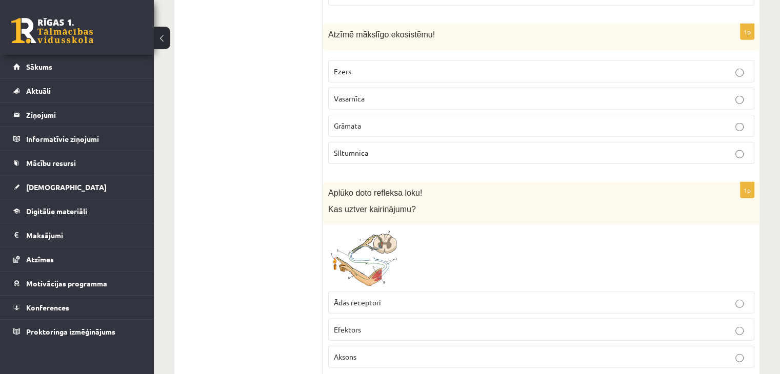
scroll to position [2796, 0]
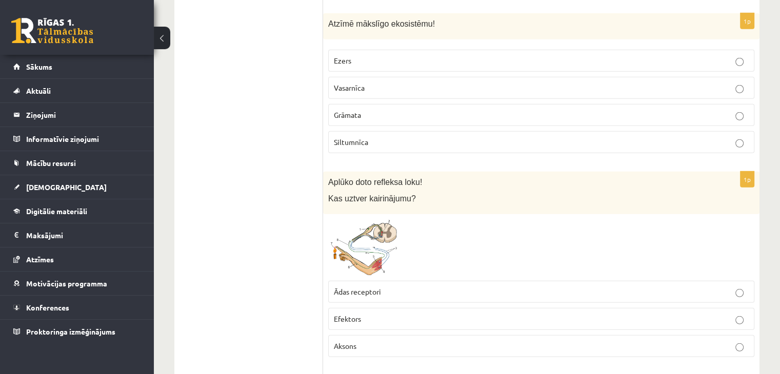
click at [406, 104] on label "Grāmata" at bounding box center [541, 115] width 426 height 22
drag, startPoint x: 324, startPoint y: 8, endPoint x: 391, endPoint y: 127, distance: 136.4
click at [391, 127] on div "1p Atzīmē mākslīgo ekosistēmu! Ezers Vasarnīca Grāmata Siltumnīca" at bounding box center [541, 87] width 436 height 148
copy div "Atzīmē mākslīgo ekosistēmu! Ezers Vasarnīca Grāmata Siltumnīca"
click at [379, 137] on p "Siltumnīca" at bounding box center [541, 142] width 415 height 11
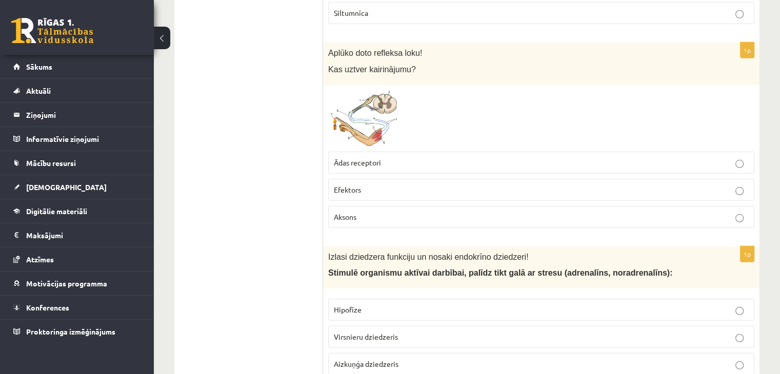
scroll to position [2931, 0]
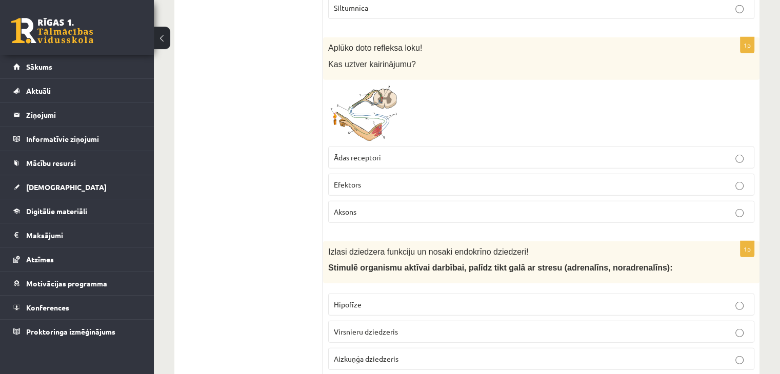
click at [382, 152] on p "Ādas receptori" at bounding box center [541, 157] width 415 height 11
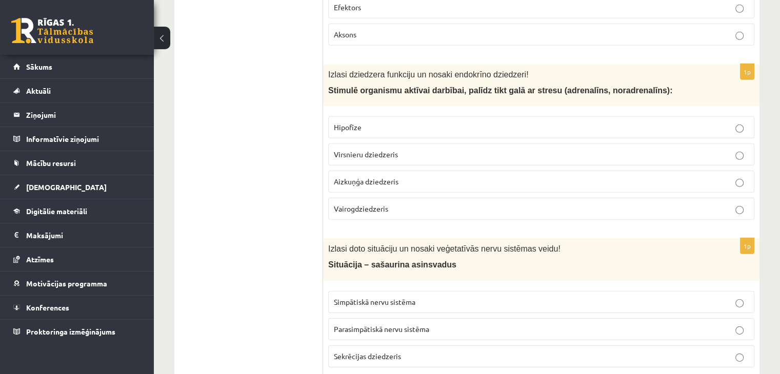
scroll to position [3114, 0]
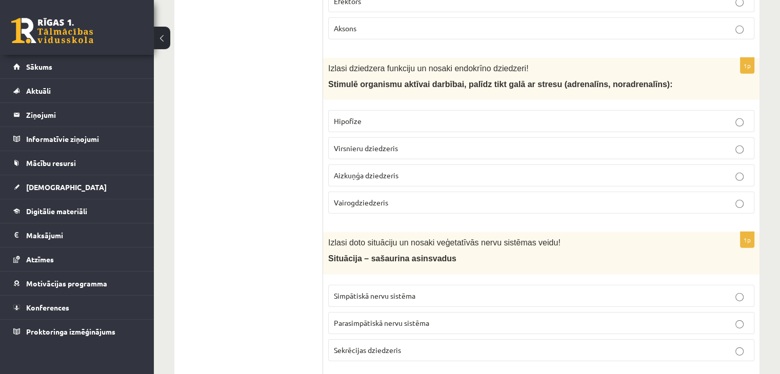
click at [384, 116] on p "Hipofīze" at bounding box center [541, 121] width 415 height 11
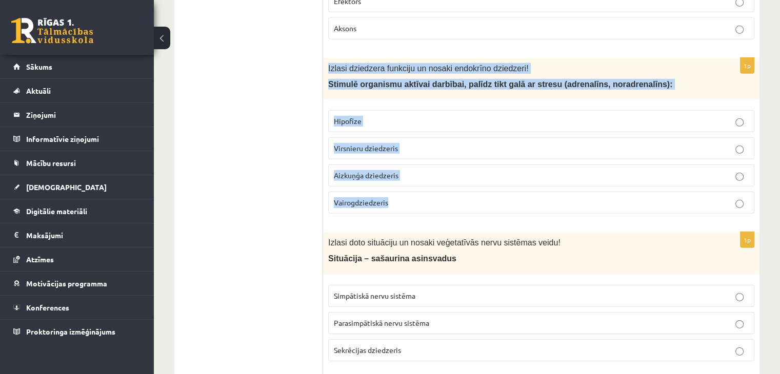
drag, startPoint x: 326, startPoint y: 50, endPoint x: 416, endPoint y: 184, distance: 161.2
click at [416, 184] on div "1p Izlasi dziedzera funkciju un nosaki endokrīno dziedzeri! Stimulē organismu a…" at bounding box center [541, 140] width 436 height 165
copy div "Izlasi dziedzera funkciju un nosaki endokrīno dziedzeri! Stimulē organismu aktī…"
click at [398, 143] on p "Virsnieru dziedzeris" at bounding box center [541, 148] width 415 height 11
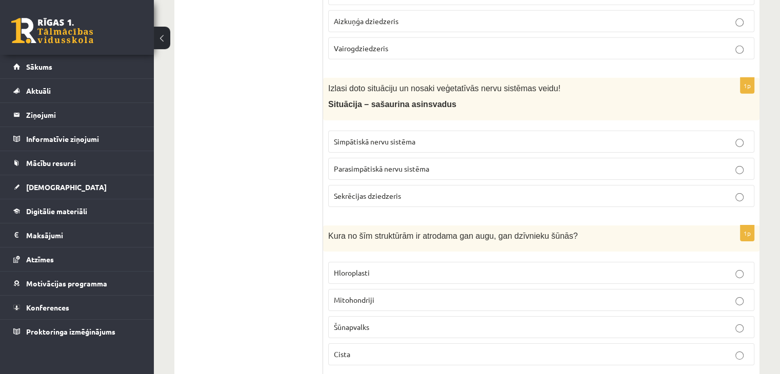
scroll to position [3274, 0]
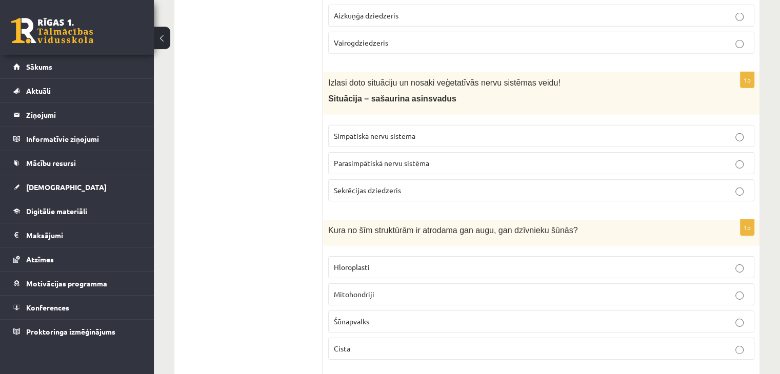
click at [414, 154] on label "Parasimpātiskā nervu sistēma" at bounding box center [541, 163] width 426 height 22
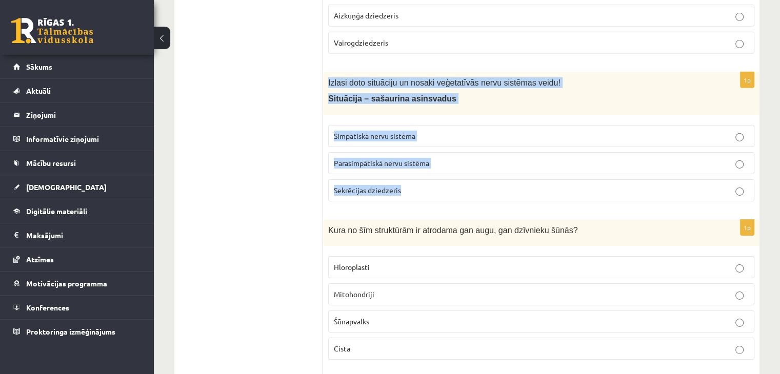
drag, startPoint x: 328, startPoint y: 69, endPoint x: 422, endPoint y: 172, distance: 139.1
click at [422, 172] on div "1p Izlasi doto situāciju un nosaki veģetatīvās nervu sistēmas veidu! Situācija …" at bounding box center [541, 140] width 436 height 137
copy div "Izlasi doto situāciju un nosaki veģetatīvās nervu sistēmas veidu! Situācija – s…"
click at [420, 158] on p "Parasimpātiskā nervu sistēma" at bounding box center [541, 163] width 415 height 11
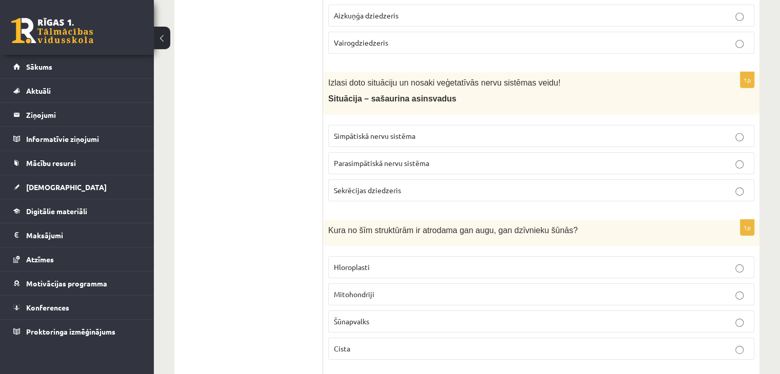
click at [404, 131] on span "Simpātiskā nervu sistēma" at bounding box center [375, 135] width 82 height 9
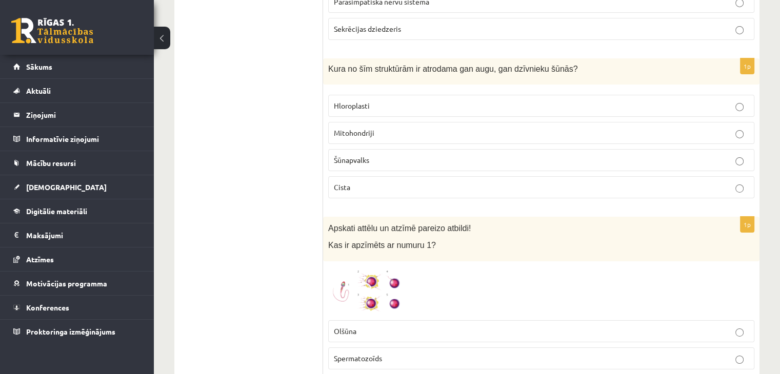
scroll to position [3452, 0]
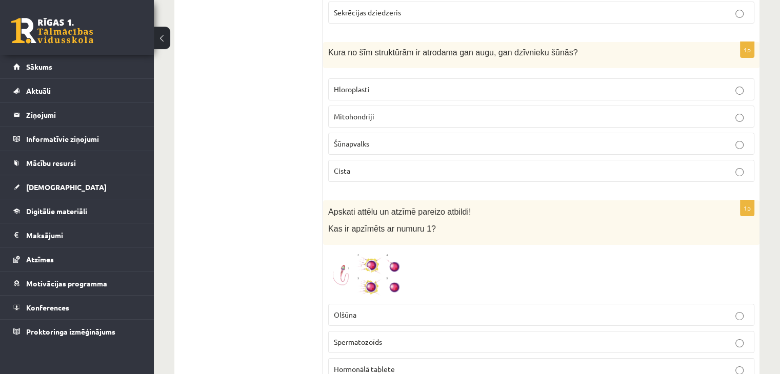
click at [377, 135] on label "Šūnapvalks" at bounding box center [541, 144] width 426 height 22
drag, startPoint x: 322, startPoint y: 36, endPoint x: 362, endPoint y: 152, distance: 123.1
copy div "Izvērtējums! 1p Kura no šīm šūnas struktūrām ir raksturīga tikai augu šūnām? Šū…"
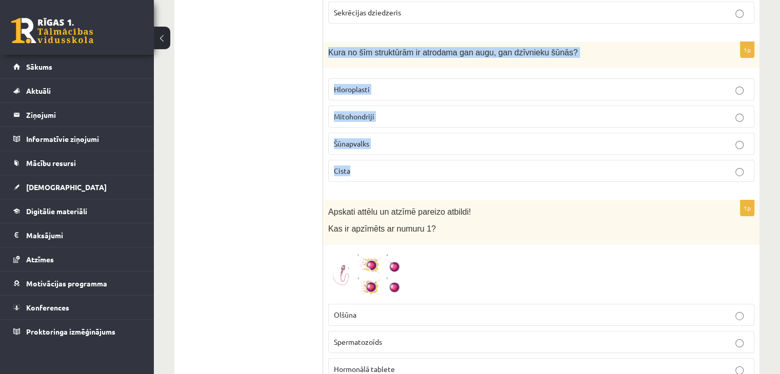
drag, startPoint x: 325, startPoint y: 39, endPoint x: 363, endPoint y: 163, distance: 129.0
click at [363, 163] on div "1p Kura no šīm struktūrām ir atrodama gan augu, gan dzīvnieku šūnās? Hloroplast…" at bounding box center [541, 116] width 436 height 148
copy div "Kura no šīm struktūrām ir atrodama gan augu, gan dzīvnieku šūnās? Hloroplasti M…"
click at [382, 111] on p "Mitohondriji" at bounding box center [541, 116] width 415 height 11
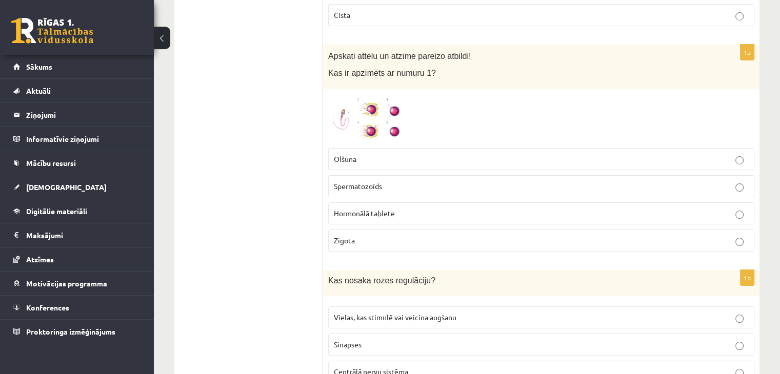
scroll to position [3630, 0]
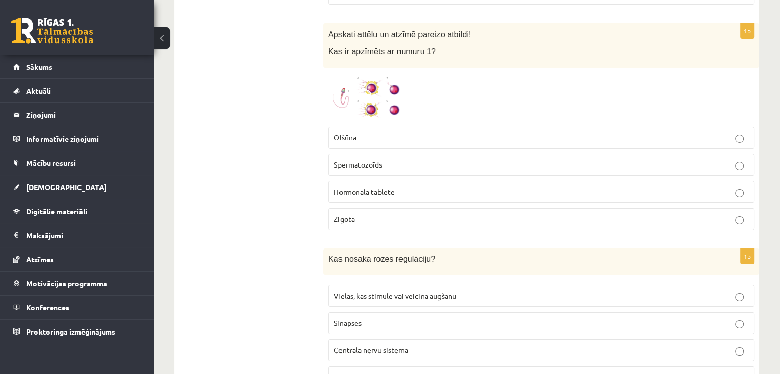
click at [369, 160] on span "Spermatozoīds" at bounding box center [358, 164] width 48 height 9
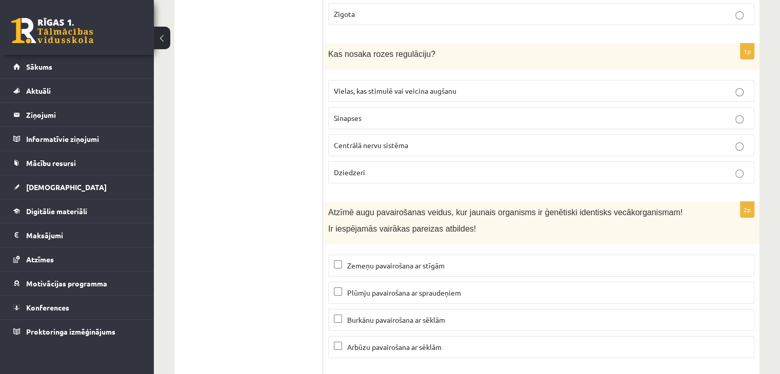
scroll to position [3841, 0]
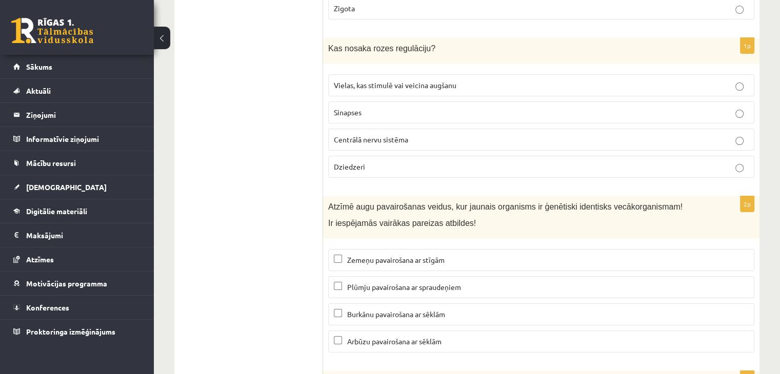
click at [352, 108] on span "Sinapses" at bounding box center [348, 112] width 28 height 9
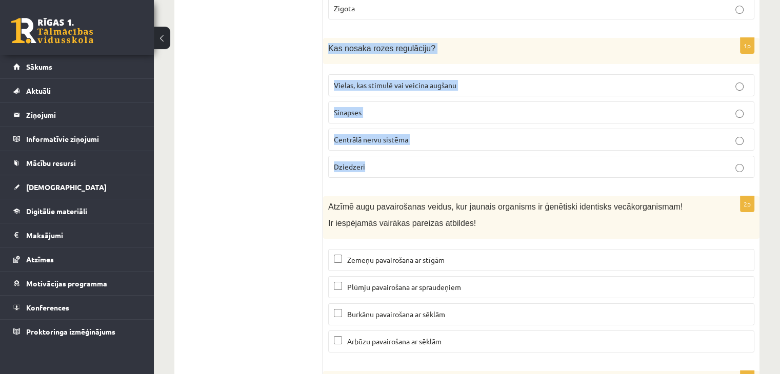
drag, startPoint x: 324, startPoint y: 26, endPoint x: 388, endPoint y: 145, distance: 135.2
click at [388, 145] on div "1p Kas nosaka rozes regulāciju? Vielas, kas stimulē vai veicina augšanu Sinapse…" at bounding box center [541, 112] width 436 height 148
copy div "Kas nosaka rozes regulāciju? Vielas, kas stimulē vai veicina augšanu Sinapses C…"
click at [437, 81] on span "Vielas, kas stimulē vai veicina augšanu" at bounding box center [395, 85] width 123 height 9
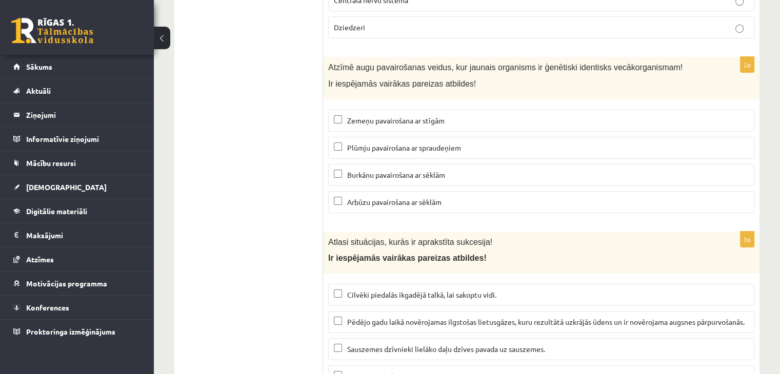
scroll to position [3986, 0]
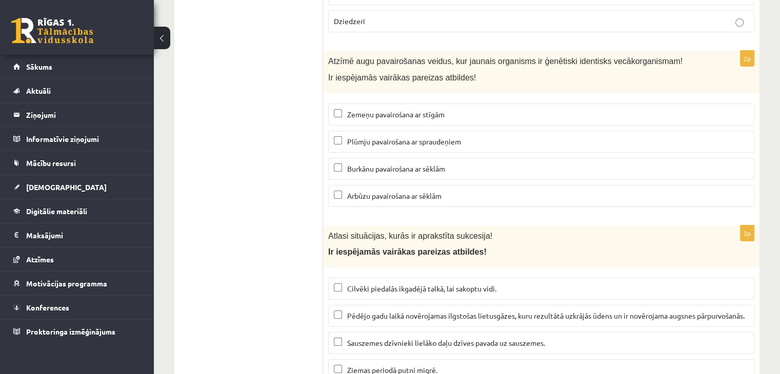
click at [374, 191] on span "Arbūzu pavairošana ar sēklām" at bounding box center [394, 195] width 94 height 9
click at [369, 164] on span "Burkānu pavairošana ar sēklām" at bounding box center [396, 168] width 98 height 9
click at [367, 110] on span "Zemeņu pavairošana ar stīgām" at bounding box center [395, 114] width 97 height 9
click at [369, 110] on span "Zemeņu pavairošana ar stīgām" at bounding box center [395, 114] width 97 height 9
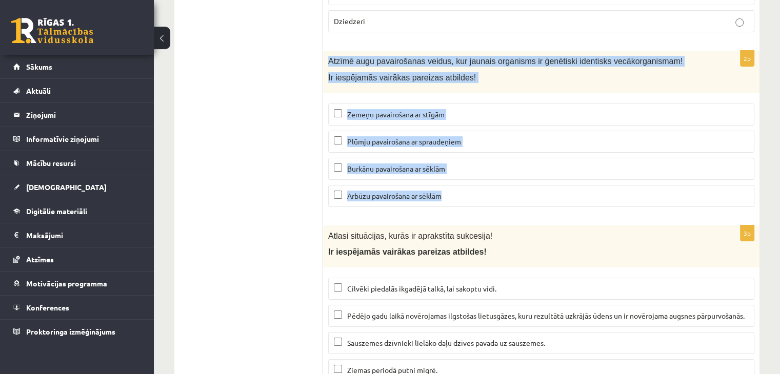
drag, startPoint x: 328, startPoint y: 42, endPoint x: 468, endPoint y: 179, distance: 195.5
click at [468, 179] on div "2p Atzīmē augu pavairošanas veidus, kur jaunais organisms ir ģenētiski identisk…" at bounding box center [541, 133] width 436 height 165
copy div "Atzīmē augu pavairošanas veidus, kur jaunais organisms ir ģenētiski identisks v…"
click at [435, 137] on span "Plūmju pavairošana ar spraudeņiem" at bounding box center [404, 141] width 114 height 9
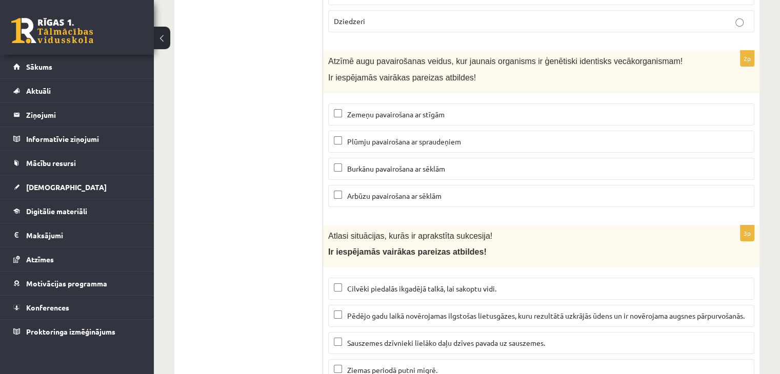
click at [418, 164] on span "Burkānu pavairošana ar sēklām" at bounding box center [396, 168] width 98 height 9
click at [426, 191] on span "Arbūzu pavairošana ar sēklām" at bounding box center [394, 195] width 94 height 9
click at [420, 110] on span "Zemeņu pavairošana ar stīgām" at bounding box center [395, 114] width 97 height 9
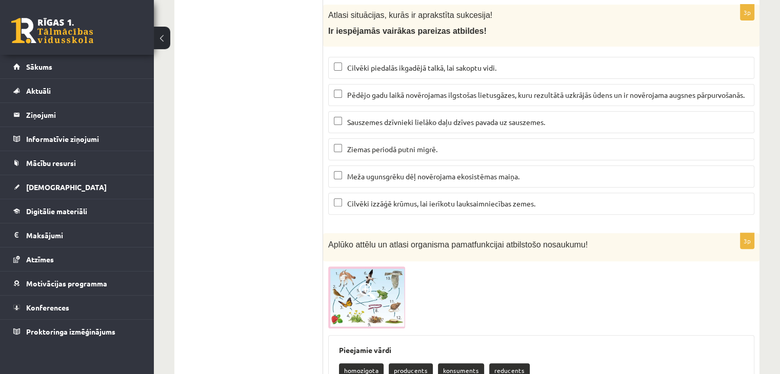
scroll to position [4146, 0]
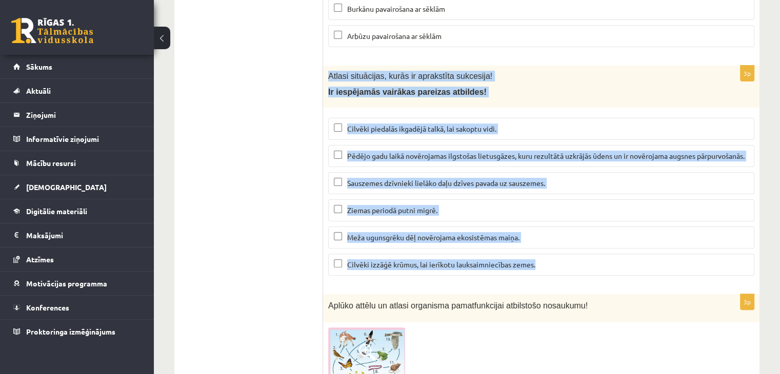
drag, startPoint x: 328, startPoint y: 57, endPoint x: 552, endPoint y: 267, distance: 306.6
click at [552, 267] on div "3p Atlasi situācijas, kurās ir aprakstīta sukcesija! Ir iespējamās vairākas par…" at bounding box center [541, 175] width 436 height 219
copy div "Atlasi situācijas, kurās ir aprakstīta sukcesija! Ir iespējamās vairākas pareiz…"
click at [404, 126] on fieldset "Cilvēki piedalās ikgadējā talkā, lai sakoptu vidi. Pēdējo gadu laikā novērojama…" at bounding box center [541, 196] width 426 height 166
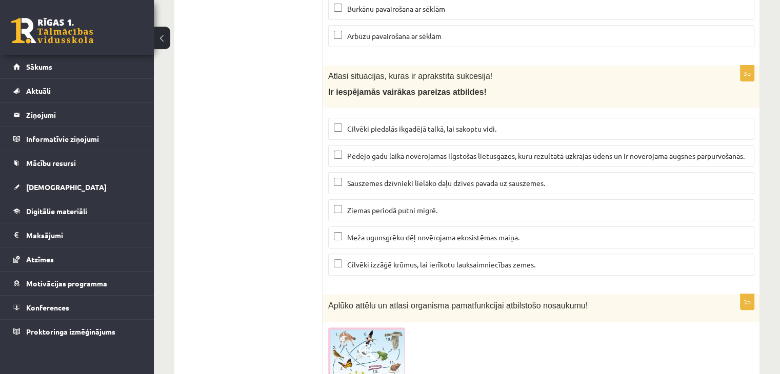
click at [406, 151] on span "Pēdējo gadu laikā novērojamas ilgstošas lietusgāzes, kuru rezultātā uzkrājās ūd…" at bounding box center [546, 155] width 398 height 9
click at [364, 233] on span "Meža ugunsgrēku dēļ novērojama ekosistēmas maiņa." at bounding box center [433, 237] width 172 height 9
click at [394, 236] on label "Meža ugunsgrēku dēļ novērojama ekosistēmas maiņa." at bounding box center [541, 238] width 426 height 22
click at [394, 254] on label "Cilvēki izzāģē krūmus, lai ierīkotu lauksaimniecības zemes." at bounding box center [541, 265] width 426 height 22
click at [395, 238] on label "Meža ugunsgrēku dēļ novērojama ekosistēmas maiņa." at bounding box center [541, 238] width 426 height 22
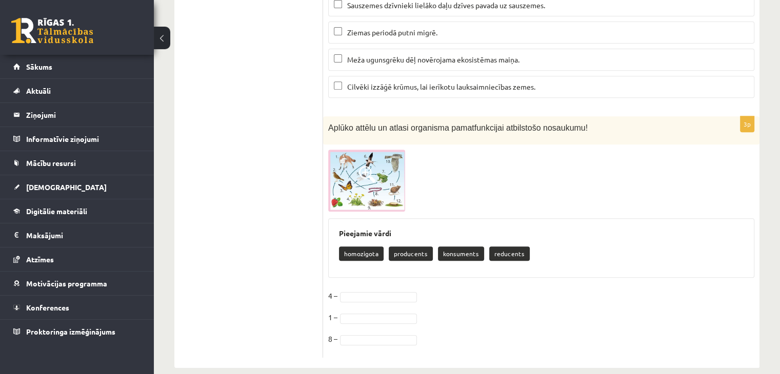
scroll to position [4329, 0]
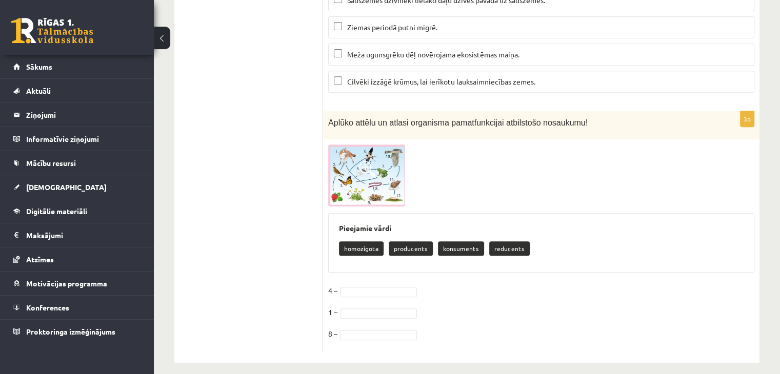
click at [366, 177] on img at bounding box center [366, 176] width 77 height 62
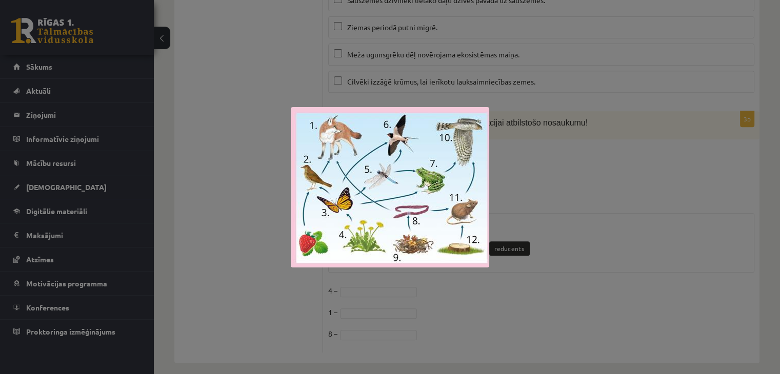
click at [525, 204] on div at bounding box center [390, 187] width 780 height 374
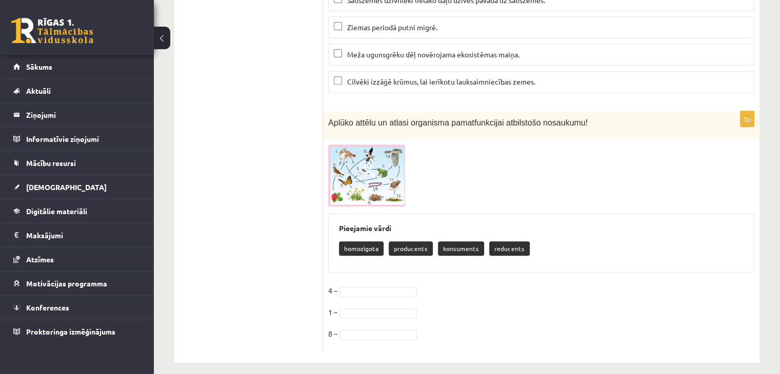
click at [355, 167] on img at bounding box center [366, 176] width 77 height 62
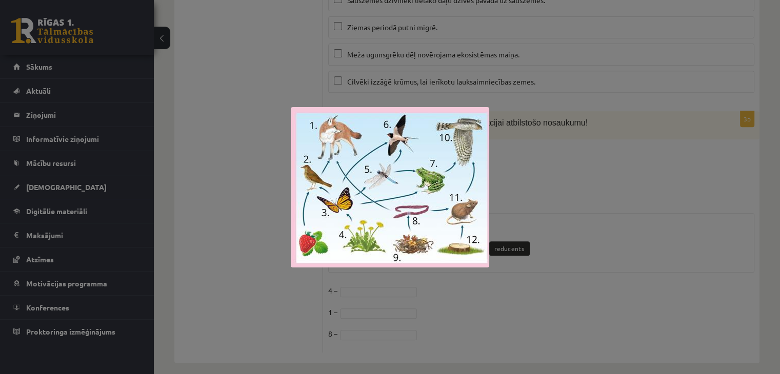
click at [552, 189] on div at bounding box center [390, 187] width 780 height 374
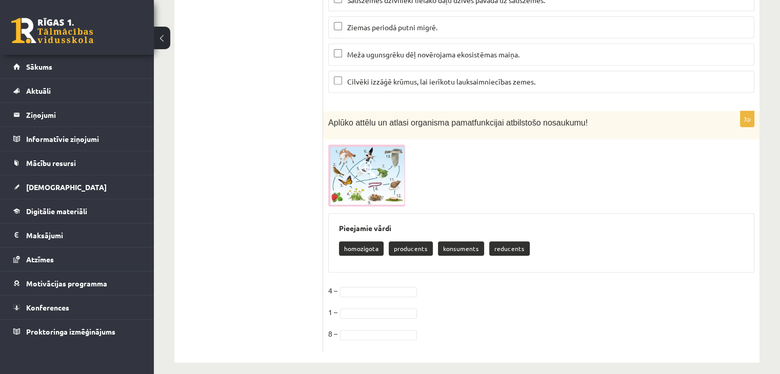
click at [374, 181] on img at bounding box center [366, 176] width 77 height 62
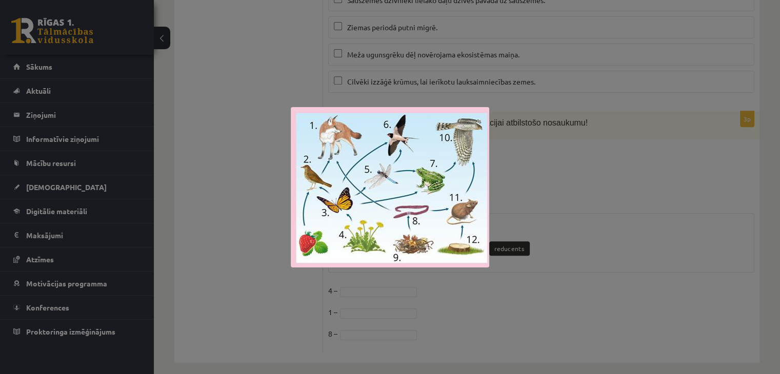
click at [575, 189] on div at bounding box center [390, 187] width 780 height 374
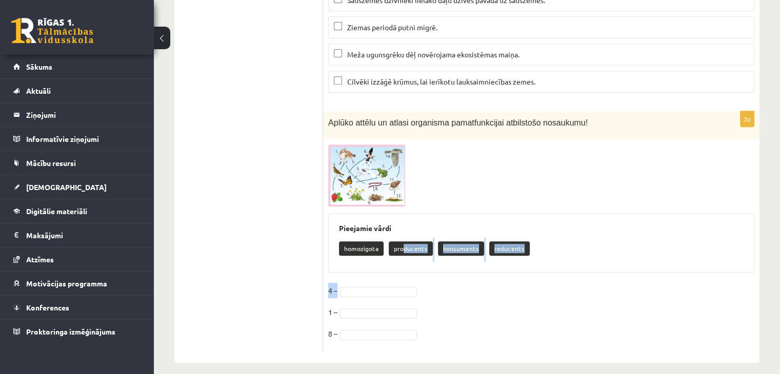
drag, startPoint x: 403, startPoint y: 243, endPoint x: 369, endPoint y: 283, distance: 52.4
click at [369, 283] on div "3p Aplūko attēlu un atlasi organisma pamatfunkcijai atbilstošo nosaukumu! Pieej…" at bounding box center [541, 232] width 436 height 242
click at [360, 181] on img at bounding box center [366, 176] width 77 height 62
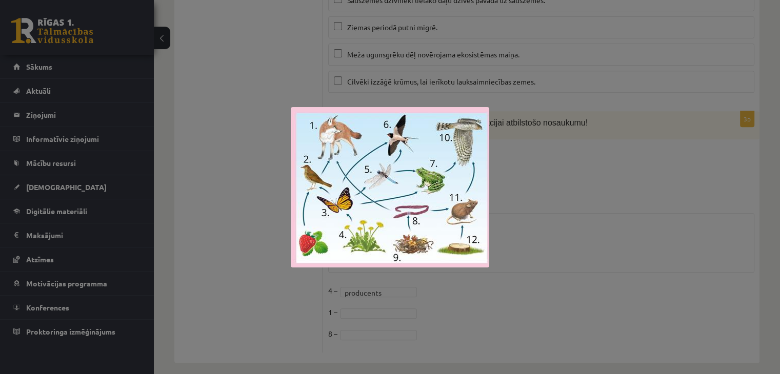
click at [506, 245] on div at bounding box center [390, 187] width 780 height 374
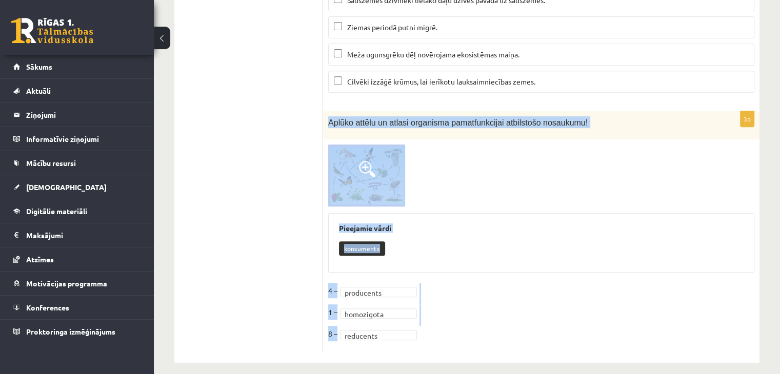
drag, startPoint x: 329, startPoint y: 110, endPoint x: 400, endPoint y: 361, distance: 260.6
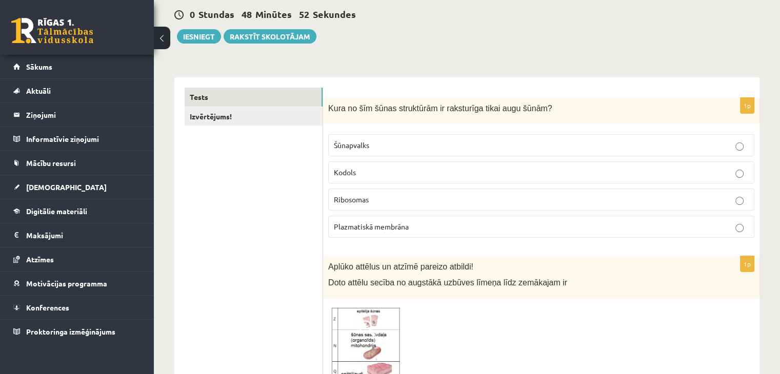
scroll to position [0, 0]
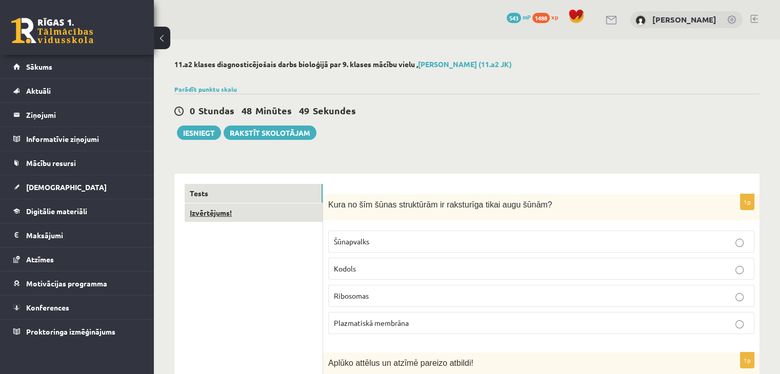
click at [284, 214] on link "Izvērtējums!" at bounding box center [254, 213] width 138 height 19
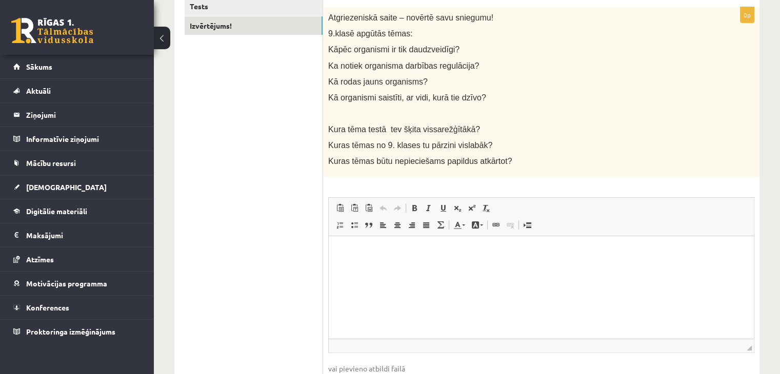
scroll to position [189, 0]
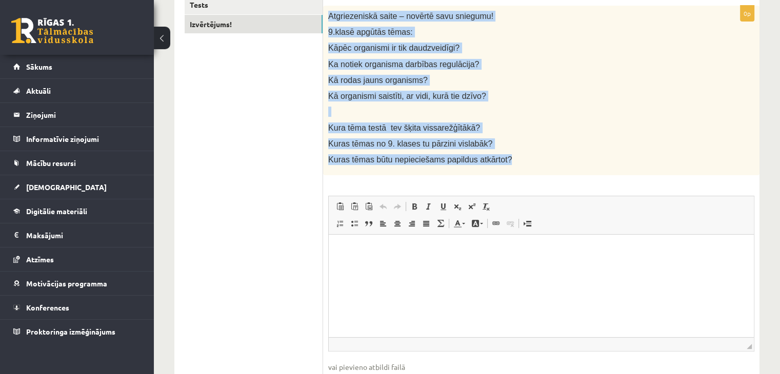
drag, startPoint x: 326, startPoint y: 15, endPoint x: 536, endPoint y: 152, distance: 251.2
click at [536, 152] on div "Atgriezeniskā saite – novērtē savu sniegumu! 9.klasē apgūtās tēmas: Kāpēc organ…" at bounding box center [541, 91] width 436 height 170
click at [440, 134] on div "Atgriezeniskā saite – novērtē savu sniegumu! 9.klasē apgūtās tēmas: Kāpēc organ…" at bounding box center [541, 91] width 436 height 170
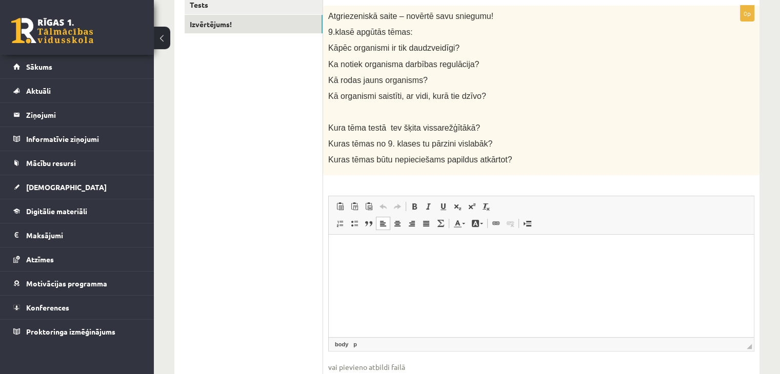
click at [407, 263] on html at bounding box center [541, 250] width 425 height 31
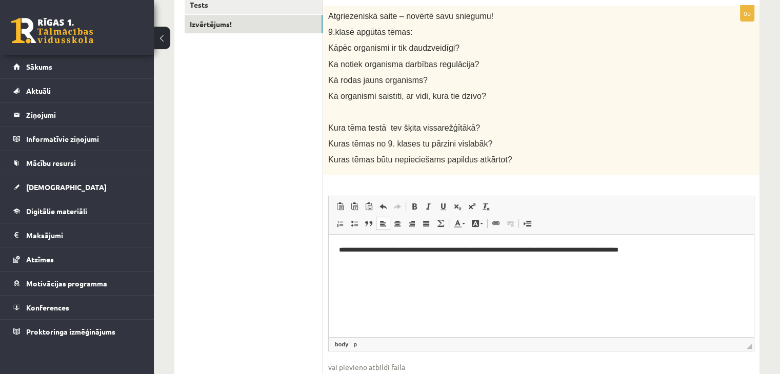
click at [338, 250] on html "**********" at bounding box center [541, 250] width 425 height 31
click at [400, 225] on span at bounding box center [397, 224] width 8 height 8
click at [415, 225] on span at bounding box center [412, 224] width 8 height 8
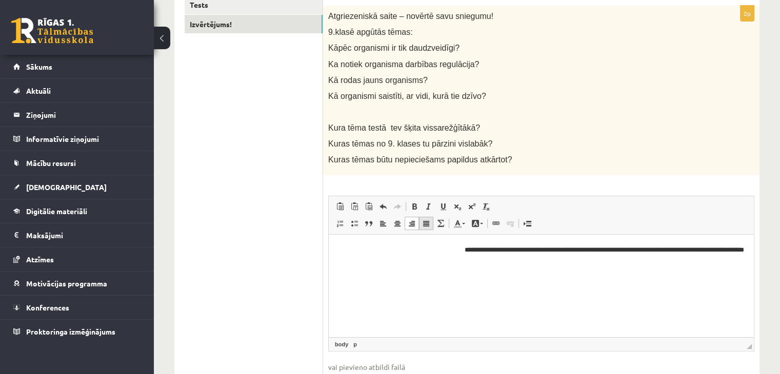
click at [429, 226] on span at bounding box center [426, 224] width 8 height 8
click at [384, 253] on p "**********" at bounding box center [541, 250] width 405 height 11
click at [559, 253] on p "**********" at bounding box center [541, 250] width 405 height 11
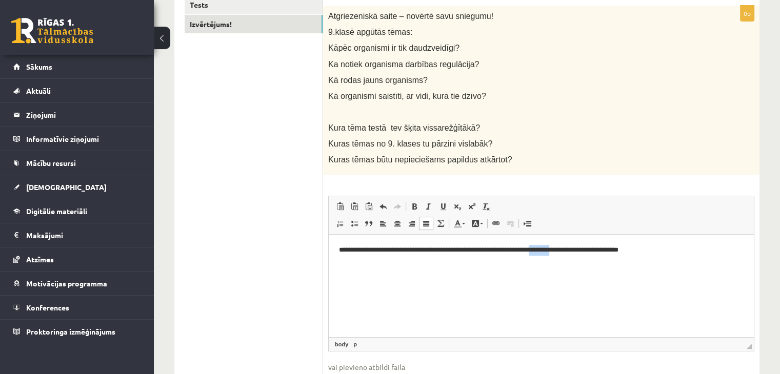
click at [559, 253] on p "**********" at bounding box center [541, 250] width 405 height 11
click at [559, 252] on p "**********" at bounding box center [541, 250] width 405 height 11
click at [632, 252] on p "**********" at bounding box center [541, 250] width 405 height 11
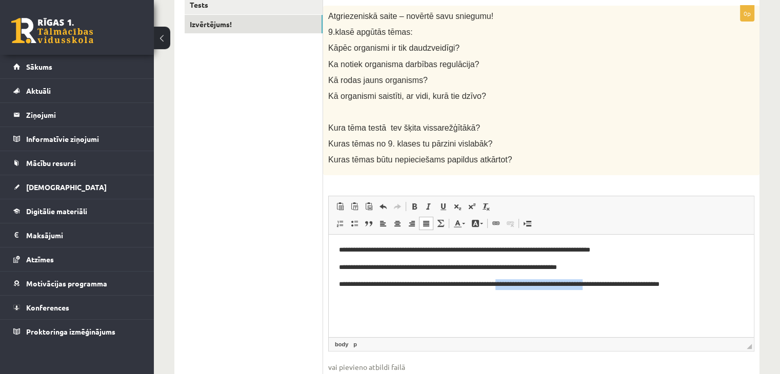
drag, startPoint x: 612, startPoint y: 285, endPoint x: 519, endPoint y: 287, distance: 92.8
click at [519, 287] on p "**********" at bounding box center [541, 285] width 405 height 11
click at [639, 287] on p "**********" at bounding box center [541, 285] width 405 height 11
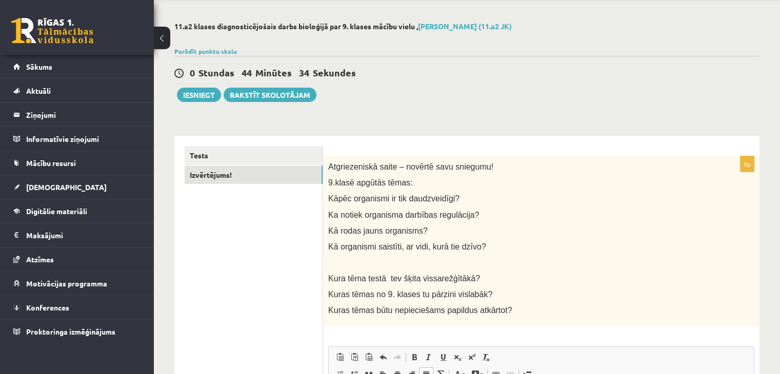
scroll to position [35, 0]
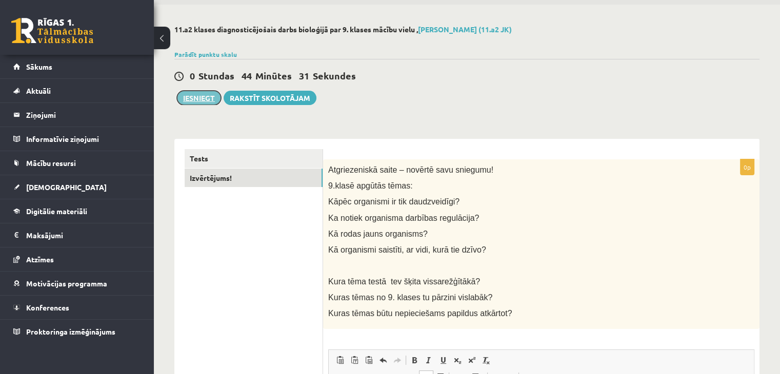
click at [197, 99] on button "Iesniegt" at bounding box center [199, 98] width 44 height 14
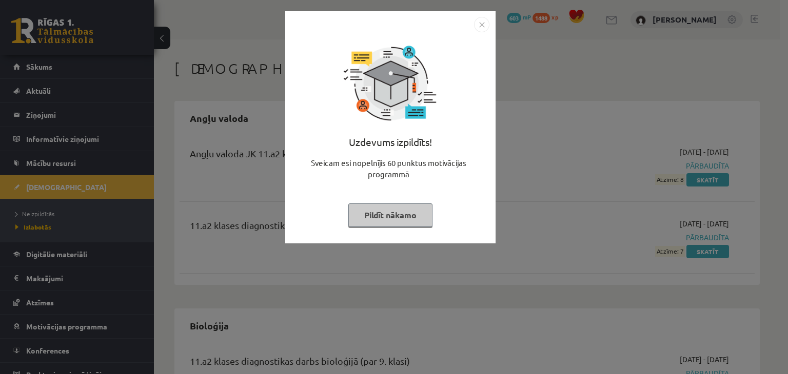
click at [405, 222] on button "Pildīt nākamo" at bounding box center [390, 216] width 84 height 24
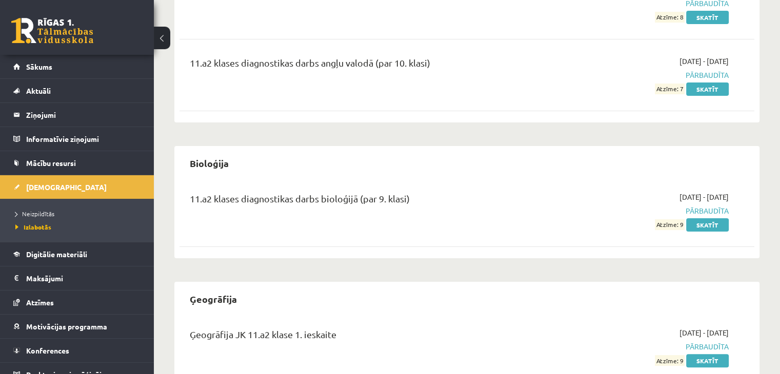
scroll to position [167, 0]
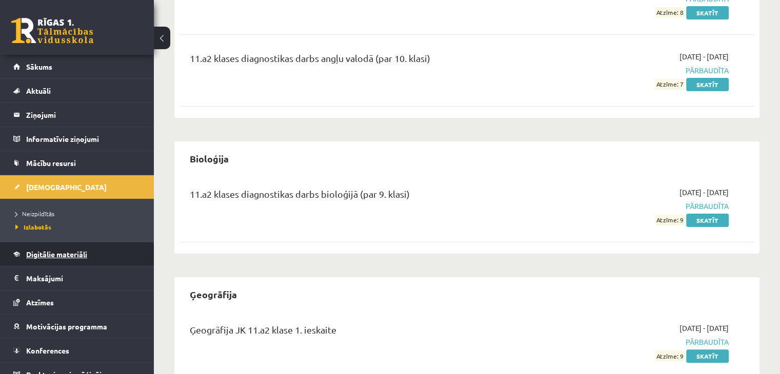
click at [39, 252] on span "Digitālie materiāli" at bounding box center [56, 254] width 61 height 9
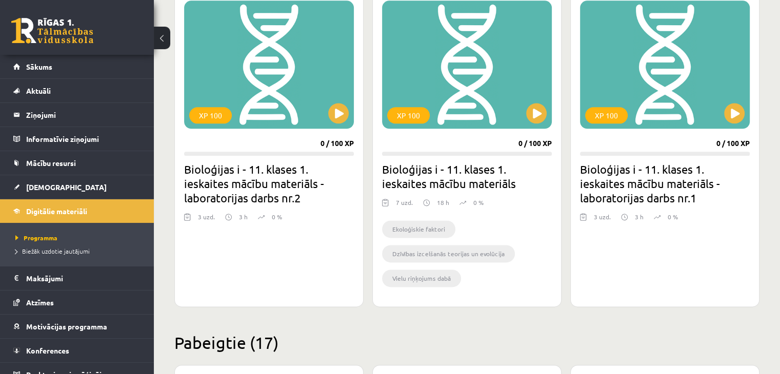
scroll to position [1264, 0]
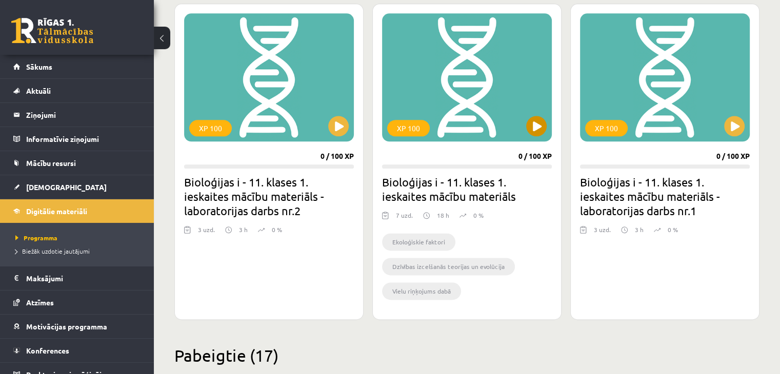
click at [496, 76] on div "XP 100" at bounding box center [467, 77] width 170 height 128
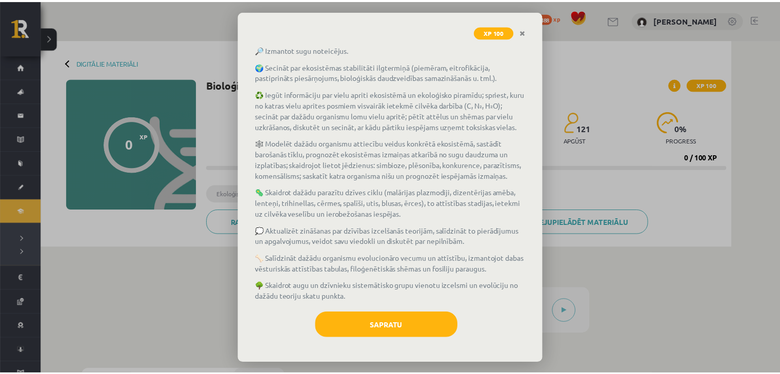
scroll to position [112, 0]
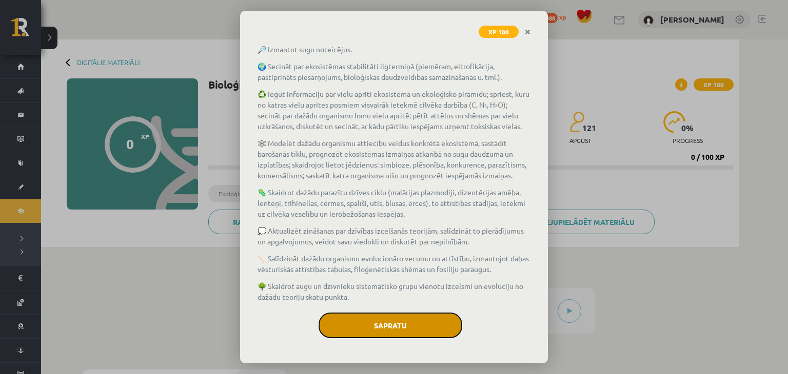
click at [429, 325] on button "Sapratu" at bounding box center [391, 326] width 144 height 26
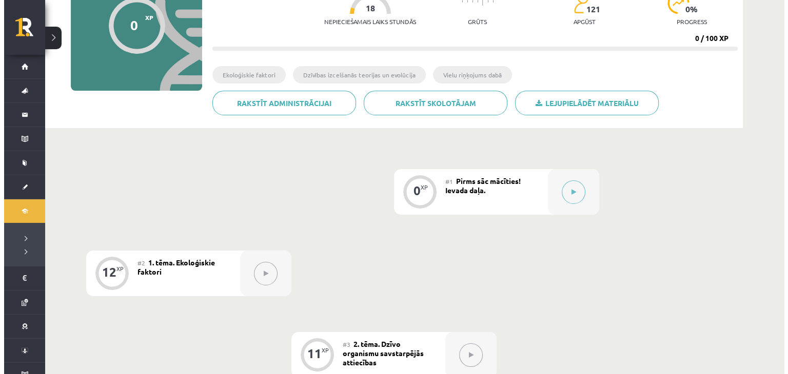
scroll to position [129, 0]
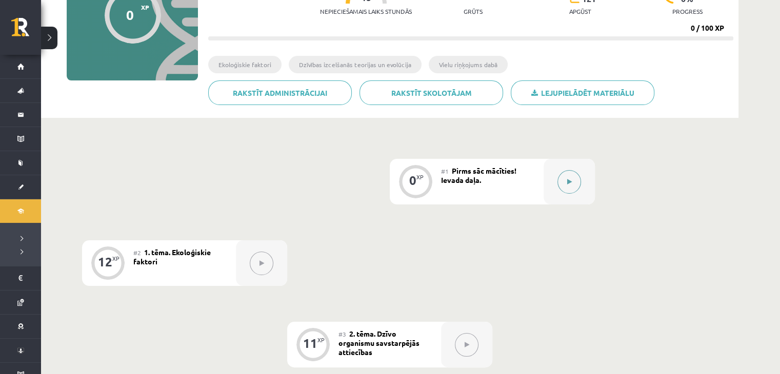
click at [567, 183] on icon at bounding box center [569, 182] width 5 height 6
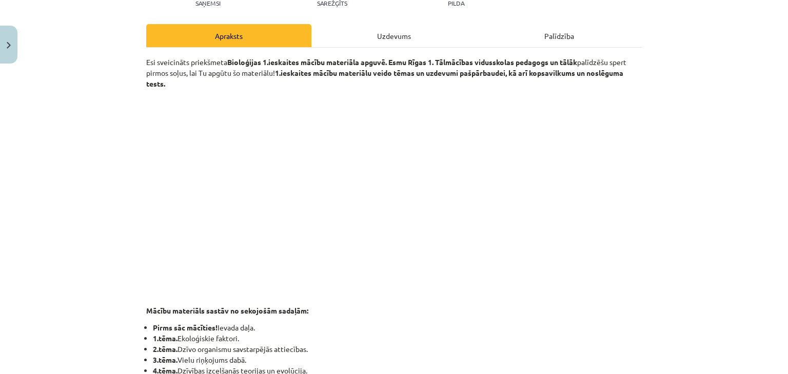
scroll to position [142, 0]
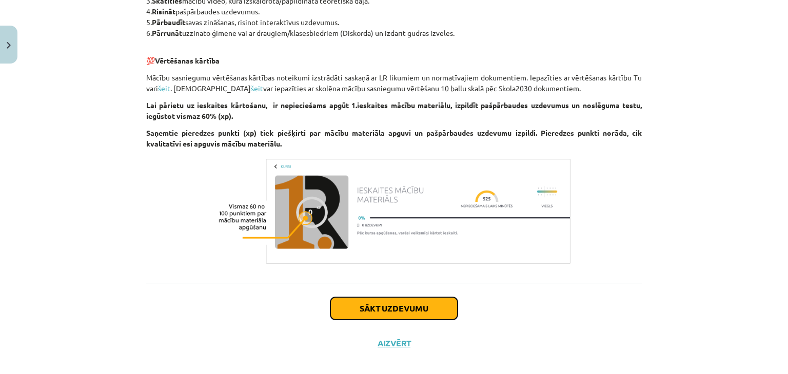
click at [416, 298] on button "Sākt uzdevumu" at bounding box center [393, 308] width 127 height 23
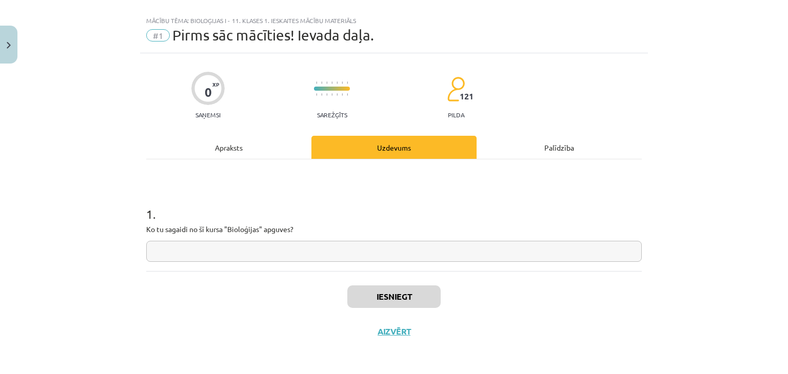
click at [289, 251] on input "text" at bounding box center [393, 251] width 495 height 21
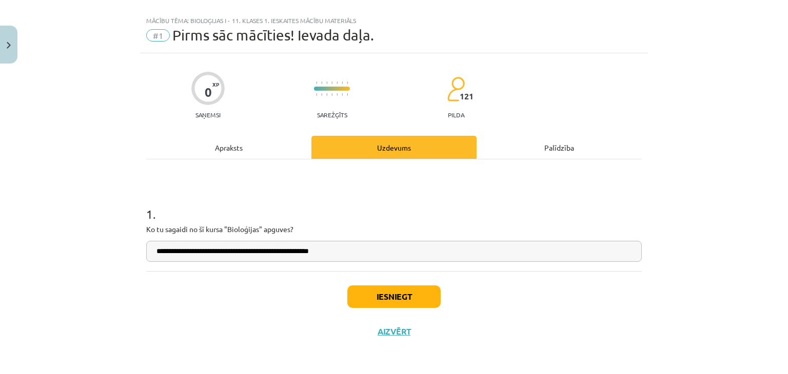
click at [266, 252] on input "**********" at bounding box center [393, 251] width 495 height 21
click at [363, 247] on input "**********" at bounding box center [393, 251] width 495 height 21
type input "**********"
click at [396, 294] on button "Iesniegt" at bounding box center [393, 297] width 93 height 23
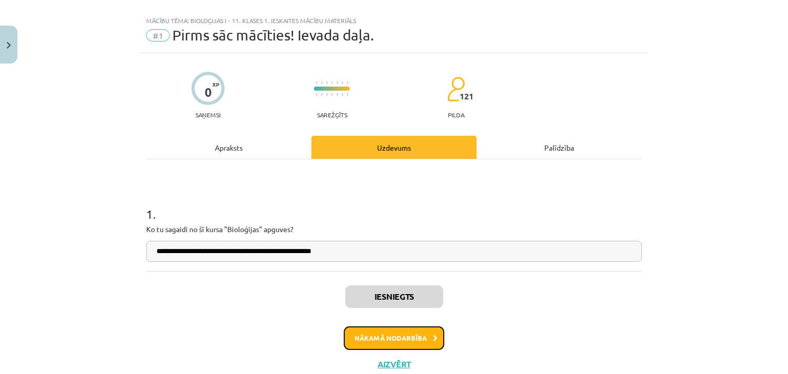
click at [383, 343] on button "Nākamā nodarbība" at bounding box center [394, 339] width 101 height 24
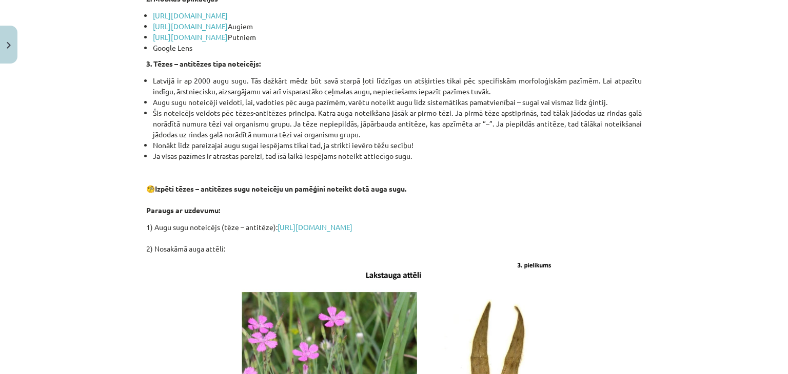
scroll to position [766, 0]
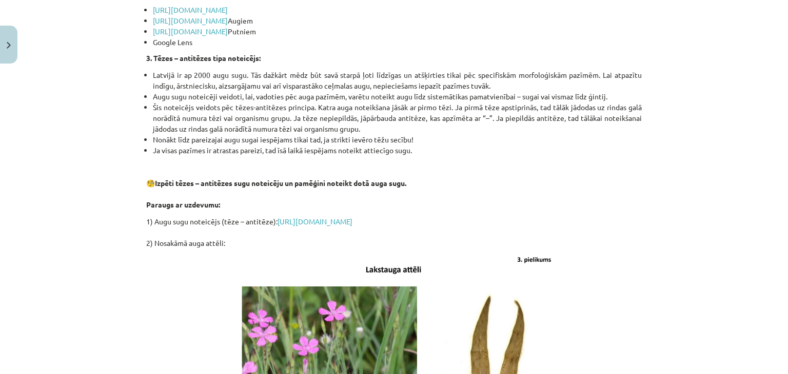
click at [361, 226] on p "1) Augu sugu noteicējs (tēze – antitēze): [URL][DOMAIN_NAME] 2) Nosakāmā auga a…" at bounding box center [393, 232] width 495 height 32
click at [352, 221] on link "[URL][DOMAIN_NAME]" at bounding box center [314, 221] width 75 height 9
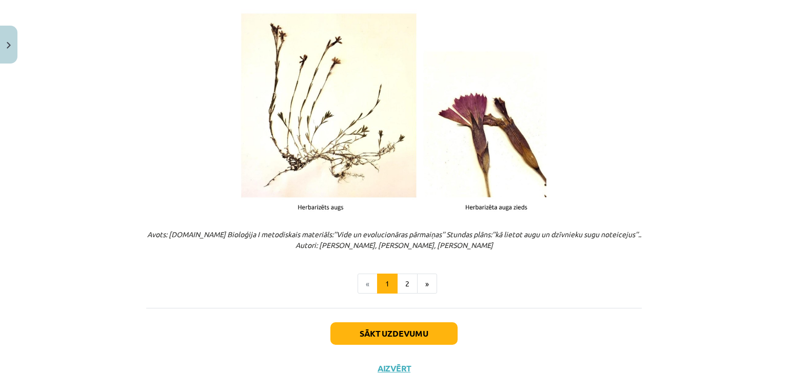
scroll to position [1298, 0]
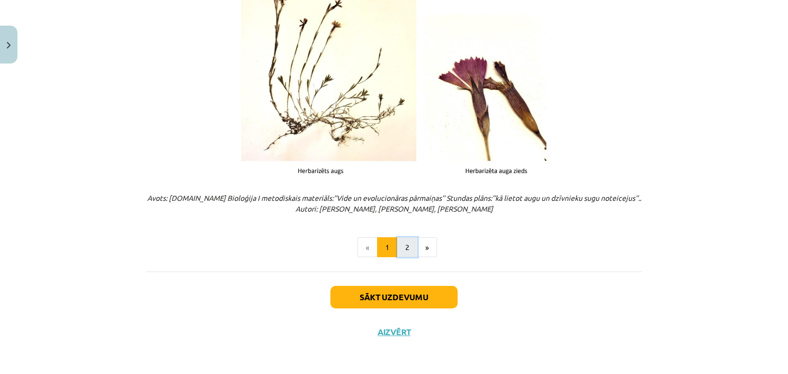
click at [400, 250] on button "2" at bounding box center [407, 247] width 21 height 21
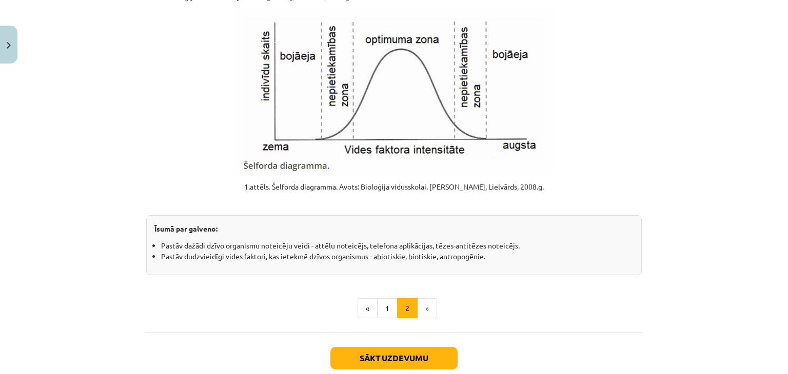
scroll to position [1243, 0]
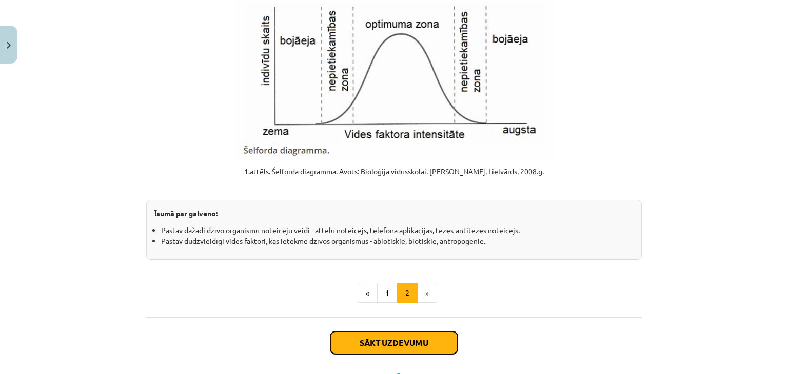
click at [401, 345] on button "Sākt uzdevumu" at bounding box center [393, 343] width 127 height 23
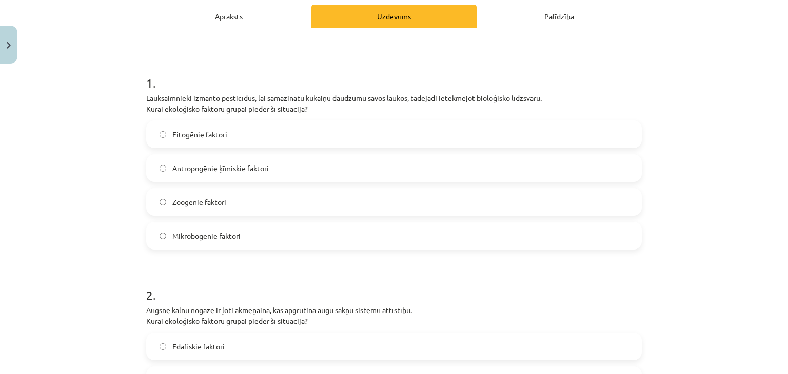
scroll to position [148, 0]
click at [364, 237] on label "Mikrobogēnie faktori" at bounding box center [393, 235] width 493 height 26
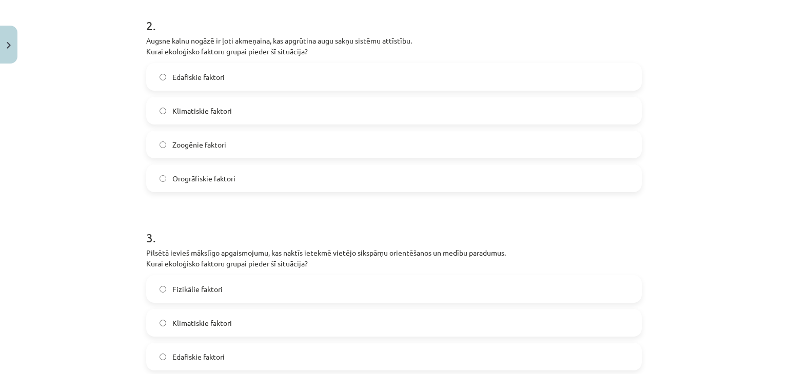
scroll to position [421, 0]
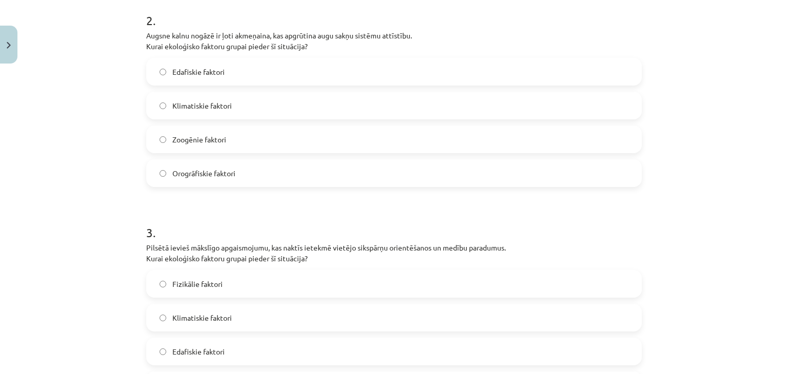
click at [290, 102] on label "Klimatiskie faktori" at bounding box center [393, 106] width 493 height 26
click at [283, 173] on label "Orogrāfiskie faktori" at bounding box center [393, 174] width 493 height 26
click at [273, 71] on label "Edafiskie faktori" at bounding box center [393, 72] width 493 height 26
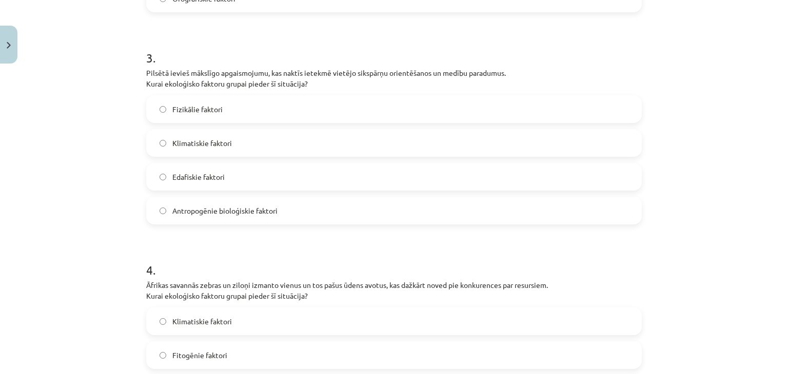
scroll to position [598, 0]
click at [237, 211] on span "Antropogēnie bioloģiskie faktori" at bounding box center [224, 209] width 105 height 11
click at [236, 112] on label "Fizikālie faktori" at bounding box center [393, 108] width 493 height 26
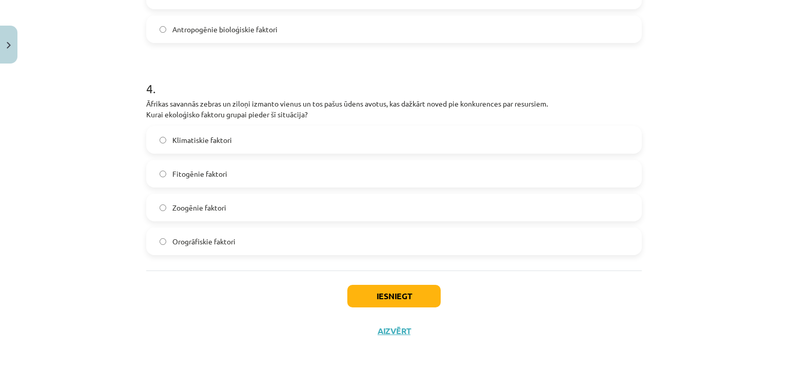
click at [585, 209] on label "Zoogēnie faktori" at bounding box center [393, 208] width 493 height 26
click at [389, 294] on button "Iesniegt" at bounding box center [393, 296] width 93 height 23
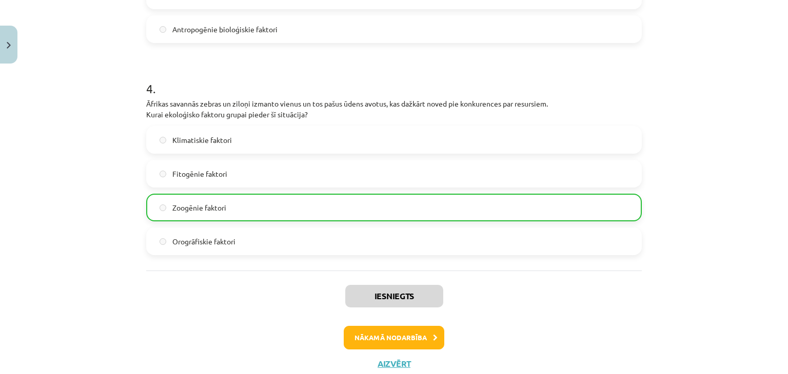
click at [429, 323] on div "Iesniegts Nākamā nodarbība Aizvērt" at bounding box center [393, 323] width 495 height 105
click at [429, 330] on button "Nākamā nodarbība" at bounding box center [394, 338] width 101 height 24
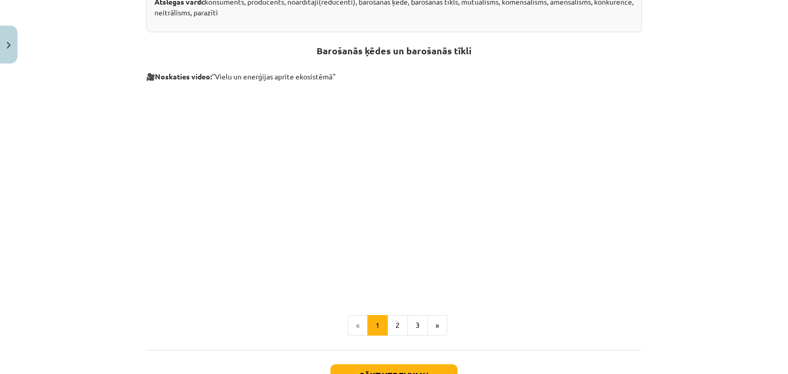
scroll to position [380, 0]
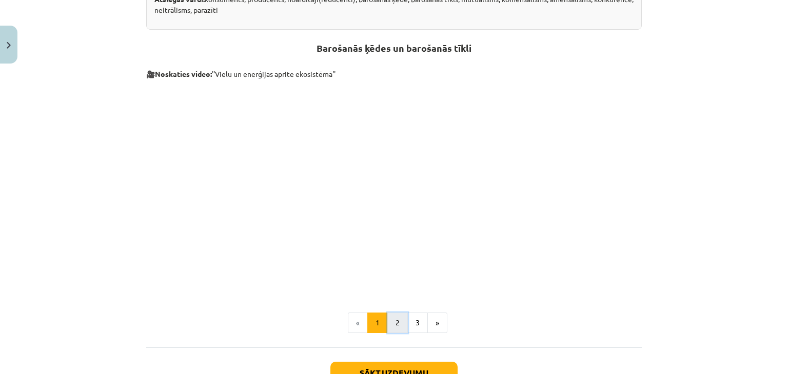
click at [396, 321] on button "2" at bounding box center [397, 323] width 21 height 21
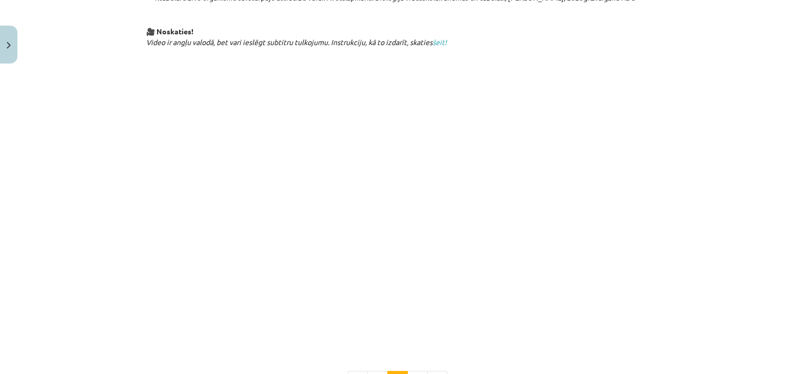
scroll to position [478, 0]
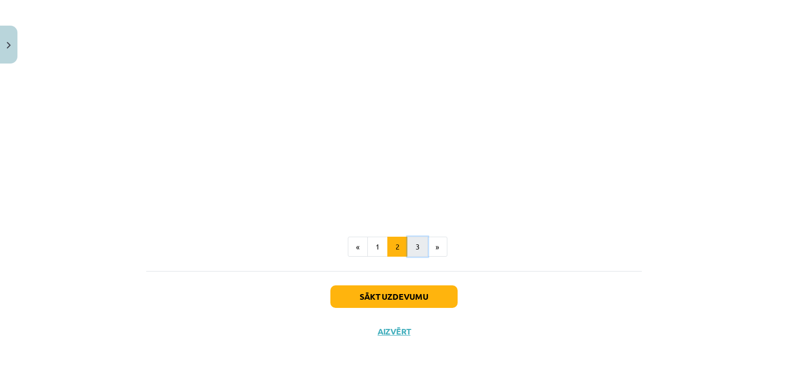
click at [416, 239] on button "3" at bounding box center [417, 247] width 21 height 21
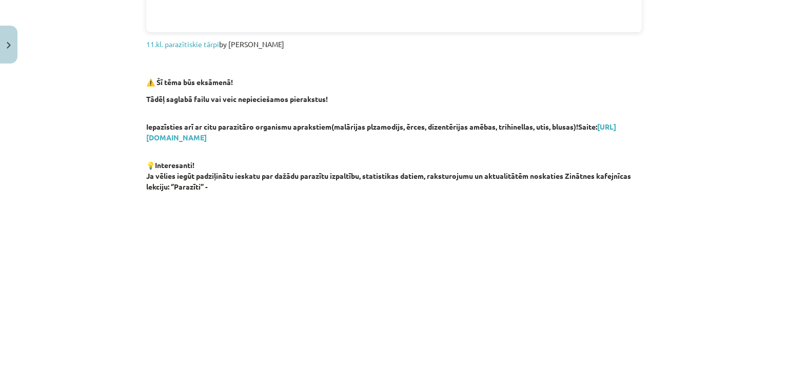
scroll to position [493, 0]
click at [268, 135] on link "[URL][DOMAIN_NAME]" at bounding box center [381, 131] width 470 height 20
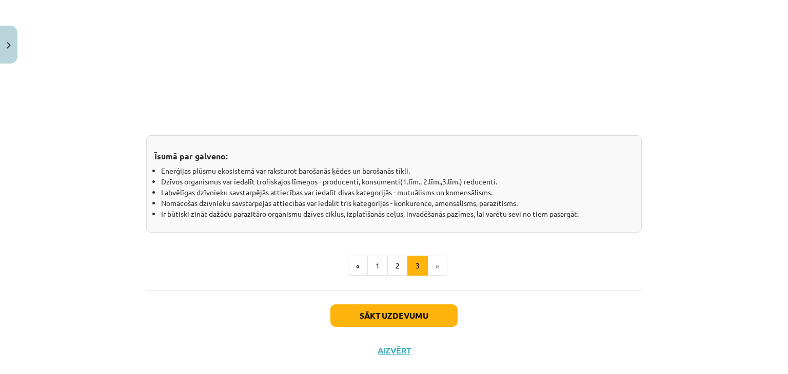
scroll to position [884, 0]
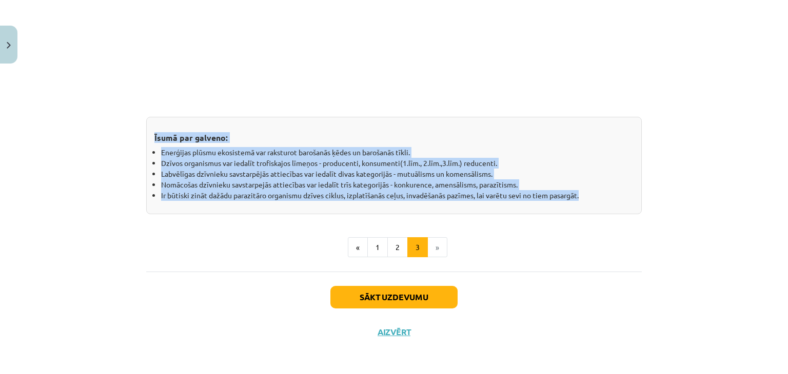
drag, startPoint x: 82, startPoint y: 128, endPoint x: 636, endPoint y: 210, distance: 560.5
click at [636, 210] on div "Mācību tēma: Bioloģijas i - 11. klases 1. ieskaites mācību materiāls #3 2. tēma…" at bounding box center [394, 187] width 788 height 374
copy div "Īsumā par galveno: Enerģijas plūsmu ekosistemā var raksturot barošanās ķēdes un…"
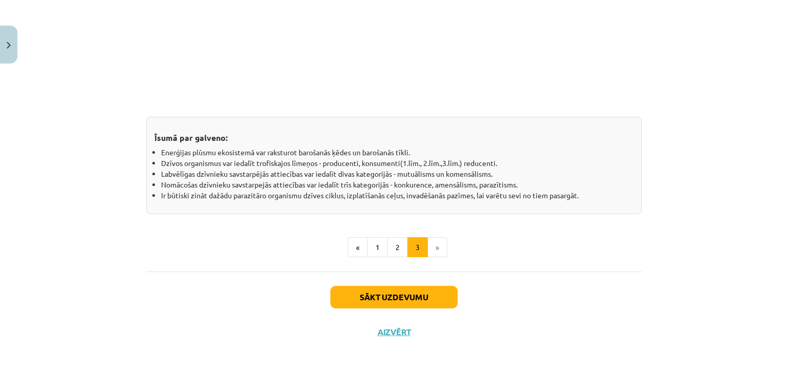
click at [402, 291] on button "Sākt uzdevumu" at bounding box center [393, 297] width 127 height 23
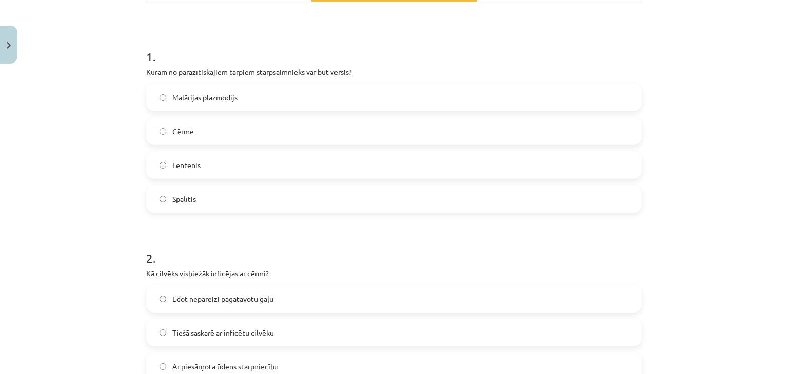
scroll to position [183, 0]
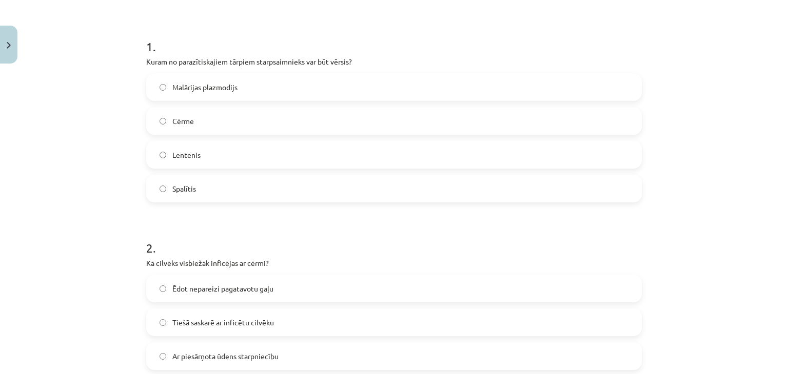
click at [257, 152] on label "Lentenis" at bounding box center [393, 155] width 493 height 26
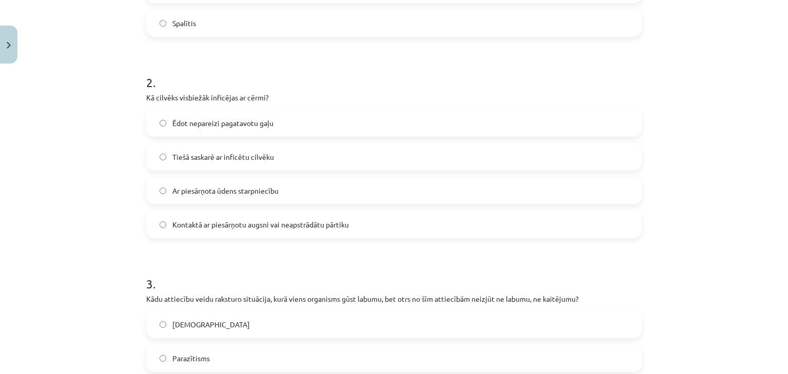
scroll to position [396, 0]
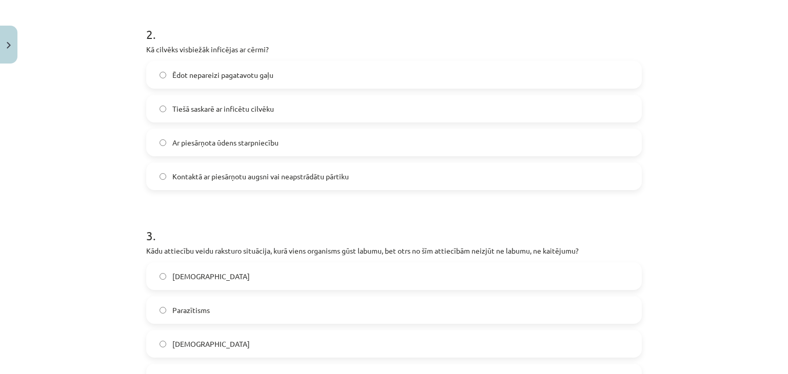
click at [375, 147] on label "Ar piesārņota ūdens starpniecību" at bounding box center [393, 143] width 493 height 26
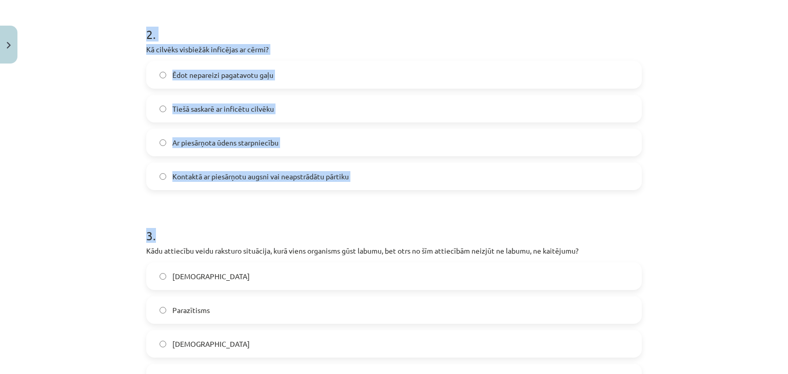
drag, startPoint x: 130, startPoint y: 39, endPoint x: 397, endPoint y: 193, distance: 308.6
click at [397, 193] on div "Mācību tēma: Bioloģijas i - 11. klases 1. ieskaites mācību materiāls #3 2. tēma…" at bounding box center [394, 187] width 788 height 374
copy form "2 . Kā cilvēks visbiežāk inficējas ar cērmi? Ēdot nepareizi pagatavotu gaļu Tie…"
click at [242, 187] on label "Kontaktā ar piesārņotu augsni vai neapstrādātu pārtiku" at bounding box center [393, 177] width 493 height 26
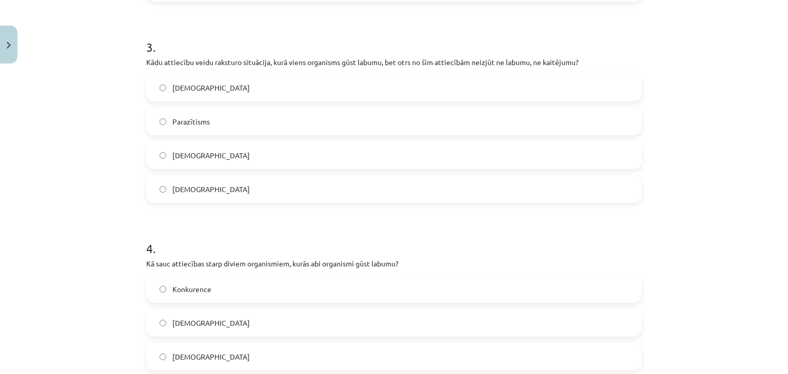
scroll to position [588, 0]
click at [240, 188] on label "[DEMOGRAPHIC_DATA]" at bounding box center [393, 187] width 493 height 26
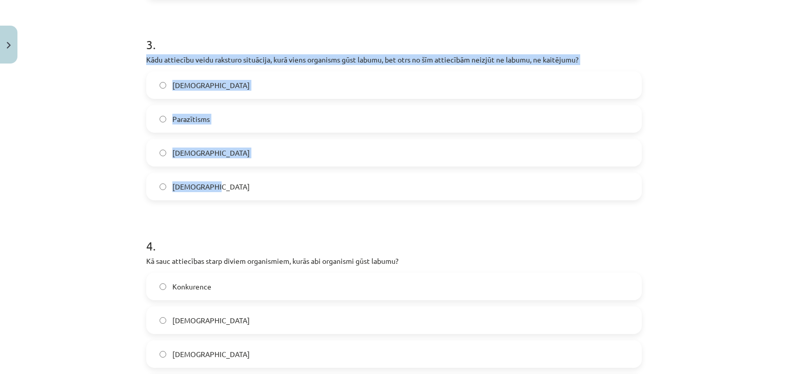
drag, startPoint x: 134, startPoint y: 58, endPoint x: 216, endPoint y: 193, distance: 157.7
click at [216, 193] on div "Mācību tēma: Bioloģijas i - 11. klases 1. ieskaites mācību materiāls #3 2. tēma…" at bounding box center [394, 187] width 788 height 374
copy div "Kādu attiecību veidu raksturo situācija, kurā viens organisms gūst labumu, bet …"
click at [196, 151] on span "[DEMOGRAPHIC_DATA]" at bounding box center [210, 153] width 77 height 11
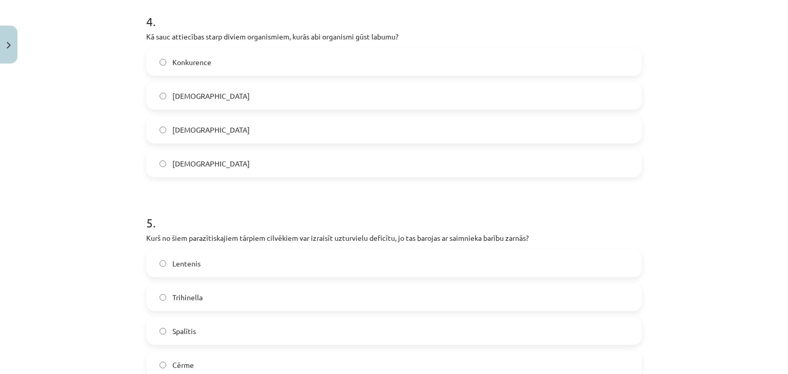
scroll to position [814, 0]
click at [256, 169] on label "[DEMOGRAPHIC_DATA]" at bounding box center [393, 162] width 493 height 26
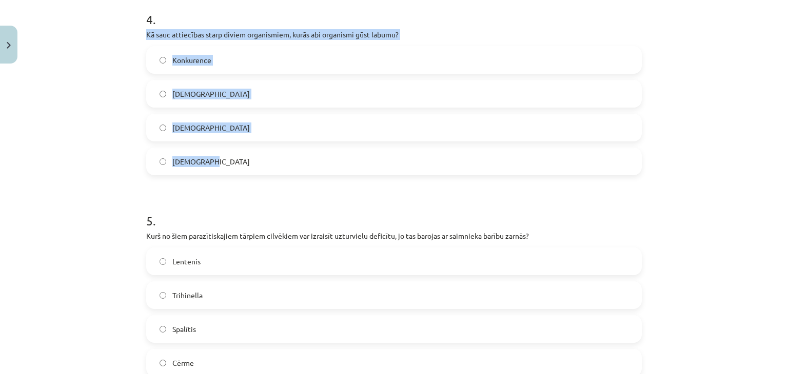
drag, startPoint x: 140, startPoint y: 31, endPoint x: 221, endPoint y: 166, distance: 157.4
click at [221, 166] on div "11 XP Saņemsi Grūts 122 pilda Apraksts Uzdevums Palīdzība 1 . Kuram no parazīti…" at bounding box center [394, 366] width 508 height 2224
copy div "Kā sauc attiecības starp diviem organismiem, kurās abi organismi gūst labumu? K…"
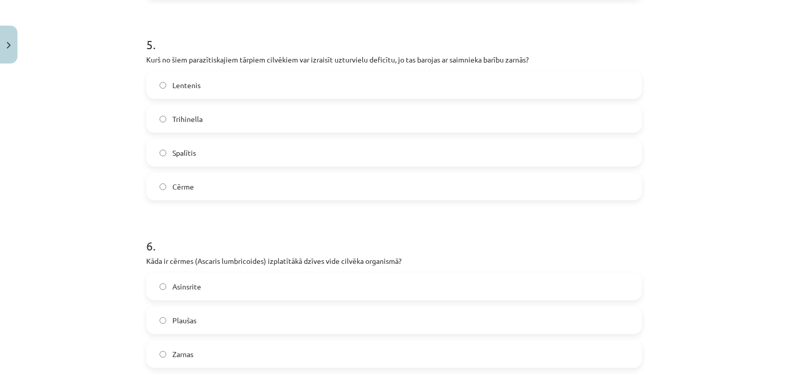
scroll to position [1028, 0]
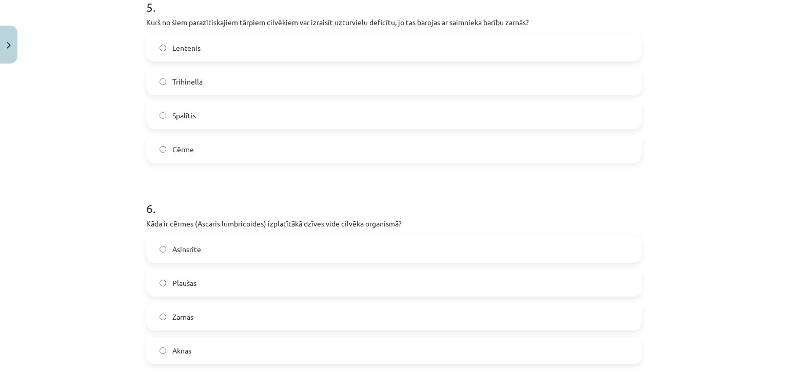
click at [740, 203] on div "Mācību tēma: Bioloģijas i - 11. klases 1. ieskaites mācību materiāls #3 2. tēma…" at bounding box center [394, 187] width 788 height 374
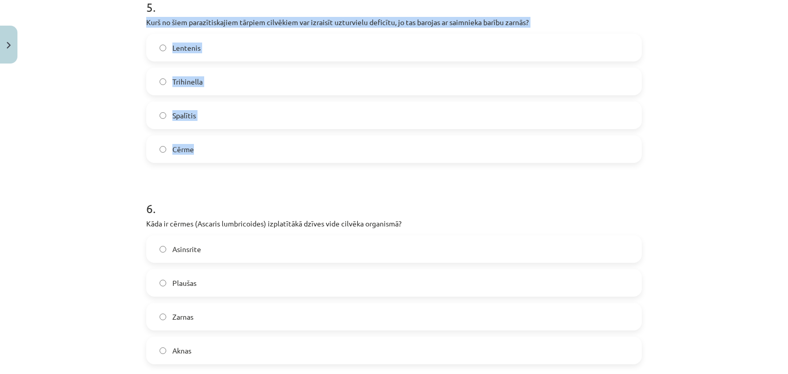
drag, startPoint x: 131, startPoint y: 15, endPoint x: 213, endPoint y: 139, distance: 148.8
click at [213, 139] on div "Mācību tēma: Bioloģijas i - 11. klases 1. ieskaites mācību materiāls #3 2. tēma…" at bounding box center [394, 187] width 788 height 374
copy div "Kurš no šiem parazītiskajiem tārpiem cilvēkiem var izraisīt uzturvielu deficītu…"
click at [230, 158] on label "Cērme" at bounding box center [393, 149] width 493 height 26
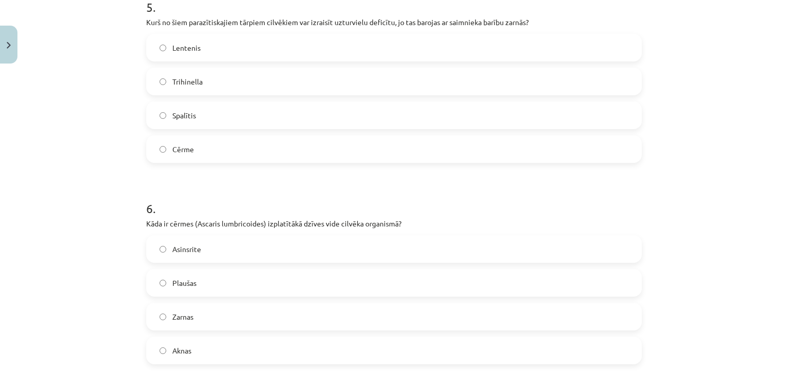
click at [213, 42] on label "Lentenis" at bounding box center [393, 48] width 493 height 26
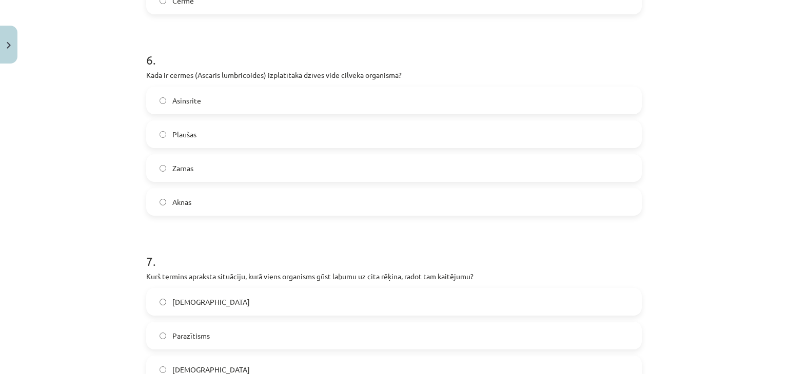
scroll to position [1220, 0]
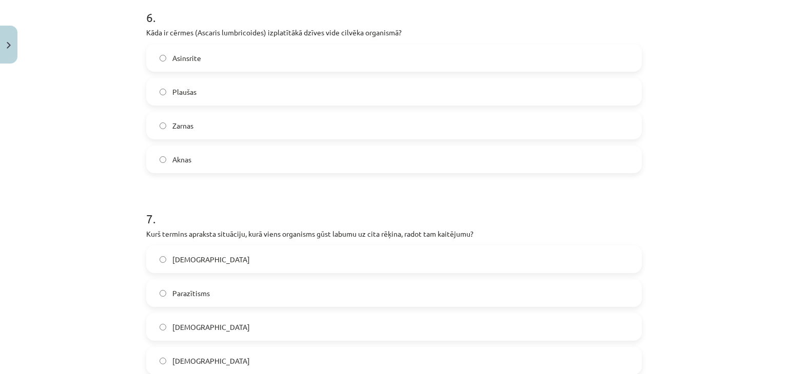
click at [181, 127] on span "Zarnas" at bounding box center [182, 126] width 21 height 11
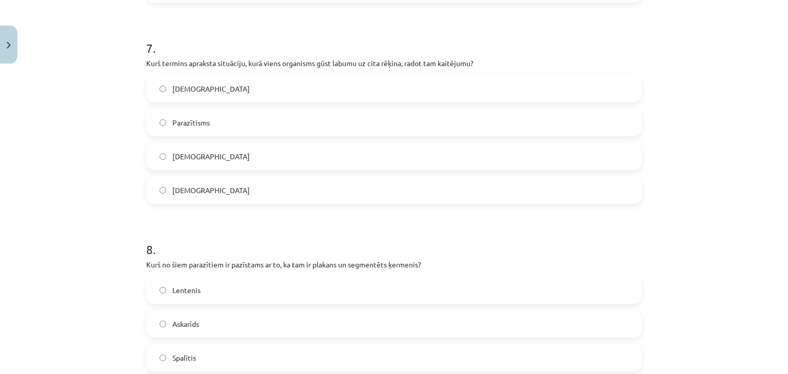
scroll to position [1396, 0]
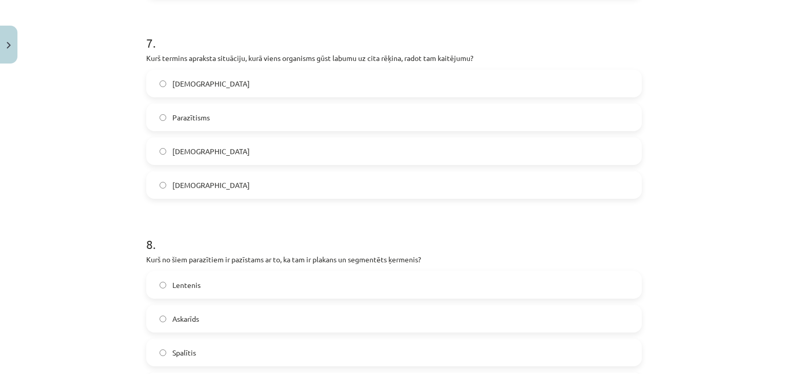
click at [211, 116] on label "Parazītisms" at bounding box center [393, 118] width 493 height 26
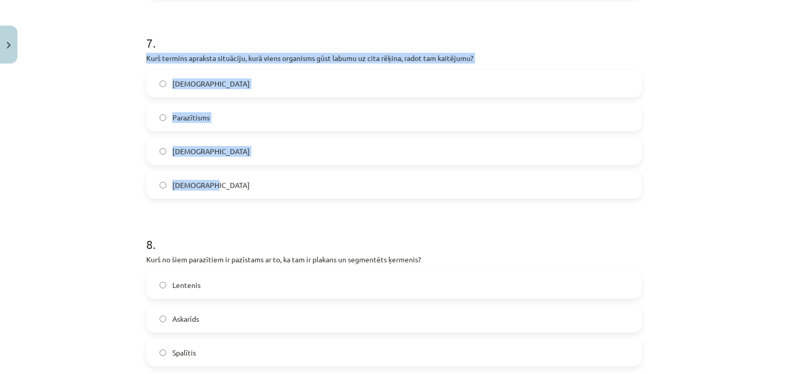
drag, startPoint x: 138, startPoint y: 57, endPoint x: 239, endPoint y: 176, distance: 156.2
copy div "Kurš termins apraksta situāciju, kurā viens organisms gūst labumu uz cita rēķin…"
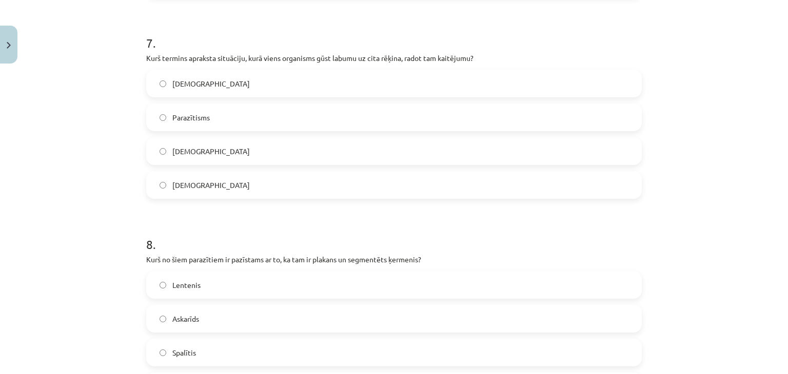
click at [735, 288] on div "Mācību tēma: Bioloģijas i - 11. klases 1. ieskaites mācību materiāls #3 2. tēma…" at bounding box center [394, 187] width 788 height 374
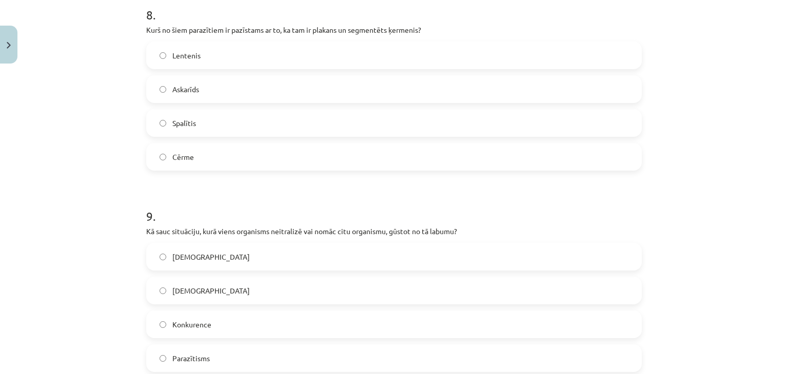
scroll to position [1636, 0]
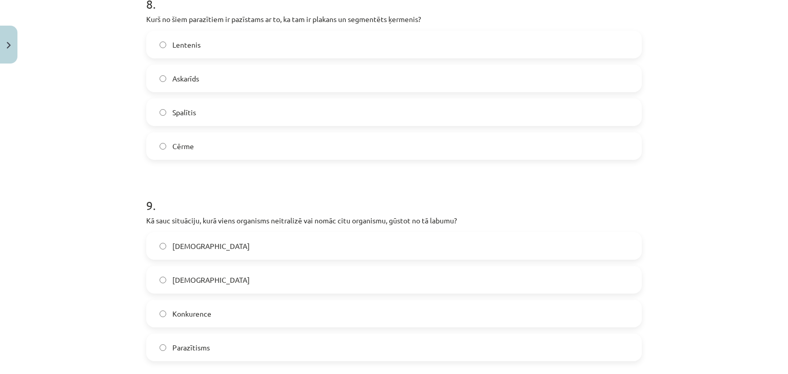
click at [174, 113] on span "Spalītis" at bounding box center [184, 112] width 24 height 11
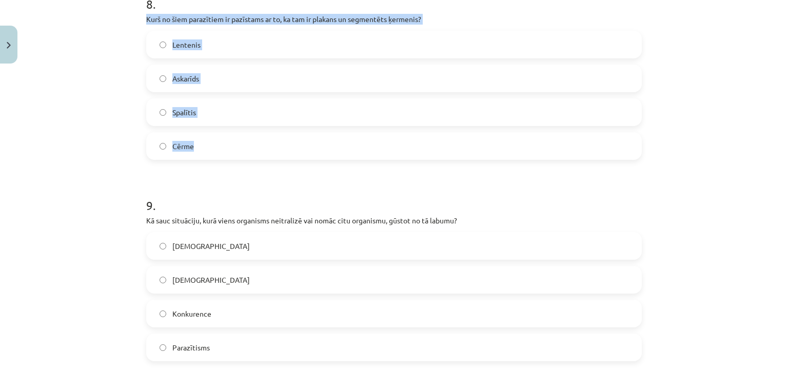
drag, startPoint x: 135, startPoint y: 11, endPoint x: 236, endPoint y: 142, distance: 165.7
copy div "Kurš no šiem parazītiem ir pazīstams ar to, ka tam ir plakans un segmentēts ķer…"
click at [207, 46] on label "Lentenis" at bounding box center [393, 45] width 493 height 26
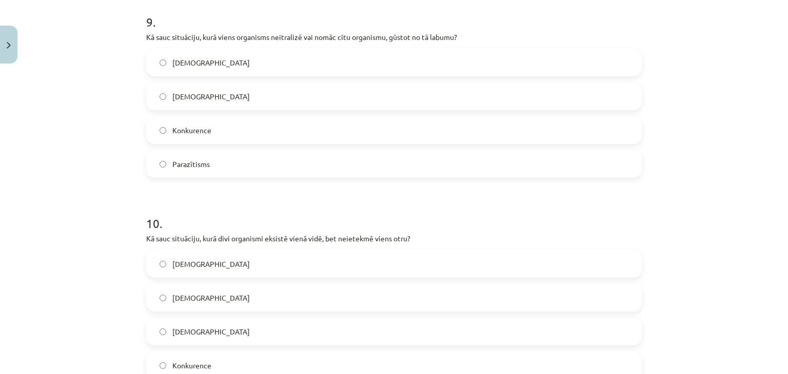
scroll to position [1831, 0]
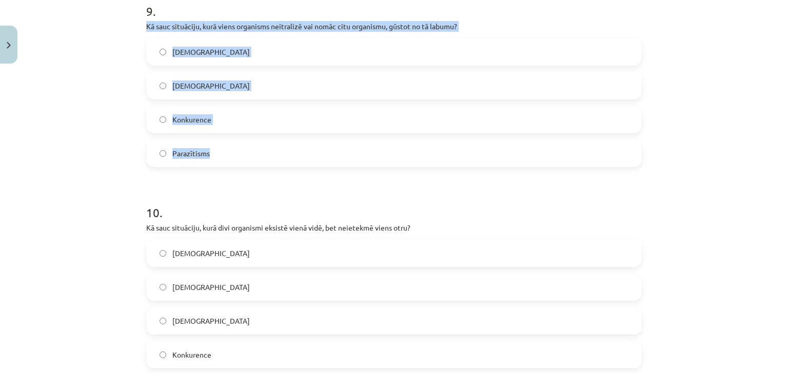
drag, startPoint x: 137, startPoint y: 22, endPoint x: 220, endPoint y: 150, distance: 152.7
copy div "Kā sauc situāciju, kurā viens organisms neitralizē vai nomāc citu organismu, gū…"
click at [217, 78] on label "[DEMOGRAPHIC_DATA]" at bounding box center [393, 86] width 493 height 26
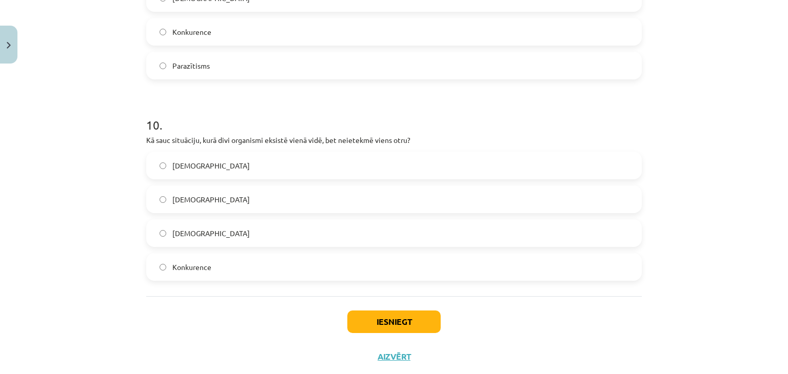
scroll to position [1943, 0]
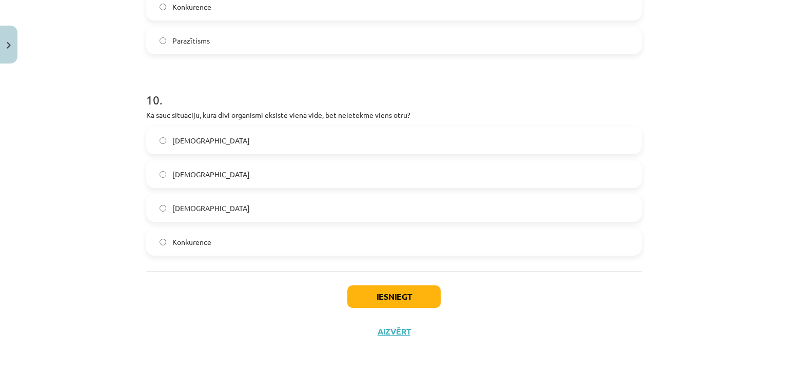
click at [200, 208] on span "[DEMOGRAPHIC_DATA]" at bounding box center [210, 208] width 77 height 11
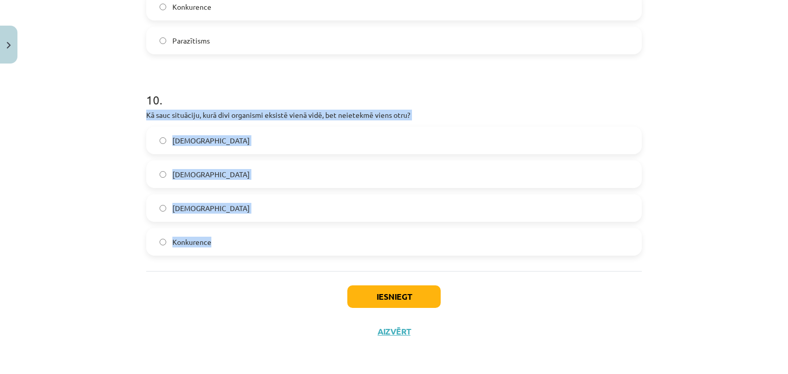
drag, startPoint x: 131, startPoint y: 110, endPoint x: 240, endPoint y: 248, distance: 175.4
click at [240, 248] on div "Mācību tēma: Bioloģijas i - 11. klases 1. ieskaites mācību materiāls #3 2. tēma…" at bounding box center [394, 187] width 788 height 374
copy div "Kā sauc situāciju, kurā divi organismi eksistē vienā vidē, bet neietekmē viens …"
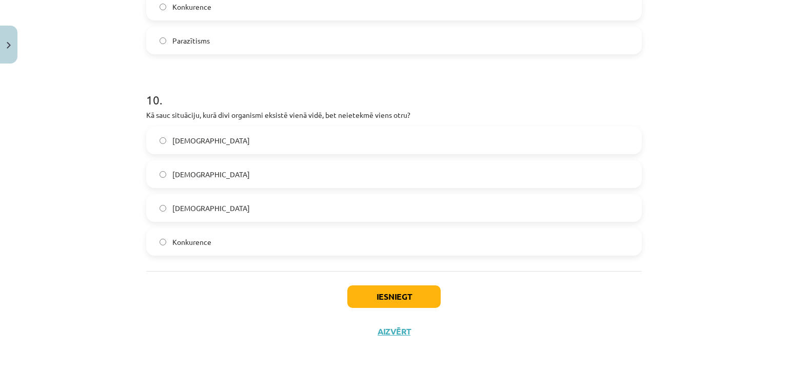
click at [197, 300] on div "Iesniegt Aizvērt" at bounding box center [393, 307] width 495 height 72
click at [419, 298] on button "Iesniegt" at bounding box center [393, 297] width 93 height 23
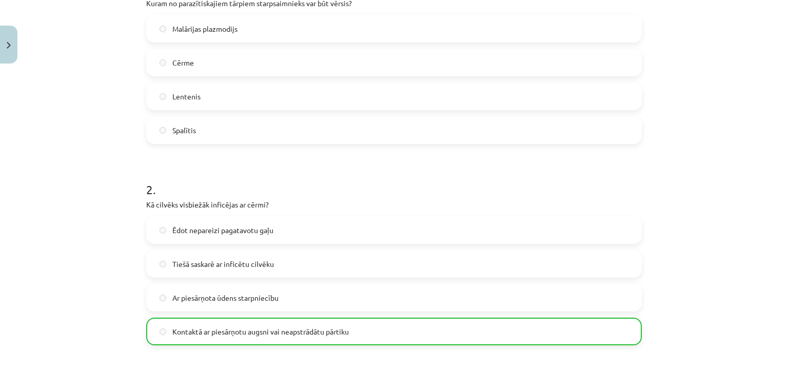
scroll to position [160, 0]
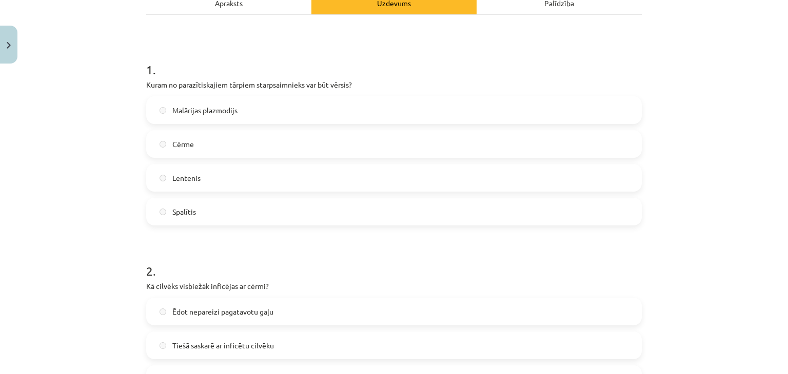
click at [276, 186] on label "Lentenis" at bounding box center [393, 178] width 493 height 26
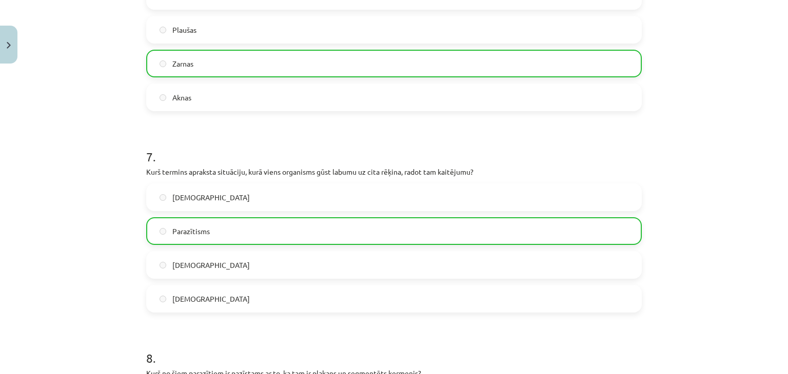
scroll to position [1976, 0]
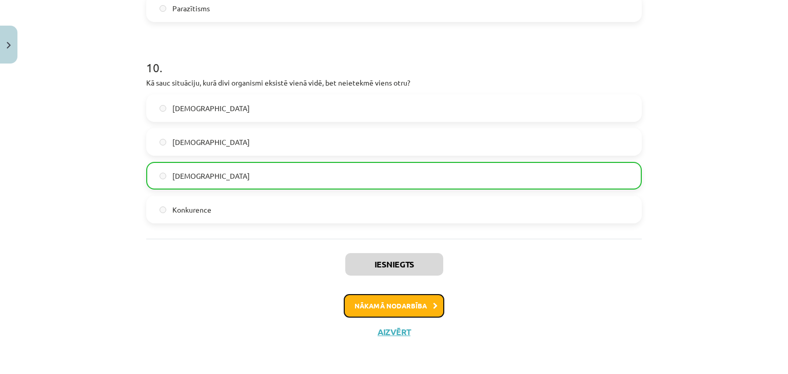
click at [392, 308] on button "Nākamā nodarbība" at bounding box center [394, 306] width 101 height 24
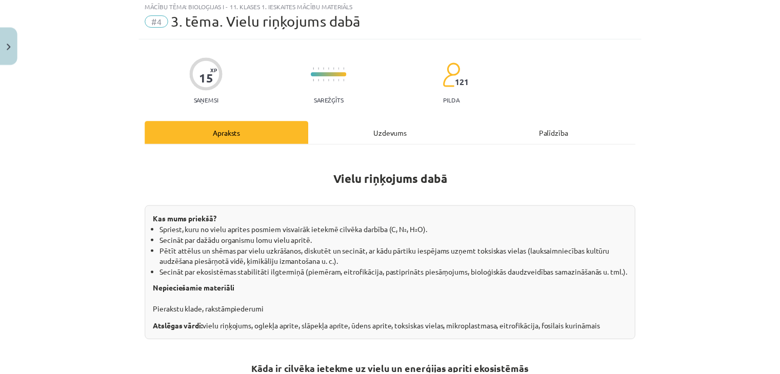
scroll to position [26, 0]
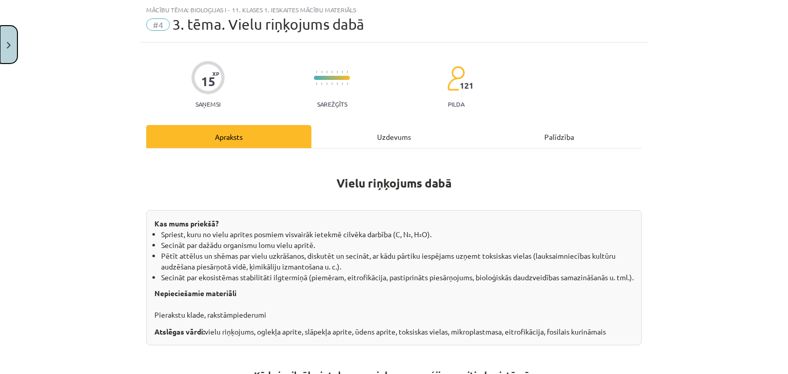
click at [2, 52] on button "Close" at bounding box center [8, 45] width 17 height 38
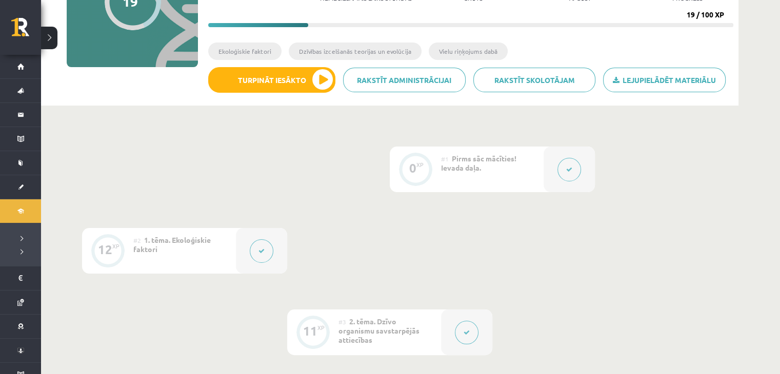
scroll to position [32, 0]
